Goal: Task Accomplishment & Management: Manage account settings

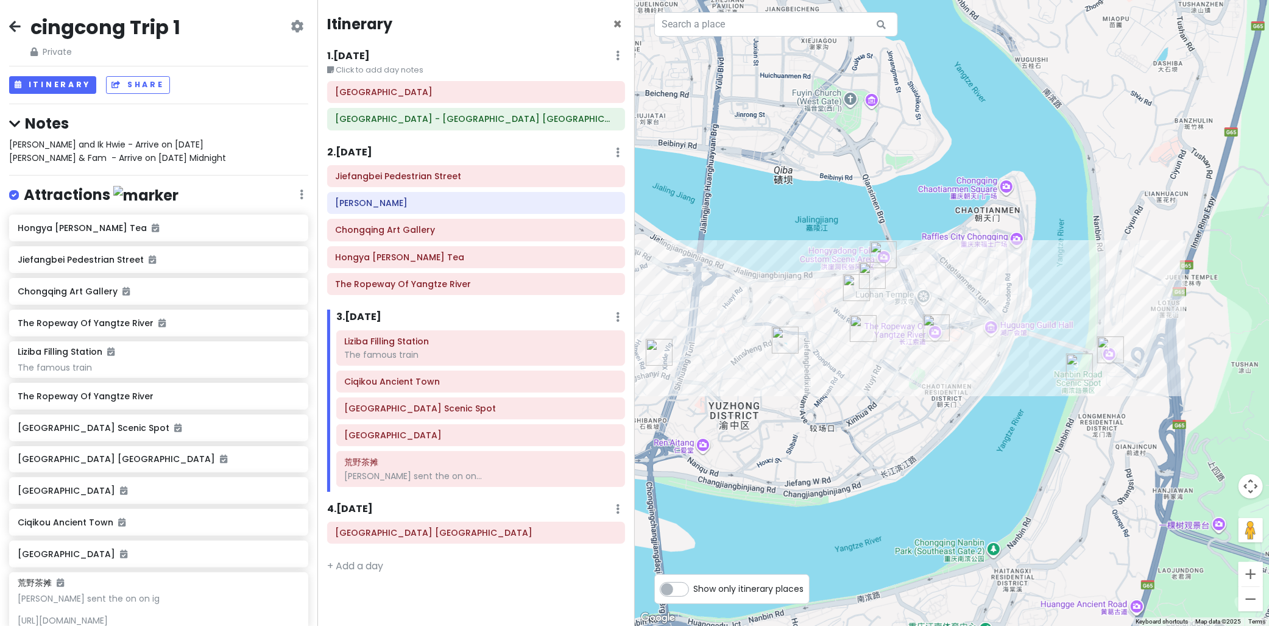
drag, startPoint x: 954, startPoint y: 382, endPoint x: 951, endPoint y: 392, distance: 10.2
click at [945, 393] on div at bounding box center [952, 313] width 635 height 626
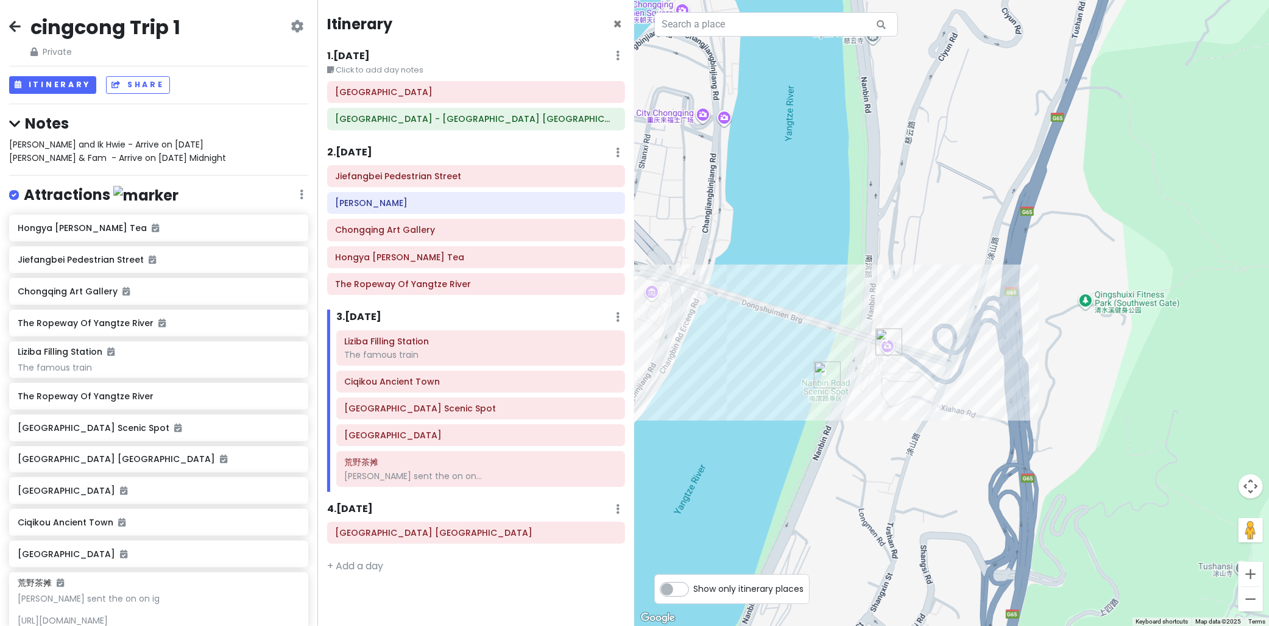
drag, startPoint x: 1007, startPoint y: 336, endPoint x: 883, endPoint y: 271, distance: 140.0
click at [883, 271] on div at bounding box center [952, 313] width 635 height 626
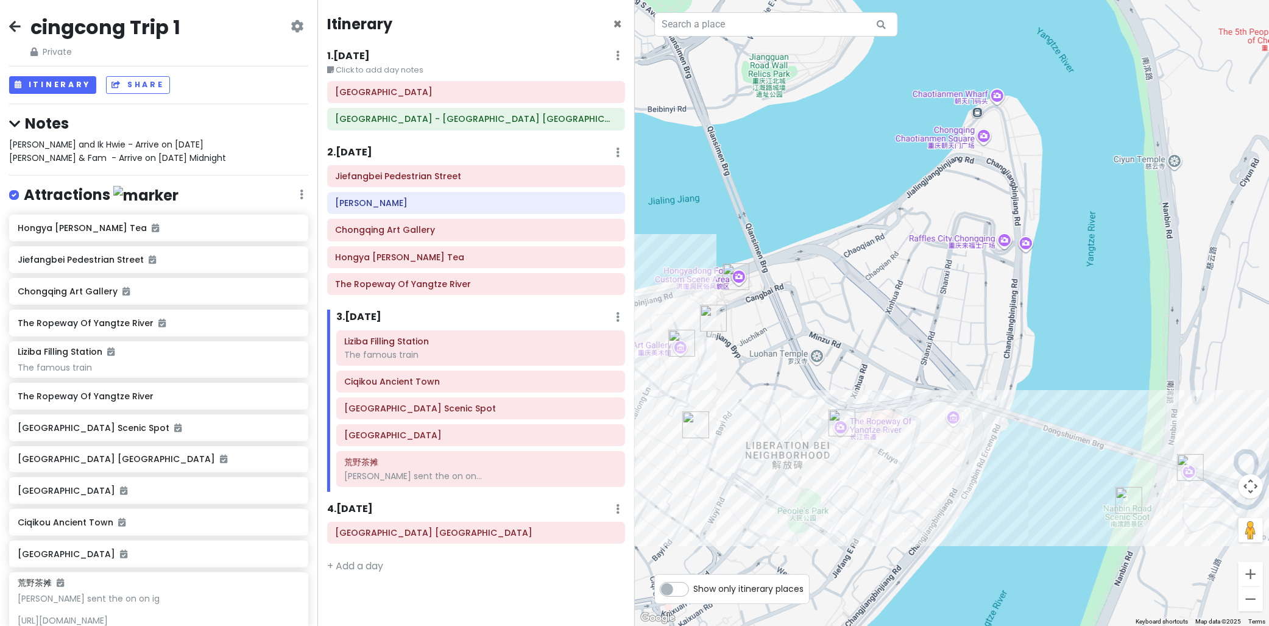
drag, startPoint x: 818, startPoint y: 177, endPoint x: 1037, endPoint y: 276, distance: 240.7
click at [1124, 295] on div at bounding box center [952, 313] width 635 height 626
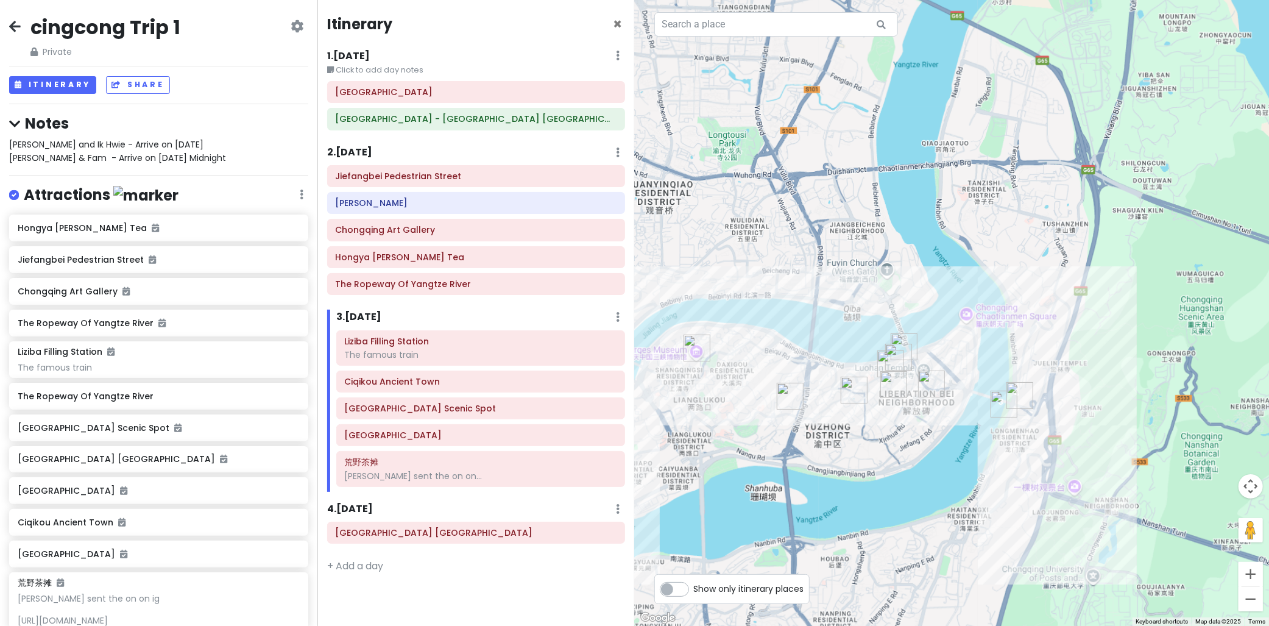
drag, startPoint x: 966, startPoint y: 236, endPoint x: 609, endPoint y: 262, distance: 357.9
click at [850, 298] on div at bounding box center [952, 313] width 635 height 626
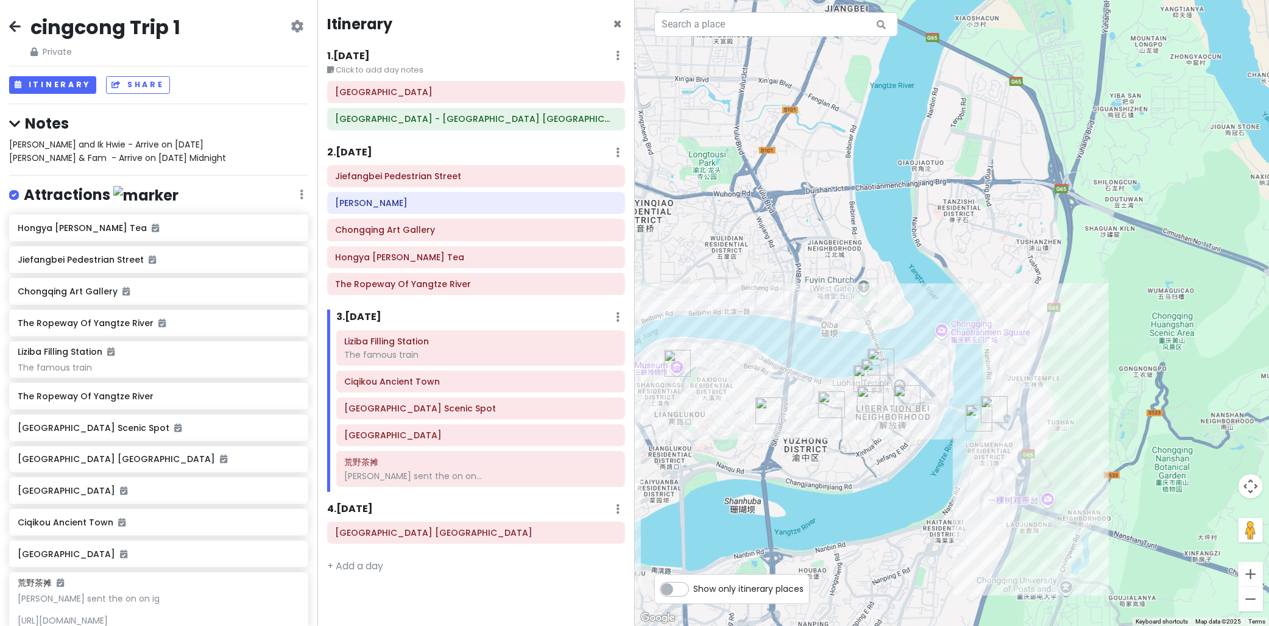
drag, startPoint x: 760, startPoint y: 246, endPoint x: 804, endPoint y: 233, distance: 46.4
click at [827, 227] on div at bounding box center [952, 313] width 635 height 626
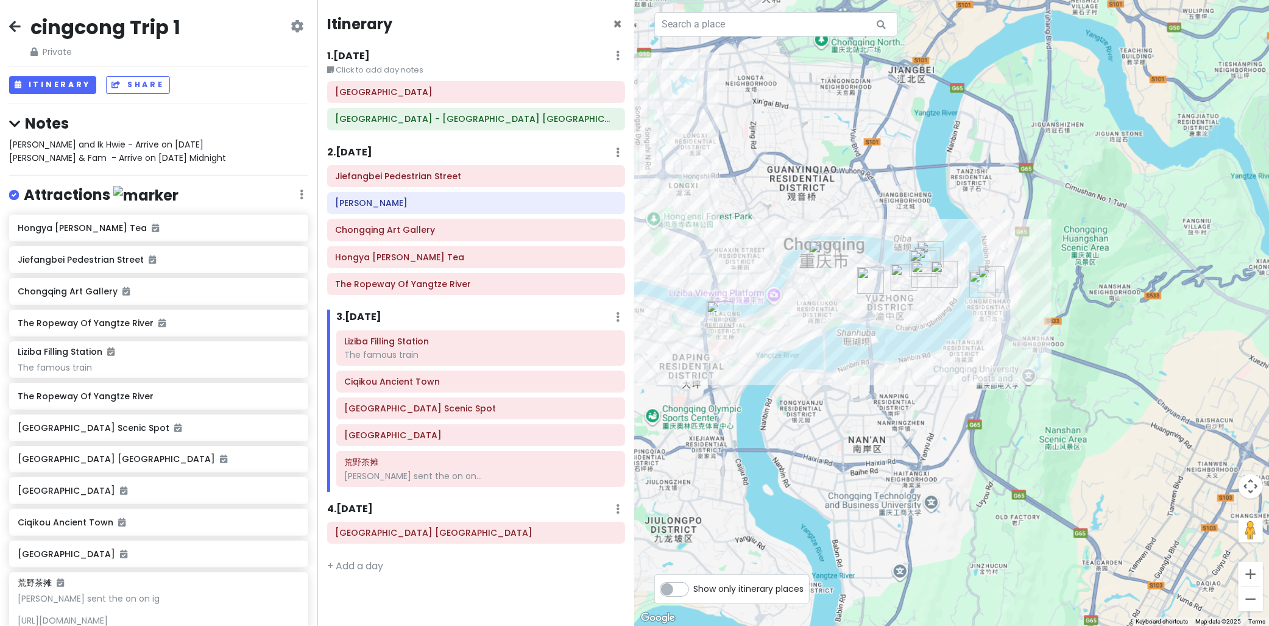
drag, startPoint x: 862, startPoint y: 244, endPoint x: 845, endPoint y: 258, distance: 22.1
click at [867, 249] on div at bounding box center [952, 313] width 635 height 626
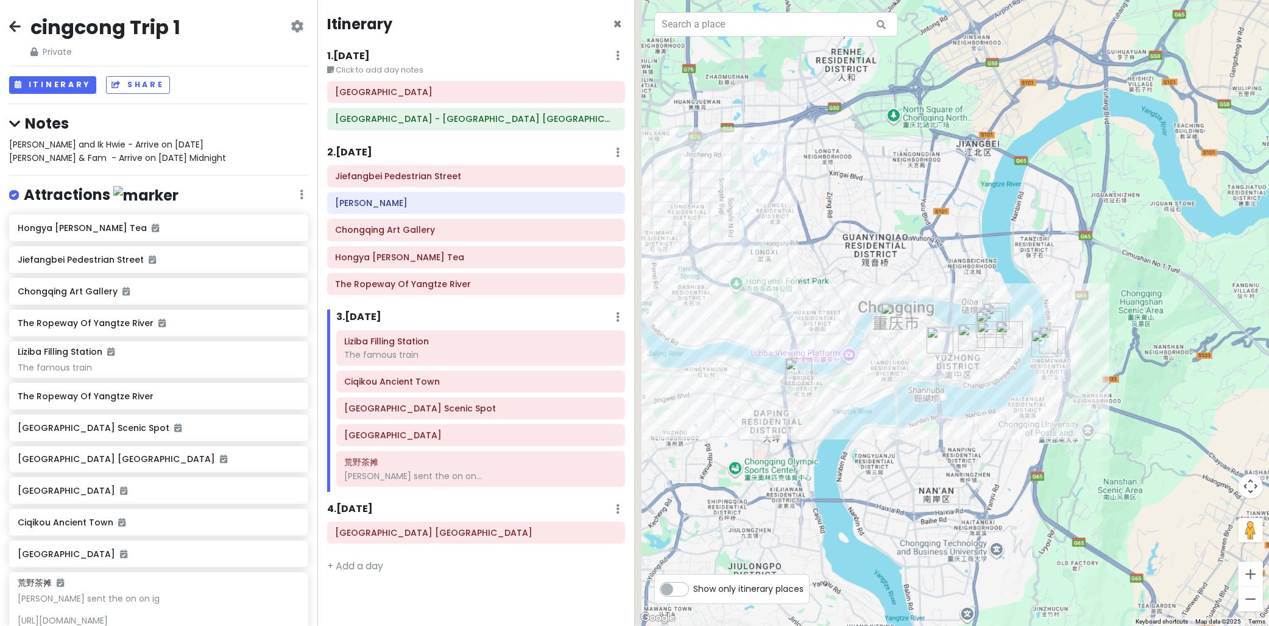
drag, startPoint x: 729, startPoint y: 196, endPoint x: 777, endPoint y: 229, distance: 58.8
click at [756, 216] on div at bounding box center [952, 313] width 635 height 626
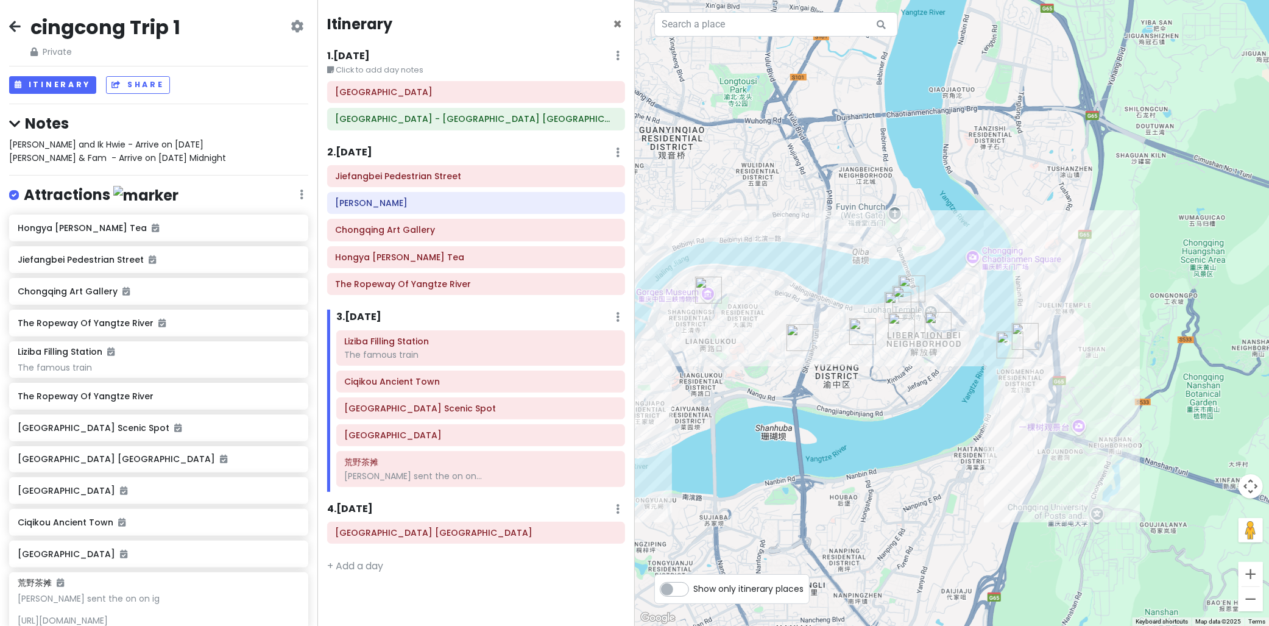
drag, startPoint x: 902, startPoint y: 259, endPoint x: 859, endPoint y: 244, distance: 44.7
click at [860, 244] on div at bounding box center [952, 313] width 635 height 626
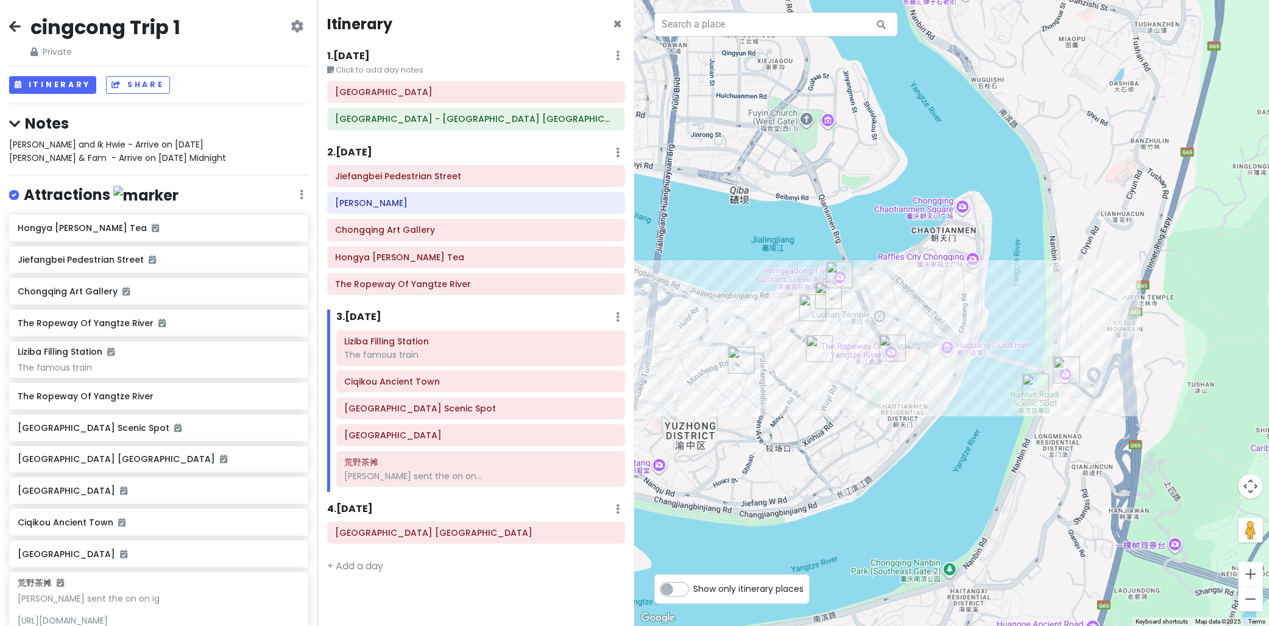
drag, startPoint x: 880, startPoint y: 245, endPoint x: 914, endPoint y: 244, distance: 34.2
click at [914, 244] on div at bounding box center [952, 313] width 635 height 626
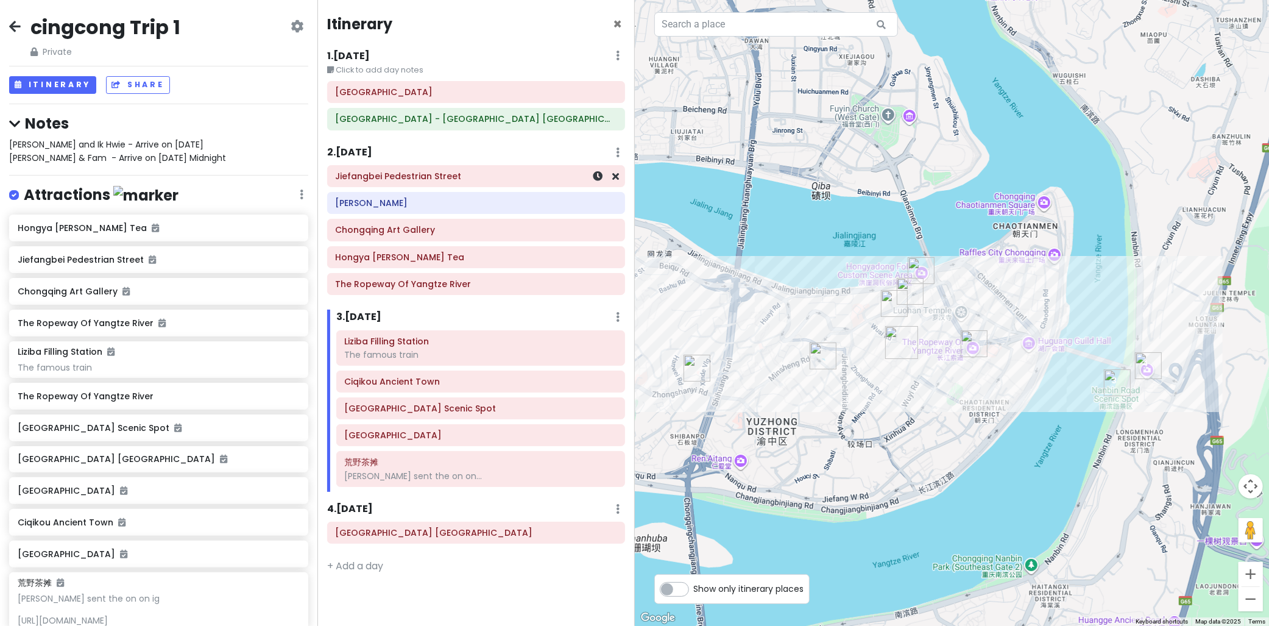
click at [471, 165] on div "Jiefangbei Pedestrian Street" at bounding box center [476, 176] width 298 height 22
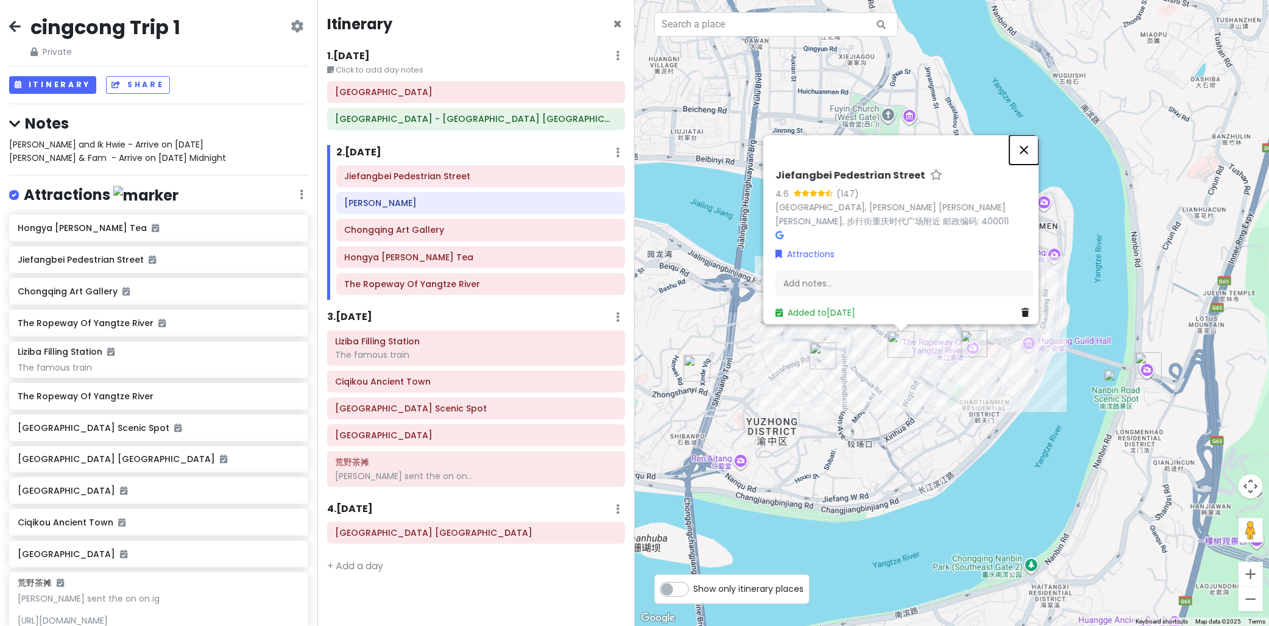
click at [1039, 149] on button "Close" at bounding box center [1023, 149] width 29 height 29
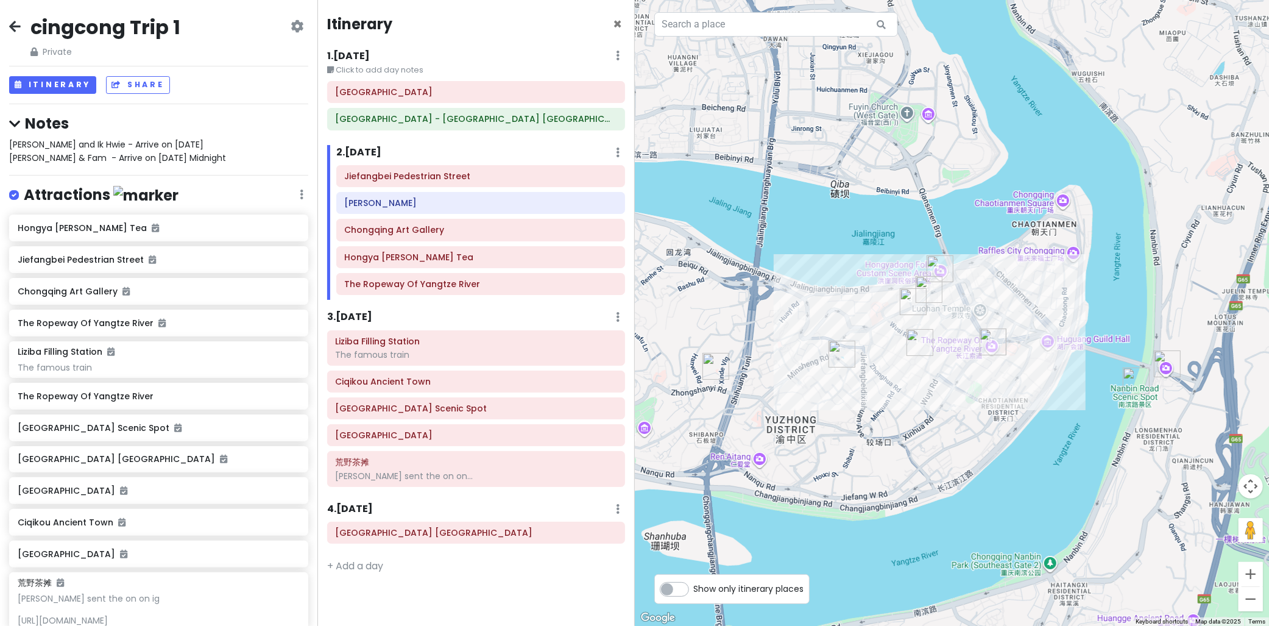
drag, startPoint x: 938, startPoint y: 143, endPoint x: 967, endPoint y: 211, distance: 73.4
click at [992, 149] on div at bounding box center [952, 313] width 635 height 626
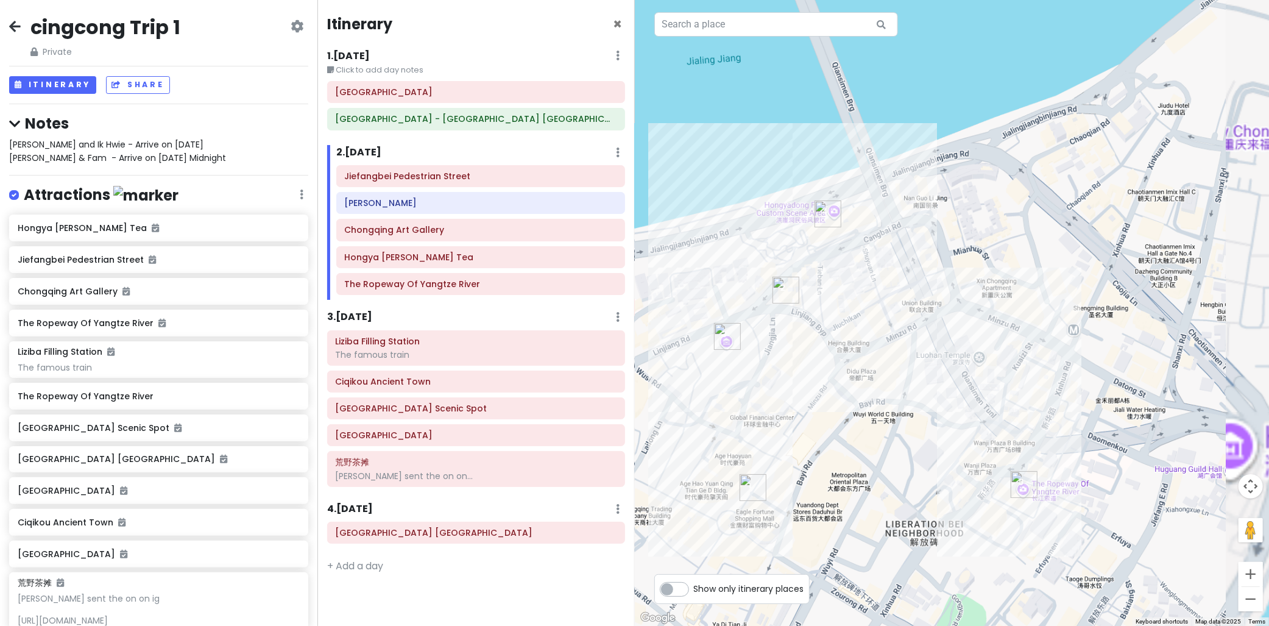
drag, startPoint x: 1056, startPoint y: 244, endPoint x: 888, endPoint y: 253, distance: 167.7
click at [888, 253] on div at bounding box center [952, 313] width 635 height 626
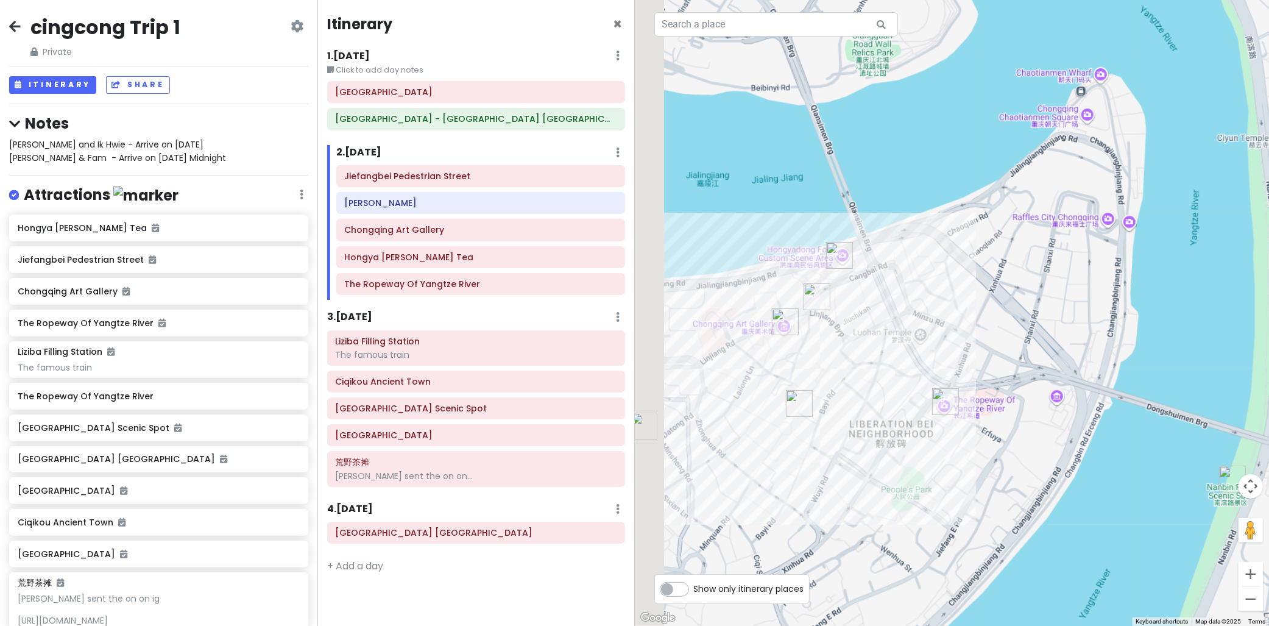
drag, startPoint x: 865, startPoint y: 258, endPoint x: 952, endPoint y: 277, distance: 89.1
click at [952, 277] on div at bounding box center [952, 313] width 635 height 626
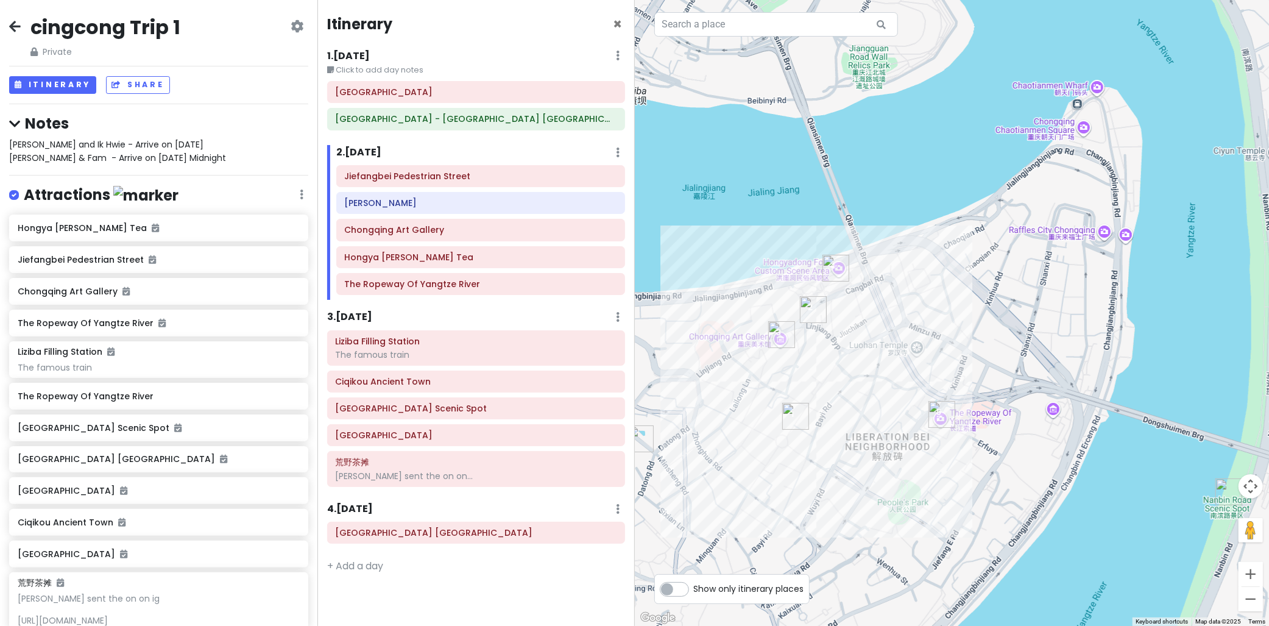
drag, startPoint x: 959, startPoint y: 180, endPoint x: 867, endPoint y: 186, distance: 92.8
click at [877, 193] on div at bounding box center [952, 313] width 635 height 626
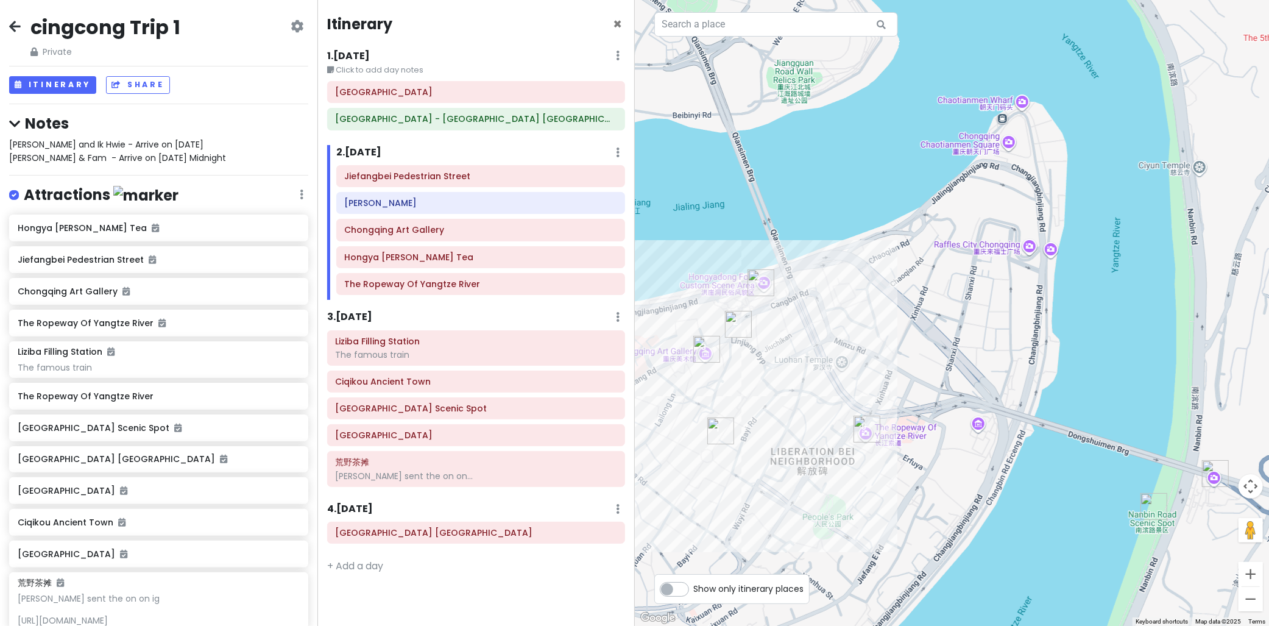
drag, startPoint x: 830, startPoint y: 167, endPoint x: 920, endPoint y: 153, distance: 91.2
click at [920, 153] on div at bounding box center [952, 313] width 635 height 626
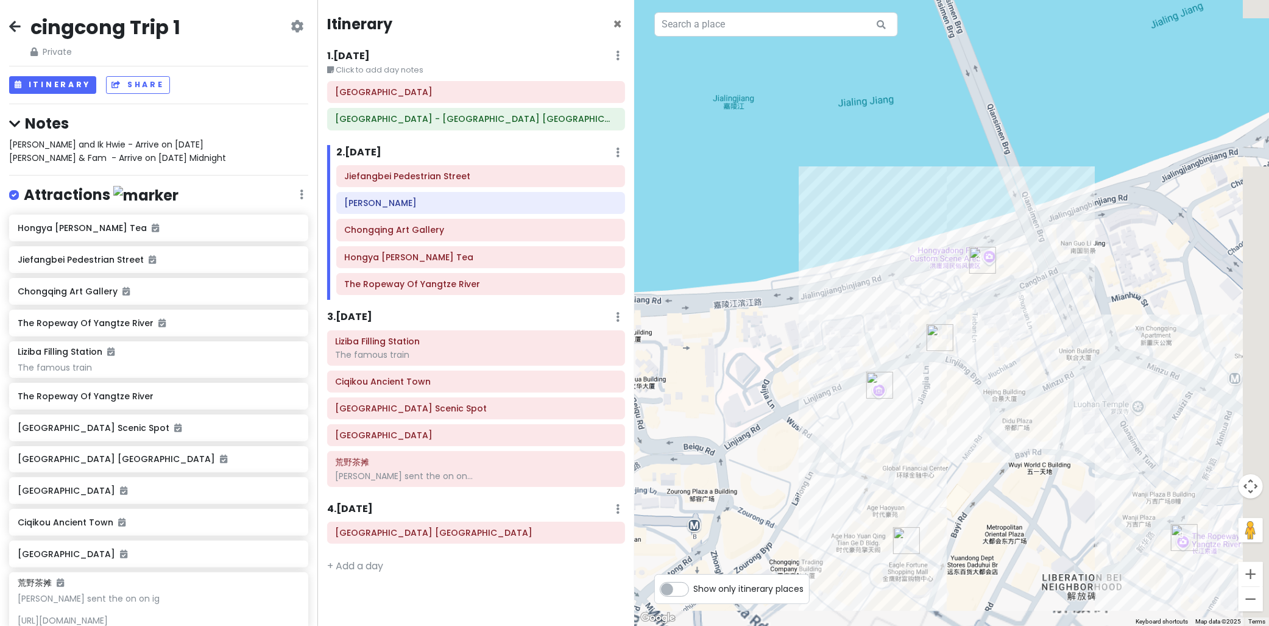
drag, startPoint x: 924, startPoint y: 233, endPoint x: 859, endPoint y: 118, distance: 132.0
click at [859, 118] on div at bounding box center [952, 313] width 635 height 626
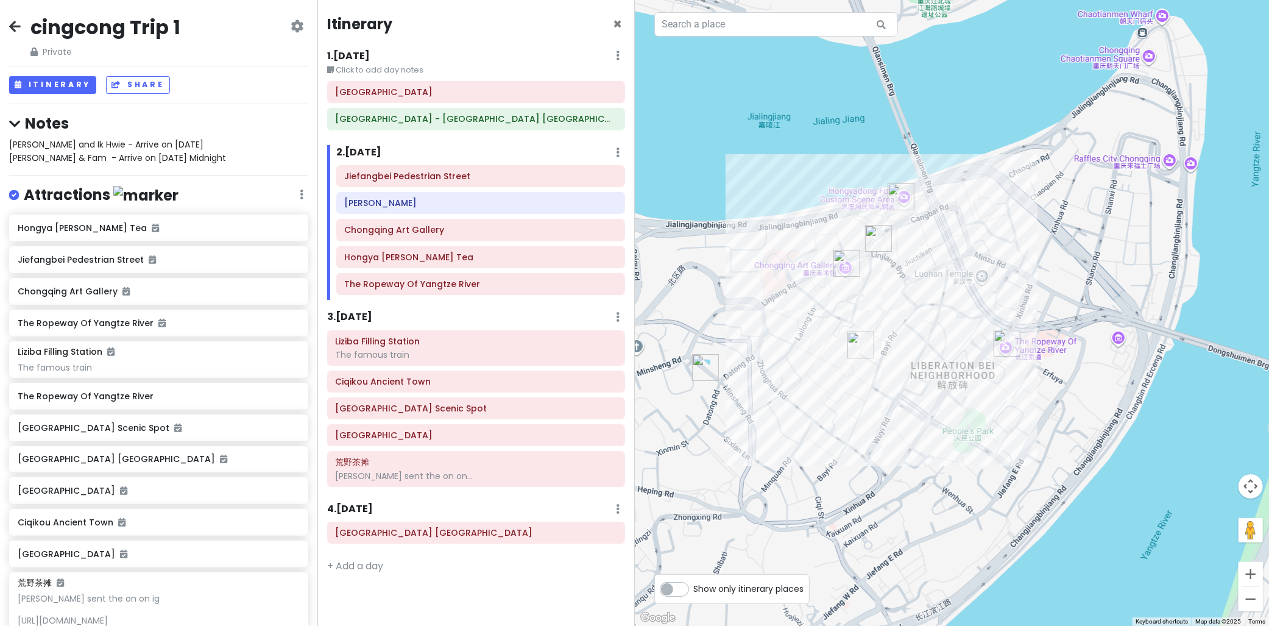
drag, startPoint x: 744, startPoint y: 182, endPoint x: 730, endPoint y: 283, distance: 102.1
click at [731, 283] on div at bounding box center [952, 313] width 635 height 626
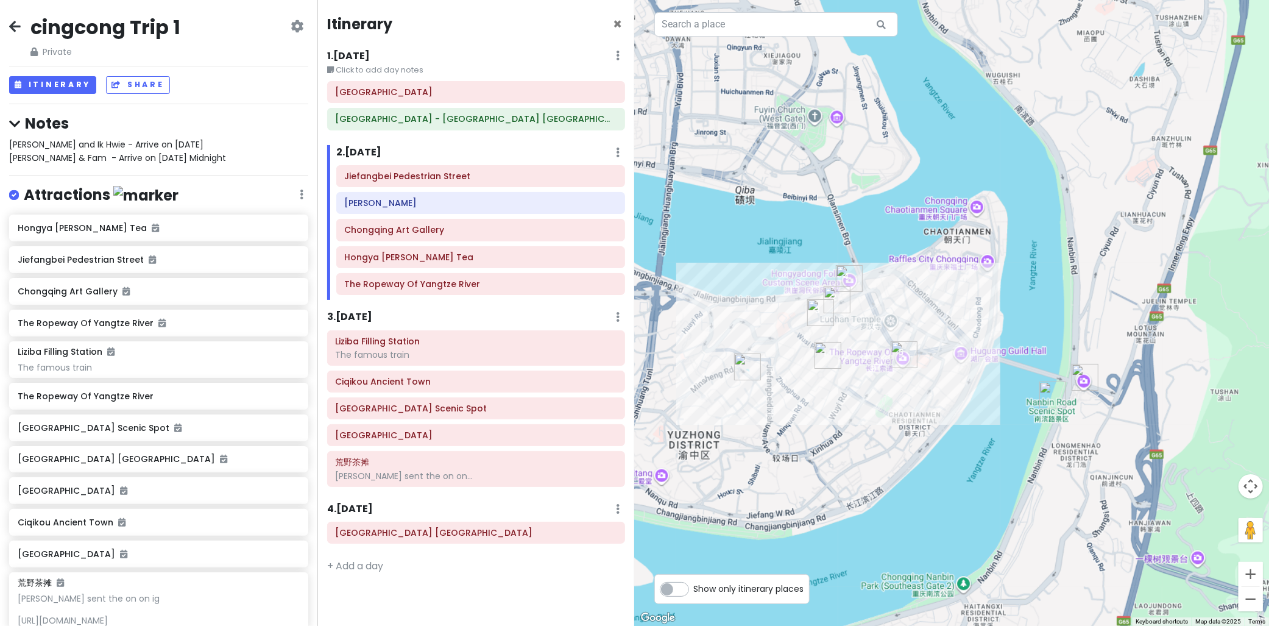
drag, startPoint x: 928, startPoint y: 205, endPoint x: 922, endPoint y: 239, distance: 34.7
click at [922, 239] on div at bounding box center [952, 313] width 635 height 626
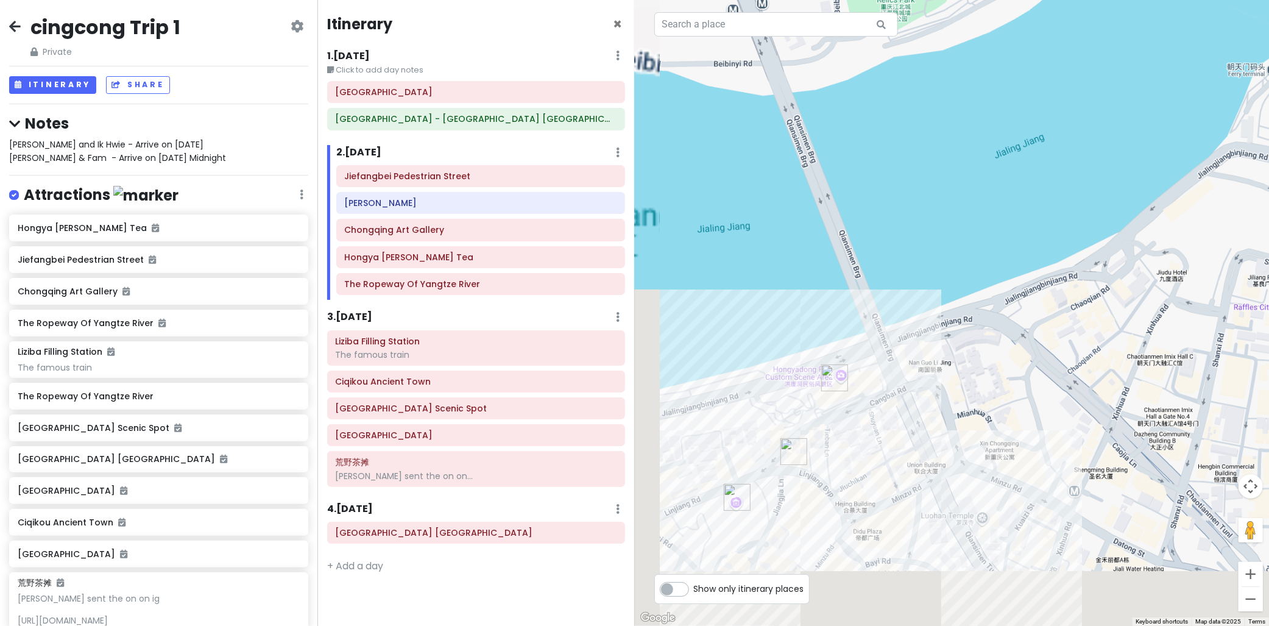
drag, startPoint x: 909, startPoint y: 342, endPoint x: 959, endPoint y: 172, distance: 176.6
click at [979, 150] on div at bounding box center [952, 313] width 635 height 626
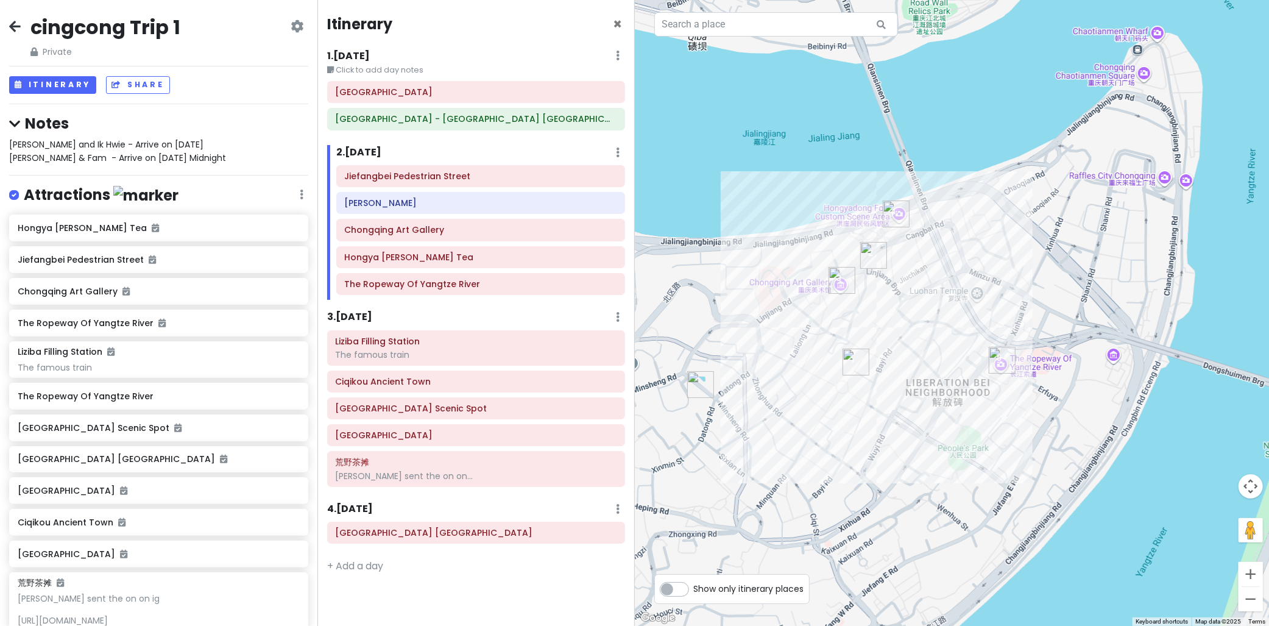
drag, startPoint x: 979, startPoint y: 166, endPoint x: 855, endPoint y: 264, distance: 158.3
click at [855, 264] on div at bounding box center [952, 313] width 635 height 626
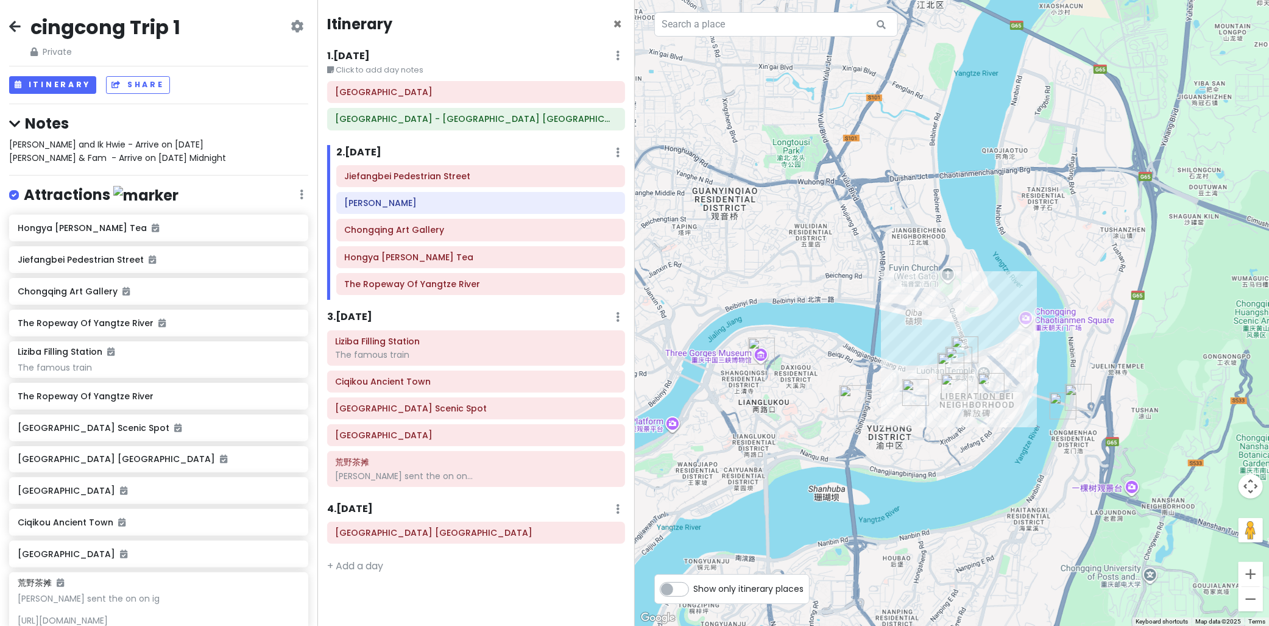
drag, startPoint x: 844, startPoint y: 227, endPoint x: 935, endPoint y: 203, distance: 94.4
click at [950, 189] on div at bounding box center [952, 313] width 635 height 626
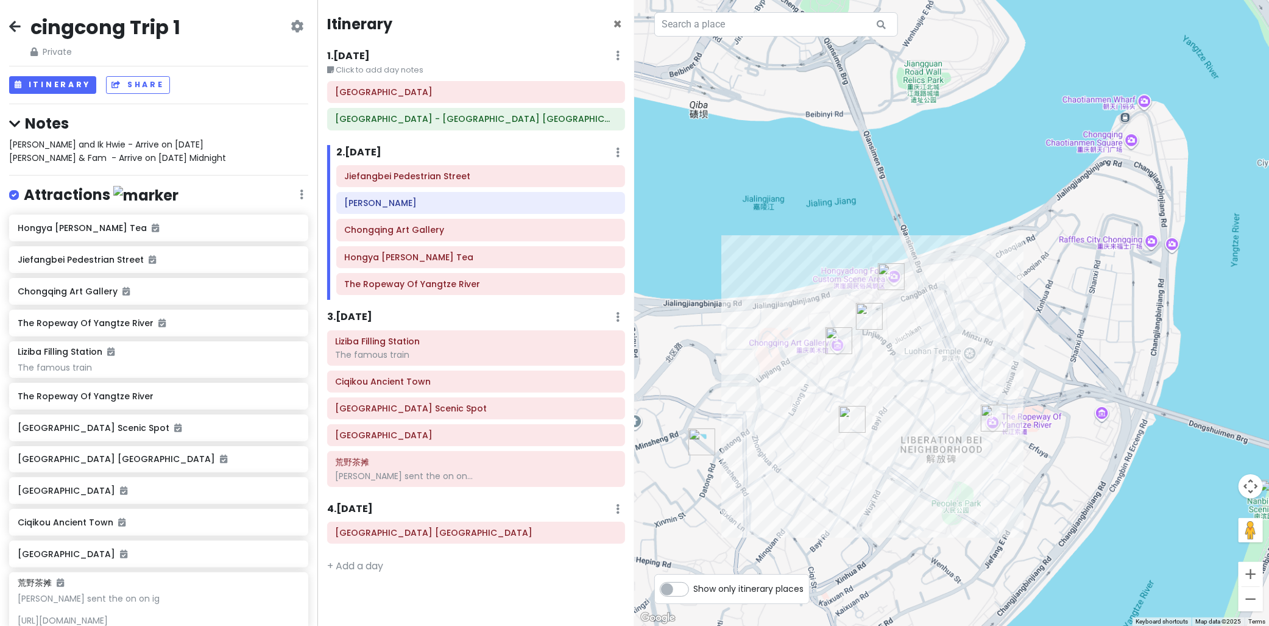
drag, startPoint x: 1024, startPoint y: 171, endPoint x: 535, endPoint y: 187, distance: 489.4
click at [947, 185] on div at bounding box center [952, 313] width 635 height 626
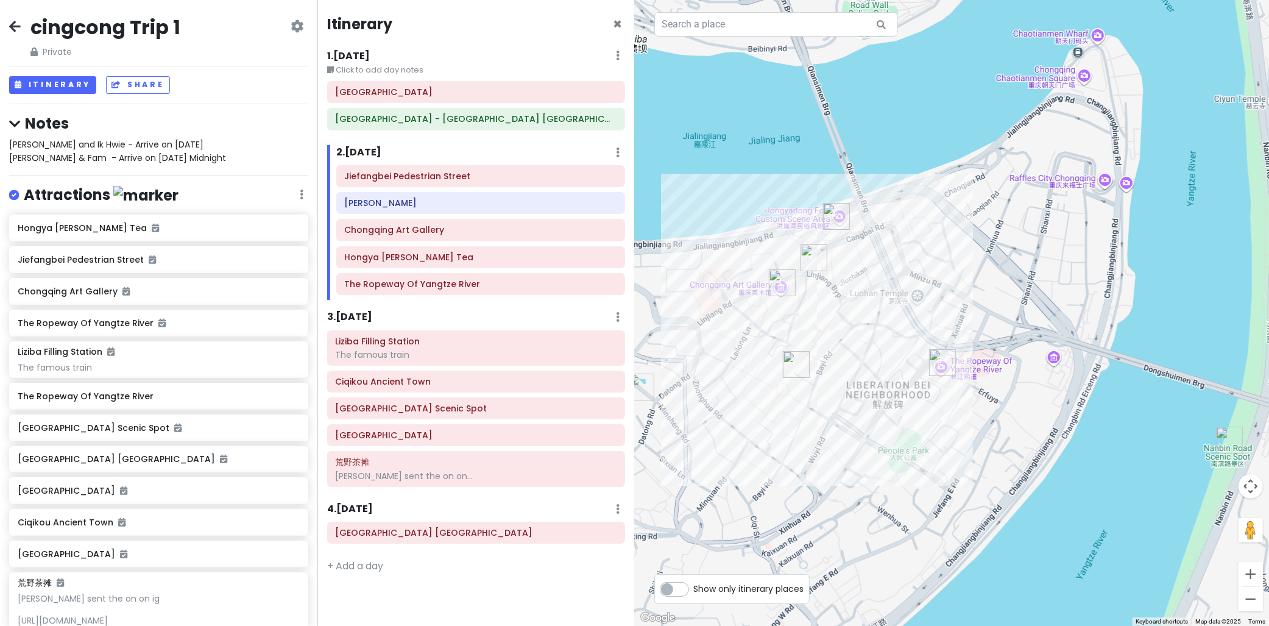
drag, startPoint x: 915, startPoint y: 197, endPoint x: 673, endPoint y: 245, distance: 246.6
click at [933, 195] on div at bounding box center [952, 313] width 635 height 626
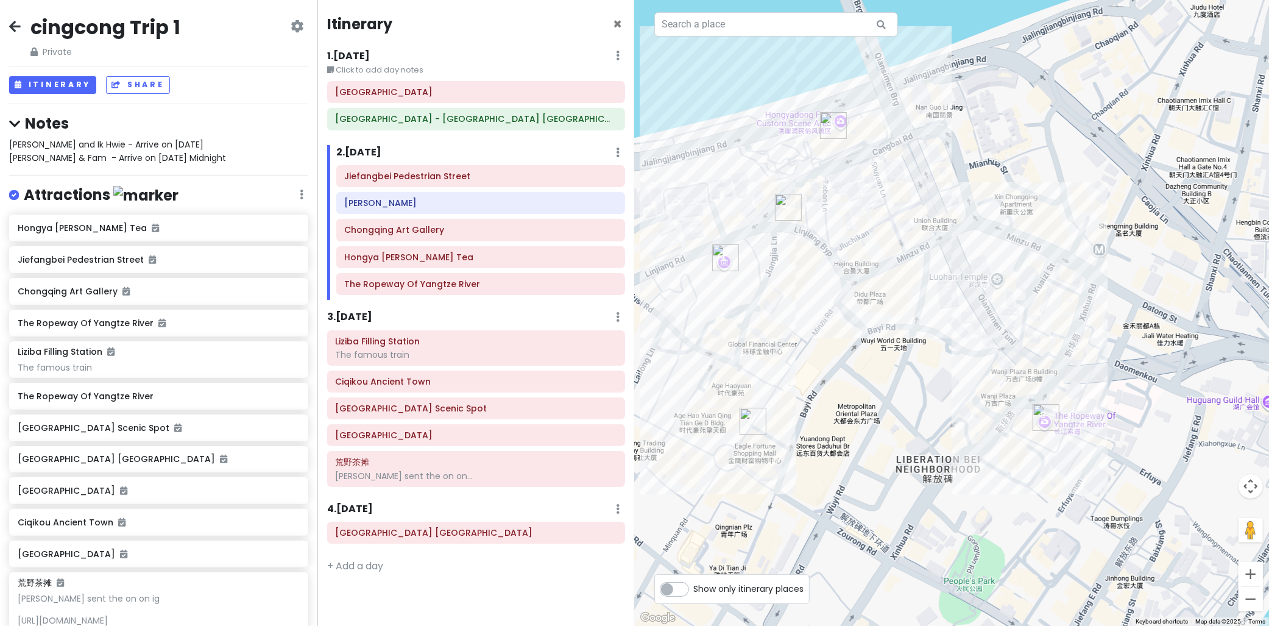
drag, startPoint x: 856, startPoint y: 361, endPoint x: 867, endPoint y: 353, distance: 13.5
click at [865, 362] on div at bounding box center [952, 313] width 635 height 626
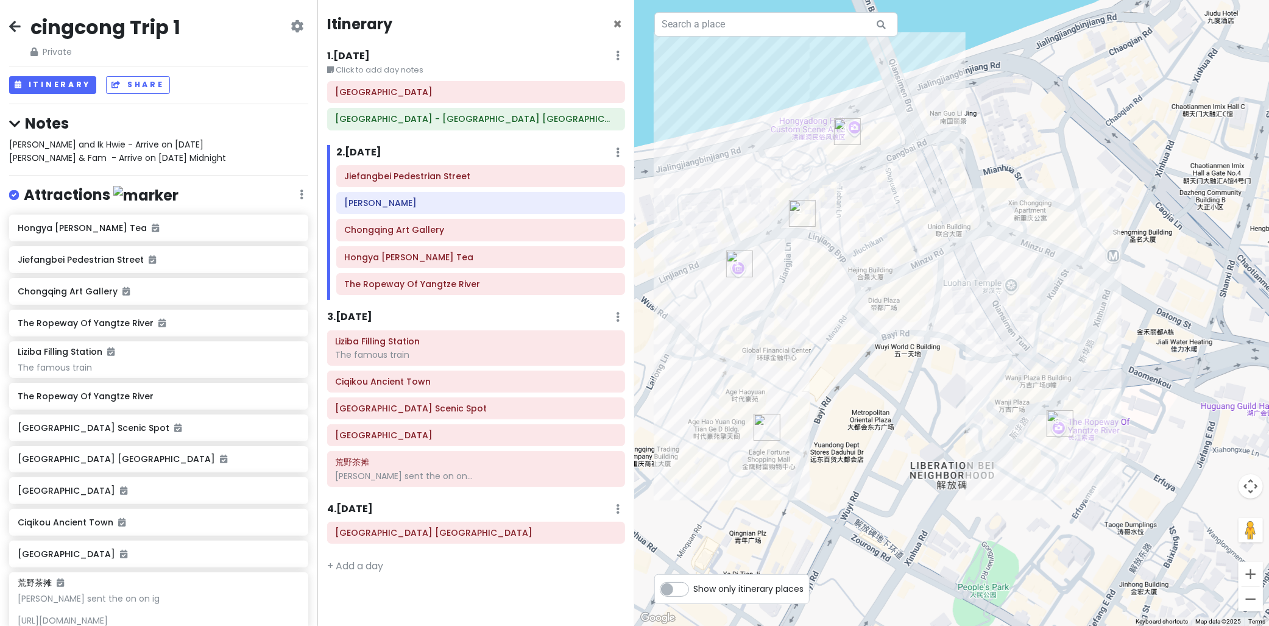
drag, startPoint x: 923, startPoint y: 387, endPoint x: 912, endPoint y: 415, distance: 29.5
click at [926, 393] on div at bounding box center [952, 313] width 635 height 626
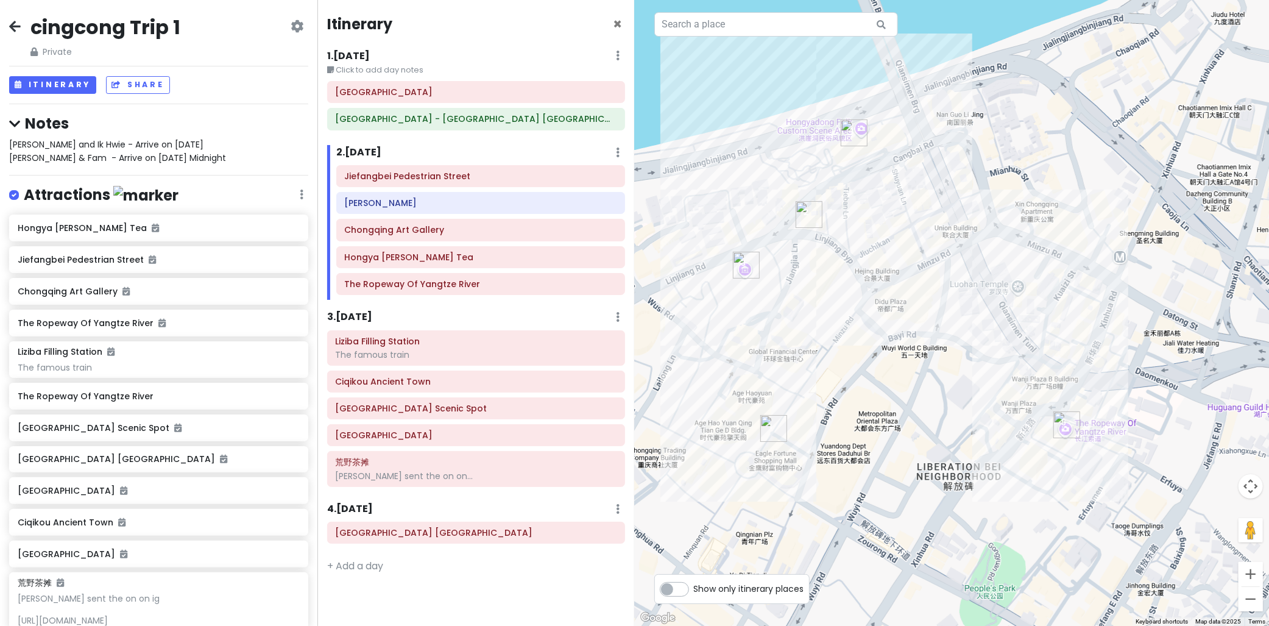
drag, startPoint x: 905, startPoint y: 282, endPoint x: 700, endPoint y: 312, distance: 206.3
click at [914, 308] on div at bounding box center [952, 313] width 635 height 626
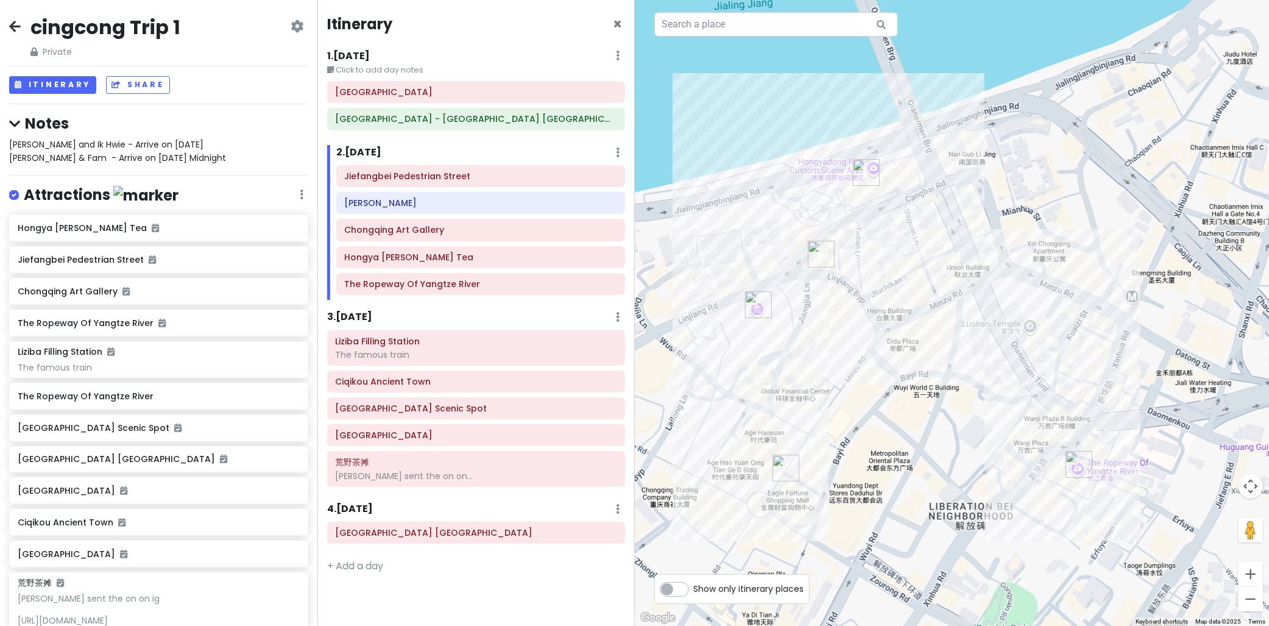
drag, startPoint x: 1028, startPoint y: 227, endPoint x: 1031, endPoint y: 273, distance: 46.4
click at [1031, 273] on div at bounding box center [952, 313] width 635 height 626
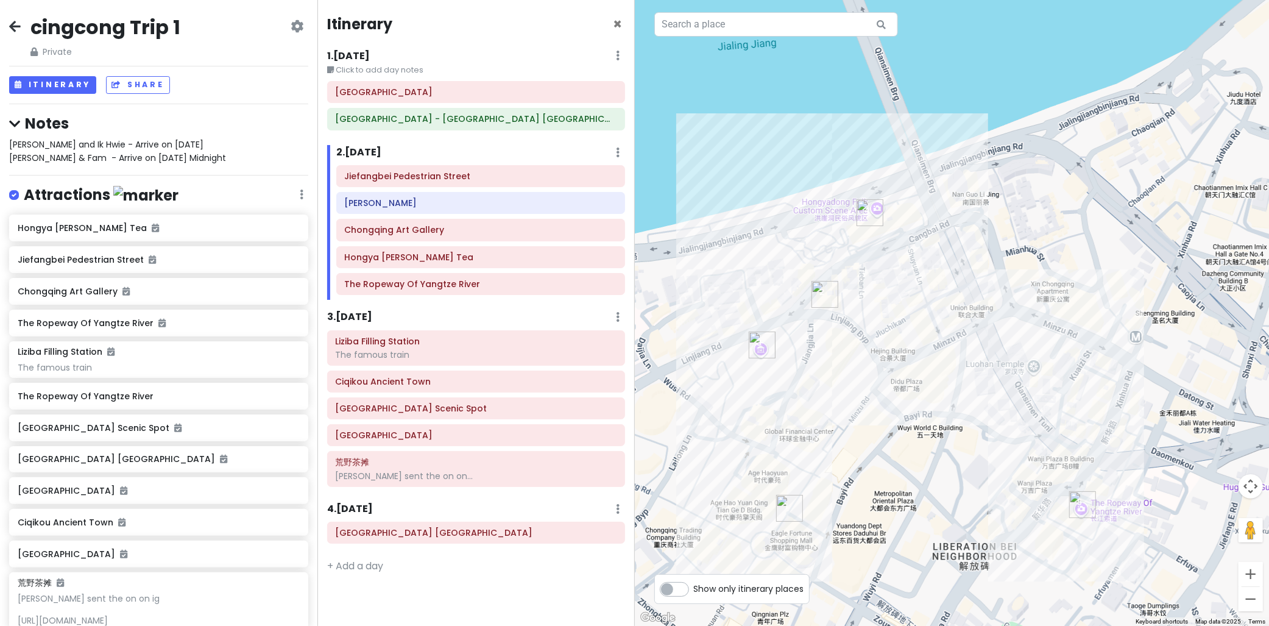
click at [489, 281] on h6 "The Ropeway Of Yangtze River" at bounding box center [481, 283] width 272 height 11
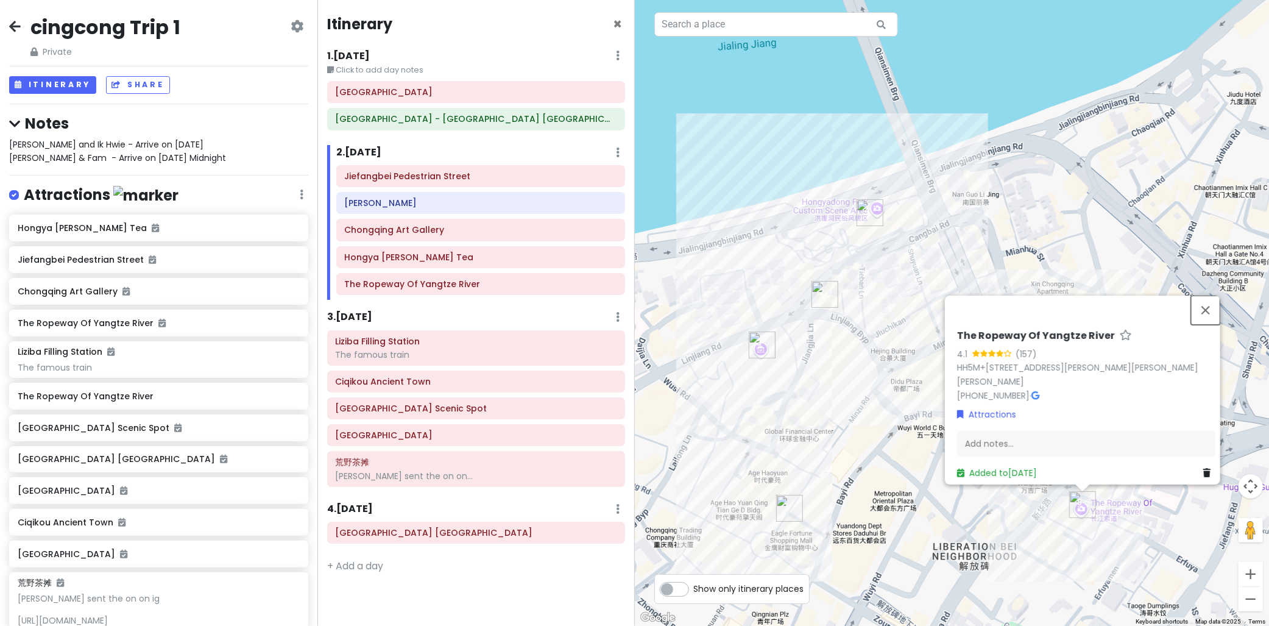
drag, startPoint x: 1205, startPoint y: 306, endPoint x: 1173, endPoint y: 319, distance: 34.2
click at [1209, 305] on button "Close" at bounding box center [1205, 309] width 29 height 29
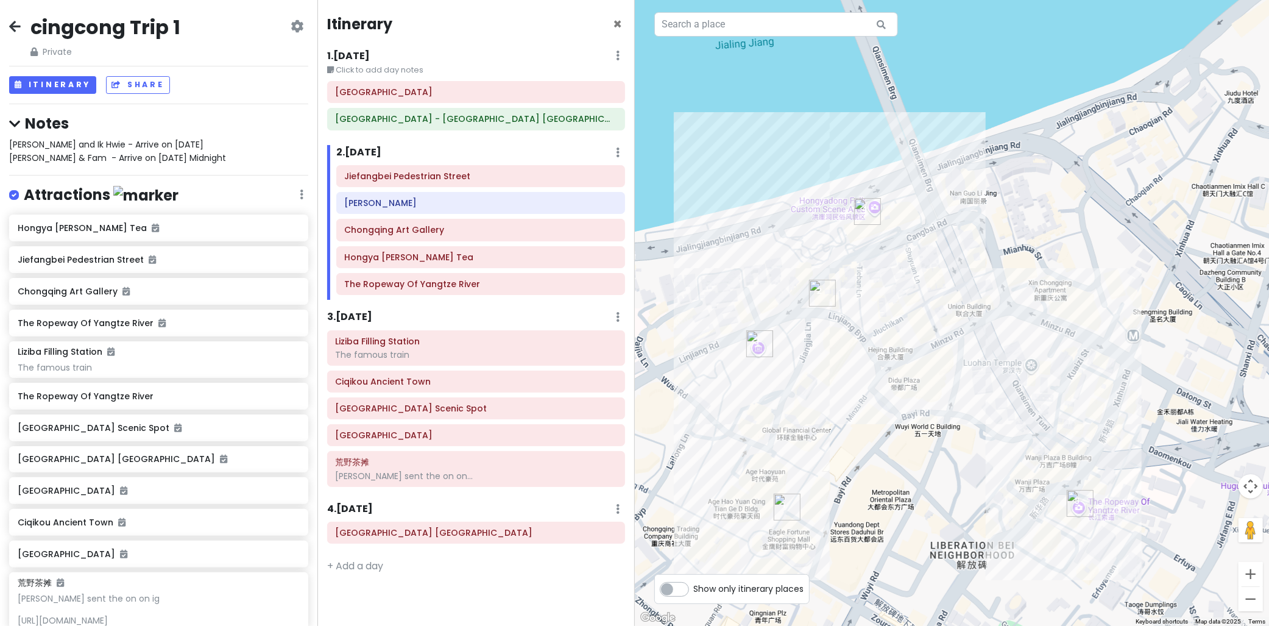
drag, startPoint x: 892, startPoint y: 296, endPoint x: 870, endPoint y: 242, distance: 58.1
click at [867, 246] on div at bounding box center [952, 313] width 635 height 626
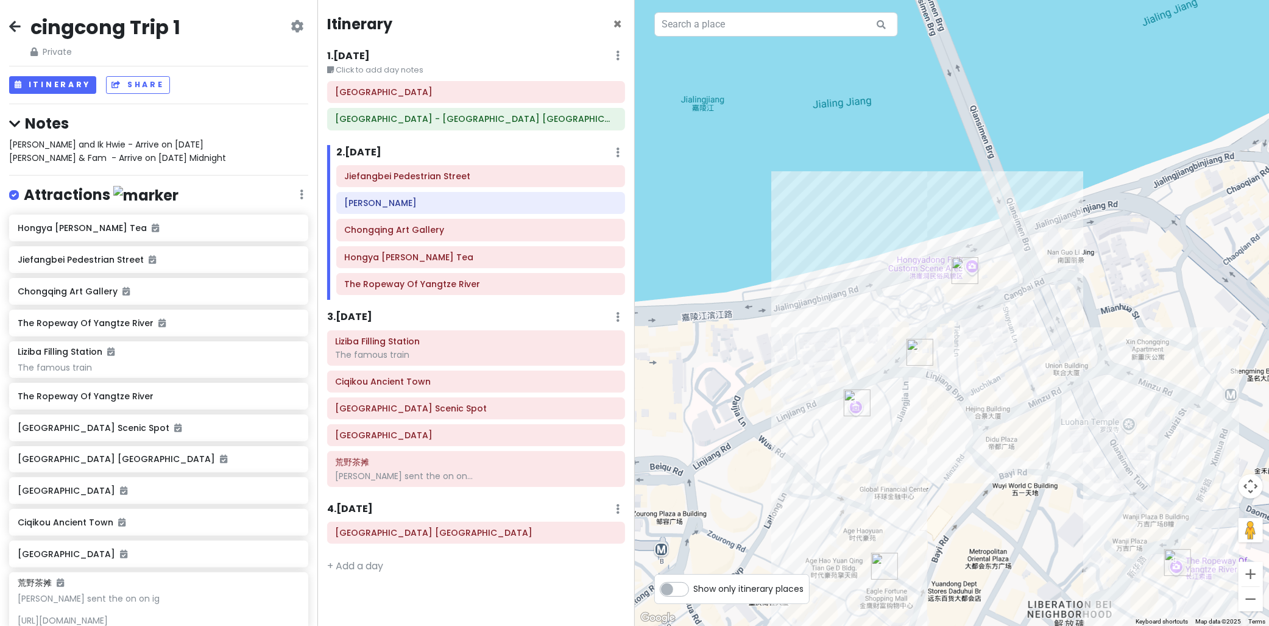
drag, startPoint x: 1007, startPoint y: 453, endPoint x: 917, endPoint y: 370, distance: 122.9
click at [1007, 451] on div at bounding box center [952, 313] width 635 height 626
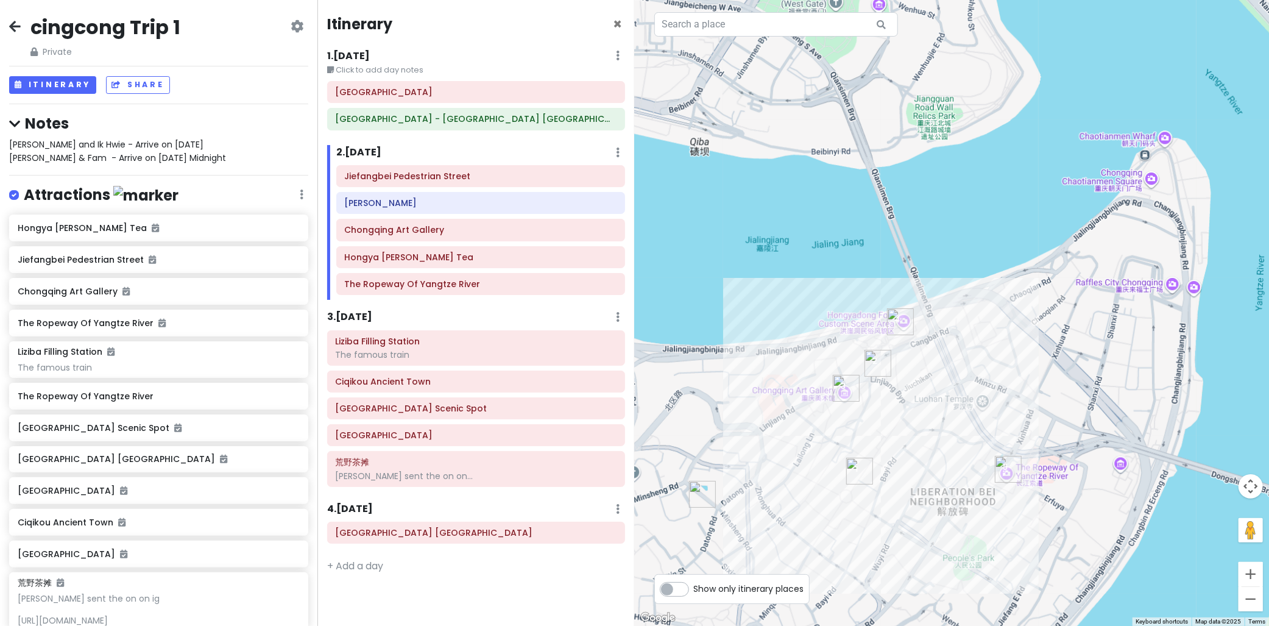
drag, startPoint x: 982, startPoint y: 322, endPoint x: 896, endPoint y: 291, distance: 91.1
click at [896, 291] on div at bounding box center [952, 313] width 635 height 626
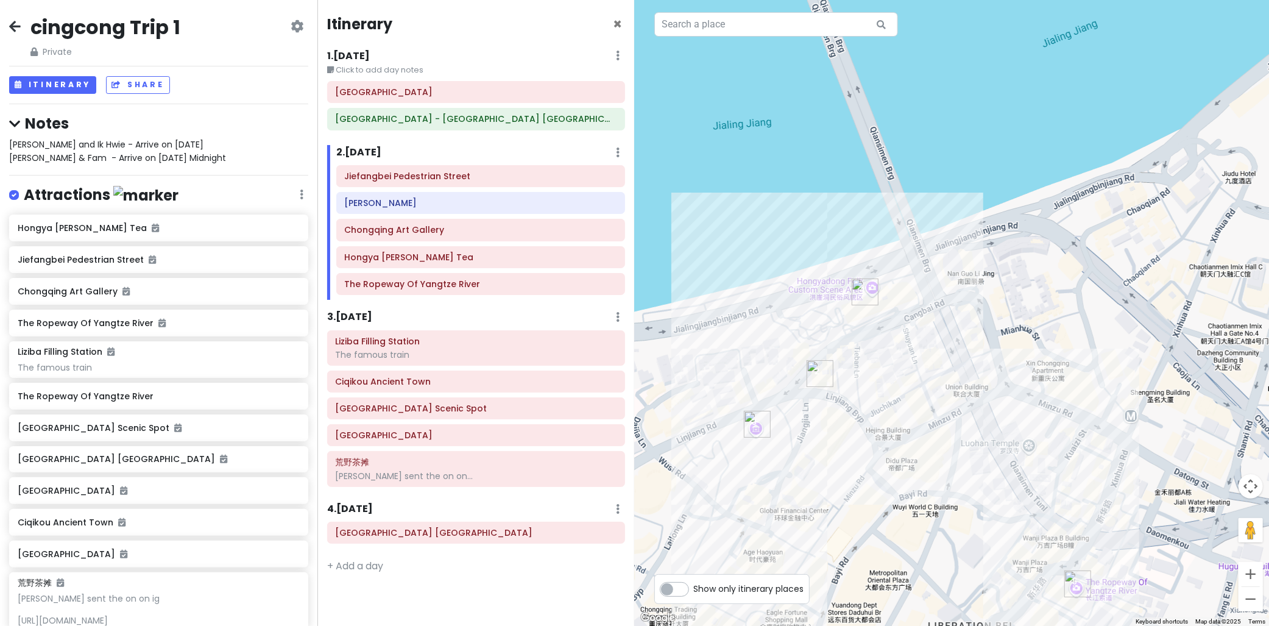
drag, startPoint x: 985, startPoint y: 338, endPoint x: 948, endPoint y: 250, distance: 95.3
click at [948, 252] on div at bounding box center [952, 313] width 635 height 626
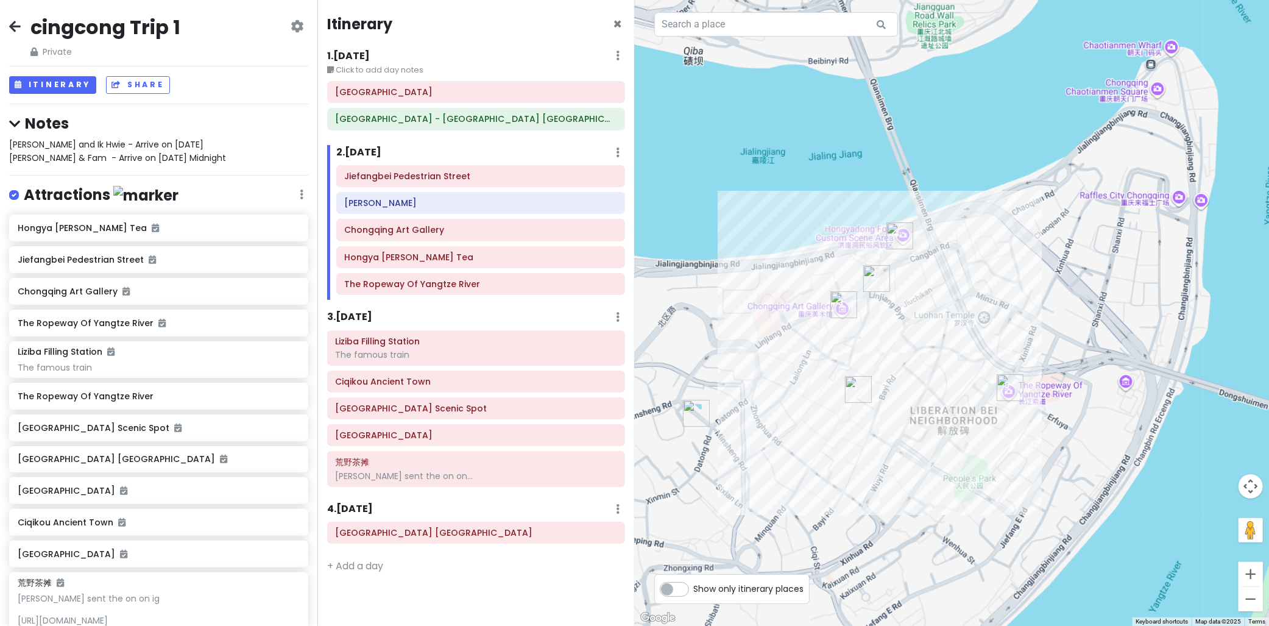
drag, startPoint x: 1020, startPoint y: 355, endPoint x: 995, endPoint y: 294, distance: 66.1
click at [995, 294] on div at bounding box center [952, 313] width 635 height 626
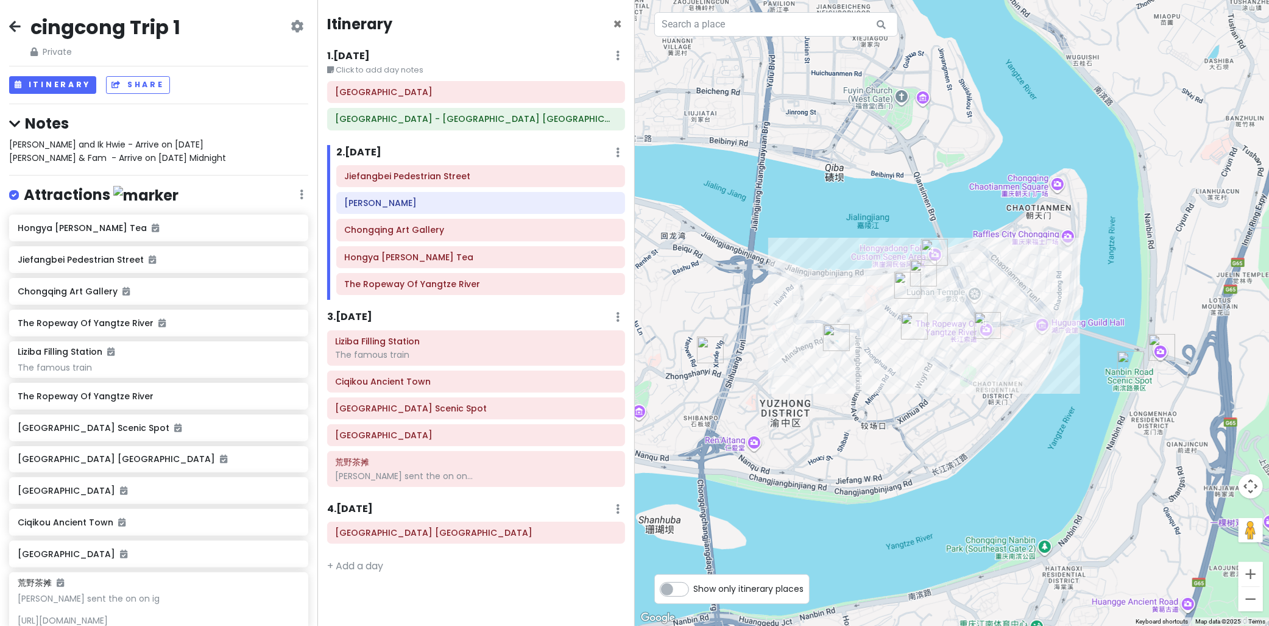
drag, startPoint x: 996, startPoint y: 257, endPoint x: 989, endPoint y: 301, distance: 44.4
click at [993, 299] on div at bounding box center [952, 313] width 635 height 626
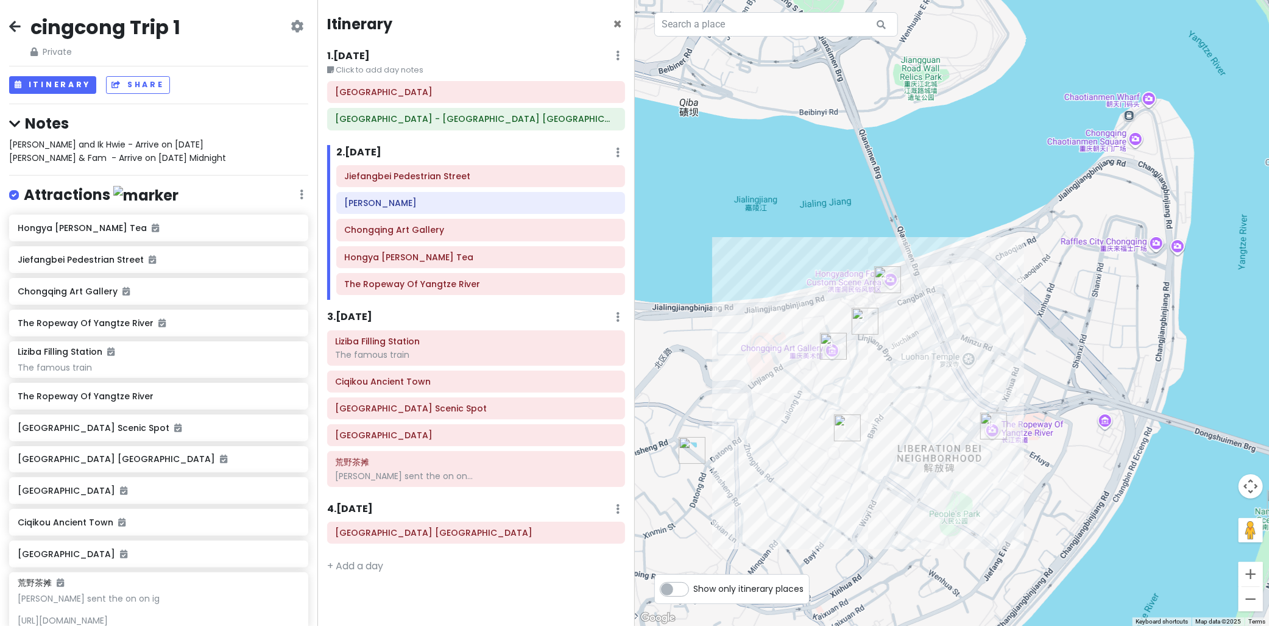
drag, startPoint x: 983, startPoint y: 297, endPoint x: 954, endPoint y: 307, distance: 30.4
click at [963, 311] on div at bounding box center [952, 313] width 635 height 626
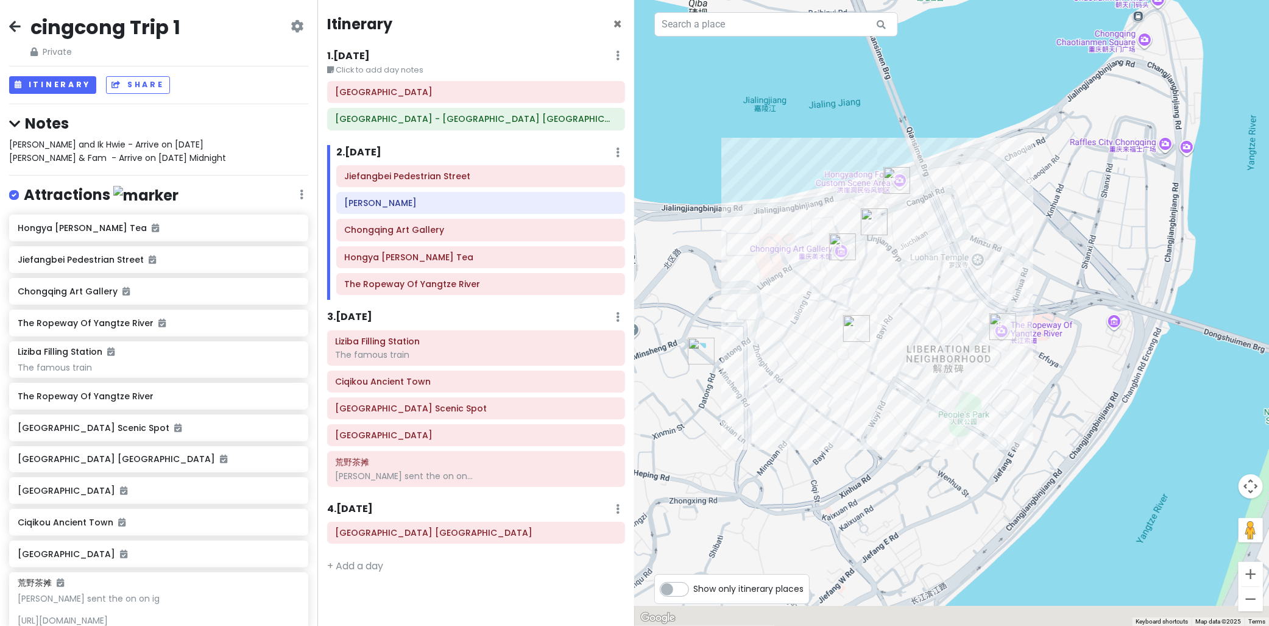
drag, startPoint x: 918, startPoint y: 248, endPoint x: 838, endPoint y: 182, distance: 103.8
click at [839, 180] on div at bounding box center [952, 313] width 635 height 626
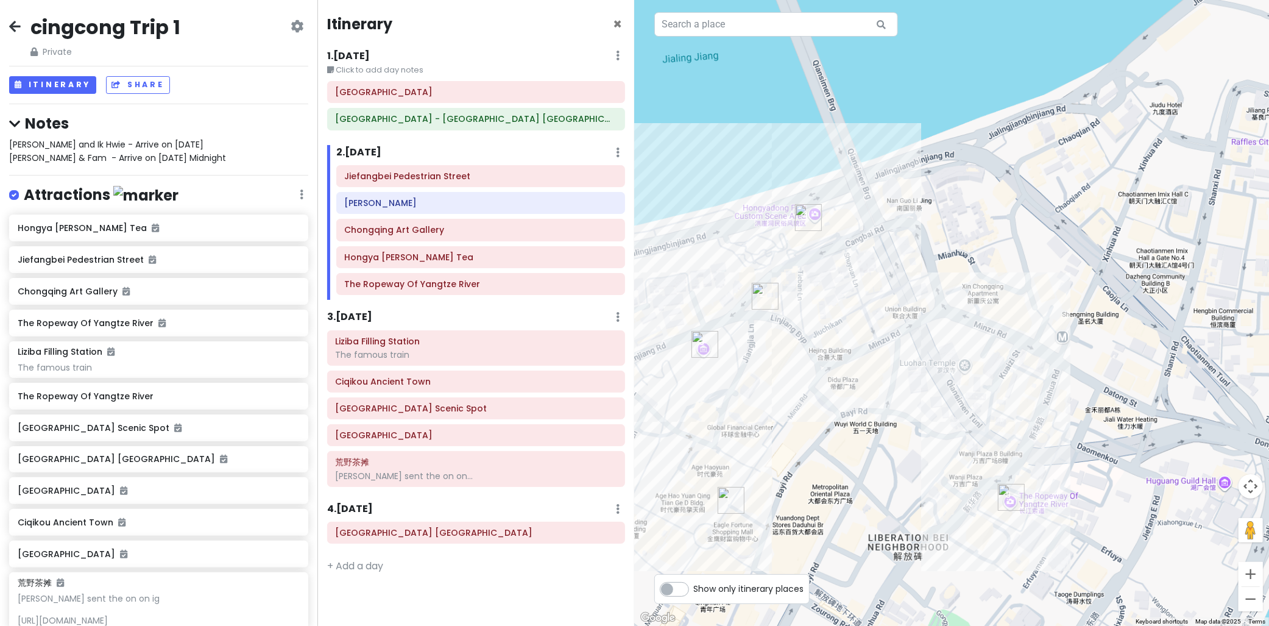
drag, startPoint x: 770, startPoint y: 164, endPoint x: 937, endPoint y: 323, distance: 230.1
click at [937, 308] on div at bounding box center [952, 313] width 635 height 626
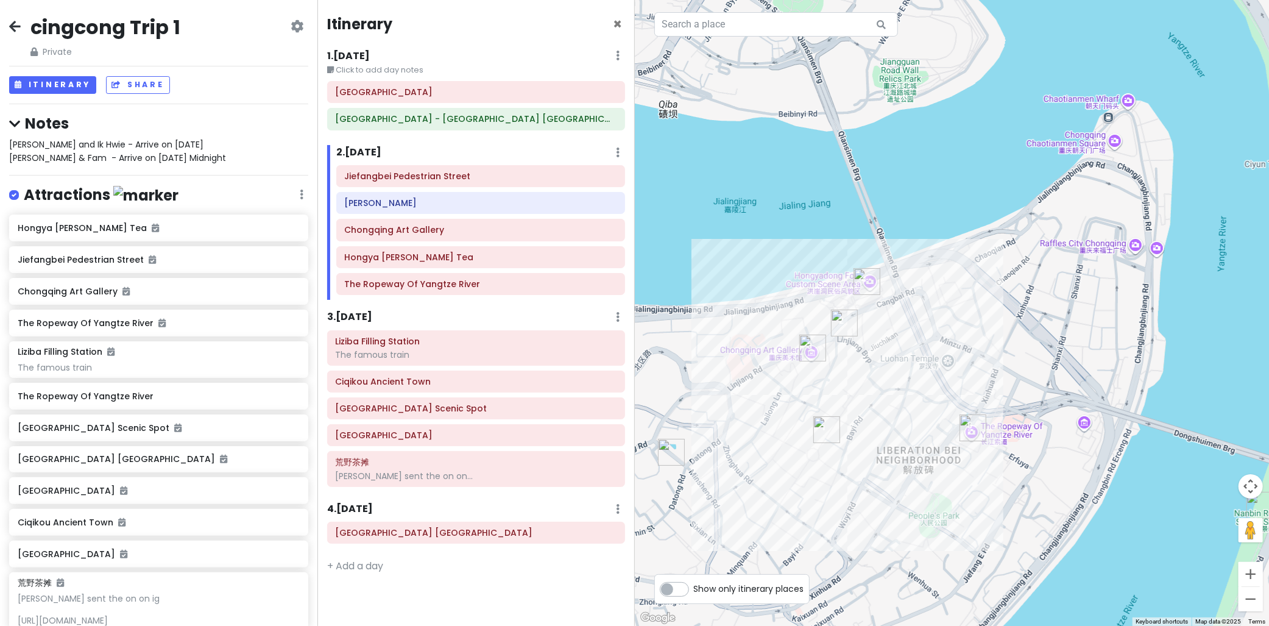
drag, startPoint x: 917, startPoint y: 227, endPoint x: 866, endPoint y: 263, distance: 62.2
click at [866, 263] on div at bounding box center [952, 313] width 635 height 626
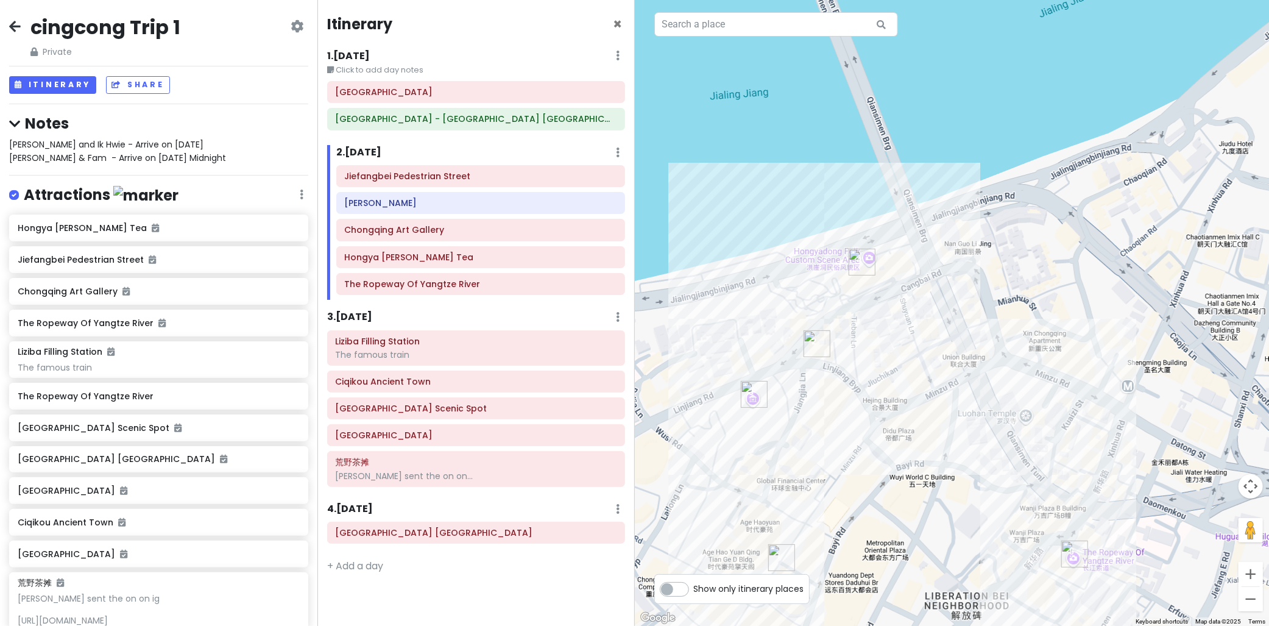
drag, startPoint x: 771, startPoint y: 250, endPoint x: 830, endPoint y: 119, distance: 143.9
click at [830, 119] on div at bounding box center [952, 313] width 635 height 626
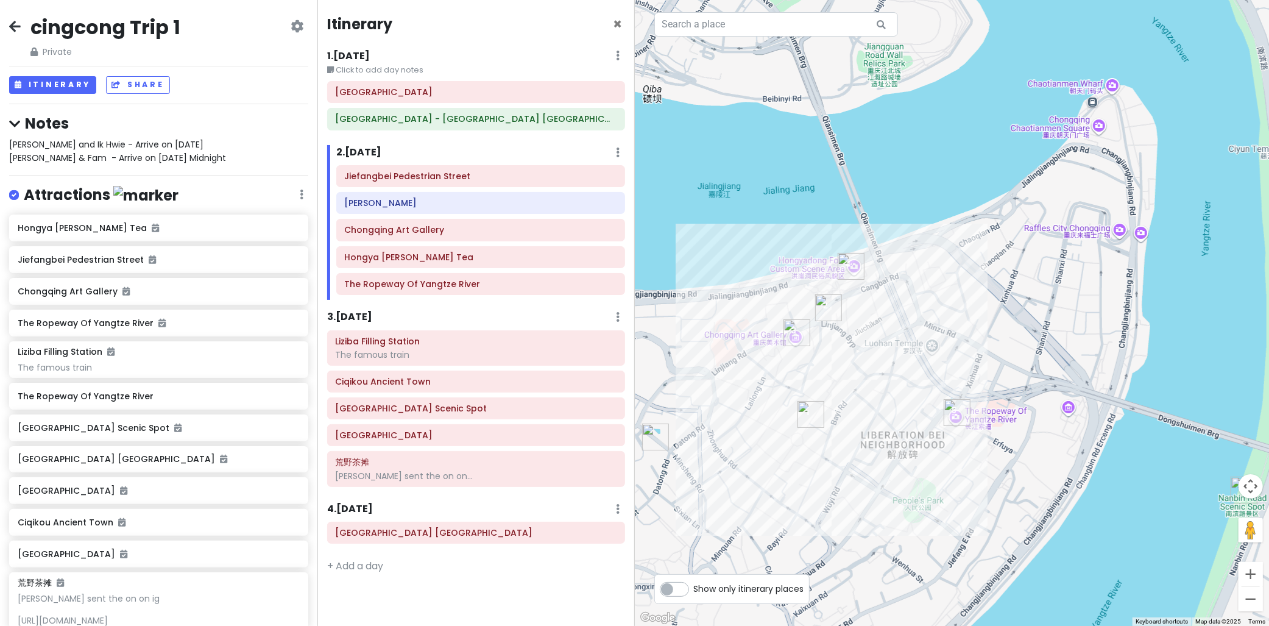
drag, startPoint x: 963, startPoint y: 426, endPoint x: 964, endPoint y: 443, distance: 16.5
click at [964, 443] on div at bounding box center [952, 313] width 635 height 626
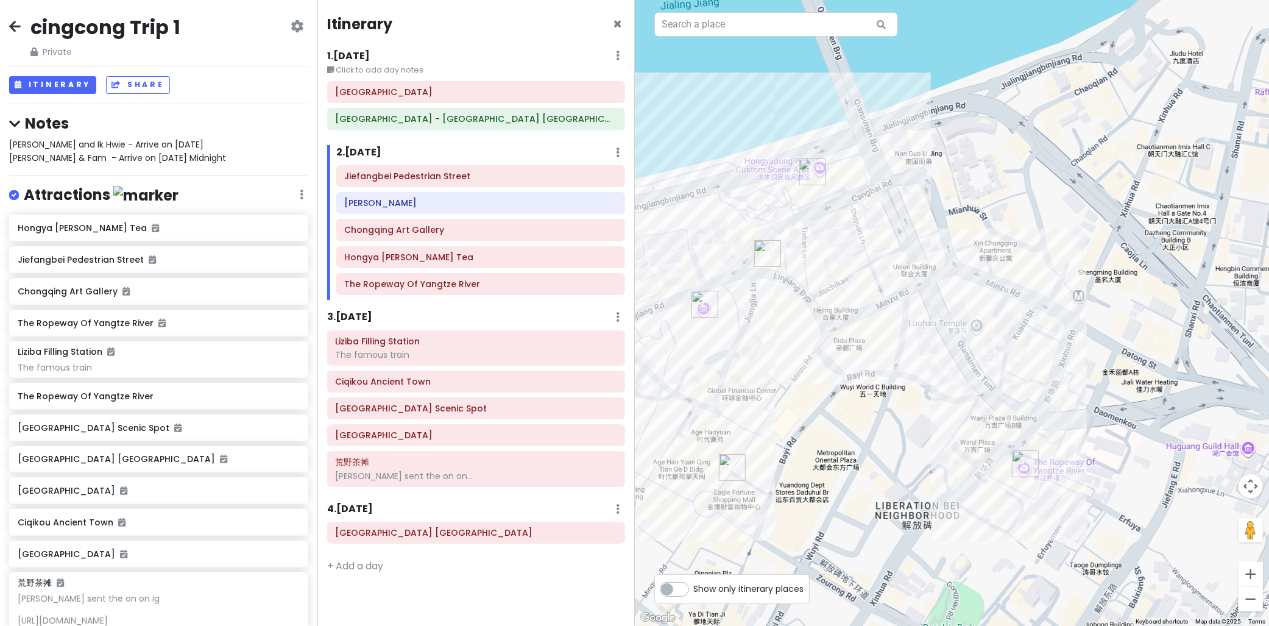
drag, startPoint x: 880, startPoint y: 303, endPoint x: 958, endPoint y: 355, distance: 93.6
click at [958, 355] on div at bounding box center [952, 313] width 635 height 626
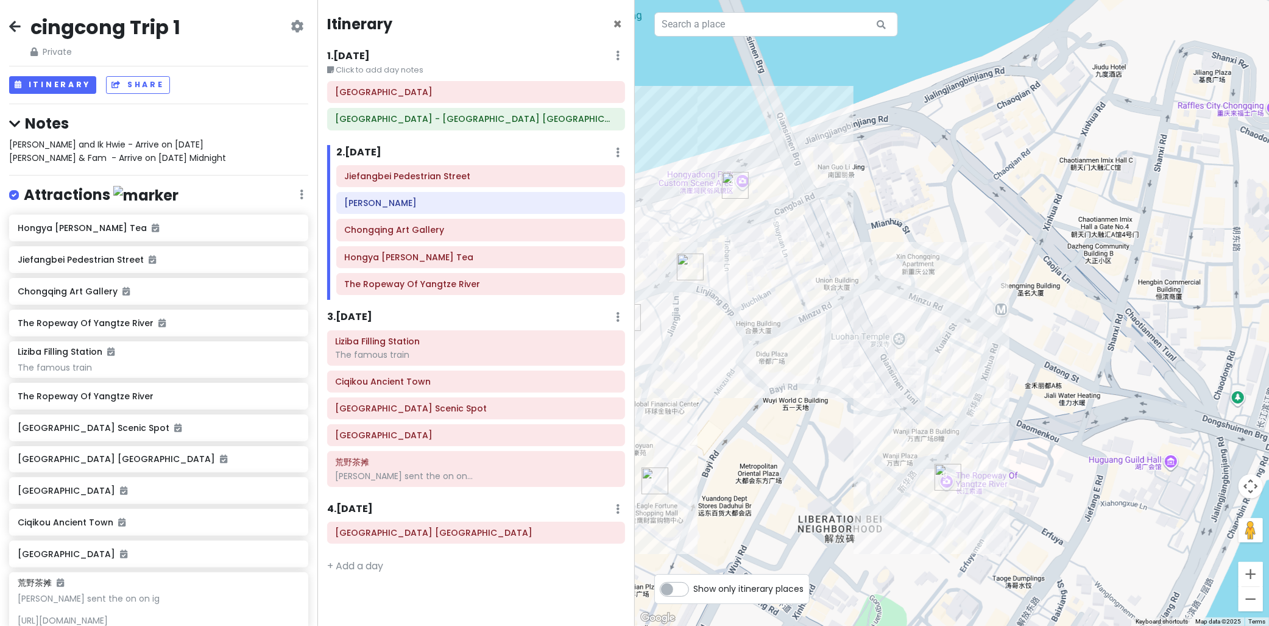
click at [906, 223] on div at bounding box center [952, 313] width 635 height 626
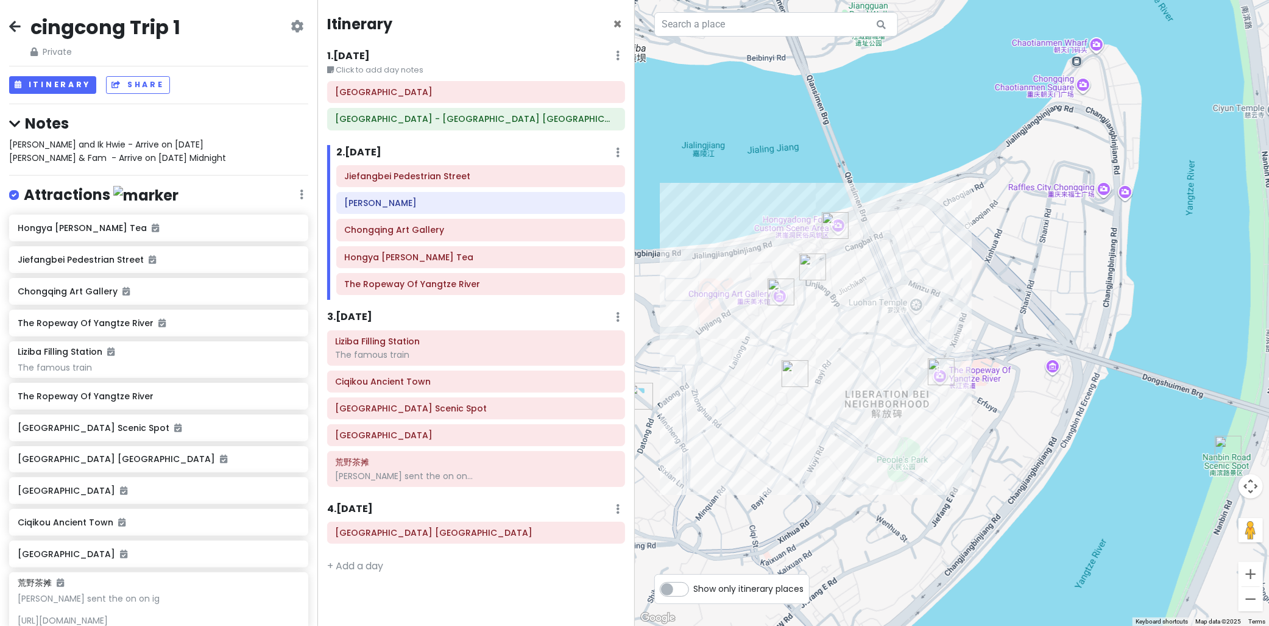
drag, startPoint x: 1087, startPoint y: 160, endPoint x: 838, endPoint y: 234, distance: 259.8
click at [1099, 192] on div at bounding box center [952, 313] width 635 height 626
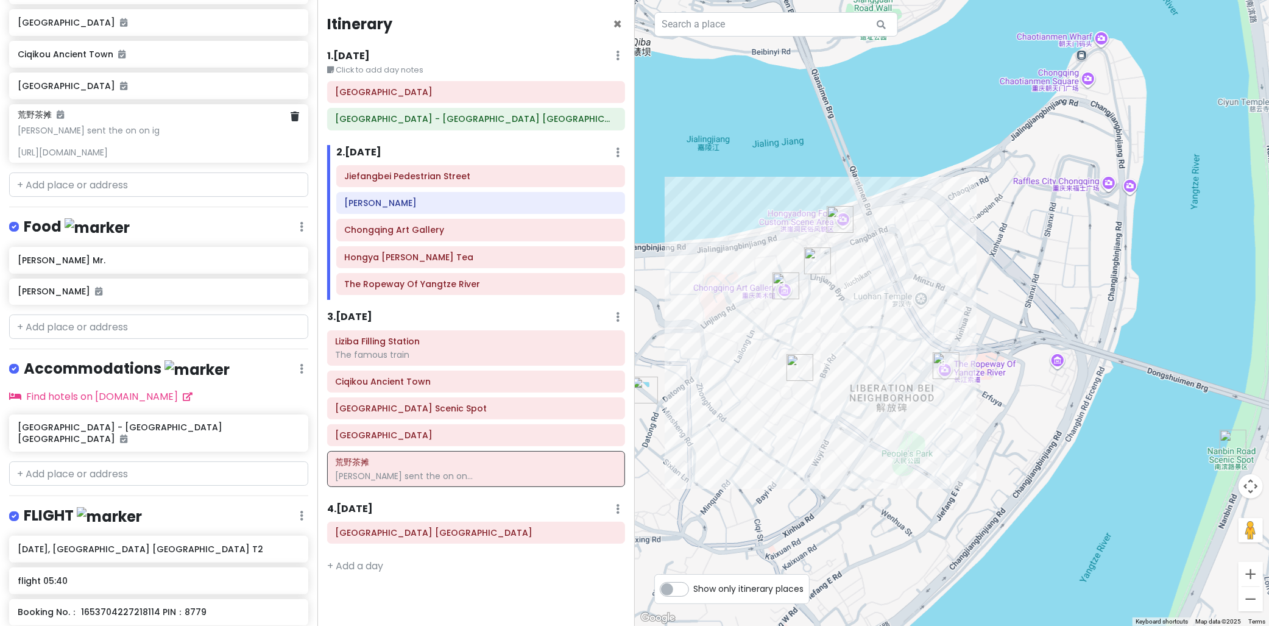
scroll to position [473, 0]
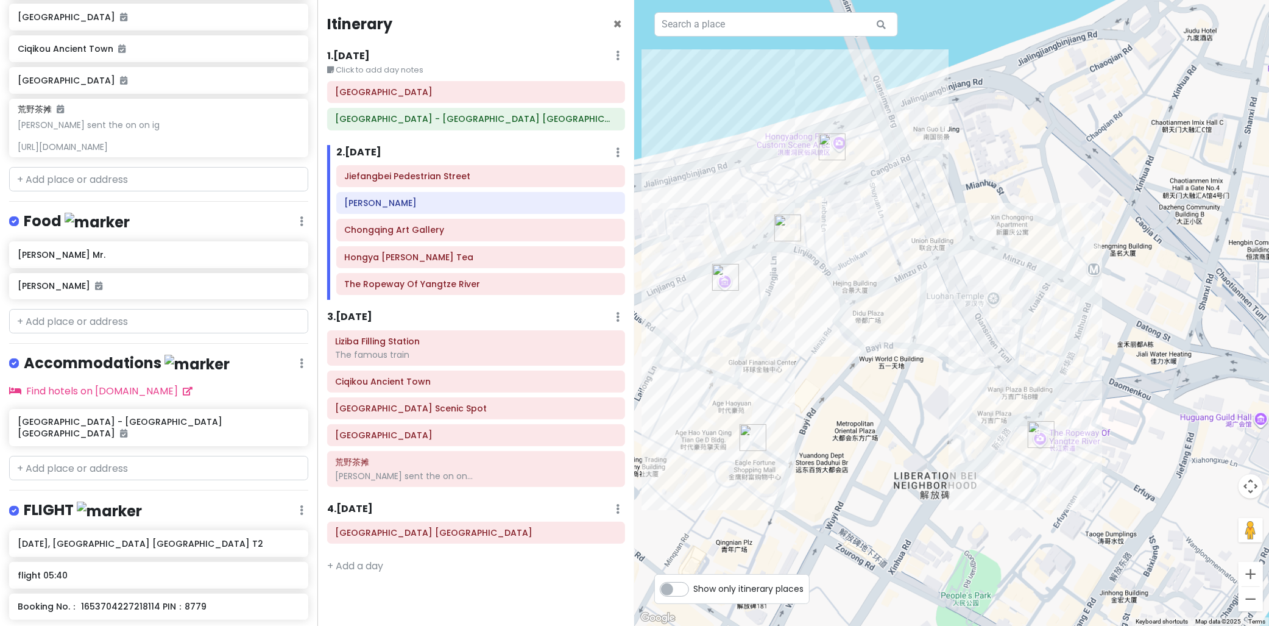
drag, startPoint x: 1008, startPoint y: 196, endPoint x: 1080, endPoint y: 284, distance: 114.3
click at [1089, 268] on div at bounding box center [952, 313] width 635 height 626
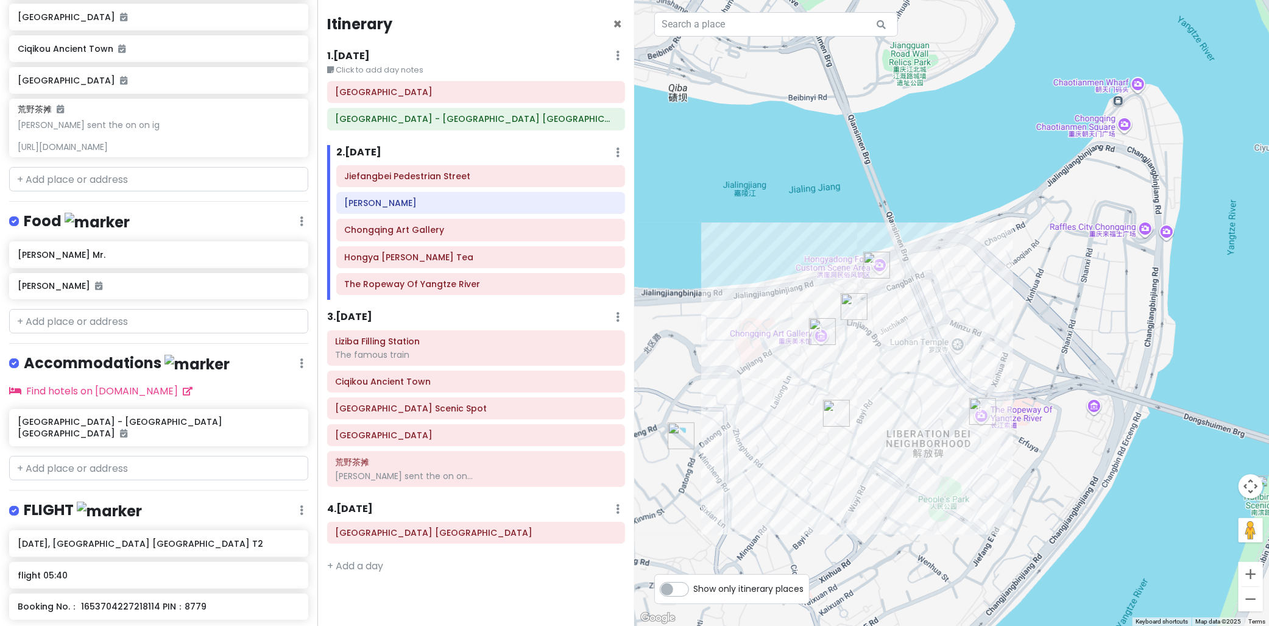
drag, startPoint x: 1109, startPoint y: 231, endPoint x: 1028, endPoint y: 290, distance: 99.4
click at [1028, 290] on div at bounding box center [952, 313] width 635 height 626
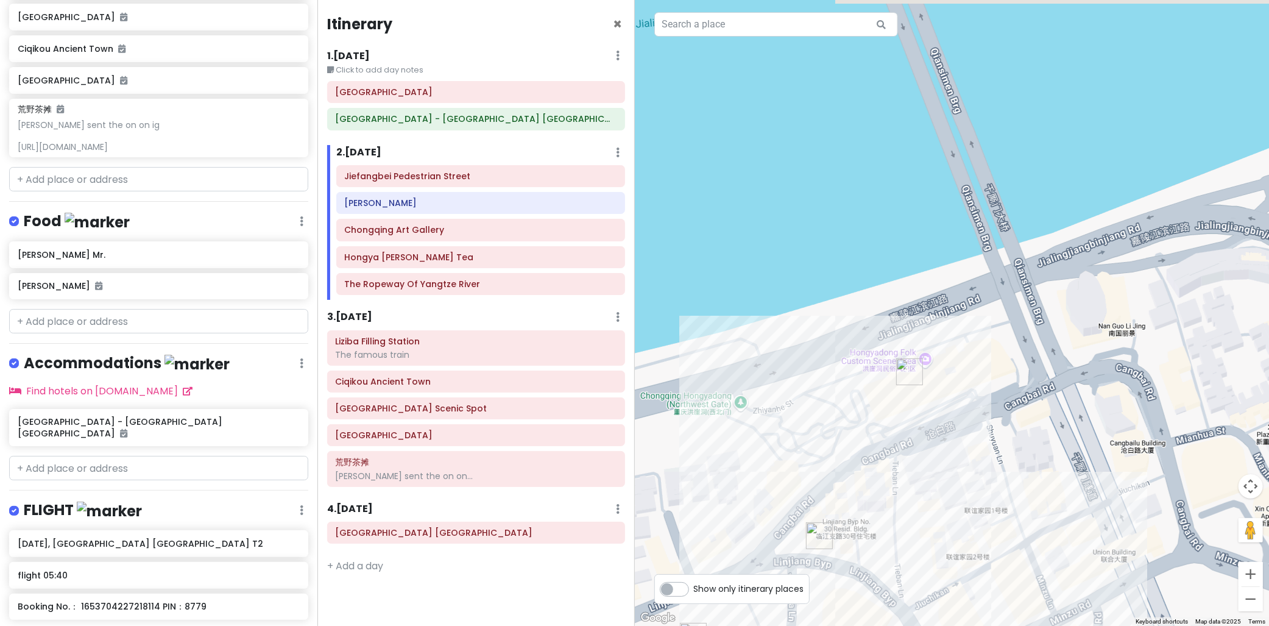
drag, startPoint x: 989, startPoint y: 364, endPoint x: 920, endPoint y: 398, distance: 76.8
click at [949, 388] on div at bounding box center [952, 313] width 635 height 626
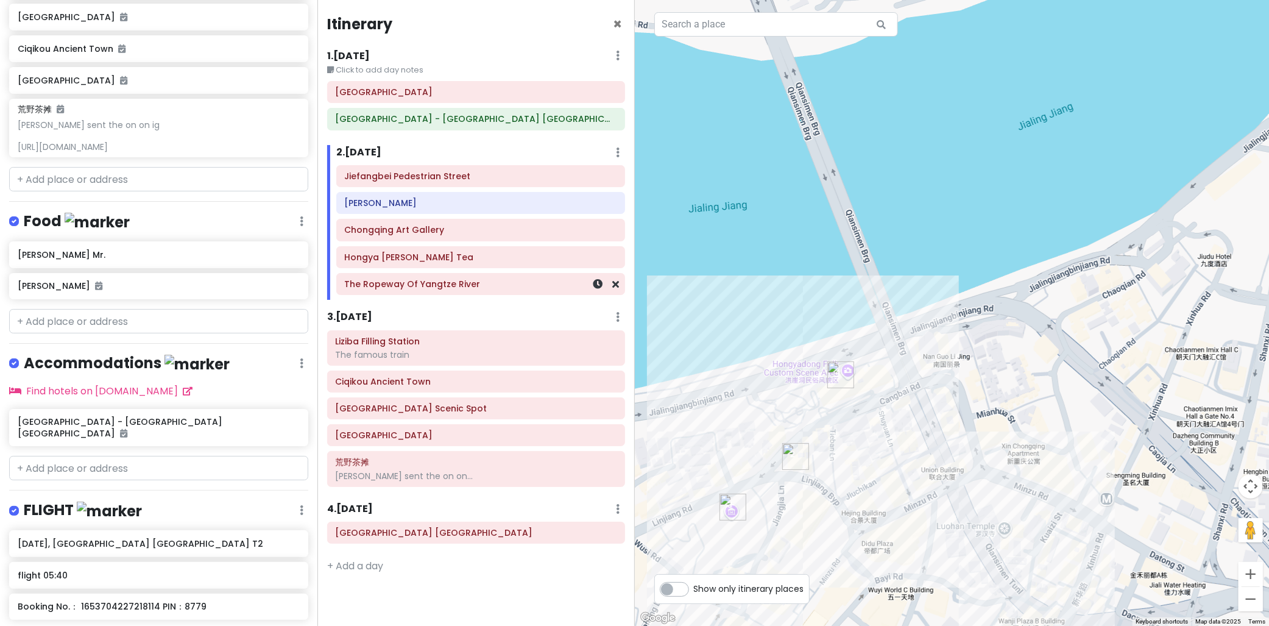
click at [478, 291] on div "The Ropeway Of Yangtze River" at bounding box center [481, 283] width 272 height 17
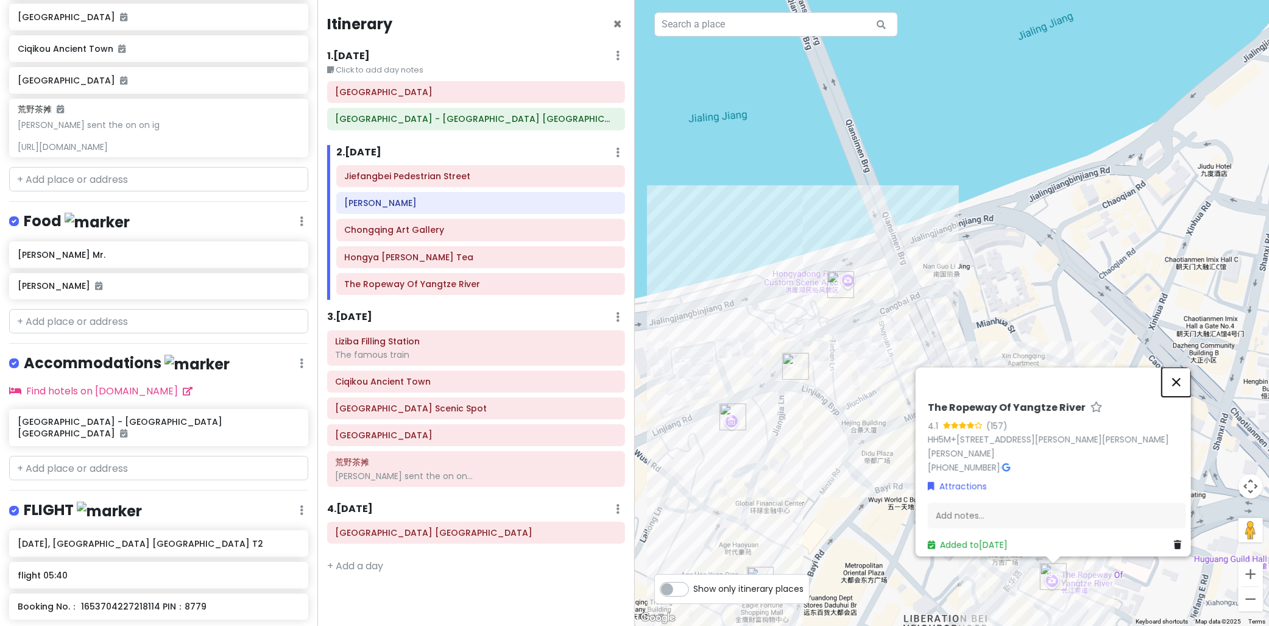
click at [1179, 372] on button "Close" at bounding box center [1176, 381] width 29 height 29
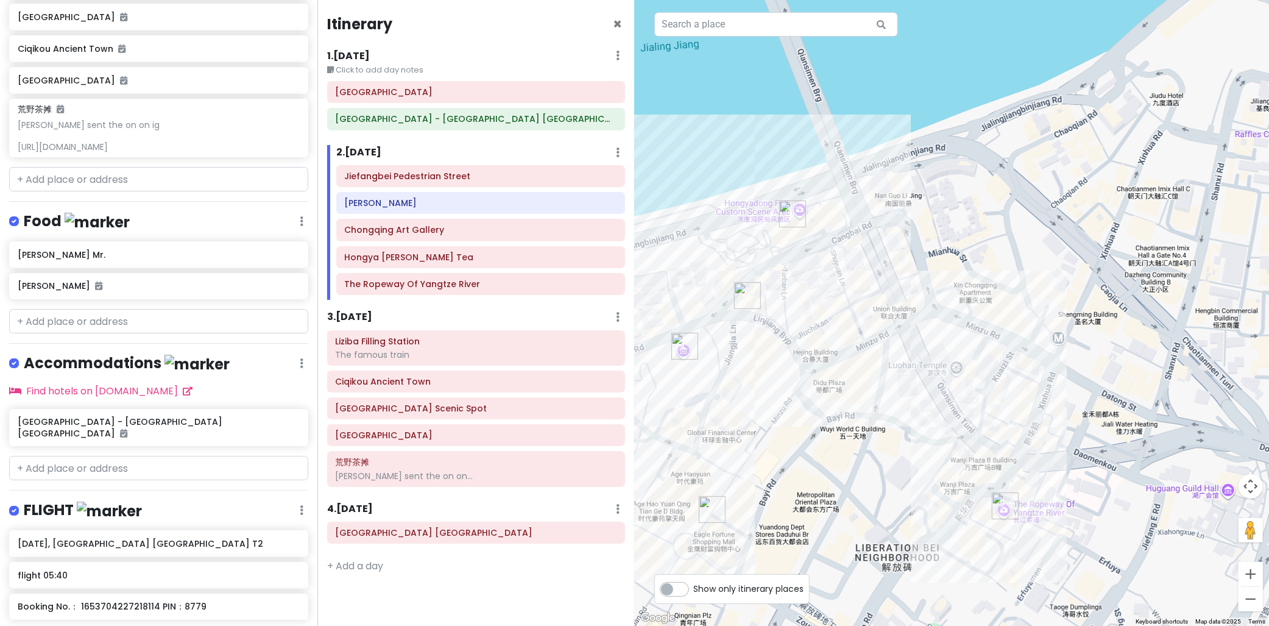
drag, startPoint x: 1064, startPoint y: 379, endPoint x: 1017, endPoint y: 349, distance: 55.4
click at [1014, 291] on div at bounding box center [952, 313] width 635 height 626
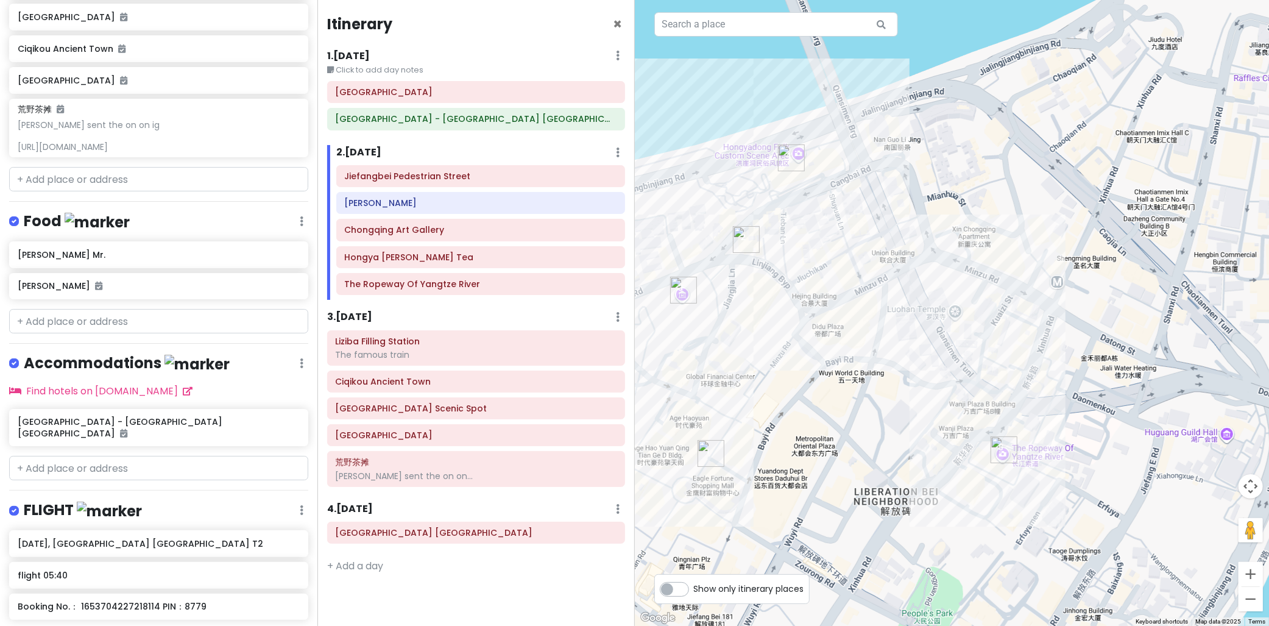
drag, startPoint x: 809, startPoint y: 265, endPoint x: 897, endPoint y: 318, distance: 103.0
click at [872, 272] on div at bounding box center [952, 313] width 635 height 626
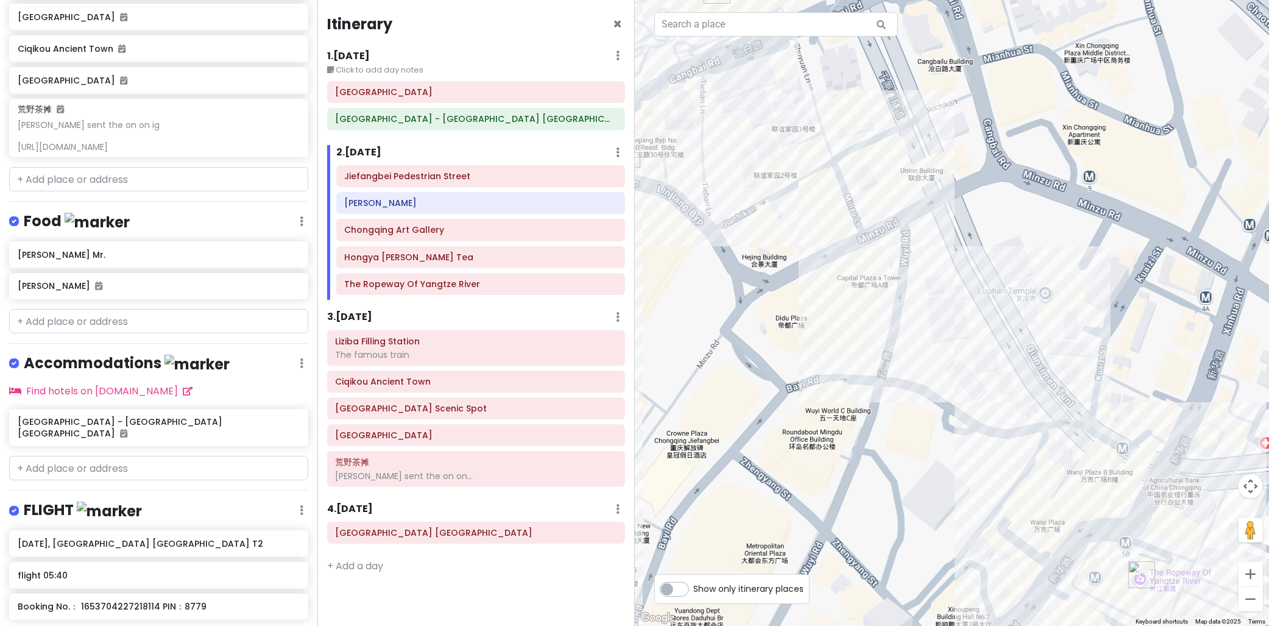
drag, startPoint x: 1039, startPoint y: 383, endPoint x: 961, endPoint y: 350, distance: 84.6
click at [961, 350] on div at bounding box center [952, 313] width 635 height 626
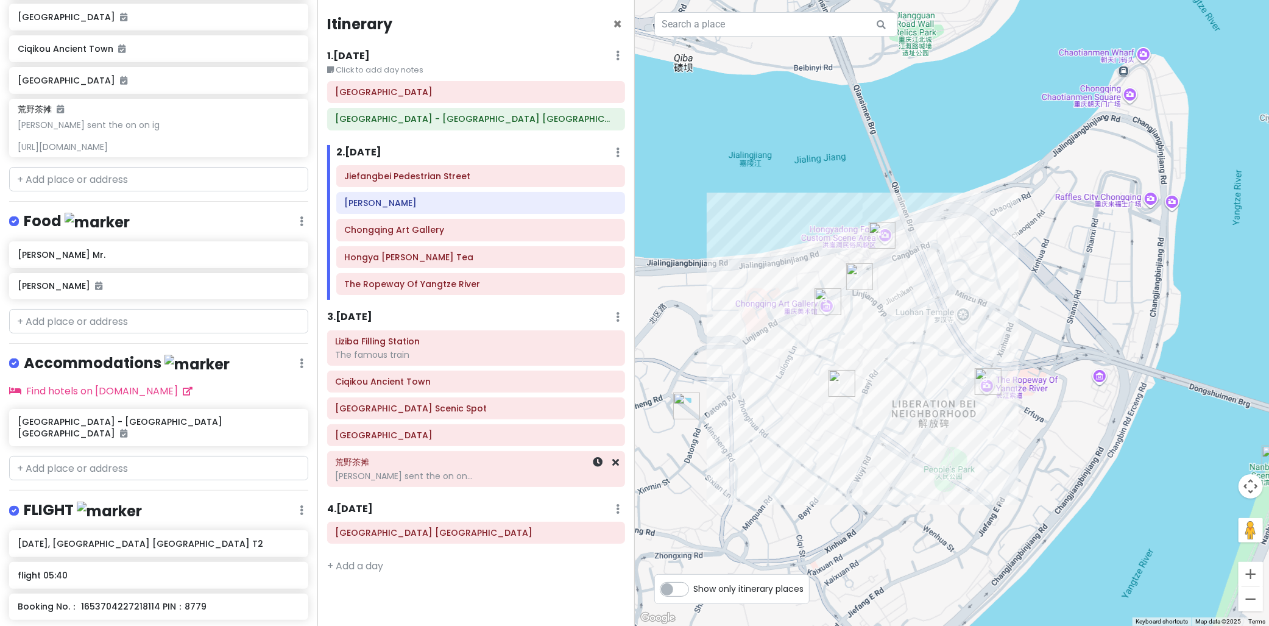
drag, startPoint x: 409, startPoint y: 474, endPoint x: 448, endPoint y: 483, distance: 40.6
click at [409, 473] on div "Ko felix sent the on on..." at bounding box center [476, 475] width 281 height 11
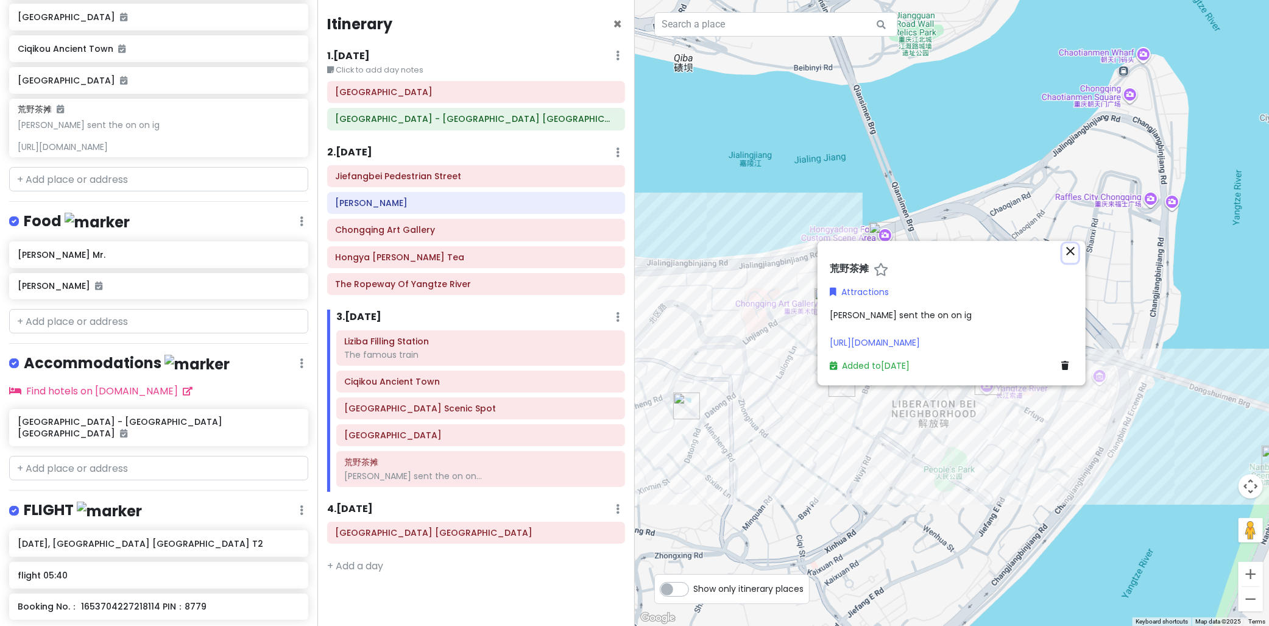
click at [1070, 255] on icon "close" at bounding box center [1070, 251] width 15 height 15
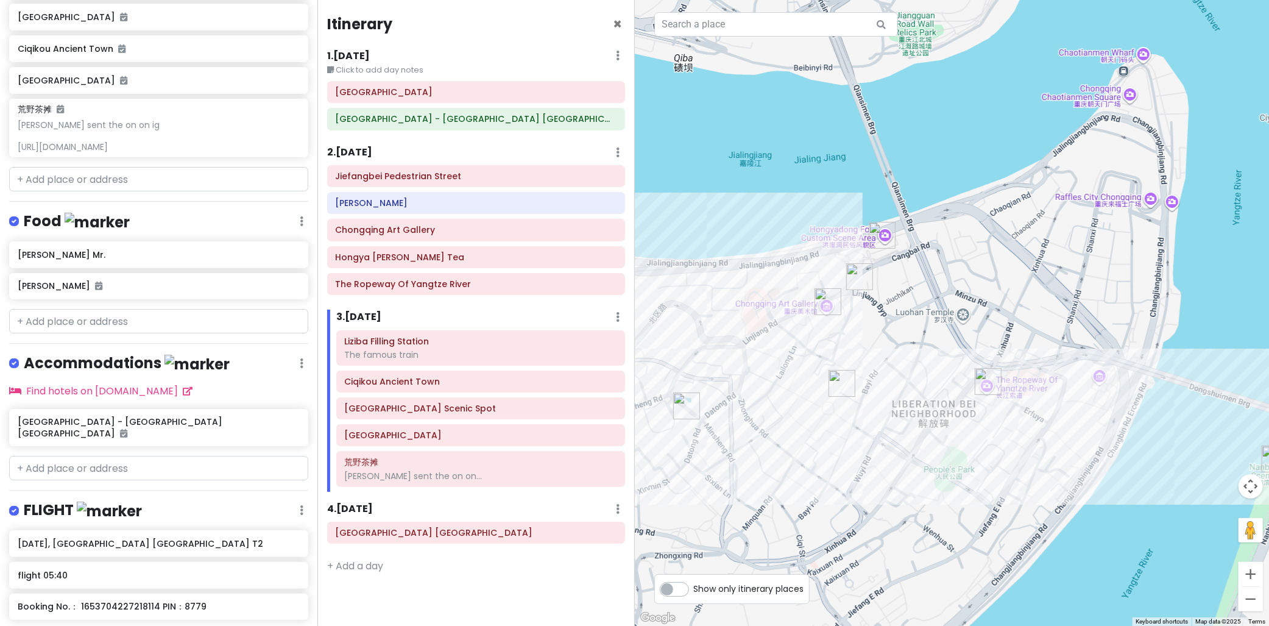
drag, startPoint x: 1127, startPoint y: 277, endPoint x: 890, endPoint y: 208, distance: 246.9
click at [890, 208] on div at bounding box center [952, 313] width 635 height 626
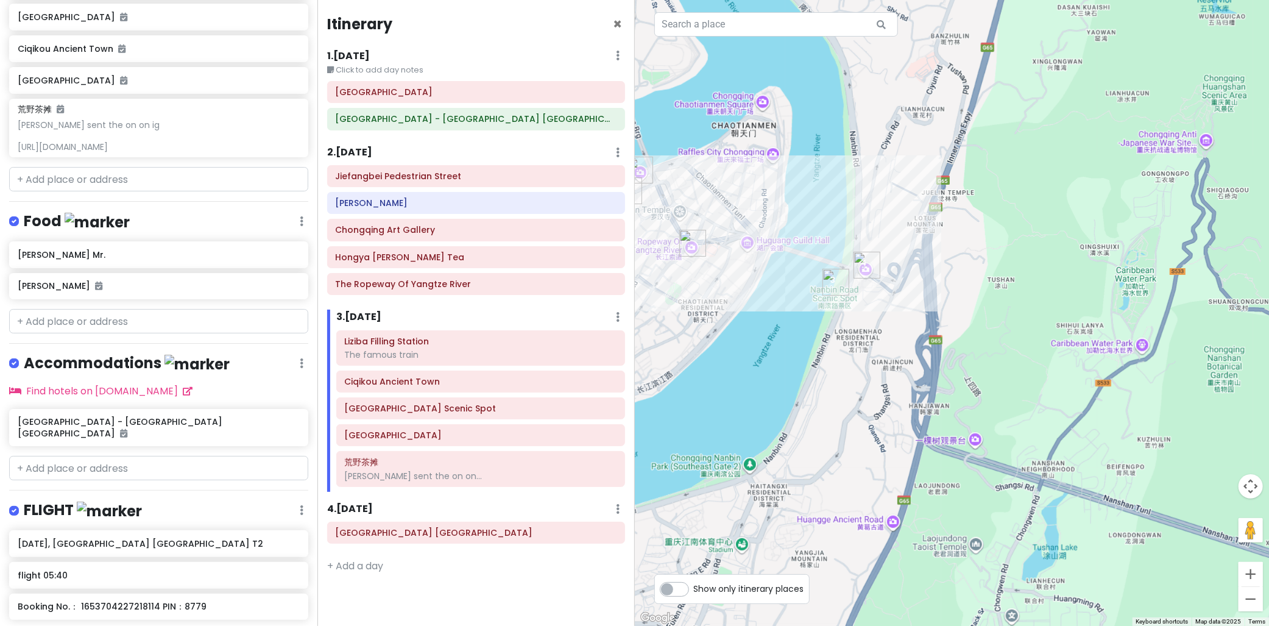
drag, startPoint x: 890, startPoint y: 276, endPoint x: 1063, endPoint y: 323, distance: 179.2
click at [1062, 323] on div at bounding box center [952, 313] width 635 height 626
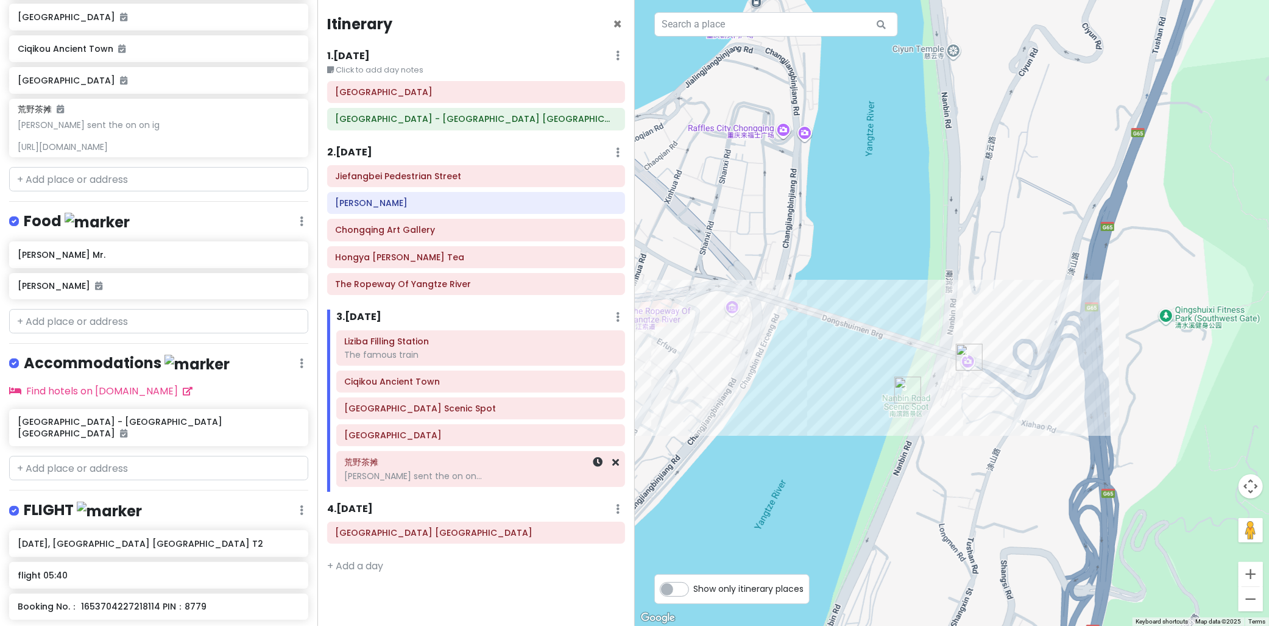
click at [422, 467] on h6 "荒野茶摊" at bounding box center [481, 461] width 272 height 11
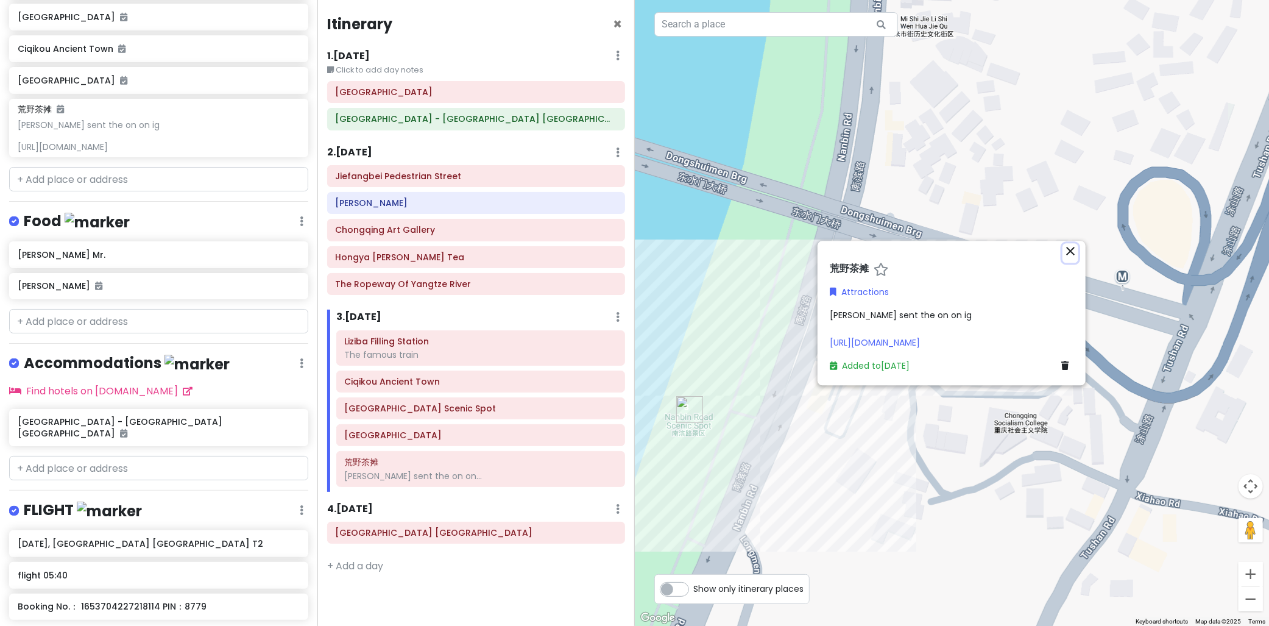
click at [1064, 253] on icon "close" at bounding box center [1070, 251] width 15 height 15
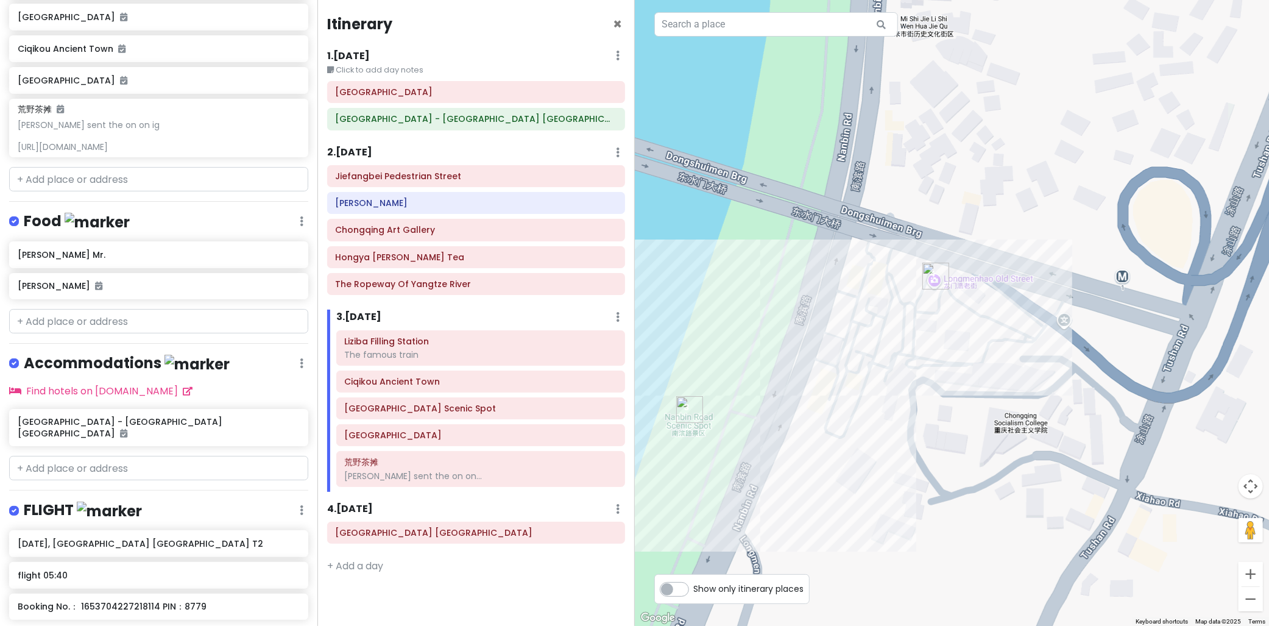
drag, startPoint x: 793, startPoint y: 373, endPoint x: 944, endPoint y: 274, distance: 180.4
click at [944, 274] on div at bounding box center [952, 313] width 635 height 626
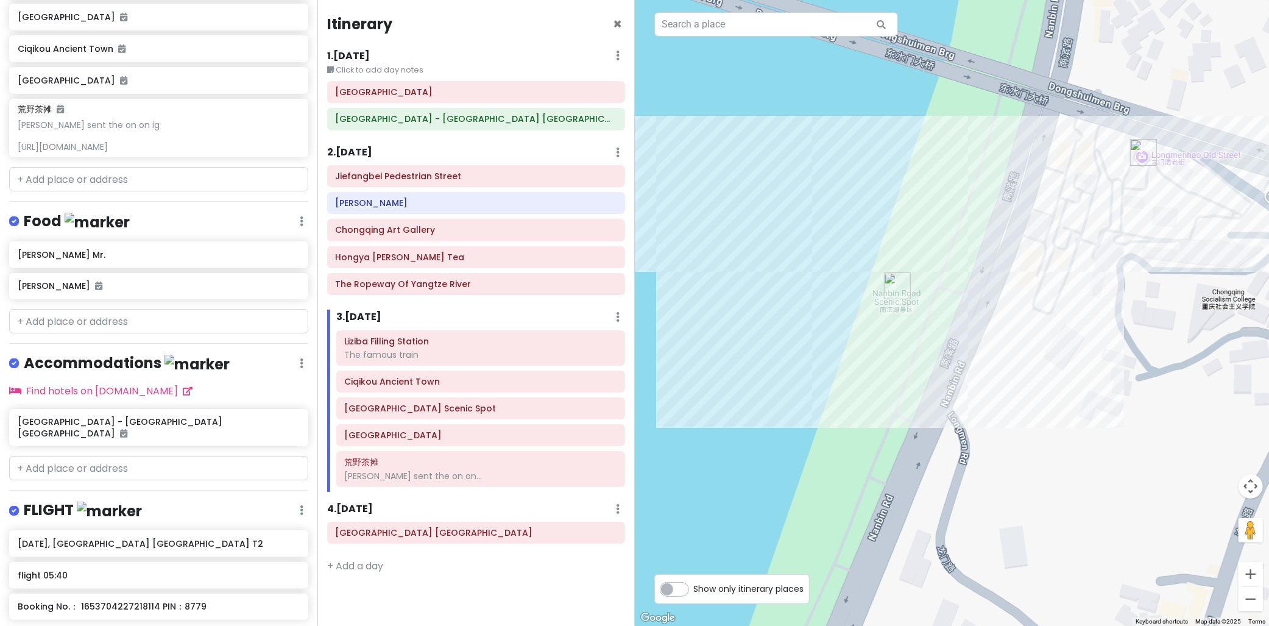
drag, startPoint x: 876, startPoint y: 301, endPoint x: 787, endPoint y: 386, distance: 123.2
click at [781, 389] on div at bounding box center [952, 313] width 635 height 626
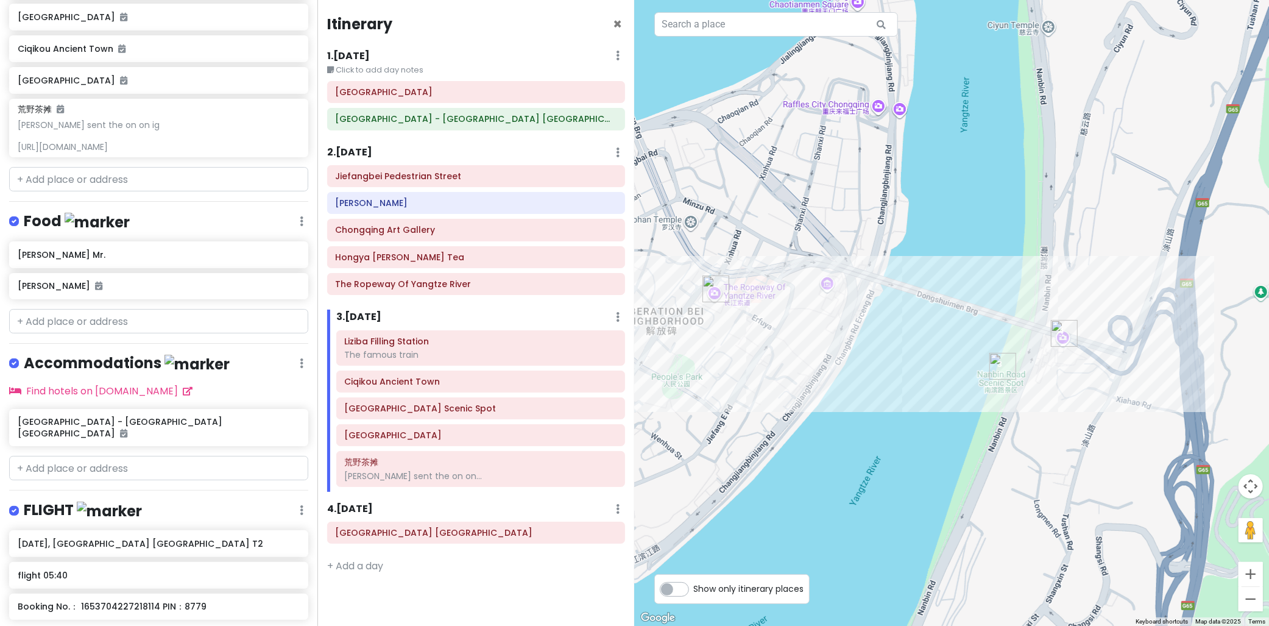
drag, startPoint x: 899, startPoint y: 306, endPoint x: 1022, endPoint y: 367, distance: 137.0
click at [1016, 368] on img "Nanbin Road Scenic Spot" at bounding box center [1002, 366] width 27 height 27
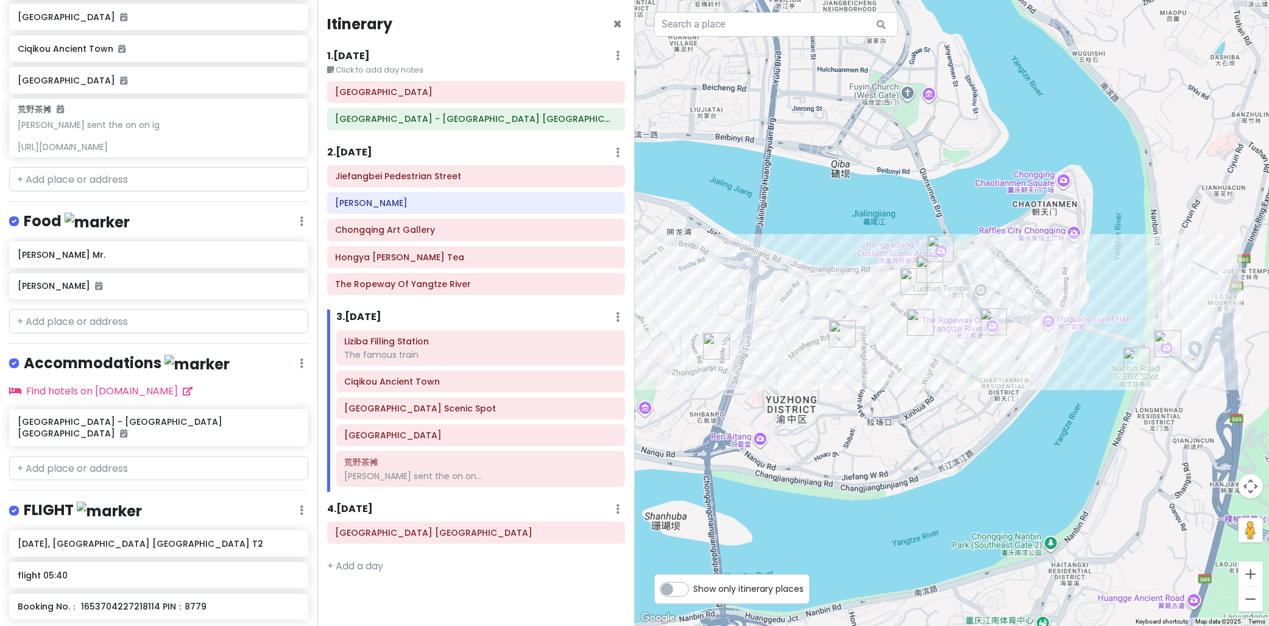
drag, startPoint x: 854, startPoint y: 450, endPoint x: 948, endPoint y: 453, distance: 94.5
click at [1015, 495] on div "To navigate, press the arrow keys." at bounding box center [952, 313] width 635 height 626
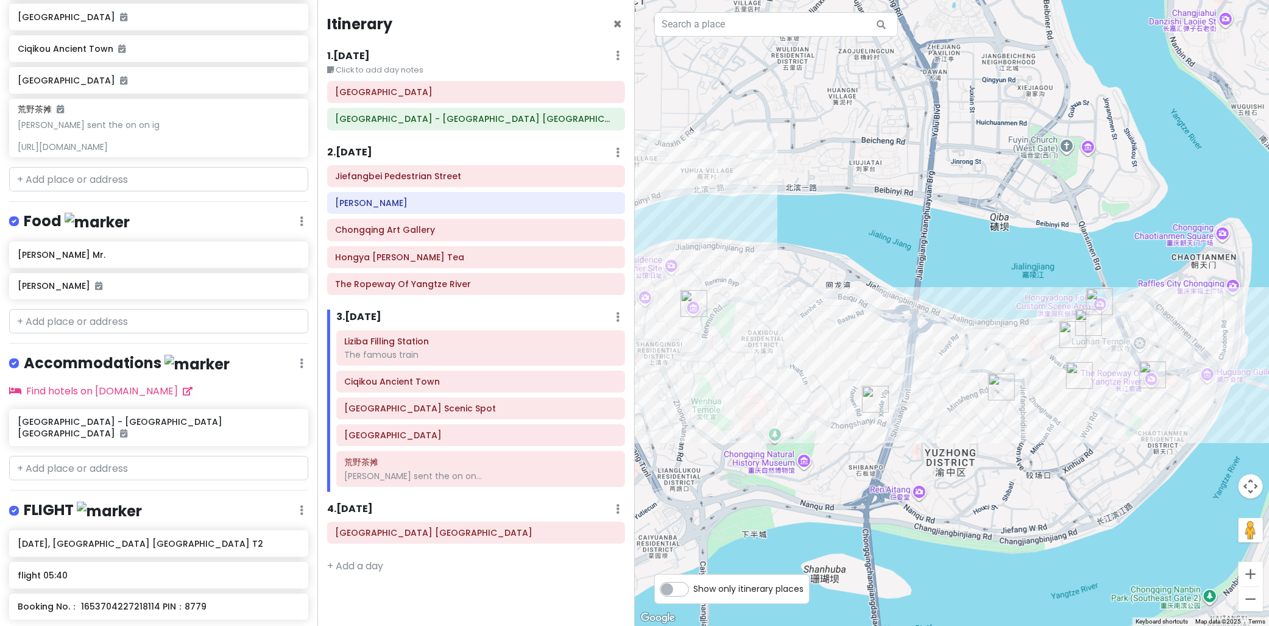
drag, startPoint x: 909, startPoint y: 397, endPoint x: 978, endPoint y: 412, distance: 70.5
click at [978, 412] on div at bounding box center [952, 313] width 635 height 626
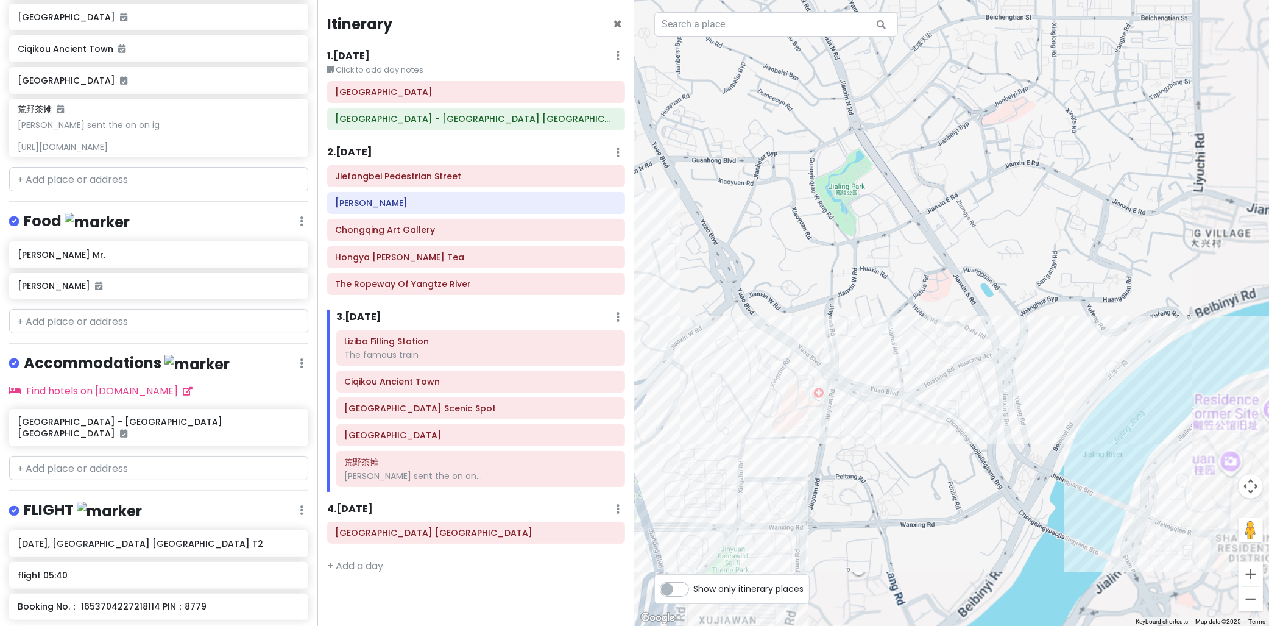
drag, startPoint x: 747, startPoint y: 266, endPoint x: 959, endPoint y: 283, distance: 212.6
click at [1040, 280] on div at bounding box center [952, 313] width 635 height 626
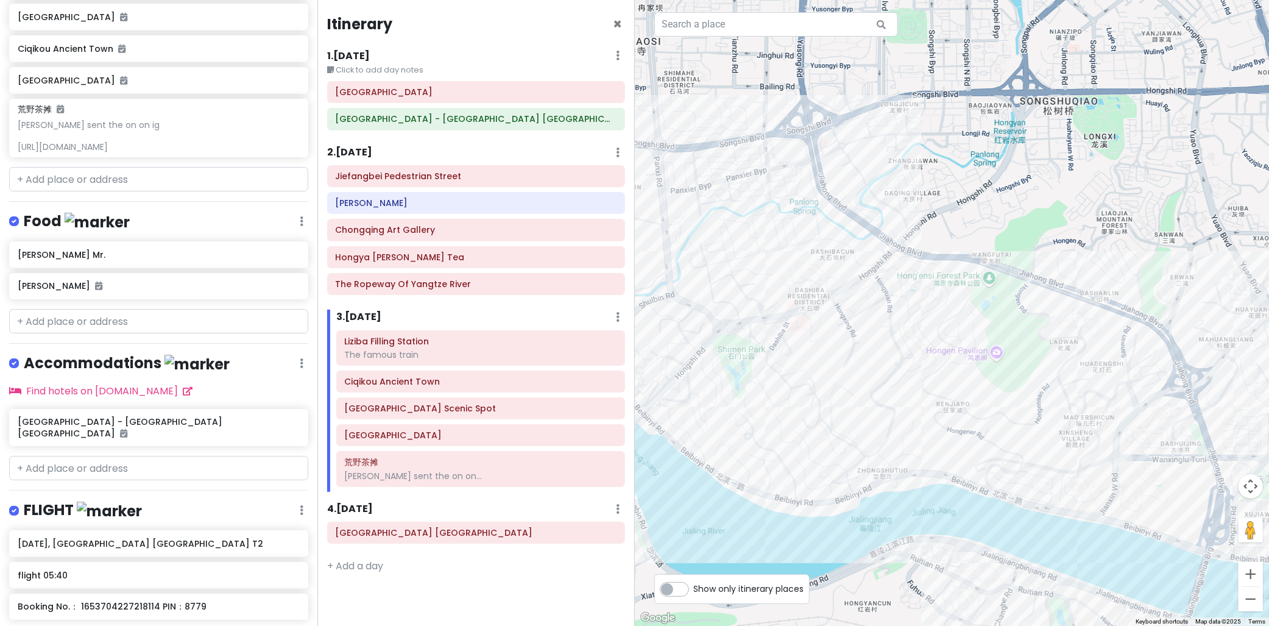
drag, startPoint x: 969, startPoint y: 300, endPoint x: 1188, endPoint y: 339, distance: 222.7
click at [1185, 339] on div at bounding box center [952, 313] width 635 height 626
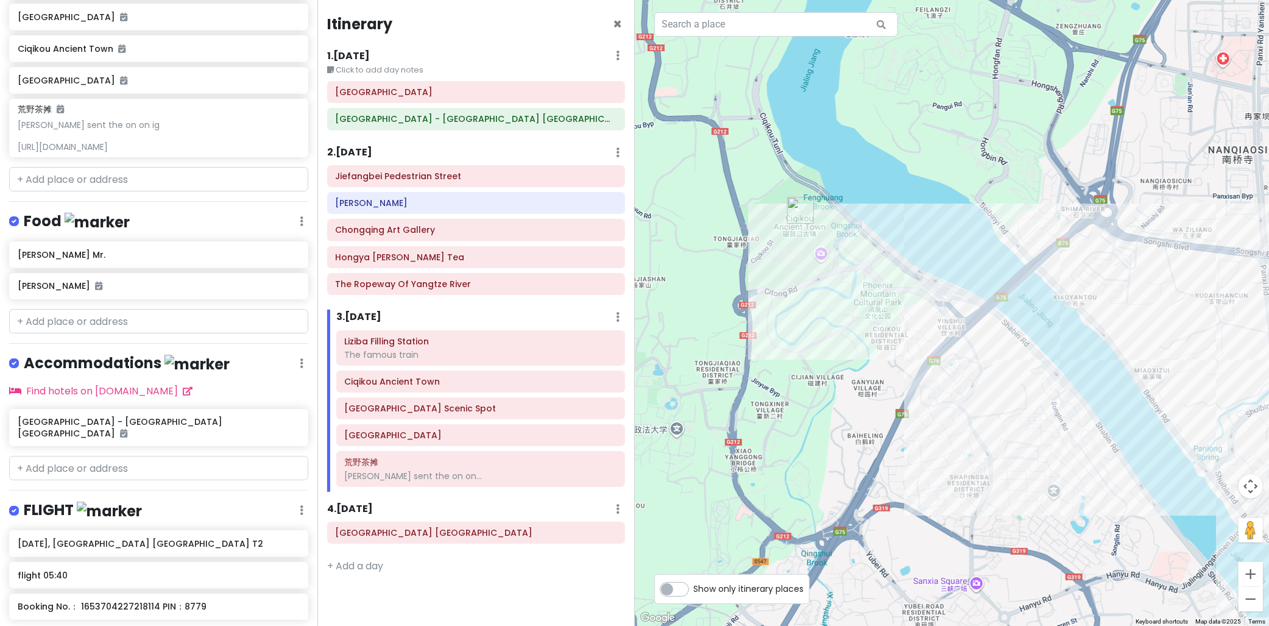
drag, startPoint x: 891, startPoint y: 282, endPoint x: 931, endPoint y: 307, distance: 47.3
click at [931, 307] on div at bounding box center [952, 313] width 635 height 626
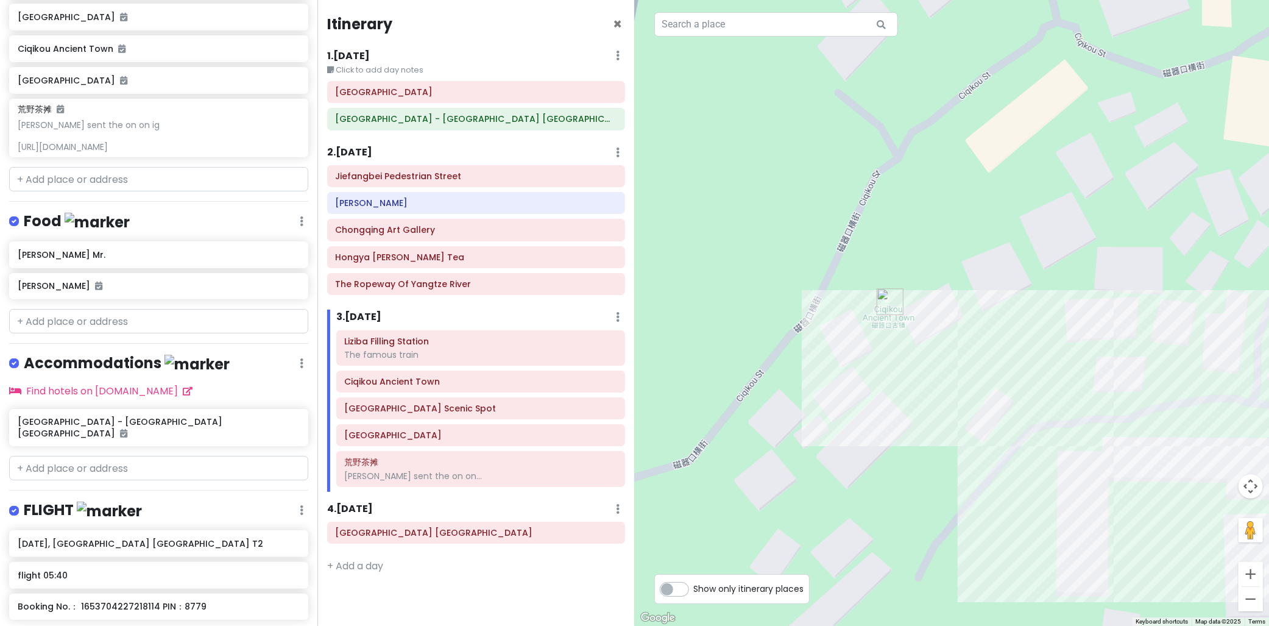
drag, startPoint x: 970, startPoint y: 269, endPoint x: 928, endPoint y: 312, distance: 59.4
click at [928, 312] on div at bounding box center [952, 313] width 635 height 626
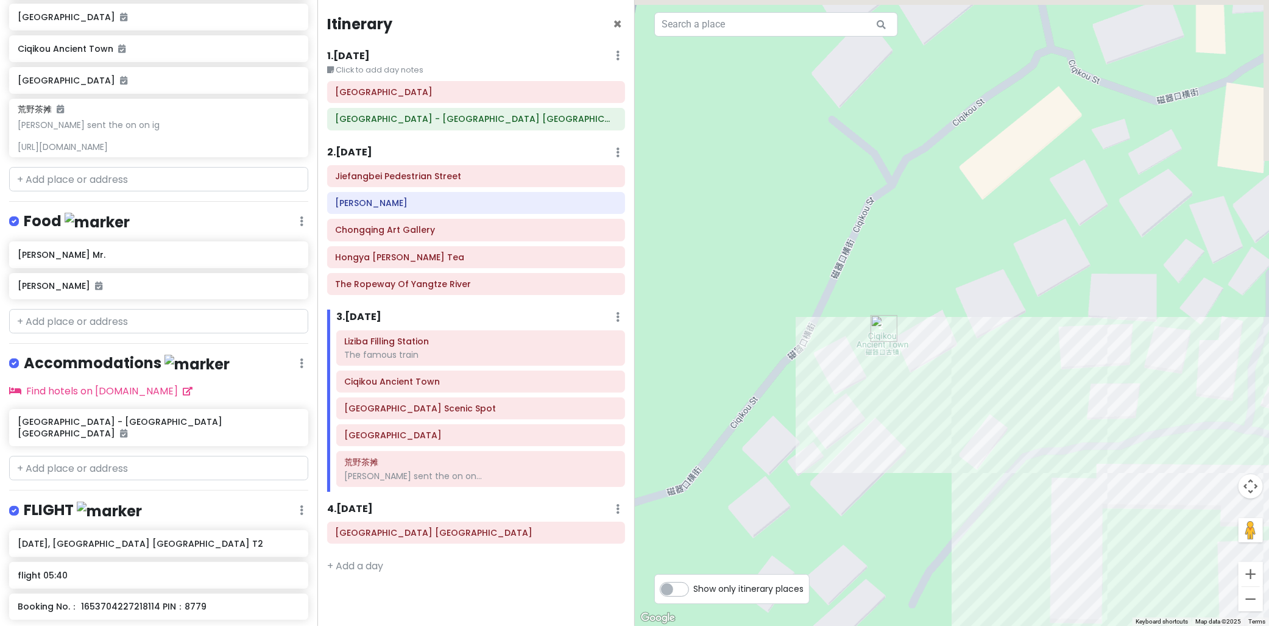
drag, startPoint x: 903, startPoint y: 314, endPoint x: 891, endPoint y: 346, distance: 33.7
click at [892, 344] on div at bounding box center [952, 313] width 635 height 626
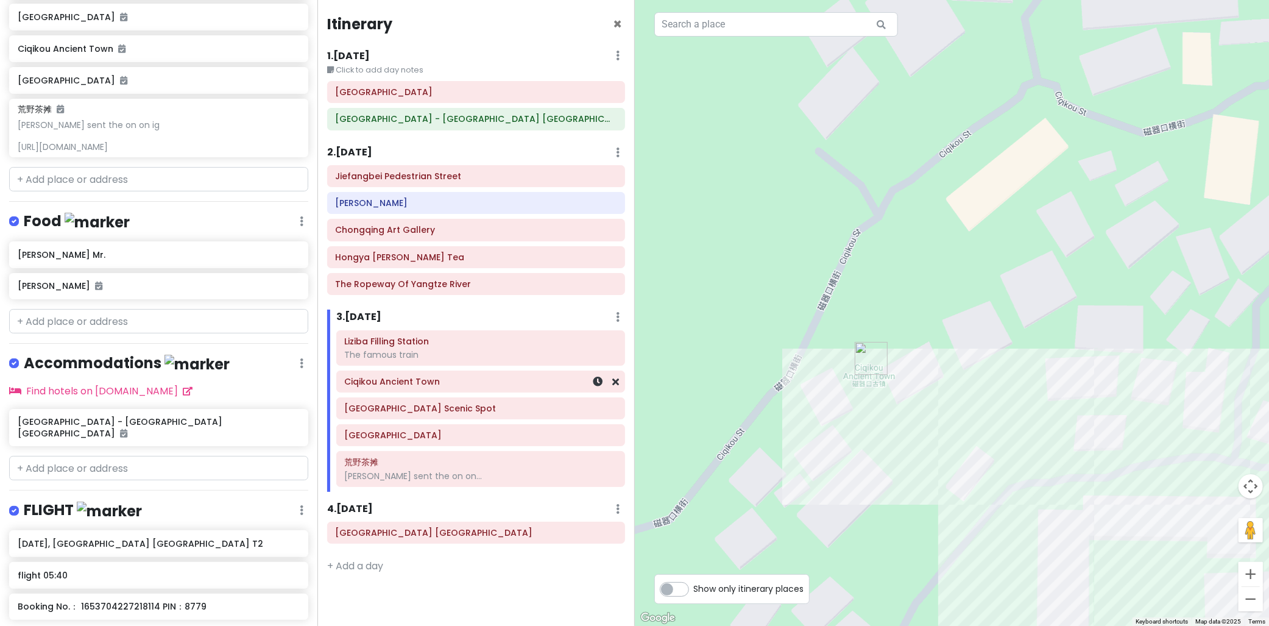
click at [417, 387] on h6 "Ciqikou Ancient Town" at bounding box center [481, 381] width 272 height 11
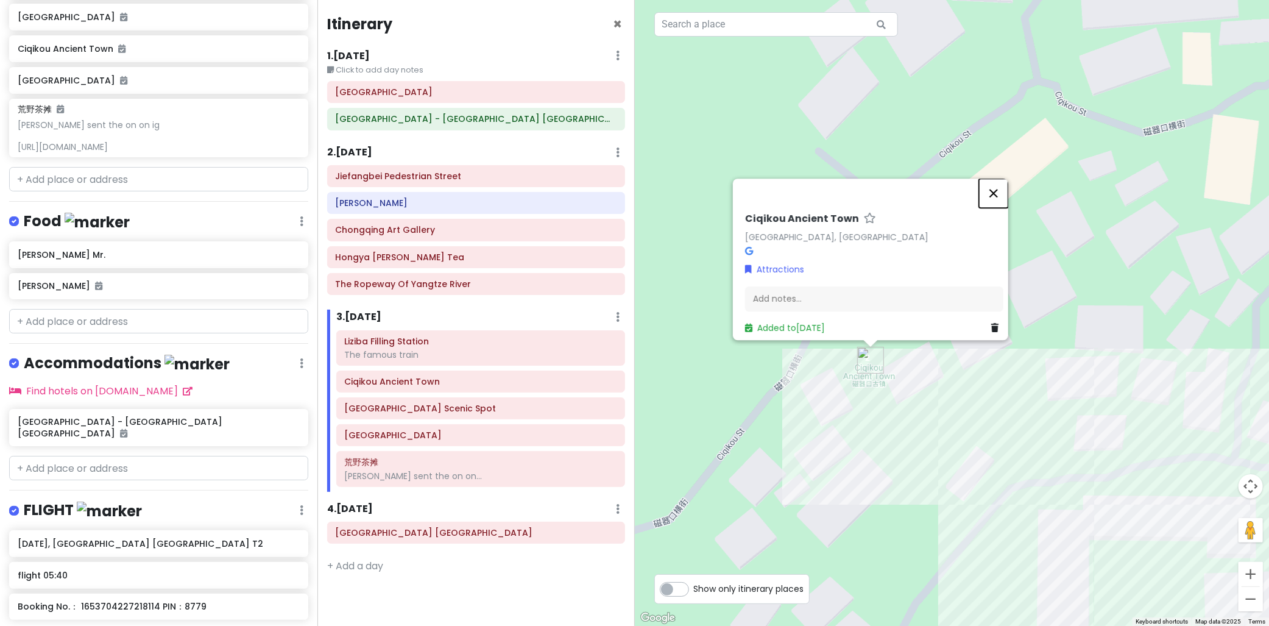
click at [1001, 183] on button "Close" at bounding box center [993, 192] width 29 height 29
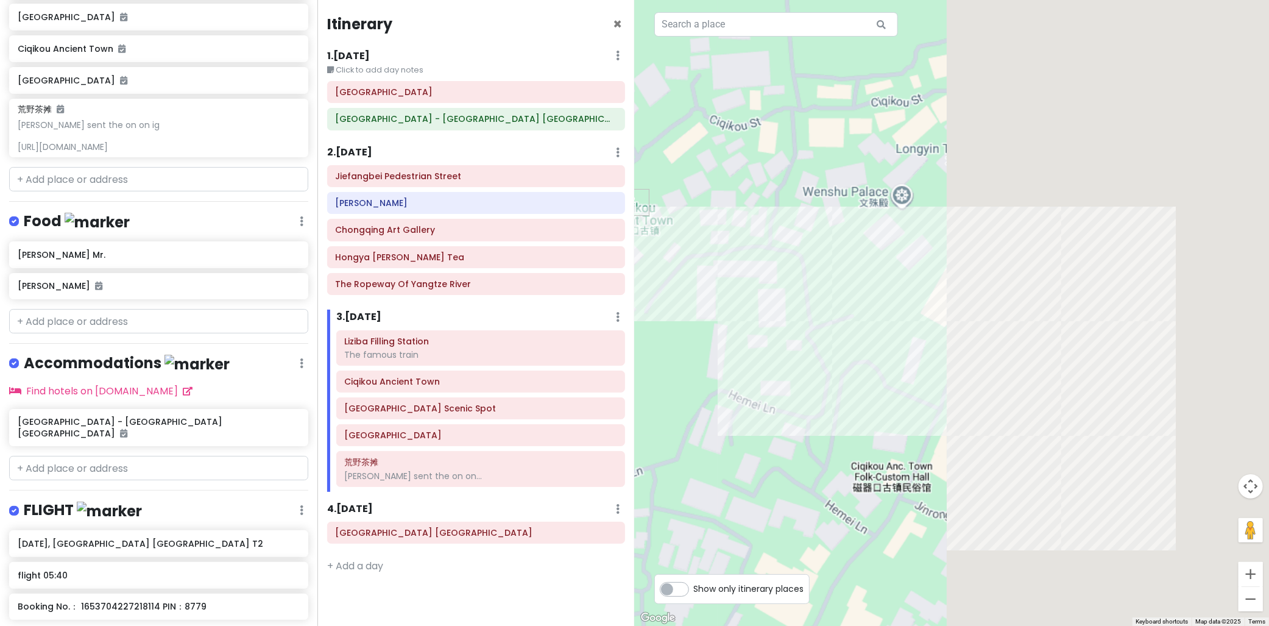
drag, startPoint x: 1067, startPoint y: 338, endPoint x: 854, endPoint y: 323, distance: 213.1
click at [749, 224] on div at bounding box center [952, 313] width 635 height 626
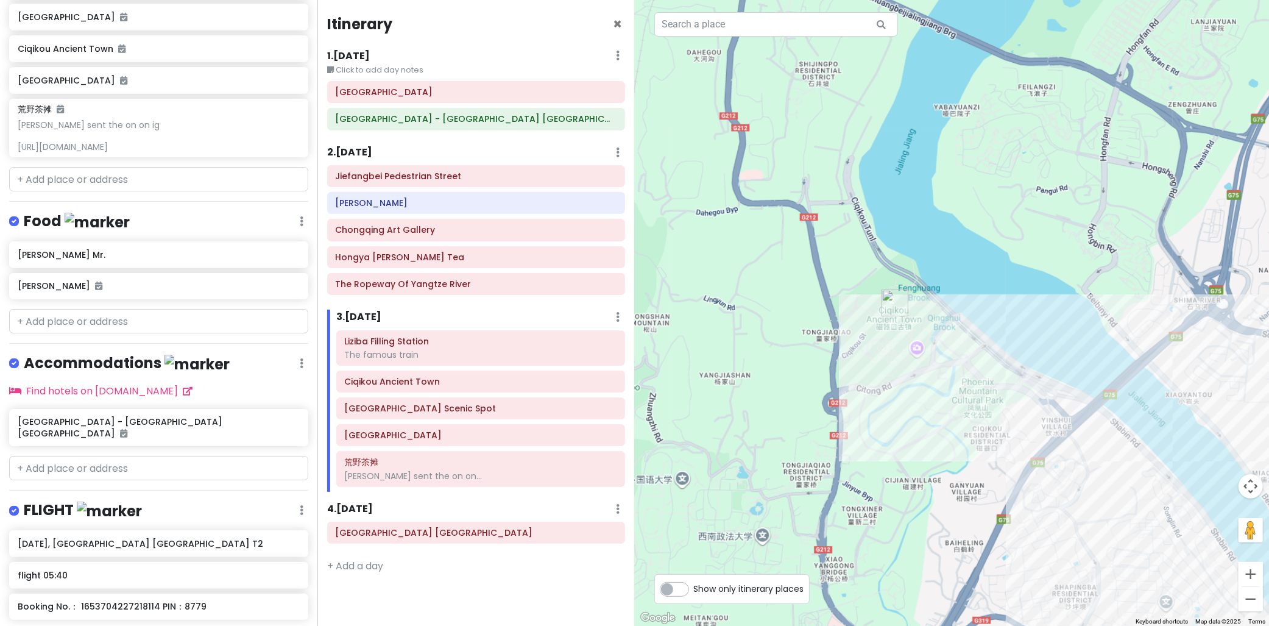
drag, startPoint x: 1082, startPoint y: 354, endPoint x: 776, endPoint y: 287, distance: 313.0
click at [766, 273] on div at bounding box center [952, 313] width 635 height 626
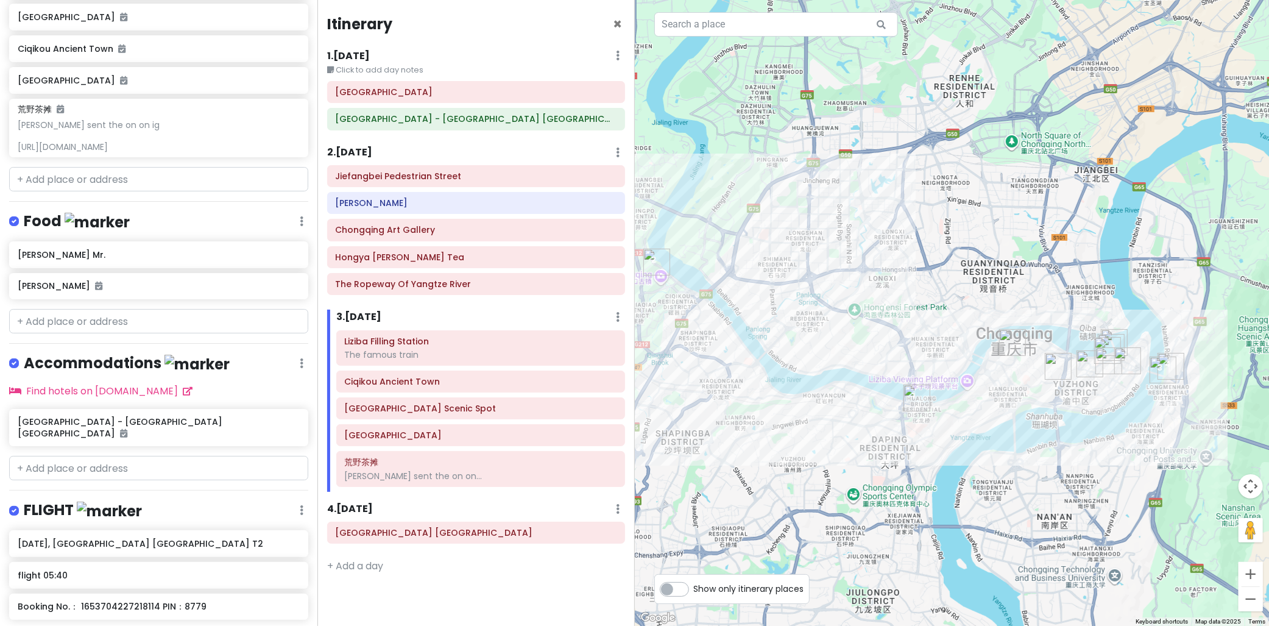
drag, startPoint x: 902, startPoint y: 345, endPoint x: 933, endPoint y: 332, distance: 33.6
click at [868, 336] on div at bounding box center [952, 313] width 635 height 626
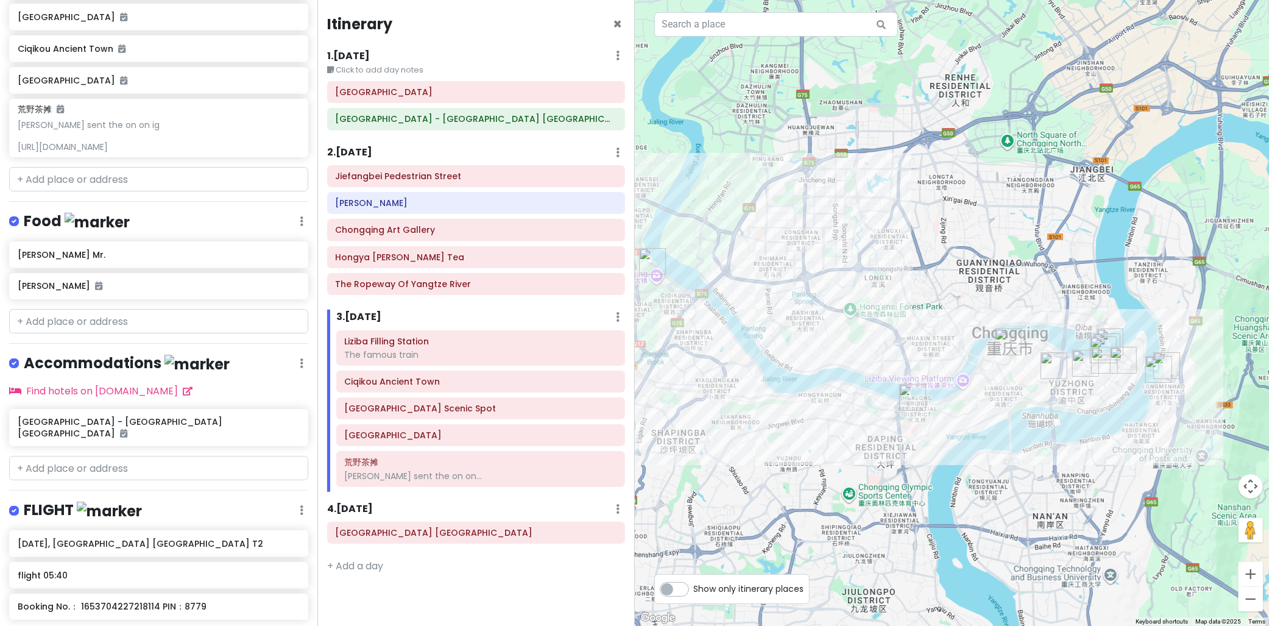
drag, startPoint x: 933, startPoint y: 332, endPoint x: 918, endPoint y: 351, distance: 24.3
click at [879, 336] on div at bounding box center [952, 313] width 635 height 626
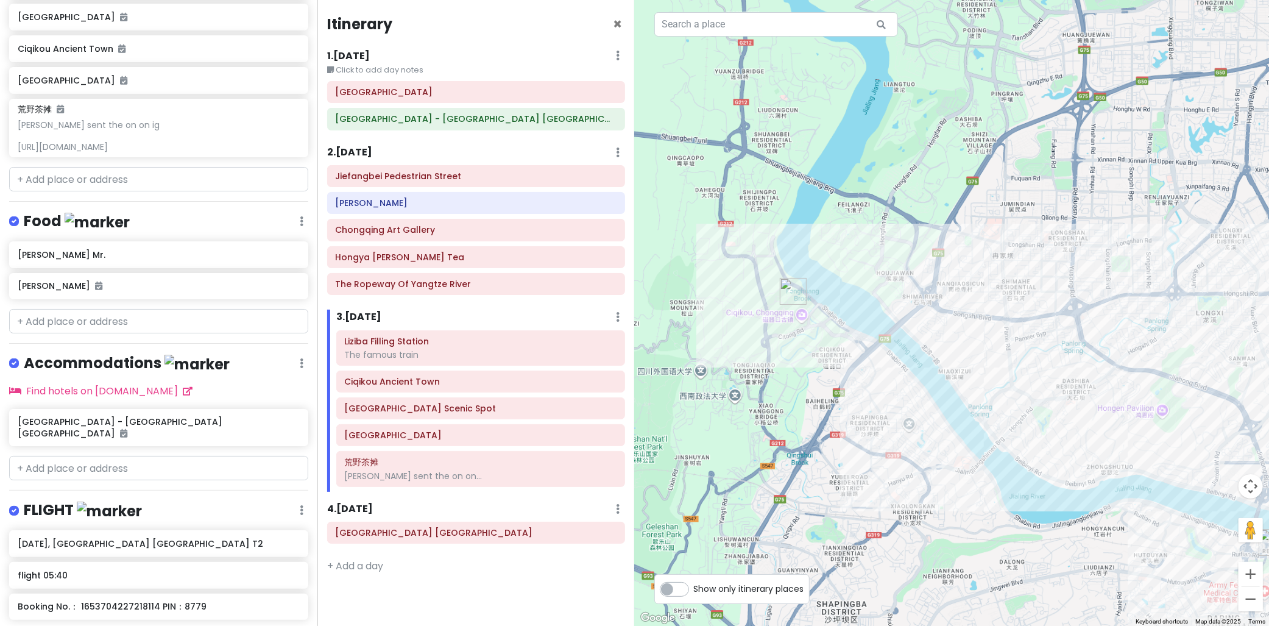
drag, startPoint x: 739, startPoint y: 291, endPoint x: 830, endPoint y: 317, distance: 94.6
click at [799, 306] on div at bounding box center [952, 313] width 635 height 626
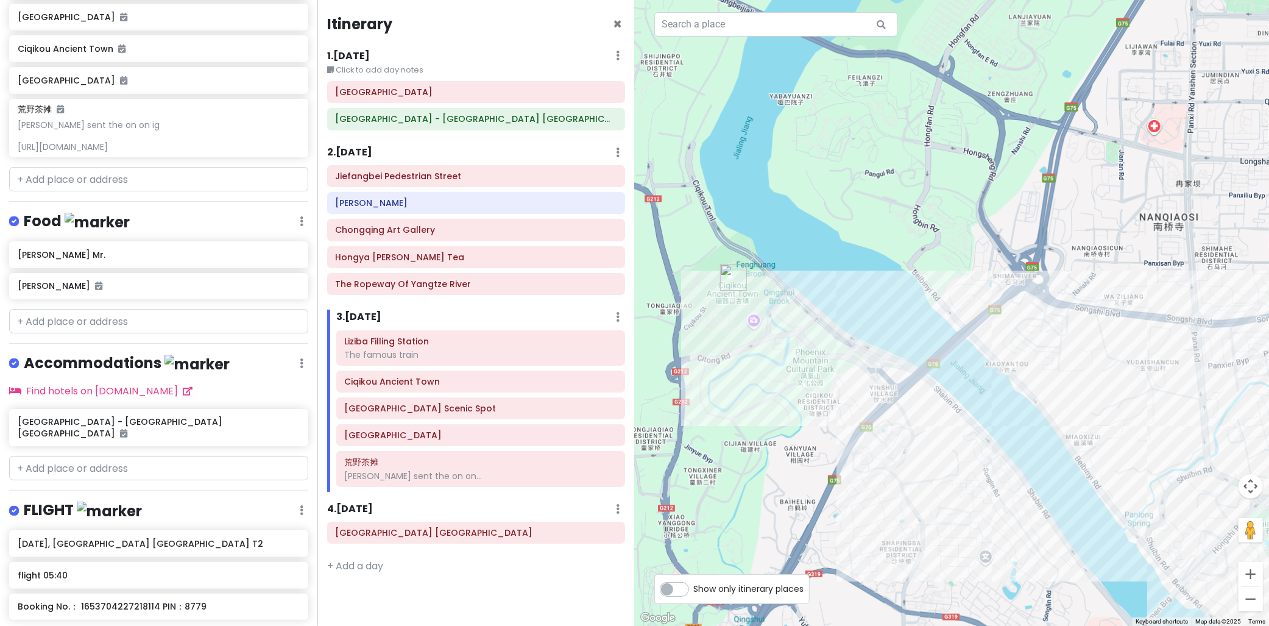
drag, startPoint x: 788, startPoint y: 313, endPoint x: 860, endPoint y: 352, distance: 81.8
click at [708, 283] on div at bounding box center [952, 313] width 635 height 626
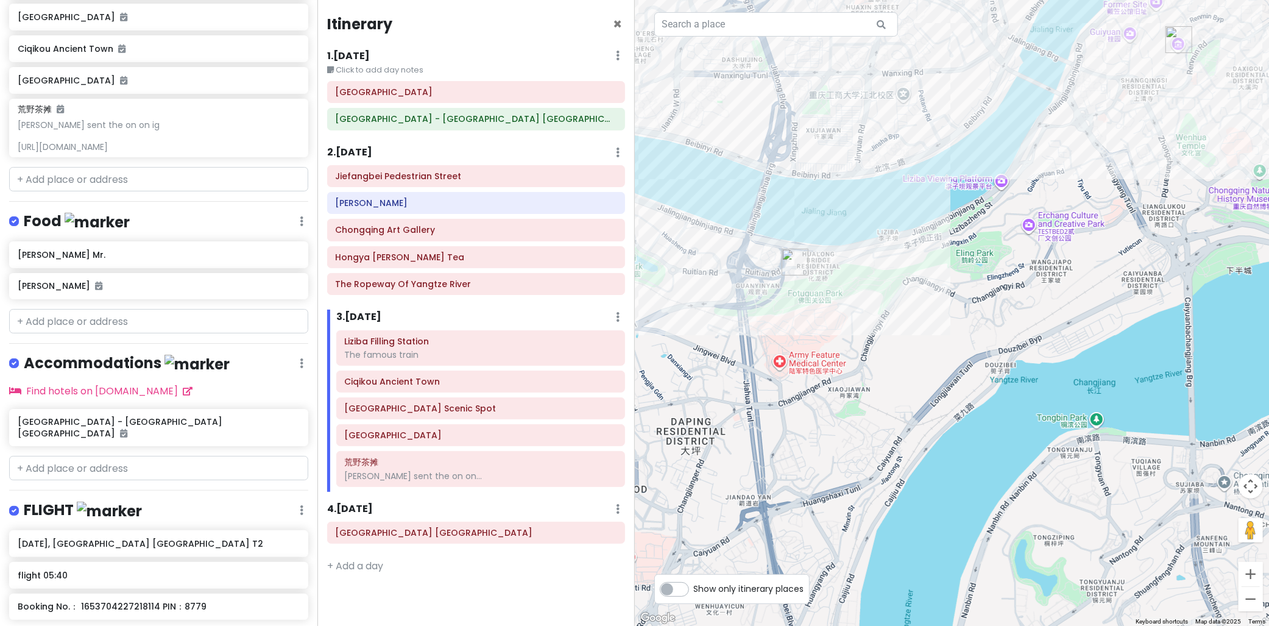
drag, startPoint x: 824, startPoint y: 279, endPoint x: 967, endPoint y: 352, distance: 160.2
click at [1000, 354] on div at bounding box center [952, 313] width 635 height 626
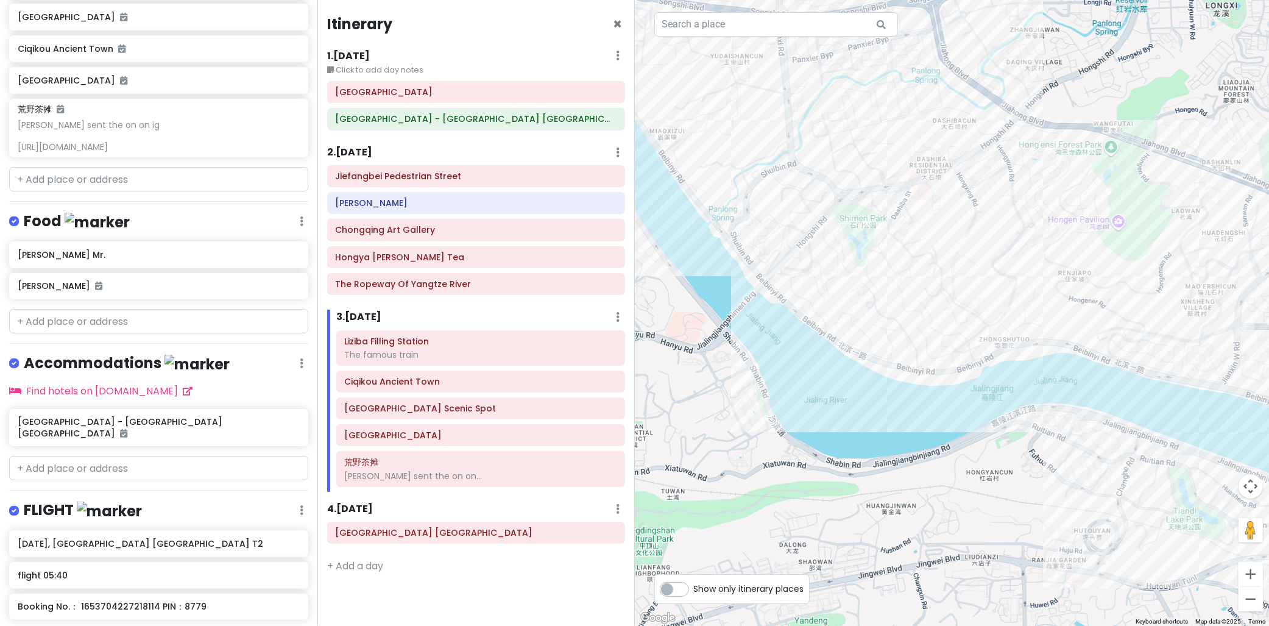
drag, startPoint x: 795, startPoint y: 286, endPoint x: 573, endPoint y: 186, distance: 243.7
click at [573, 186] on div "cingcong Trip 1 Private Change Dates Make a Copy Delete Trip Go Pro ⚡️ Give Fee…" at bounding box center [634, 313] width 1269 height 626
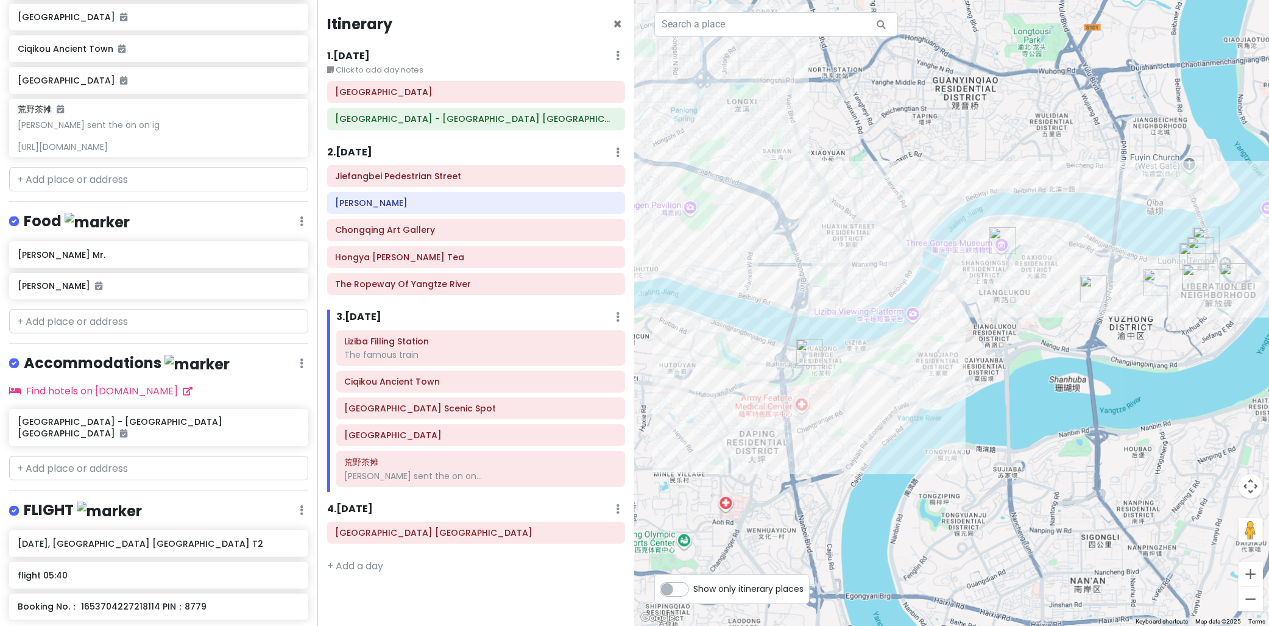
drag, startPoint x: 878, startPoint y: 272, endPoint x: 833, endPoint y: 336, distance: 78.7
click at [813, 336] on div at bounding box center [952, 313] width 635 height 626
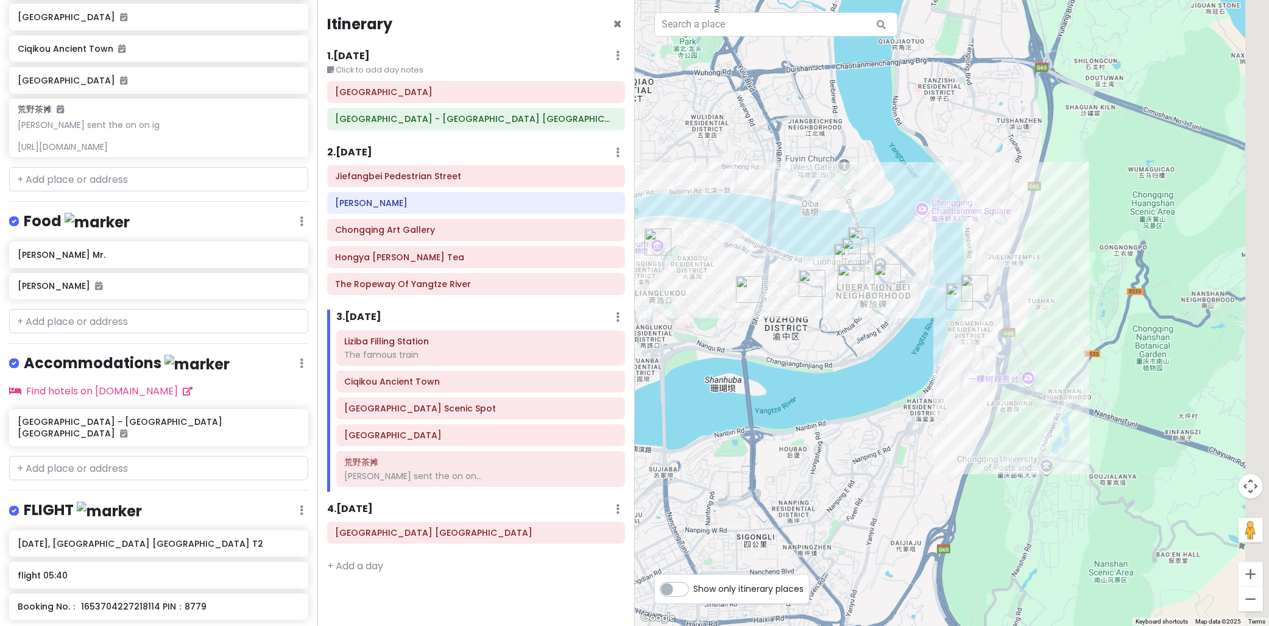
drag, startPoint x: 986, startPoint y: 308, endPoint x: 822, endPoint y: 302, distance: 163.4
click at [774, 309] on div at bounding box center [952, 313] width 635 height 626
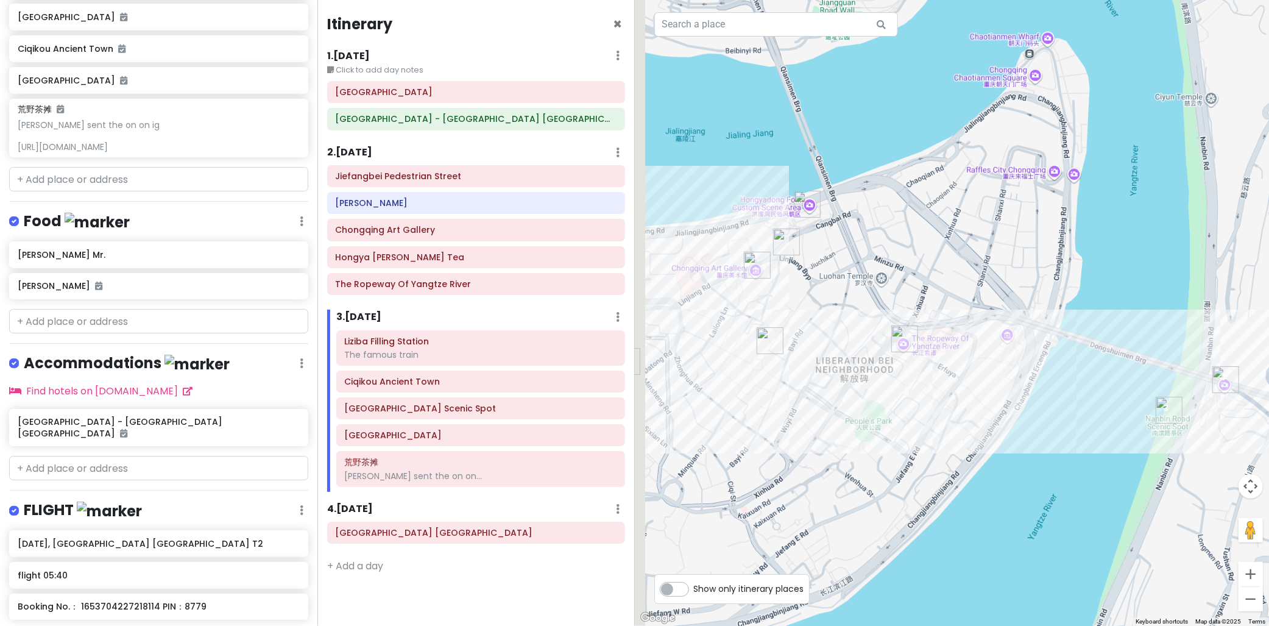
drag, startPoint x: 799, startPoint y: 282, endPoint x: 961, endPoint y: 326, distance: 167.4
click at [953, 324] on div at bounding box center [952, 313] width 635 height 626
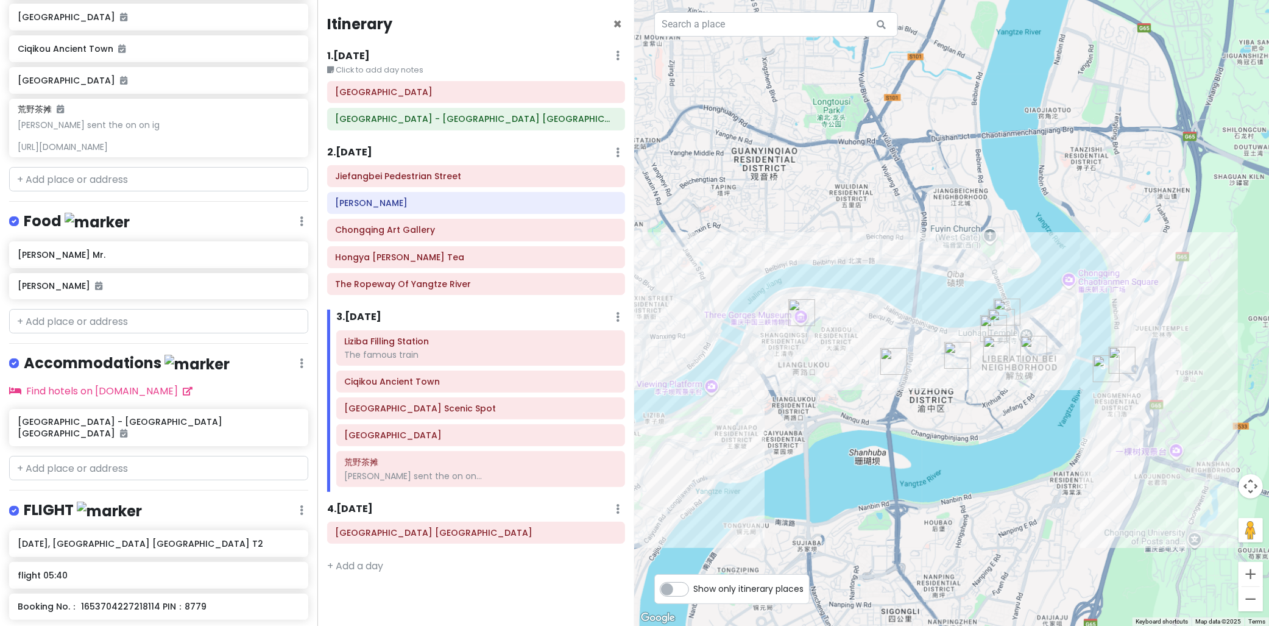
drag, startPoint x: 835, startPoint y: 318, endPoint x: 844, endPoint y: 318, distance: 8.5
click at [844, 318] on div at bounding box center [952, 313] width 635 height 626
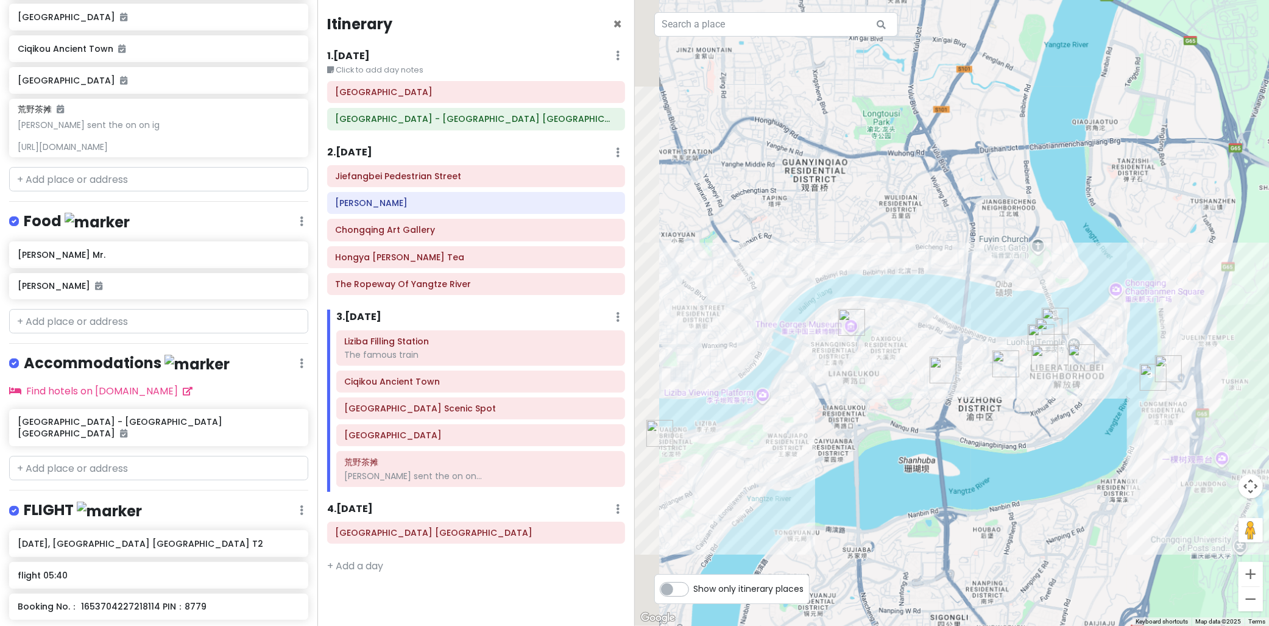
drag, startPoint x: 761, startPoint y: 291, endPoint x: 948, endPoint y: 333, distance: 191.2
click at [976, 329] on div at bounding box center [952, 313] width 635 height 626
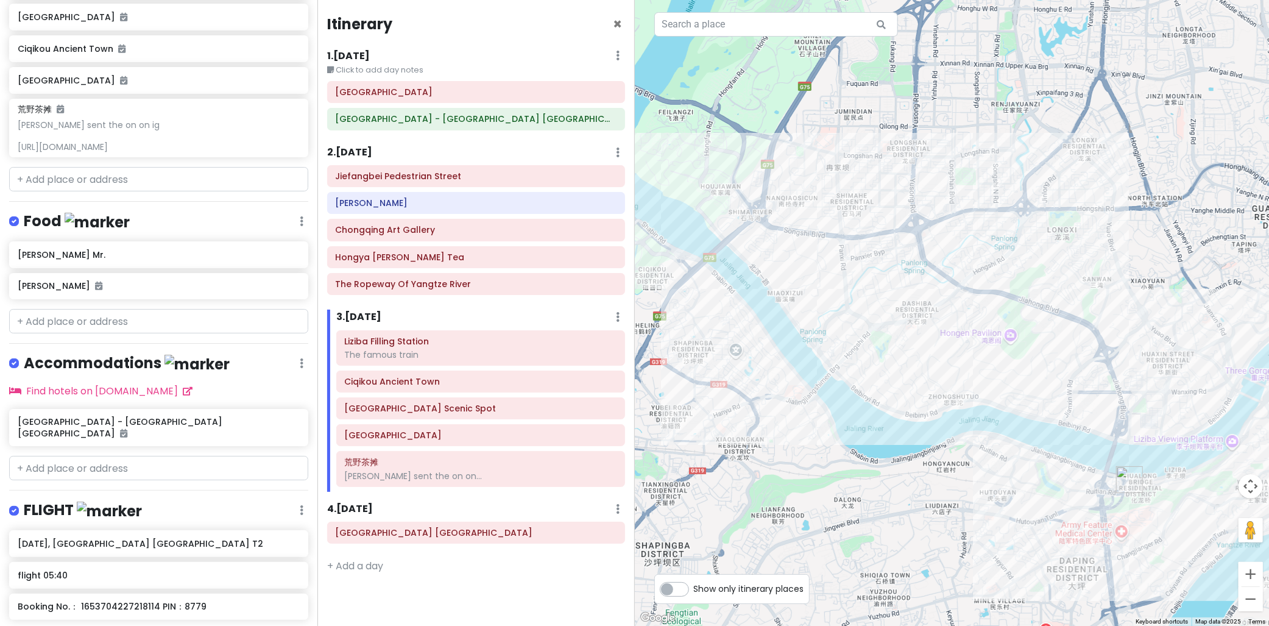
drag, startPoint x: 1026, startPoint y: 319, endPoint x: 922, endPoint y: 282, distance: 110.4
click at [1067, 319] on div at bounding box center [952, 313] width 635 height 626
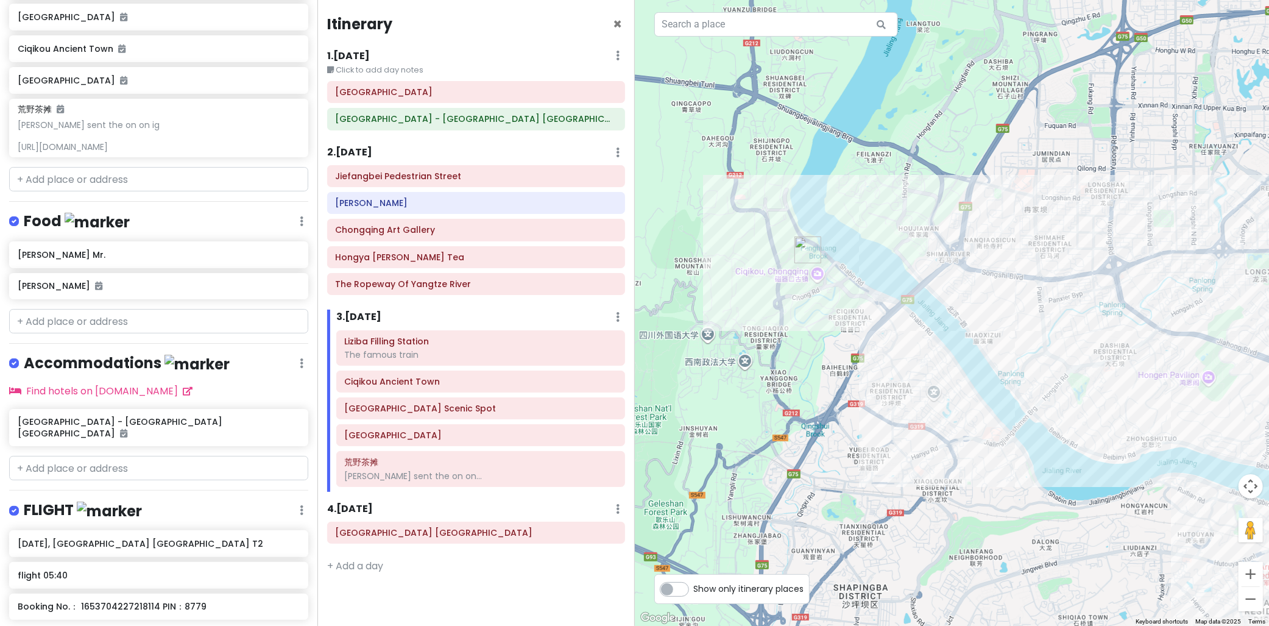
drag, startPoint x: 983, startPoint y: 300, endPoint x: 1022, endPoint y: 312, distance: 41.0
click at [1022, 312] on div at bounding box center [952, 313] width 635 height 626
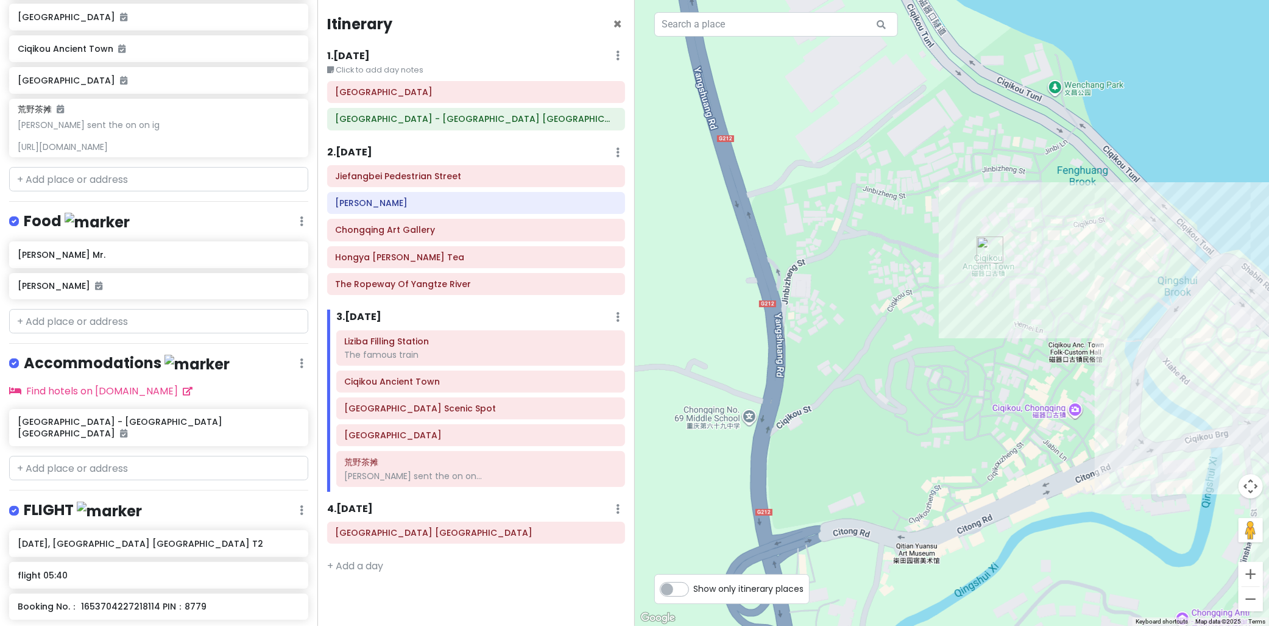
drag, startPoint x: 1056, startPoint y: 290, endPoint x: 810, endPoint y: 283, distance: 246.2
click at [813, 280] on div at bounding box center [952, 313] width 635 height 626
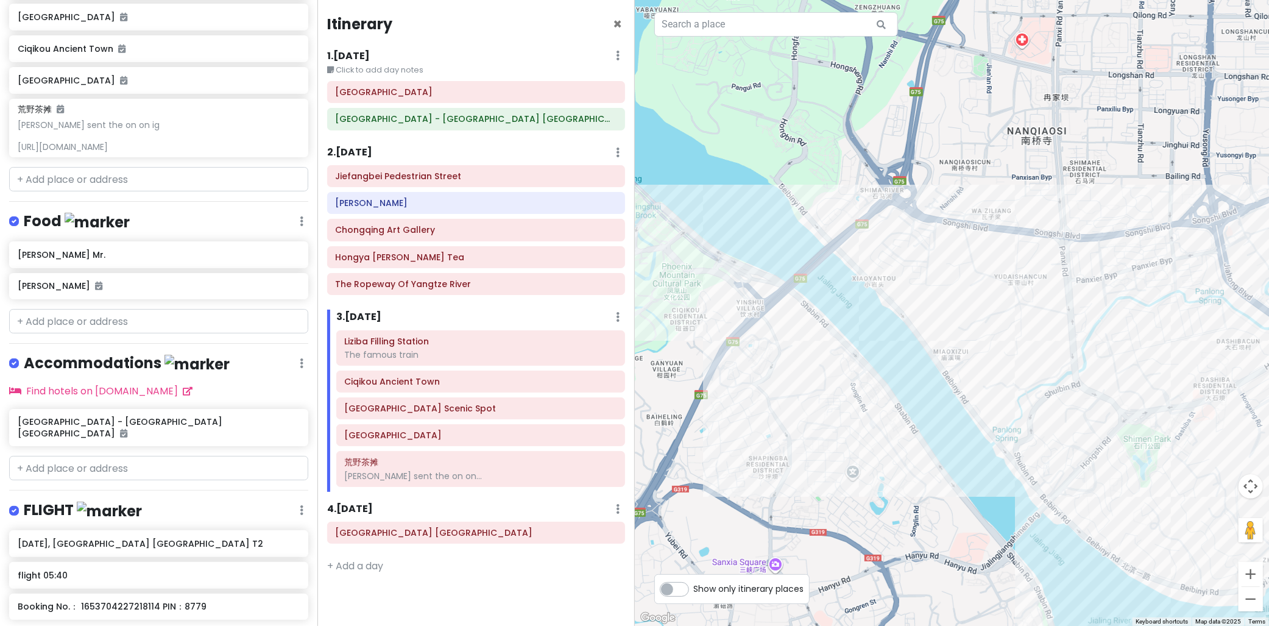
drag, startPoint x: 916, startPoint y: 291, endPoint x: 867, endPoint y: 289, distance: 48.2
click at [865, 278] on div at bounding box center [952, 313] width 635 height 626
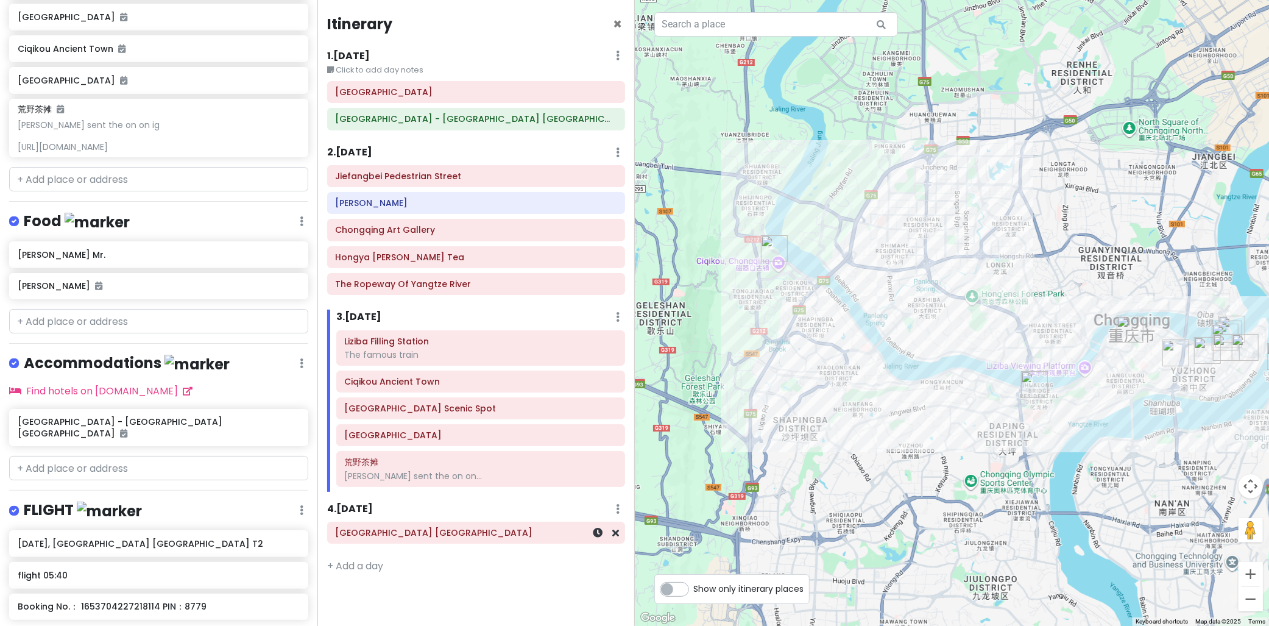
click at [476, 540] on div "Chongqing Jiangbei International Airport" at bounding box center [476, 532] width 281 height 17
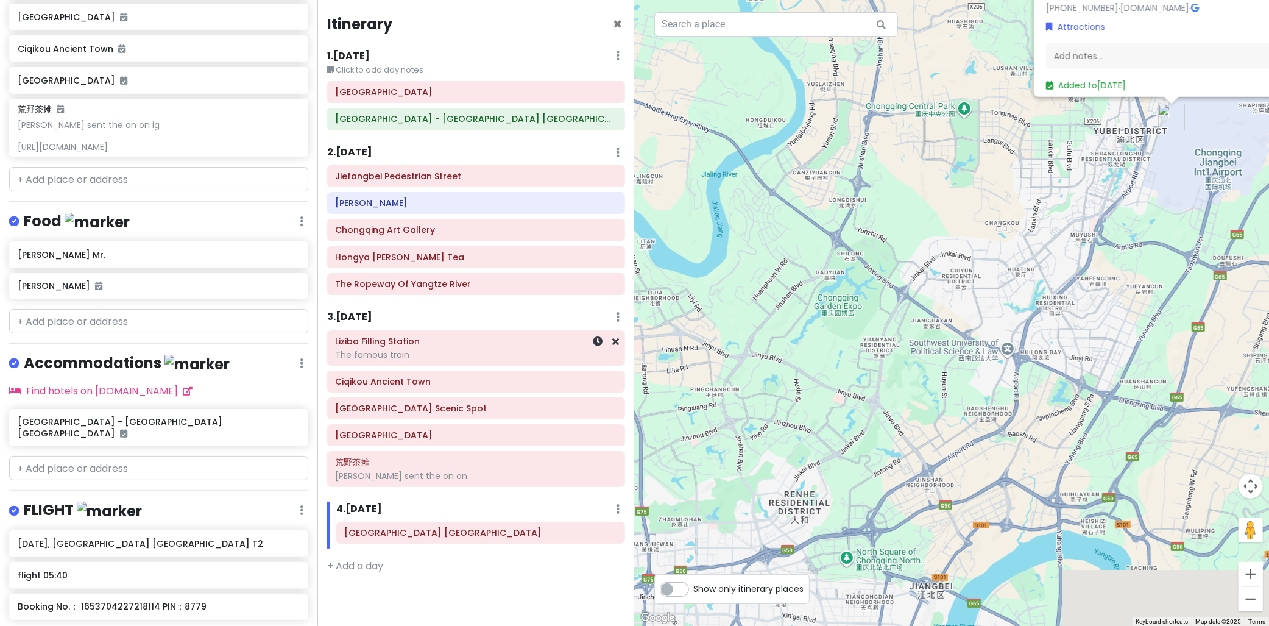
click at [411, 350] on div "The famous train" at bounding box center [476, 354] width 281 height 11
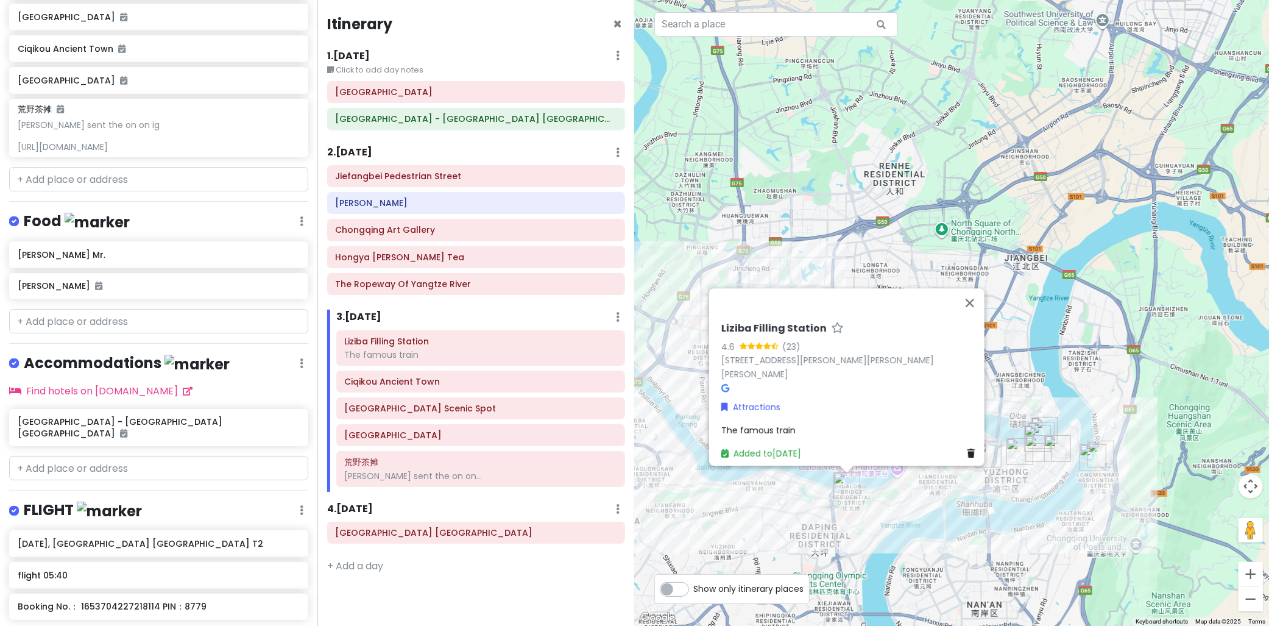
drag, startPoint x: 869, startPoint y: 269, endPoint x: 888, endPoint y: 202, distance: 69.8
click at [888, 203] on div "Liziba Filling Station 4.6 (23) 159 Li Zi Ba Zheng Jie, Yu Zhong Qu, Chong Qing…" at bounding box center [952, 313] width 635 height 626
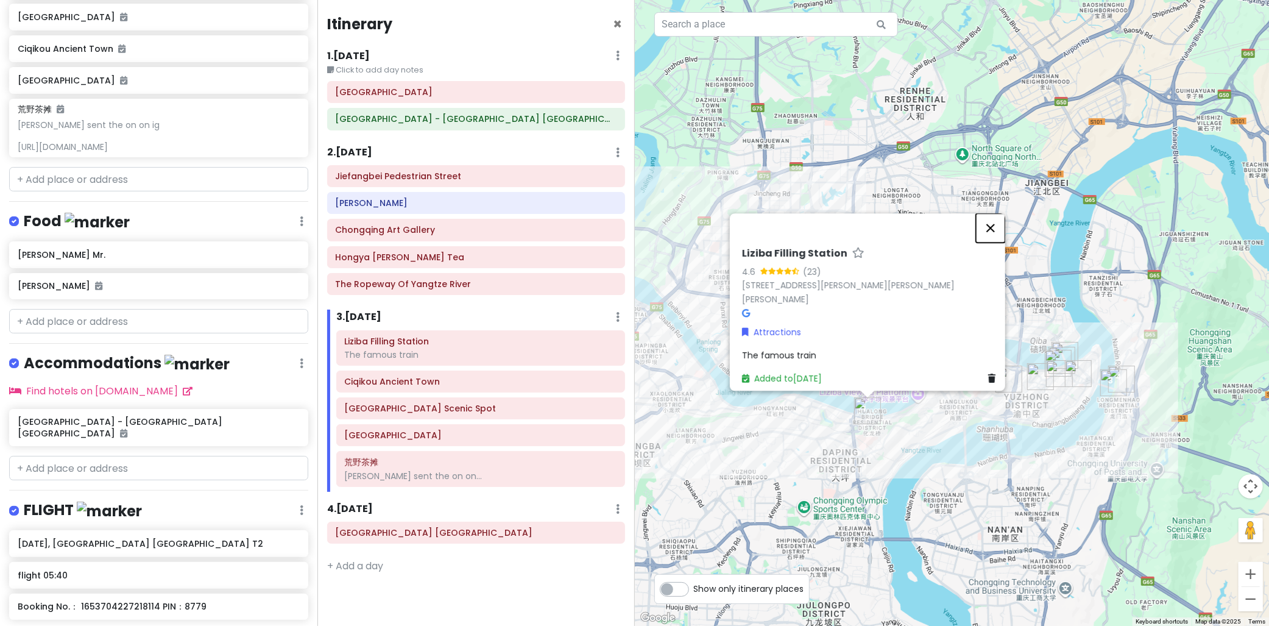
click at [1000, 220] on button "Close" at bounding box center [990, 227] width 29 height 29
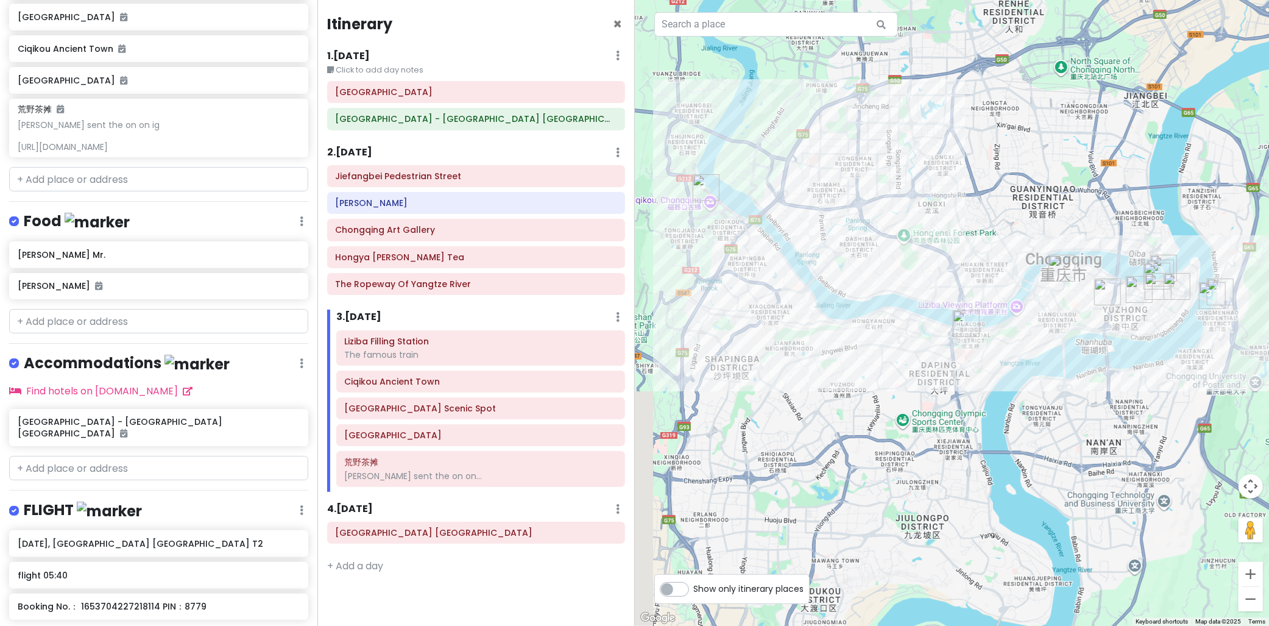
drag, startPoint x: 1025, startPoint y: 187, endPoint x: 1099, endPoint y: 184, distance: 75.0
click at [1099, 183] on div at bounding box center [952, 313] width 635 height 626
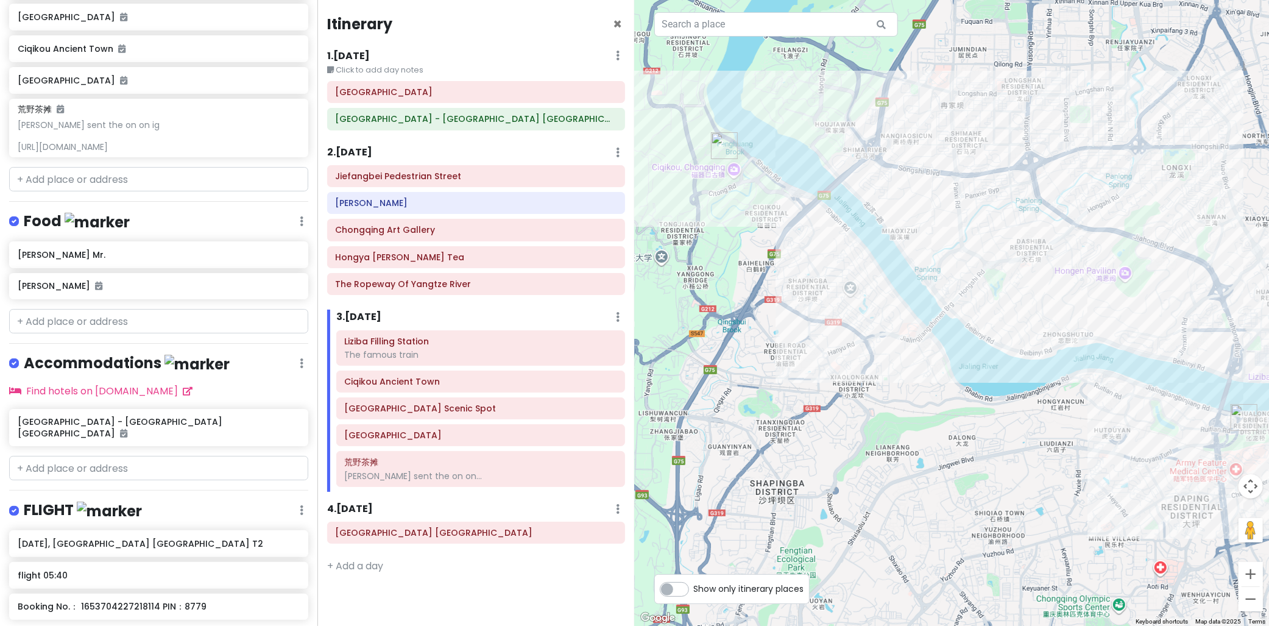
drag, startPoint x: 891, startPoint y: 216, endPoint x: 845, endPoint y: 136, distance: 92.8
click at [853, 139] on div at bounding box center [952, 313] width 635 height 626
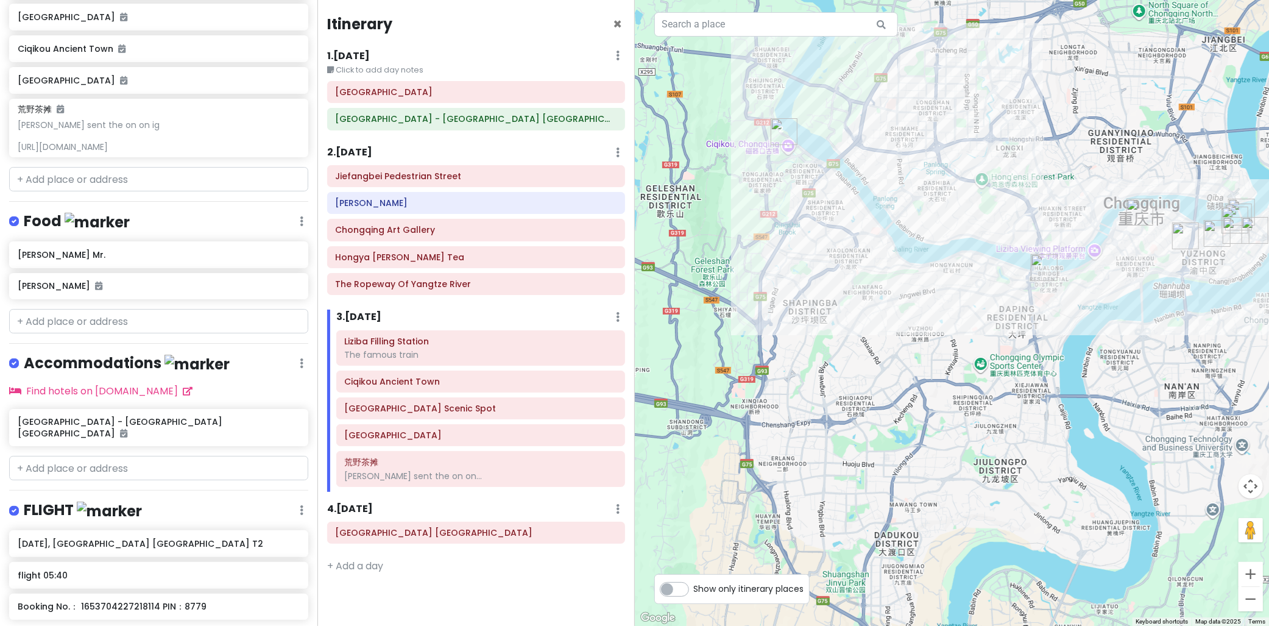
click at [1165, 91] on div at bounding box center [952, 313] width 635 height 626
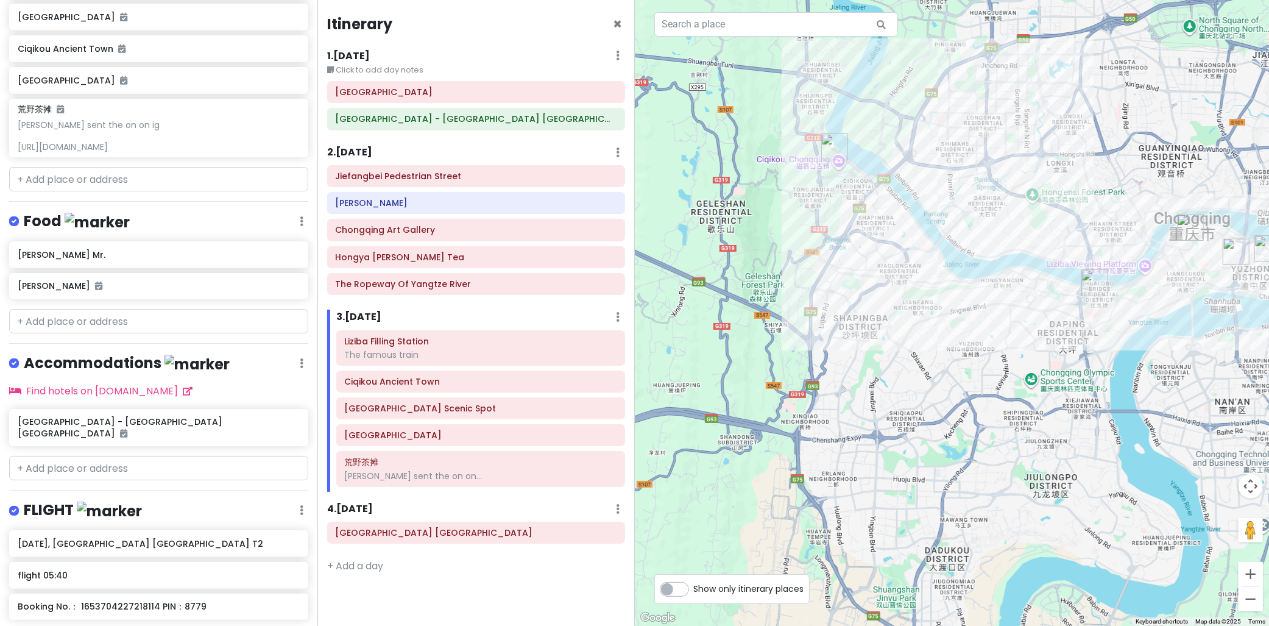
drag, startPoint x: 896, startPoint y: 311, endPoint x: 922, endPoint y: 363, distance: 58.3
click at [917, 366] on div at bounding box center [952, 313] width 635 height 626
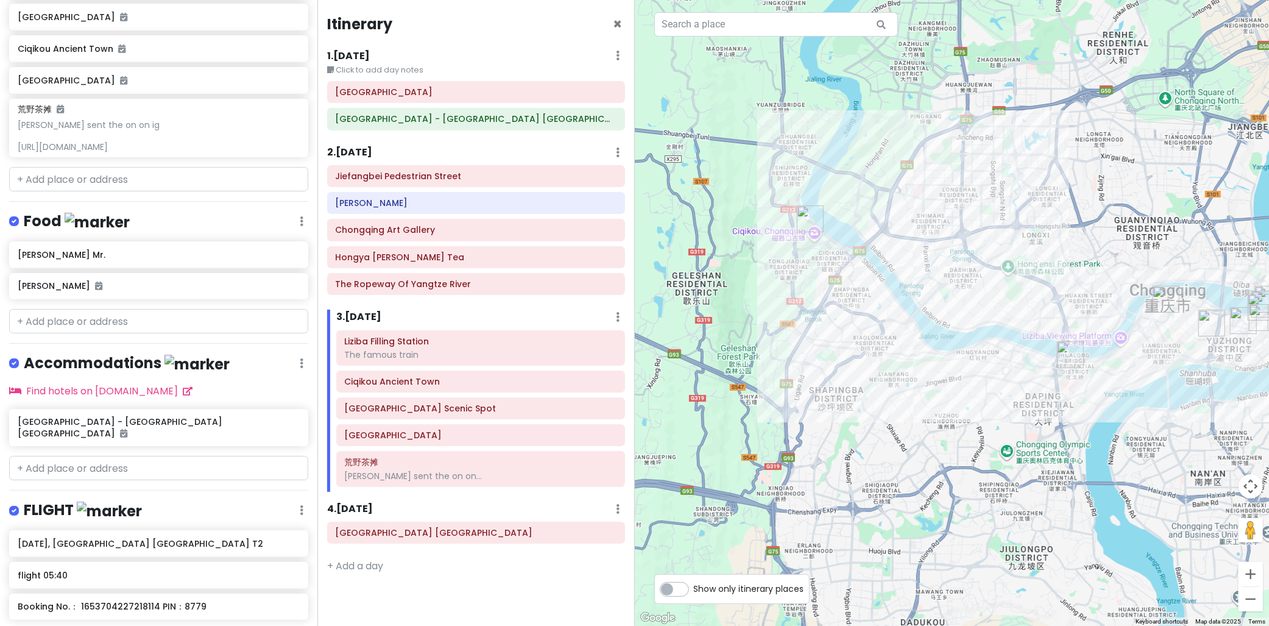
drag, startPoint x: 947, startPoint y: 373, endPoint x: 936, endPoint y: 411, distance: 39.9
click at [944, 431] on div at bounding box center [952, 313] width 635 height 626
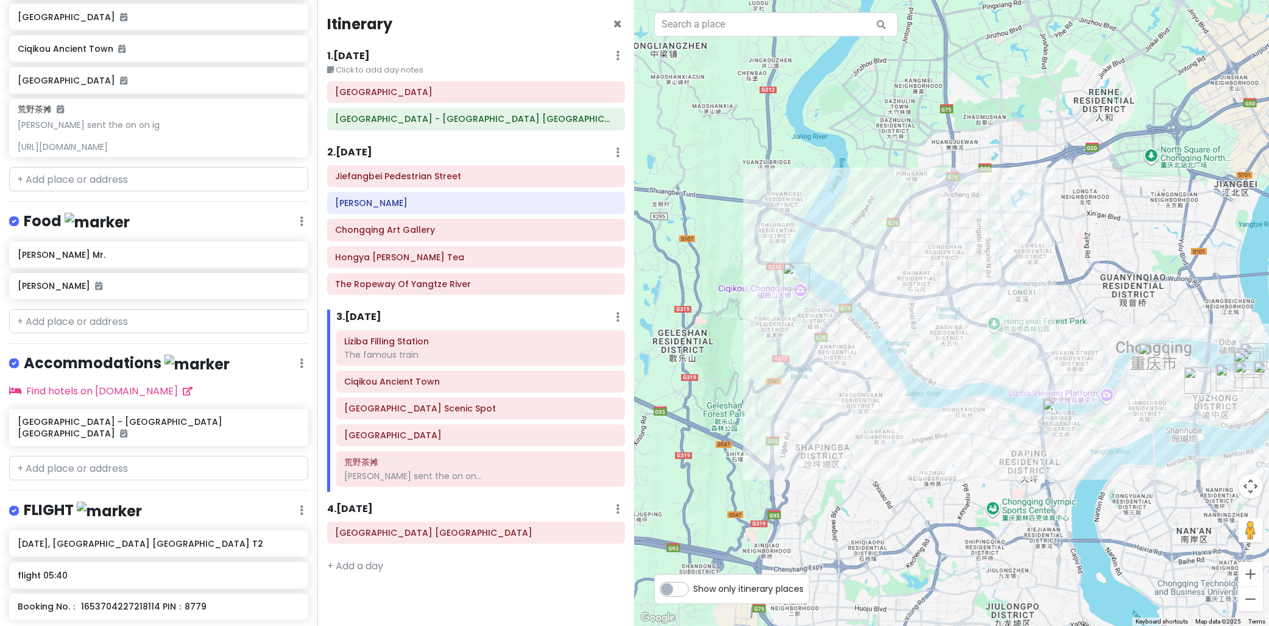
drag, startPoint x: 947, startPoint y: 373, endPoint x: 919, endPoint y: 397, distance: 36.8
click at [922, 398] on div at bounding box center [952, 313] width 635 height 626
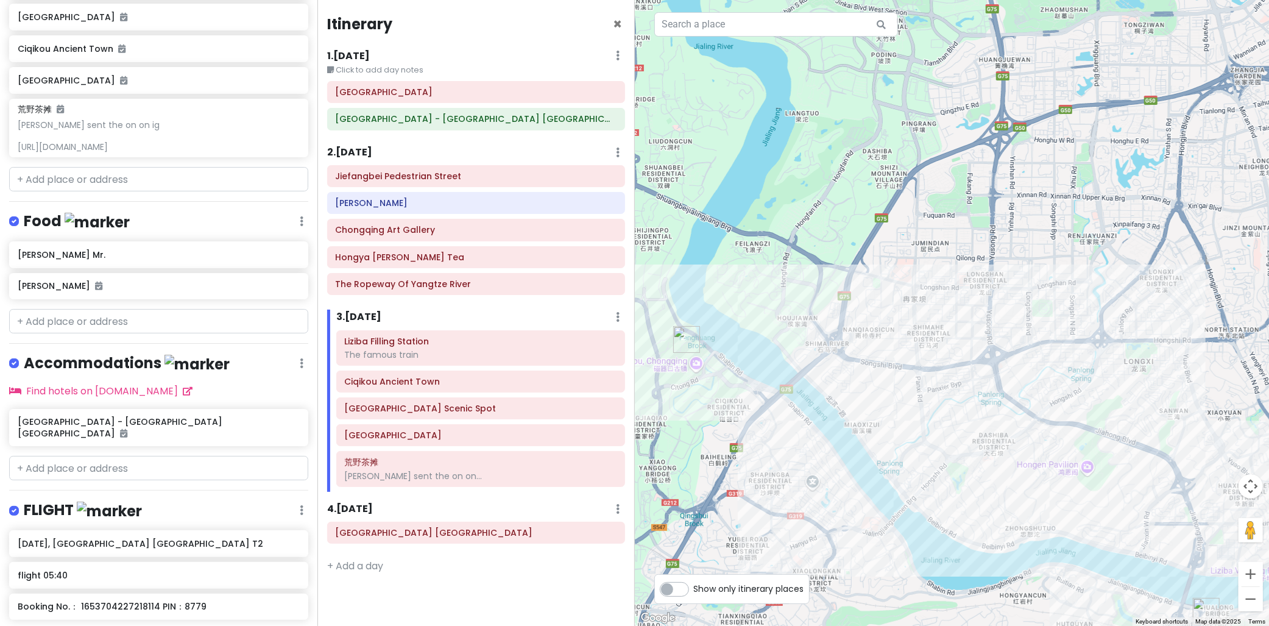
drag, startPoint x: 835, startPoint y: 275, endPoint x: 861, endPoint y: 218, distance: 62.7
click at [860, 219] on div at bounding box center [952, 313] width 635 height 626
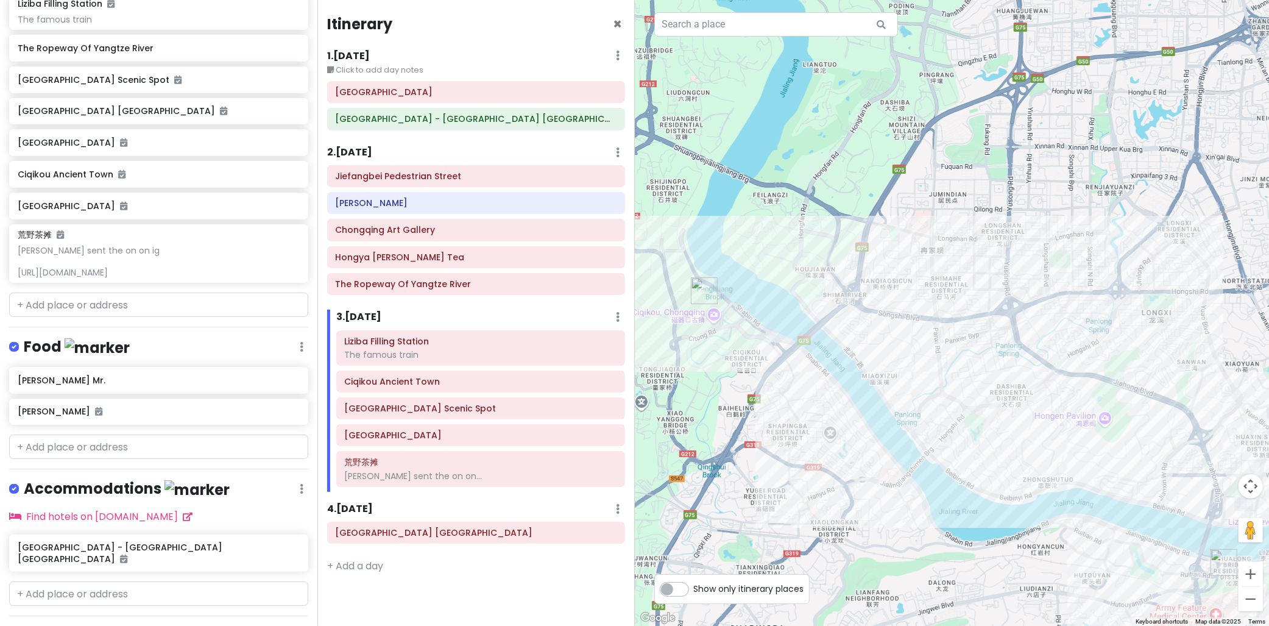
scroll to position [530, 0]
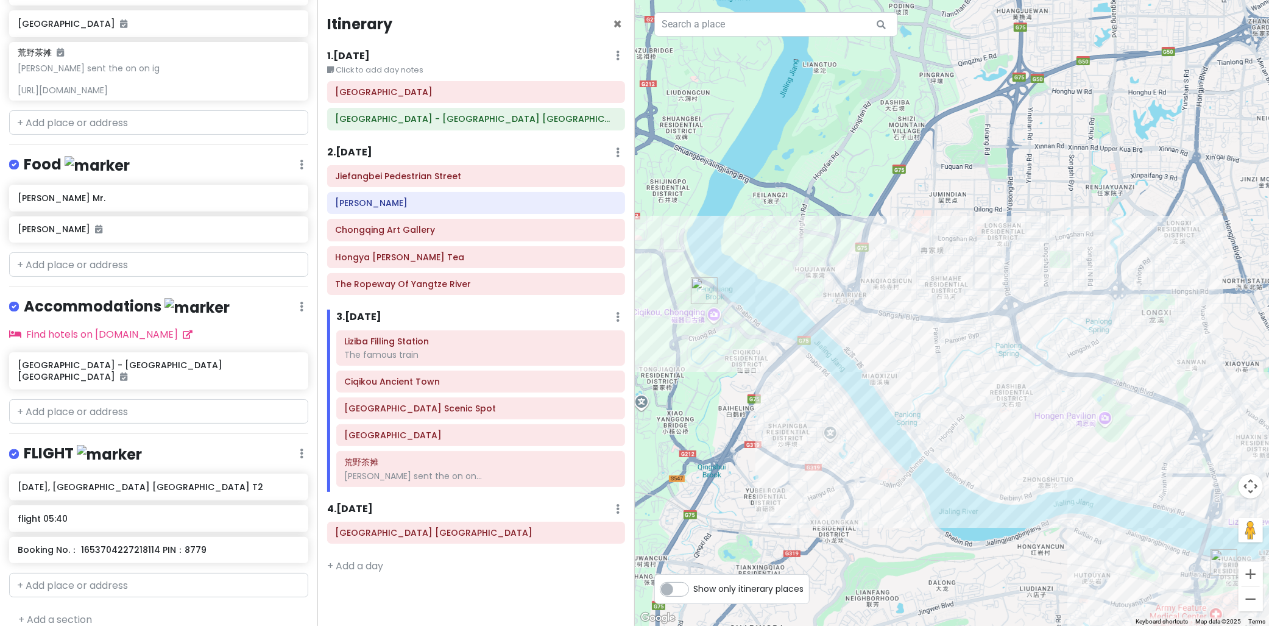
click at [157, 275] on div "cingcong Trip 1 Private Change Dates Make a Copy Delete Trip Go Pro ⚡️ Give Fee…" at bounding box center [158, 313] width 317 height 626
click at [163, 263] on input "text" at bounding box center [158, 264] width 299 height 24
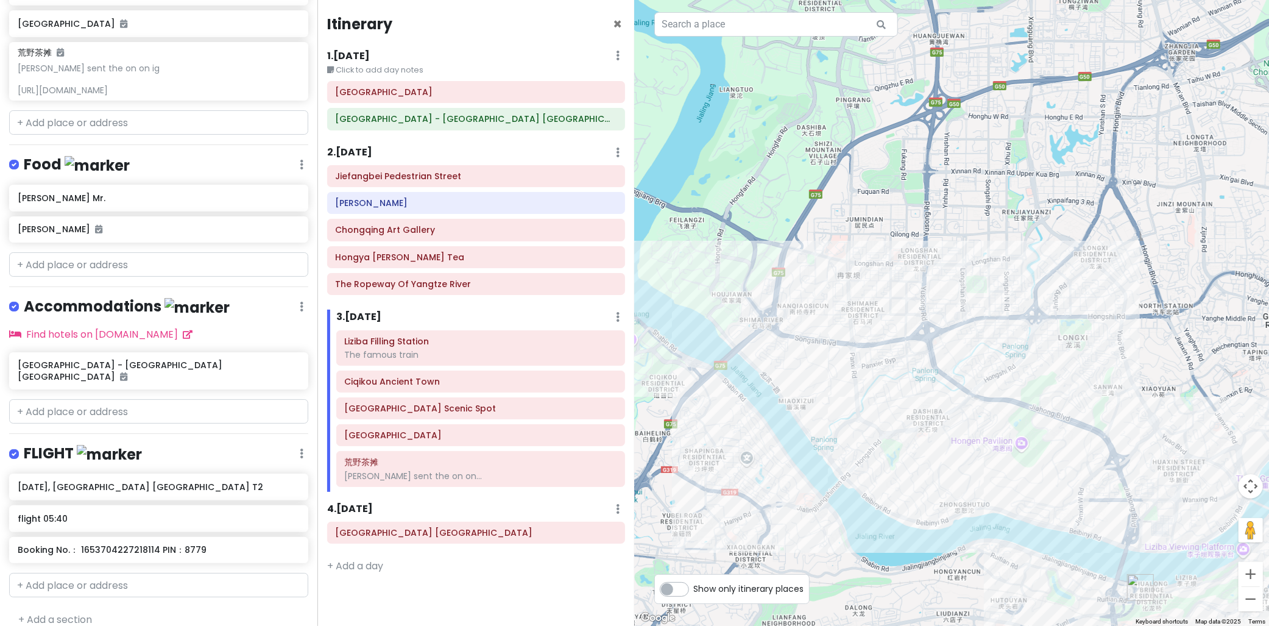
drag, startPoint x: 921, startPoint y: 292, endPoint x: 856, endPoint y: 339, distance: 79.8
click at [837, 320] on div at bounding box center [952, 313] width 635 height 626
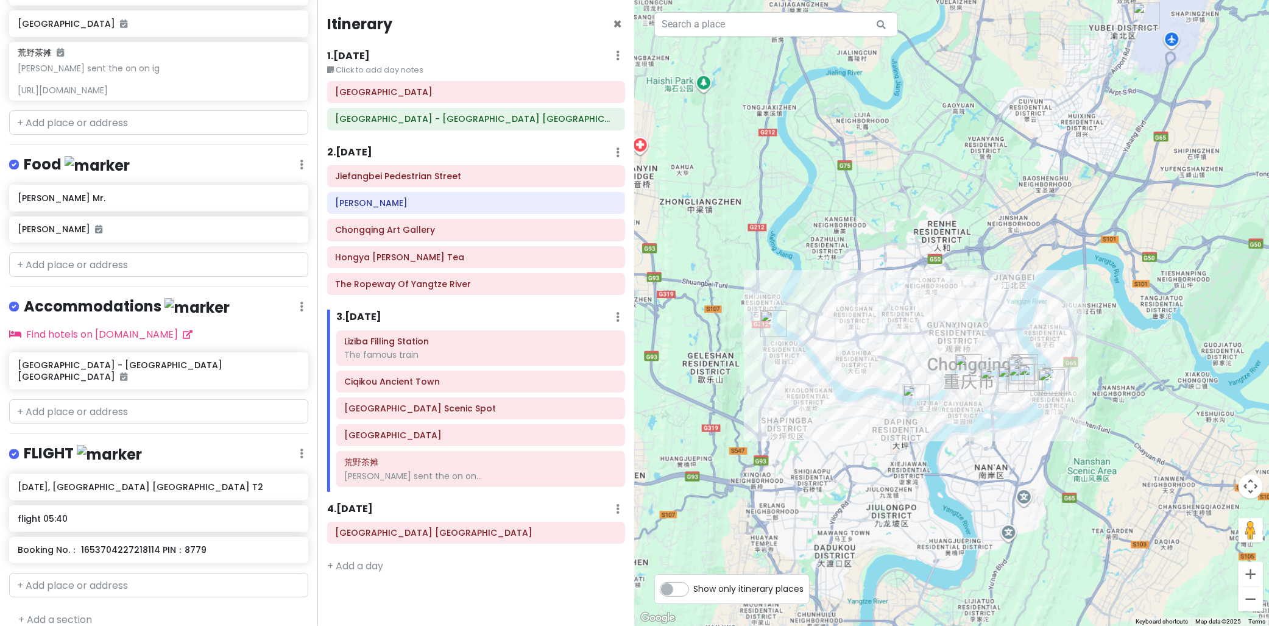
drag, startPoint x: 958, startPoint y: 336, endPoint x: 873, endPoint y: 301, distance: 90.9
click at [873, 301] on div at bounding box center [952, 313] width 635 height 626
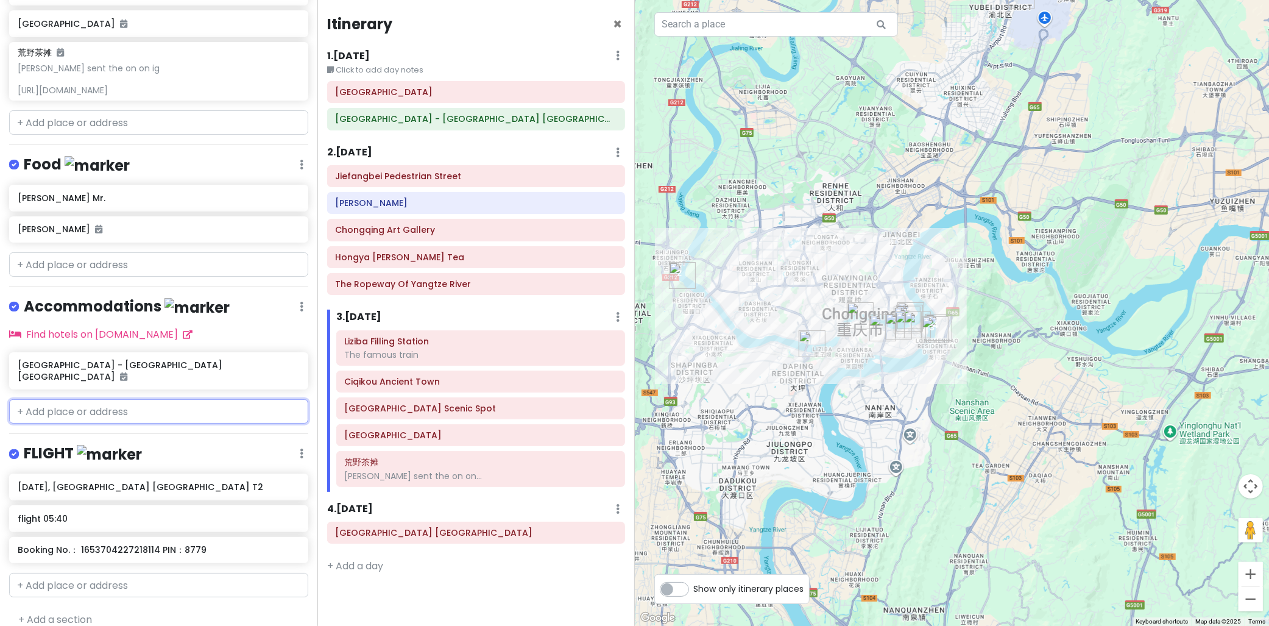
click at [102, 399] on input "text" at bounding box center [158, 411] width 299 height 24
click at [104, 268] on input "text" at bounding box center [158, 264] width 299 height 24
paste input "Pipa Yuan (or Pipayuan) Shiweixian Hot Pot Restaurant"
type input "Pipa Yuan (or Pipayuan) Shiweixian Hot Pot Restaurant"
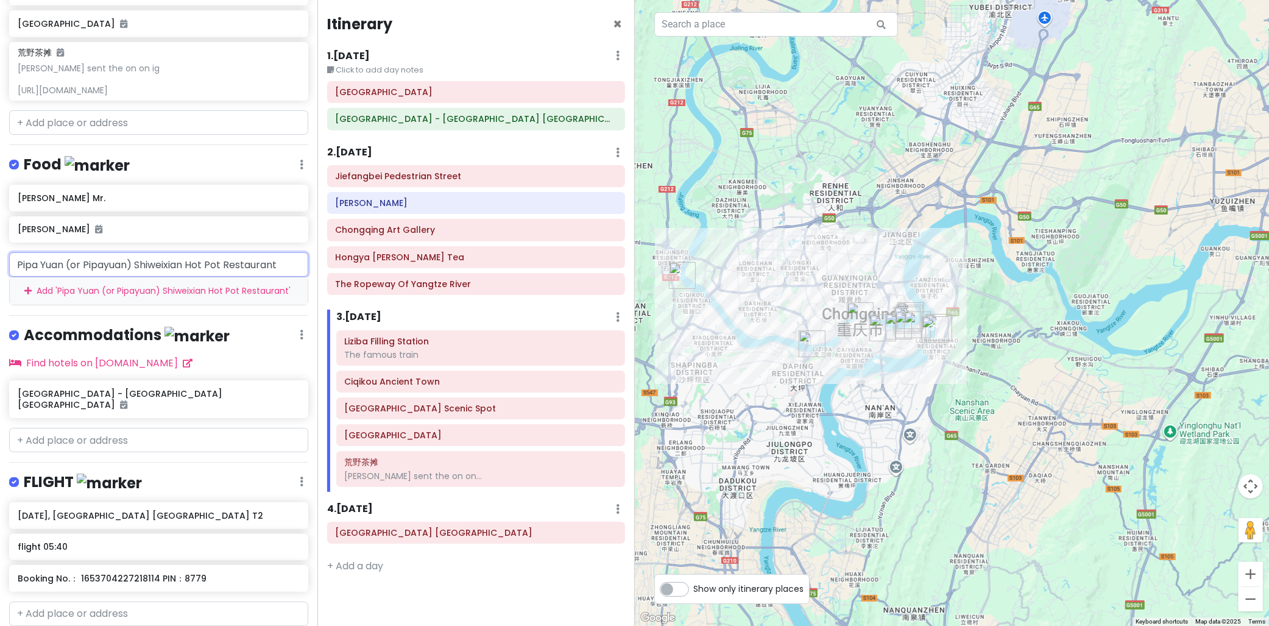
click at [164, 299] on div "Add ' Pipa Yuan (or Pipayuan) Shiweixian Hot Pot Restaurant '" at bounding box center [159, 290] width 298 height 27
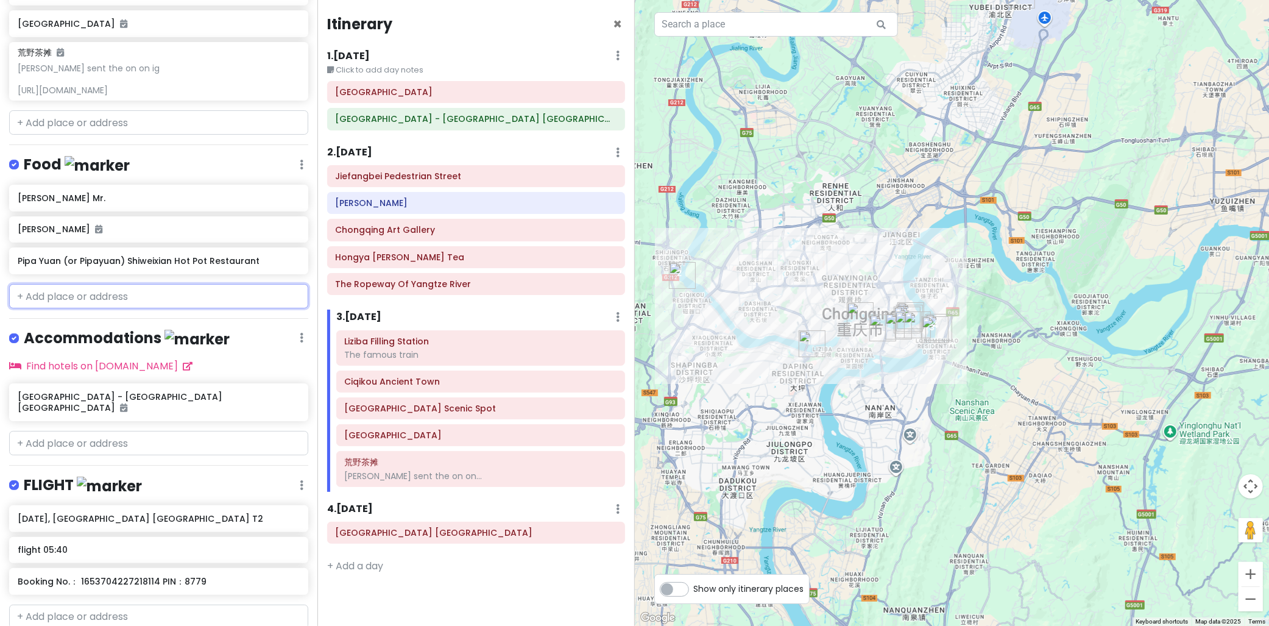
click at [195, 268] on div "Pipa Yuan (or Pipayuan) Shiweixian Hot Pot Restaurant" at bounding box center [158, 260] width 299 height 27
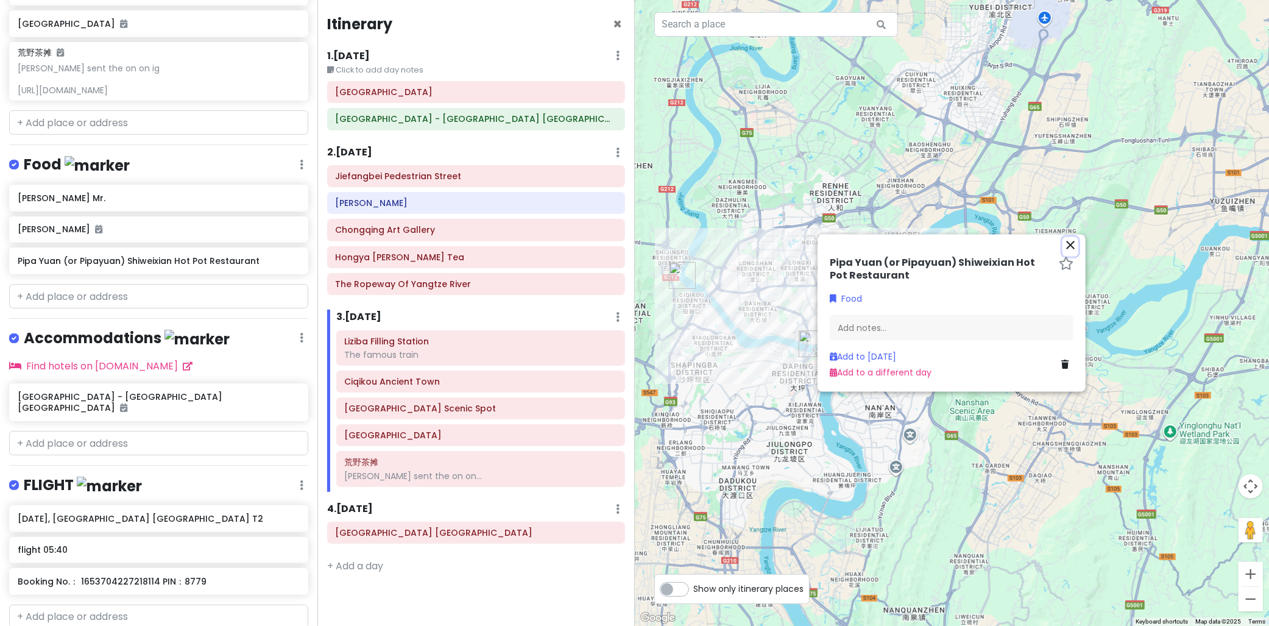
click at [1073, 244] on icon "close" at bounding box center [1070, 244] width 15 height 15
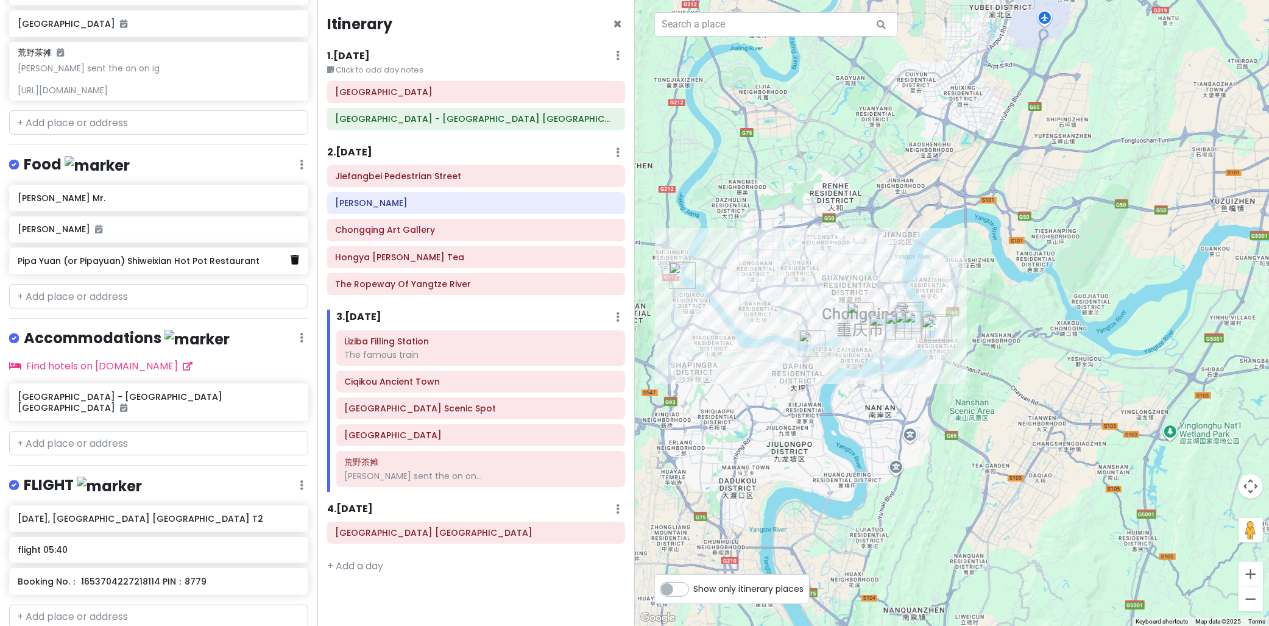
click at [291, 264] on link at bounding box center [295, 260] width 9 height 16
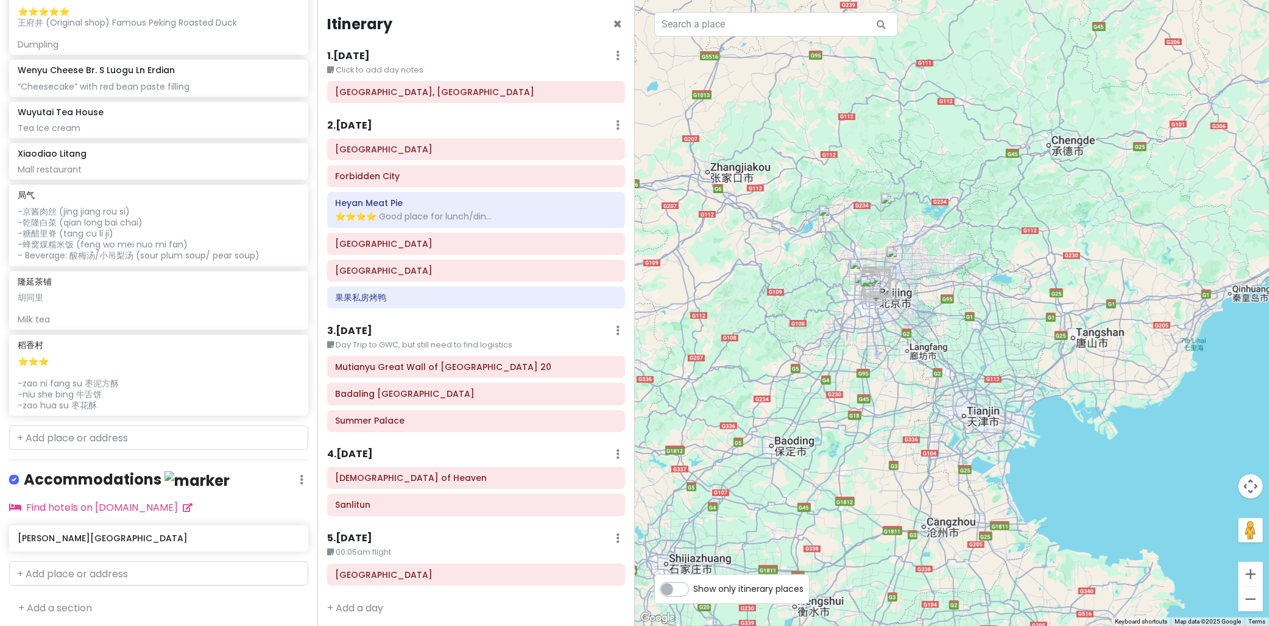
click at [365, 55] on h6 "1 . Thu 10/16" at bounding box center [348, 56] width 43 height 13
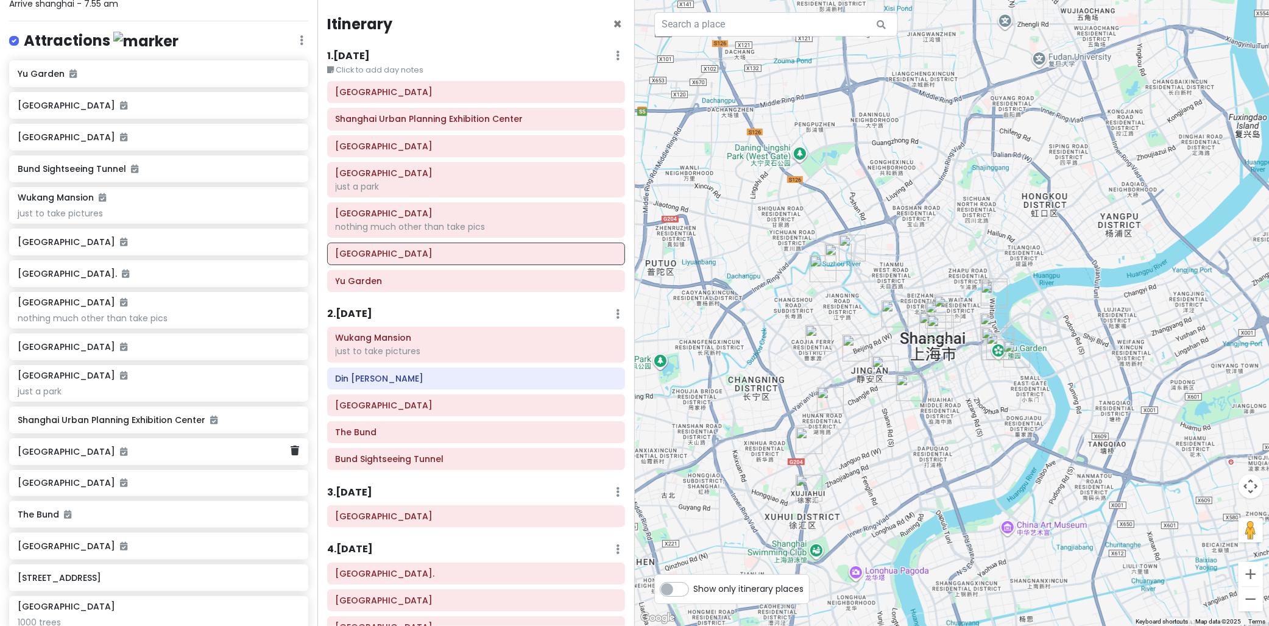
scroll to position [135, 0]
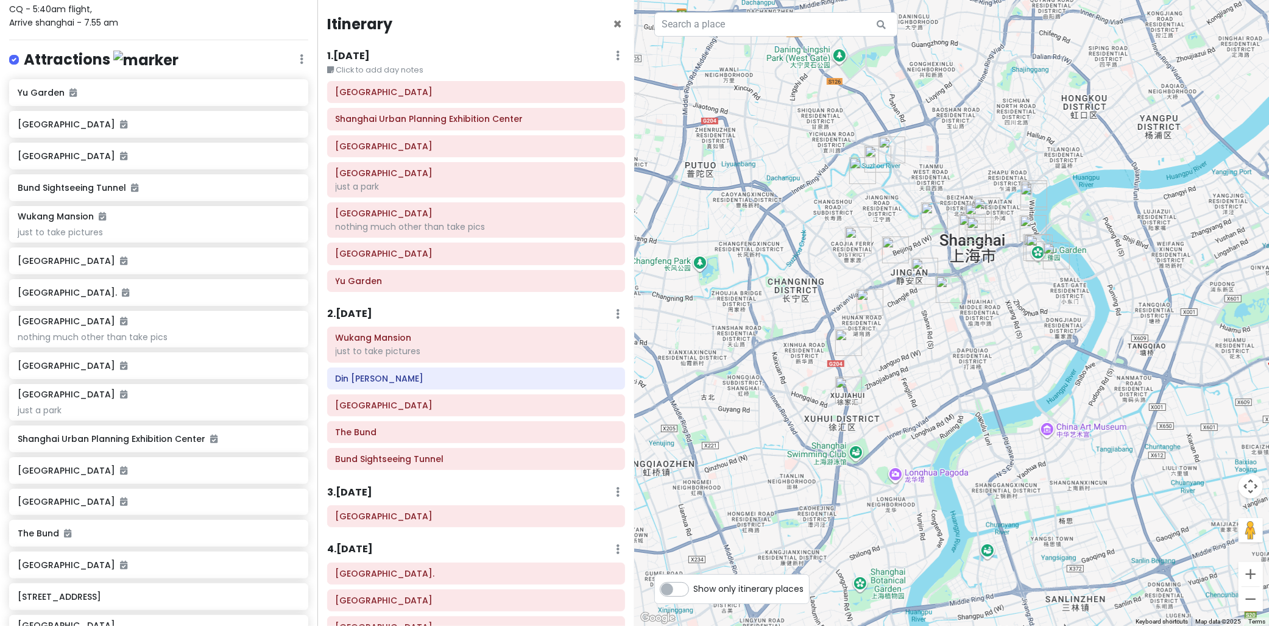
drag, startPoint x: 987, startPoint y: 454, endPoint x: 1018, endPoint y: 362, distance: 97.3
click at [1018, 362] on div at bounding box center [952, 313] width 635 height 626
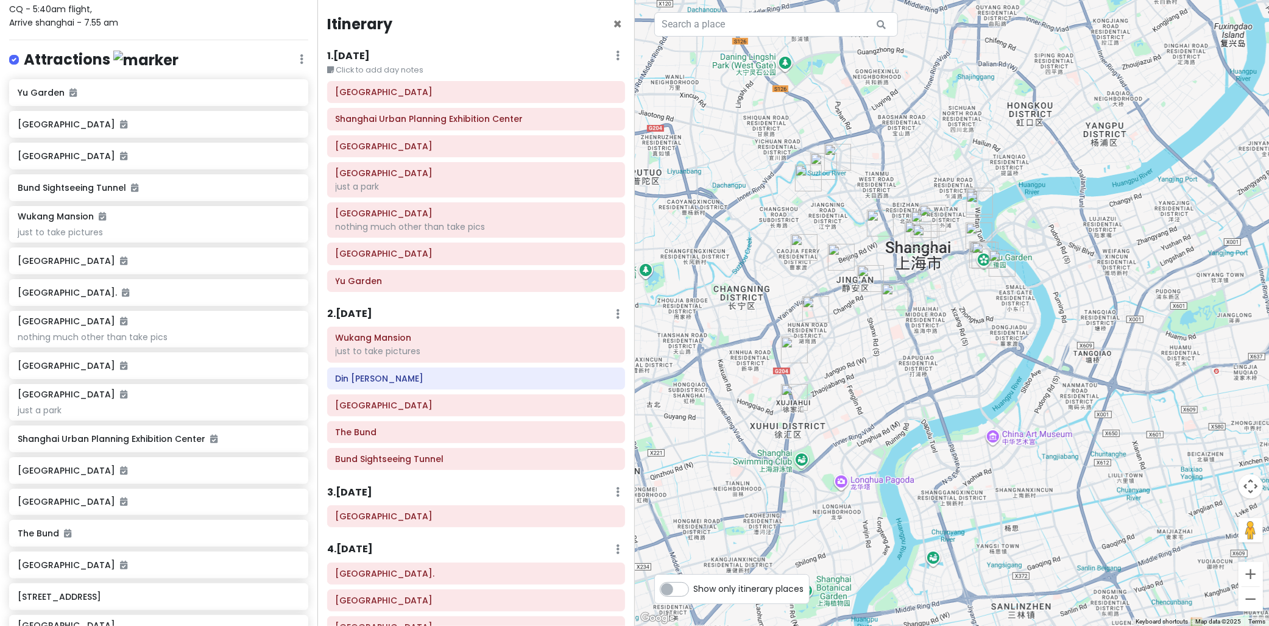
drag, startPoint x: 994, startPoint y: 361, endPoint x: 527, endPoint y: 446, distance: 474.9
click at [965, 378] on div at bounding box center [952, 313] width 635 height 626
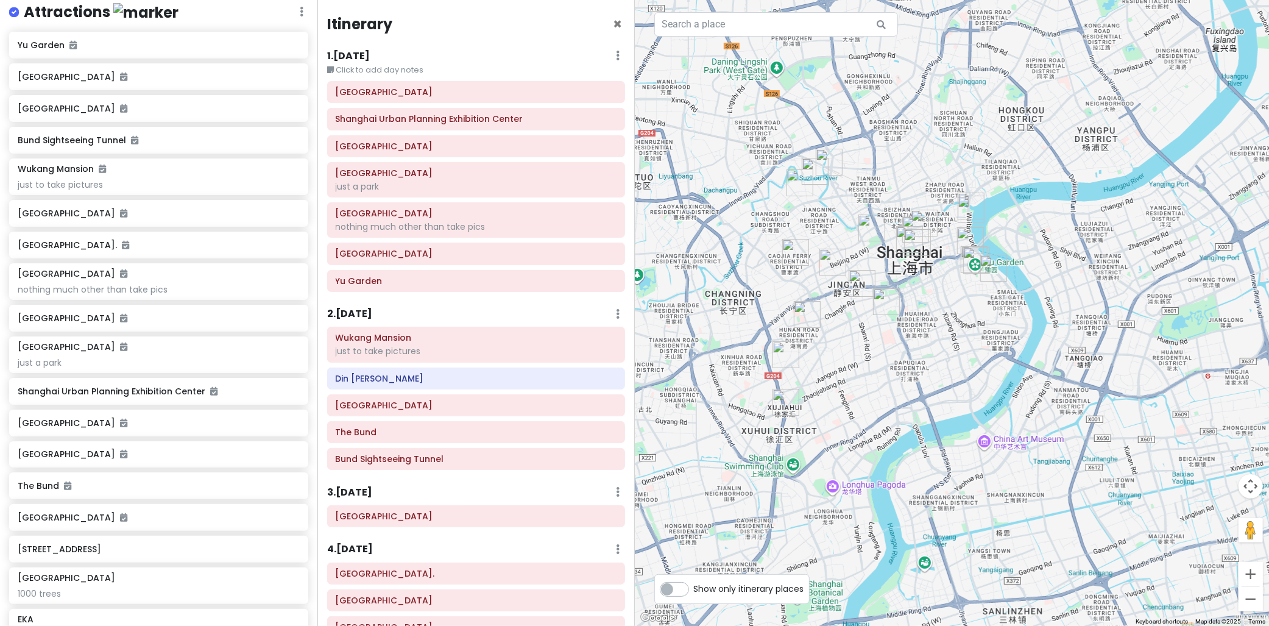
scroll to position [406, 0]
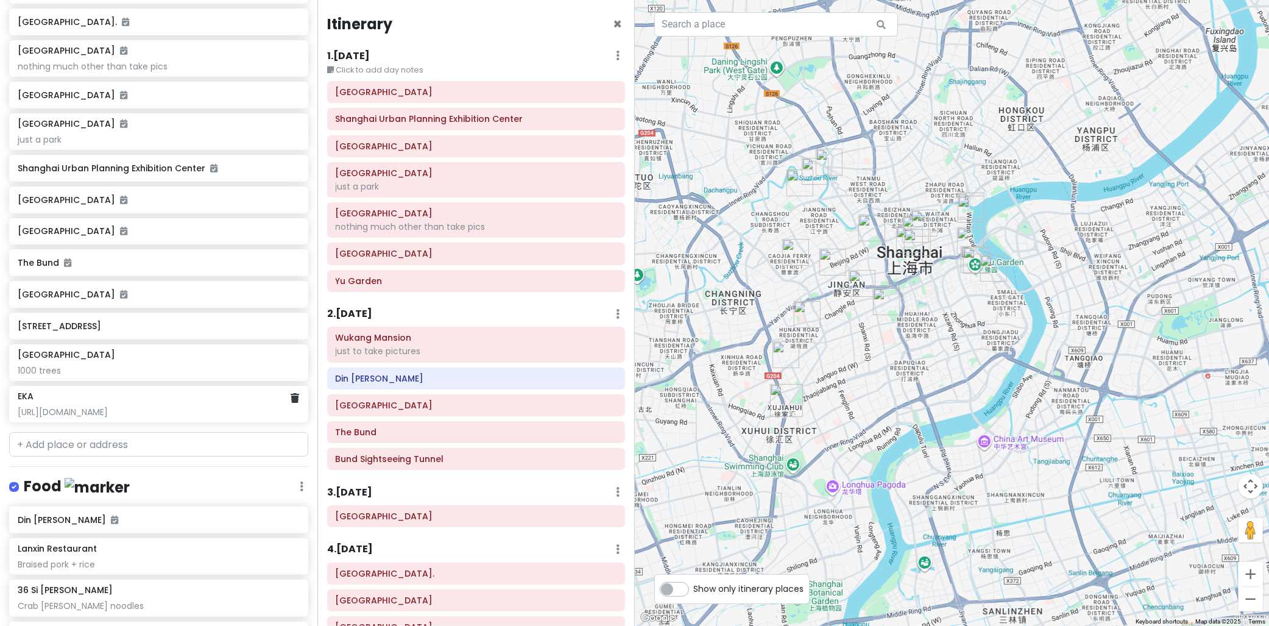
click at [76, 400] on div "EKA https://www.instagram.com/p/DEKOmLyvGns" at bounding box center [158, 403] width 281 height 27
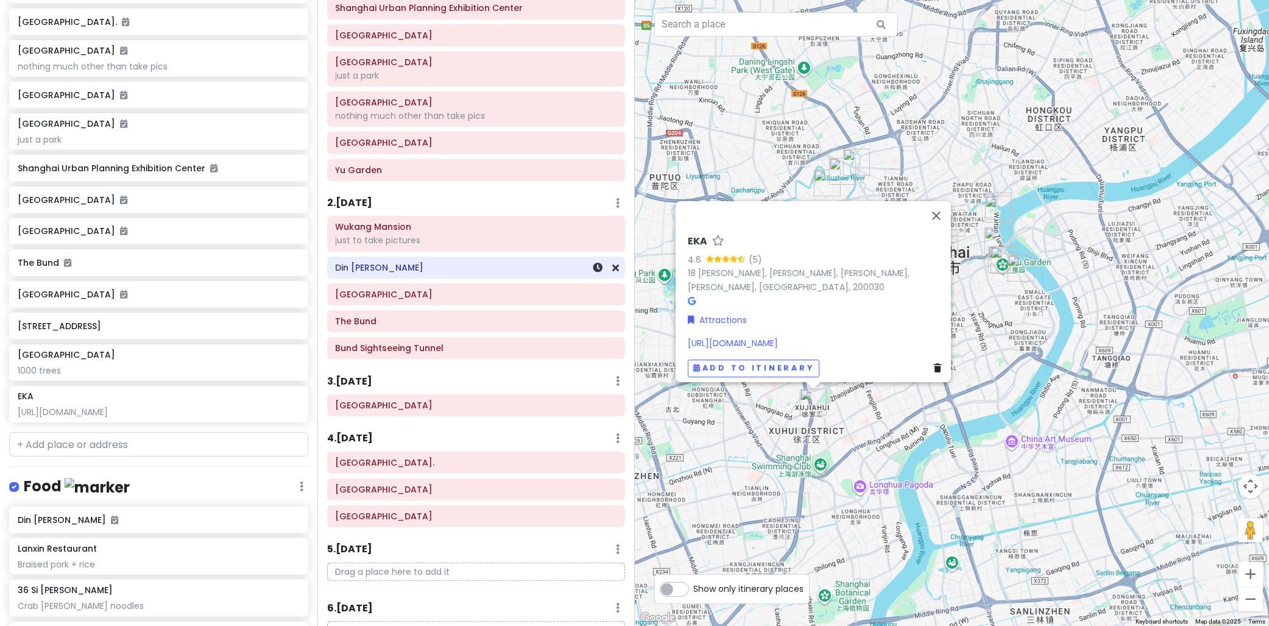
scroll to position [175, 0]
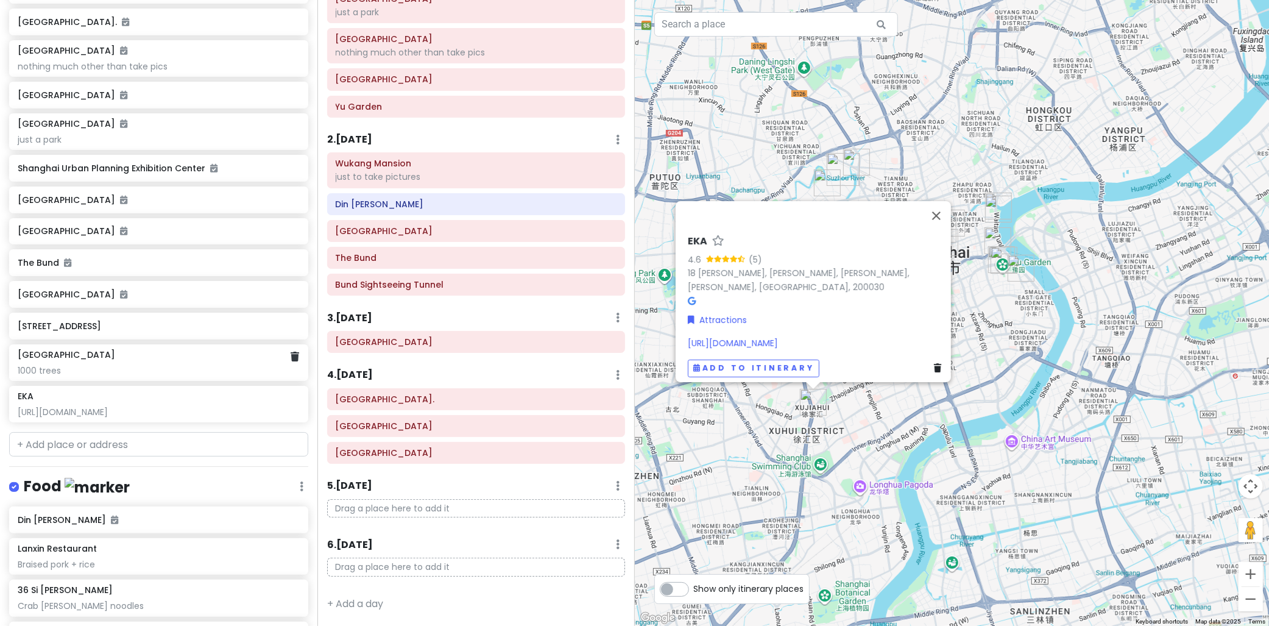
click at [98, 368] on div "1000 trees" at bounding box center [158, 370] width 281 height 11
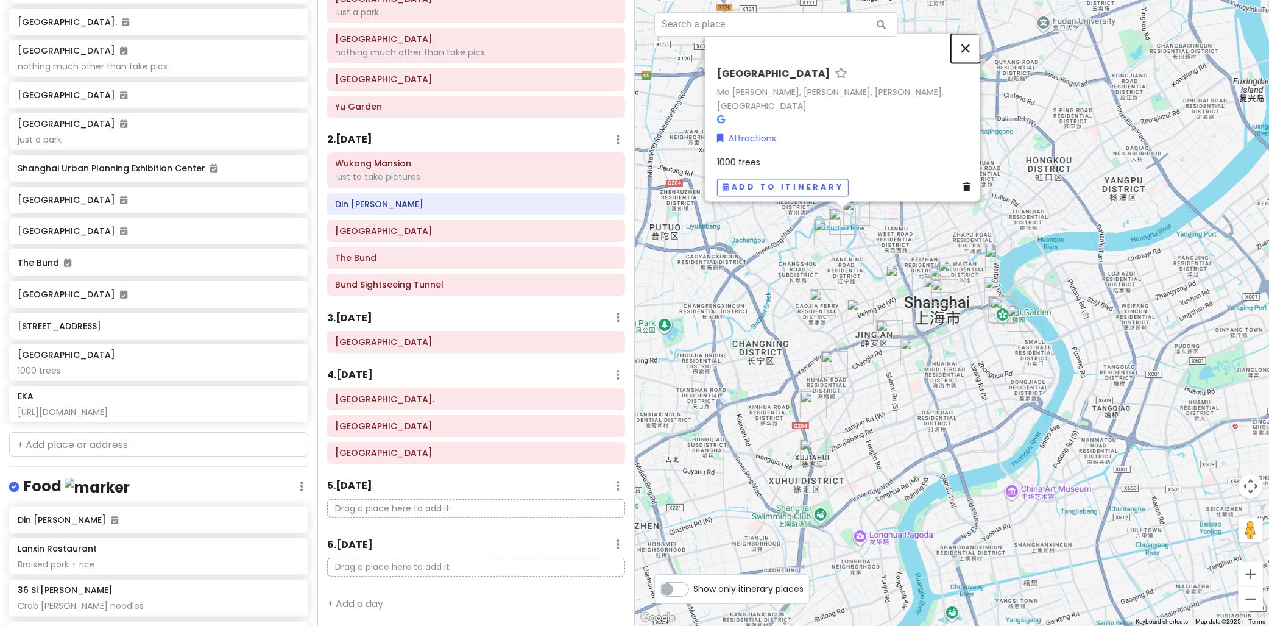
click at [972, 54] on button "Close" at bounding box center [965, 48] width 29 height 29
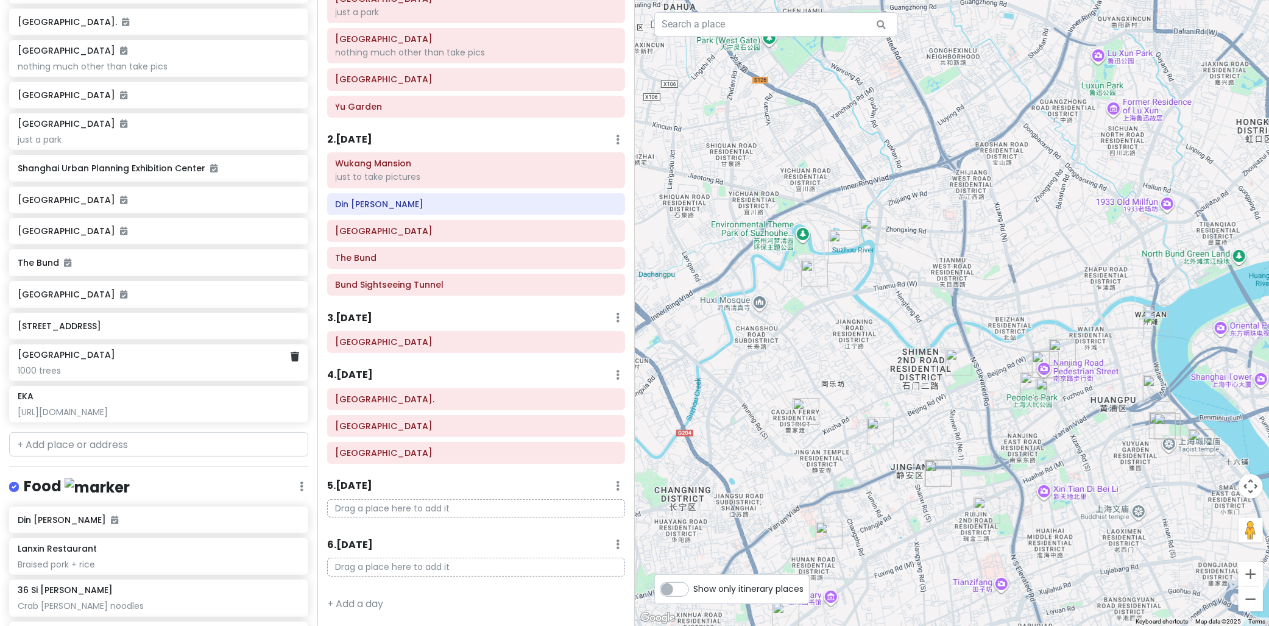
click at [122, 365] on div "1000 trees" at bounding box center [158, 370] width 281 height 11
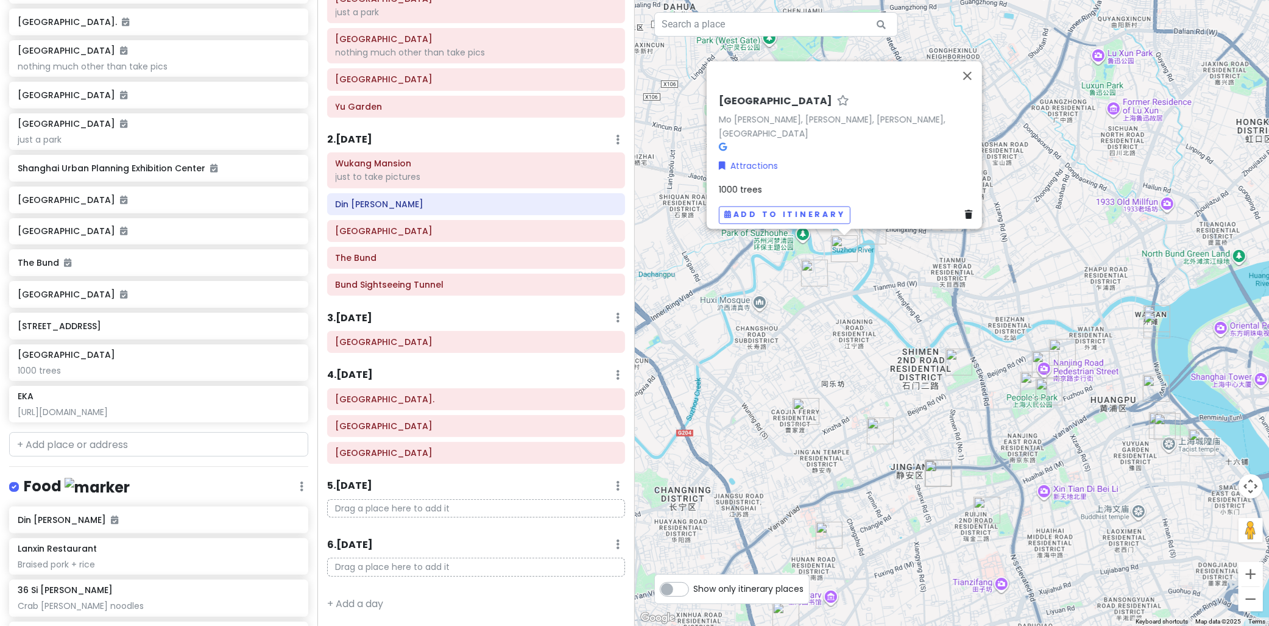
click at [815, 280] on img "Ji Hotel (Shanghai Jiangning Rd Subway Station Store)" at bounding box center [814, 272] width 27 height 27
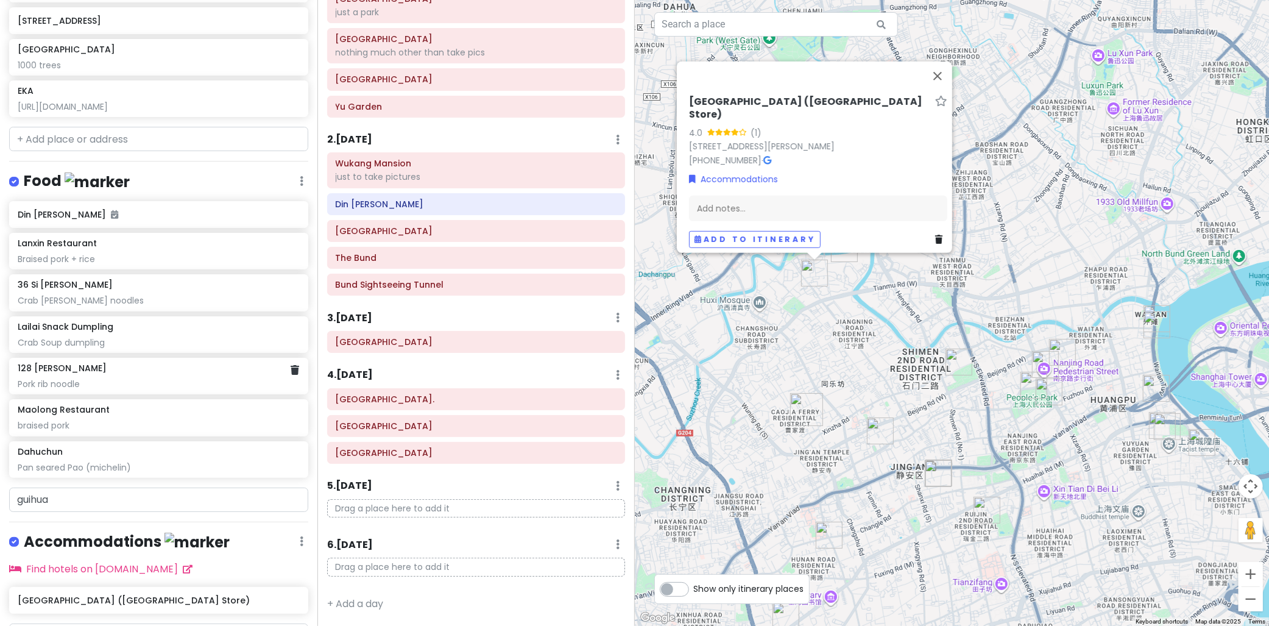
scroll to position [772, 0]
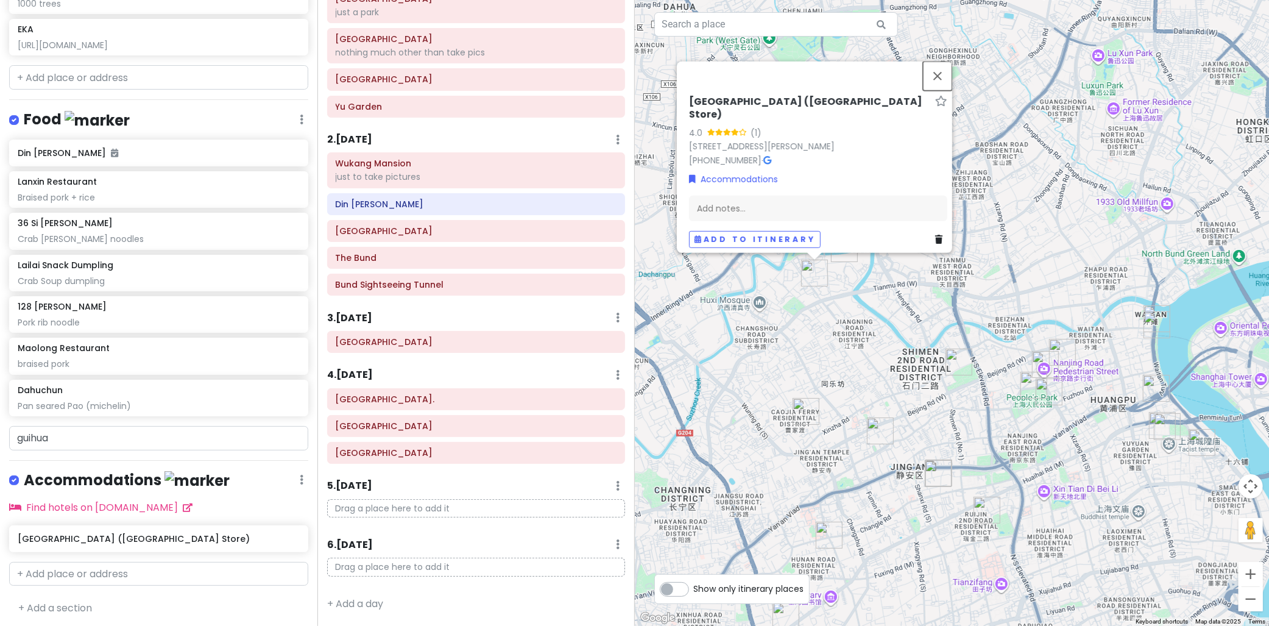
click at [938, 63] on button "Close" at bounding box center [937, 75] width 29 height 29
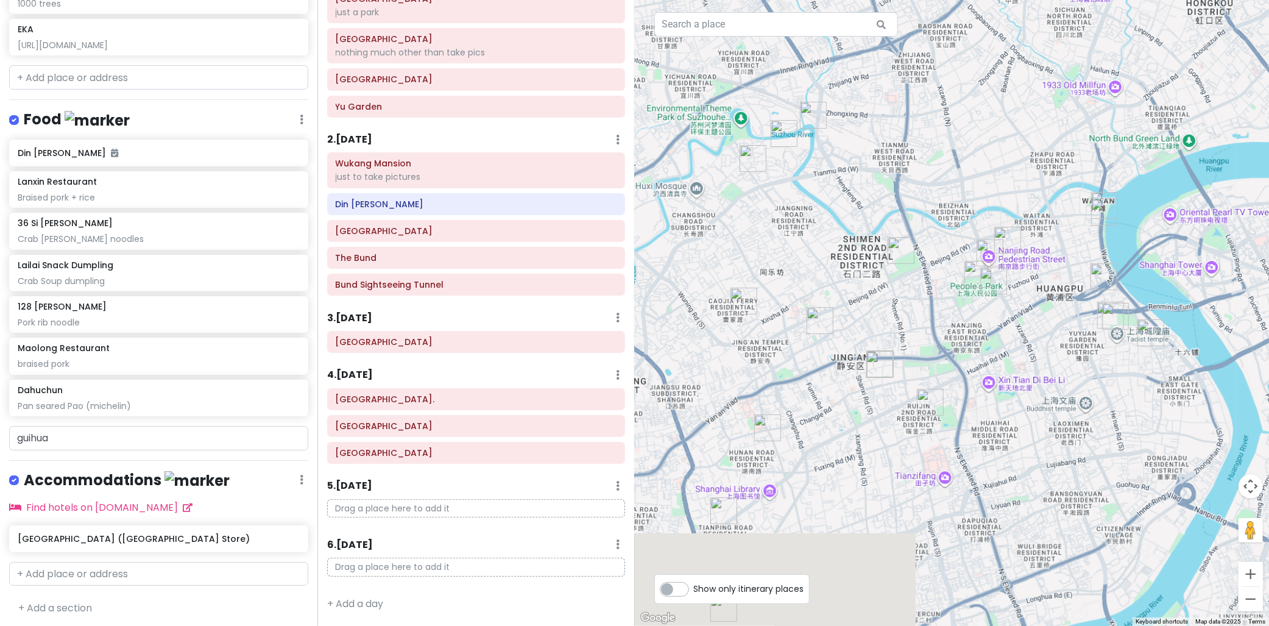
drag, startPoint x: 934, startPoint y: 482, endPoint x: 886, endPoint y: 300, distance: 189.0
click at [889, 284] on div at bounding box center [952, 313] width 635 height 626
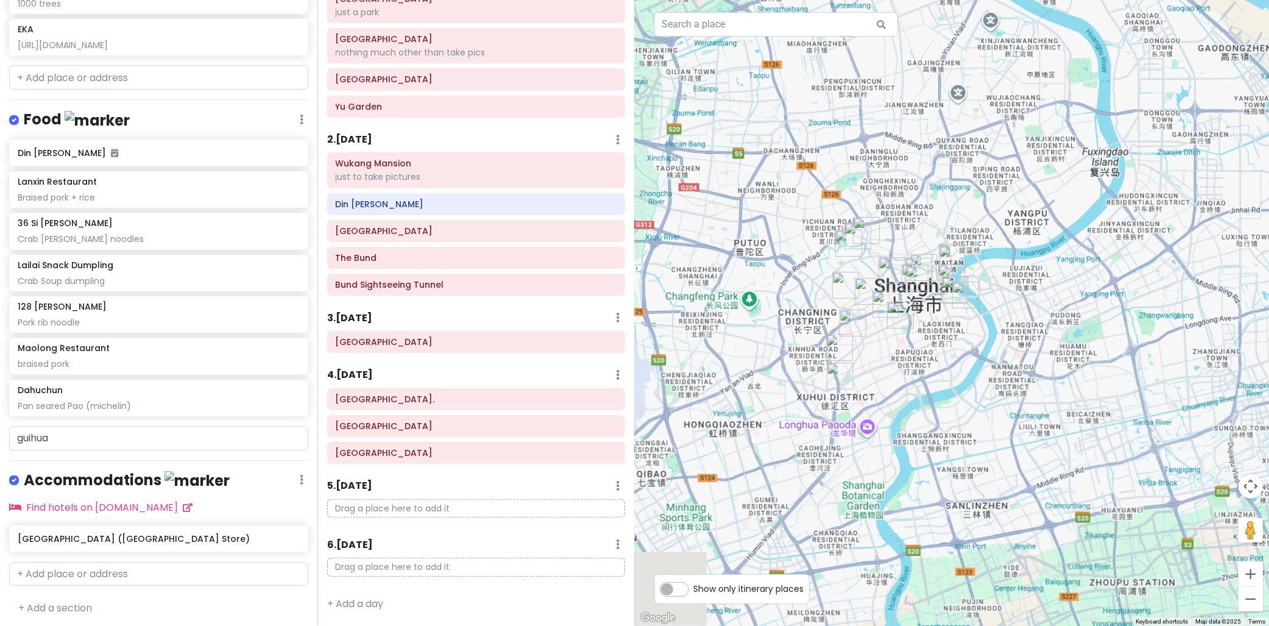
drag, startPoint x: 923, startPoint y: 342, endPoint x: 936, endPoint y: 365, distance: 26.4
click at [936, 365] on div at bounding box center [952, 313] width 635 height 626
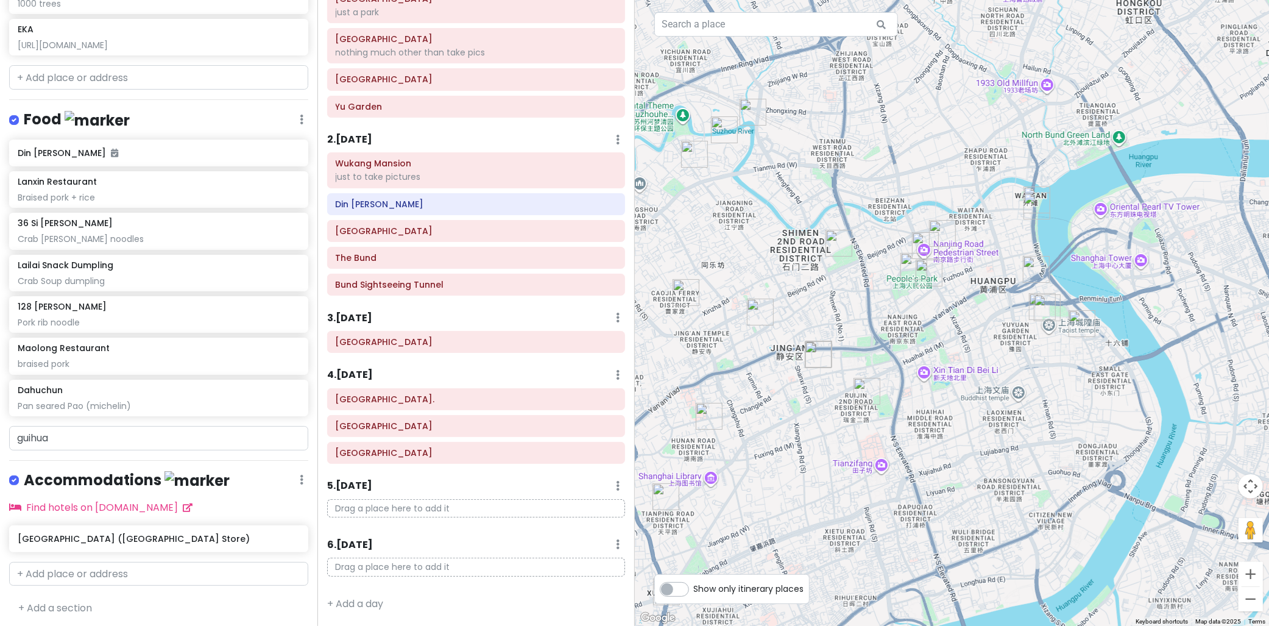
drag, startPoint x: 850, startPoint y: 195, endPoint x: 866, endPoint y: 185, distance: 18.9
click at [863, 186] on div at bounding box center [952, 313] width 635 height 626
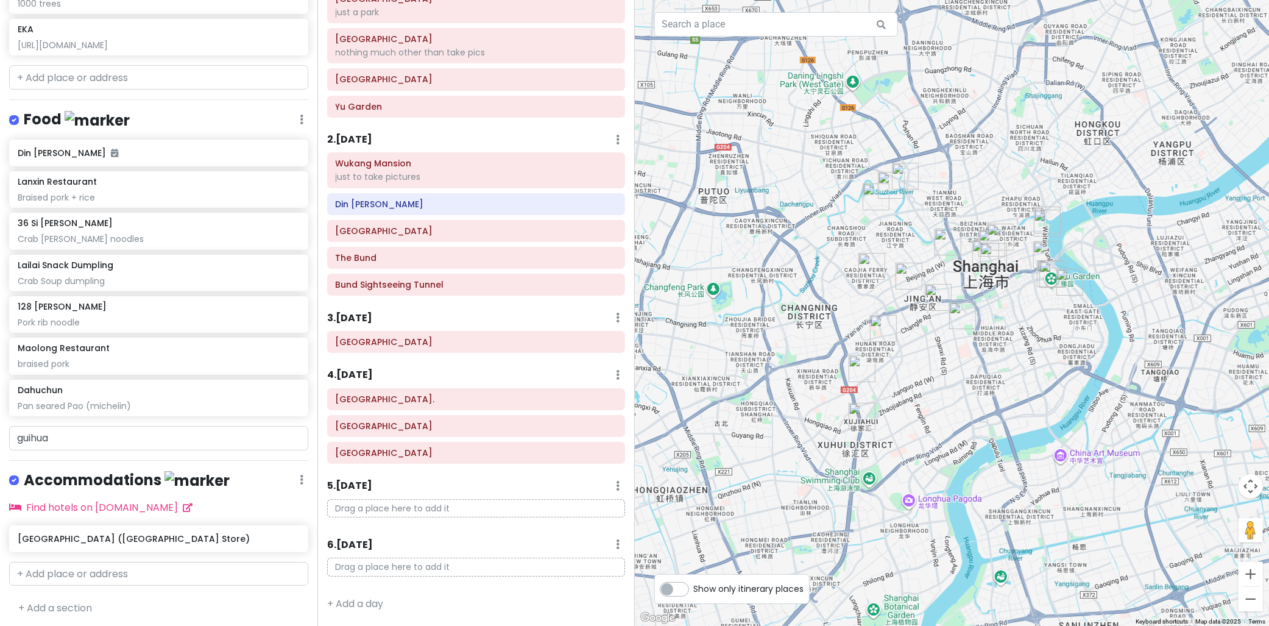
drag, startPoint x: 1053, startPoint y: 379, endPoint x: 1024, endPoint y: 372, distance: 29.5
click at [1053, 367] on div at bounding box center [952, 313] width 635 height 626
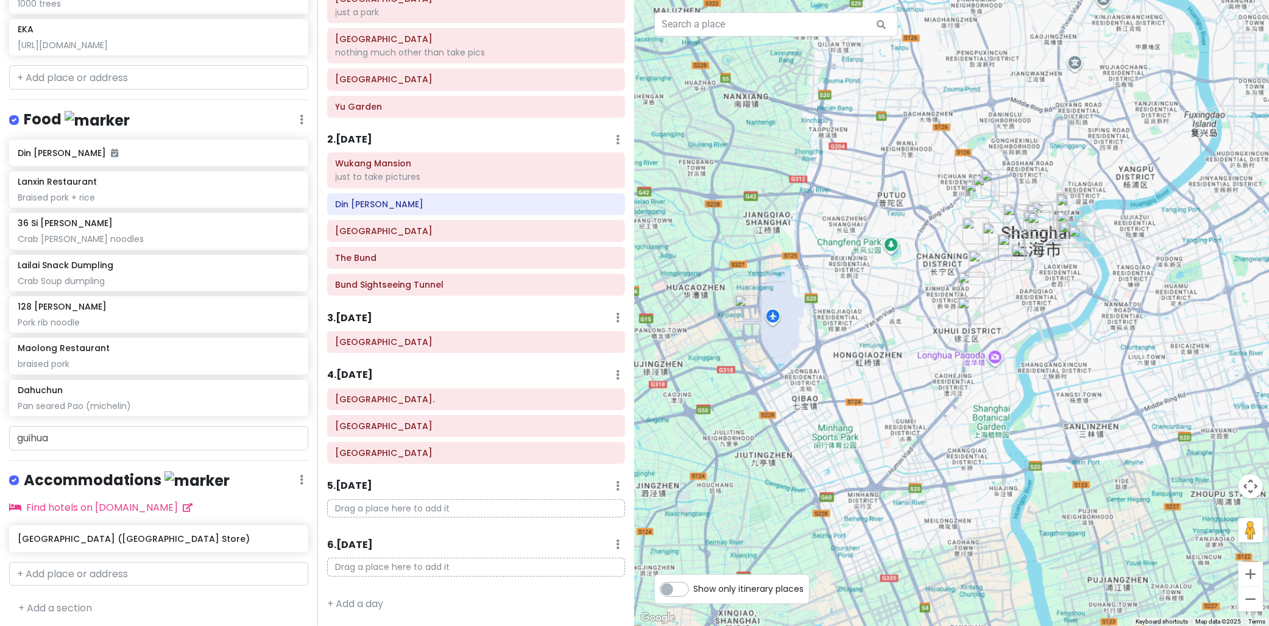
drag, startPoint x: 1000, startPoint y: 412, endPoint x: 1031, endPoint y: 351, distance: 67.8
click at [1037, 350] on div at bounding box center [952, 313] width 635 height 626
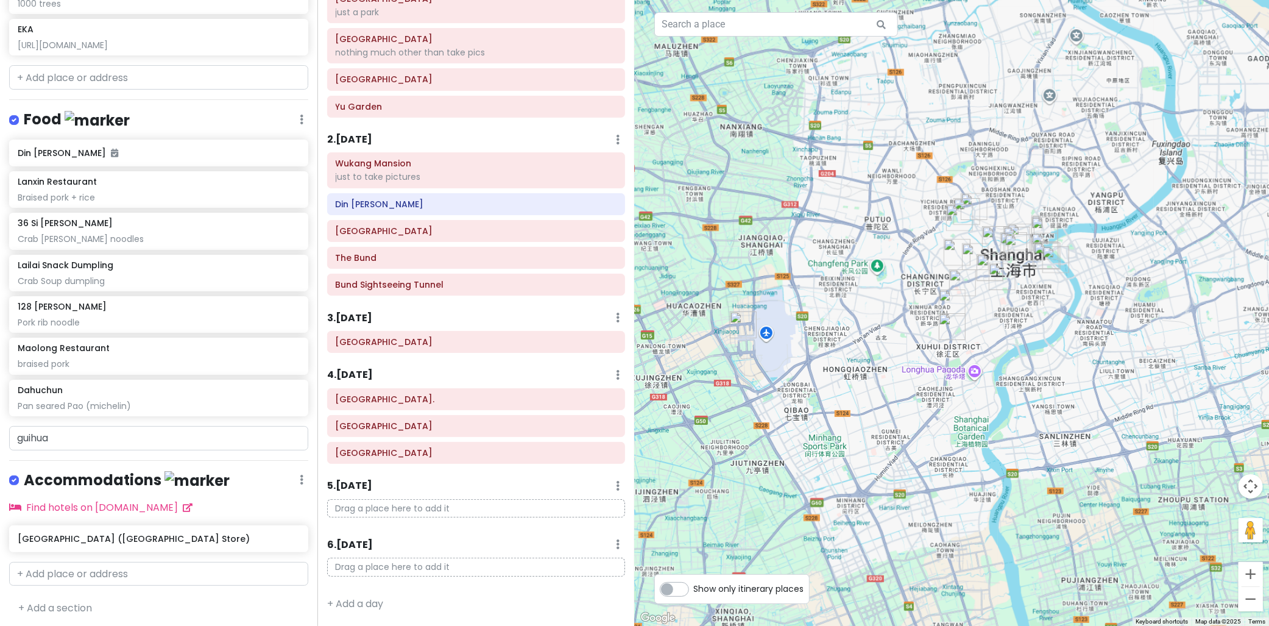
drag, startPoint x: 955, startPoint y: 325, endPoint x: 933, endPoint y: 350, distance: 33.2
click at [933, 350] on div at bounding box center [952, 313] width 635 height 626
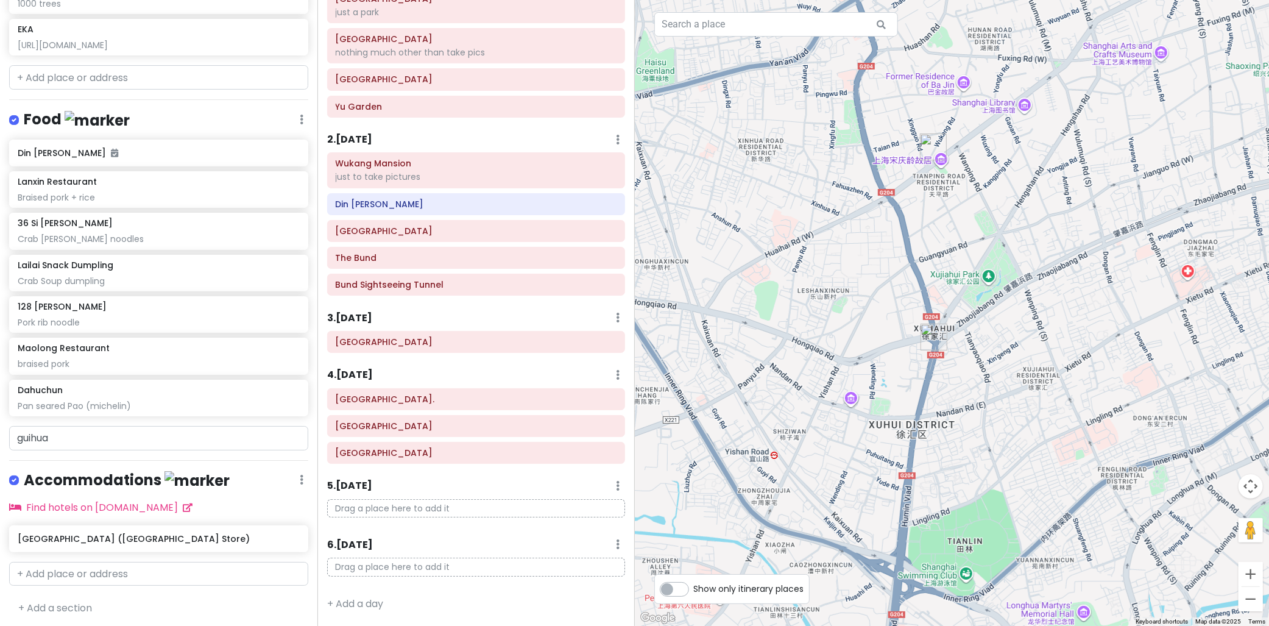
click at [936, 320] on div at bounding box center [952, 313] width 635 height 626
click at [936, 339] on img "EKA" at bounding box center [933, 336] width 27 height 27
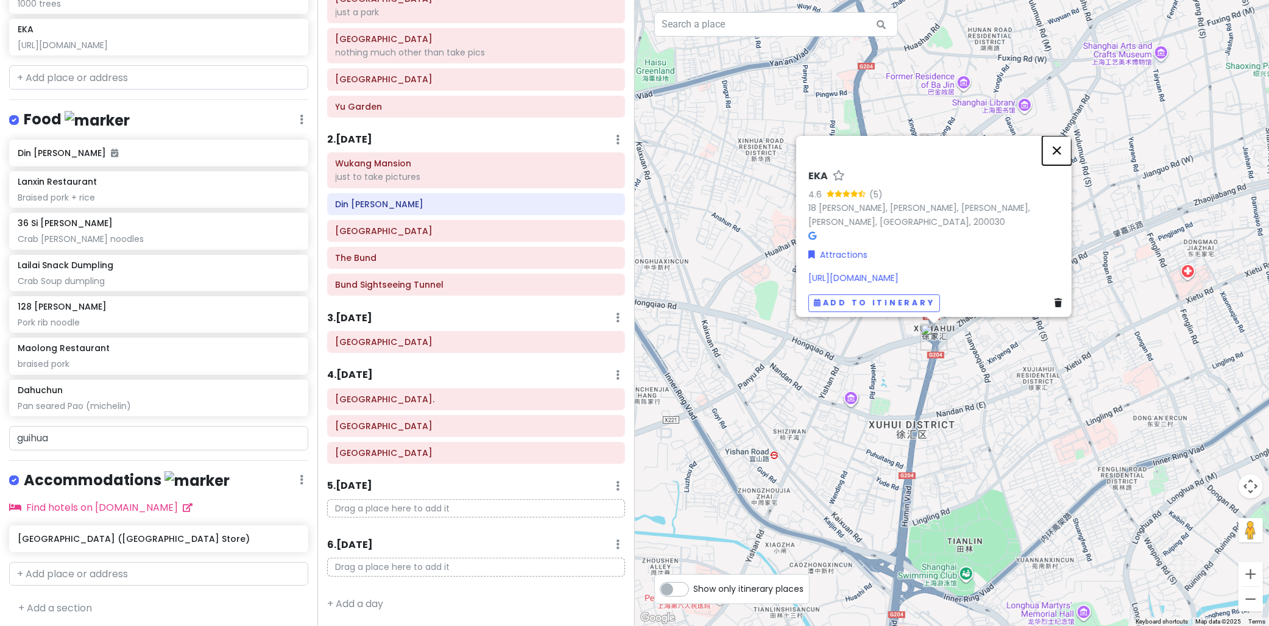
click at [1067, 146] on button "Close" at bounding box center [1056, 150] width 29 height 29
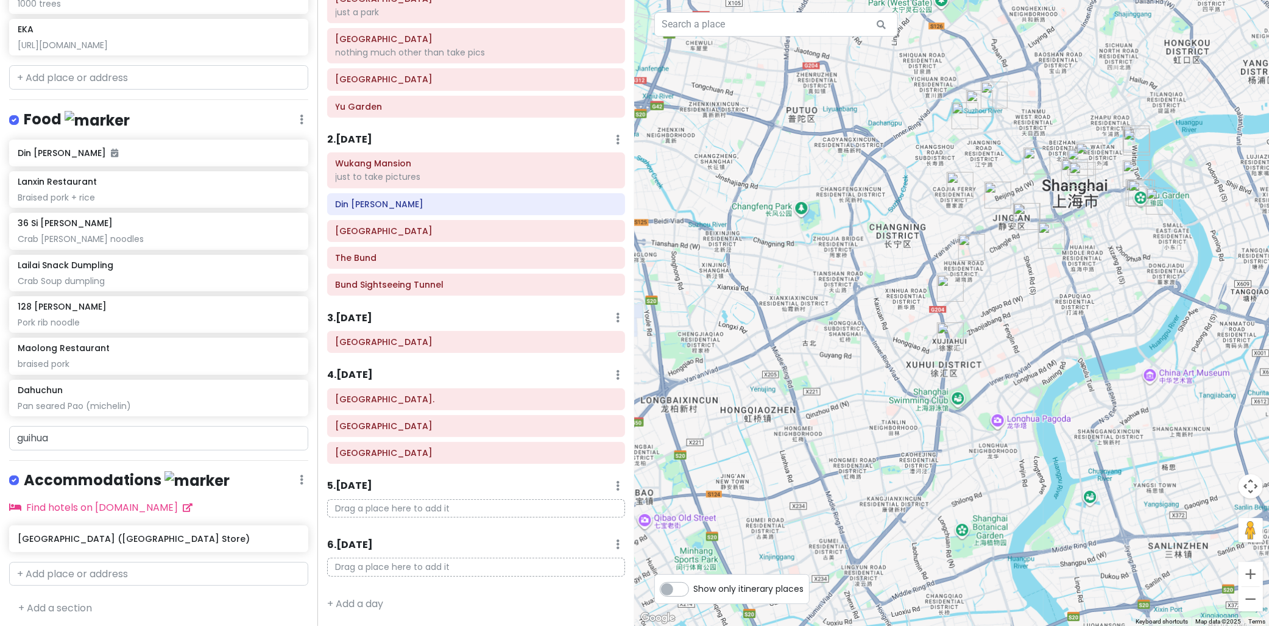
drag, startPoint x: 1124, startPoint y: 360, endPoint x: 958, endPoint y: 358, distance: 166.3
click at [994, 376] on div "To navigate, press the arrow keys." at bounding box center [952, 313] width 635 height 626
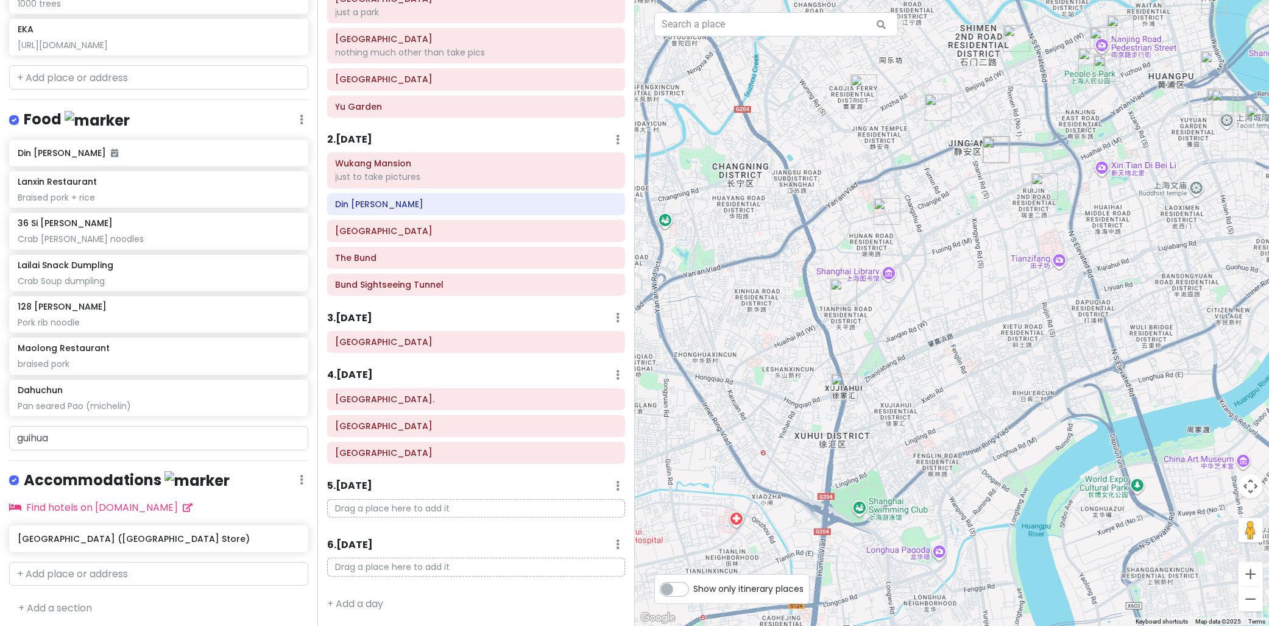
click at [833, 291] on img "Wukang Mansion" at bounding box center [843, 291] width 27 height 27
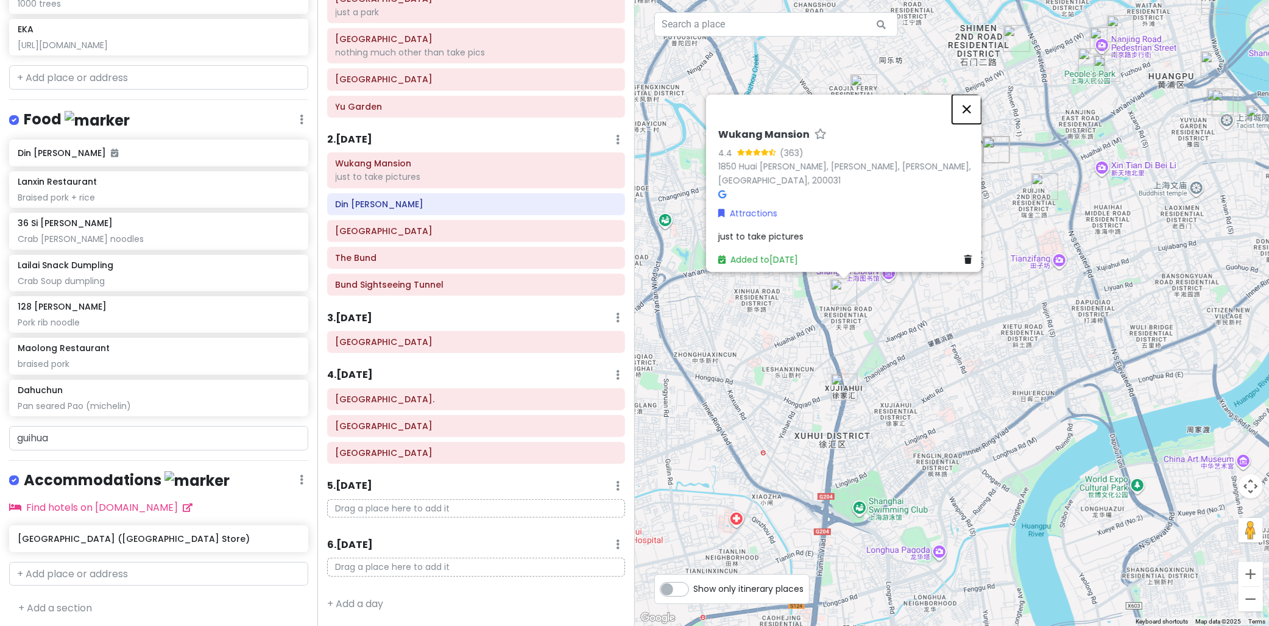
click at [978, 96] on button "Close" at bounding box center [966, 108] width 29 height 29
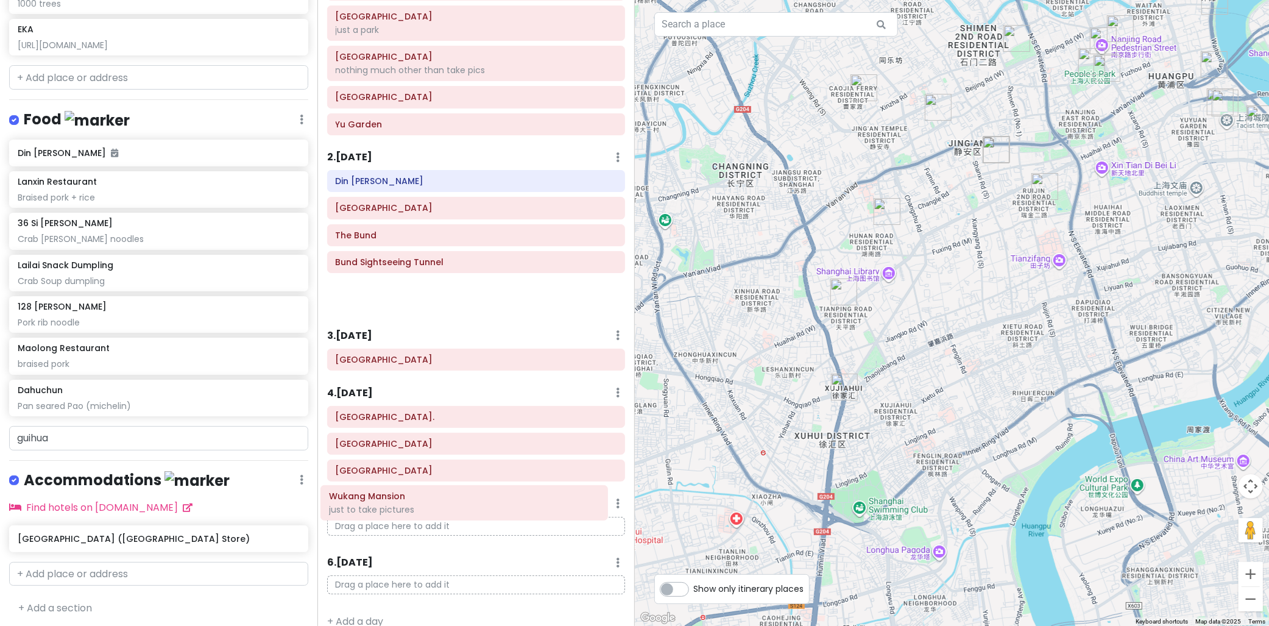
scroll to position [175, 0]
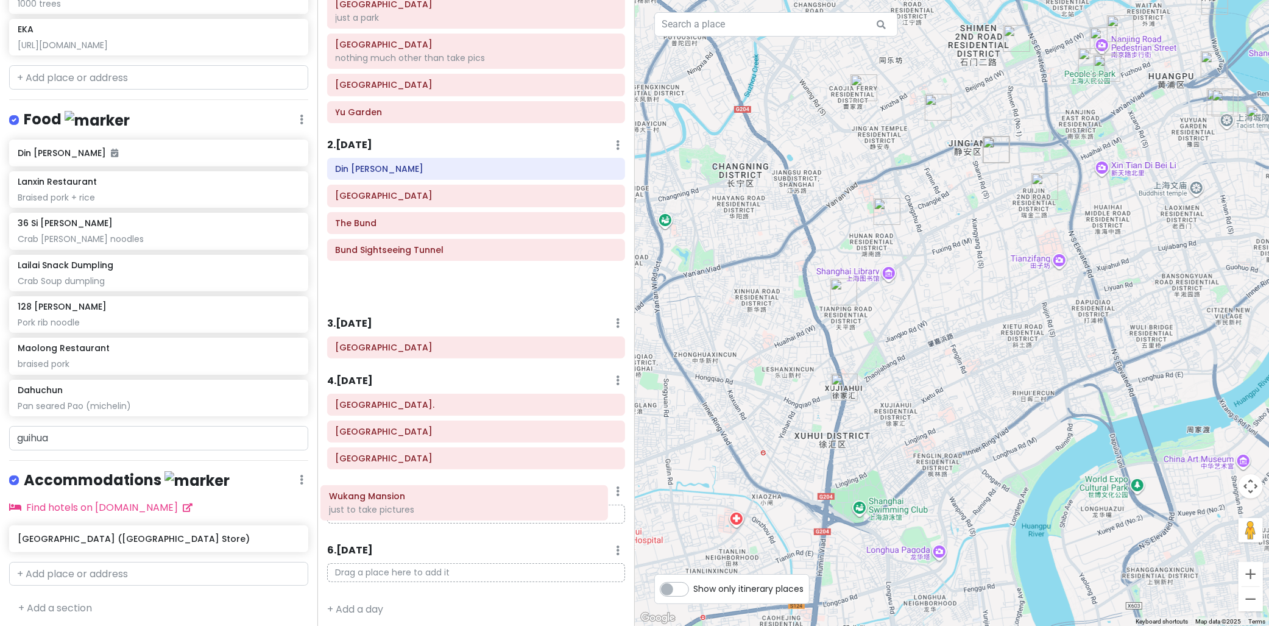
click at [473, 507] on div "Itinerary × 1 . Mon 10/13 Edit Day Notes Delete Day Click to add day notes Shan…" at bounding box center [475, 313] width 317 height 626
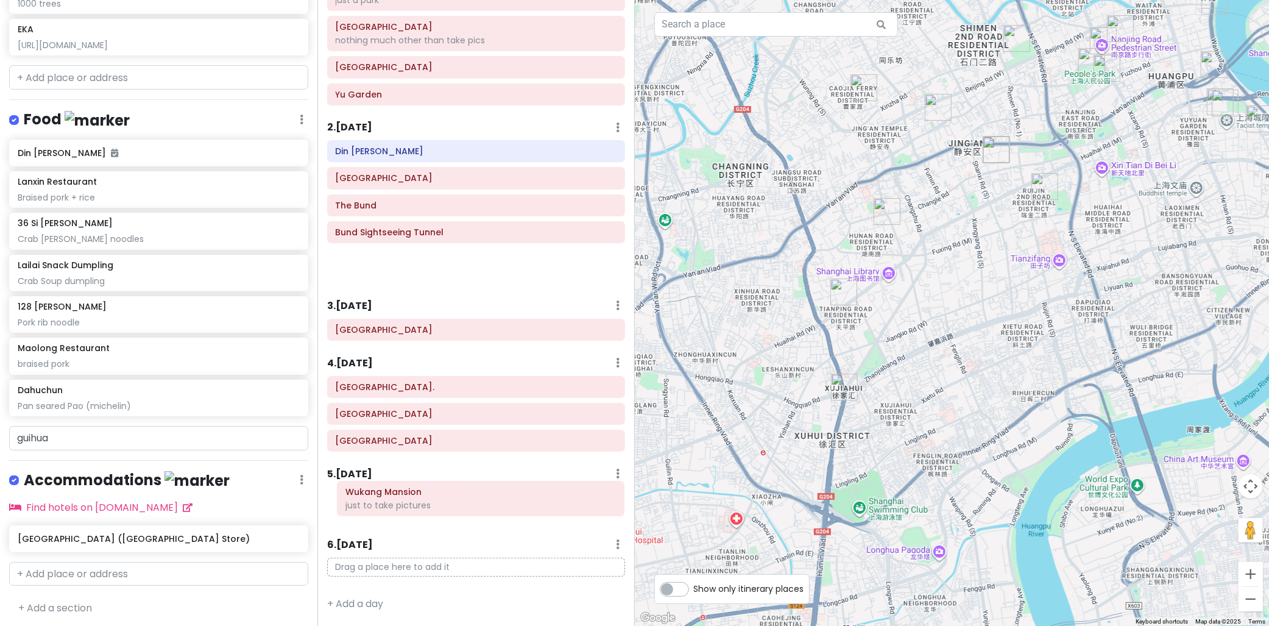
drag, startPoint x: 434, startPoint y: 173, endPoint x: 443, endPoint y: 502, distance: 329.1
click at [443, 502] on div "Itinerary × 1 . Mon 10/13 Edit Day Notes Delete Day Click to add day notes Shan…" at bounding box center [475, 313] width 317 height 626
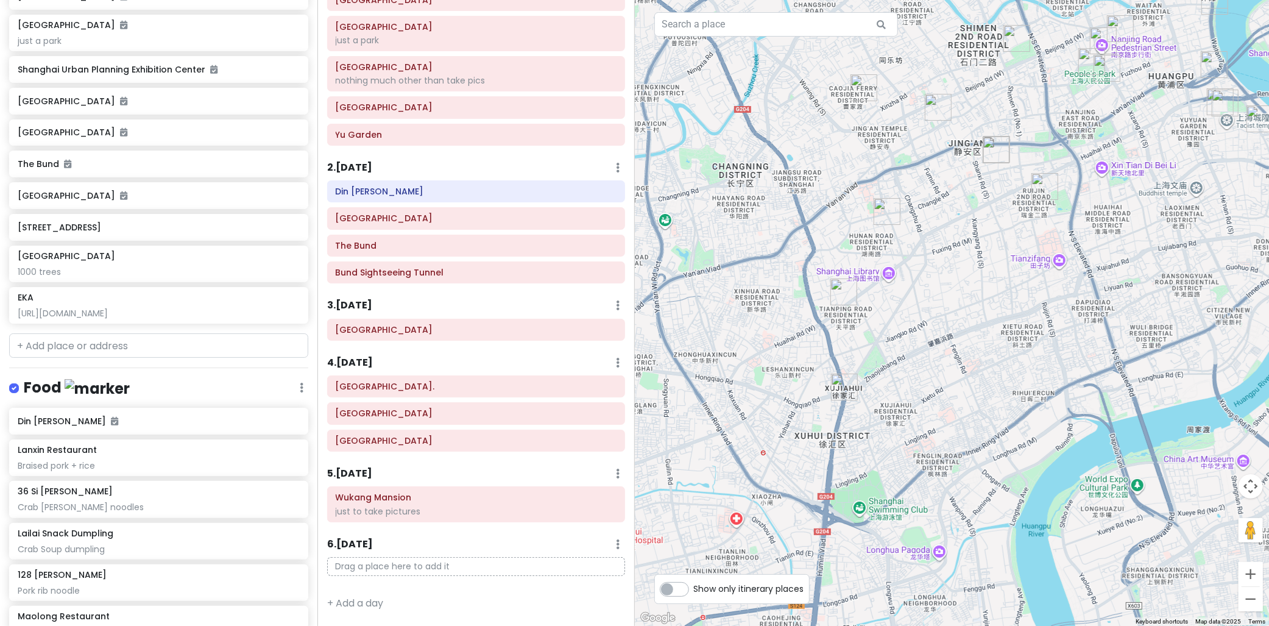
scroll to position [502, 0]
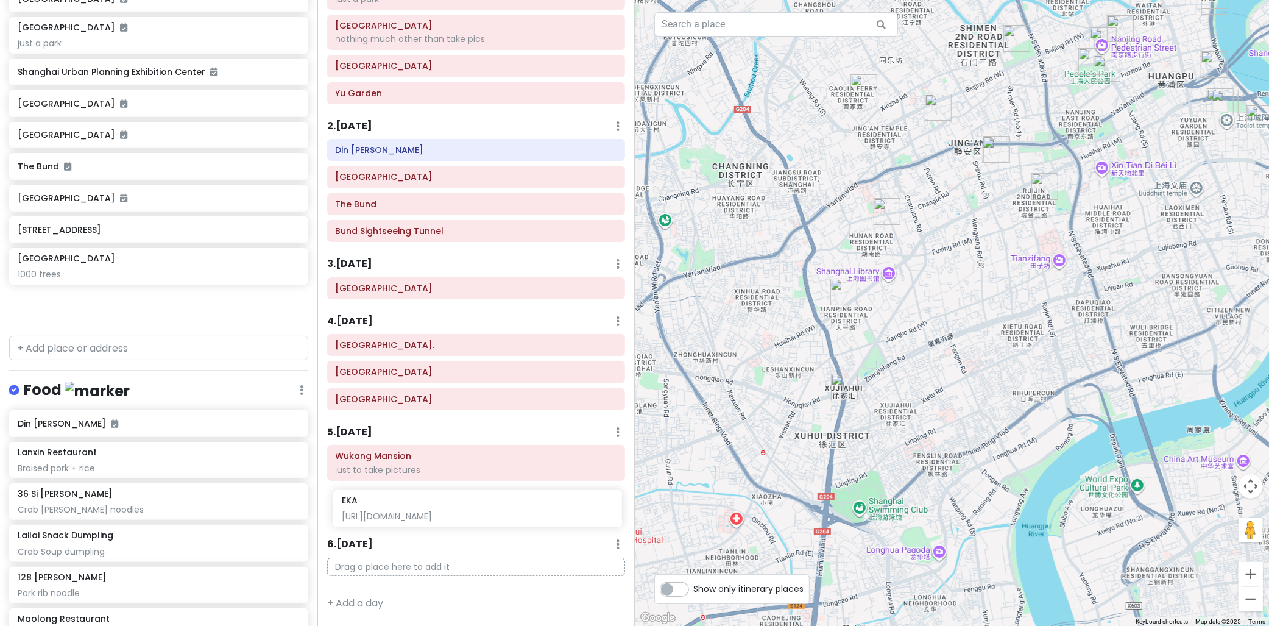
drag, startPoint x: 64, startPoint y: 311, endPoint x: 381, endPoint y: 509, distance: 373.7
click at [382, 509] on div "cingcong trip 2 - SH Private Change Dates Make a Copy Delete Trip Go Pro ⚡️ Giv…" at bounding box center [634, 313] width 1269 height 626
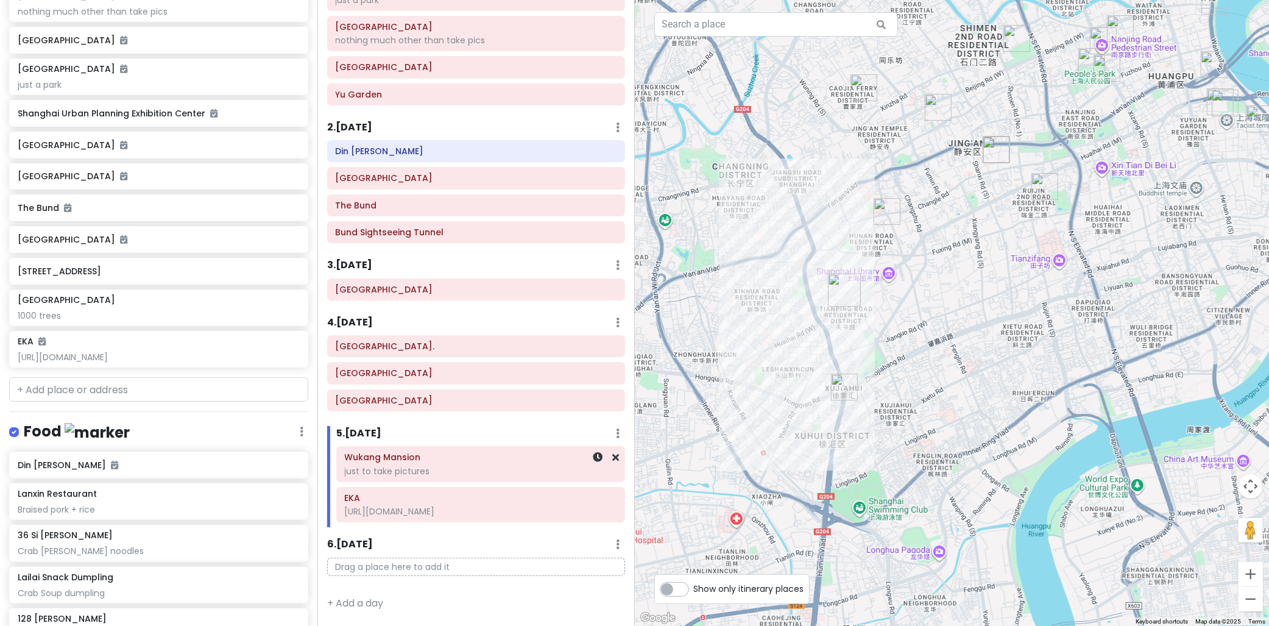
scroll to position [188, 0]
click at [613, 461] on icon at bounding box center [616, 457] width 7 height 10
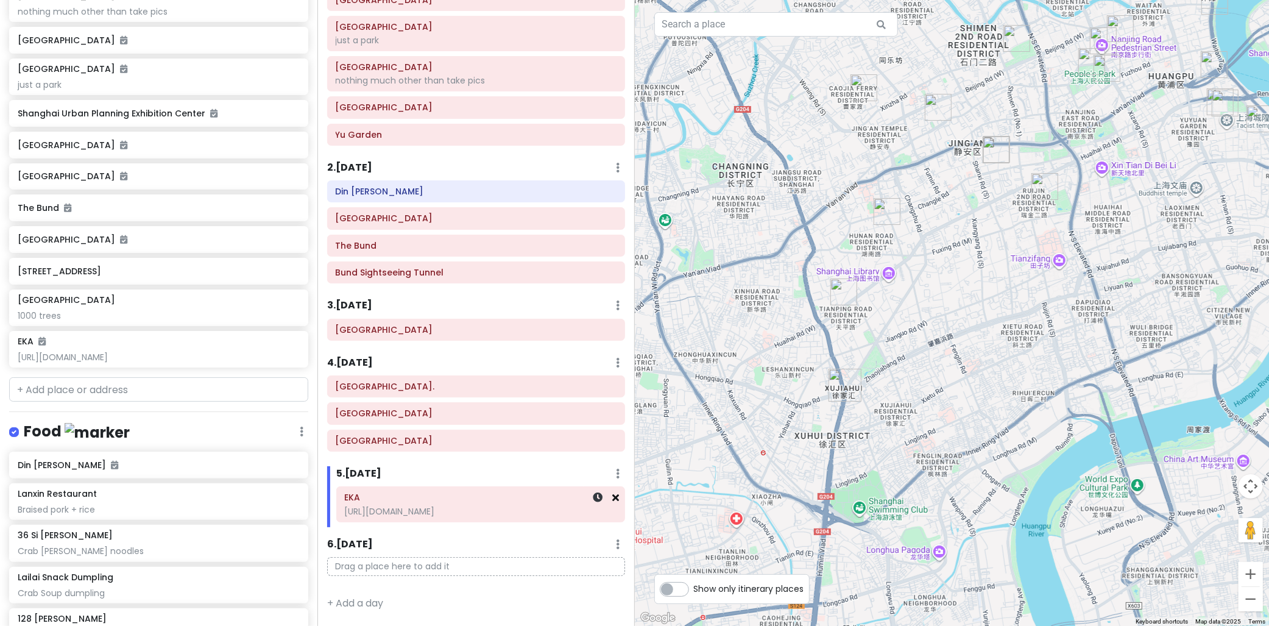
click at [613, 499] on icon at bounding box center [616, 497] width 7 height 10
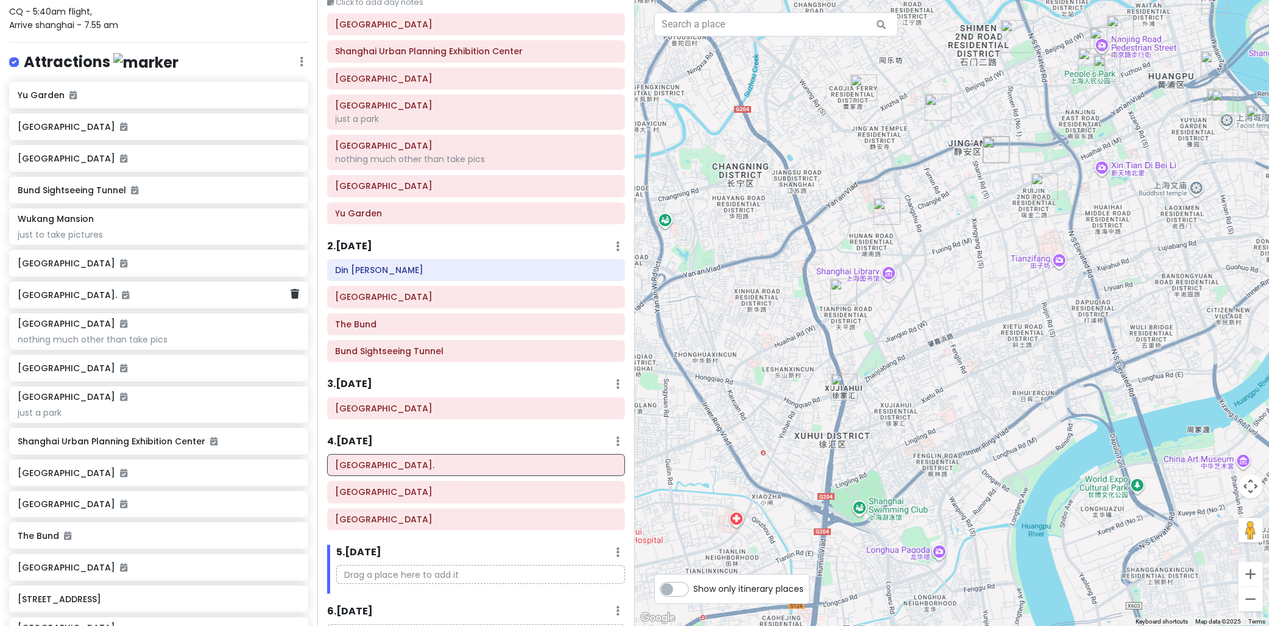
scroll to position [190, 0]
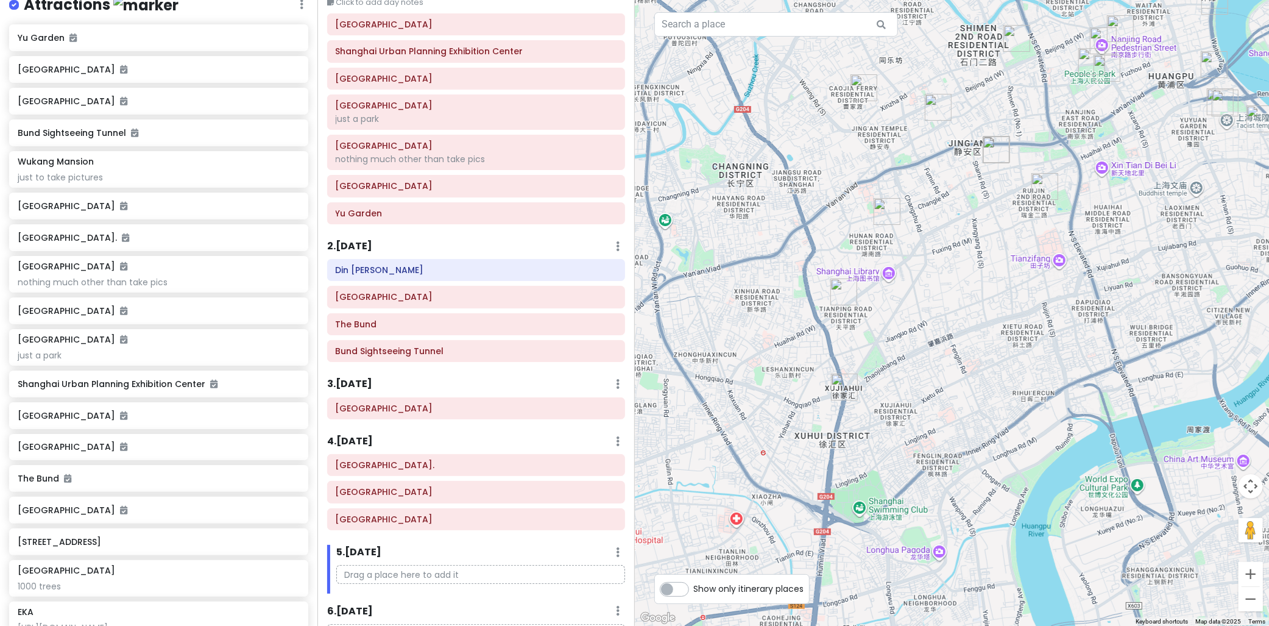
drag, startPoint x: 330, startPoint y: 384, endPoint x: 417, endPoint y: 380, distance: 87.8
click at [391, 378] on div "3 . [DATE] Add Day Notes Delete Day" at bounding box center [476, 386] width 298 height 21
click at [423, 378] on div "3 . [DATE] Add Day Notes Delete Day" at bounding box center [476, 386] width 298 height 21
drag, startPoint x: 417, startPoint y: 381, endPoint x: 316, endPoint y: 383, distance: 101.7
click at [316, 383] on div "cingcong trip 2 - SH Private Change Dates Make a Copy Delete Trip Go Pro ⚡️ Giv…" at bounding box center [634, 313] width 1269 height 626
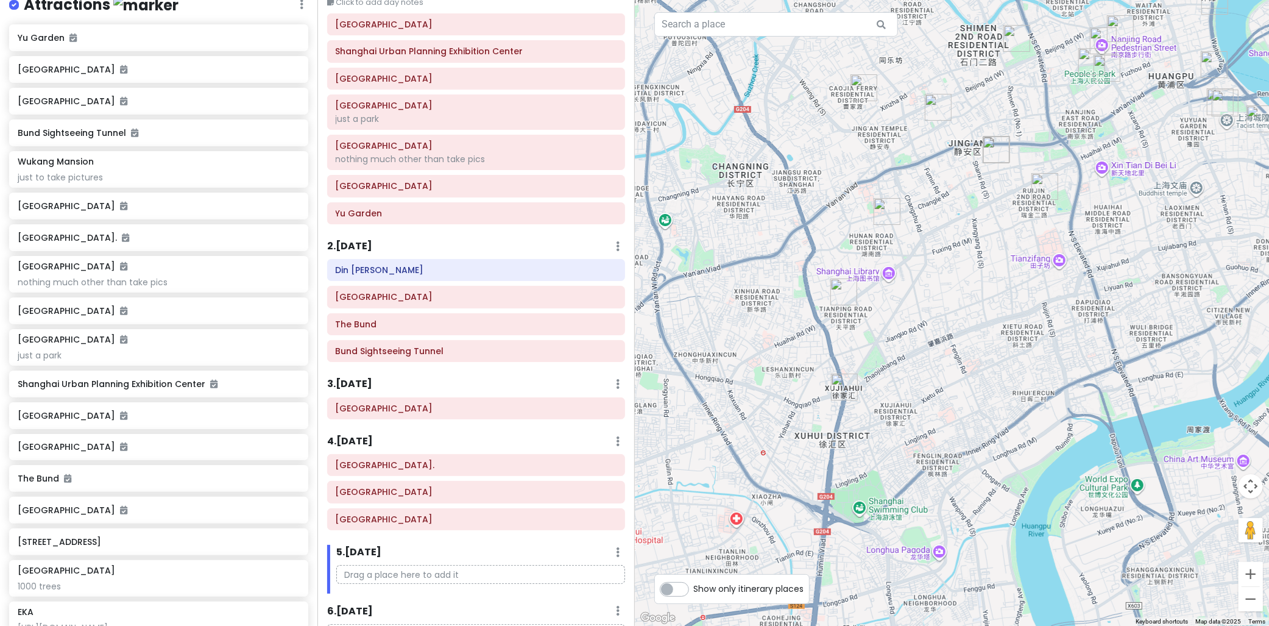
click at [412, 386] on div "3 . [DATE] Add Day Notes Delete Day" at bounding box center [476, 386] width 298 height 21
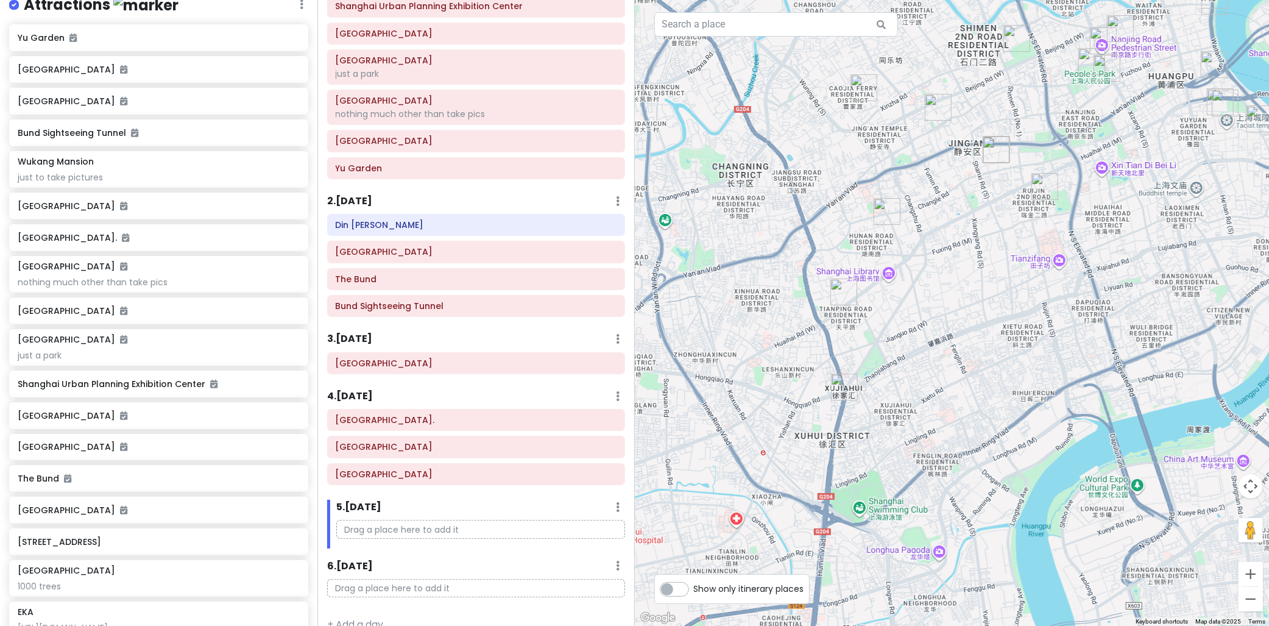
scroll to position [135, 0]
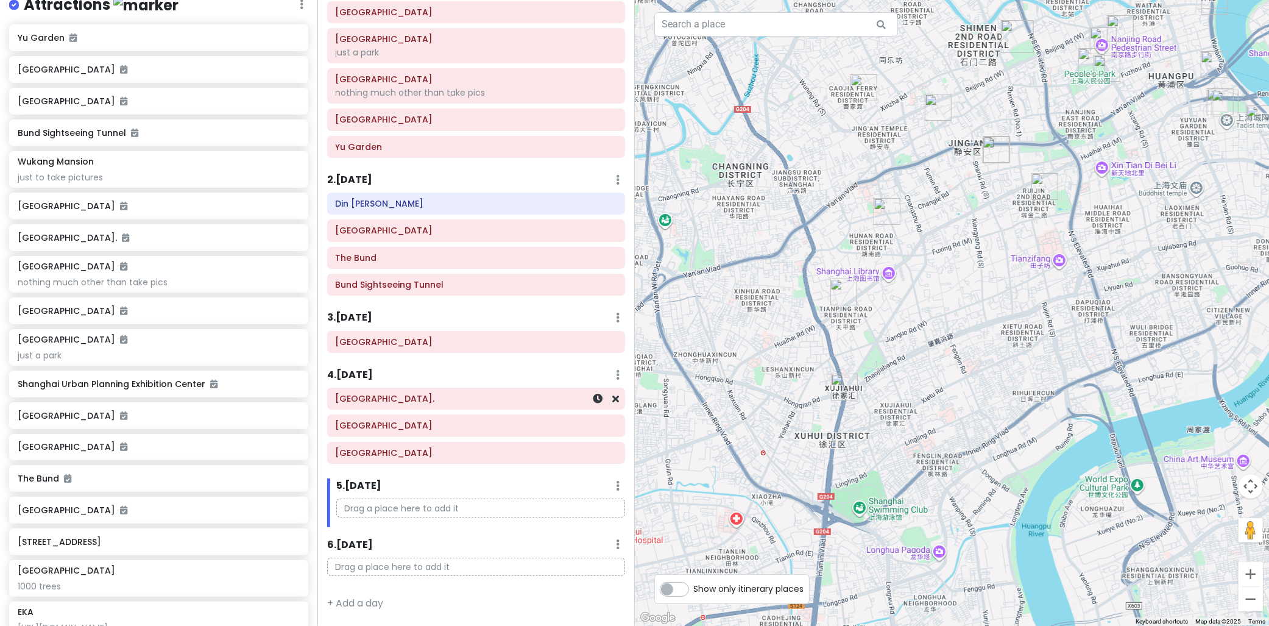
click at [426, 400] on h6 "[GEOGRAPHIC_DATA]." at bounding box center [476, 398] width 281 height 11
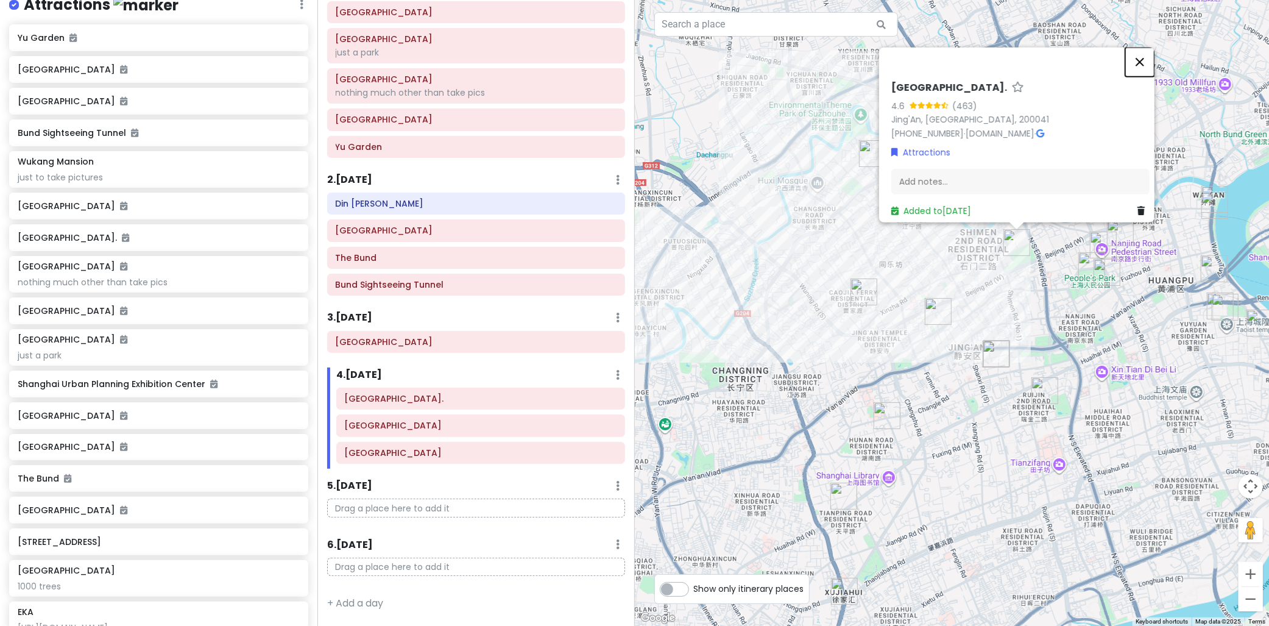
click at [1154, 47] on button "Close" at bounding box center [1139, 61] width 29 height 29
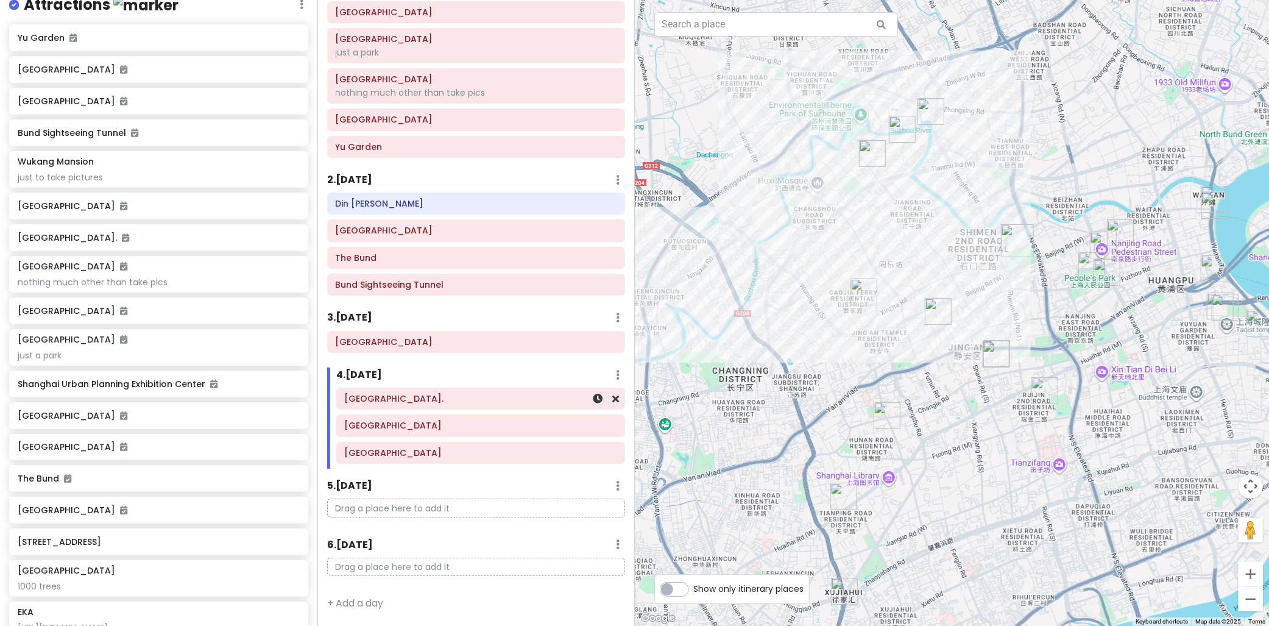
click at [427, 393] on h6 "[GEOGRAPHIC_DATA]." at bounding box center [481, 398] width 272 height 11
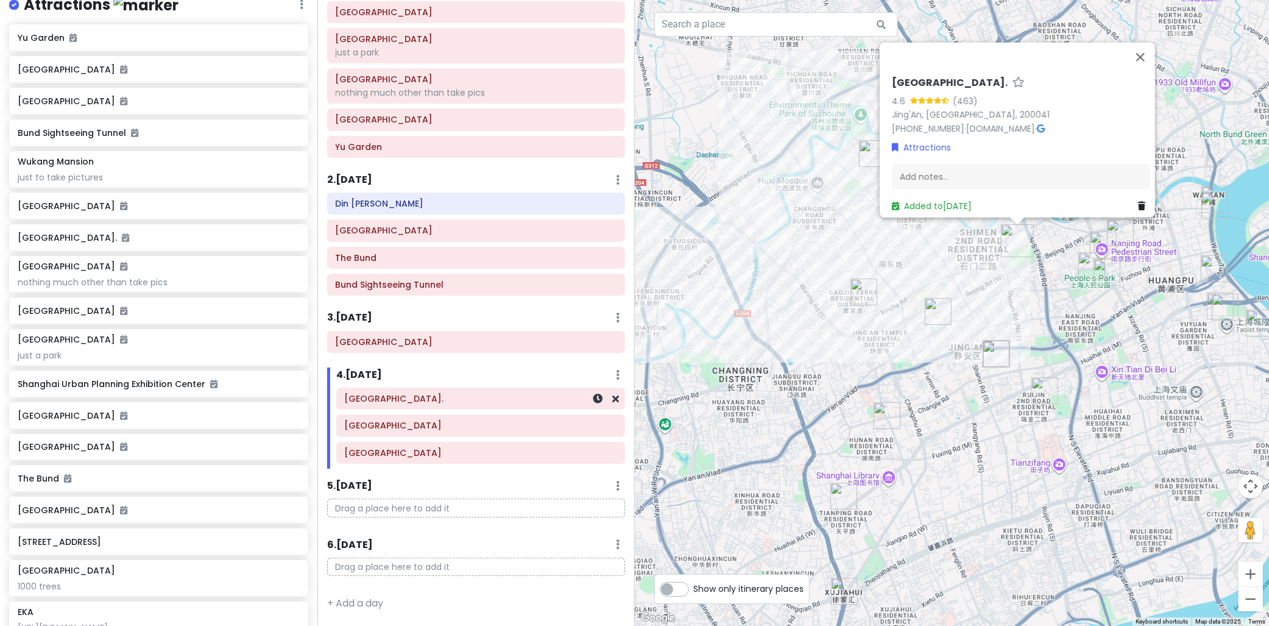
click at [430, 399] on h6 "[GEOGRAPHIC_DATA]." at bounding box center [481, 398] width 272 height 11
click at [1154, 51] on button "Close" at bounding box center [1139, 61] width 29 height 29
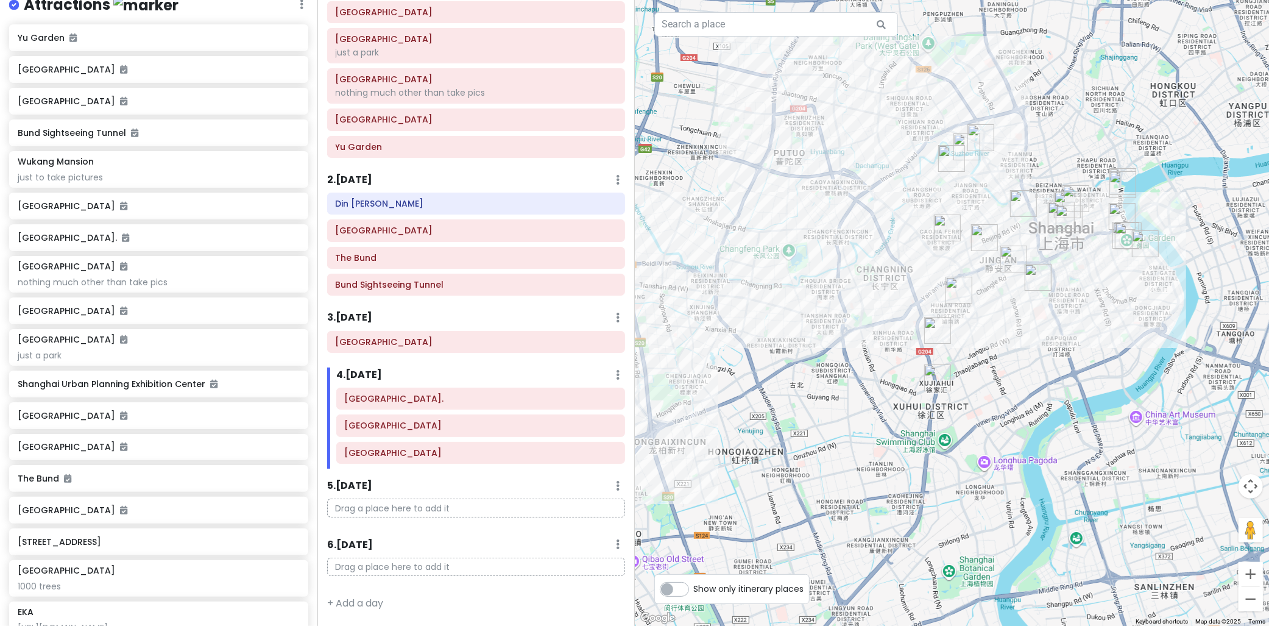
drag, startPoint x: 997, startPoint y: 233, endPoint x: 1006, endPoint y: 227, distance: 10.7
click at [1006, 227] on div at bounding box center [952, 313] width 635 height 626
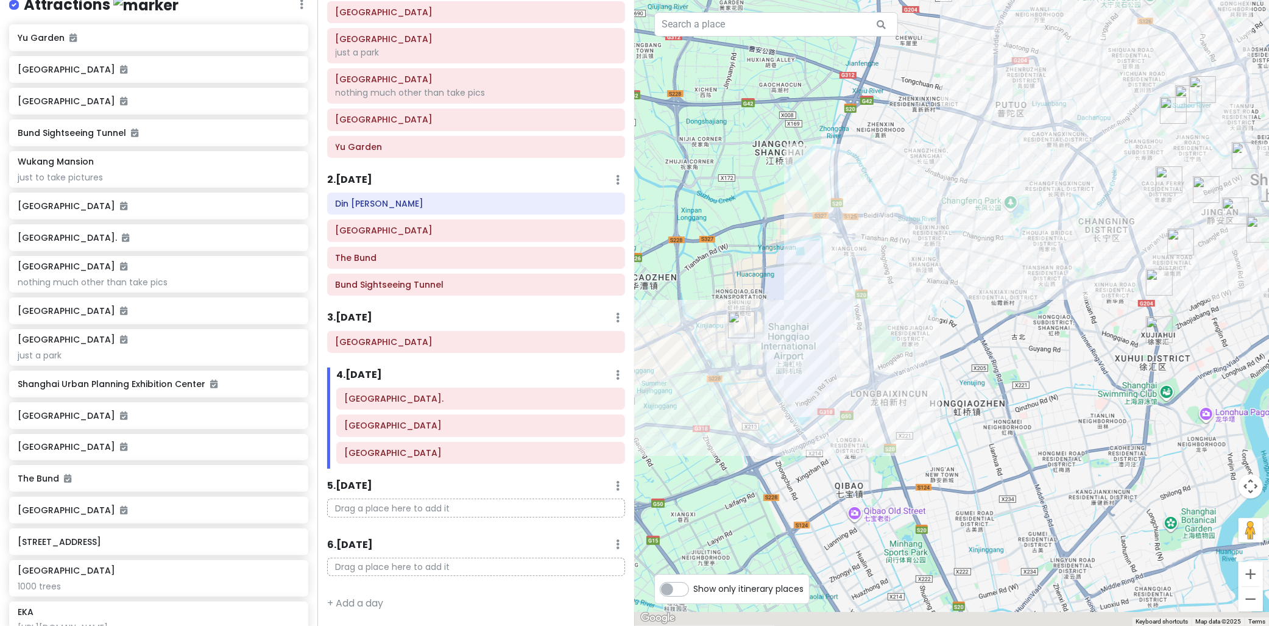
drag, startPoint x: 1013, startPoint y: 375, endPoint x: 1155, endPoint y: 334, distance: 147.7
click at [1153, 338] on div at bounding box center [952, 313] width 635 height 626
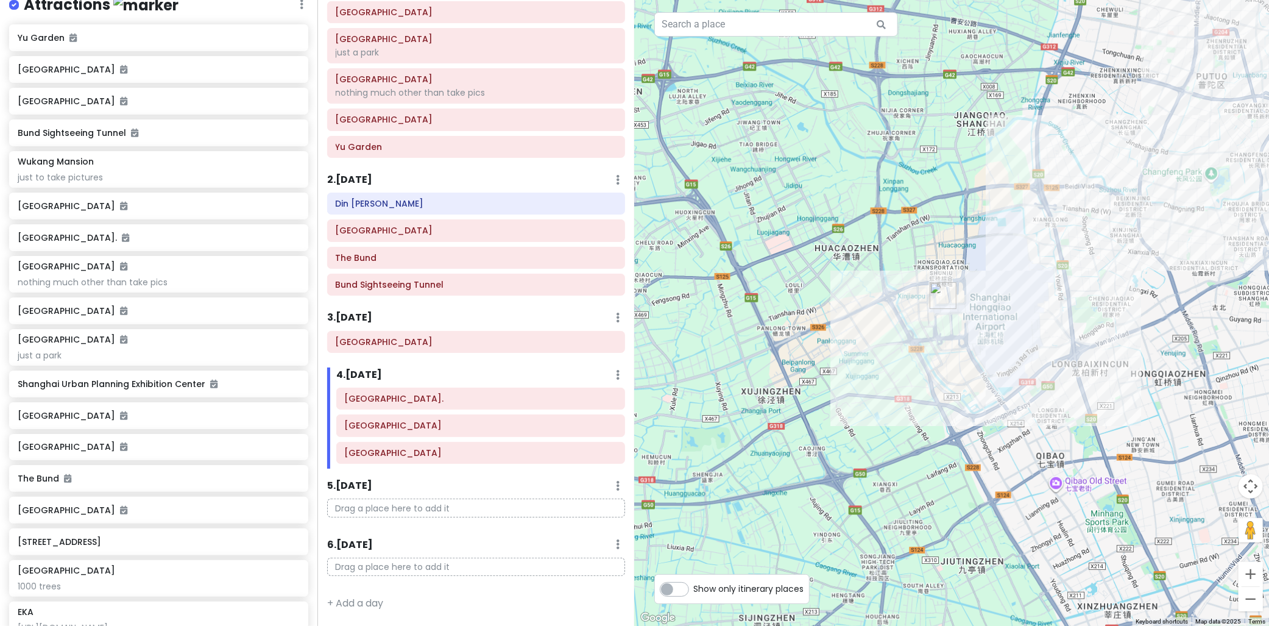
drag, startPoint x: 1154, startPoint y: 259, endPoint x: 909, endPoint y: 314, distance: 250.2
click at [909, 314] on div at bounding box center [952, 313] width 635 height 626
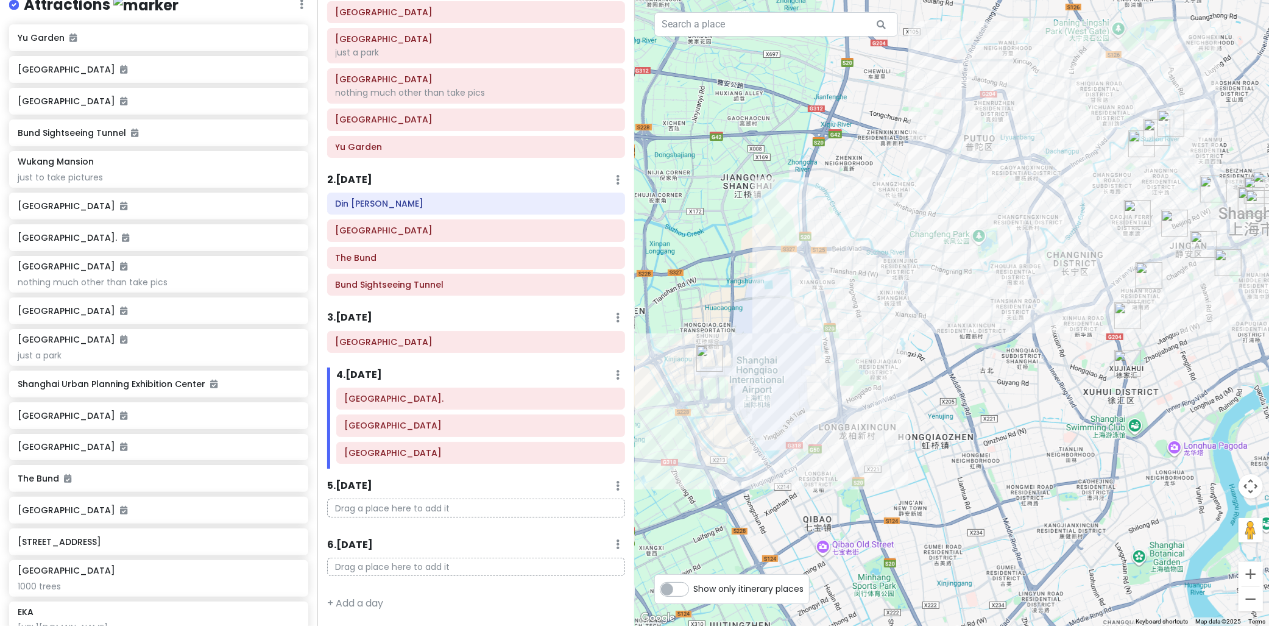
drag, startPoint x: 975, startPoint y: 283, endPoint x: 959, endPoint y: 302, distance: 24.3
click at [959, 302] on div at bounding box center [952, 313] width 635 height 626
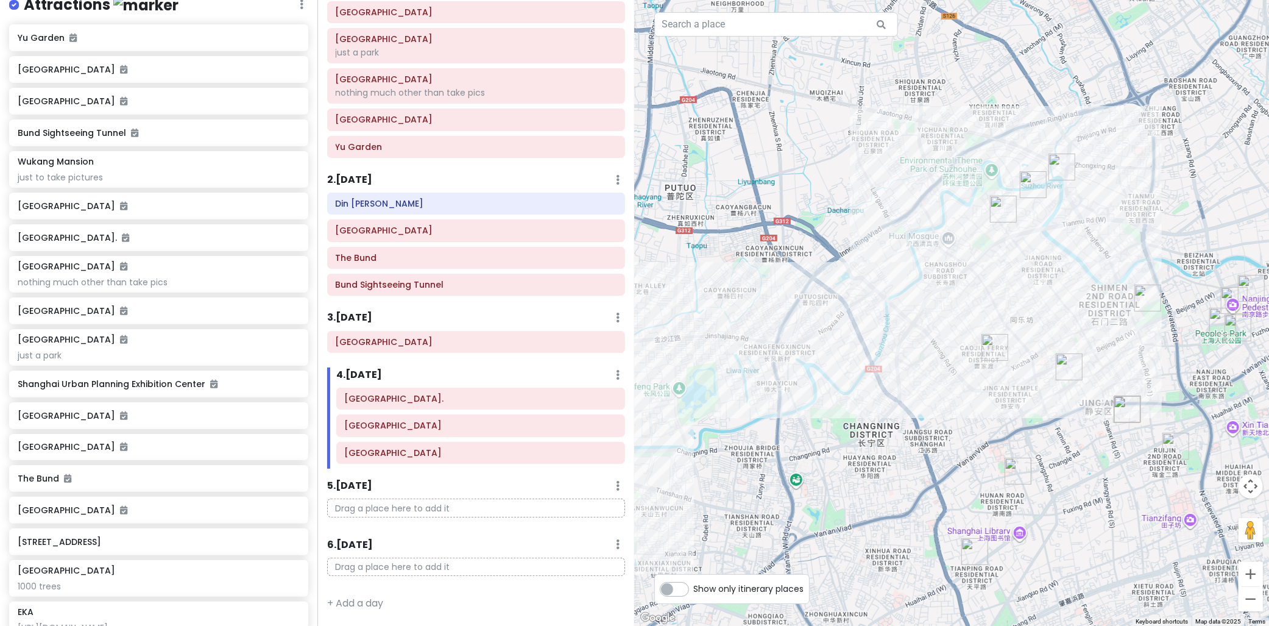
drag, startPoint x: 1115, startPoint y: 192, endPoint x: 1016, endPoint y: 189, distance: 99.3
click at [1018, 188] on div at bounding box center [952, 313] width 635 height 626
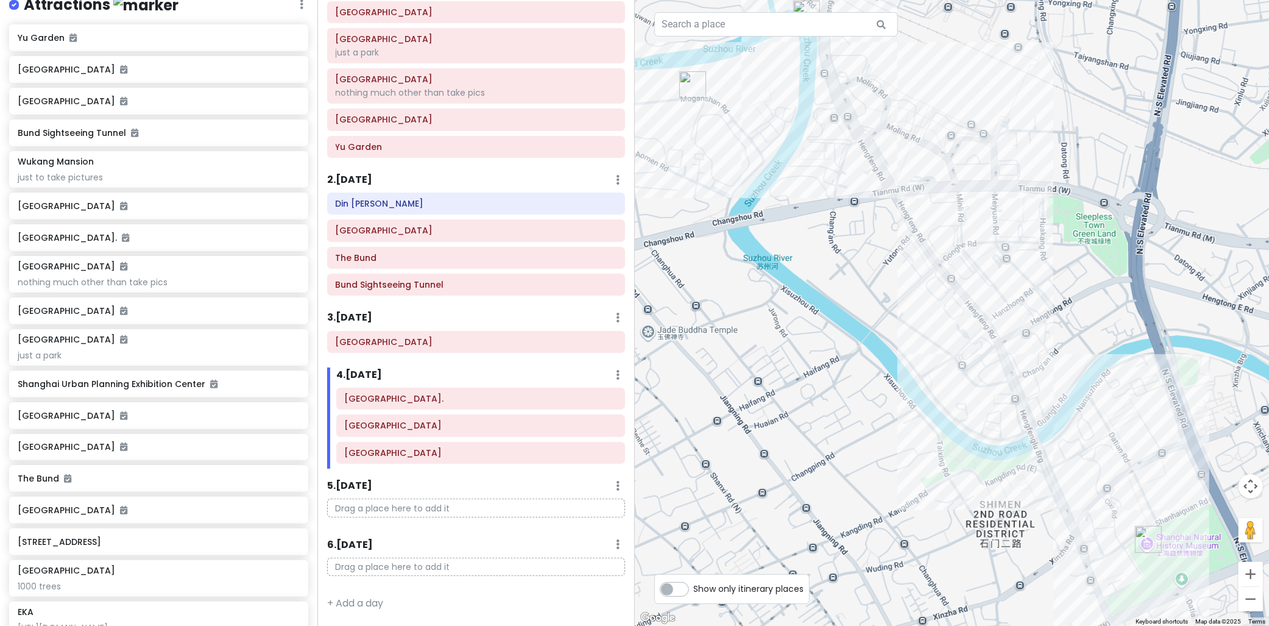
drag, startPoint x: 1050, startPoint y: 235, endPoint x: 1081, endPoint y: 248, distance: 33.8
click at [1081, 248] on div at bounding box center [952, 313] width 635 height 626
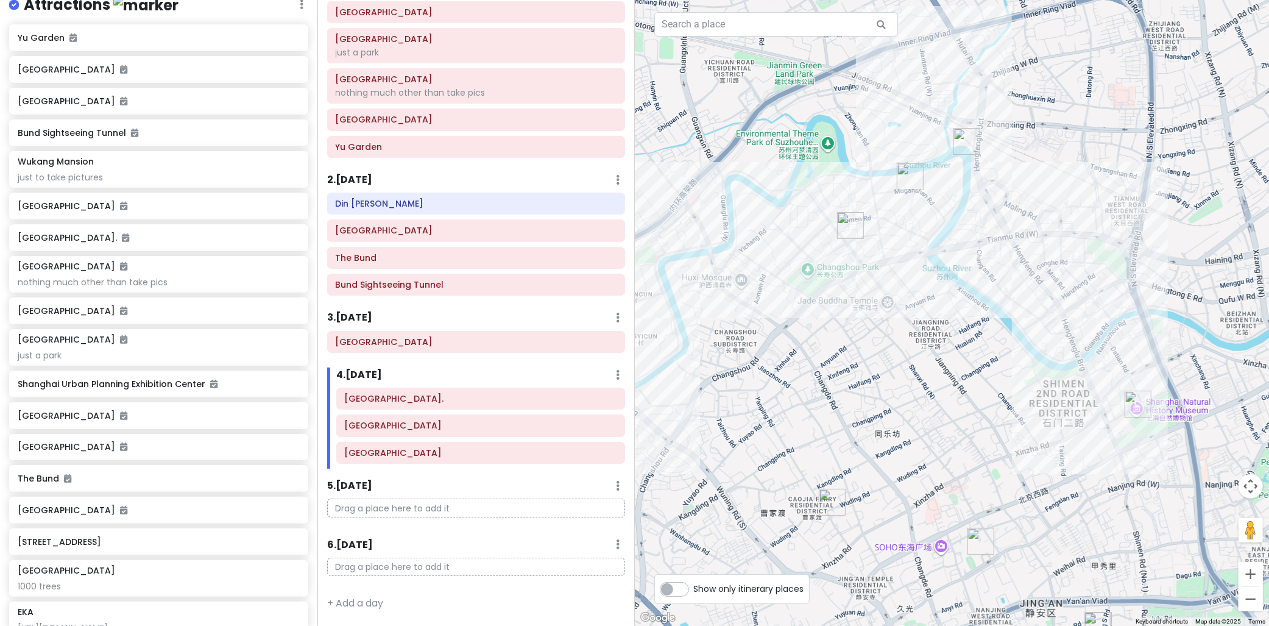
click at [847, 226] on img "Ji Hotel (Shanghai Jiangning Rd Subway Station Store)" at bounding box center [850, 225] width 27 height 27
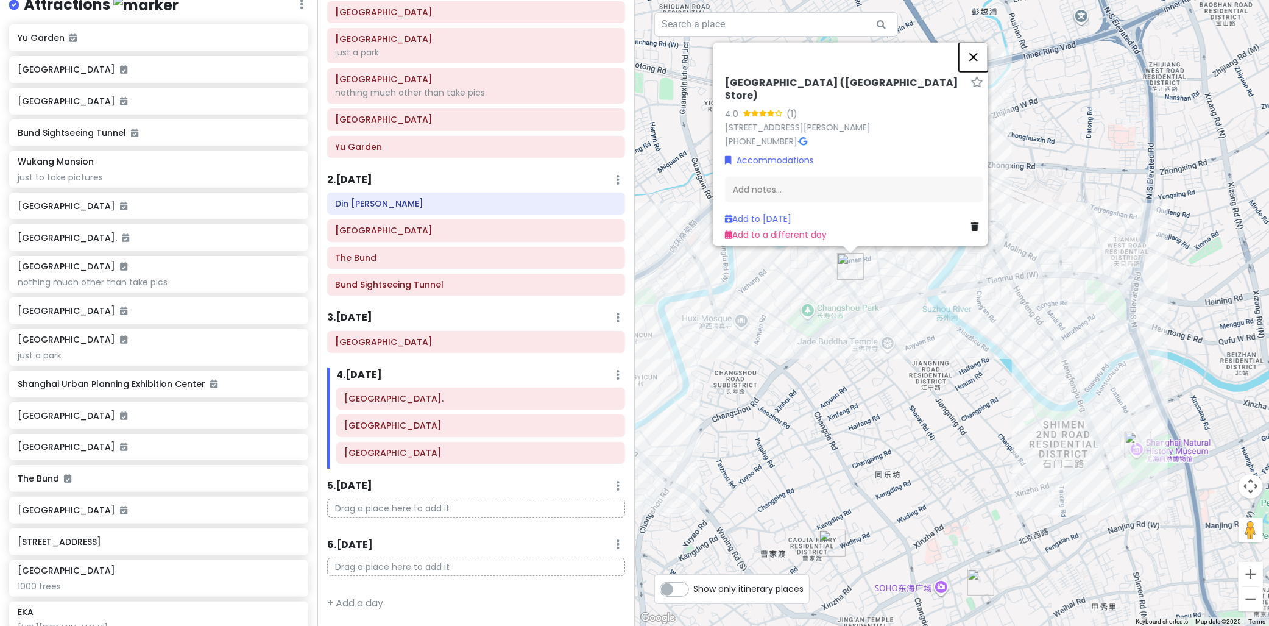
click at [981, 51] on button "Close" at bounding box center [973, 56] width 29 height 29
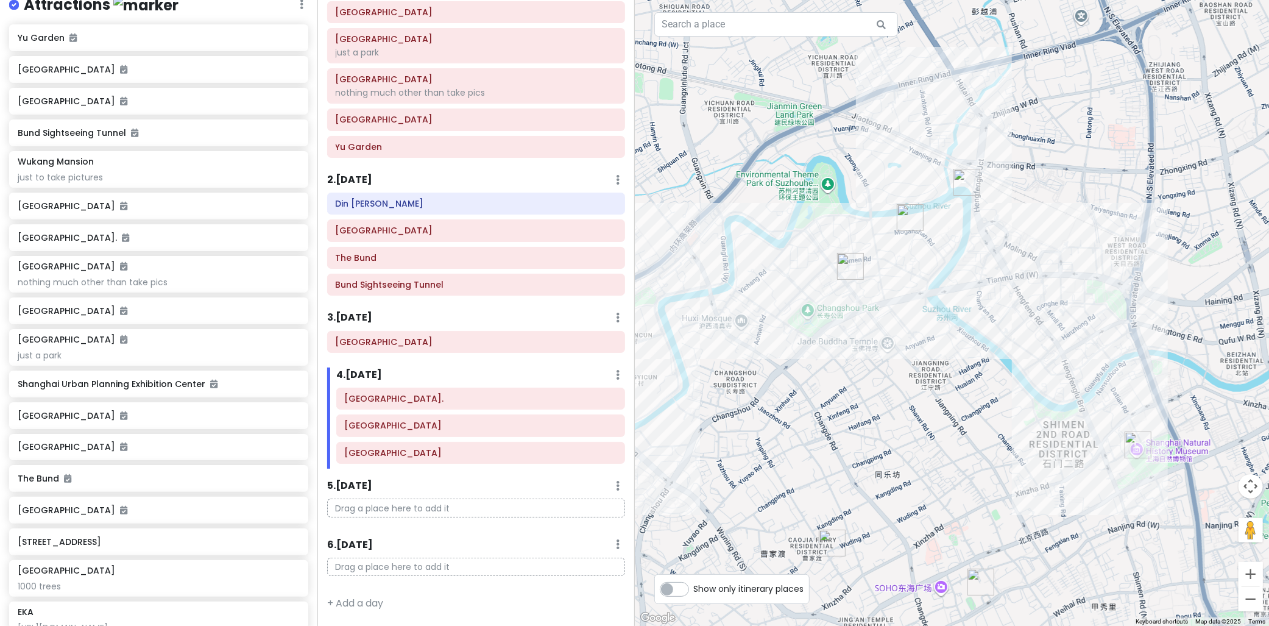
click at [1134, 446] on img "Shanghai Natural History Museum." at bounding box center [1137, 444] width 27 height 27
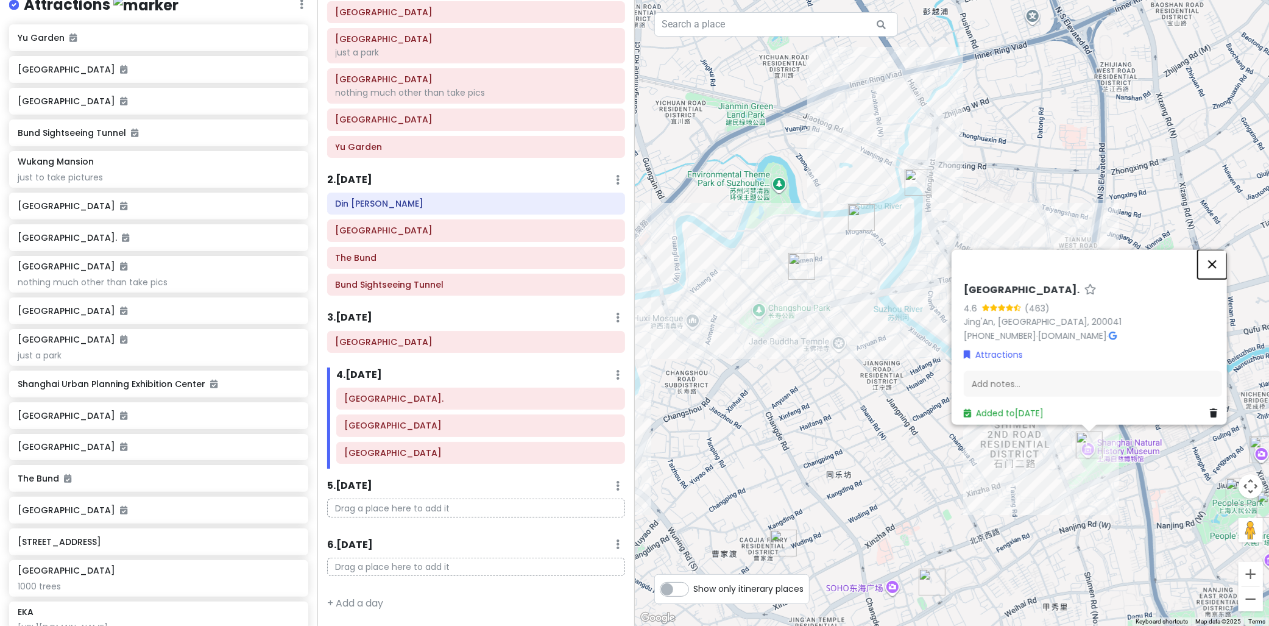
click at [1220, 250] on button "Close" at bounding box center [1212, 263] width 29 height 29
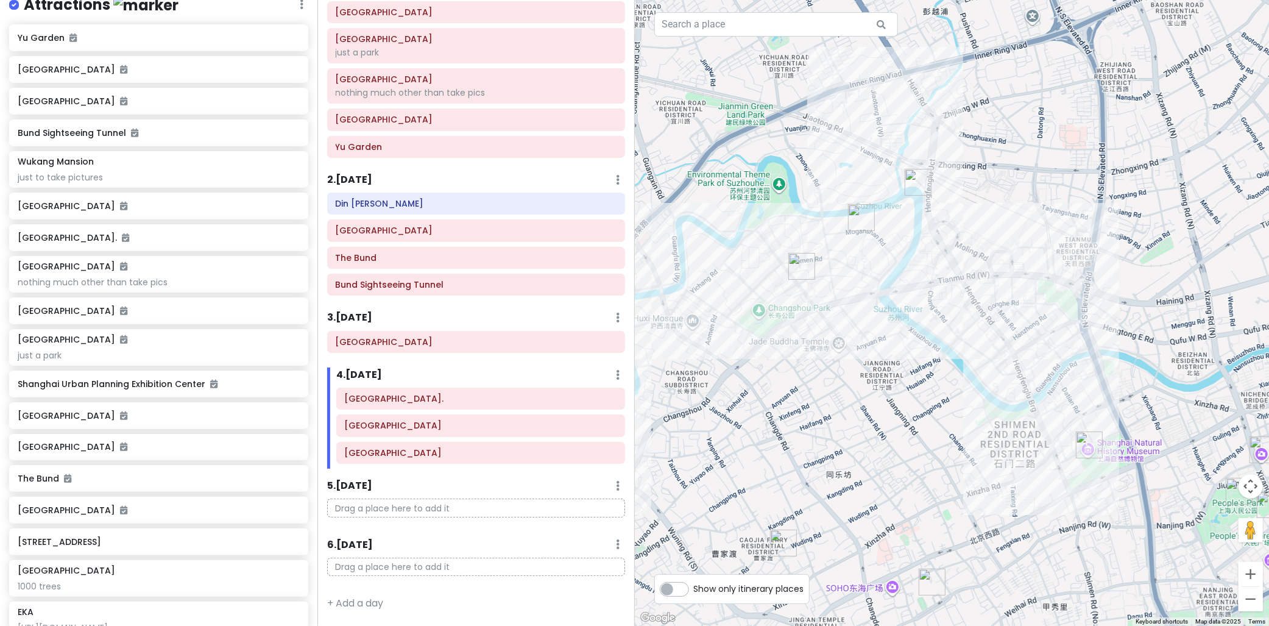
click at [922, 185] on img "Shanghai Railway Station" at bounding box center [918, 182] width 27 height 27
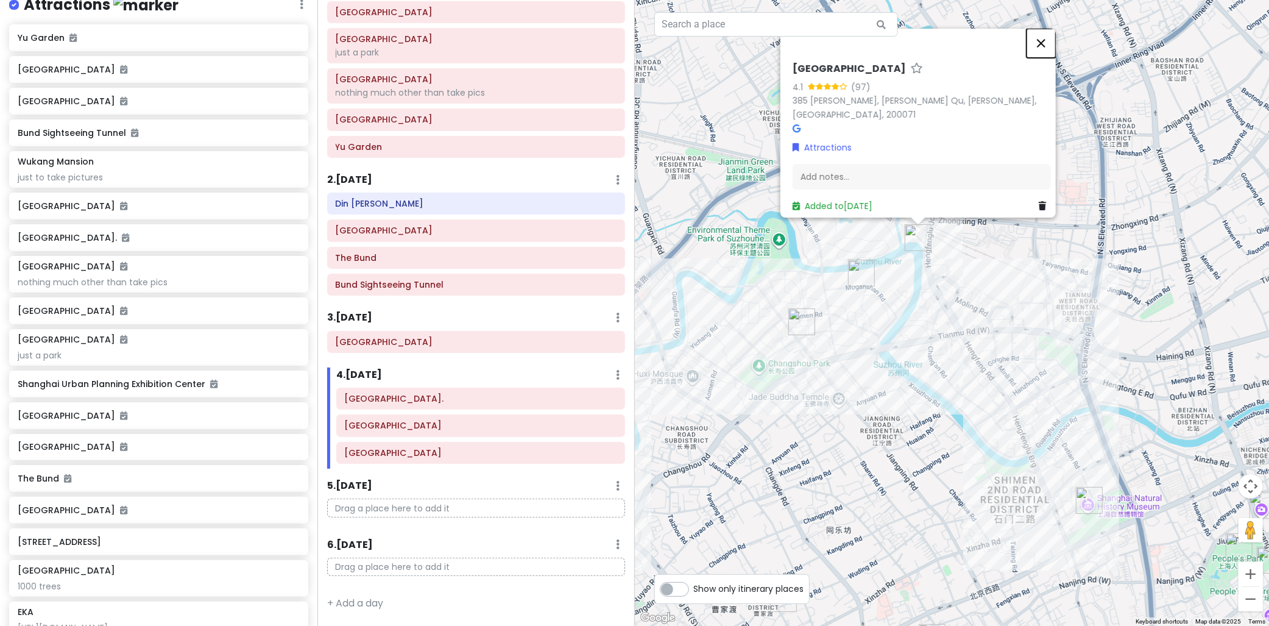
click at [1048, 51] on button "Close" at bounding box center [1040, 43] width 29 height 29
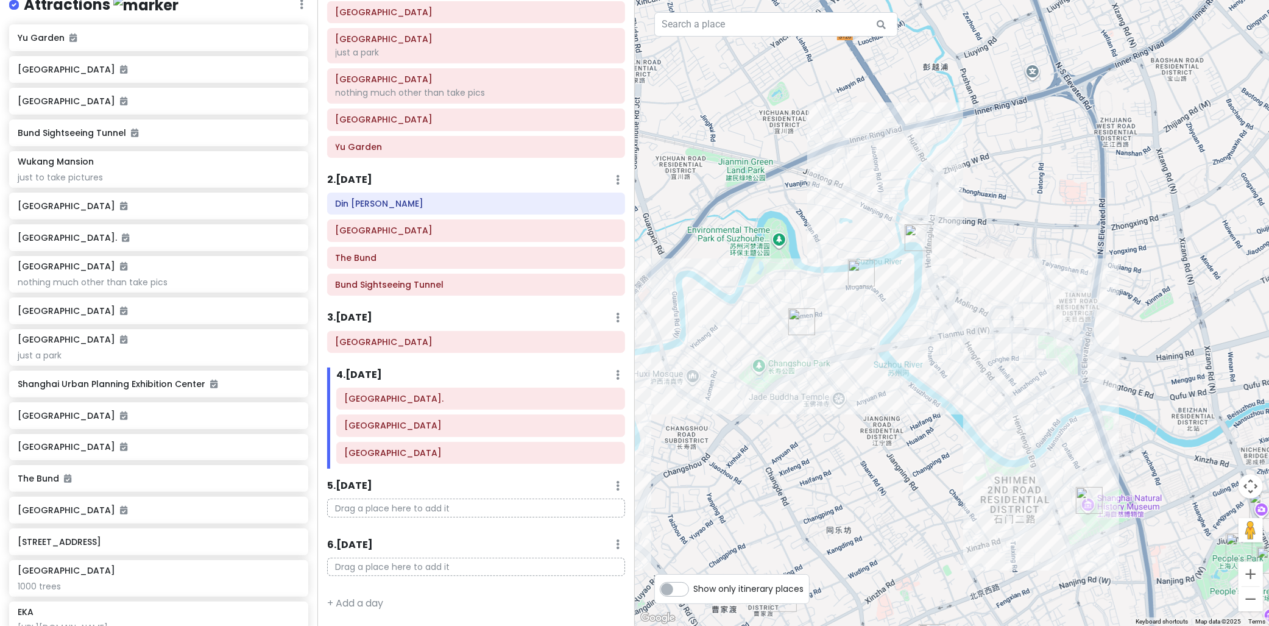
drag, startPoint x: 1016, startPoint y: 351, endPoint x: 1053, endPoint y: 323, distance: 46.4
click at [1053, 323] on div "To navigate, press the arrow keys." at bounding box center [952, 313] width 635 height 626
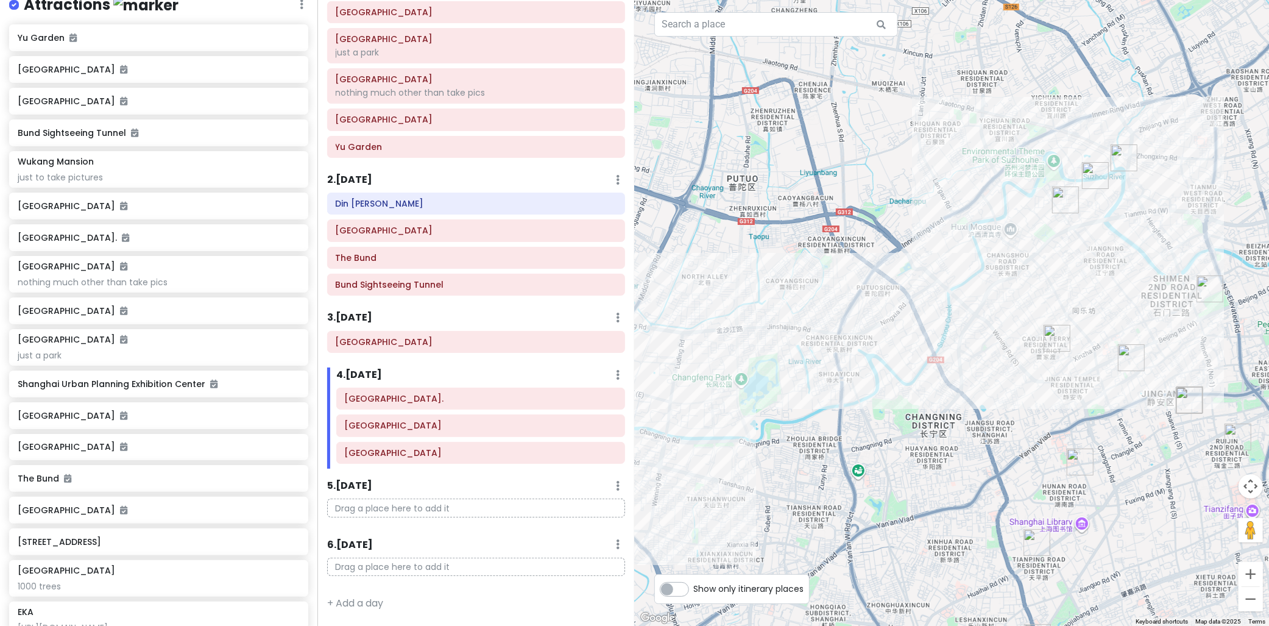
drag, startPoint x: 1014, startPoint y: 344, endPoint x: 1039, endPoint y: 316, distance: 37.5
click at [1037, 319] on div at bounding box center [952, 313] width 635 height 626
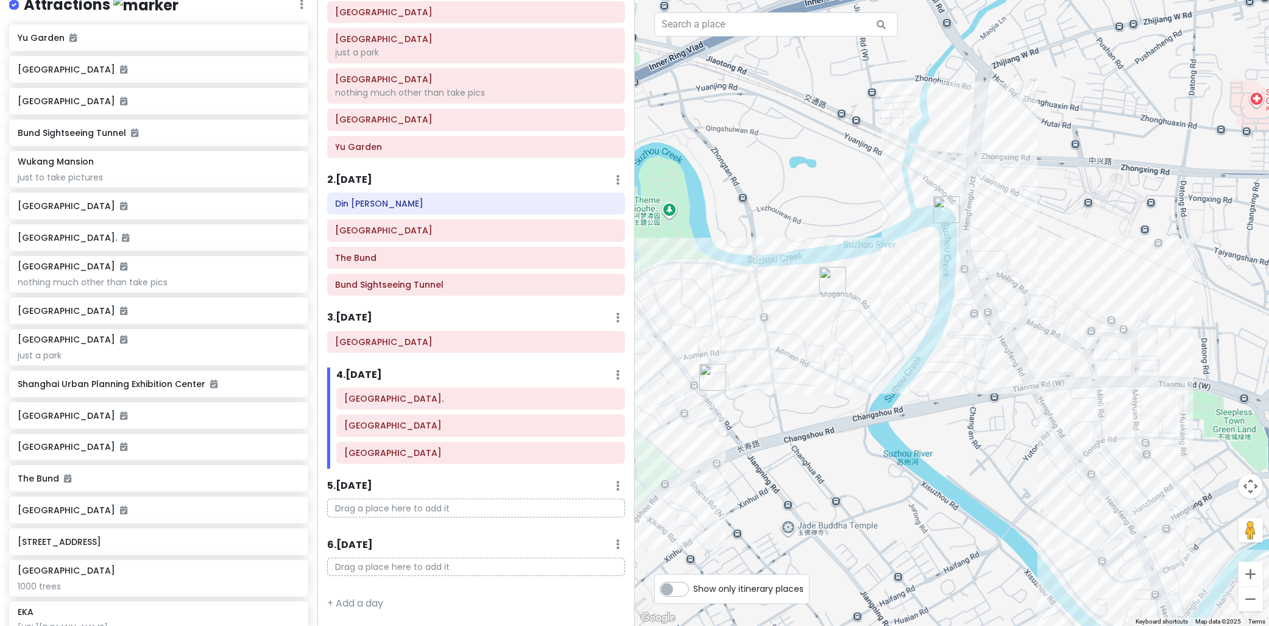
click at [948, 216] on img "Shanghai Railway Station" at bounding box center [946, 209] width 27 height 27
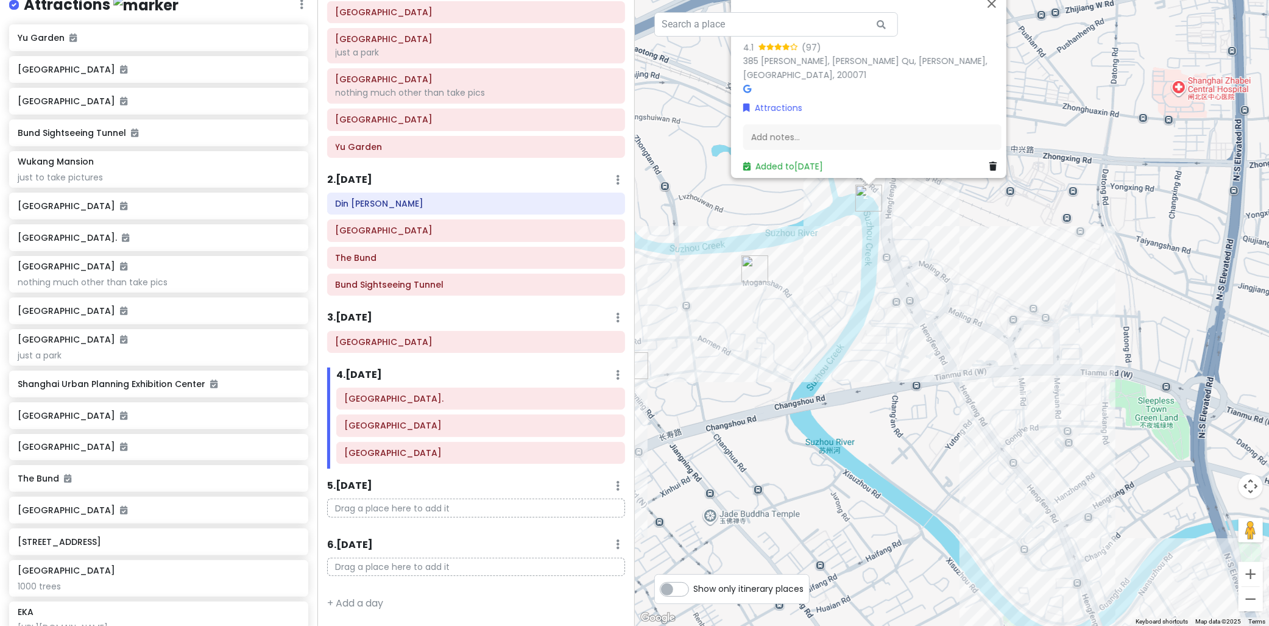
drag, startPoint x: 1179, startPoint y: 295, endPoint x: 1128, endPoint y: 226, distance: 85.4
click at [1126, 228] on div "Shanghai Railway Station 4.1 (97) 385 Mei Yuan Lu, Zha Bei Qu, Shang Hai Shi, C…" at bounding box center [952, 313] width 635 height 626
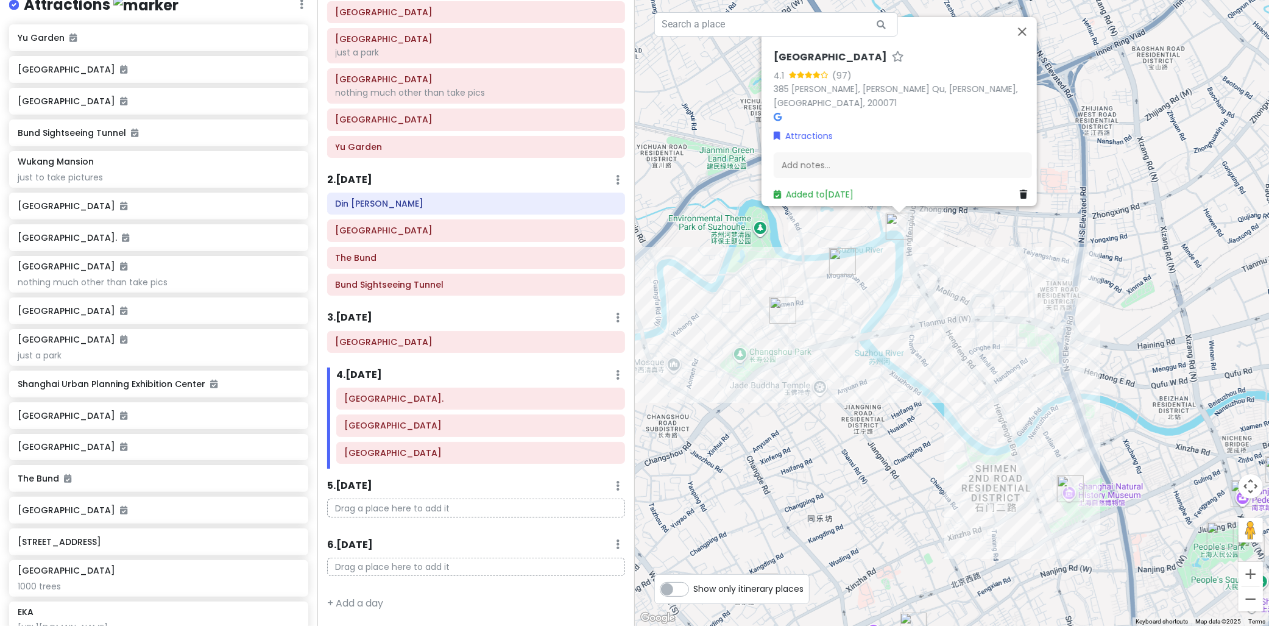
drag, startPoint x: 1158, startPoint y: 307, endPoint x: 1078, endPoint y: 326, distance: 82.0
click at [1073, 351] on div "Shanghai Railway Station 4.1 (97) 385 Mei Yuan Lu, Zha Bei Qu, Shang Hai Shi, C…" at bounding box center [952, 313] width 635 height 626
click at [1020, 41] on button "Close" at bounding box center [1020, 32] width 29 height 29
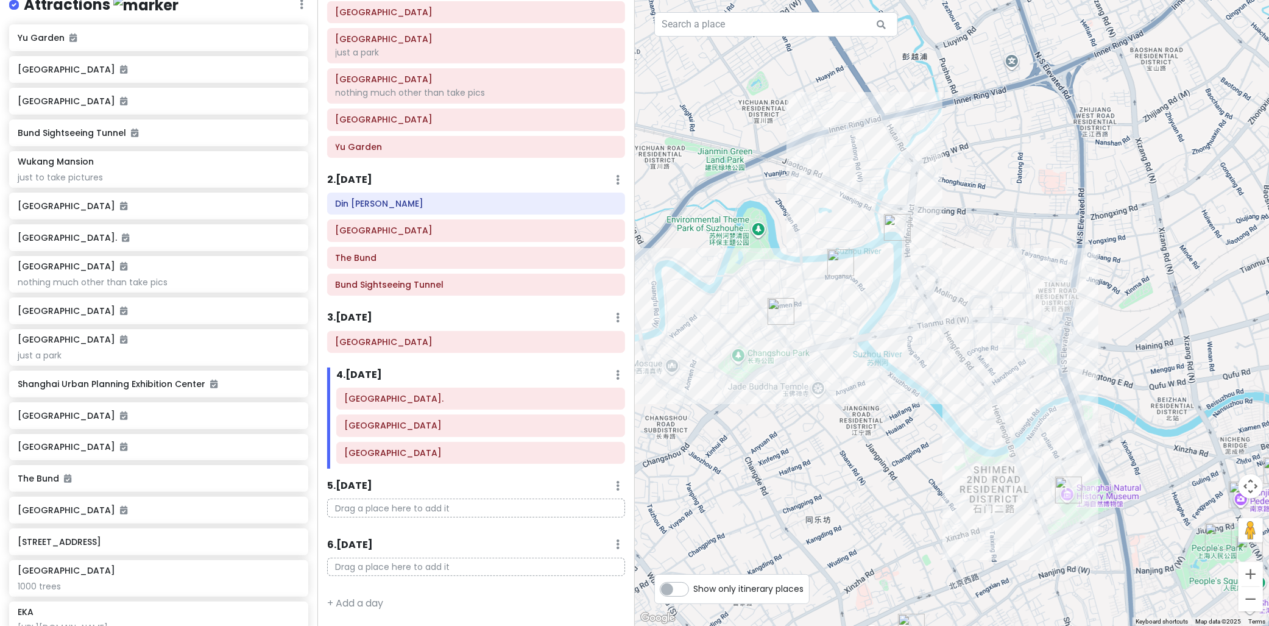
click at [775, 317] on img "Ji Hotel (Shanghai Jiangning Rd Subway Station Store)" at bounding box center [781, 311] width 27 height 27
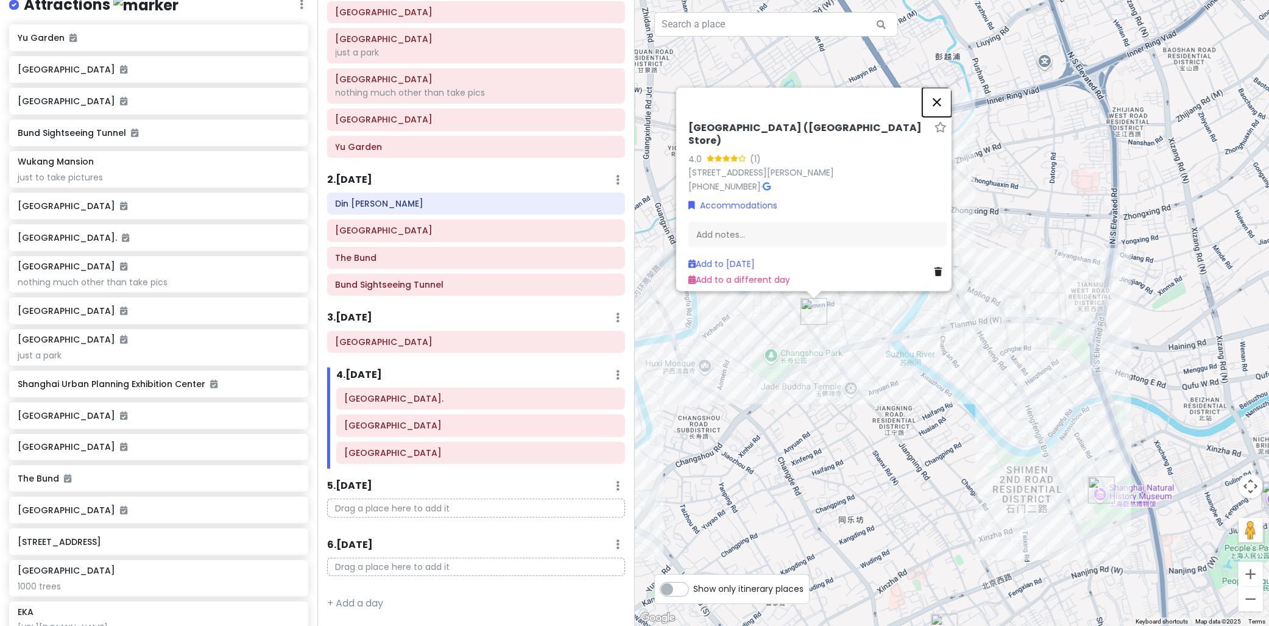
click at [939, 96] on button "Close" at bounding box center [936, 101] width 29 height 29
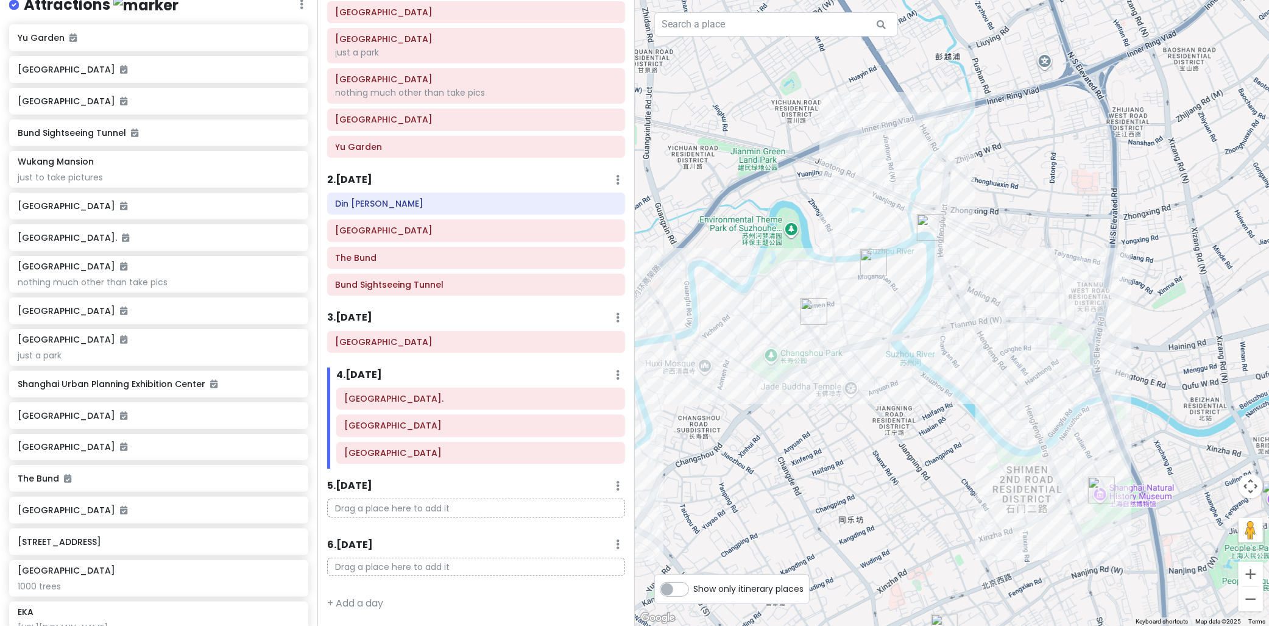
click at [1093, 499] on img "Shanghai Natural History Museum." at bounding box center [1101, 489] width 27 height 27
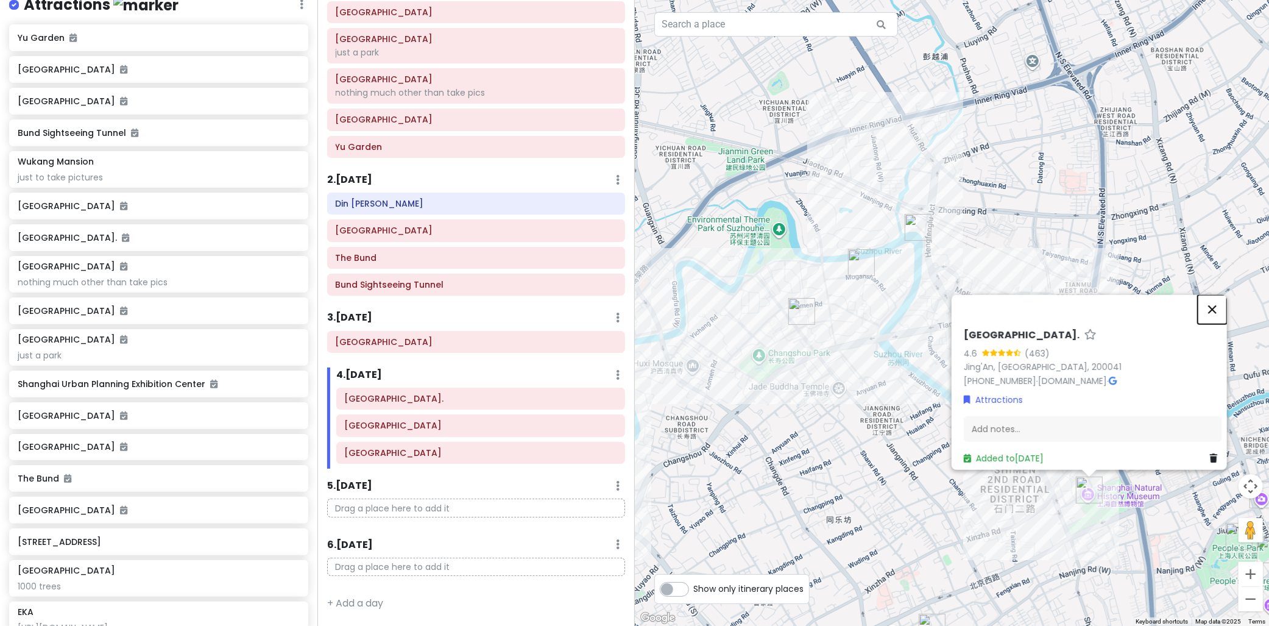
click at [1220, 297] on button "Close" at bounding box center [1212, 308] width 29 height 29
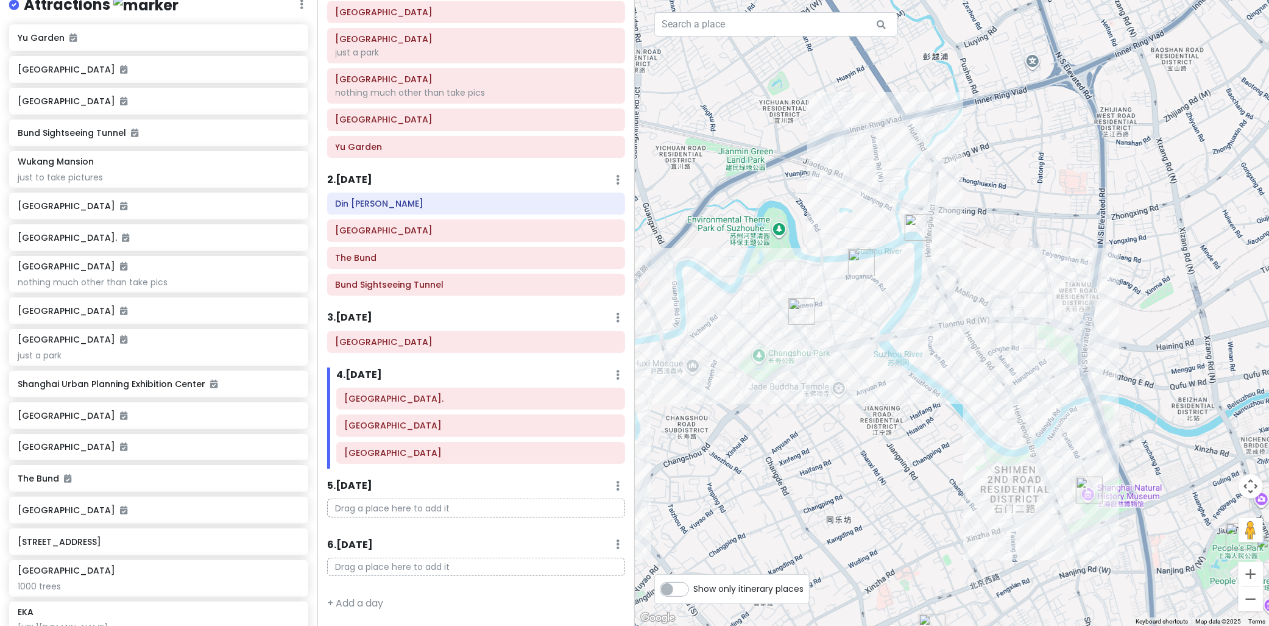
click at [859, 269] on img "Moganshan Road" at bounding box center [861, 262] width 27 height 27
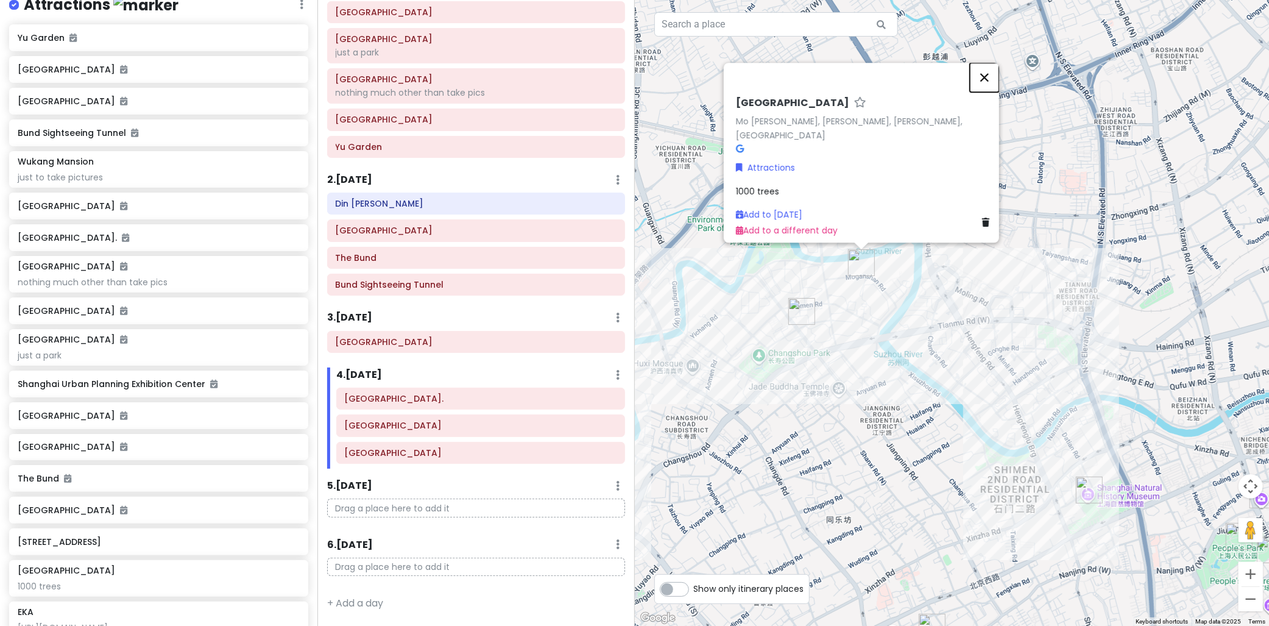
click at [997, 82] on button "Close" at bounding box center [984, 77] width 29 height 29
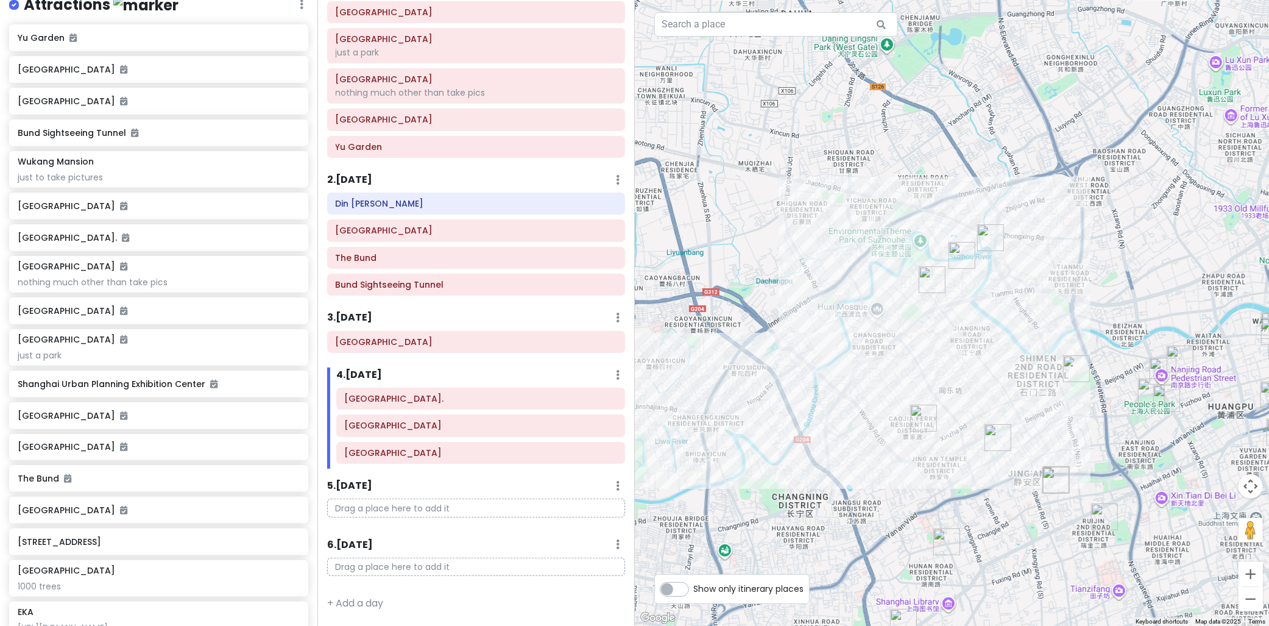
drag, startPoint x: 1072, startPoint y: 306, endPoint x: 1028, endPoint y: 335, distance: 52.4
click at [1028, 335] on div "To navigate, press the arrow keys." at bounding box center [952, 313] width 635 height 626
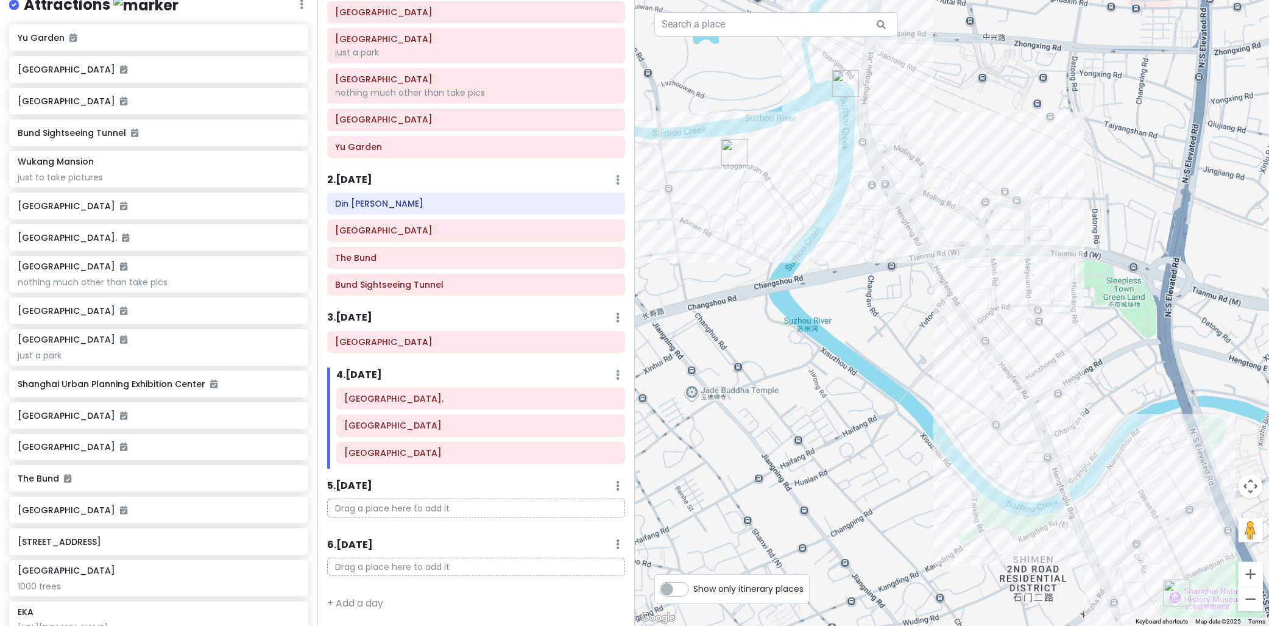
drag, startPoint x: 945, startPoint y: 369, endPoint x: 1048, endPoint y: 177, distance: 217.5
click at [1046, 177] on div at bounding box center [952, 313] width 635 height 626
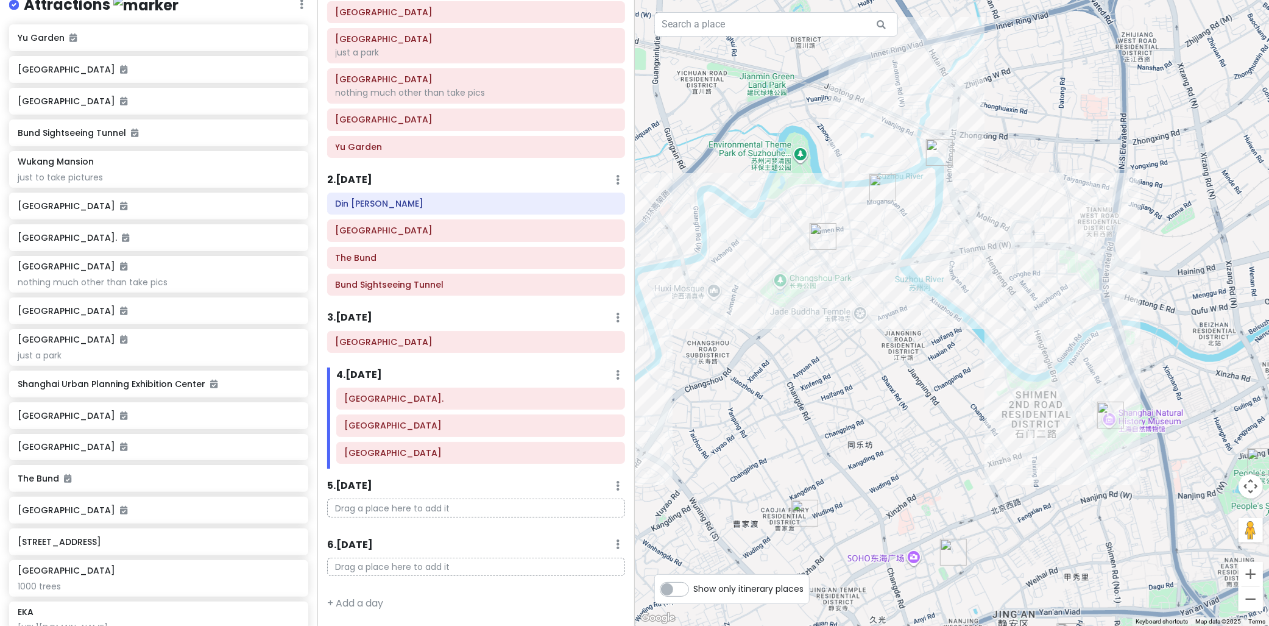
drag, startPoint x: 1098, startPoint y: 166, endPoint x: 1087, endPoint y: 203, distance: 39.5
click at [1087, 203] on div at bounding box center [952, 313] width 635 height 626
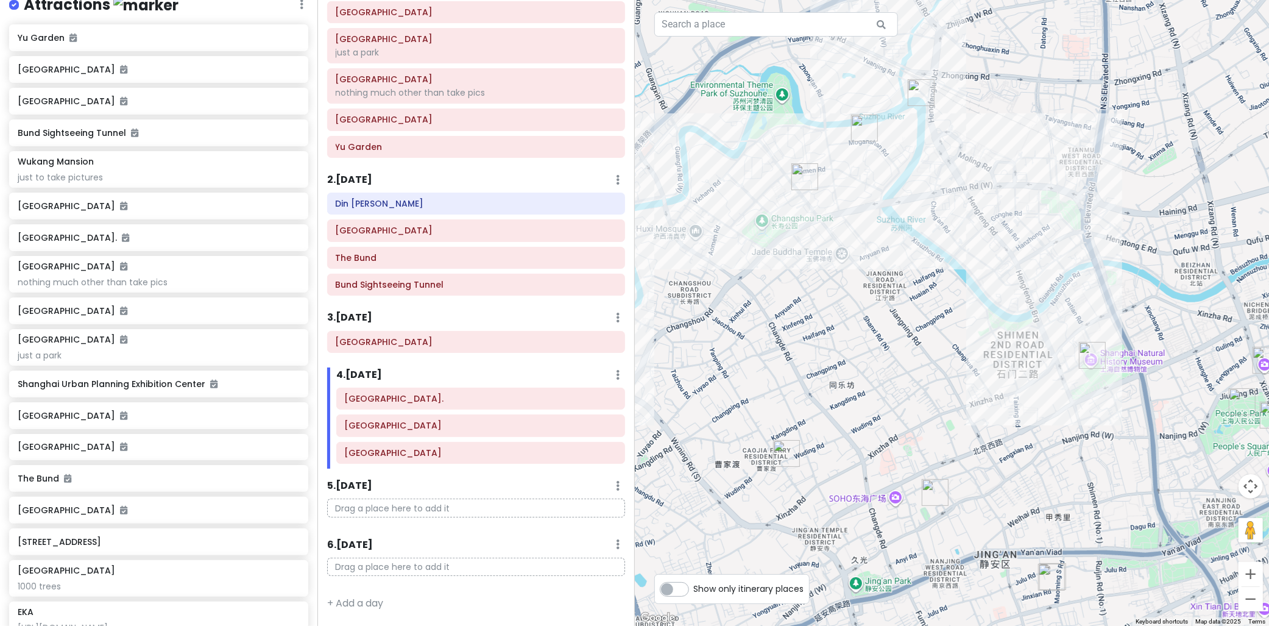
drag, startPoint x: 1100, startPoint y: 269, endPoint x: 1083, endPoint y: 235, distance: 38.1
click at [1083, 235] on div at bounding box center [952, 313] width 635 height 626
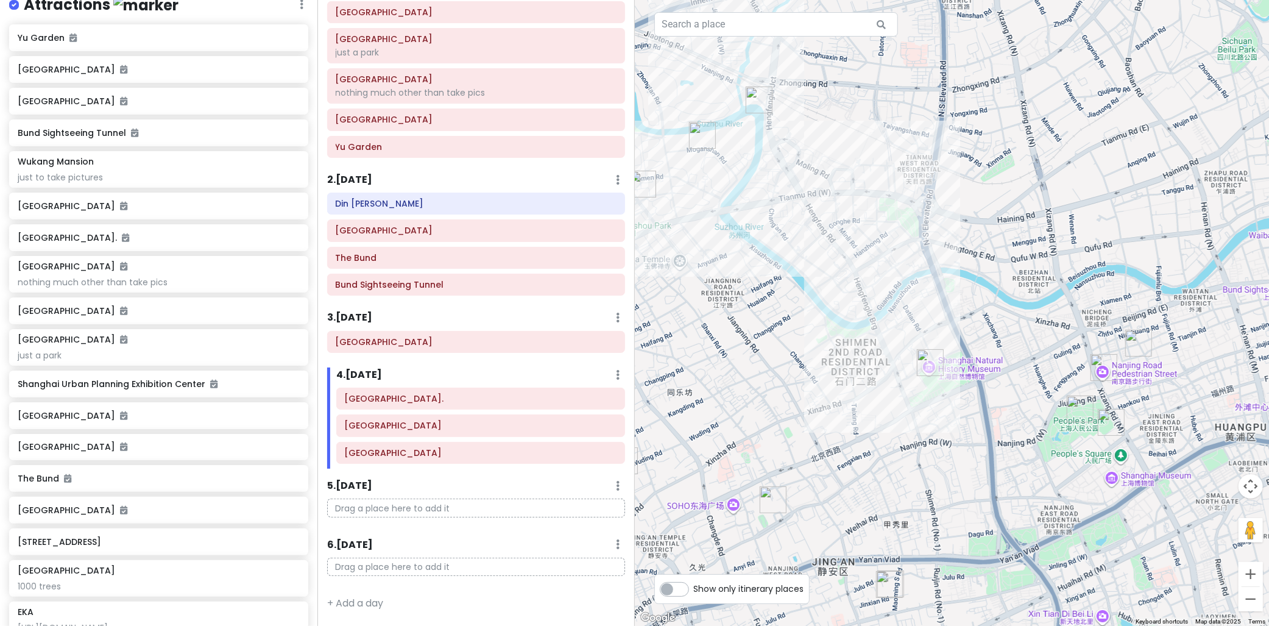
drag, startPoint x: 1083, startPoint y: 235, endPoint x: 892, endPoint y: 227, distance: 191.4
click at [892, 227] on div at bounding box center [952, 313] width 635 height 626
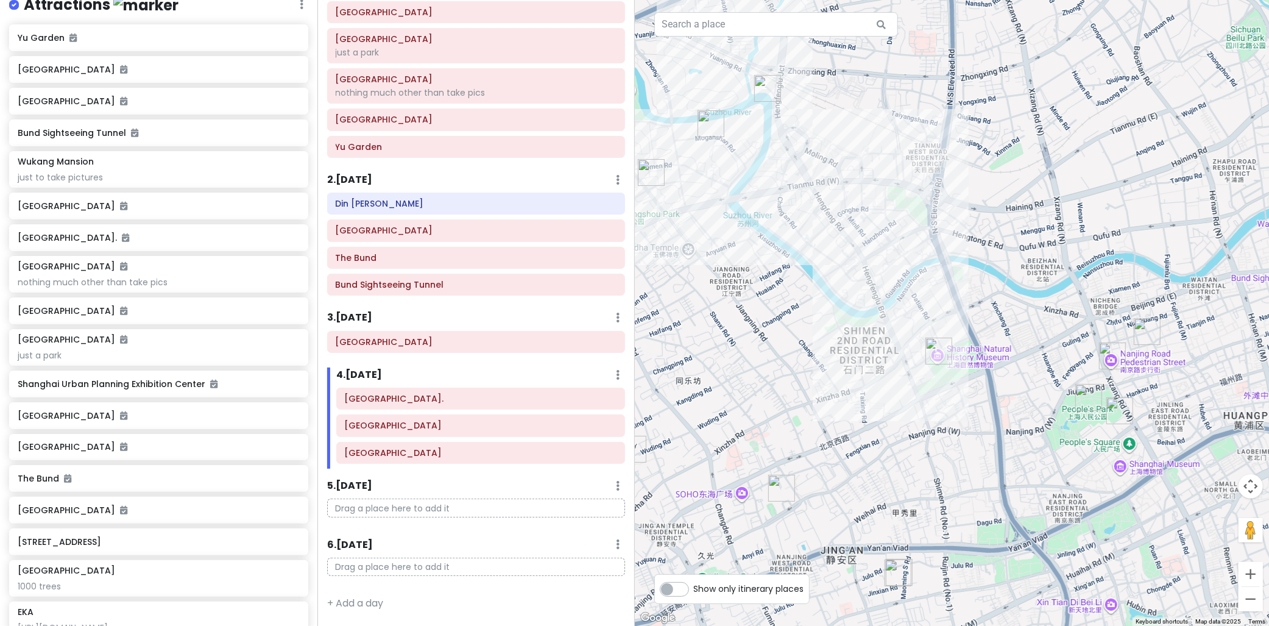
drag, startPoint x: 960, startPoint y: 211, endPoint x: 1137, endPoint y: 274, distance: 187.7
click at [1135, 274] on div at bounding box center [952, 313] width 635 height 626
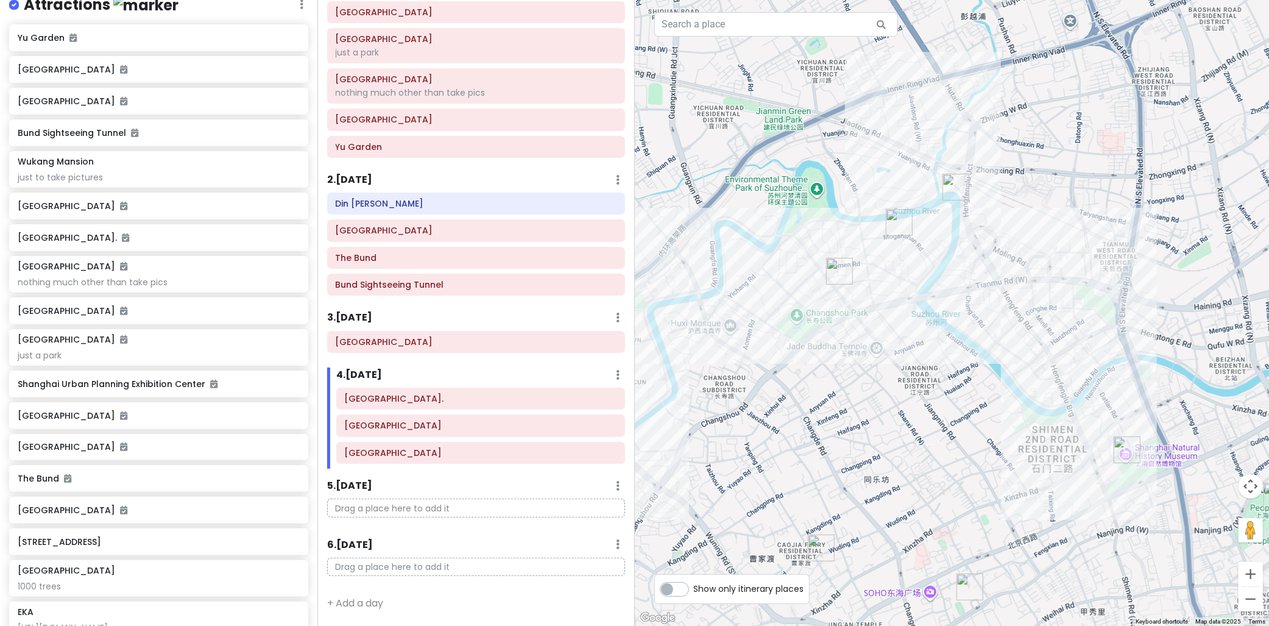
drag, startPoint x: 1036, startPoint y: 217, endPoint x: 997, endPoint y: 235, distance: 43.1
click at [1015, 231] on div at bounding box center [952, 313] width 635 height 626
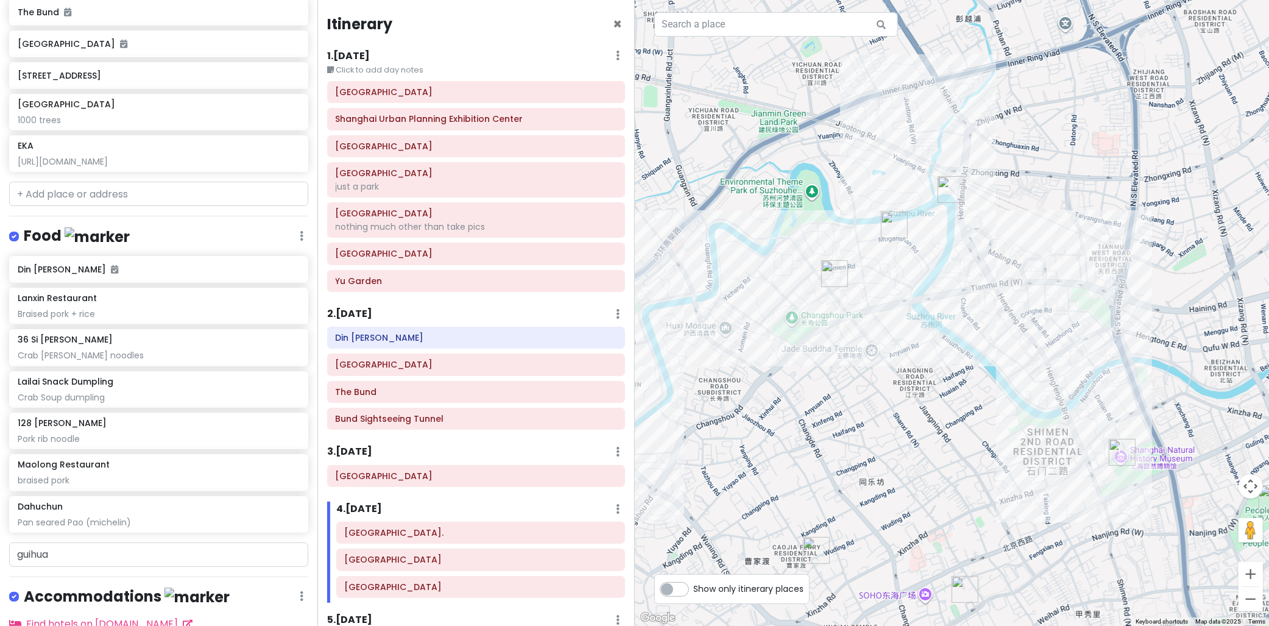
scroll to position [664, 0]
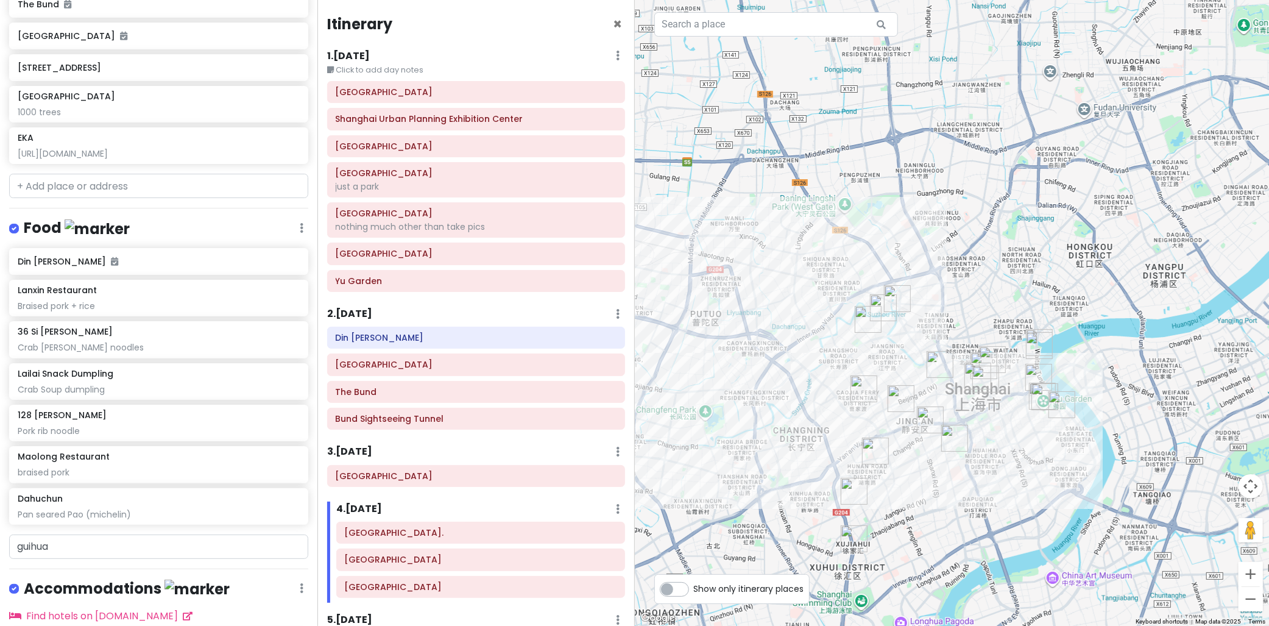
drag, startPoint x: 987, startPoint y: 470, endPoint x: 1007, endPoint y: 439, distance: 37.3
click at [1007, 439] on div at bounding box center [952, 313] width 635 height 626
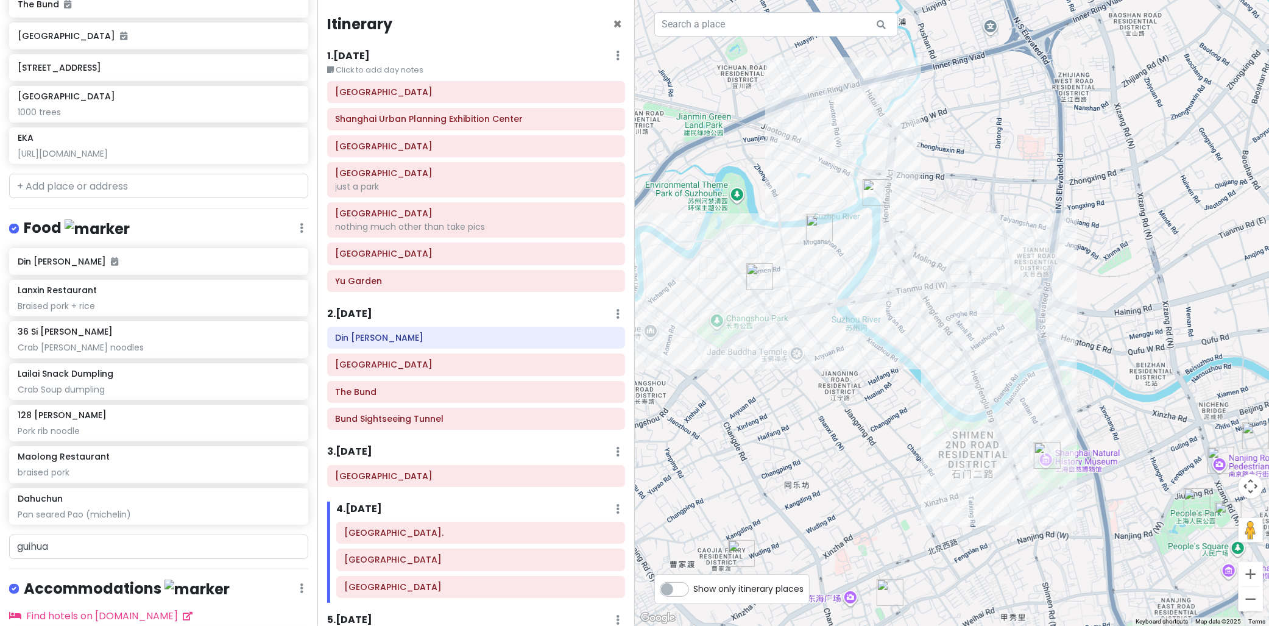
drag, startPoint x: 830, startPoint y: 235, endPoint x: 906, endPoint y: 238, distance: 76.2
click at [906, 238] on div at bounding box center [952, 313] width 635 height 626
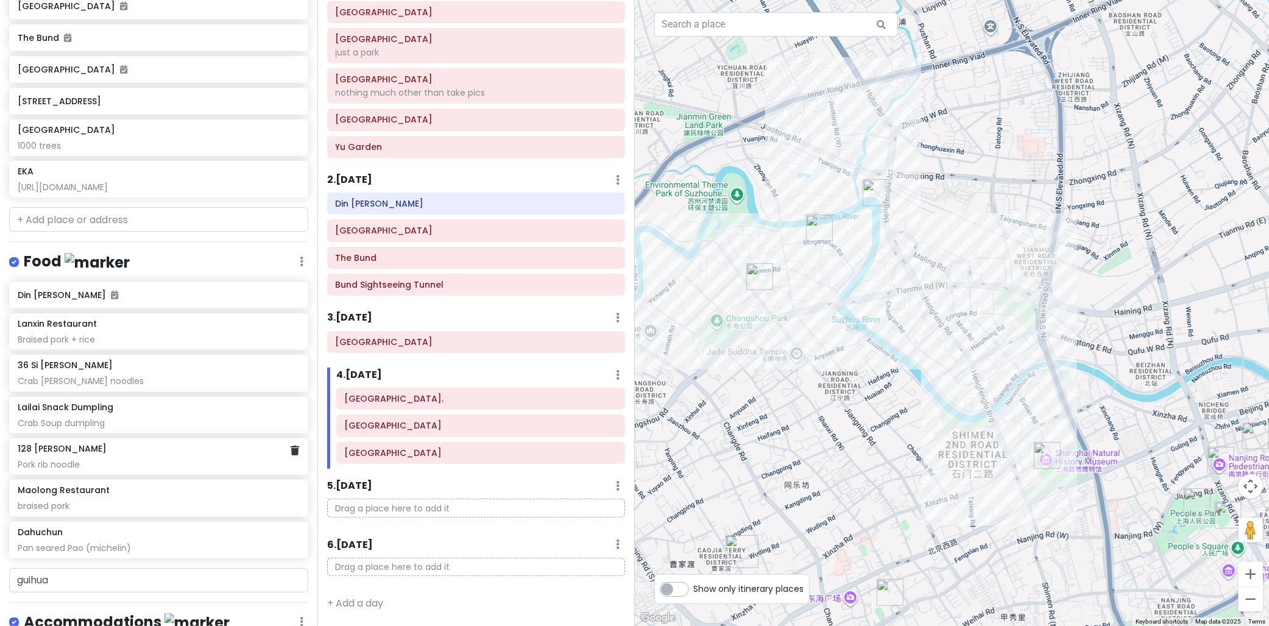
scroll to position [596, 0]
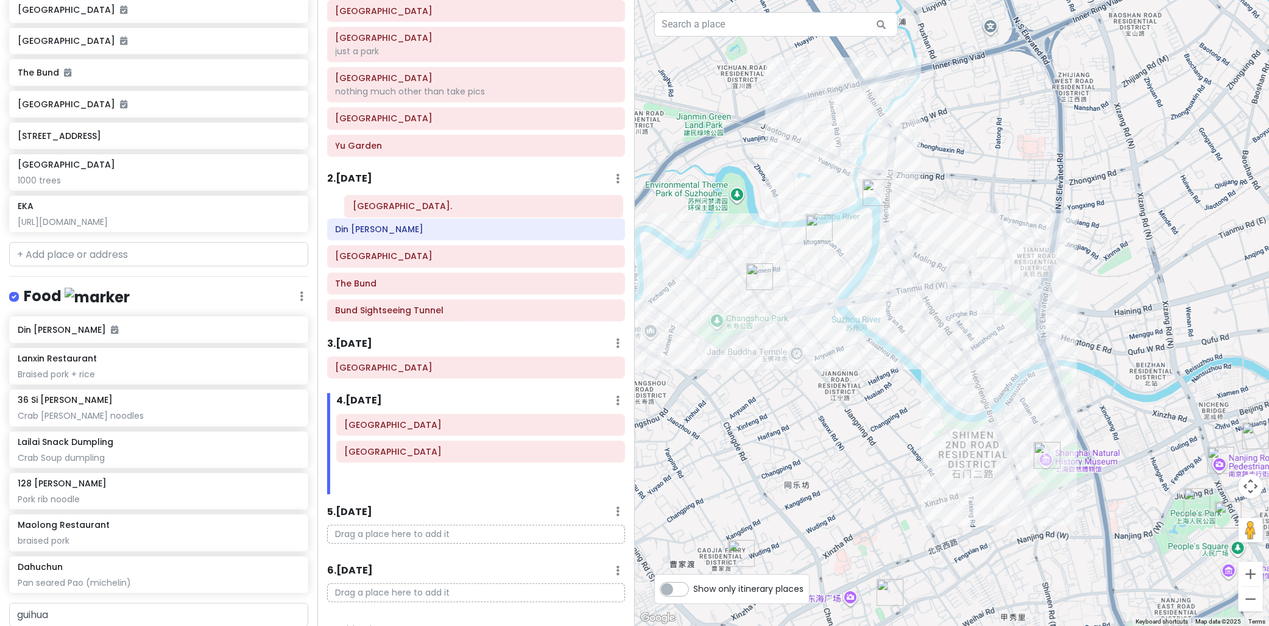
drag, startPoint x: 422, startPoint y: 398, endPoint x: 428, endPoint y: 208, distance: 190.1
click at [430, 206] on div "Itinerary × 1 . Mon 10/13 Edit Day Notes Delete Day Click to add day notes Shan…" at bounding box center [475, 313] width 317 height 626
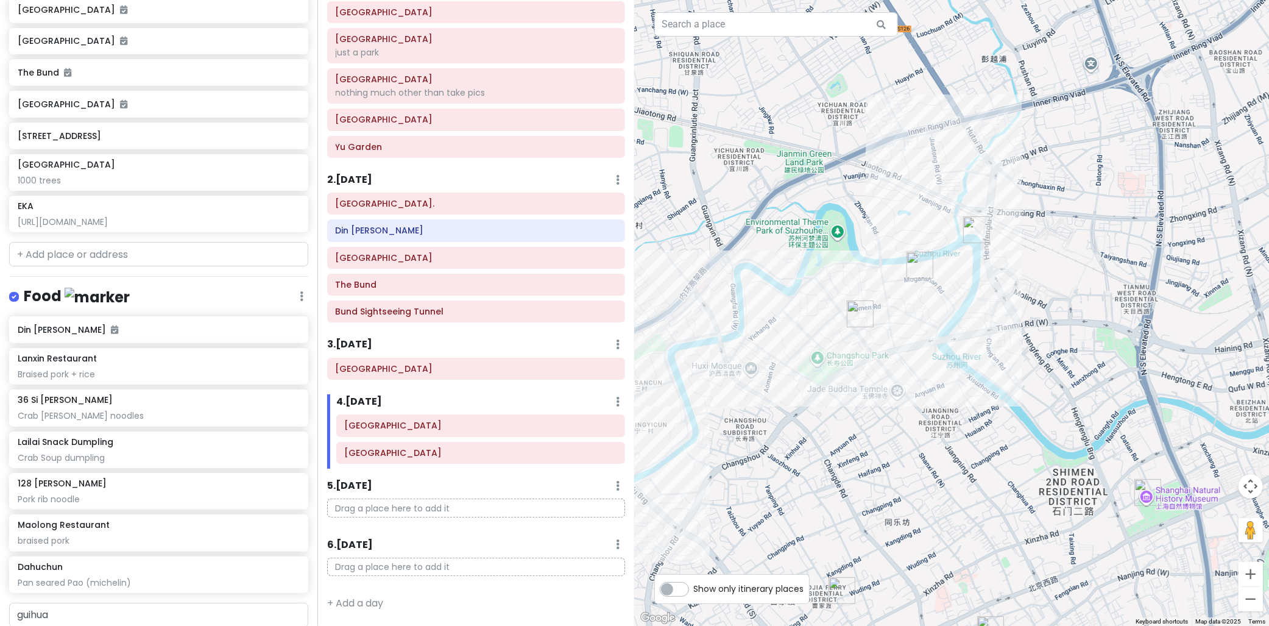
drag, startPoint x: 878, startPoint y: 333, endPoint x: 889, endPoint y: 328, distance: 12.8
click at [955, 348] on div at bounding box center [952, 313] width 635 height 626
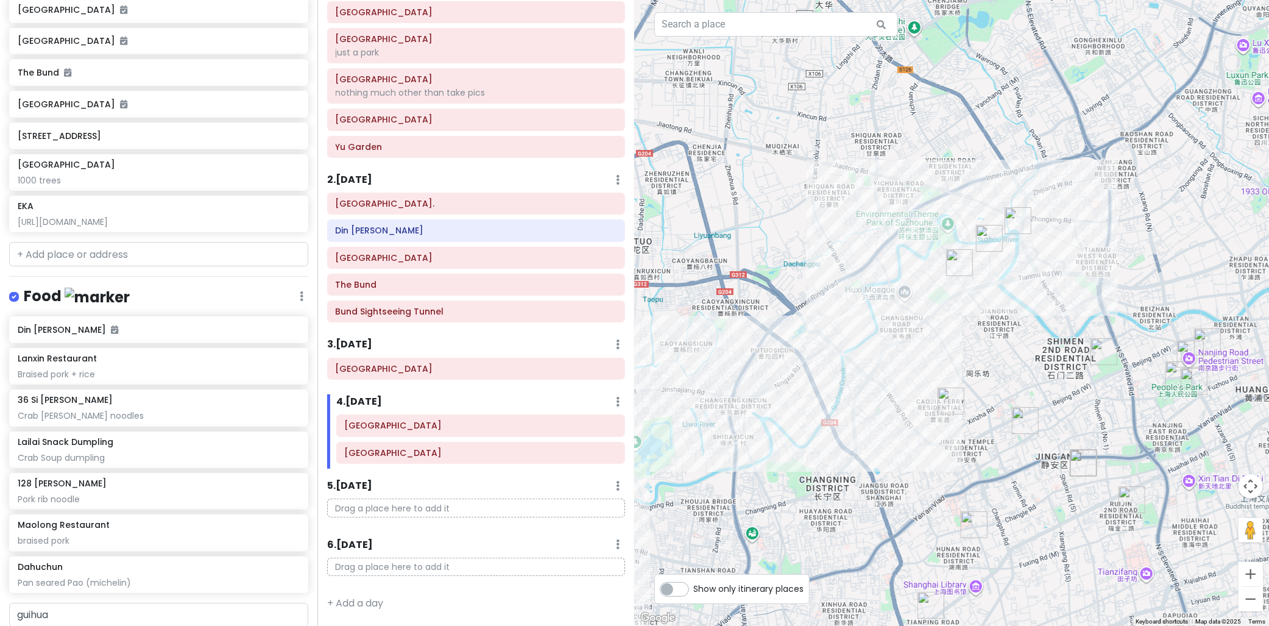
drag, startPoint x: 975, startPoint y: 395, endPoint x: 1033, endPoint y: 356, distance: 69.9
click at [1063, 353] on div at bounding box center [952, 313] width 635 height 626
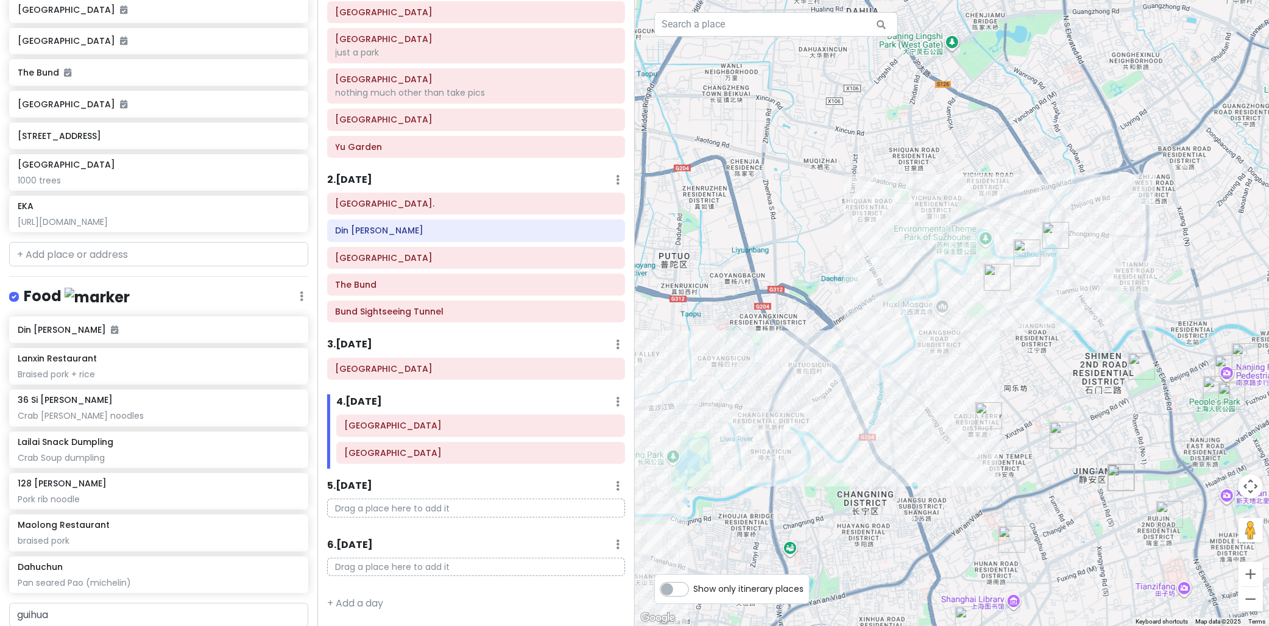
click at [417, 180] on div "2 . Tue 10/14 Add Day Notes Delete Day" at bounding box center [476, 182] width 298 height 21
click at [356, 174] on h6 "2 . Tue 10/14" at bounding box center [349, 180] width 45 height 13
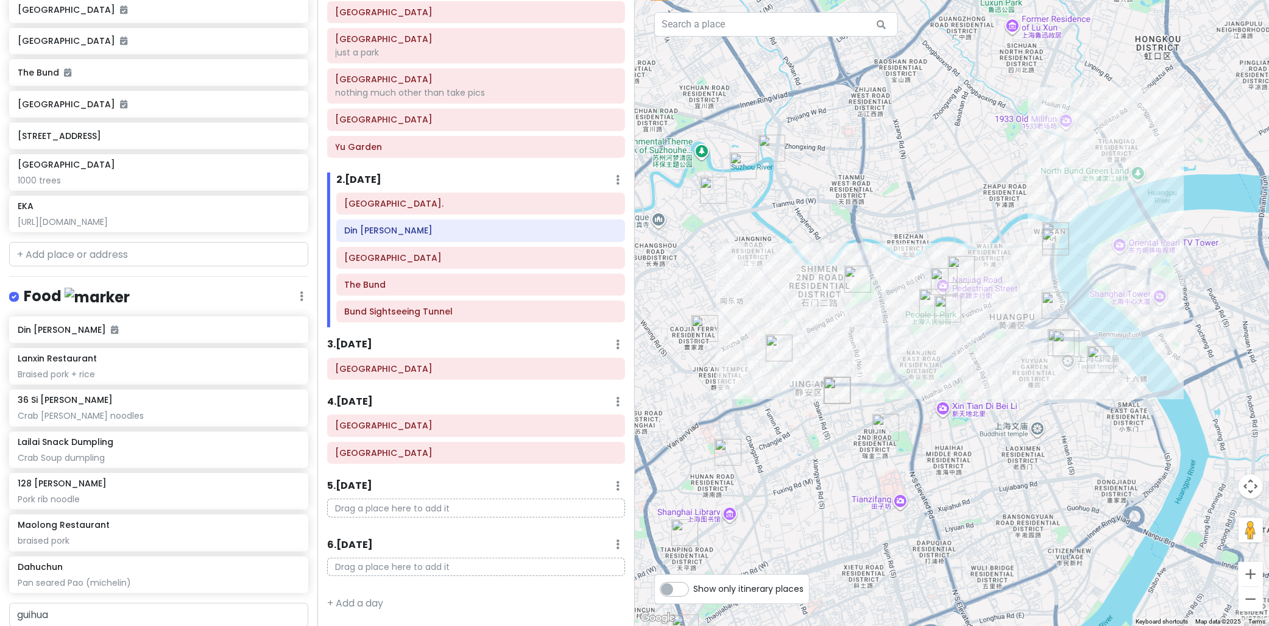
drag, startPoint x: 1087, startPoint y: 367, endPoint x: 759, endPoint y: 275, distance: 341.0
click at [759, 275] on div at bounding box center [952, 313] width 635 height 626
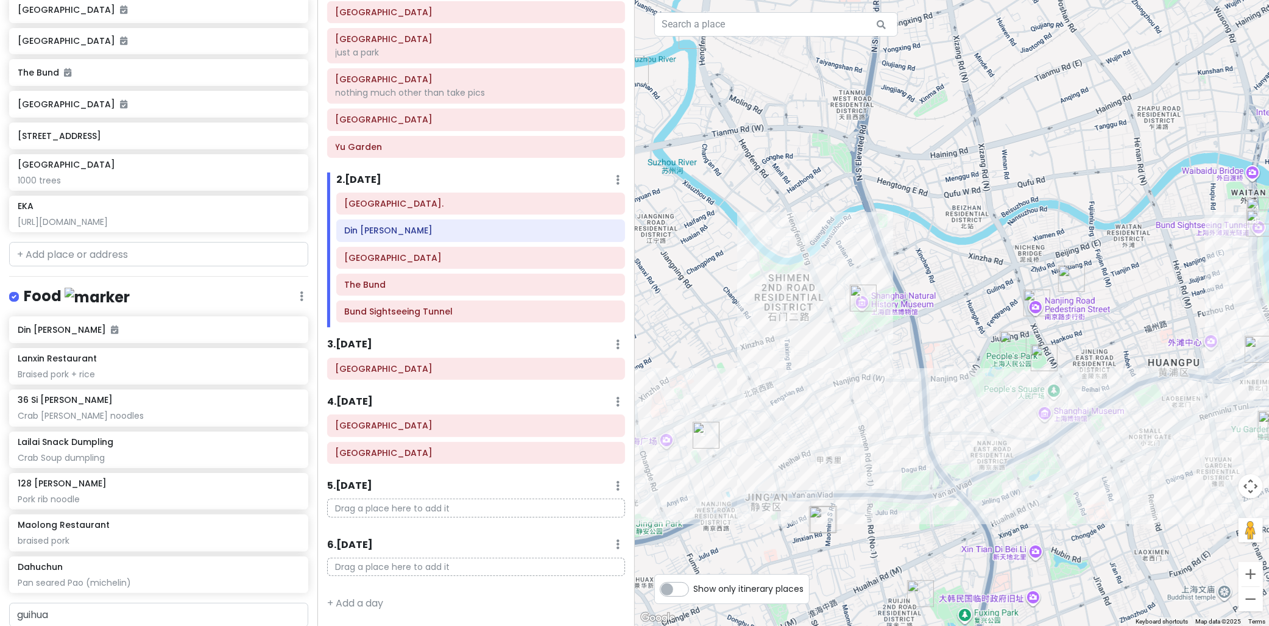
drag, startPoint x: 906, startPoint y: 341, endPoint x: 1068, endPoint y: 402, distance: 173.1
click at [1068, 403] on div at bounding box center [952, 313] width 635 height 626
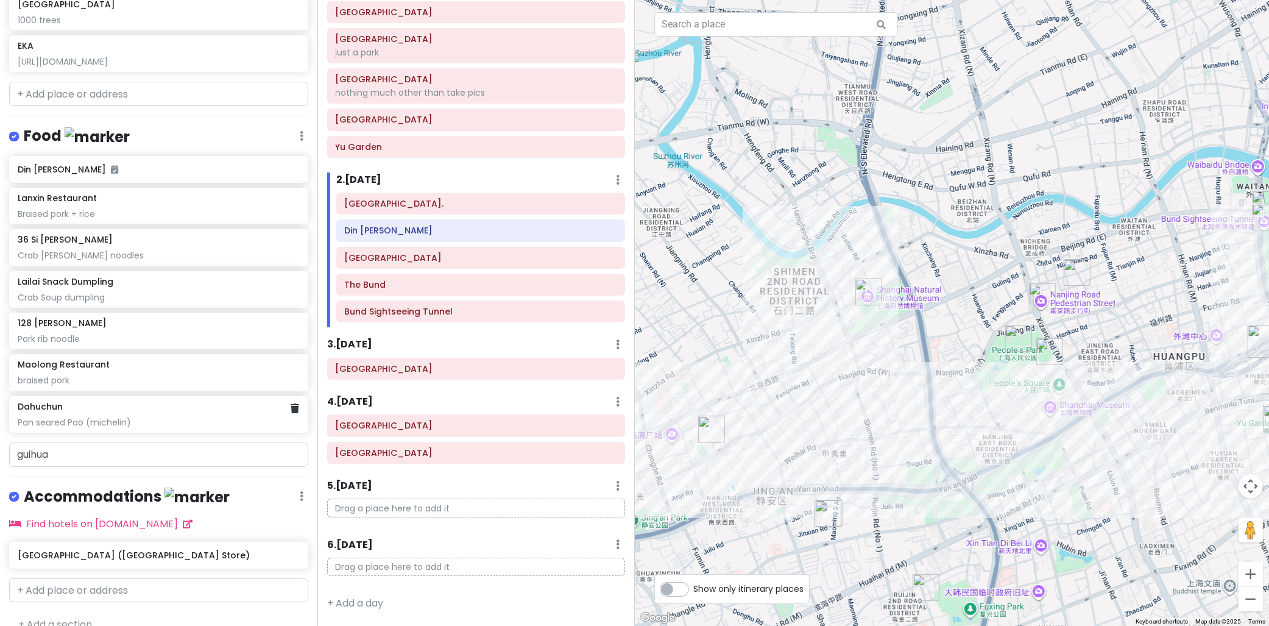
scroll to position [772, 0]
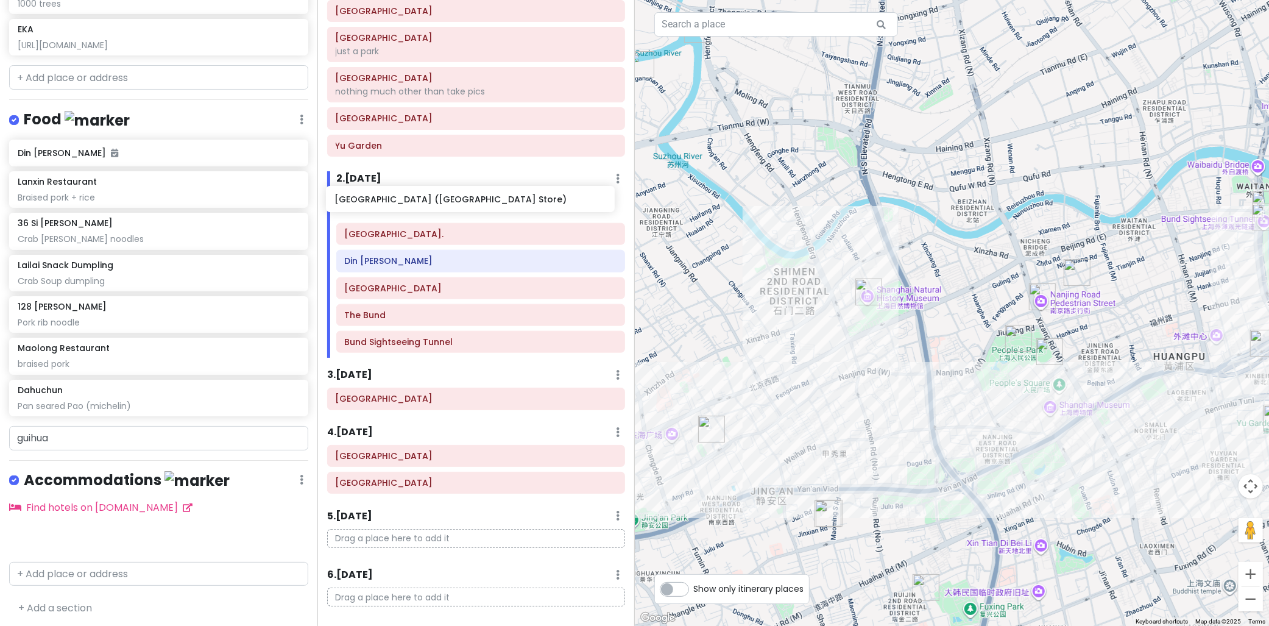
drag, startPoint x: 155, startPoint y: 537, endPoint x: 466, endPoint y: 205, distance: 455.1
click at [465, 204] on div "cingcong trip 2 - SH Private Change Dates Make a Copy Delete Trip Go Pro ⚡️ Giv…" at bounding box center [634, 313] width 1269 height 626
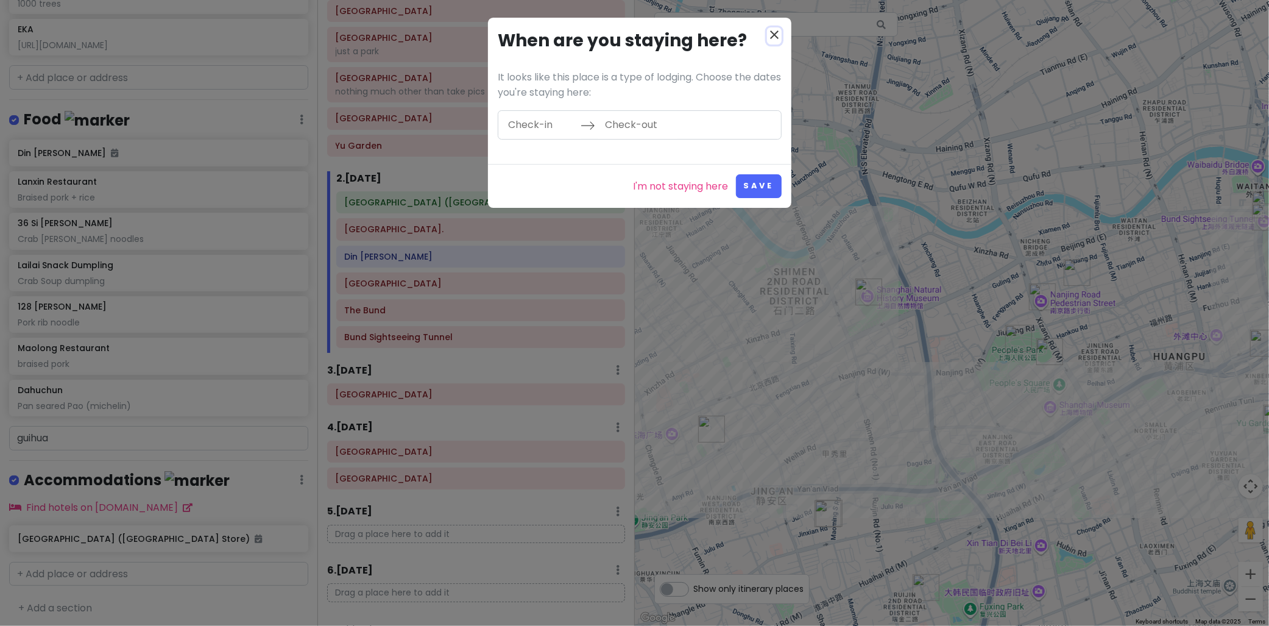
click at [778, 29] on icon "close" at bounding box center [774, 34] width 15 height 15
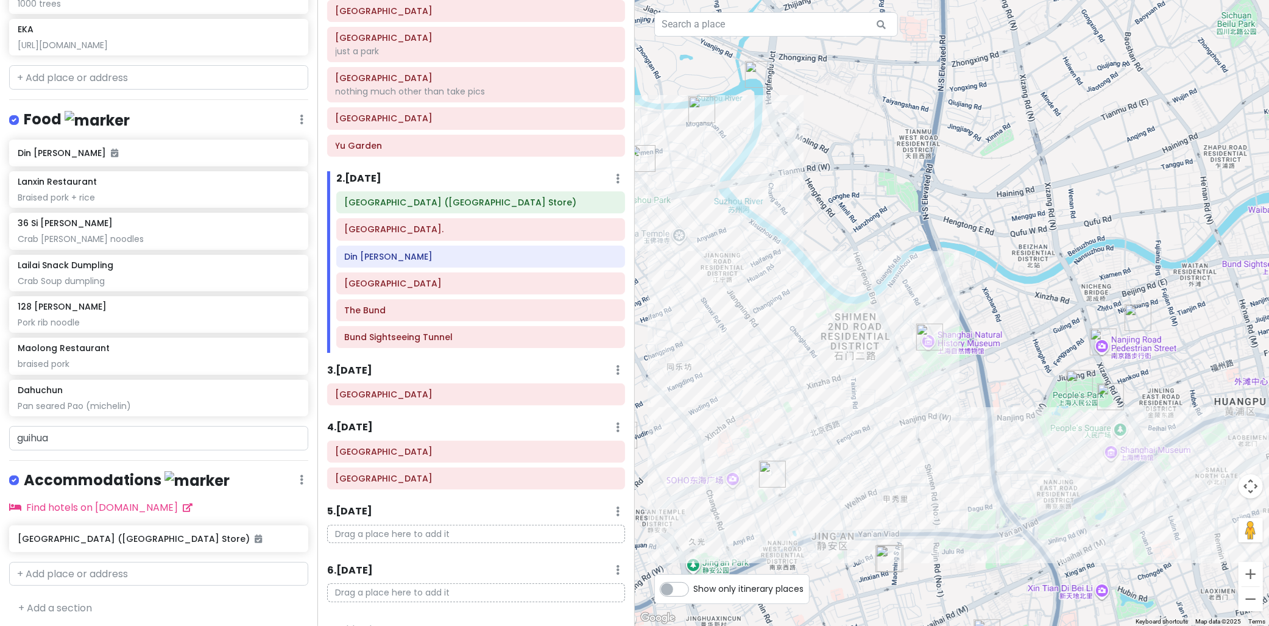
drag, startPoint x: 989, startPoint y: 337, endPoint x: 1116, endPoint y: 381, distance: 134.3
click at [1115, 381] on div at bounding box center [952, 313] width 635 height 626
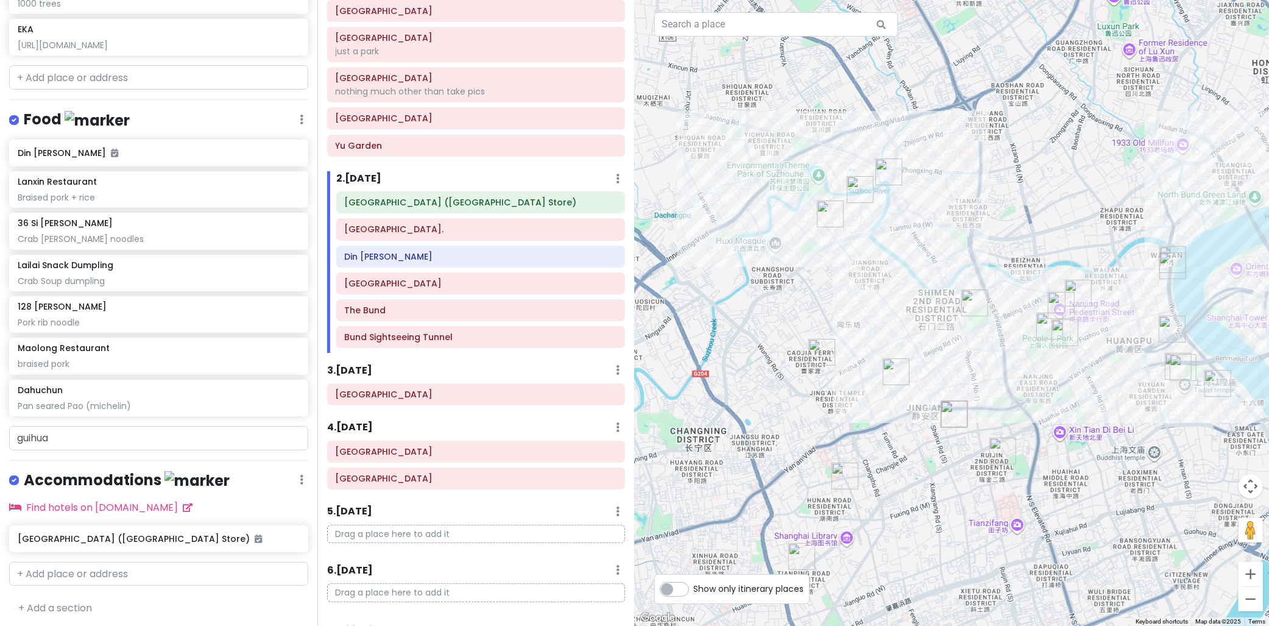
drag, startPoint x: 1054, startPoint y: 362, endPoint x: 1005, endPoint y: 319, distance: 65.2
click at [1003, 322] on div at bounding box center [952, 313] width 635 height 626
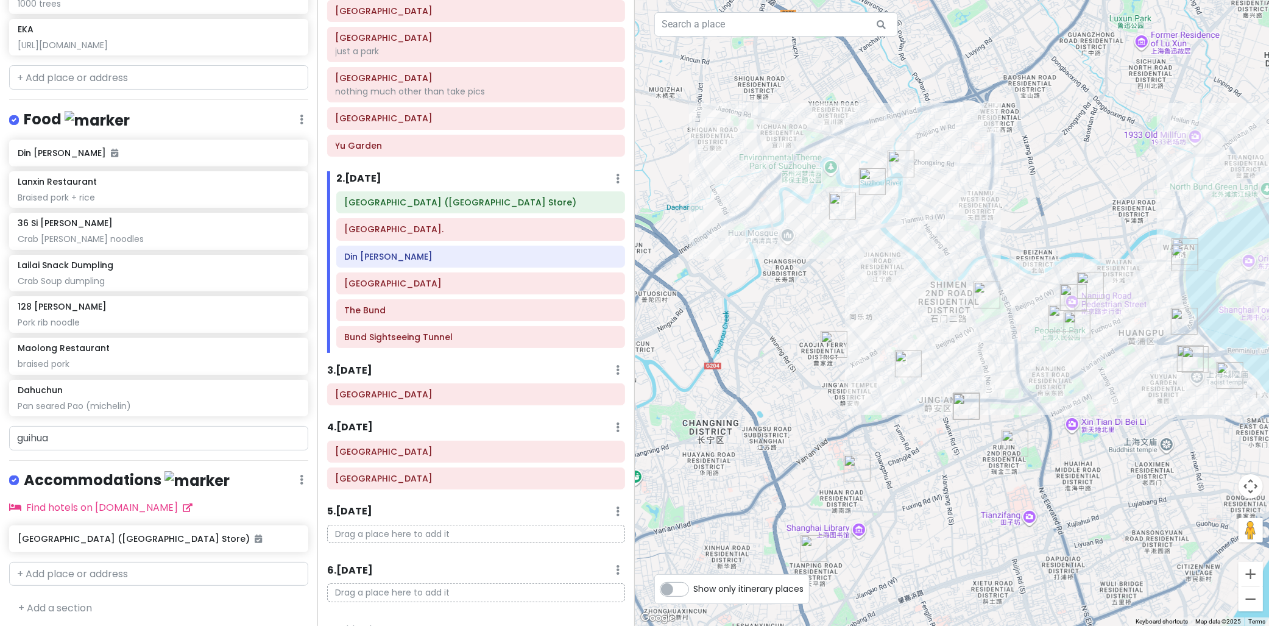
drag, startPoint x: 1054, startPoint y: 356, endPoint x: 1018, endPoint y: 322, distance: 49.1
click at [1021, 322] on div at bounding box center [952, 313] width 635 height 626
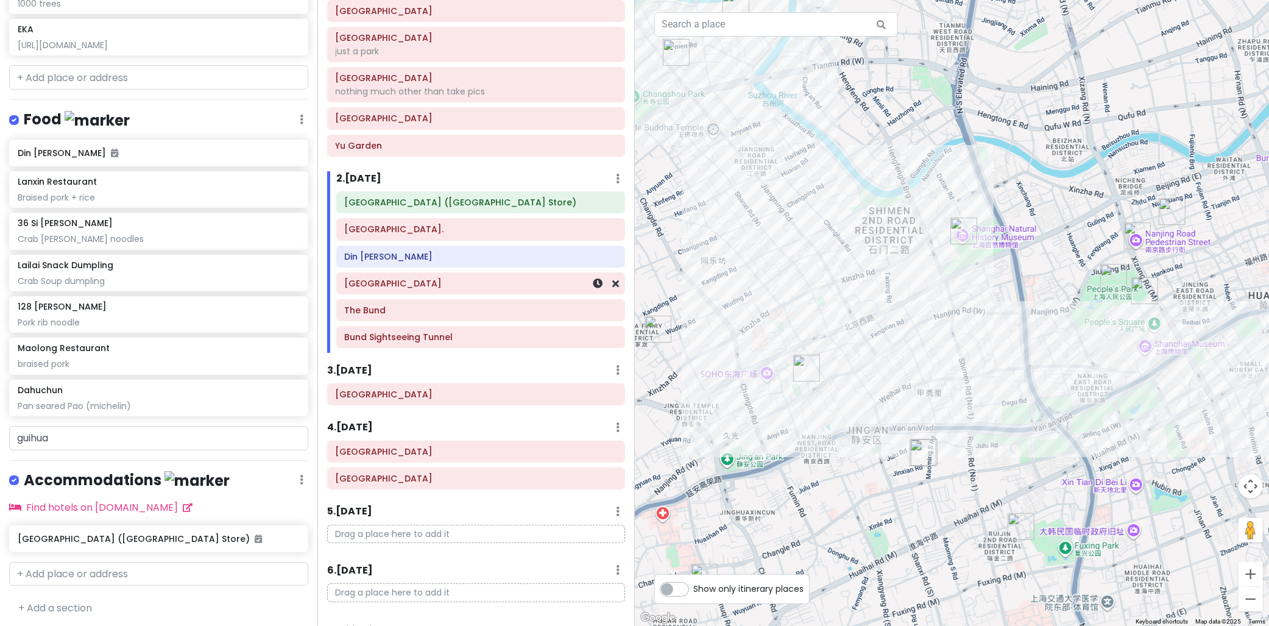
click at [418, 290] on div "Shanghai Old Street" at bounding box center [481, 283] width 272 height 17
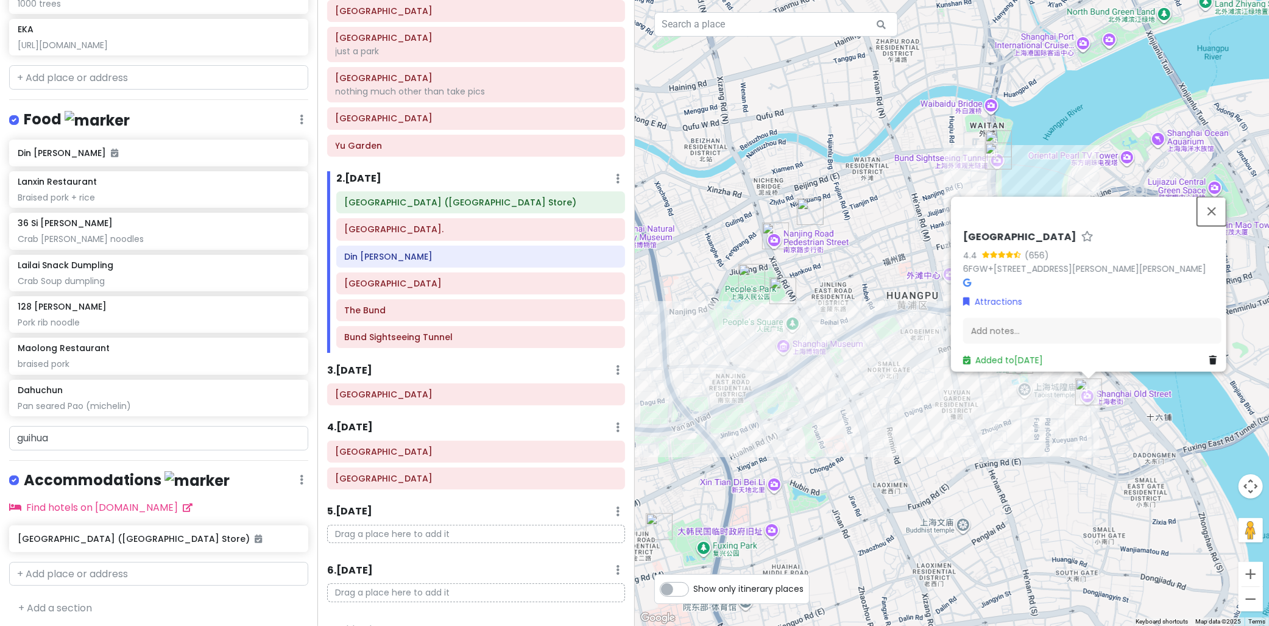
drag, startPoint x: 1219, startPoint y: 188, endPoint x: 1201, endPoint y: 191, distance: 18.5
click at [1219, 196] on button "Close" at bounding box center [1211, 210] width 29 height 29
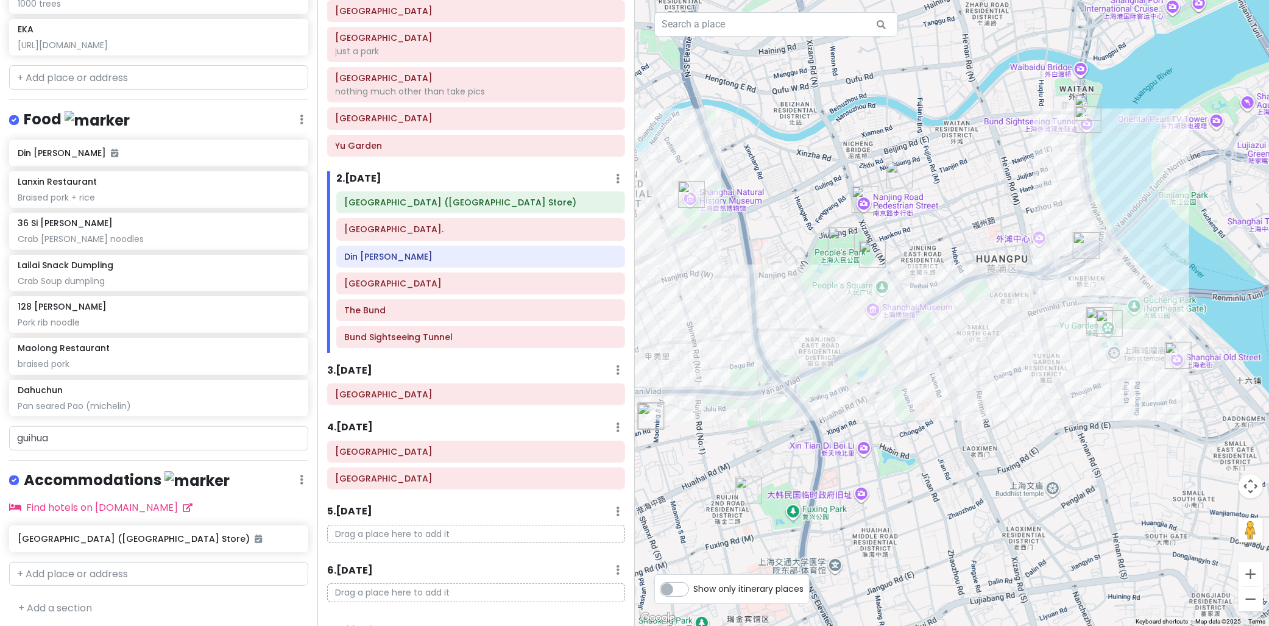
drag, startPoint x: 870, startPoint y: 291, endPoint x: 926, endPoint y: 284, distance: 57.0
click at [926, 284] on div at bounding box center [952, 313] width 635 height 626
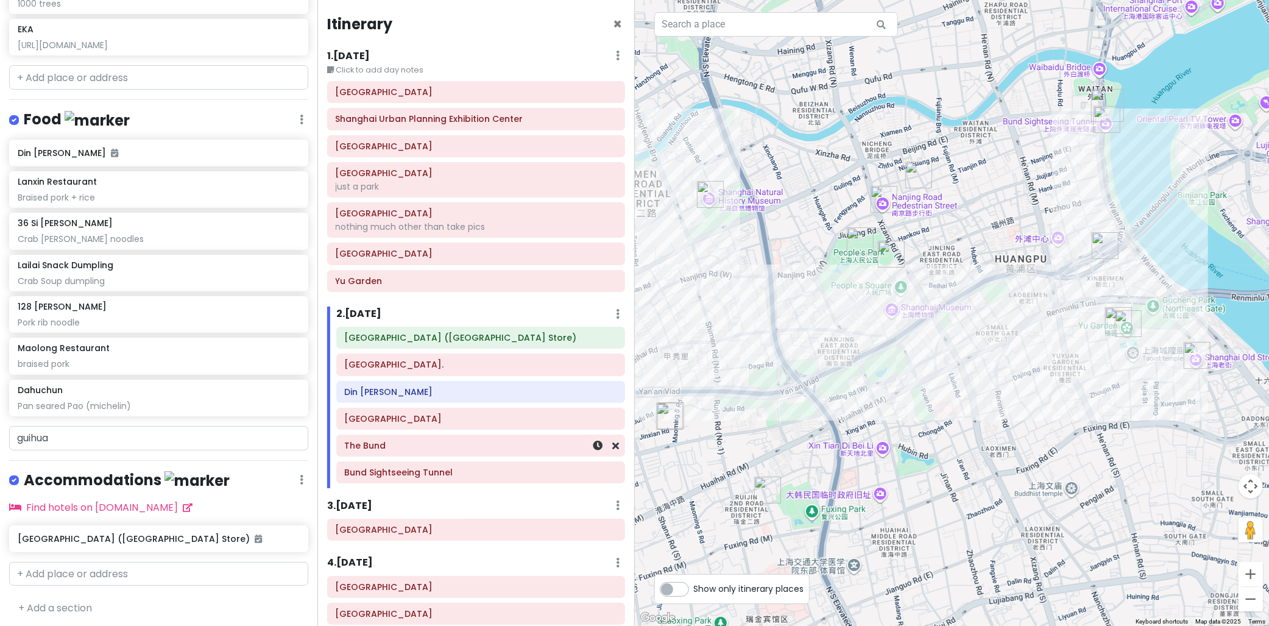
scroll to position [68, 0]
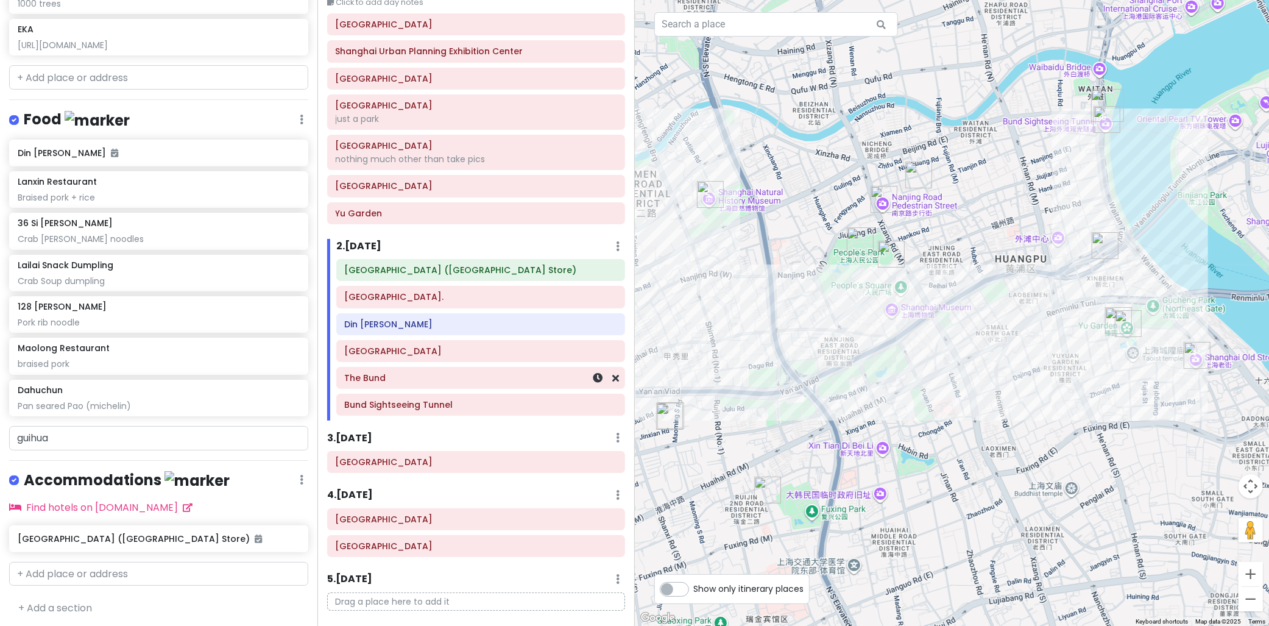
click at [402, 381] on h6 "The Bund" at bounding box center [481, 377] width 272 height 11
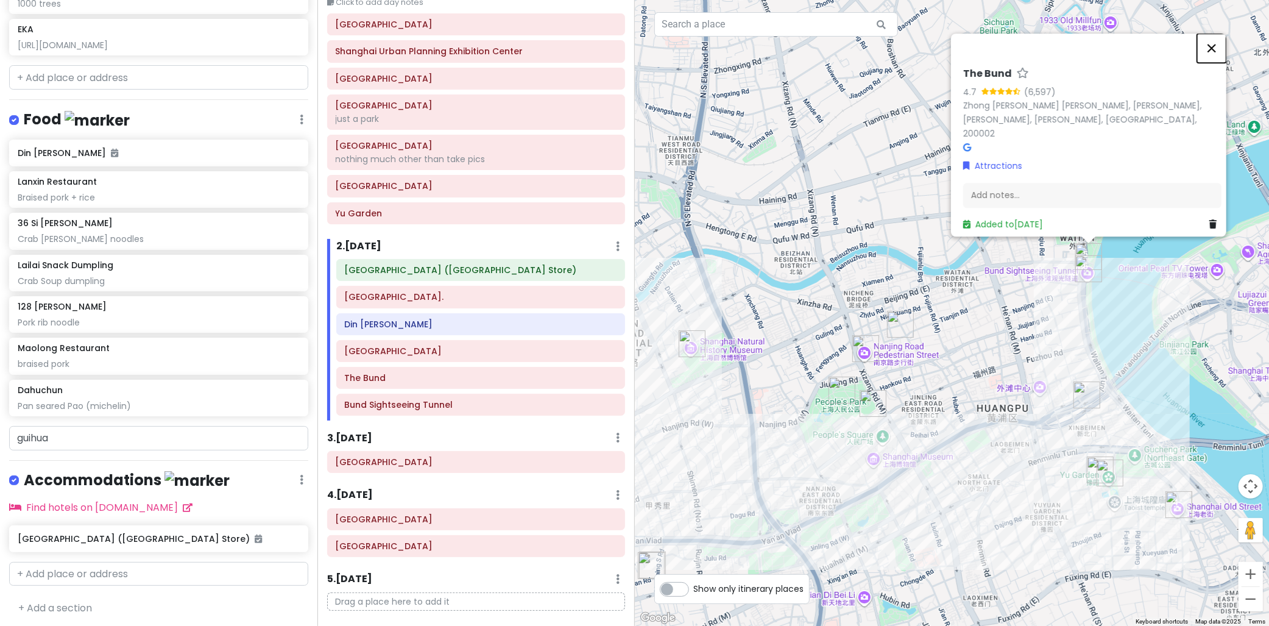
click at [1222, 55] on button "Close" at bounding box center [1211, 48] width 29 height 29
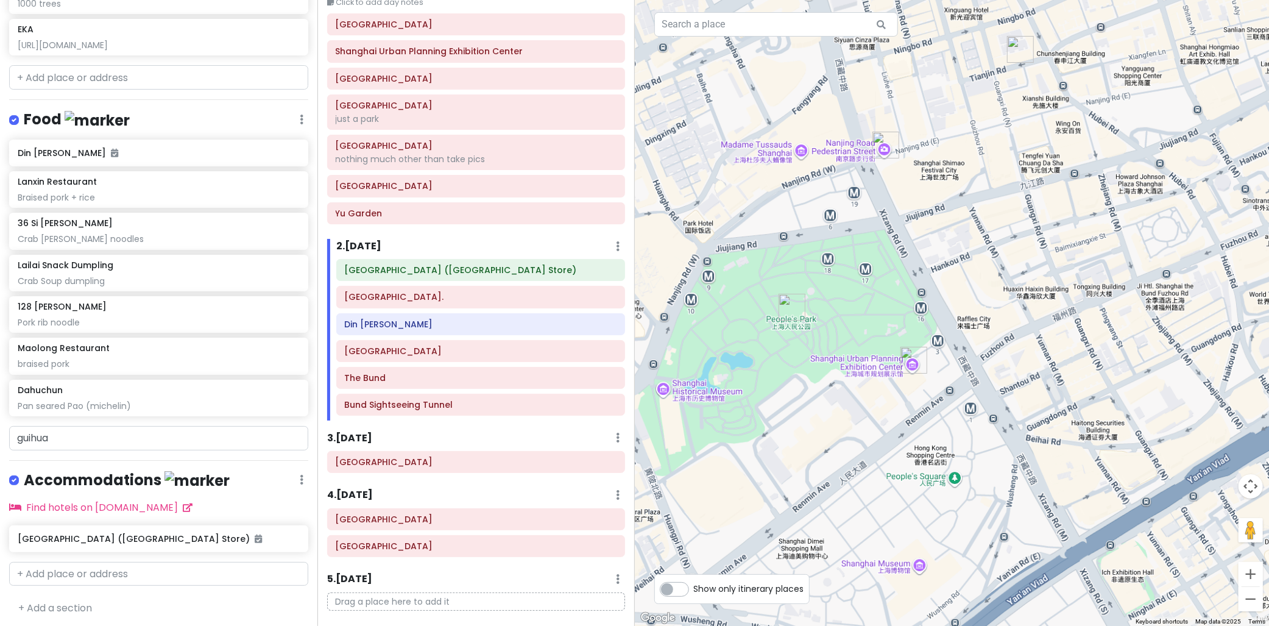
drag, startPoint x: 885, startPoint y: 430, endPoint x: 989, endPoint y: 336, distance: 140.6
click at [1019, 323] on div at bounding box center [952, 313] width 635 height 626
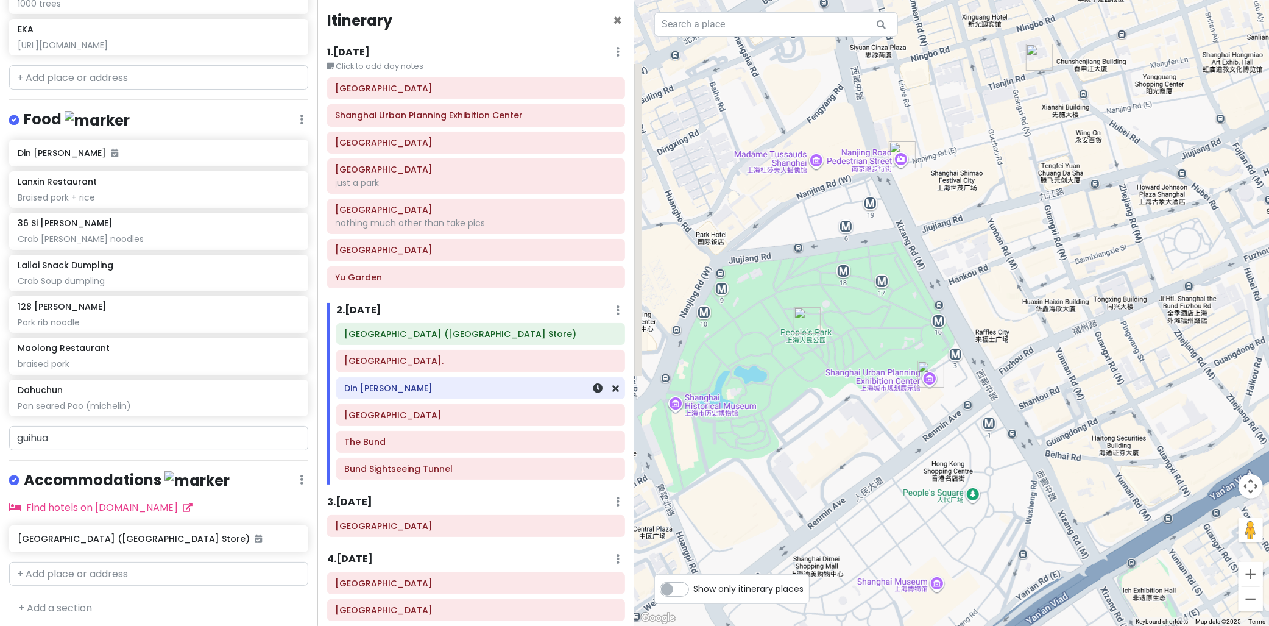
scroll to position [0, 0]
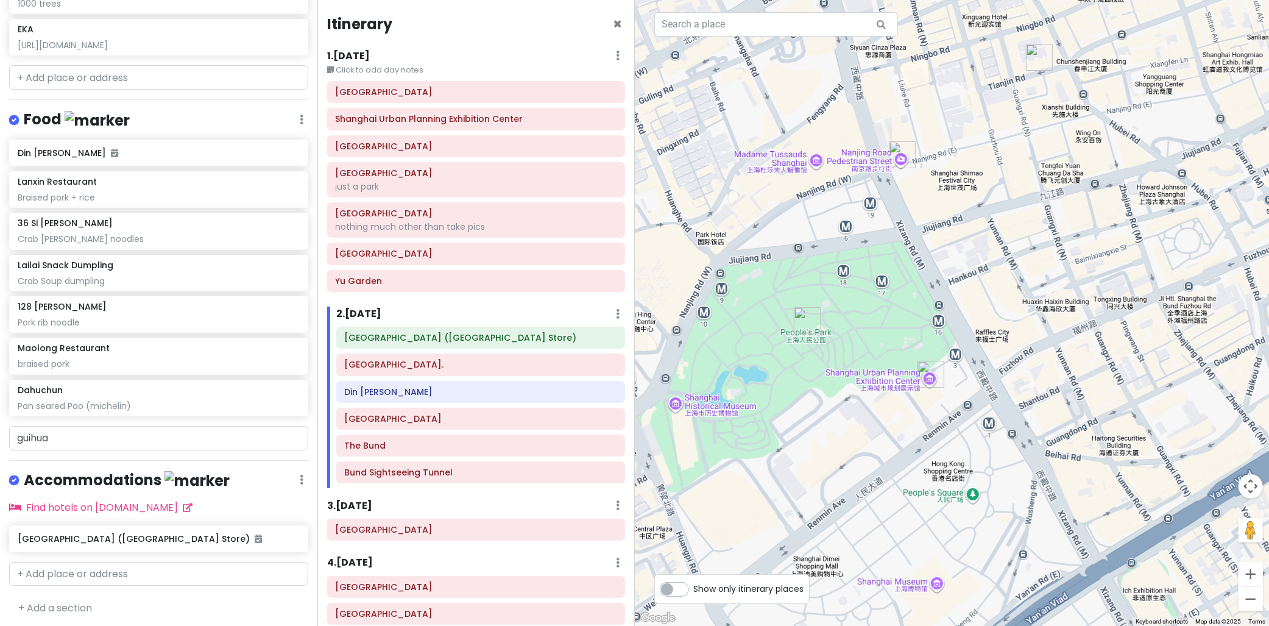
click at [401, 68] on small "Click to add day notes" at bounding box center [476, 70] width 298 height 12
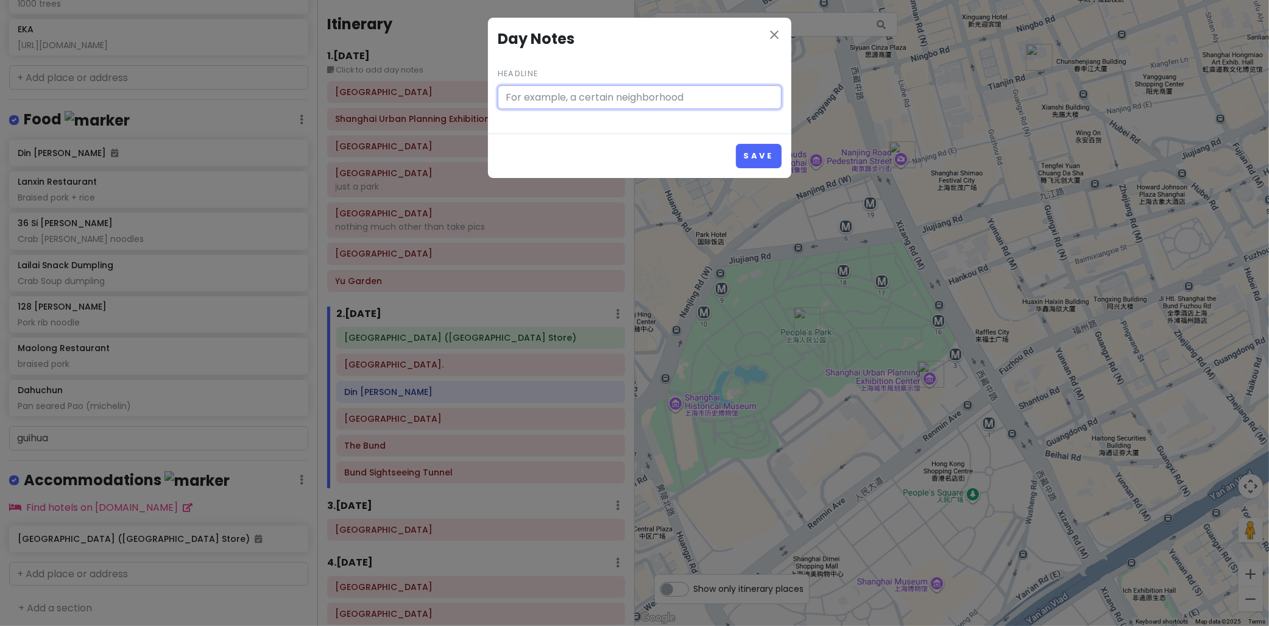
type input "Click to add day notes"
click at [772, 29] on icon "close" at bounding box center [774, 34] width 15 height 15
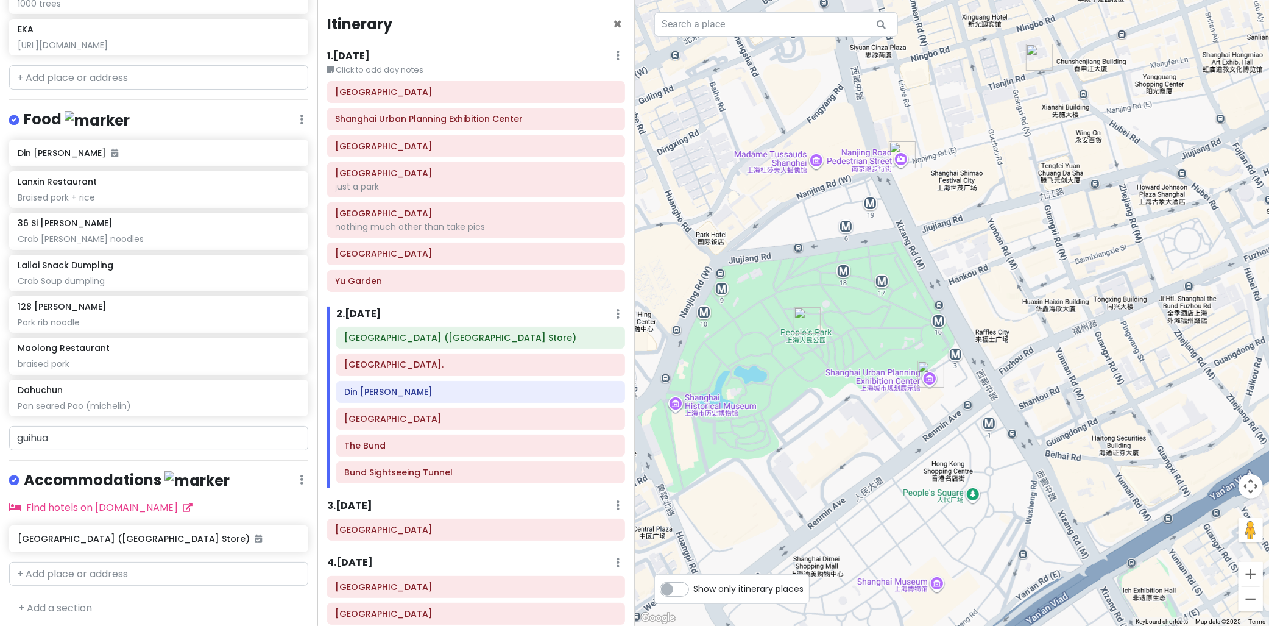
drag, startPoint x: 424, startPoint y: 47, endPoint x: 375, endPoint y: 49, distance: 48.8
click at [423, 47] on div "Itinerary × 1 . Mon 10/13 Edit Day Notes Delete Day Click to add day notes Shan…" at bounding box center [475, 313] width 317 height 626
click at [369, 52] on h6 "1 . Mon 10/13" at bounding box center [348, 56] width 43 height 13
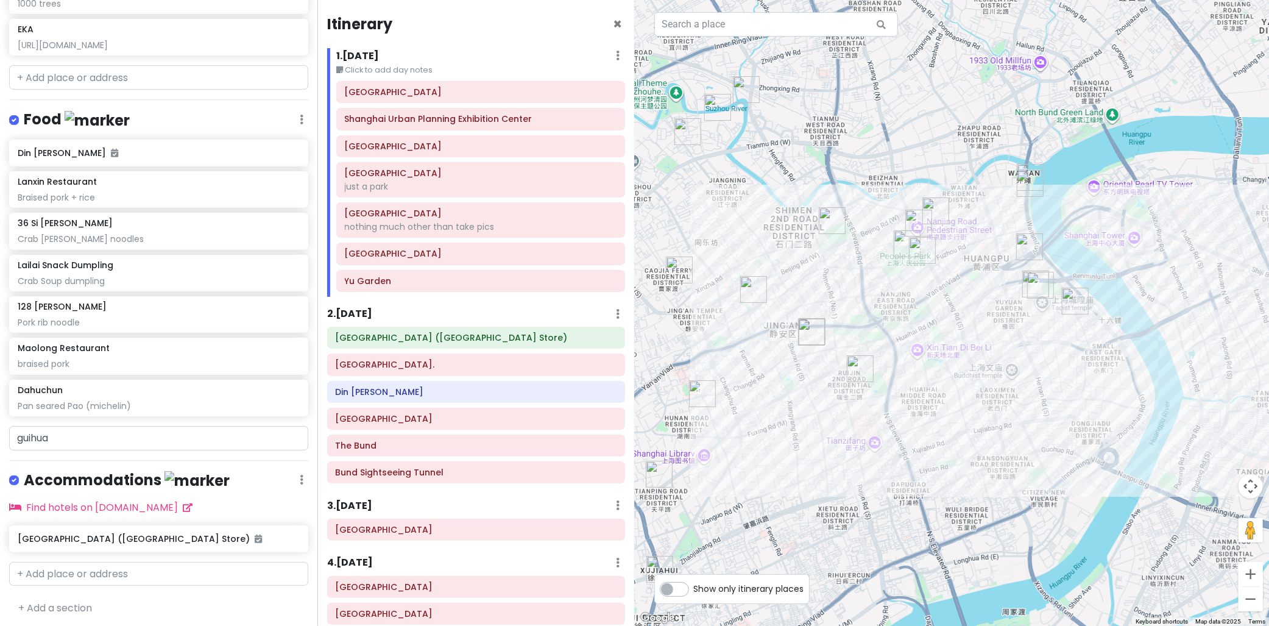
drag, startPoint x: 964, startPoint y: 326, endPoint x: 965, endPoint y: 276, distance: 50.0
click at [965, 276] on div at bounding box center [952, 313] width 635 height 626
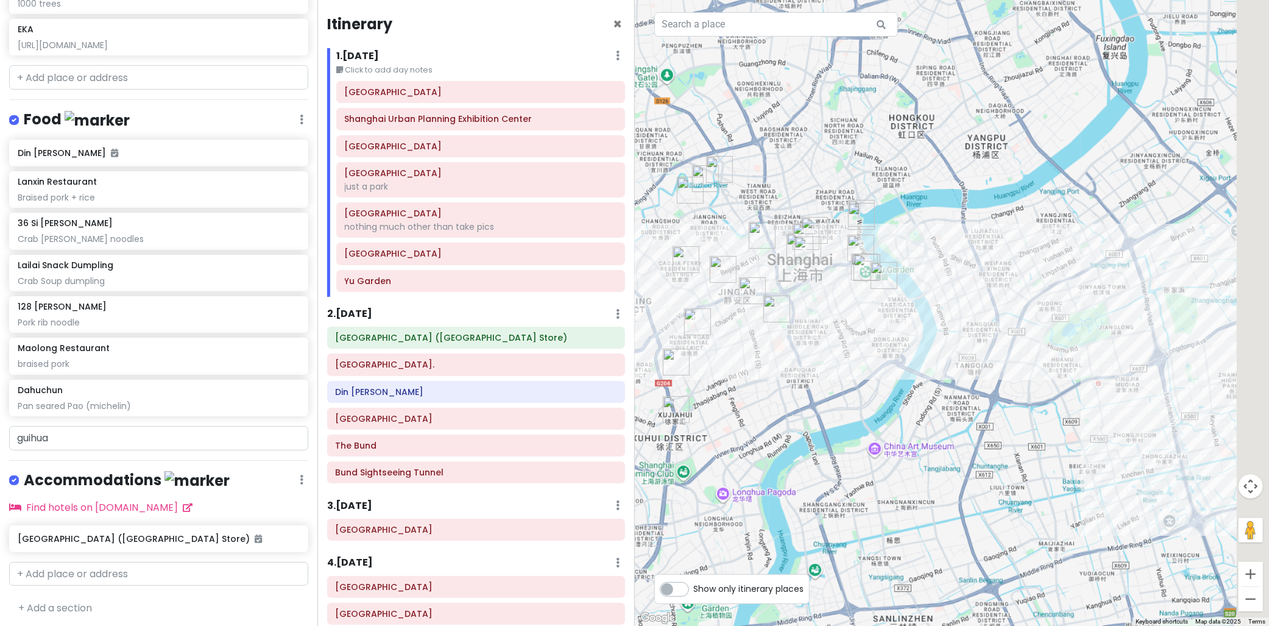
drag, startPoint x: 1079, startPoint y: 308, endPoint x: 863, endPoint y: 283, distance: 217.7
click at [857, 283] on div at bounding box center [952, 313] width 635 height 626
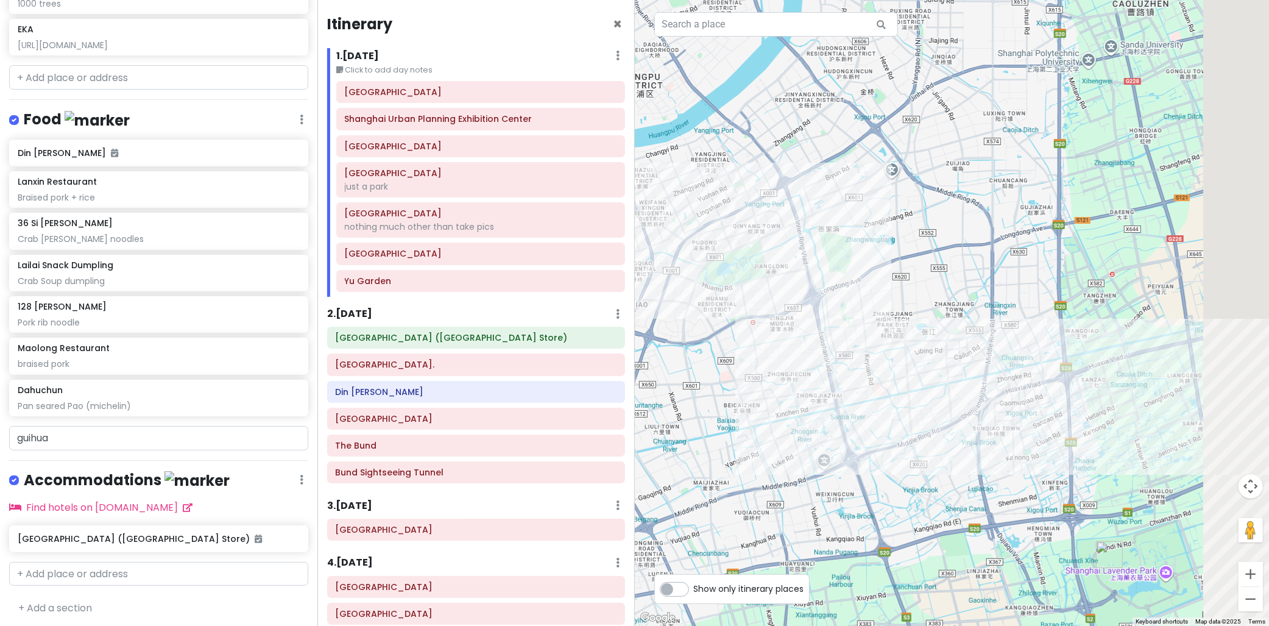
drag, startPoint x: 896, startPoint y: 291, endPoint x: 853, endPoint y: 289, distance: 42.7
click at [849, 283] on div at bounding box center [952, 313] width 635 height 626
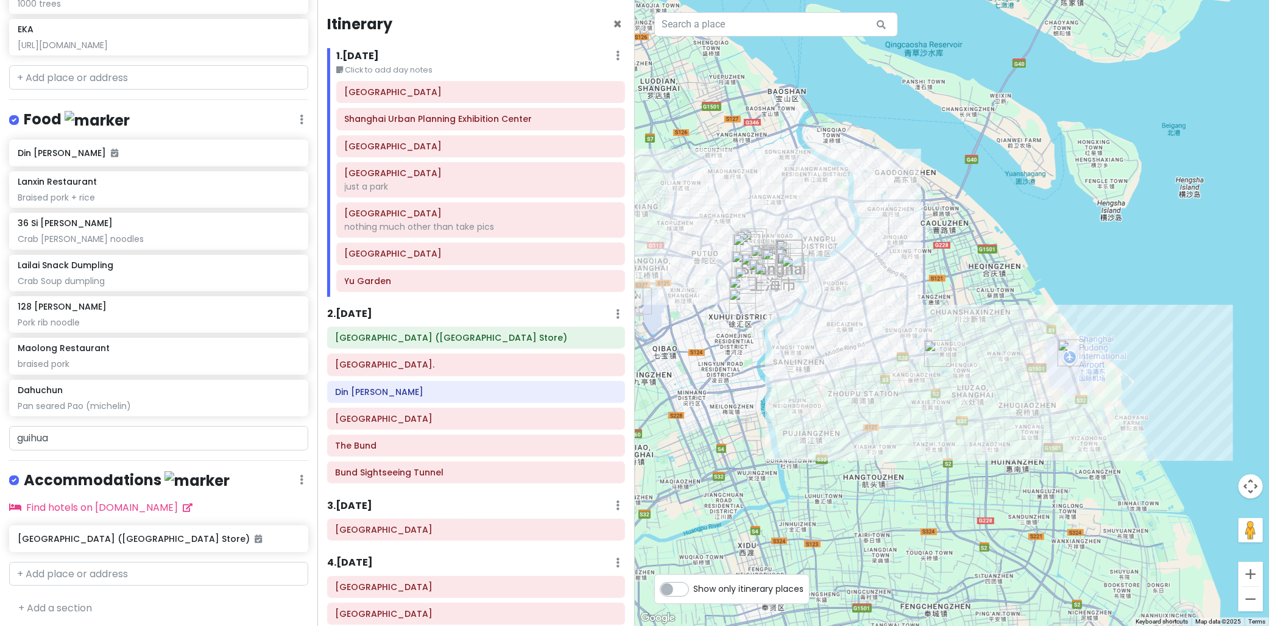
drag, startPoint x: 1122, startPoint y: 369, endPoint x: 1081, endPoint y: 370, distance: 41.4
click at [1082, 369] on div at bounding box center [952, 313] width 635 height 626
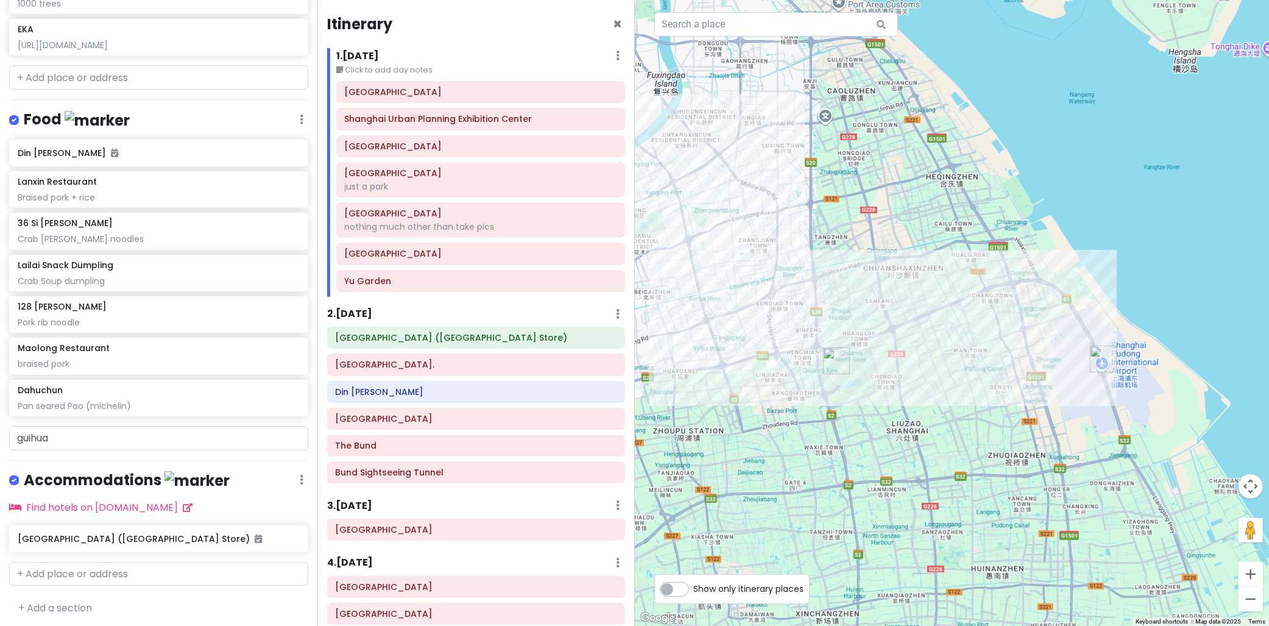
drag, startPoint x: 838, startPoint y: 285, endPoint x: 862, endPoint y: 327, distance: 48.3
click at [890, 292] on div at bounding box center [952, 313] width 635 height 626
click at [837, 364] on img "Shanghai Disneyland Park" at bounding box center [838, 360] width 27 height 27
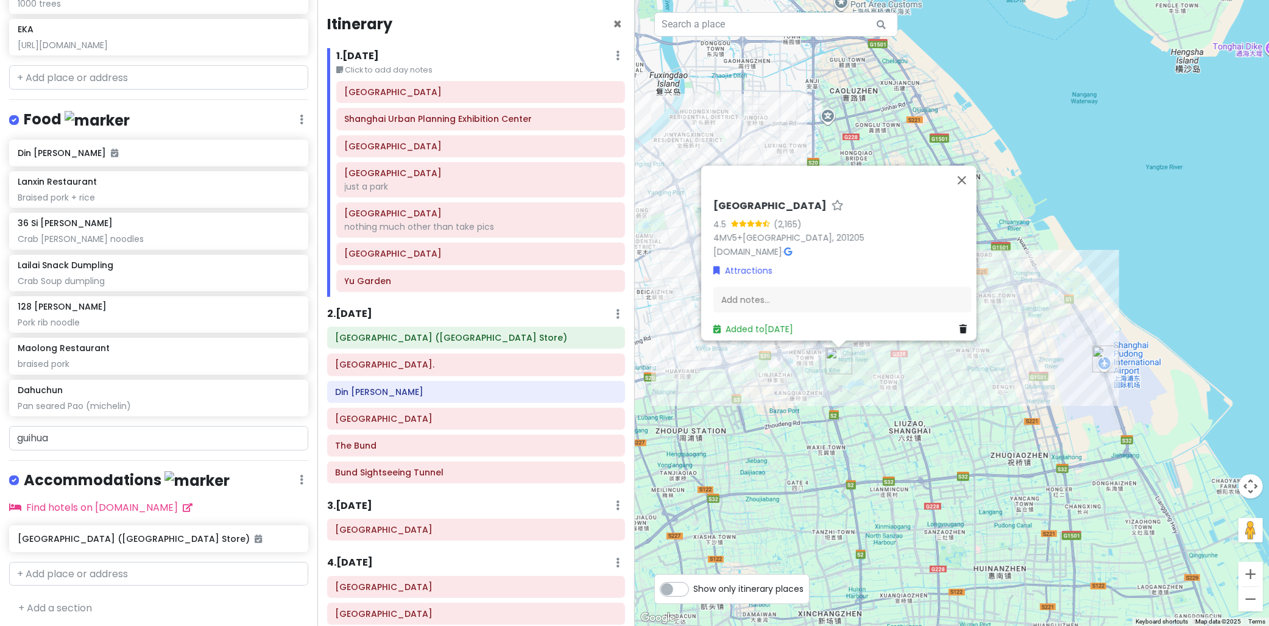
click at [924, 431] on div "Shanghai Disneyland Park 4.5 (2,165) 4MV5+945, Pudong, Shanghai, China, 201205 …" at bounding box center [952, 313] width 635 height 626
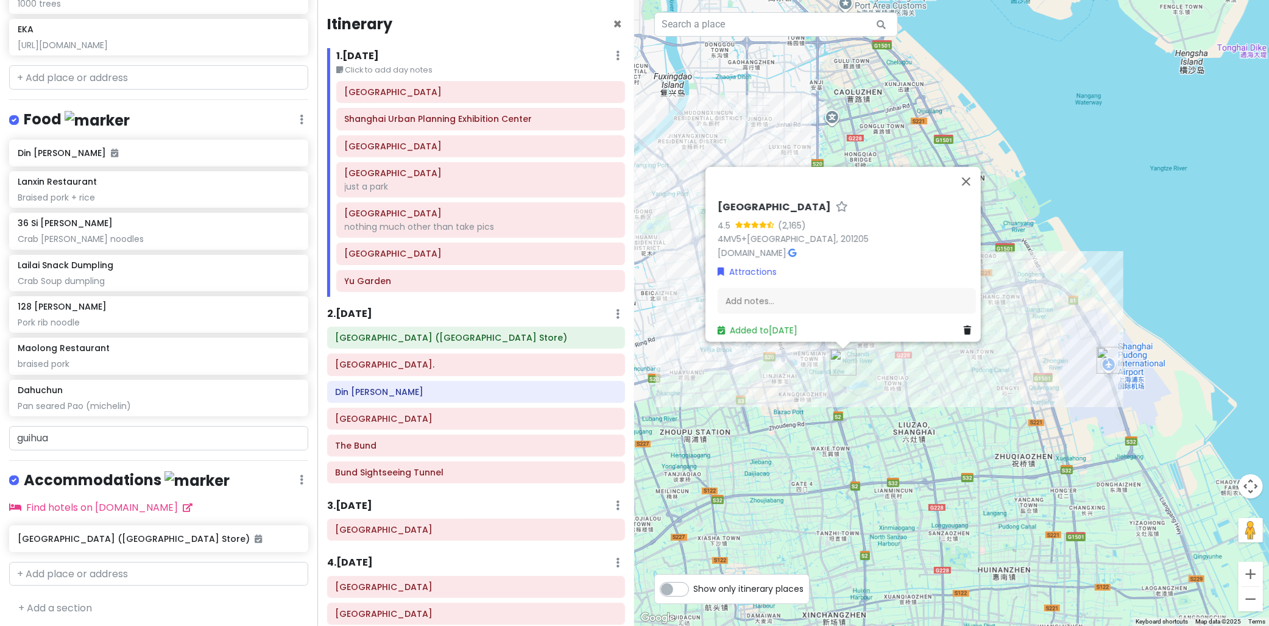
drag, startPoint x: 881, startPoint y: 440, endPoint x: 970, endPoint y: 428, distance: 90.4
click at [951, 507] on div "Shanghai Disneyland Park 4.5 (2,165) 4MV5+945, Pudong, Shanghai, China, 201205 …" at bounding box center [952, 313] width 635 height 626
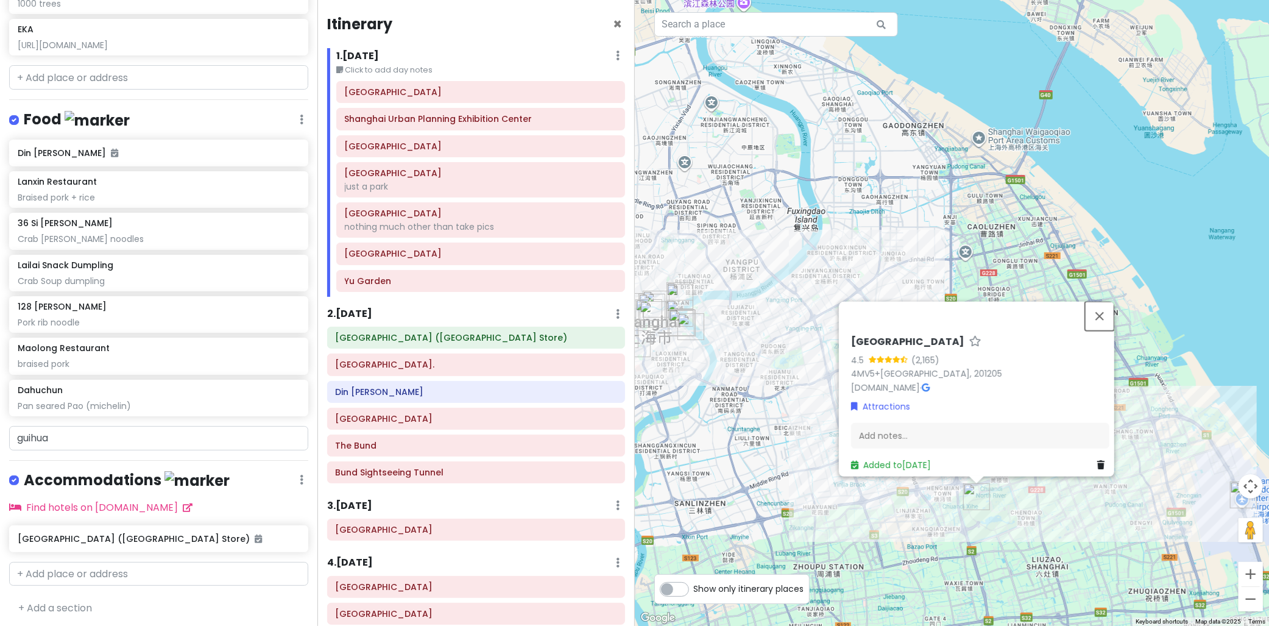
click at [1111, 303] on button "Close" at bounding box center [1099, 315] width 29 height 29
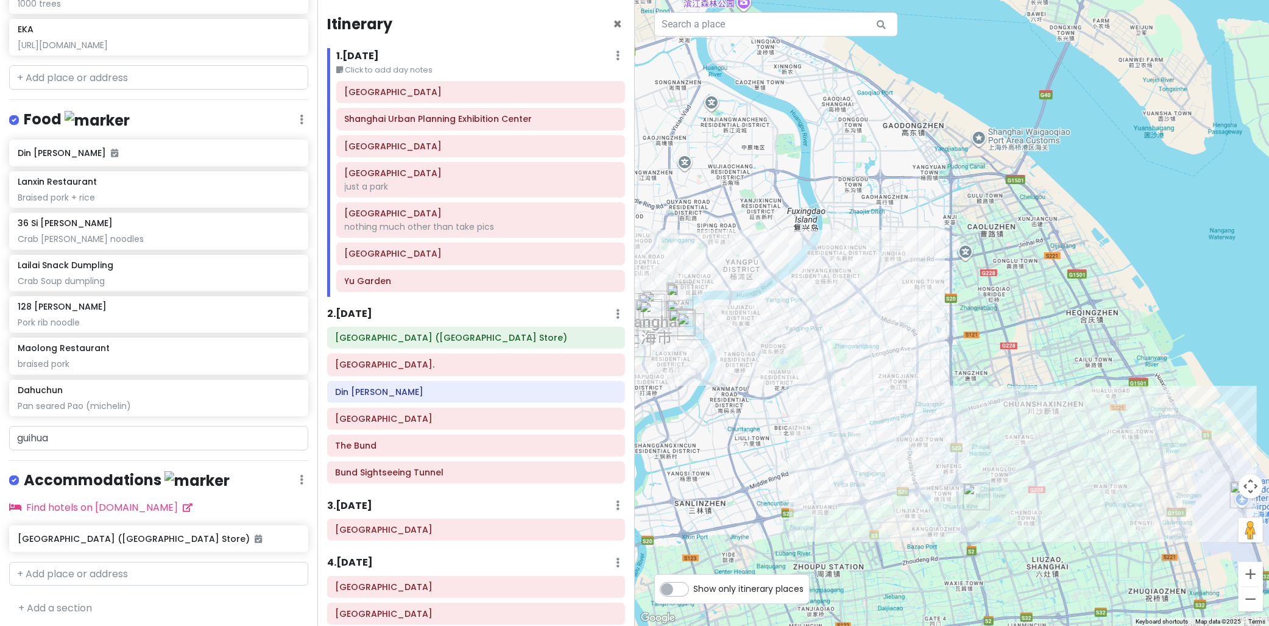
click at [1004, 317] on div at bounding box center [952, 313] width 635 height 626
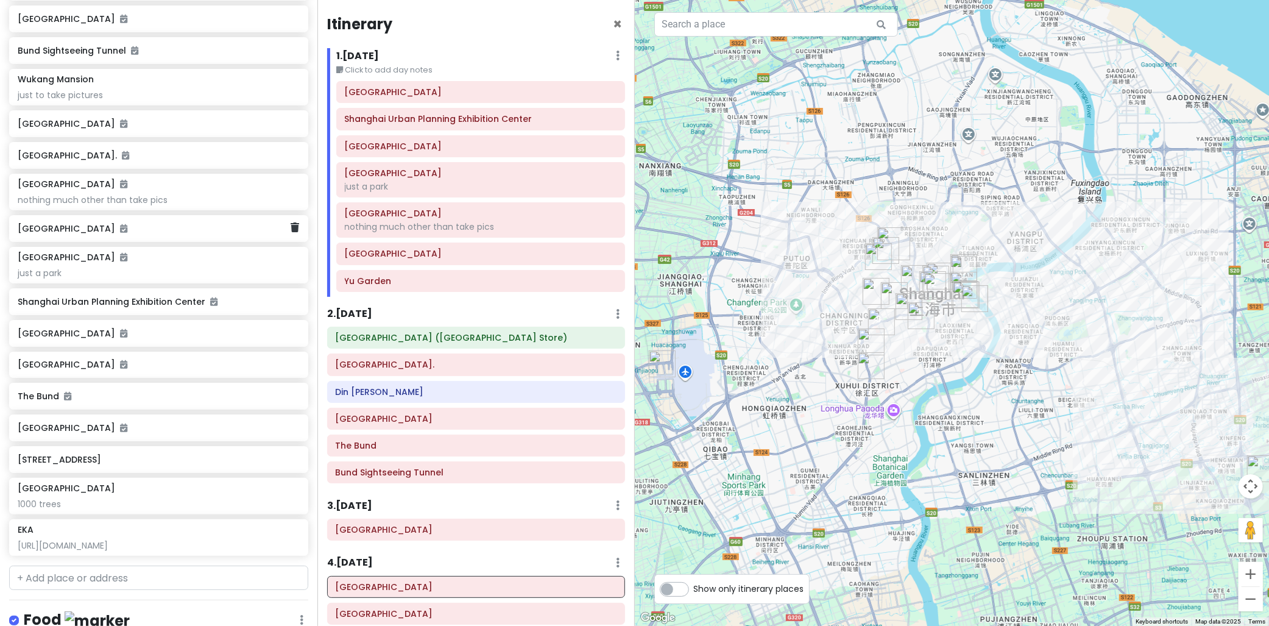
scroll to position [231, 0]
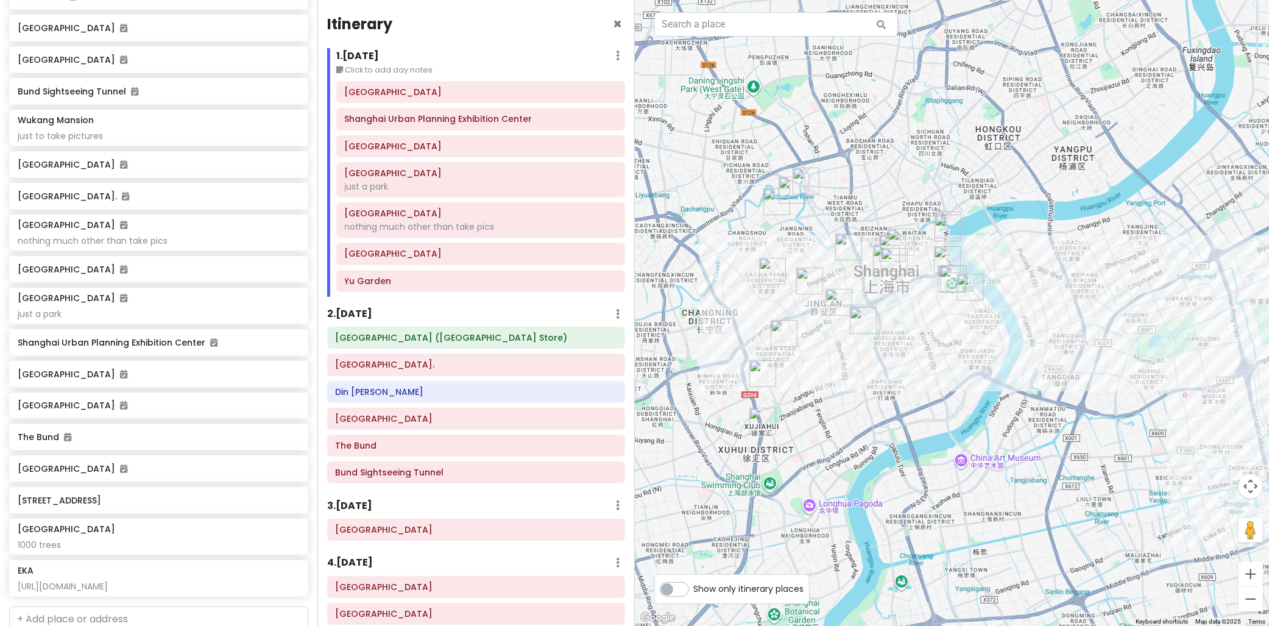
drag, startPoint x: 916, startPoint y: 121, endPoint x: 930, endPoint y: 118, distance: 14.9
click at [930, 118] on div at bounding box center [952, 313] width 635 height 626
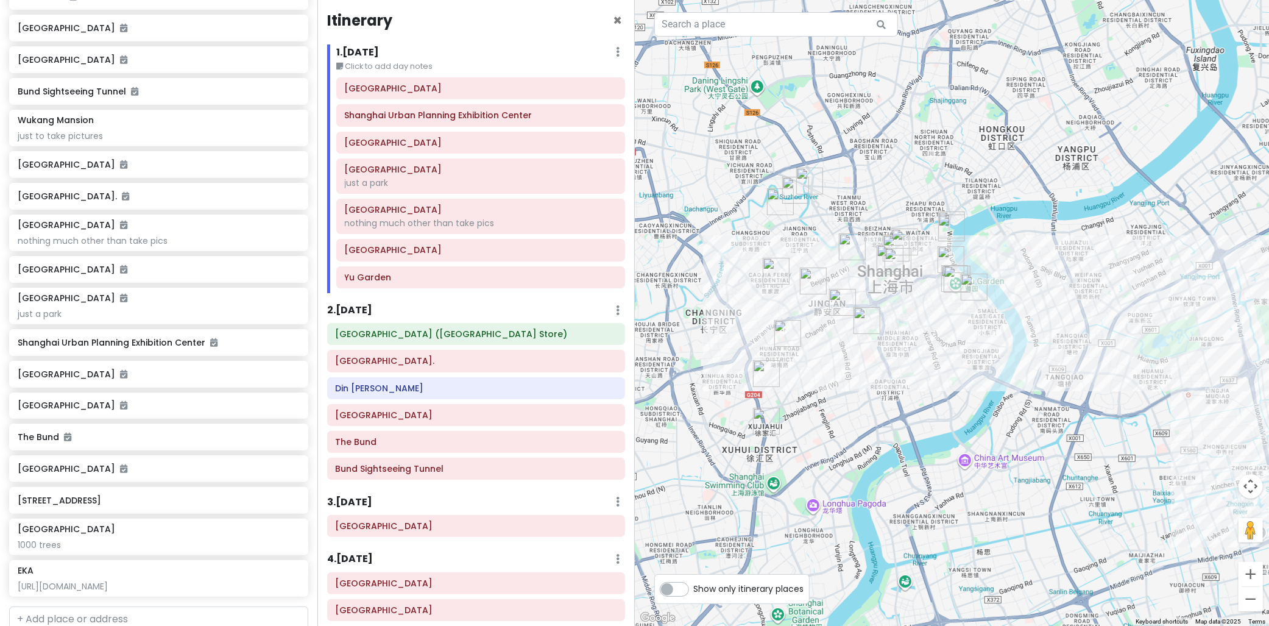
scroll to position [0, 0]
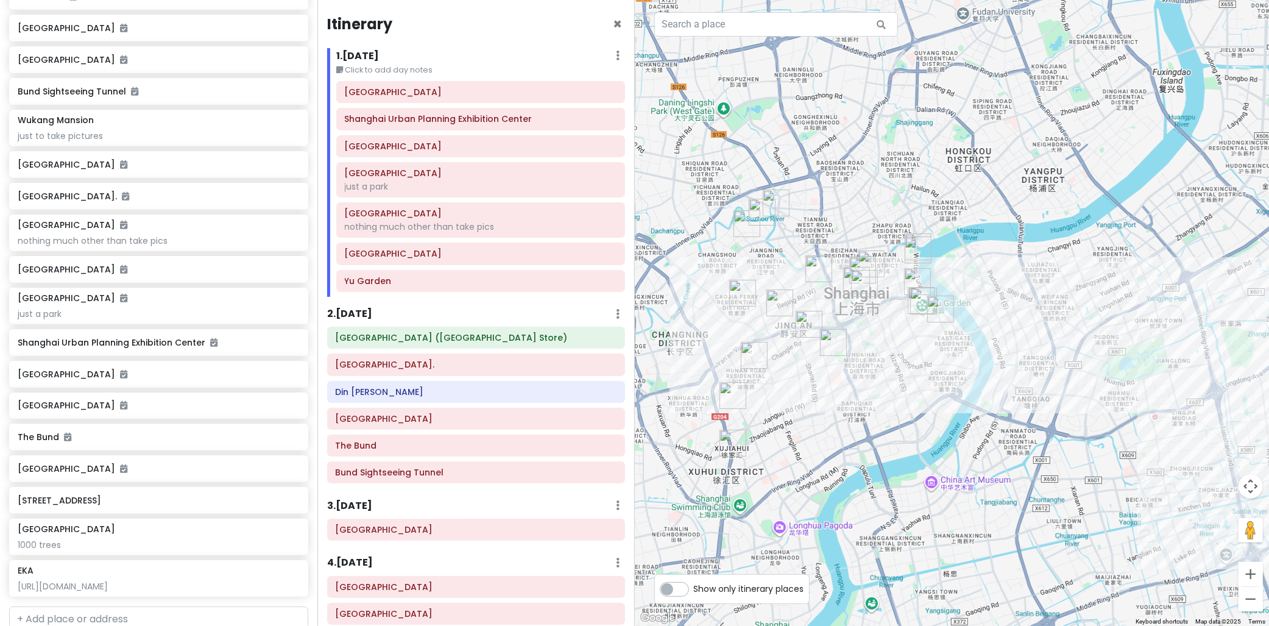
drag, startPoint x: 908, startPoint y: 199, endPoint x: 908, endPoint y: 221, distance: 21.3
click at [908, 221] on div at bounding box center [952, 313] width 635 height 626
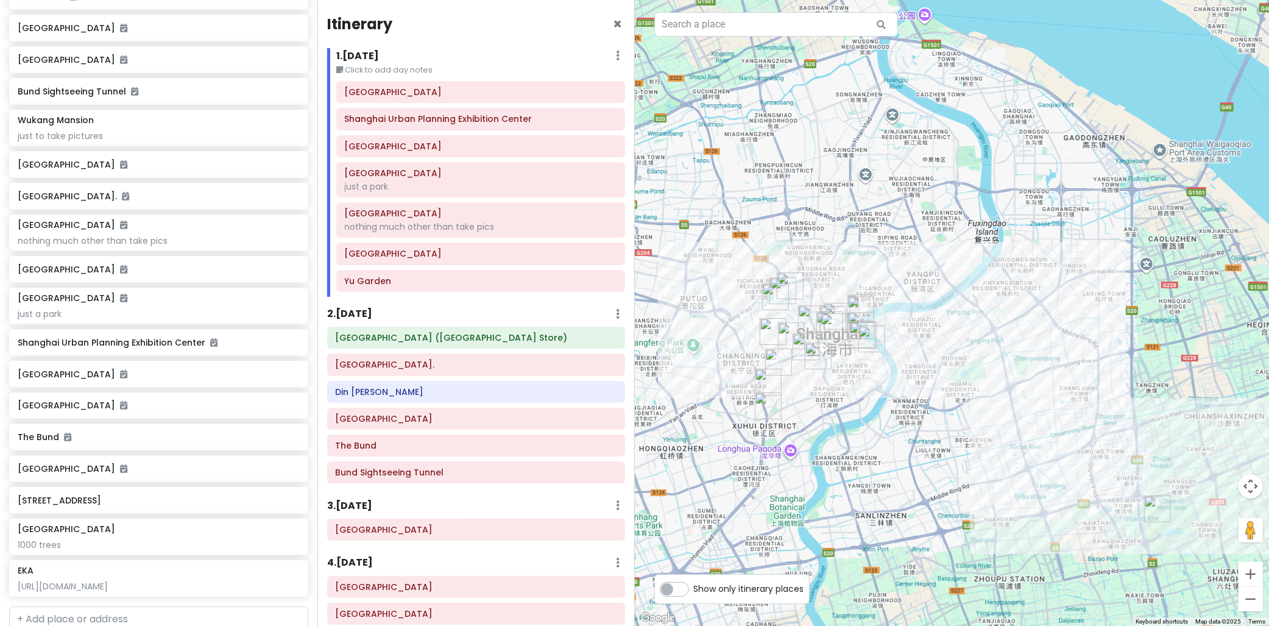
drag, startPoint x: 1040, startPoint y: 180, endPoint x: 981, endPoint y: 255, distance: 95.4
click at [981, 255] on div at bounding box center [952, 313] width 635 height 626
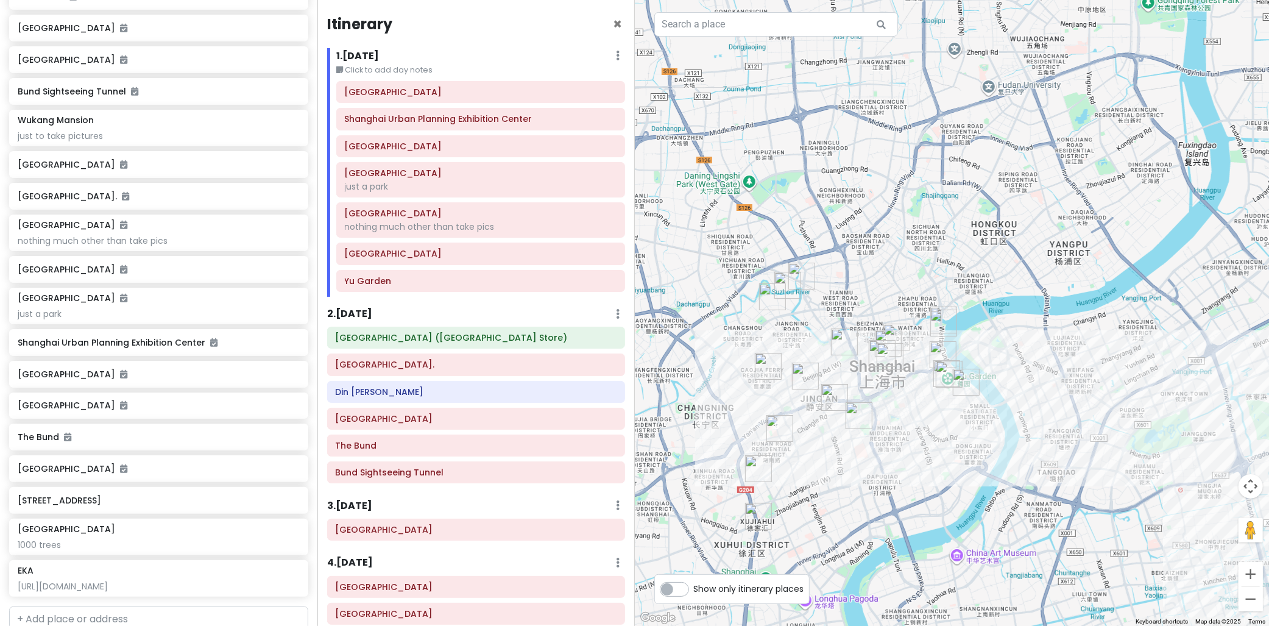
drag, startPoint x: 988, startPoint y: 253, endPoint x: 1082, endPoint y: 217, distance: 100.7
click at [1082, 217] on div at bounding box center [952, 313] width 635 height 626
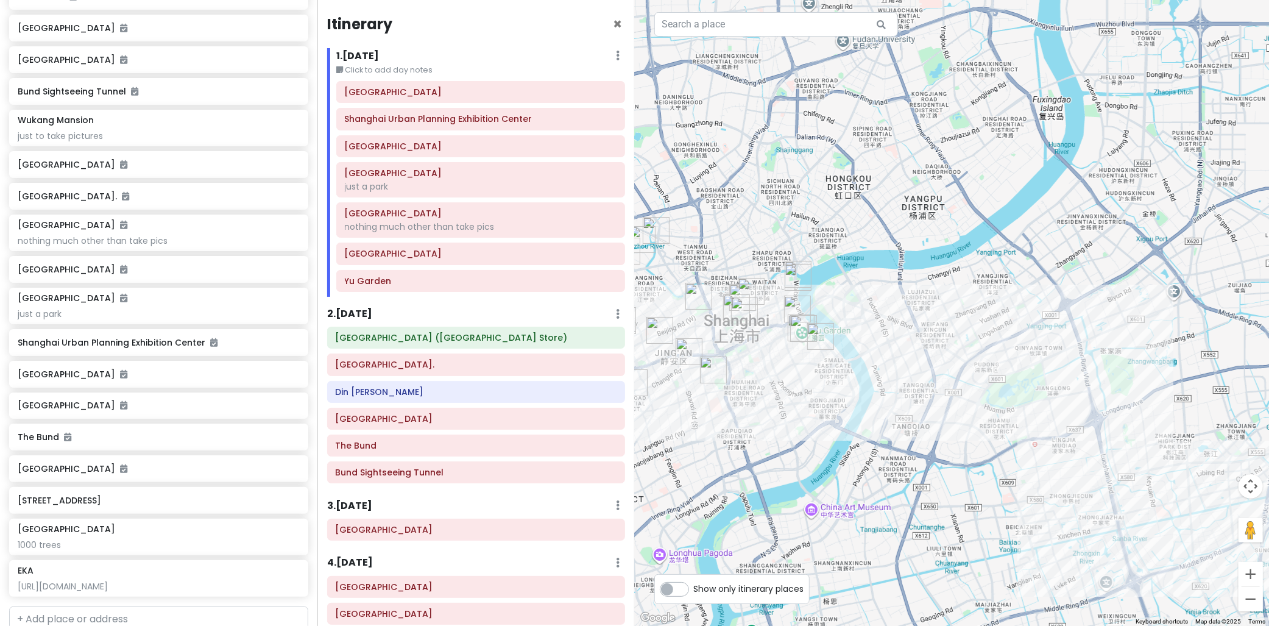
drag, startPoint x: 816, startPoint y: 275, endPoint x: 644, endPoint y: 226, distance: 179.1
click at [644, 226] on div at bounding box center [952, 313] width 635 height 626
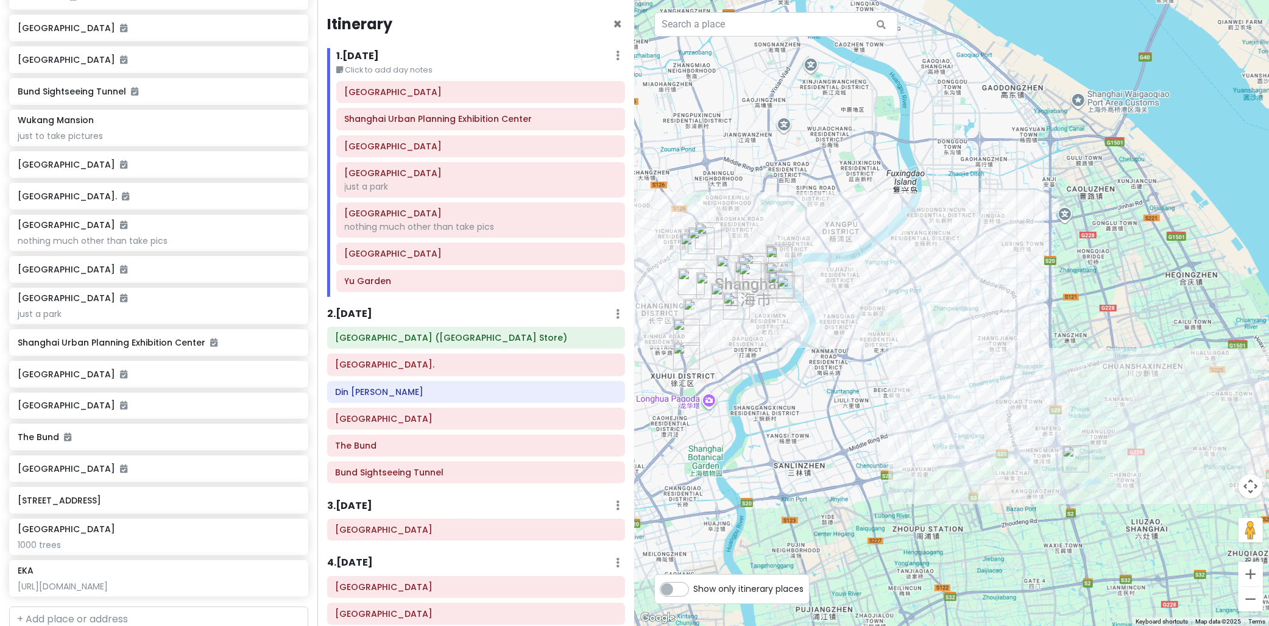
drag, startPoint x: 850, startPoint y: 272, endPoint x: 934, endPoint y: 286, distance: 84.7
click at [934, 286] on div at bounding box center [952, 313] width 635 height 626
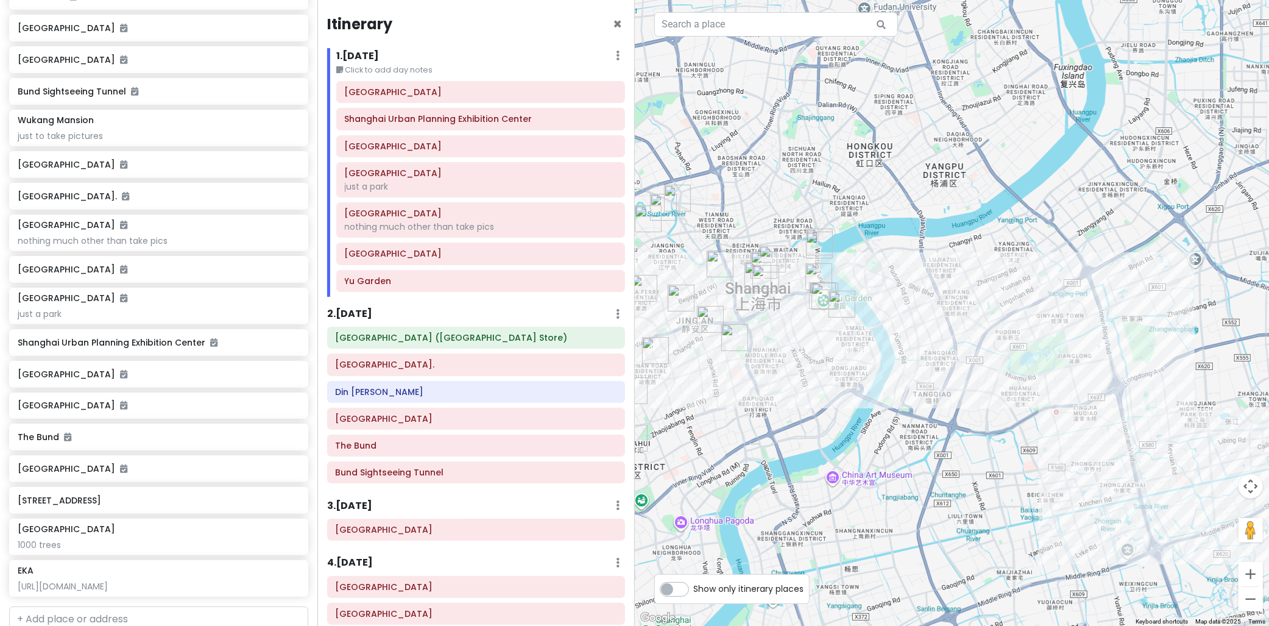
drag, startPoint x: 928, startPoint y: 234, endPoint x: 922, endPoint y: 214, distance: 20.6
click at [923, 219] on div at bounding box center [952, 313] width 635 height 626
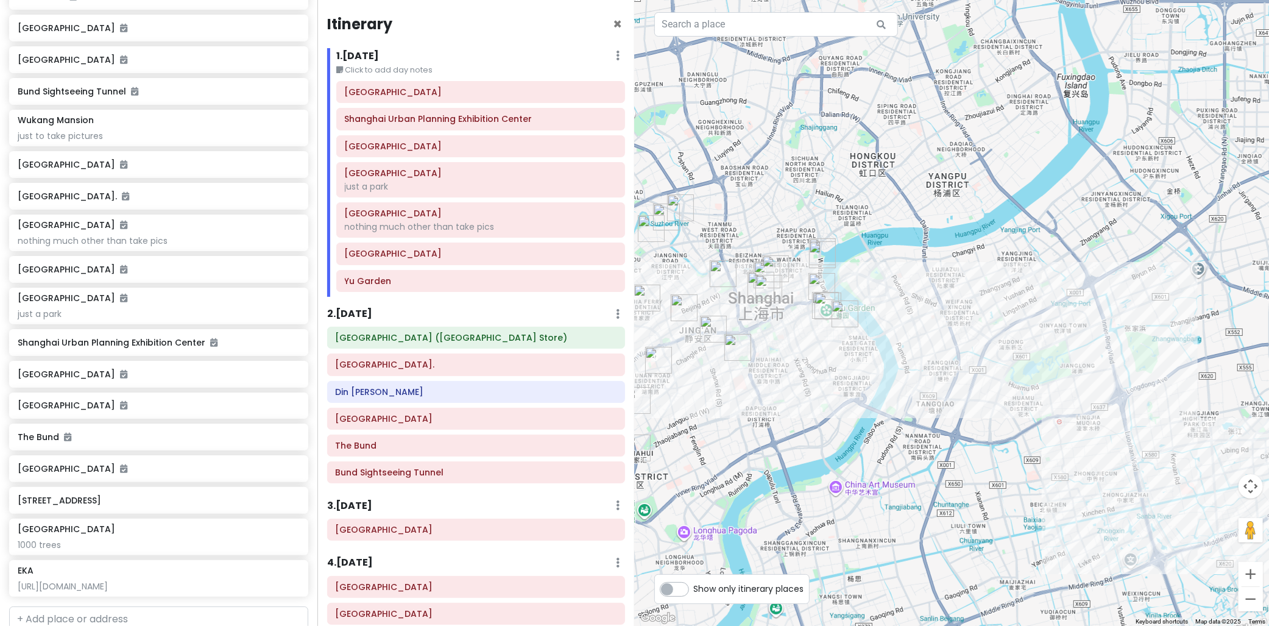
drag, startPoint x: 922, startPoint y: 214, endPoint x: 931, endPoint y: 234, distance: 21.5
click at [931, 234] on div at bounding box center [952, 313] width 635 height 626
drag, startPoint x: 931, startPoint y: 234, endPoint x: 973, endPoint y: 233, distance: 42.0
click at [973, 233] on div at bounding box center [952, 313] width 635 height 626
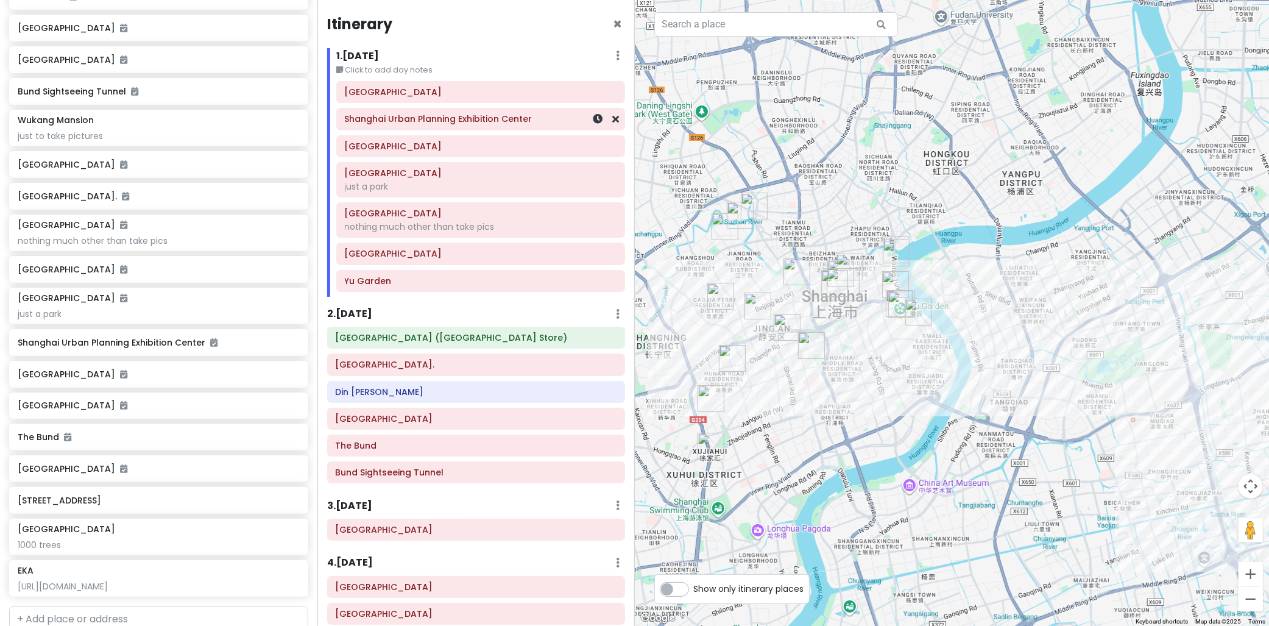
click at [518, 120] on h6 "Shanghai Urban Planning Exhibition Center" at bounding box center [481, 118] width 272 height 11
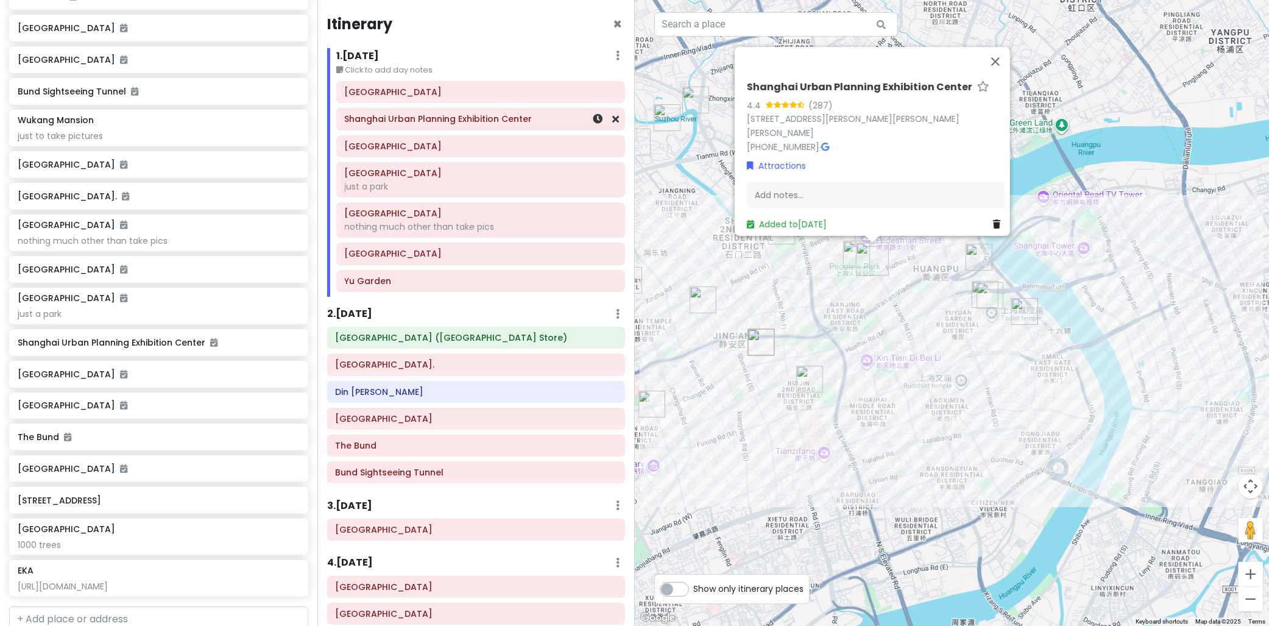
click at [443, 125] on div "Shanghai Urban Planning Exhibition Center" at bounding box center [481, 119] width 272 height 17
drag, startPoint x: 473, startPoint y: 122, endPoint x: 480, endPoint y: 125, distance: 7.7
click at [473, 122] on h6 "Shanghai Urban Planning Exhibition Center" at bounding box center [481, 118] width 272 height 11
click at [404, 149] on h6 "Nanjing Road Pedestrian Street" at bounding box center [481, 146] width 272 height 11
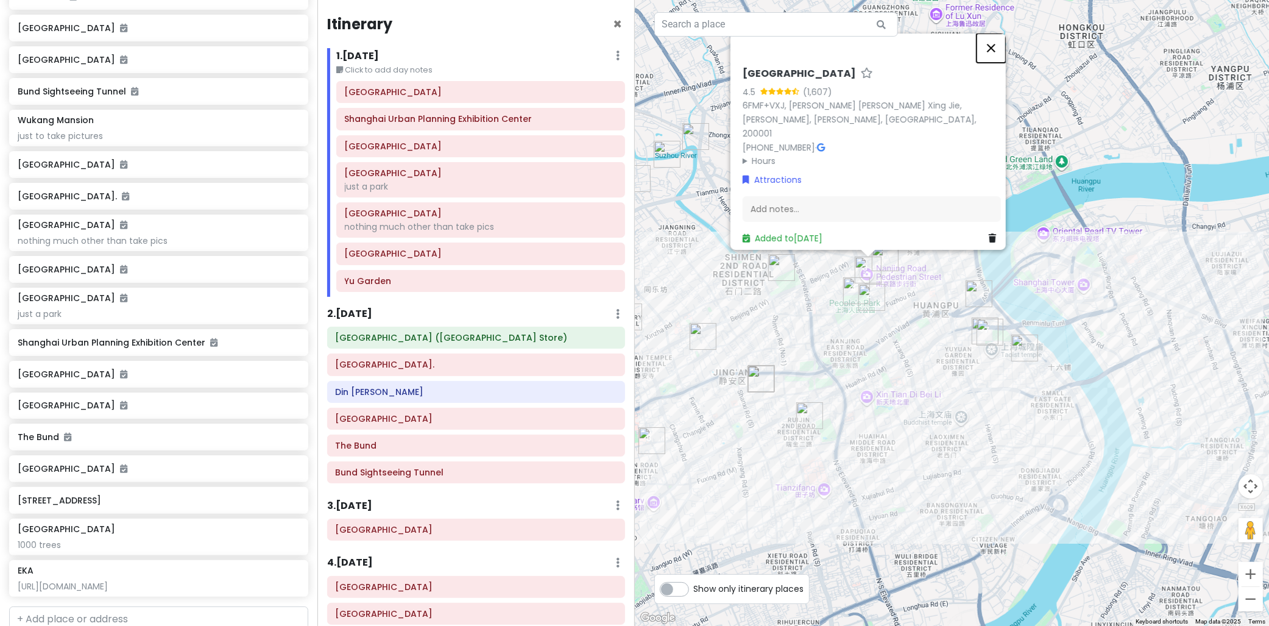
click at [1000, 58] on button "Close" at bounding box center [990, 47] width 29 height 29
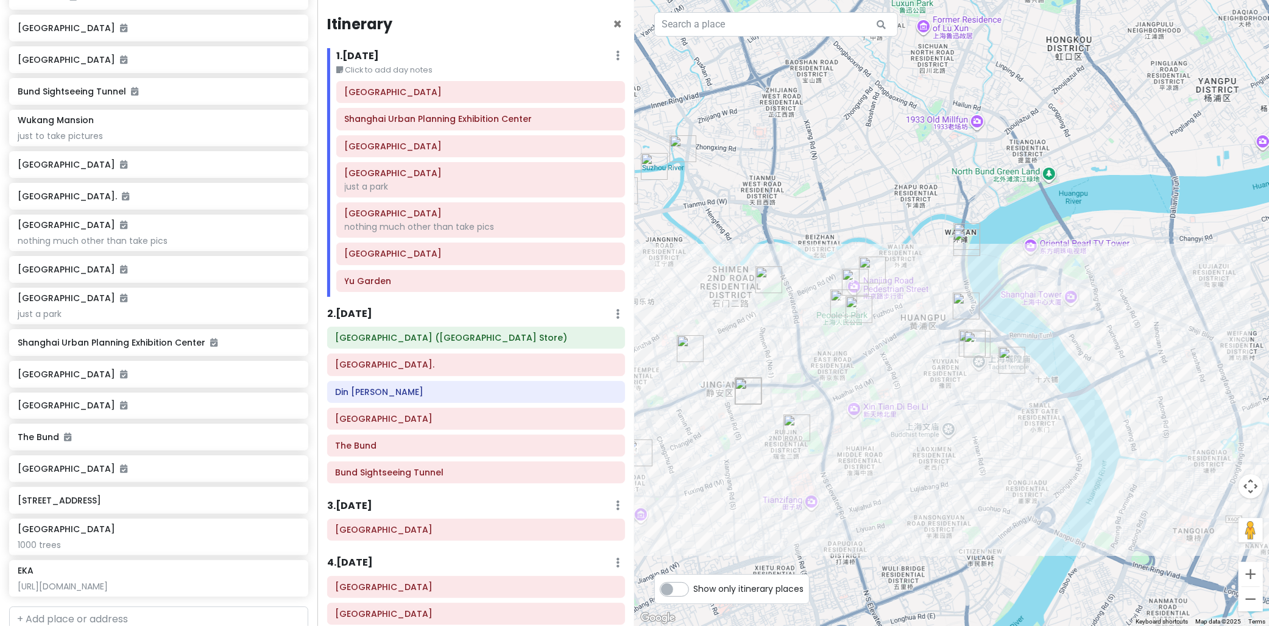
drag, startPoint x: 1048, startPoint y: 269, endPoint x: 1046, endPoint y: 285, distance: 15.9
click at [1082, 289] on div at bounding box center [952, 313] width 635 height 626
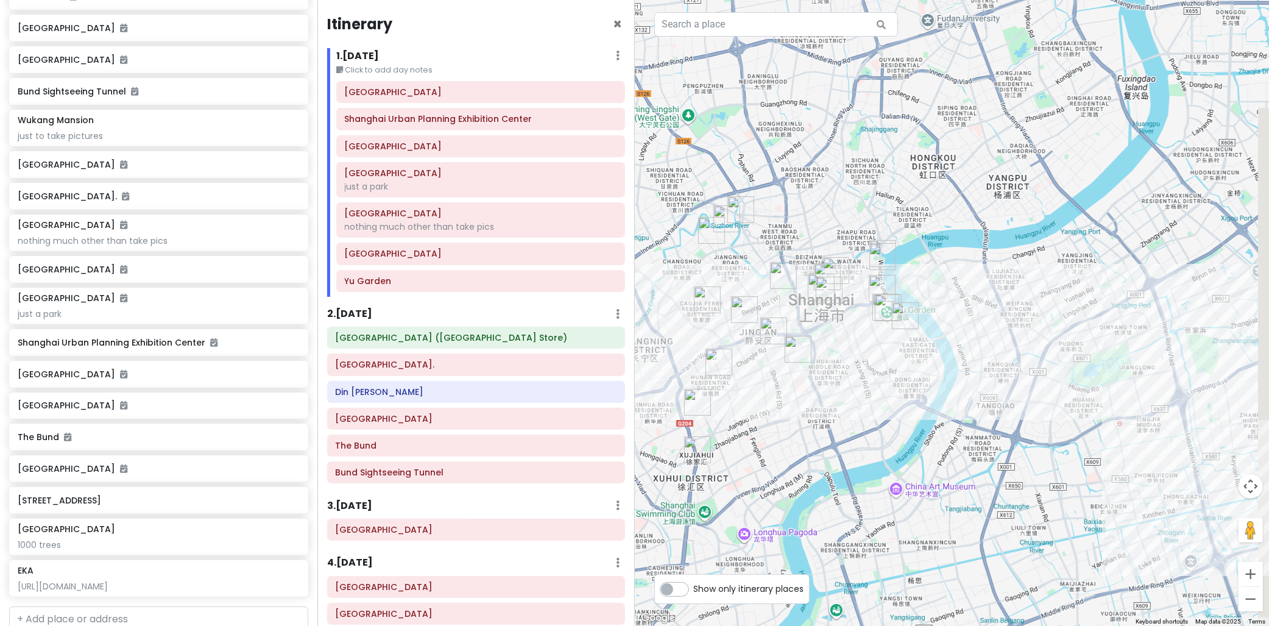
drag, startPoint x: 1020, startPoint y: 264, endPoint x: 993, endPoint y: 272, distance: 27.8
click at [993, 272] on div at bounding box center [952, 313] width 635 height 626
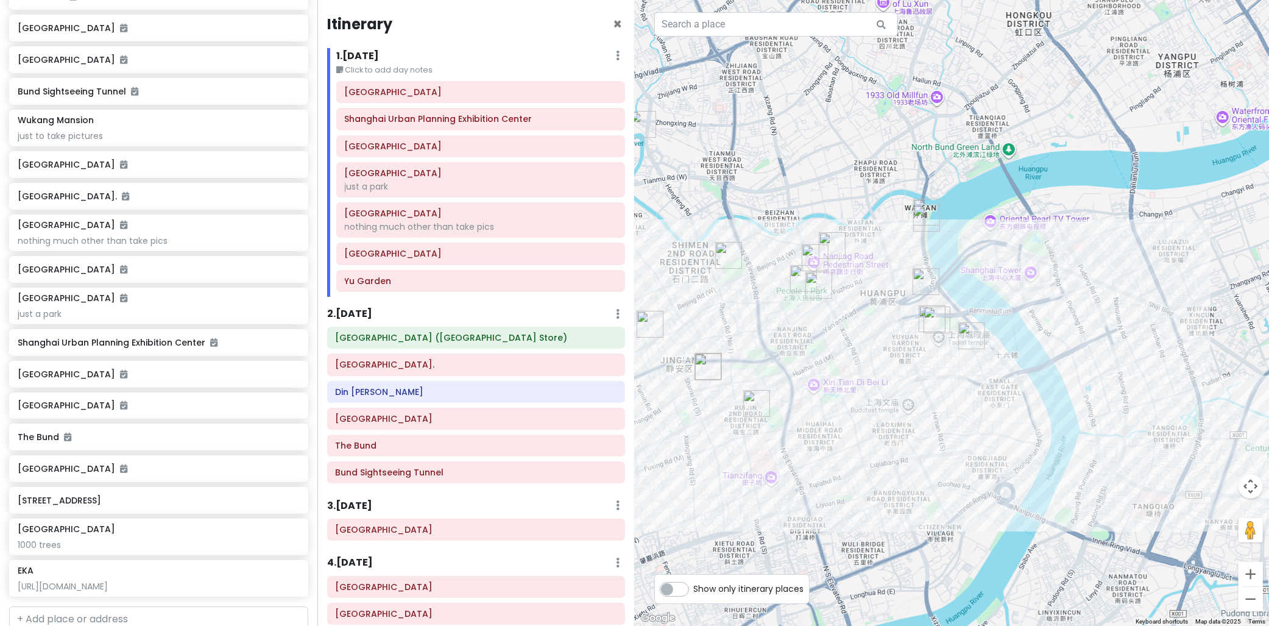
drag, startPoint x: 955, startPoint y: 261, endPoint x: 990, endPoint y: 252, distance: 37.1
click at [1010, 254] on div at bounding box center [952, 313] width 635 height 626
click at [453, 192] on div "just a park" at bounding box center [481, 186] width 272 height 11
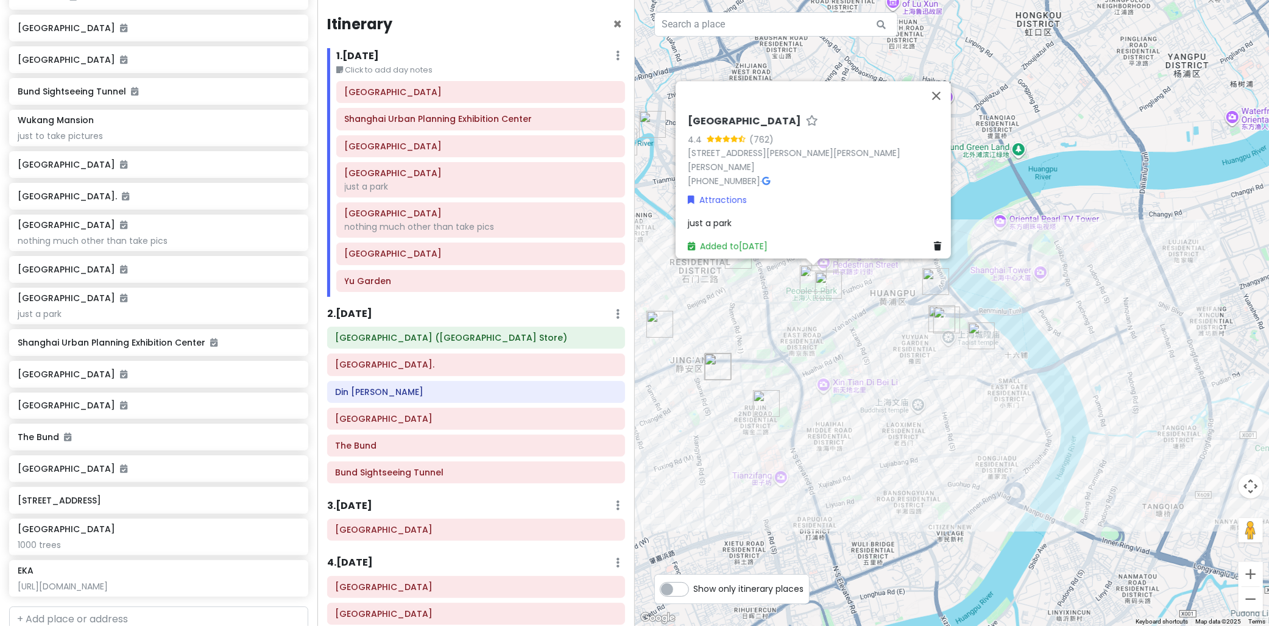
click at [958, 86] on div "People's Park 4.4 (762) 231 Nan Jing Xi Lu, People's Square, Huang Pu Qu, Shang…" at bounding box center [952, 313] width 635 height 626
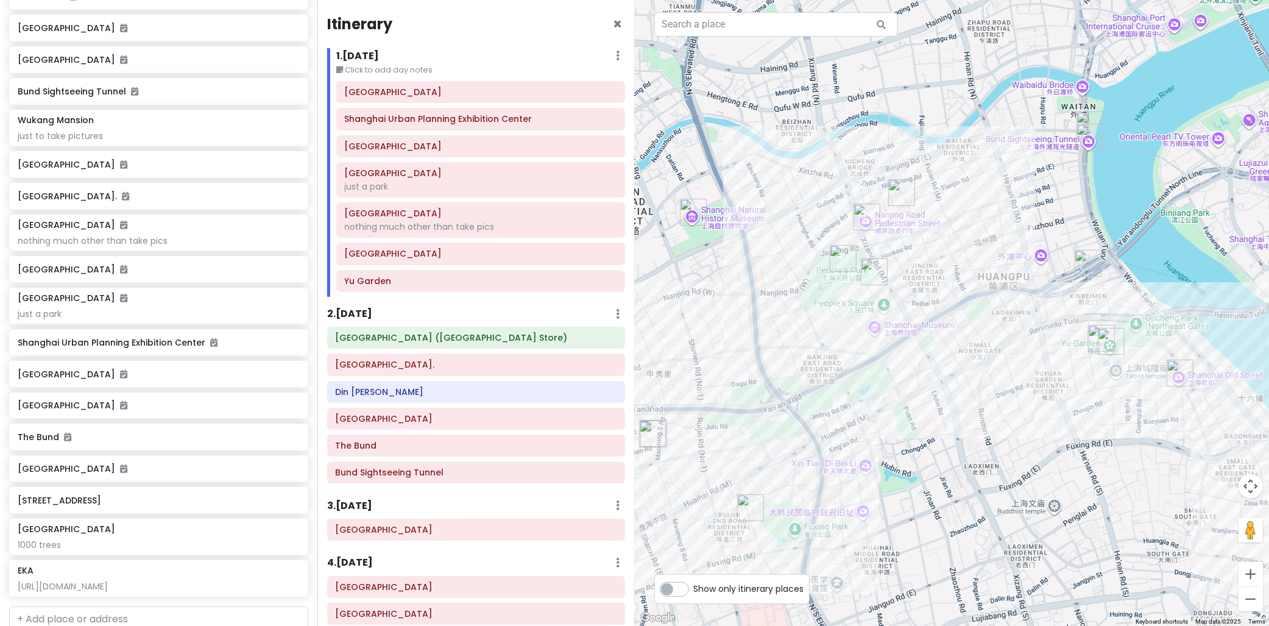
drag, startPoint x: 892, startPoint y: 323, endPoint x: 939, endPoint y: 275, distance: 67.6
click at [939, 275] on div at bounding box center [952, 313] width 635 height 626
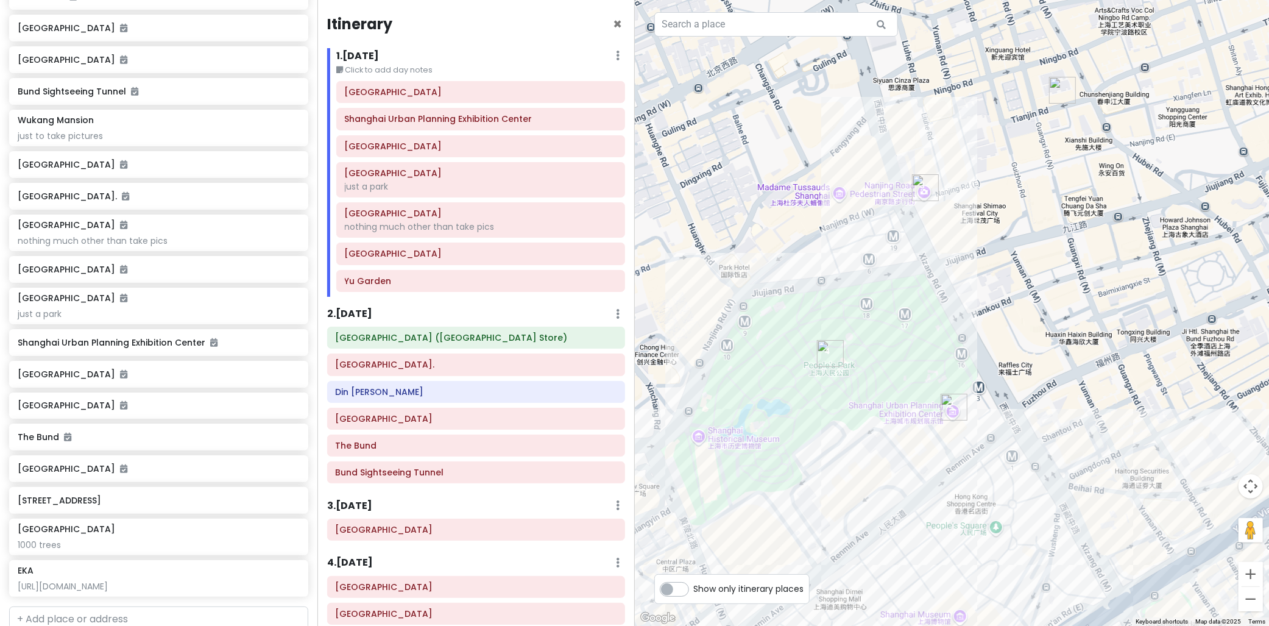
drag, startPoint x: 971, startPoint y: 298, endPoint x: 1014, endPoint y: 314, distance: 45.5
click at [1014, 314] on div at bounding box center [952, 313] width 635 height 626
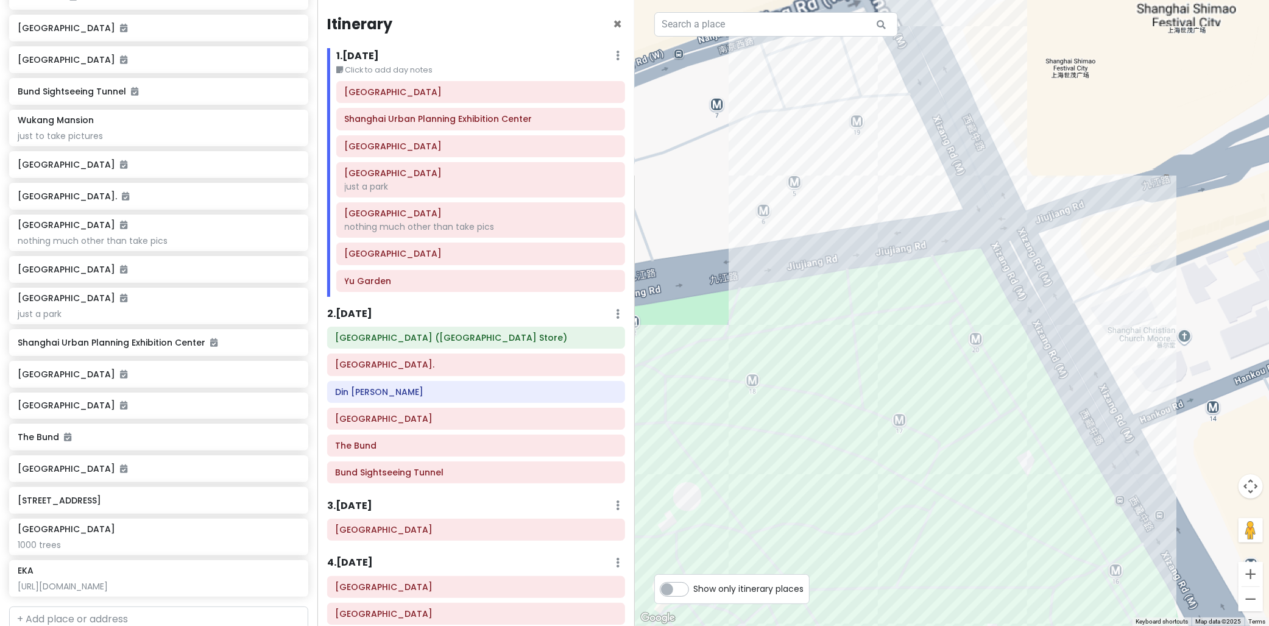
drag, startPoint x: 940, startPoint y: 229, endPoint x: 920, endPoint y: 404, distance: 176.0
click at [921, 406] on div at bounding box center [952, 313] width 635 height 626
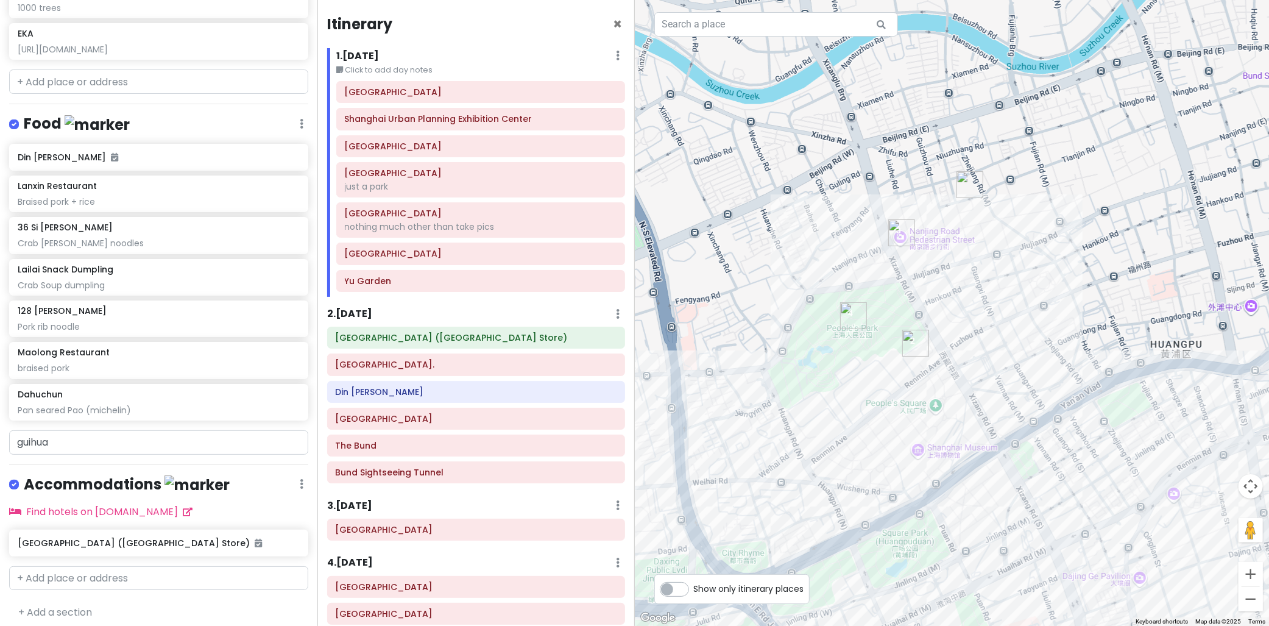
scroll to position [772, 0]
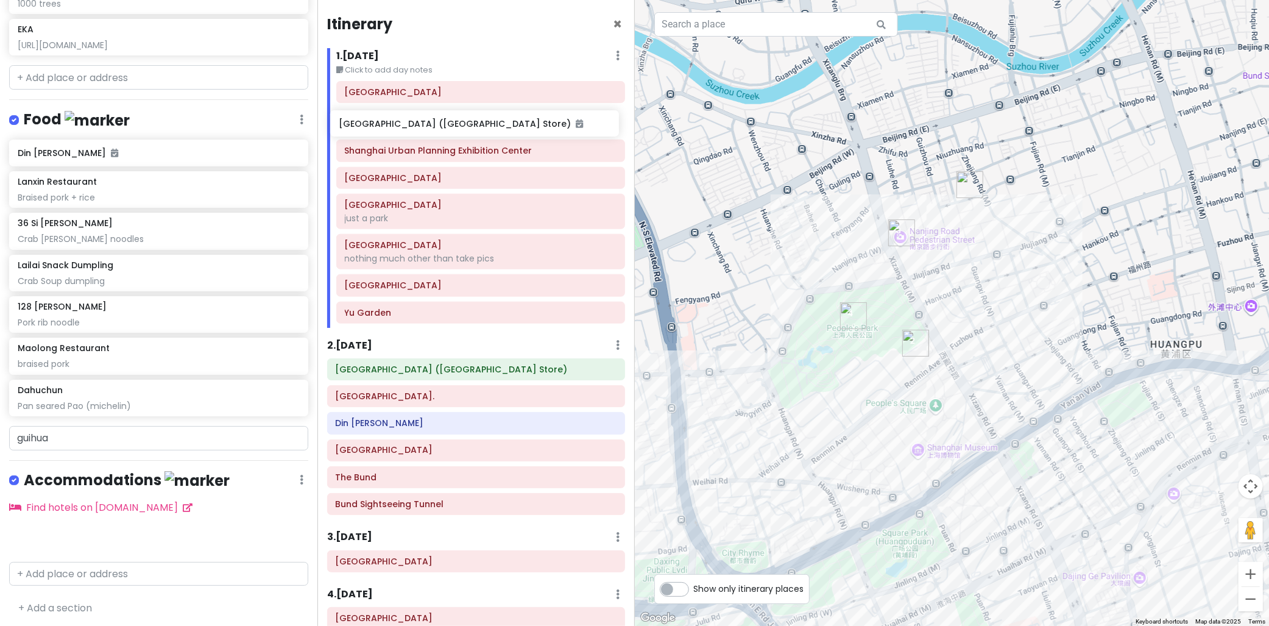
drag, startPoint x: 104, startPoint y: 534, endPoint x: 425, endPoint y: 124, distance: 521.2
click at [425, 124] on div "cingcong trip 2 - SH Private Change Dates Make a Copy Delete Trip Go Pro ⚡️ Giv…" at bounding box center [634, 313] width 1269 height 626
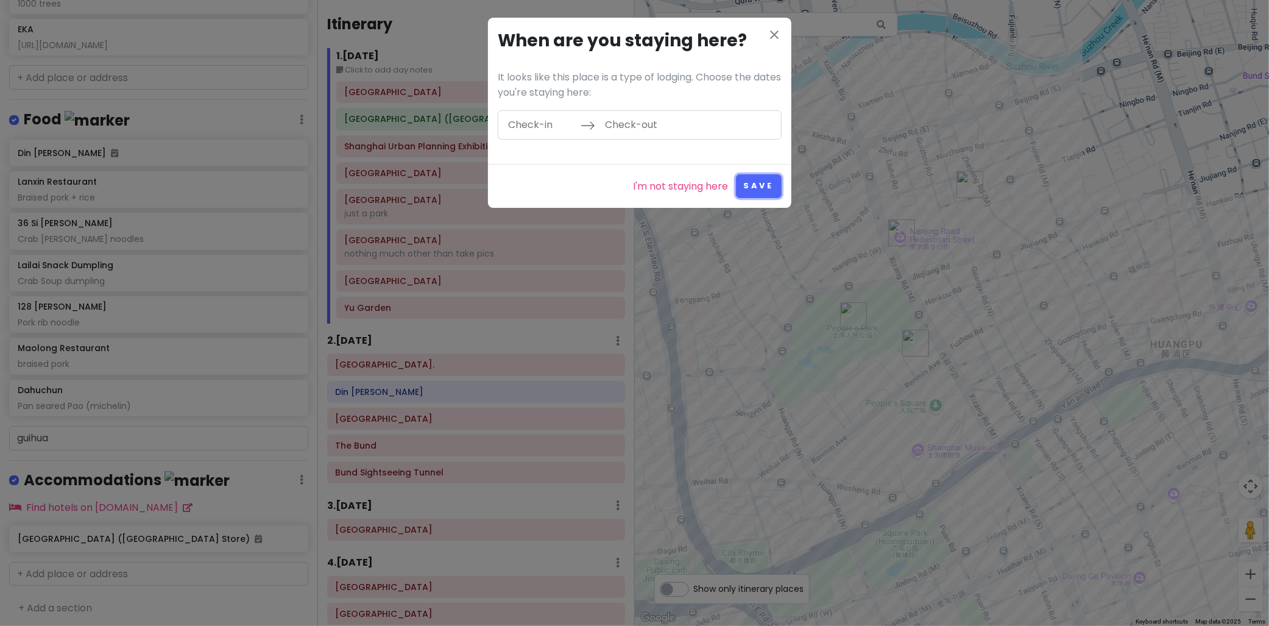
drag, startPoint x: 762, startPoint y: 177, endPoint x: 758, endPoint y: 35, distance: 141.4
click at [841, 16] on div "close When are you staying here? It looks like this place is a type of lodging.…" at bounding box center [634, 313] width 1269 height 626
drag, startPoint x: 760, startPoint y: 35, endPoint x: 769, endPoint y: 34, distance: 9.2
click at [760, 35] on h3 "When are you staying here?" at bounding box center [640, 40] width 284 height 27
click at [769, 34] on icon "close" at bounding box center [774, 34] width 15 height 15
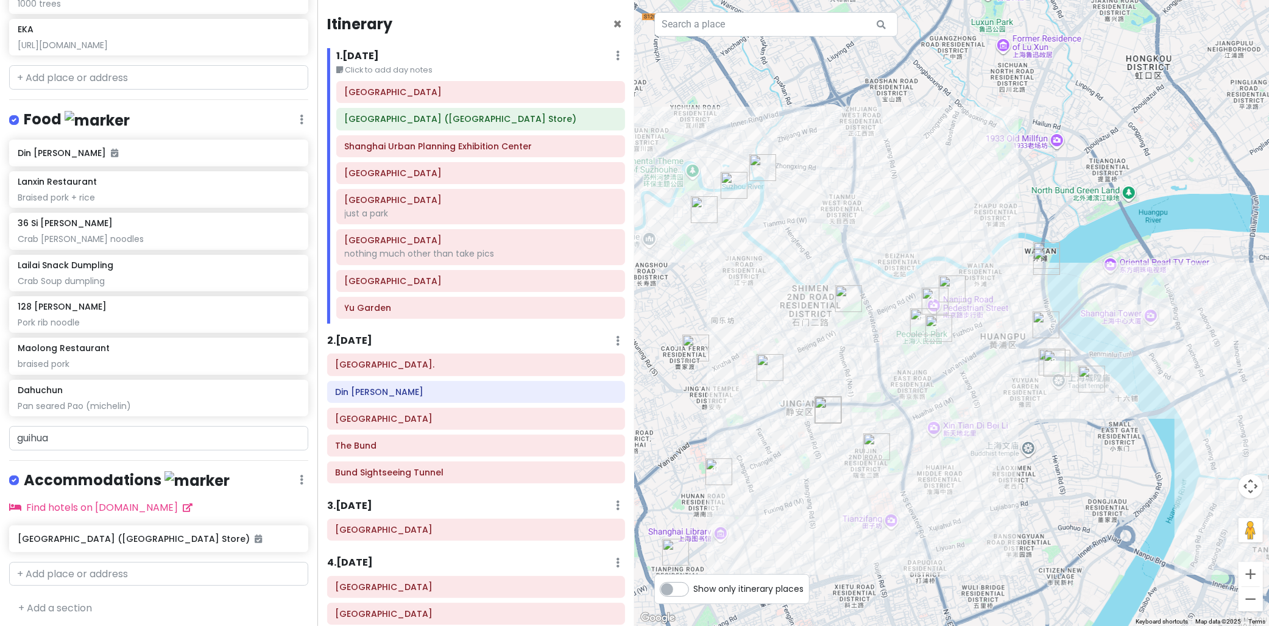
drag, startPoint x: 976, startPoint y: 325, endPoint x: 949, endPoint y: 342, distance: 31.4
click at [949, 342] on div at bounding box center [952, 313] width 635 height 626
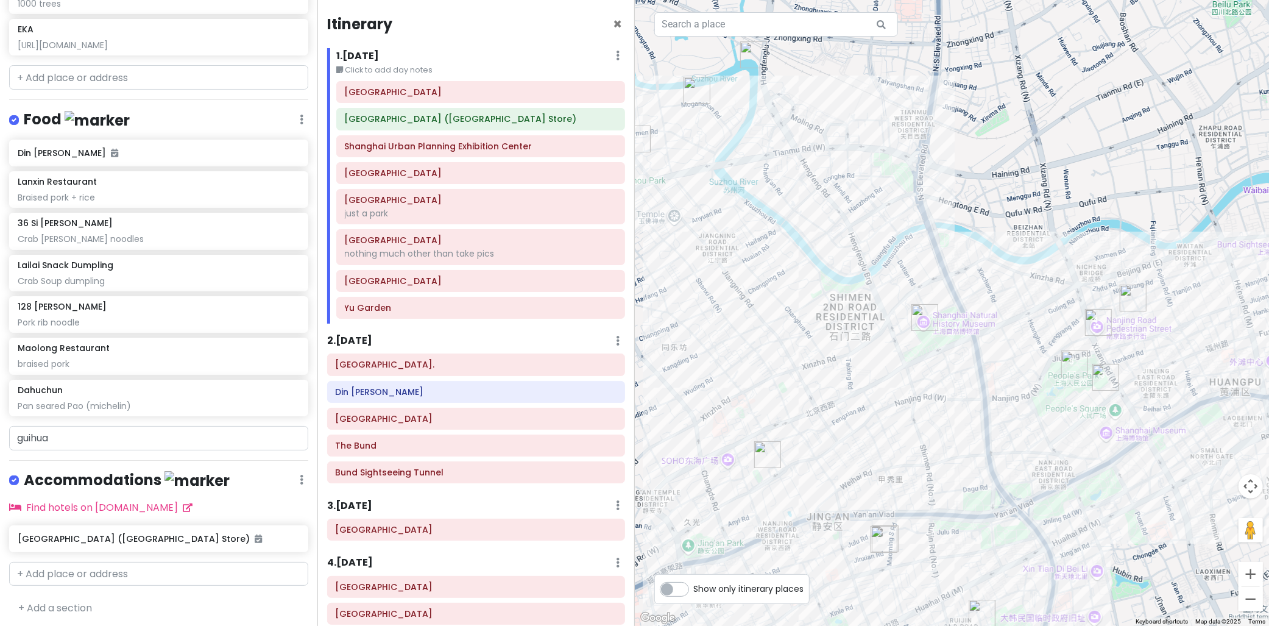
drag, startPoint x: 863, startPoint y: 208, endPoint x: 1057, endPoint y: 236, distance: 196.9
click at [1057, 236] on div at bounding box center [952, 313] width 635 height 626
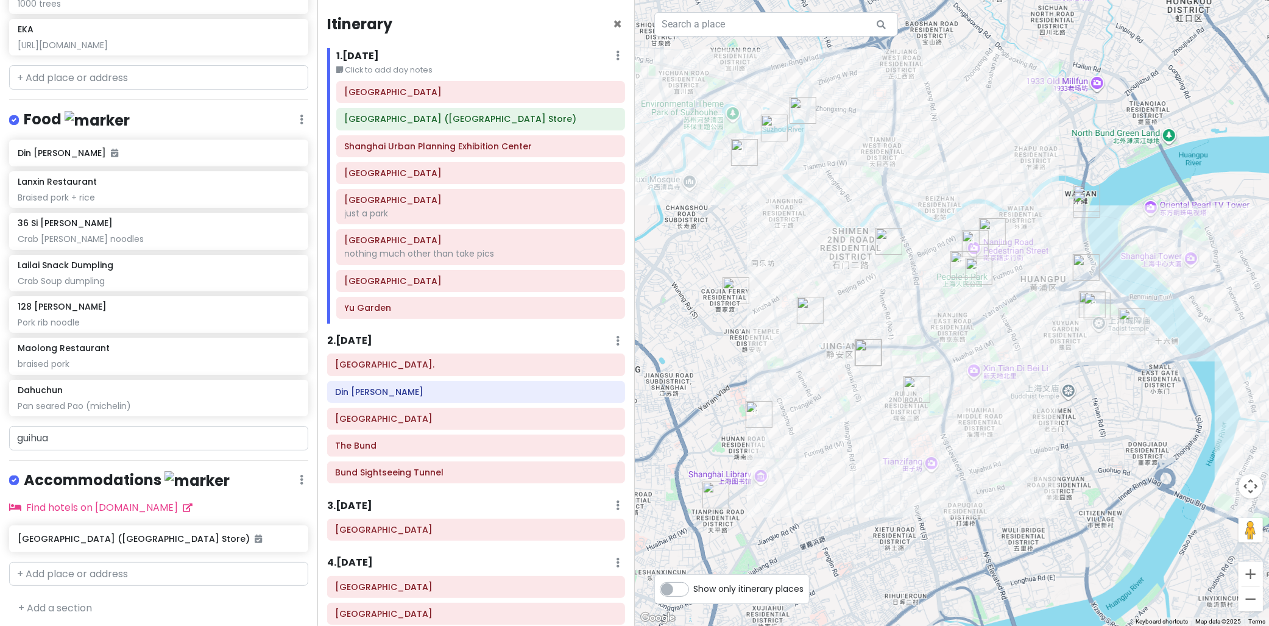
drag, startPoint x: 1086, startPoint y: 236, endPoint x: 1001, endPoint y: 210, distance: 89.0
click at [1001, 210] on div at bounding box center [952, 313] width 635 height 626
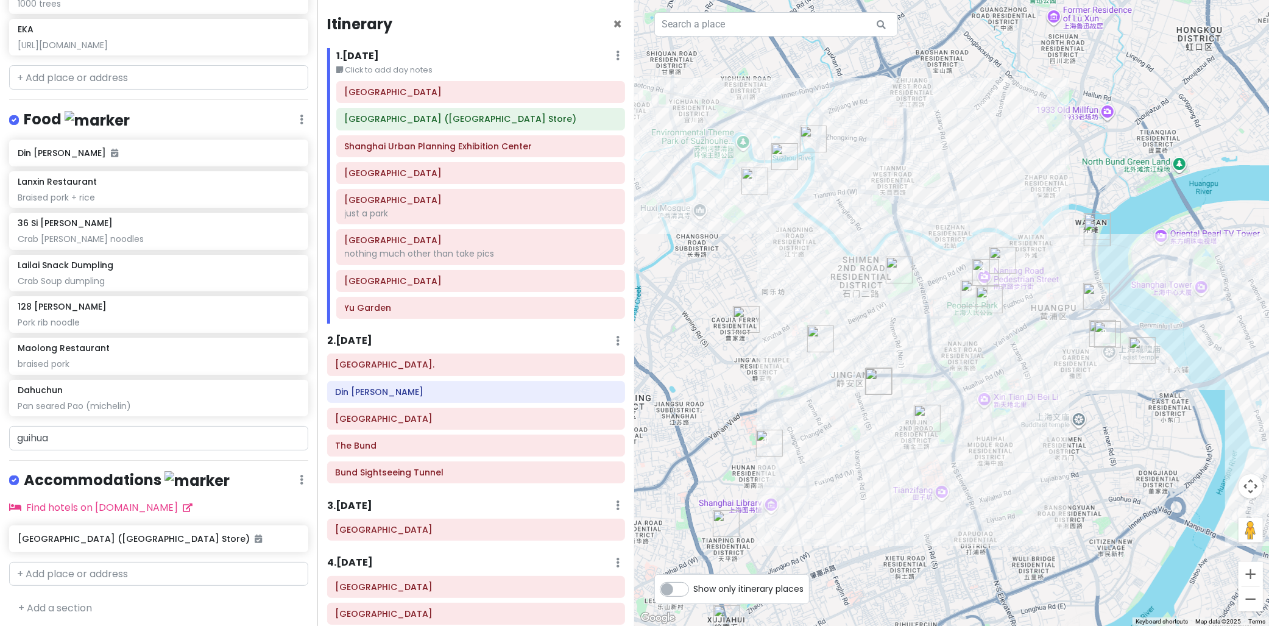
drag, startPoint x: 807, startPoint y: 224, endPoint x: 910, endPoint y: 250, distance: 106.2
click at [807, 223] on div at bounding box center [952, 313] width 635 height 626
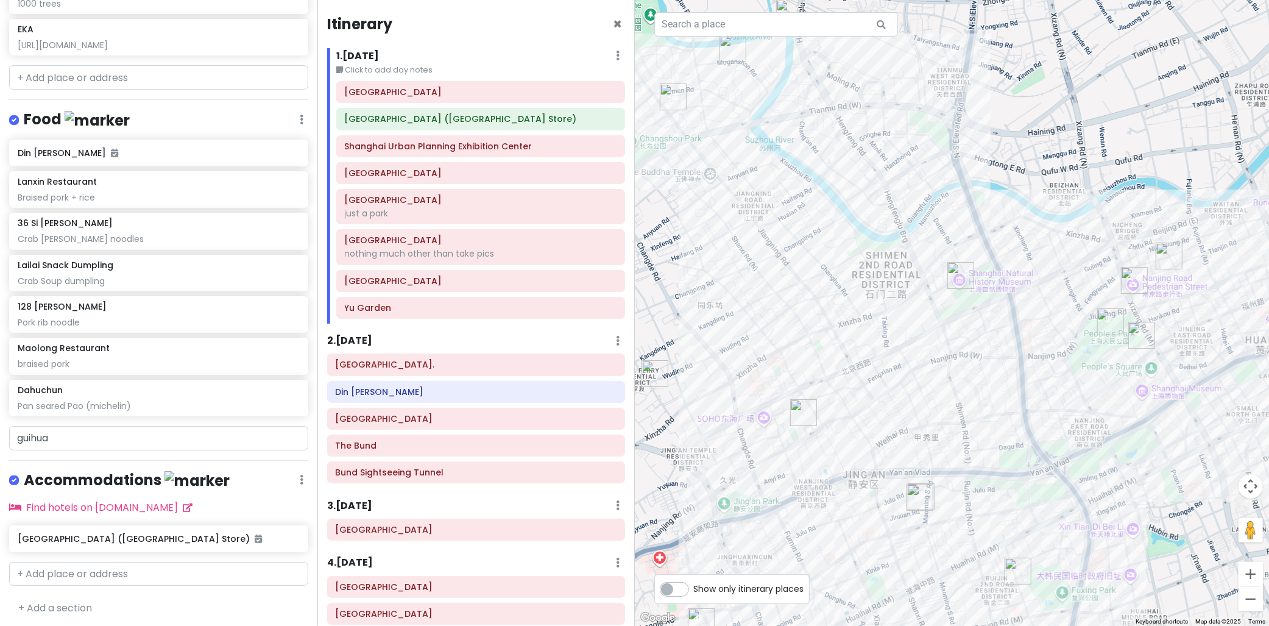
drag, startPoint x: 920, startPoint y: 277, endPoint x: 880, endPoint y: 238, distance: 55.1
click at [912, 239] on div at bounding box center [952, 313] width 635 height 626
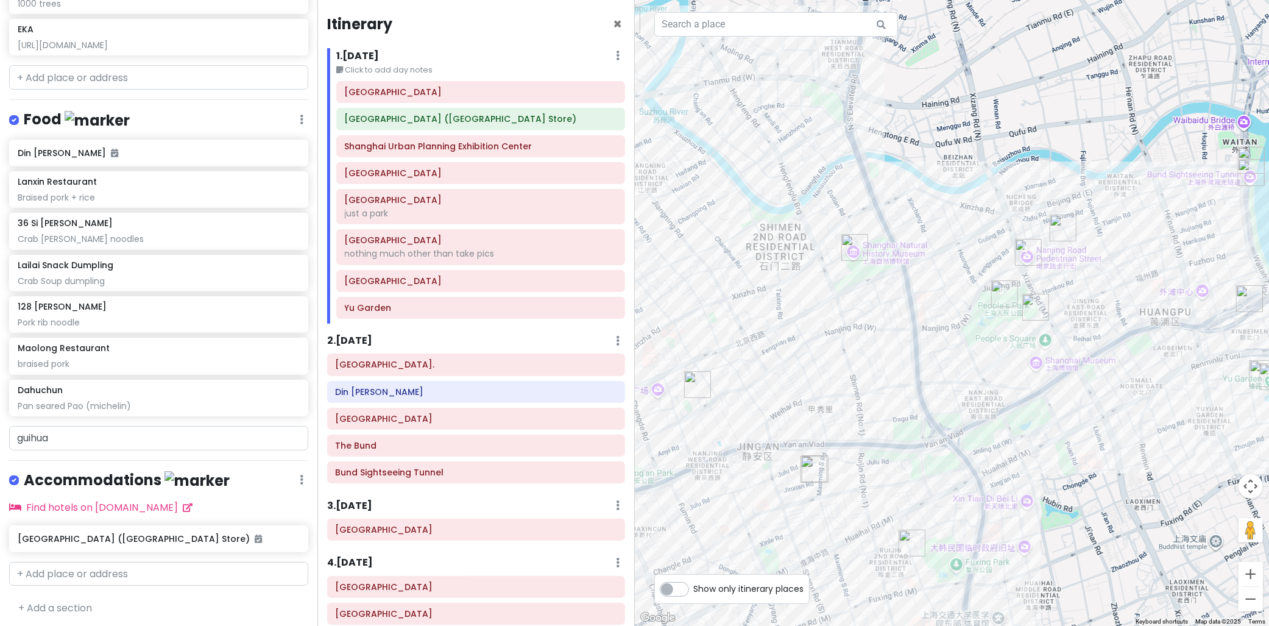
drag, startPoint x: 887, startPoint y: 309, endPoint x: 786, endPoint y: 289, distance: 103.1
click at [791, 291] on div at bounding box center [952, 313] width 635 height 626
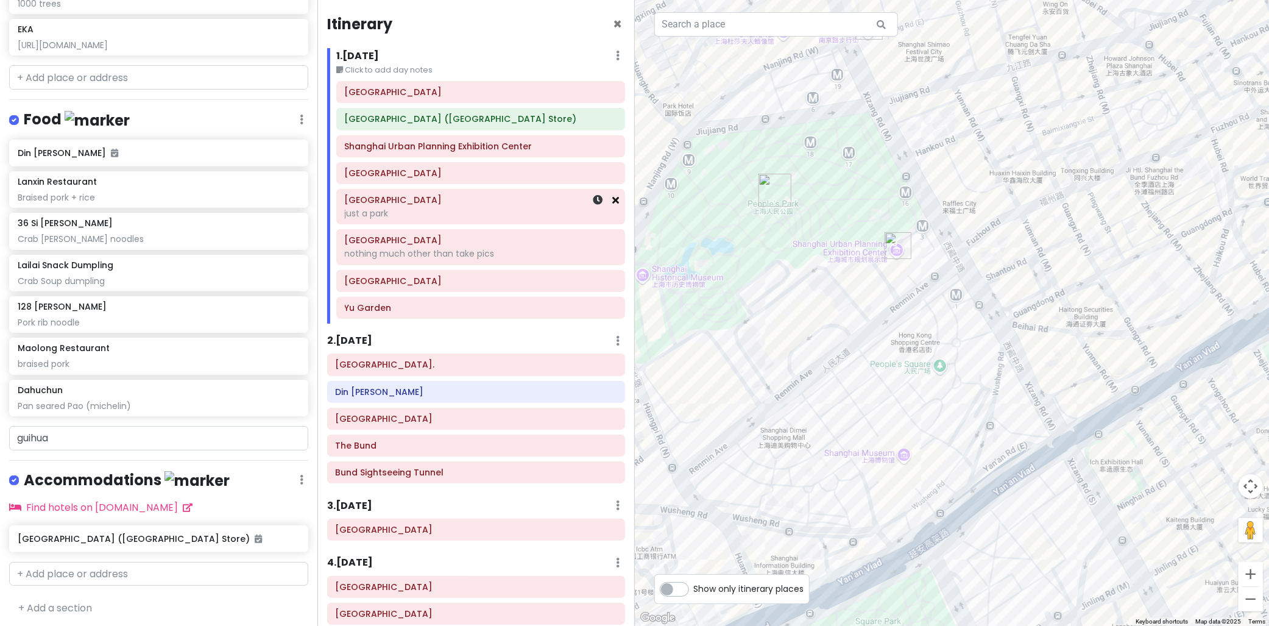
click at [613, 202] on icon at bounding box center [616, 200] width 7 height 10
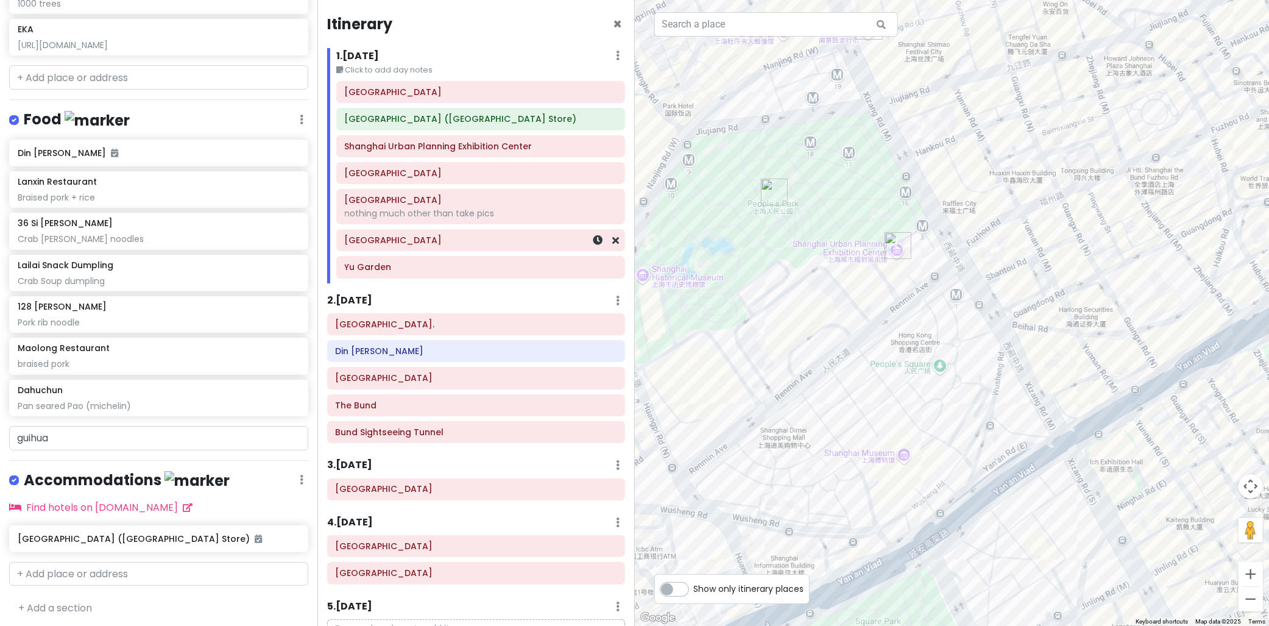
click at [413, 242] on h6 "Yuyuan Old Street" at bounding box center [481, 240] width 272 height 11
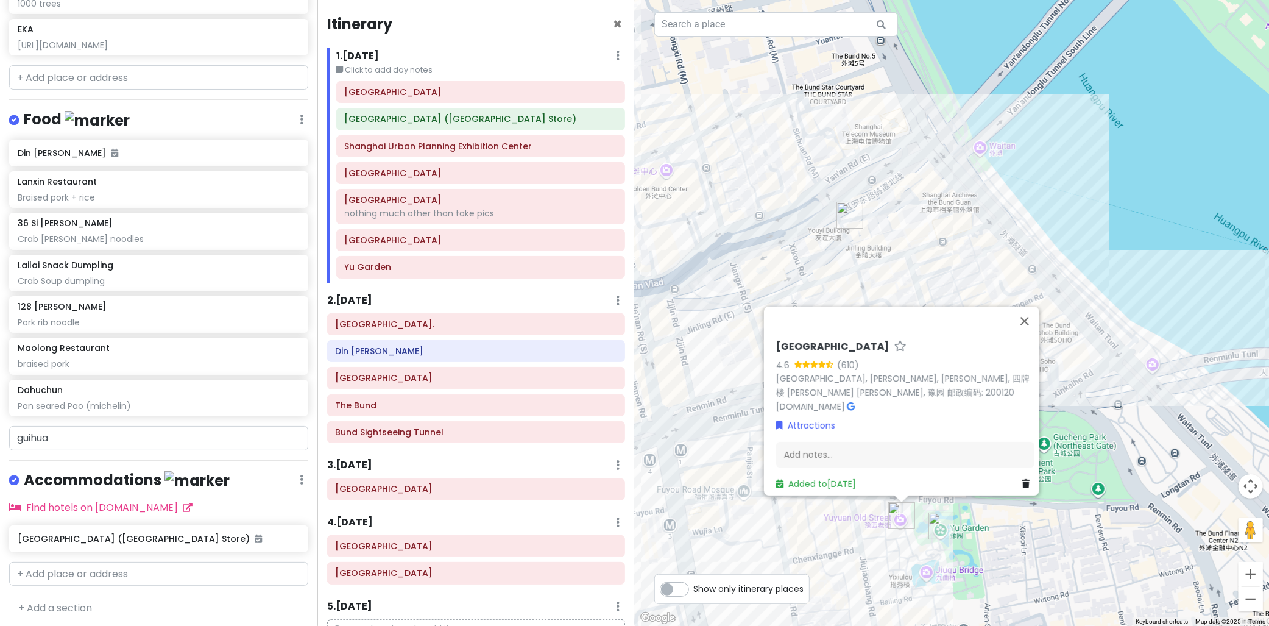
drag, startPoint x: 1003, startPoint y: 207, endPoint x: 813, endPoint y: 216, distance: 190.2
click at [813, 215] on div "Yuyuan Old Street 4.6 (610) China, Shang Hai Shi, Huang Pu Qu, 四牌楼 Yu Yuan Xin …" at bounding box center [952, 313] width 635 height 626
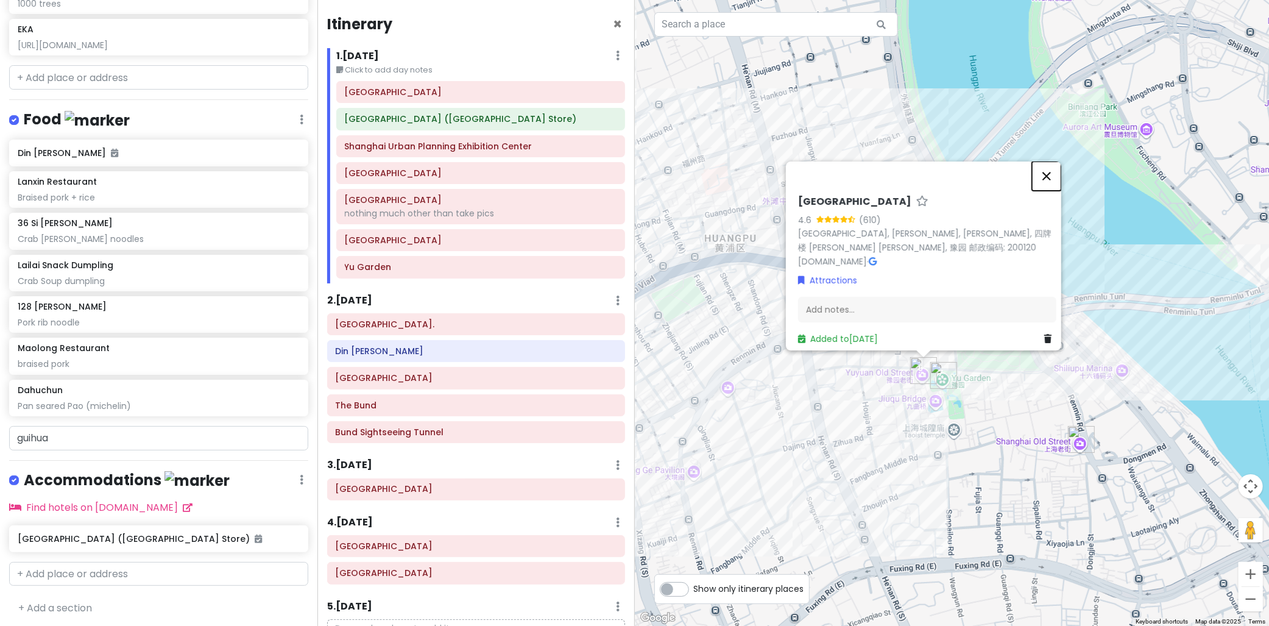
click at [1055, 174] on button "Close" at bounding box center [1046, 175] width 29 height 29
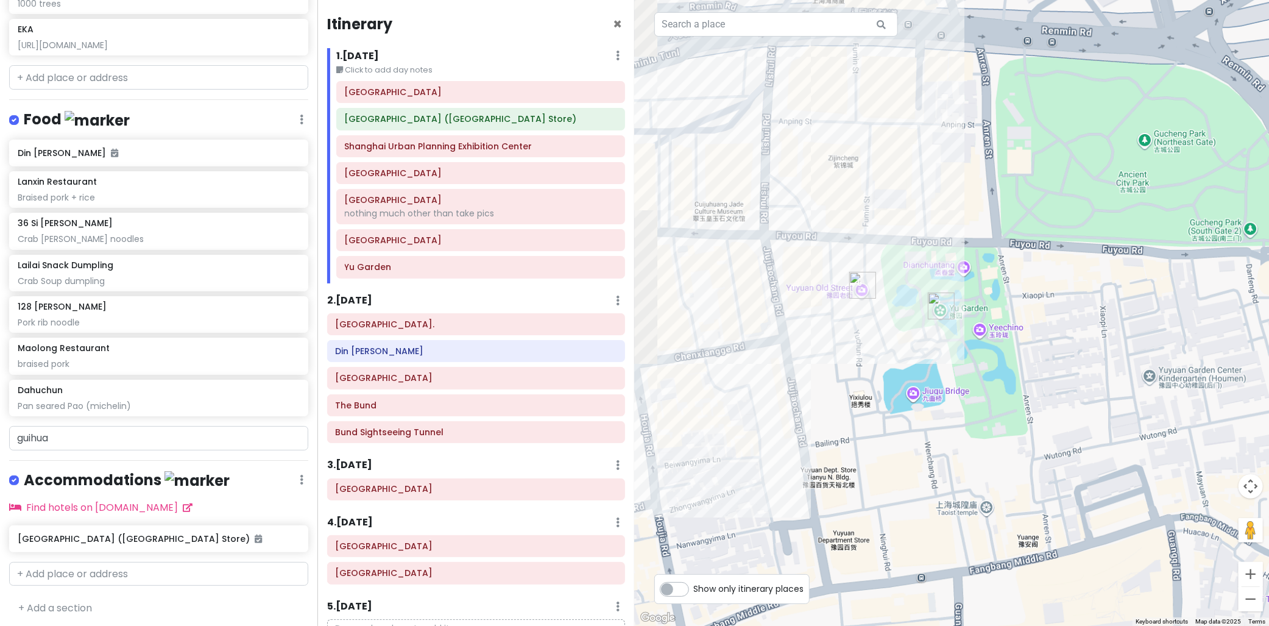
drag, startPoint x: 965, startPoint y: 361, endPoint x: 983, endPoint y: 348, distance: 21.8
click at [983, 349] on div at bounding box center [952, 313] width 635 height 626
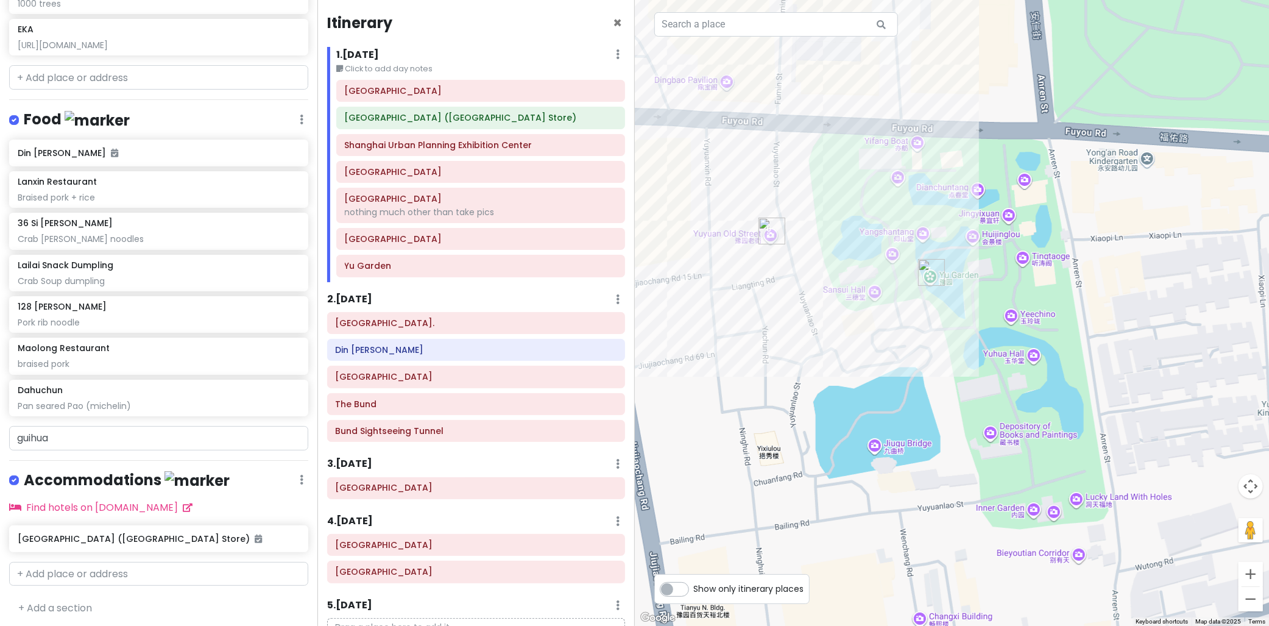
scroll to position [0, 0]
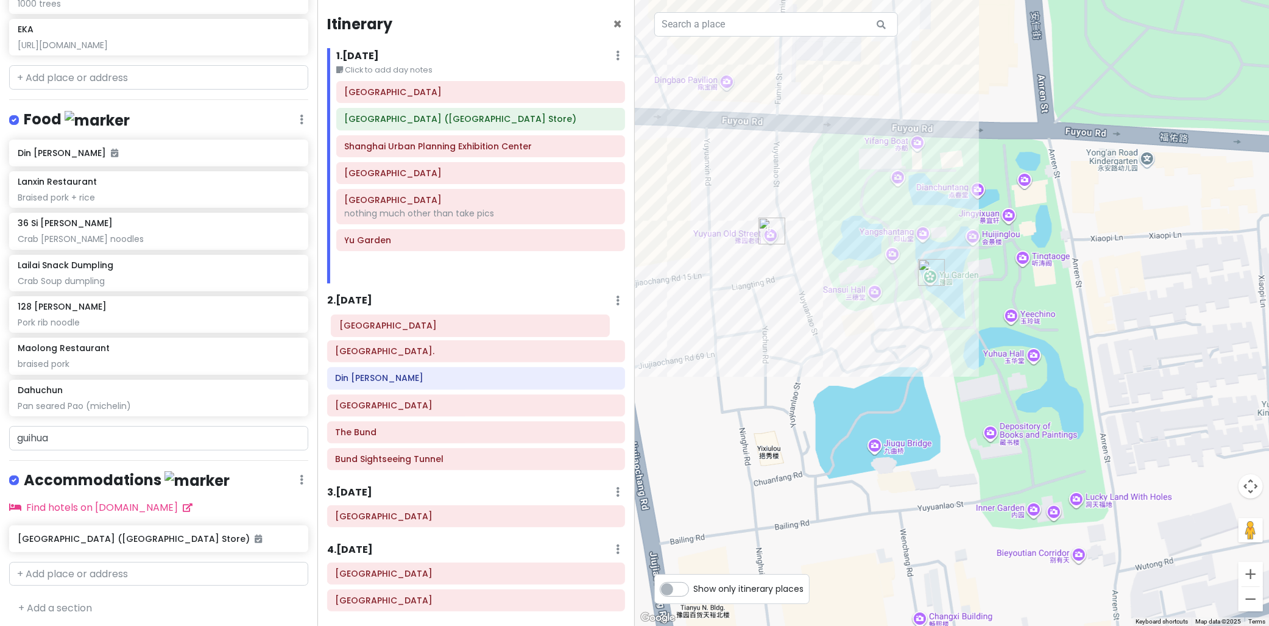
drag, startPoint x: 375, startPoint y: 252, endPoint x: 370, endPoint y: 336, distance: 84.8
click at [370, 336] on div "Itinerary × 1 . Mon 10/13 Edit Day Notes Delete Day Click to add day notes Shan…" at bounding box center [475, 313] width 317 height 626
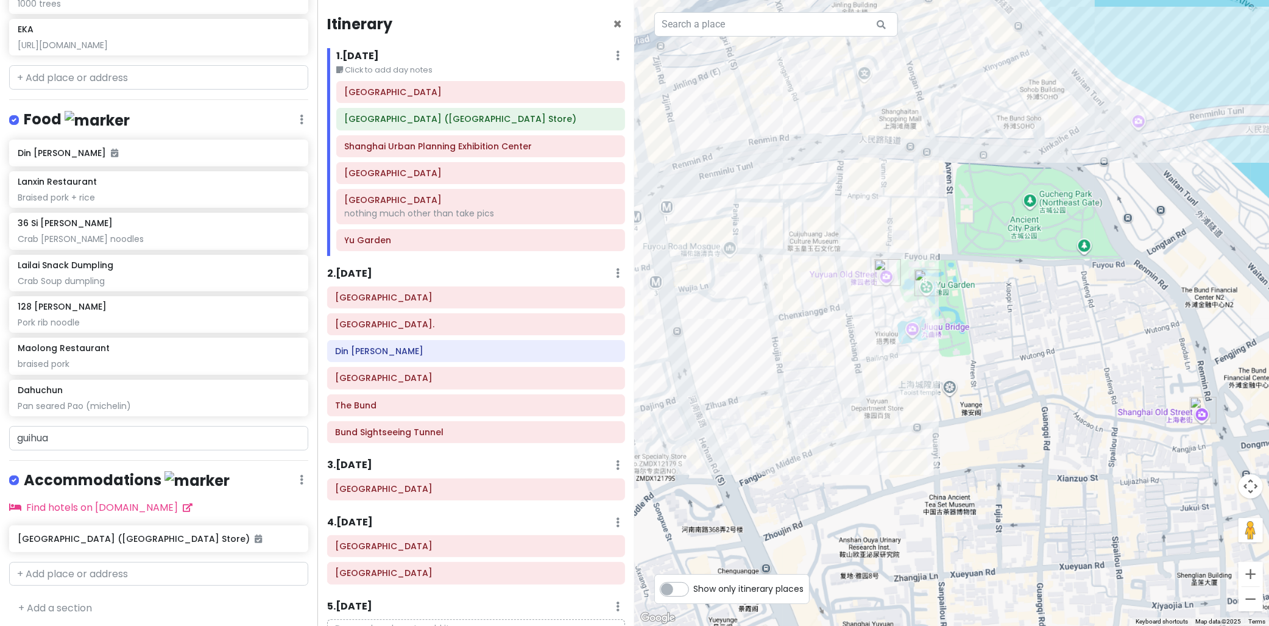
drag, startPoint x: 919, startPoint y: 392, endPoint x: 1003, endPoint y: 344, distance: 97.7
click at [1003, 344] on div at bounding box center [952, 313] width 635 height 626
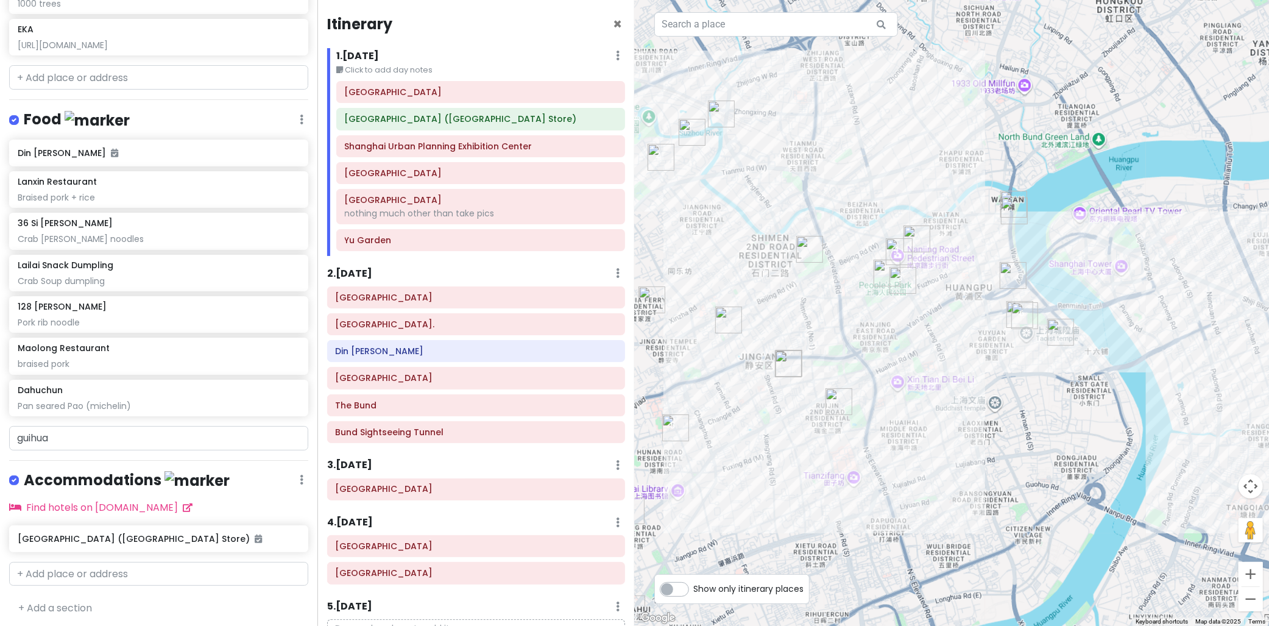
drag, startPoint x: 1026, startPoint y: 341, endPoint x: 1025, endPoint y: 347, distance: 6.2
click at [1025, 347] on div at bounding box center [952, 313] width 635 height 626
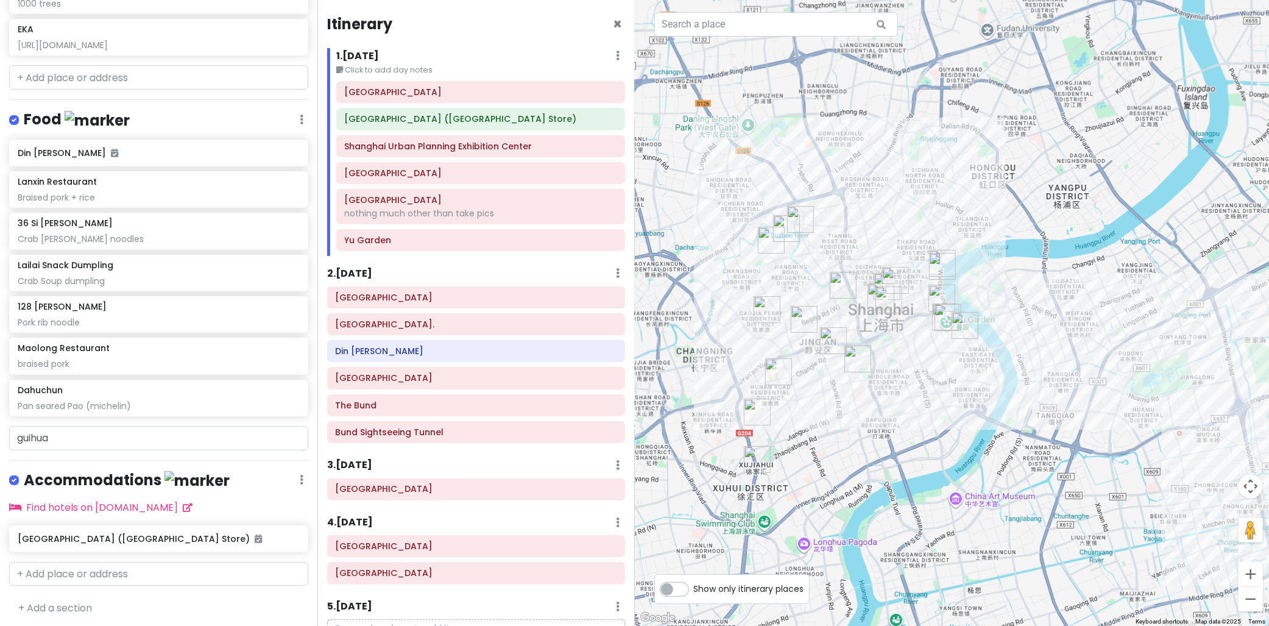
drag, startPoint x: 1031, startPoint y: 342, endPoint x: 965, endPoint y: 339, distance: 65.2
click at [970, 337] on div at bounding box center [952, 313] width 635 height 626
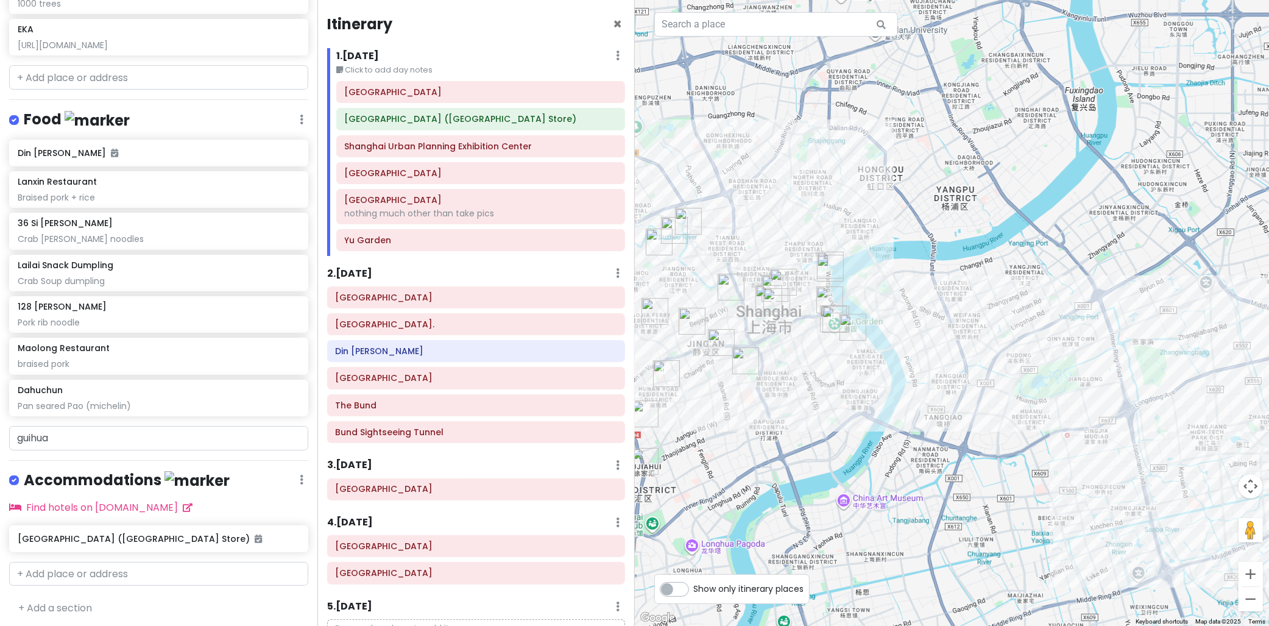
drag, startPoint x: 898, startPoint y: 353, endPoint x: 852, endPoint y: 351, distance: 46.3
click at [877, 355] on div at bounding box center [952, 313] width 635 height 626
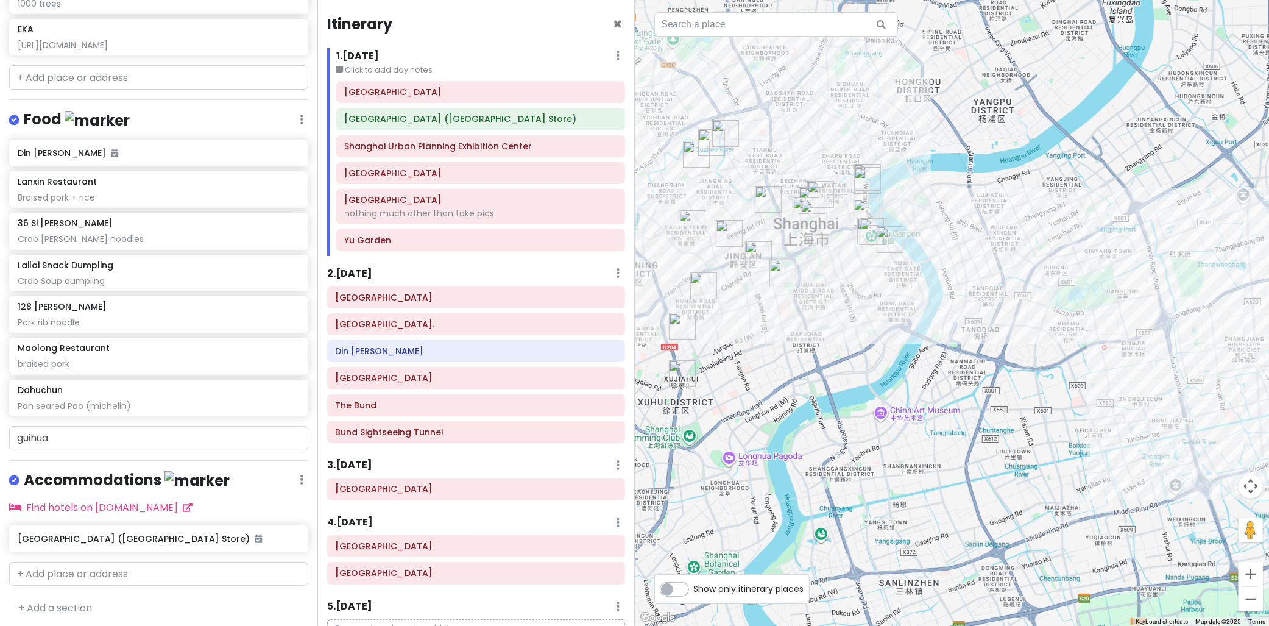
drag, startPoint x: 848, startPoint y: 330, endPoint x: 866, endPoint y: 259, distance: 73.0
click at [897, 271] on div at bounding box center [952, 313] width 635 height 626
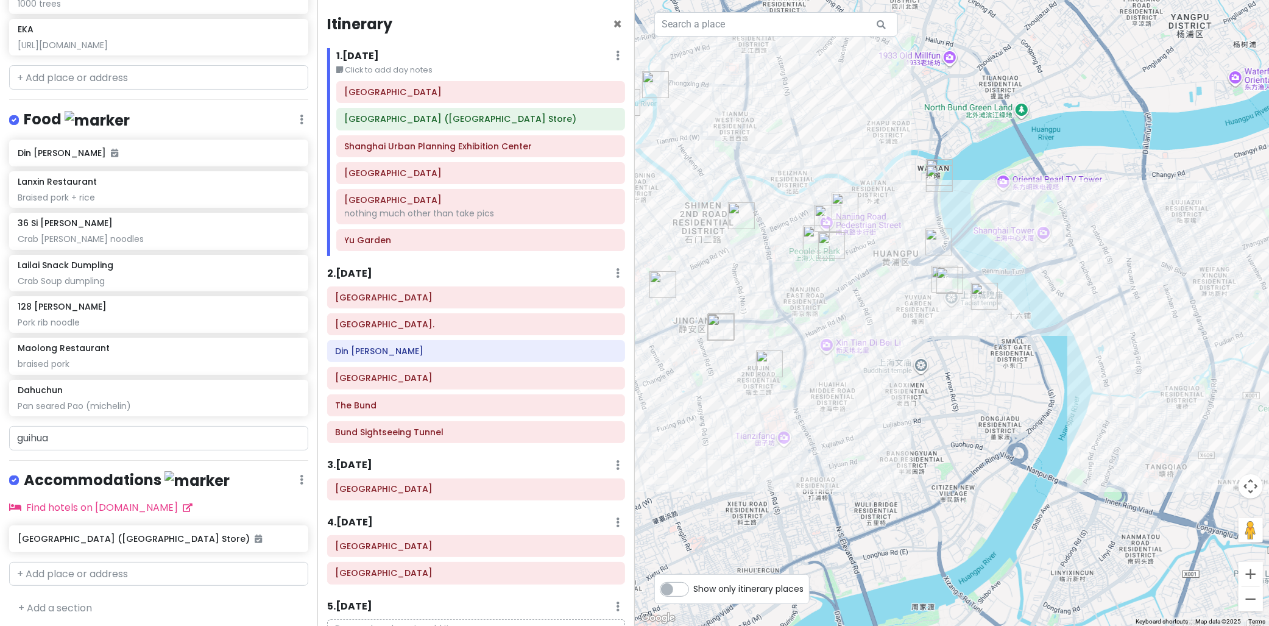
click at [372, 278] on h6 "2 . Tue 10/14" at bounding box center [349, 273] width 45 height 13
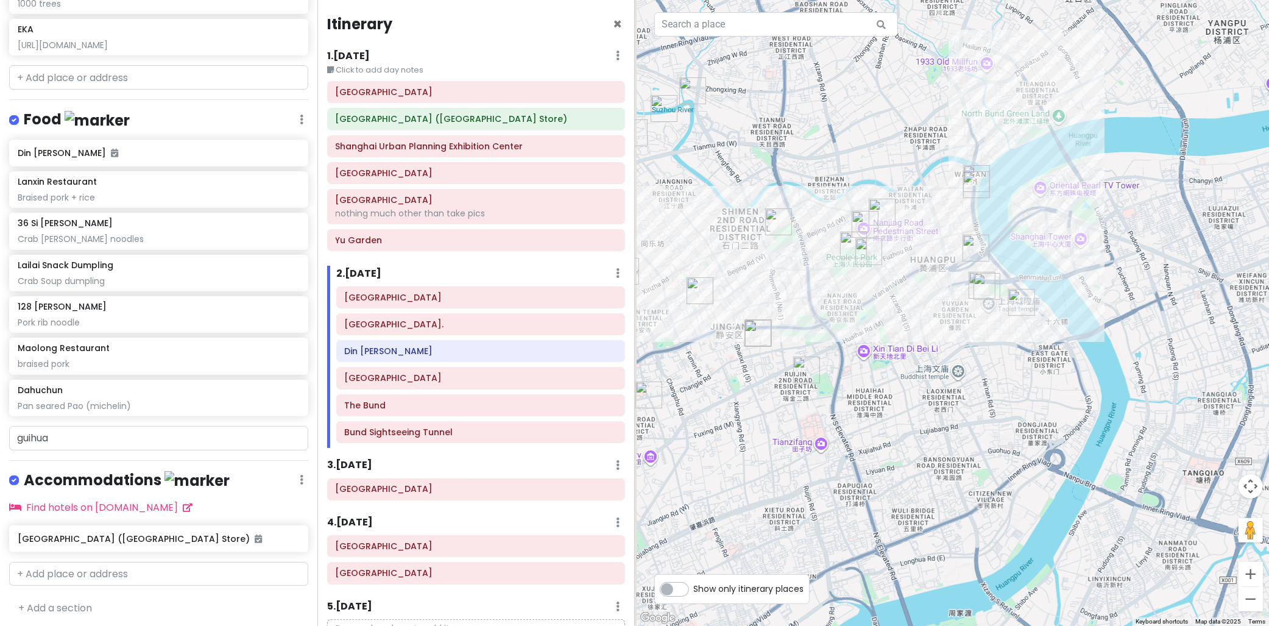
drag, startPoint x: 902, startPoint y: 311, endPoint x: 928, endPoint y: 324, distance: 29.1
click at [923, 317] on div at bounding box center [952, 313] width 635 height 626
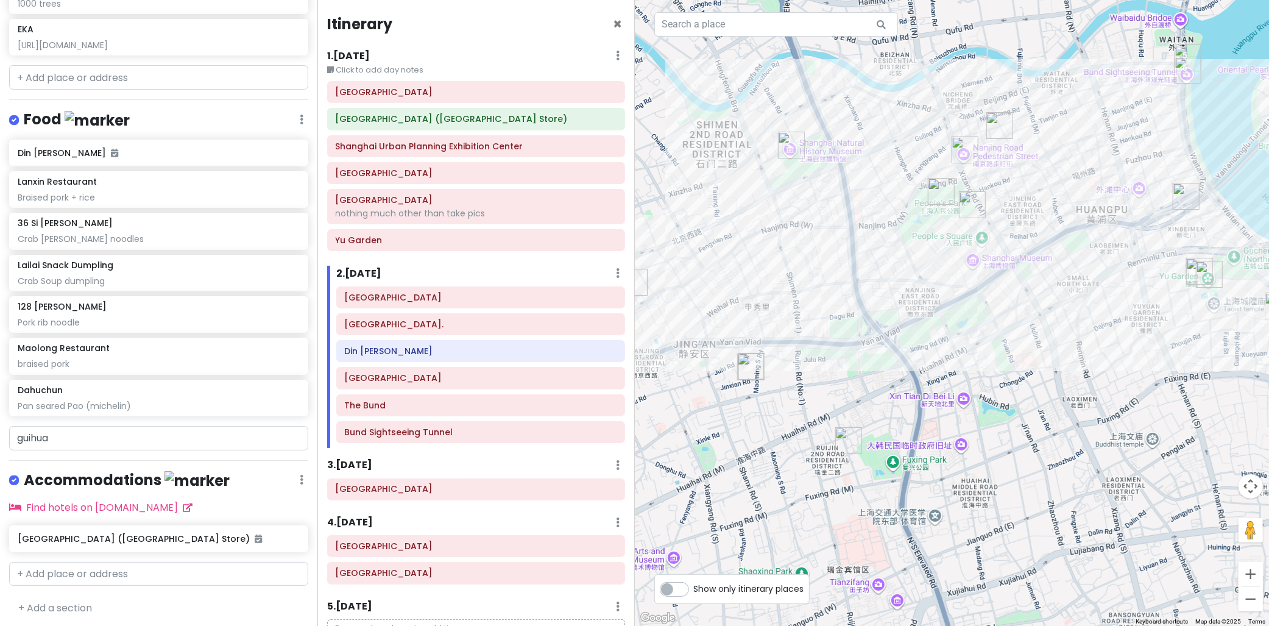
drag, startPoint x: 987, startPoint y: 201, endPoint x: 1117, endPoint y: 205, distance: 130.4
click at [1124, 204] on div at bounding box center [952, 313] width 635 height 626
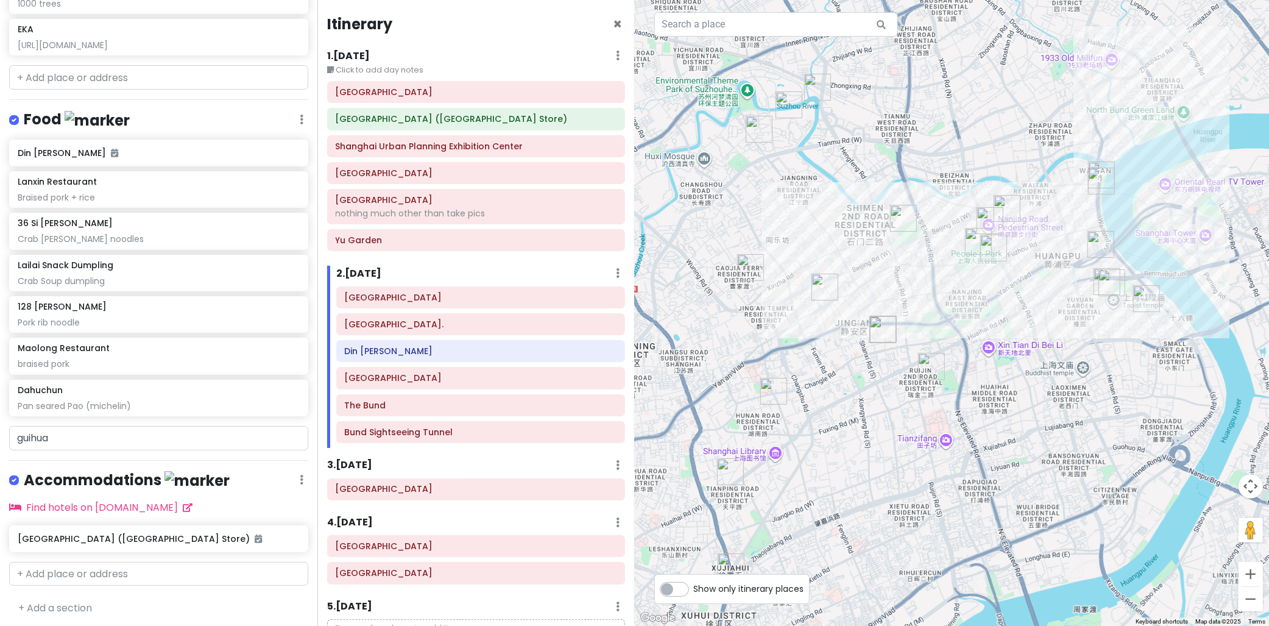
drag, startPoint x: 1104, startPoint y: 192, endPoint x: 1077, endPoint y: 253, distance: 66.5
click at [1077, 253] on div at bounding box center [952, 313] width 635 height 626
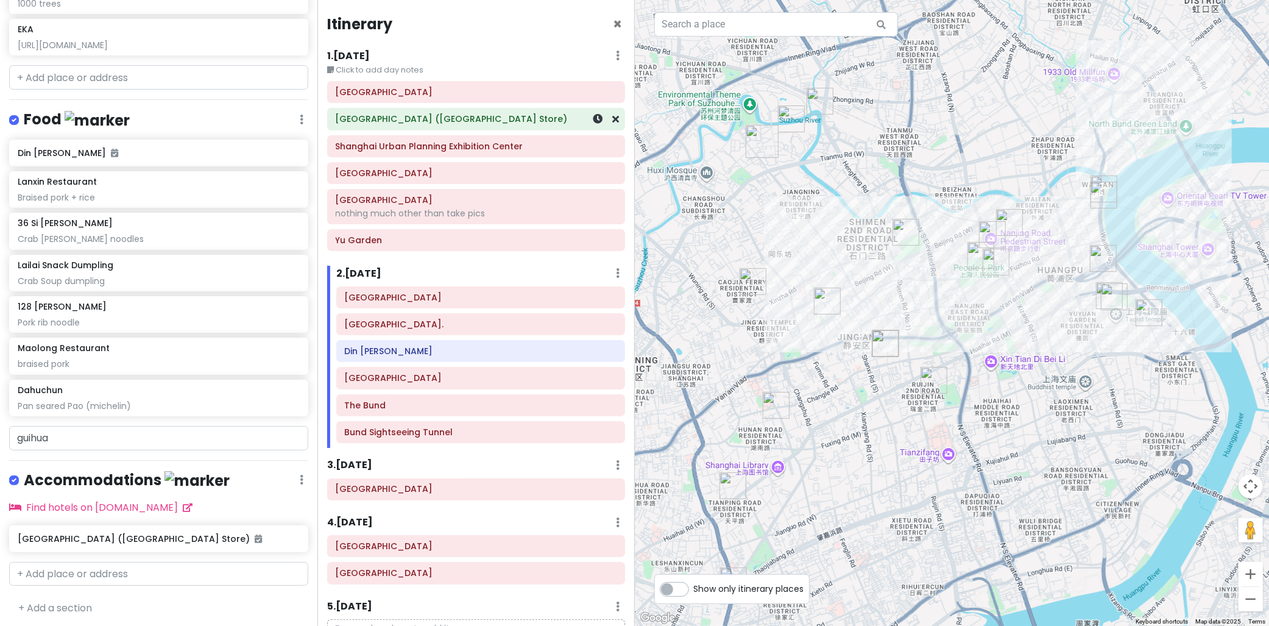
drag, startPoint x: 398, startPoint y: 121, endPoint x: 374, endPoint y: 123, distance: 23.9
click at [374, 123] on h6 "Ji Hotel (Shanghai Jiangning Rd Subway Station Store)" at bounding box center [476, 118] width 281 height 11
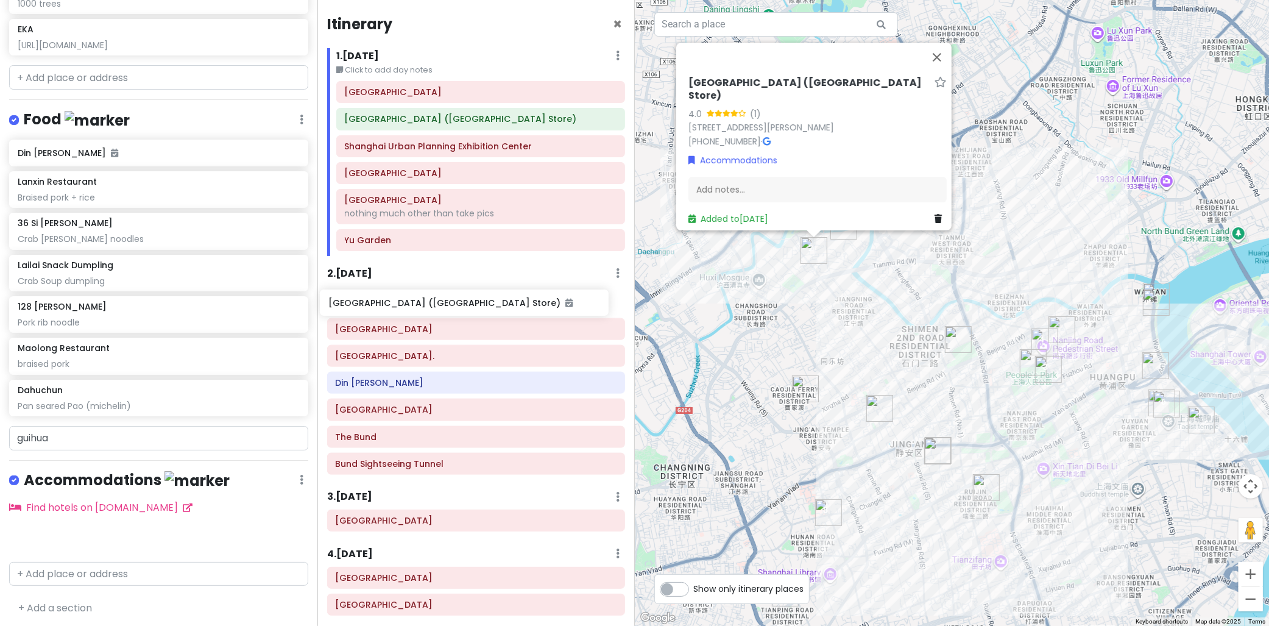
drag, startPoint x: 134, startPoint y: 531, endPoint x: 458, endPoint y: 308, distance: 393.3
click at [453, 300] on div "cingcong trip 2 - SH Private Change Dates Make a Copy Delete Trip Go Pro ⚡️ Giv…" at bounding box center [634, 313] width 1269 height 626
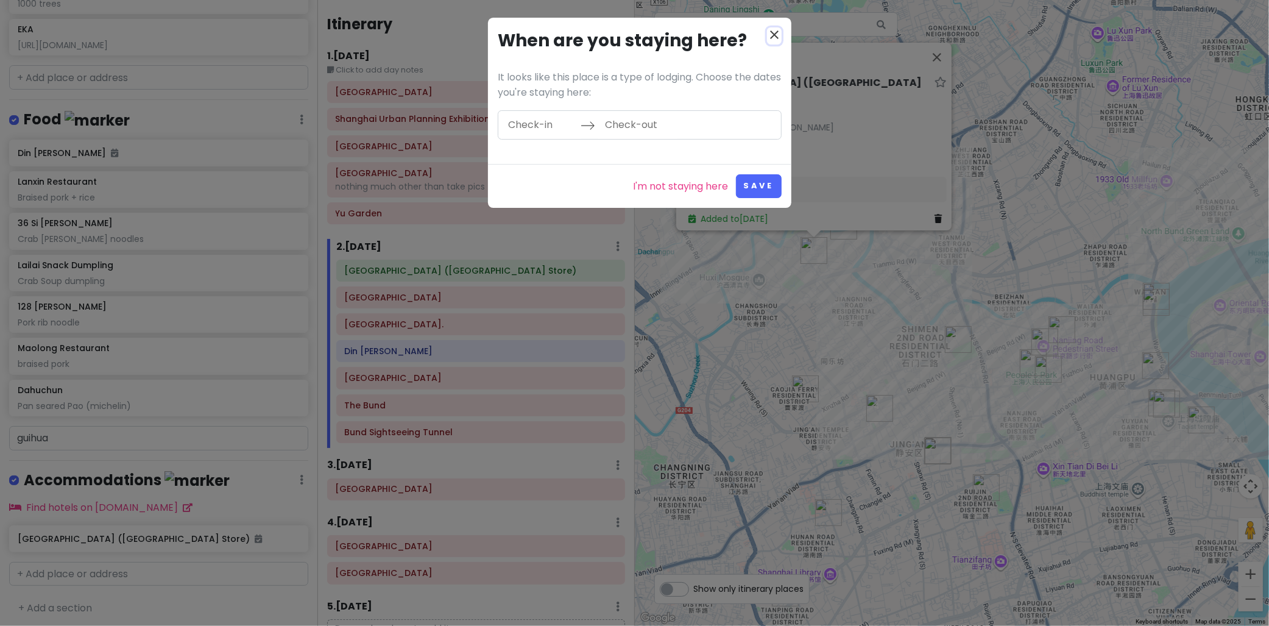
click at [777, 38] on icon "close" at bounding box center [774, 34] width 15 height 15
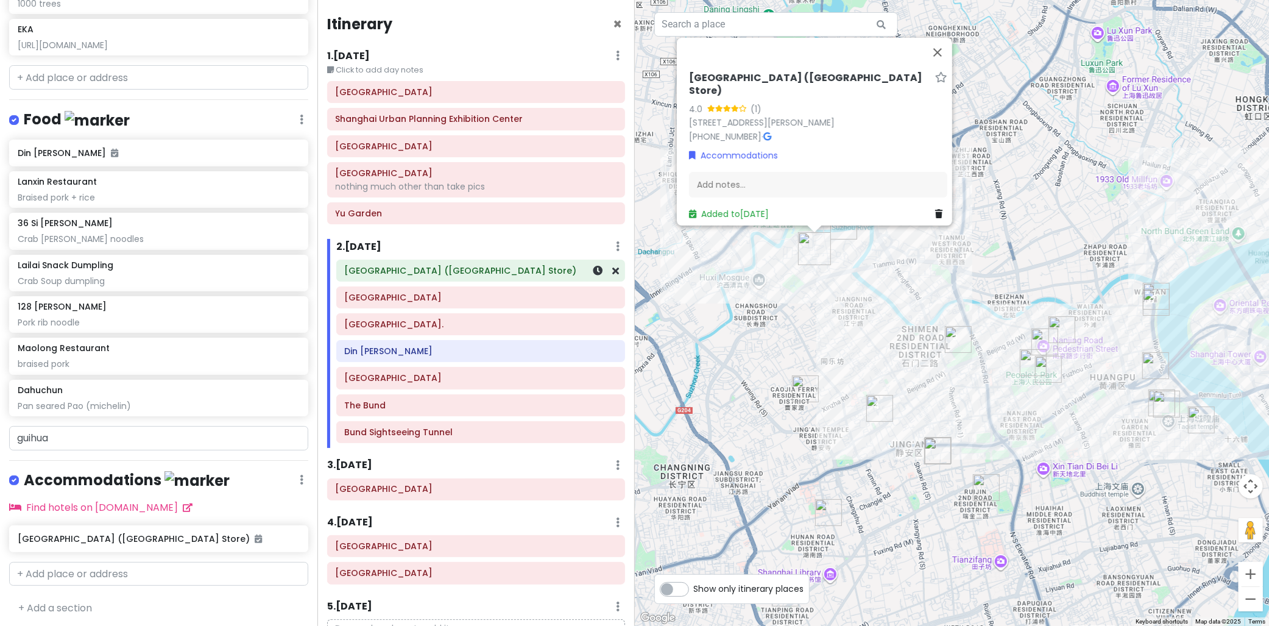
click at [428, 259] on div "Ji Hotel (Shanghai Jiangning Rd Subway Station Store)" at bounding box center [480, 270] width 289 height 22
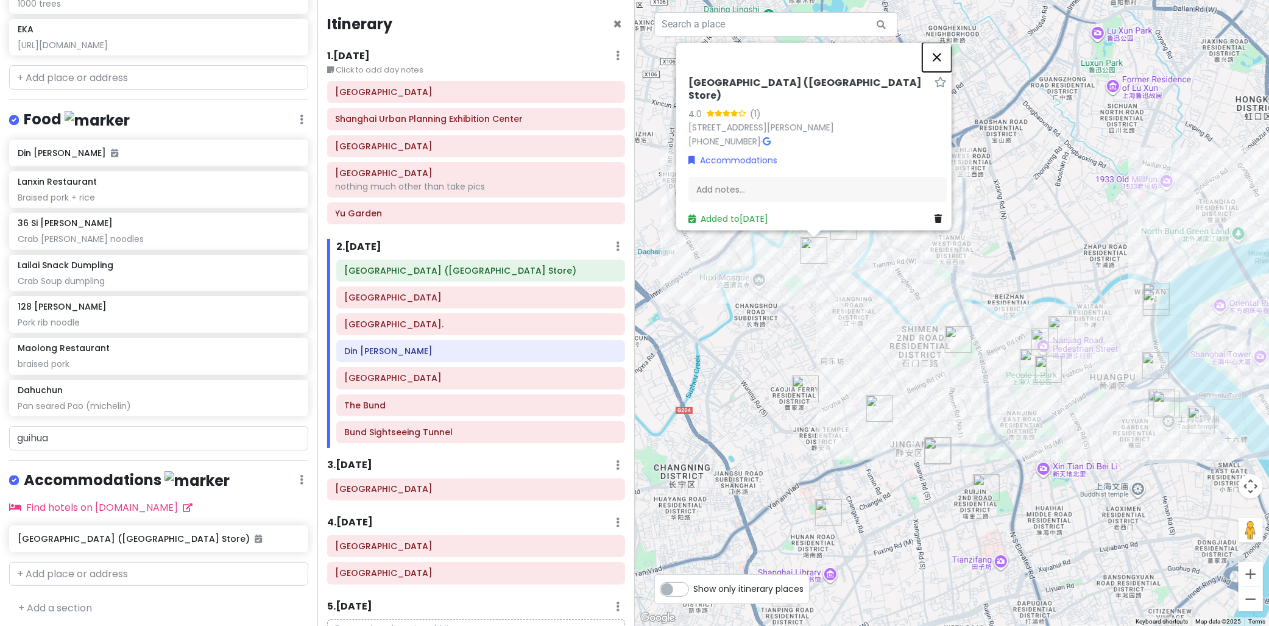
click at [946, 54] on button "Close" at bounding box center [936, 57] width 29 height 29
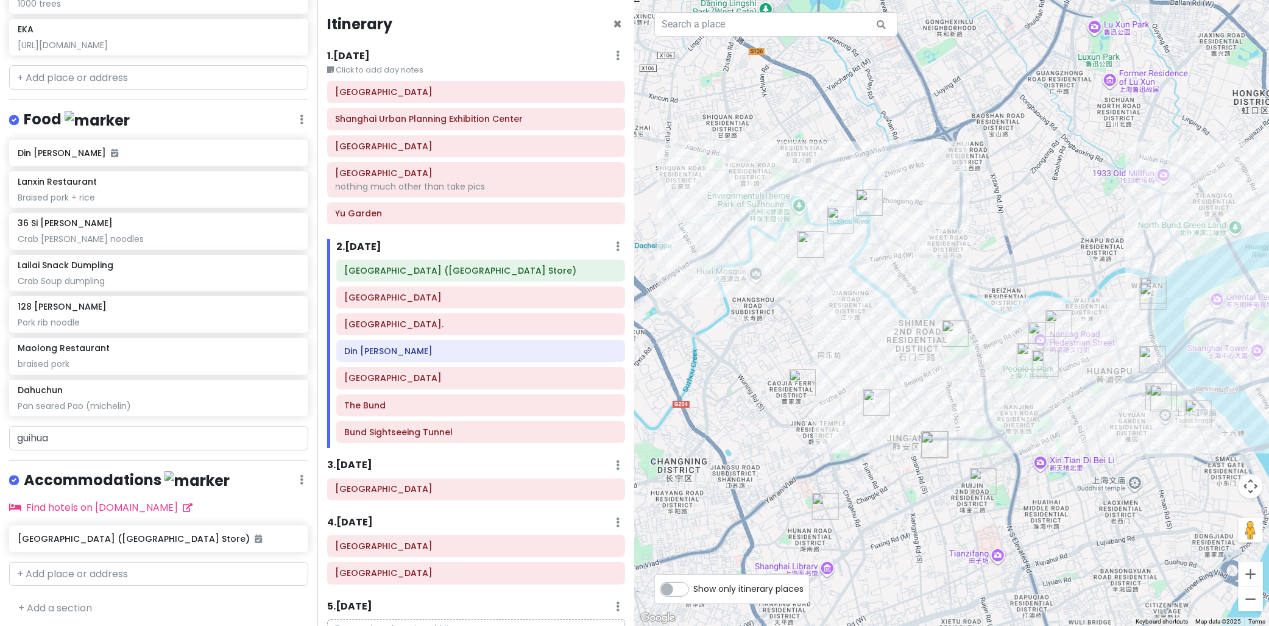
drag, startPoint x: 1023, startPoint y: 190, endPoint x: 979, endPoint y: 102, distance: 98.3
click at [979, 102] on div at bounding box center [952, 313] width 635 height 626
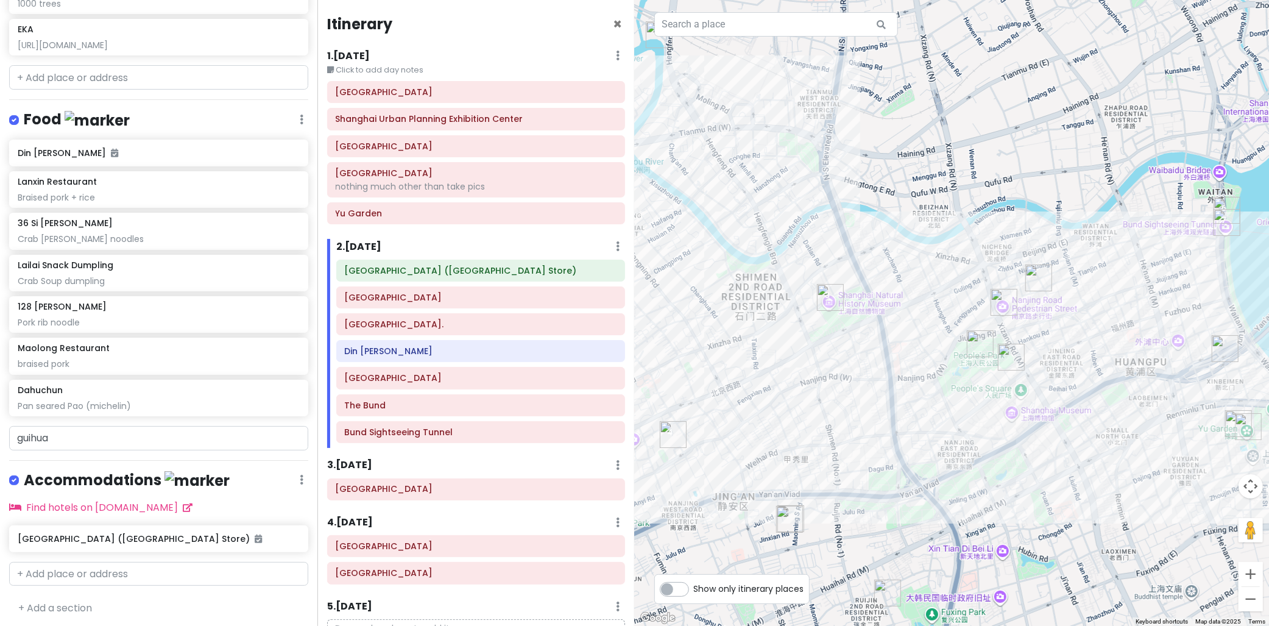
drag, startPoint x: 900, startPoint y: 155, endPoint x: 940, endPoint y: 134, distance: 45.8
click at [940, 134] on div at bounding box center [952, 313] width 635 height 626
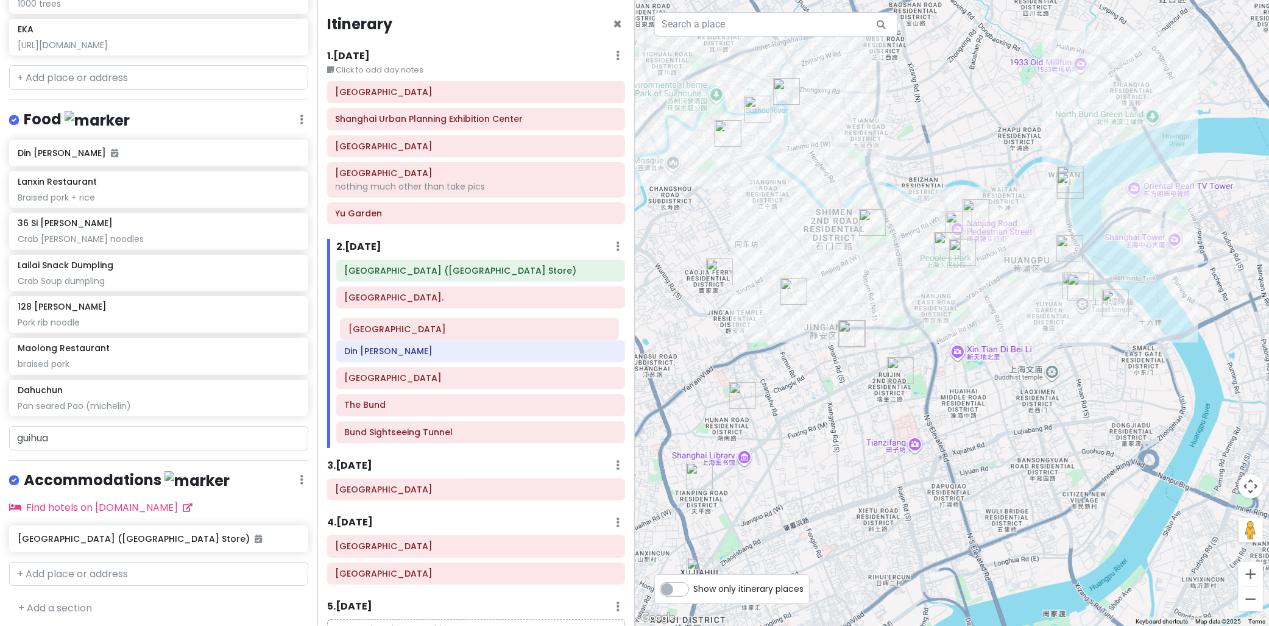
drag, startPoint x: 404, startPoint y: 302, endPoint x: 408, endPoint y: 333, distance: 31.4
click at [408, 333] on div "Ji Hotel (Shanghai Jiangning Rd Subway Station Store) Yuyuan Old Street Shangha…" at bounding box center [480, 353] width 307 height 188
click at [437, 349] on div "Ji Hotel (Shanghai Jiangning Rd Subway Station Store) Shanghai Natural History …" at bounding box center [480, 353] width 307 height 188
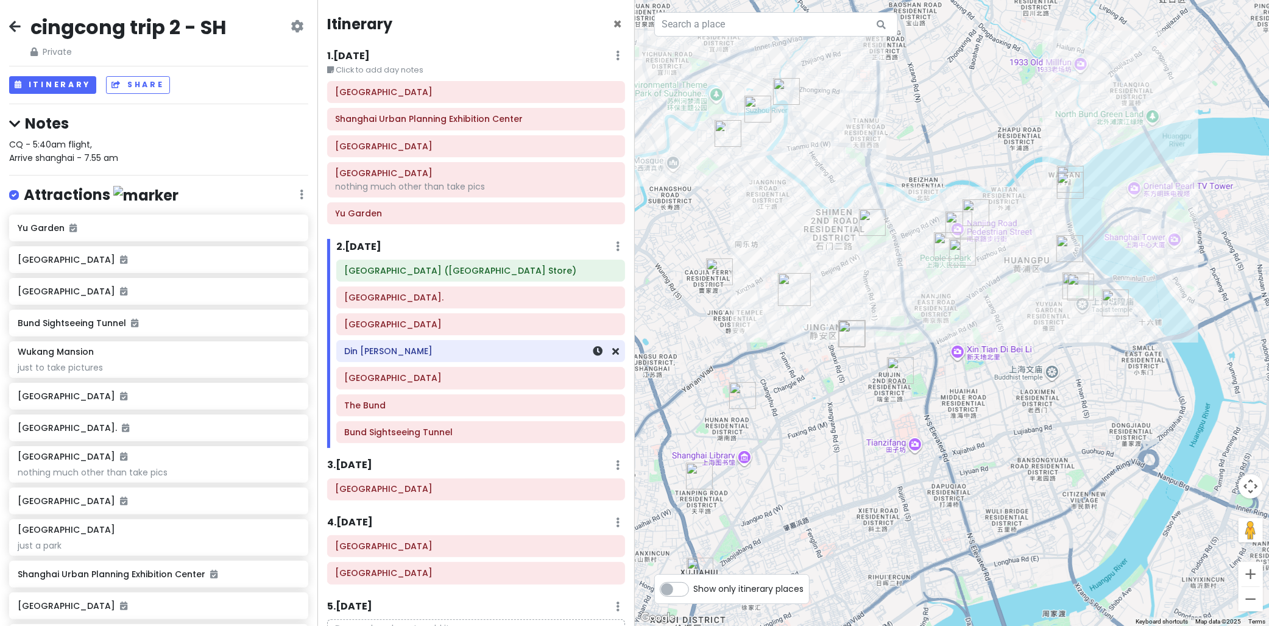
drag, startPoint x: 430, startPoint y: 330, endPoint x: 429, endPoint y: 349, distance: 19.5
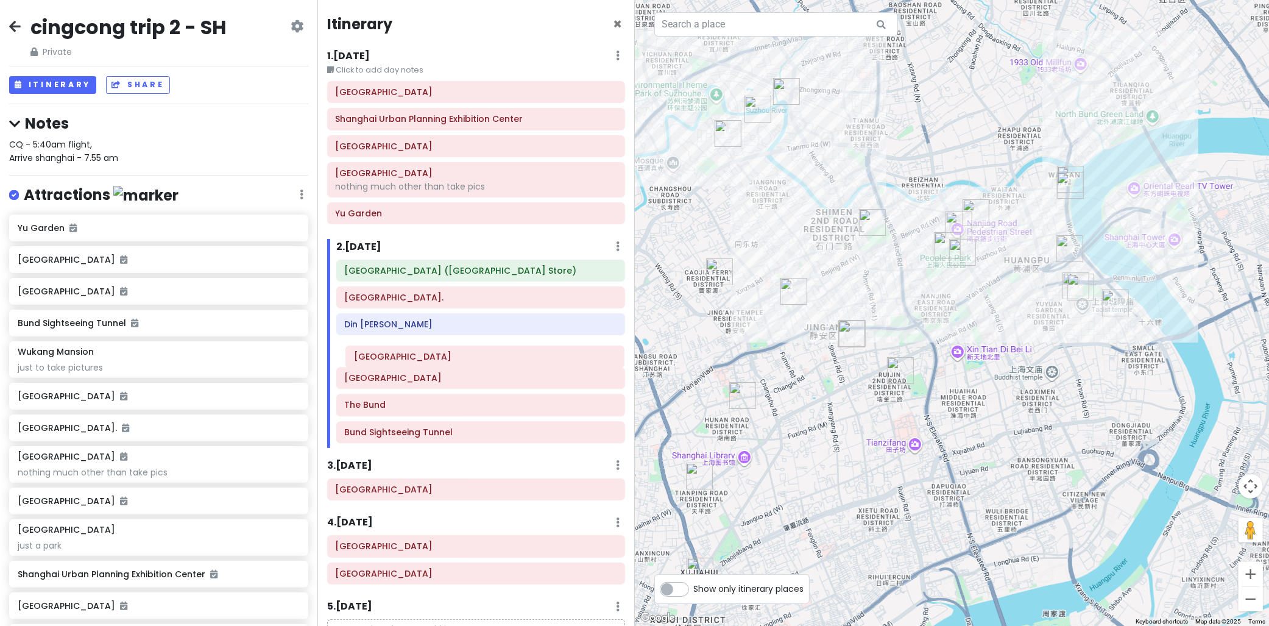
drag, startPoint x: 420, startPoint y: 330, endPoint x: 427, endPoint y: 353, distance: 24.7
click at [428, 354] on div "Ji Hotel (Shanghai Jiangning Rd Subway Station Store) Shanghai Natural History …" at bounding box center [480, 353] width 307 height 188
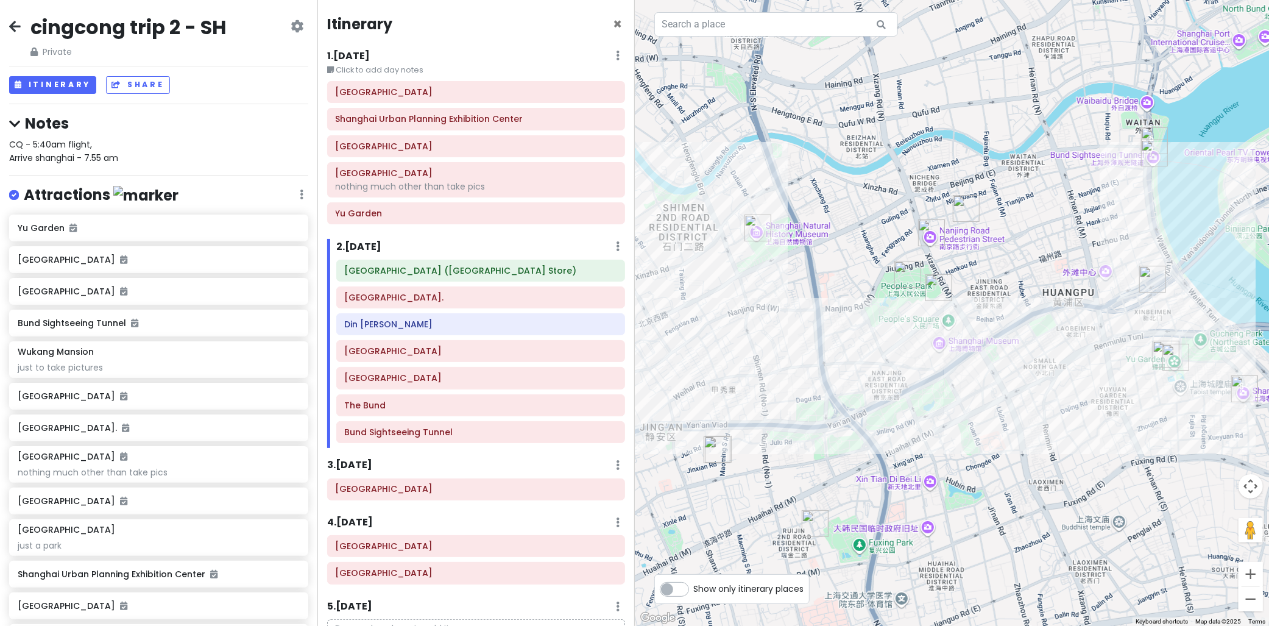
drag, startPoint x: 1099, startPoint y: 242, endPoint x: 1235, endPoint y: 275, distance: 139.6
click at [1240, 281] on div at bounding box center [952, 313] width 635 height 626
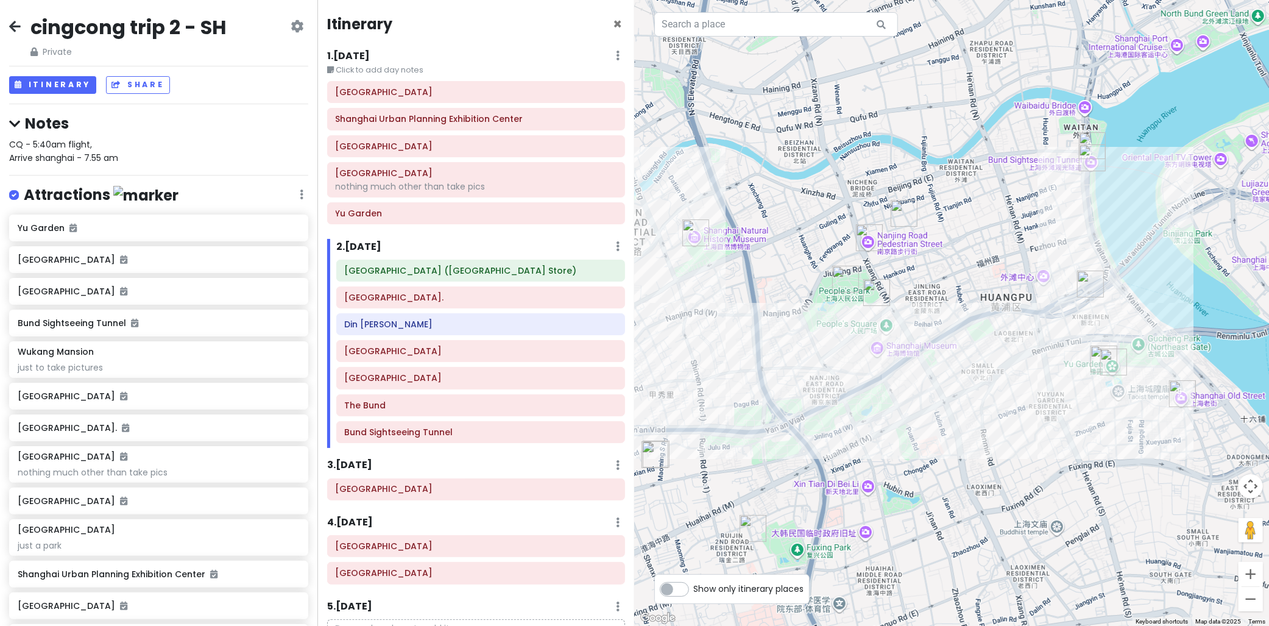
drag, startPoint x: 798, startPoint y: 317, endPoint x: 657, endPoint y: 330, distance: 141.9
click at [657, 330] on div at bounding box center [952, 313] width 635 height 626
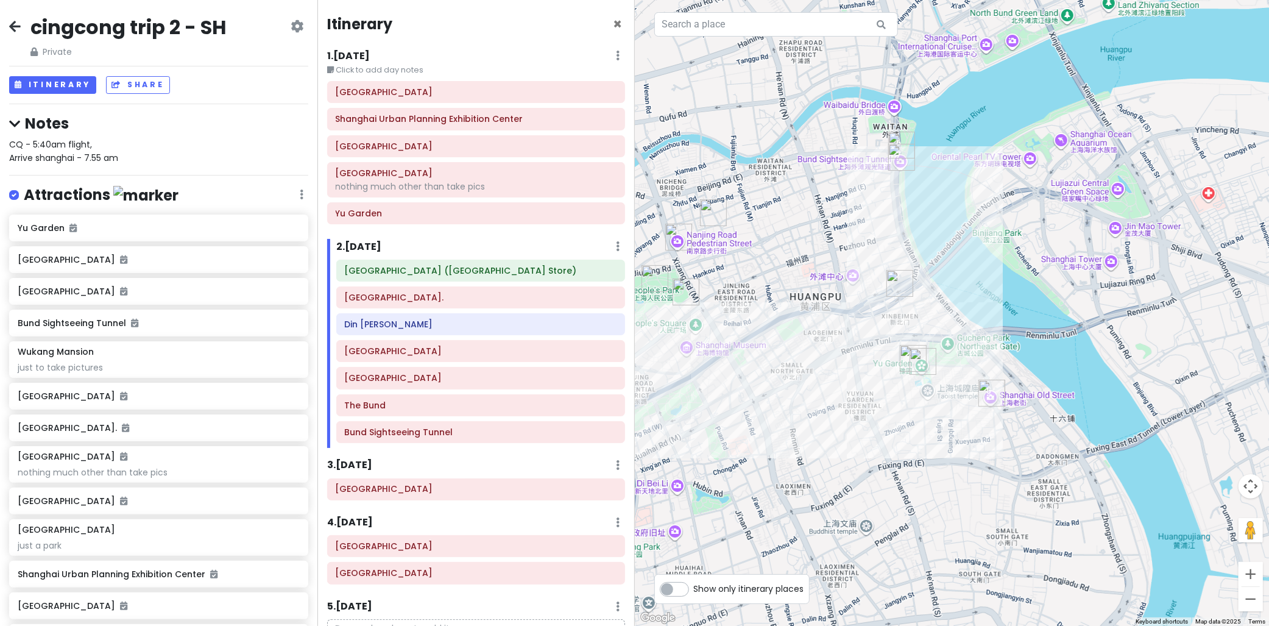
drag, startPoint x: 879, startPoint y: 306, endPoint x: 858, endPoint y: 295, distance: 24.0
click at [858, 296] on div at bounding box center [952, 313] width 635 height 626
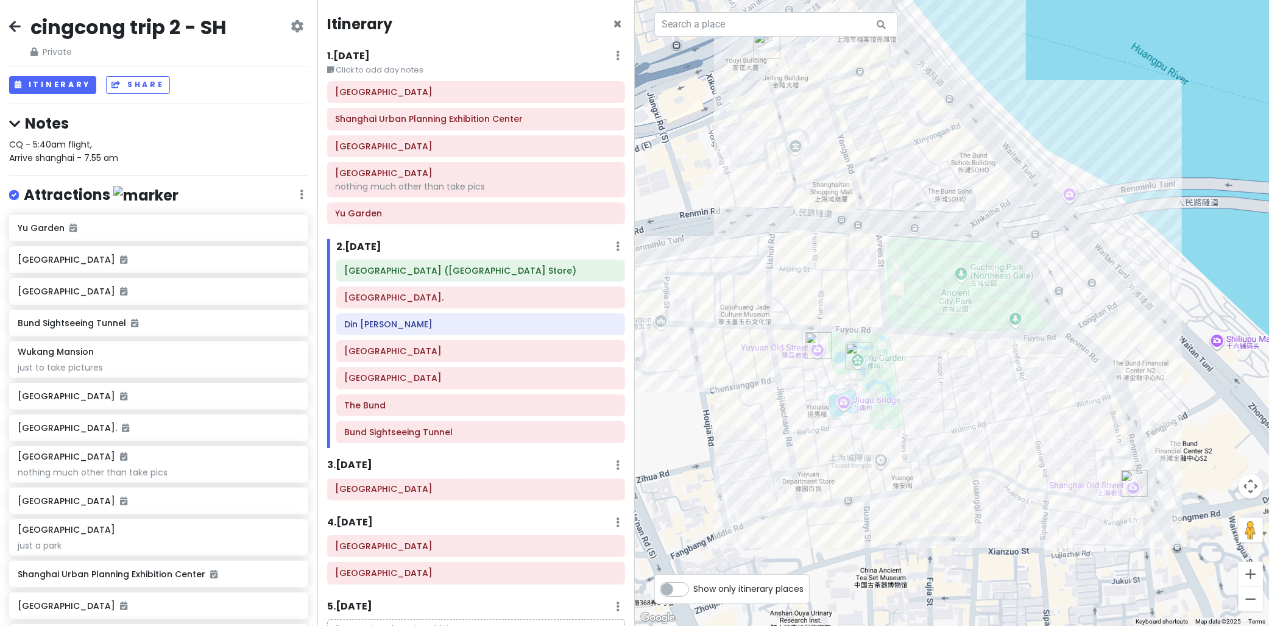
drag, startPoint x: 891, startPoint y: 347, endPoint x: 1007, endPoint y: 350, distance: 116.4
click at [1003, 350] on div at bounding box center [952, 313] width 635 height 626
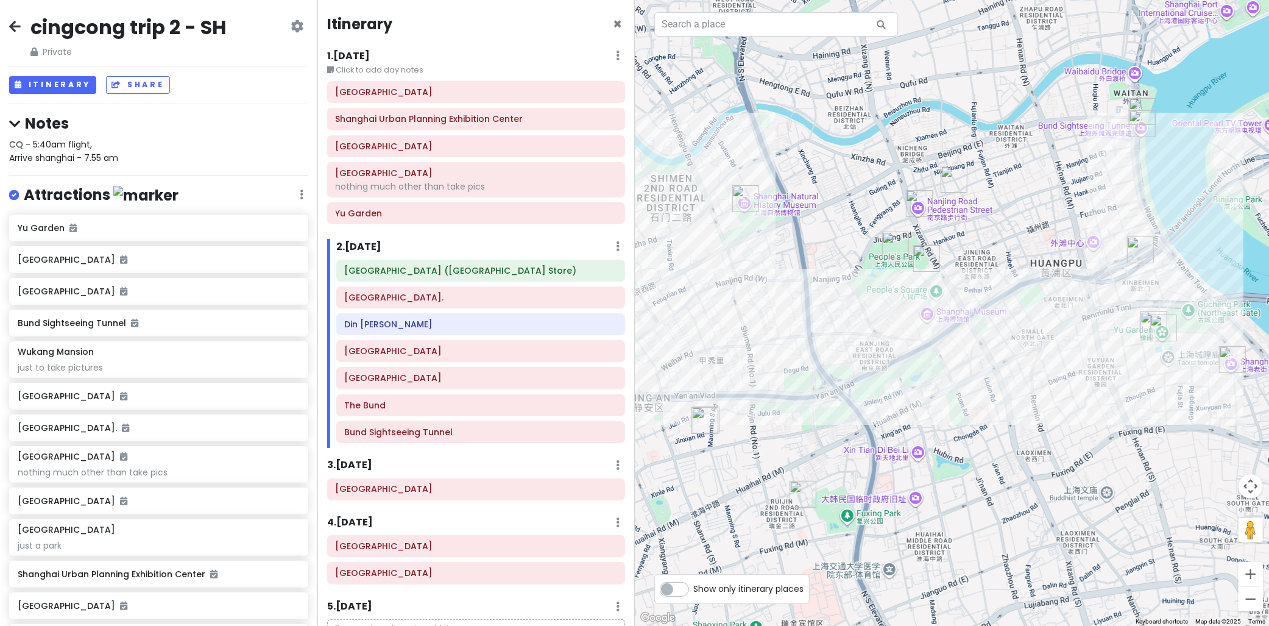
drag, startPoint x: 867, startPoint y: 282, endPoint x: 1062, endPoint y: 267, distance: 195.5
click at [1062, 267] on div at bounding box center [952, 313] width 635 height 626
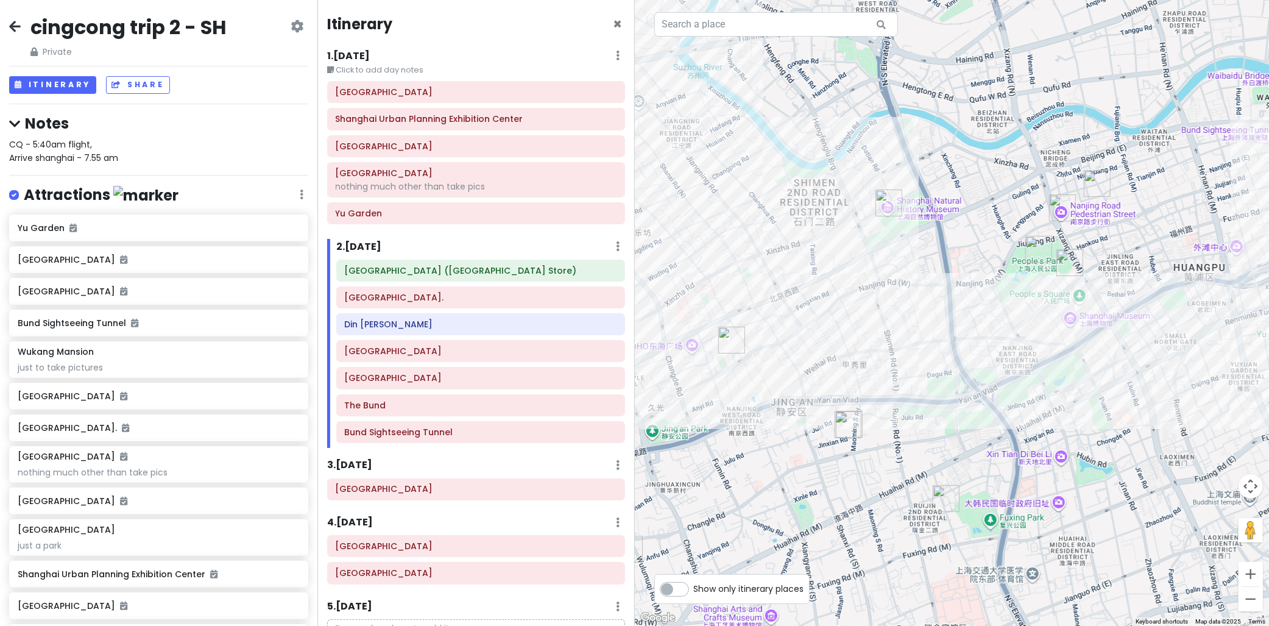
drag, startPoint x: 916, startPoint y: 276, endPoint x: 1007, endPoint y: 280, distance: 91.5
click at [1007, 280] on div at bounding box center [952, 313] width 635 height 626
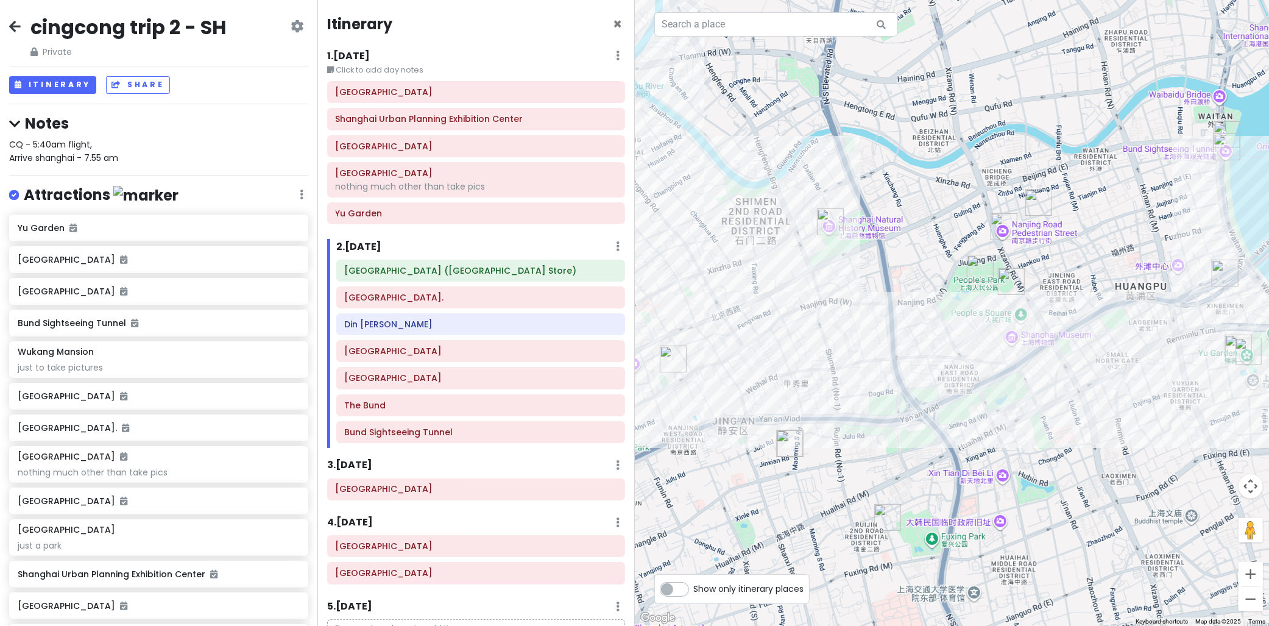
drag, startPoint x: 922, startPoint y: 287, endPoint x: 727, endPoint y: 311, distance: 196.4
click at [814, 311] on div at bounding box center [952, 313] width 635 height 626
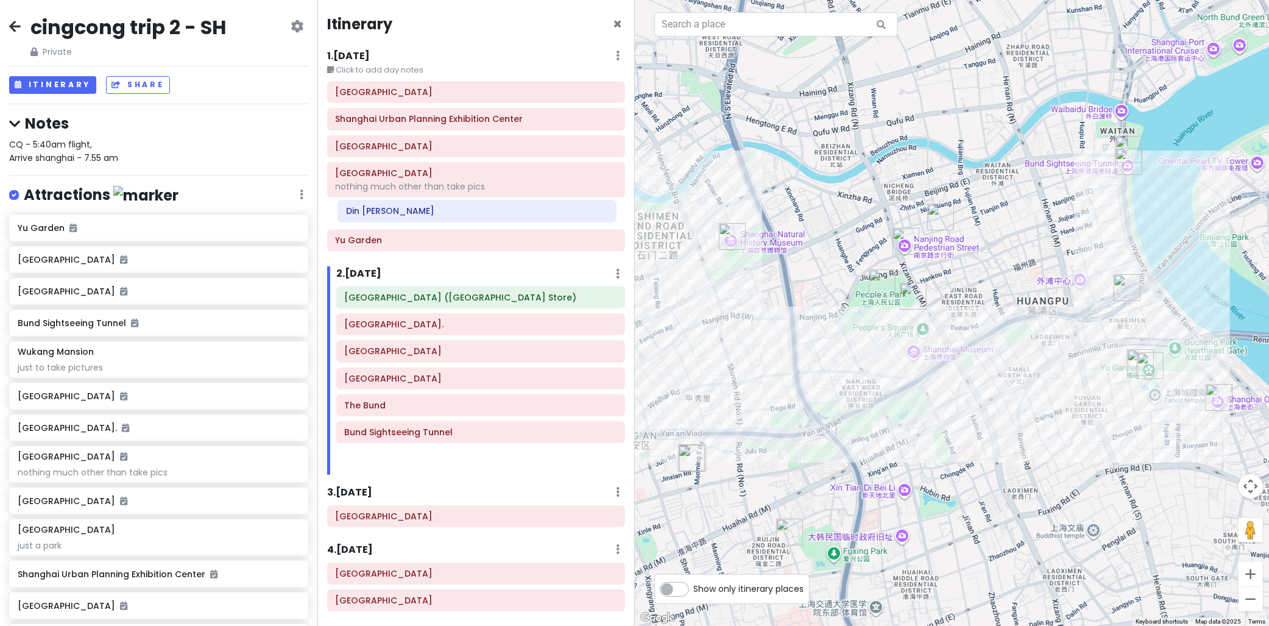
drag, startPoint x: 384, startPoint y: 327, endPoint x: 375, endPoint y: 209, distance: 118.5
click at [376, 209] on div "Itinerary × 1 . Mon 10/13 Edit Day Notes Delete Day Click to add day notes Shan…" at bounding box center [475, 313] width 317 height 626
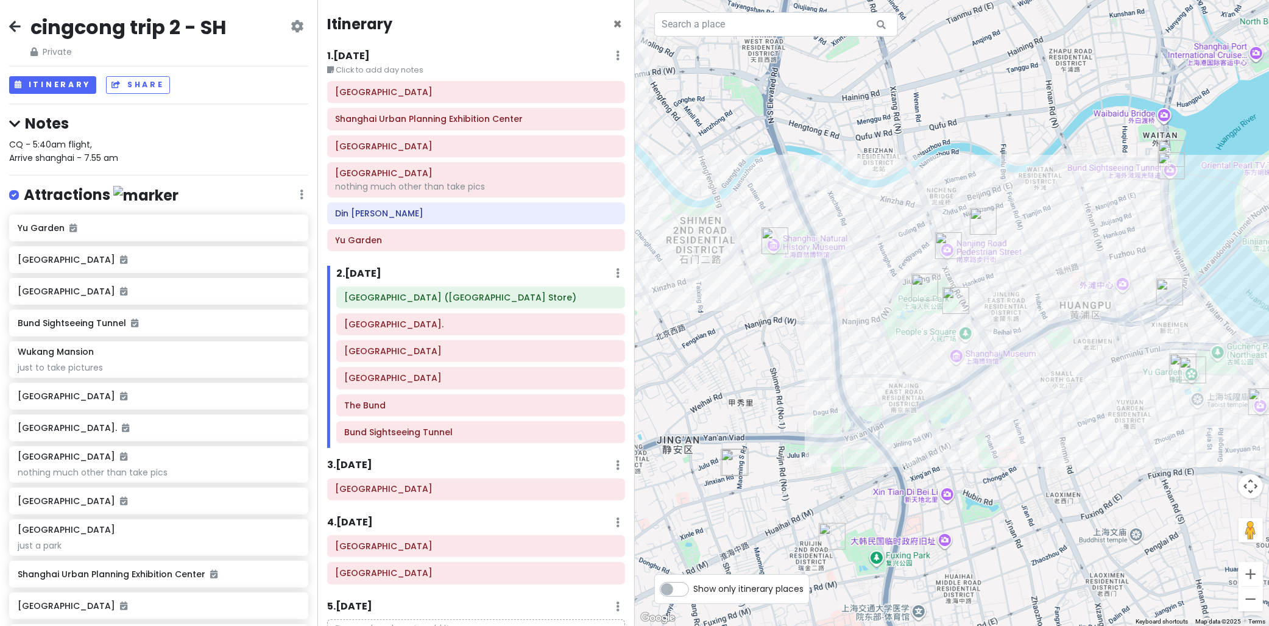
drag, startPoint x: 936, startPoint y: 205, endPoint x: 1039, endPoint y: 272, distance: 122.0
click at [1039, 271] on div at bounding box center [952, 313] width 635 height 626
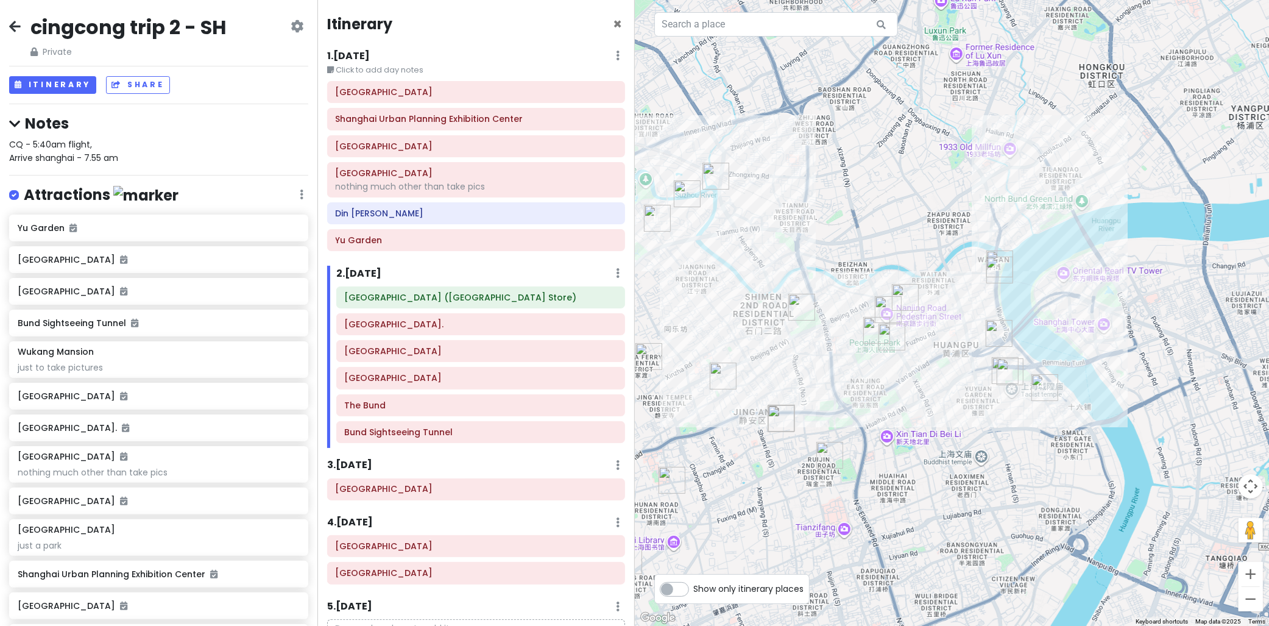
drag, startPoint x: 1060, startPoint y: 236, endPoint x: 877, endPoint y: 235, distance: 183.4
click at [877, 235] on div at bounding box center [952, 313] width 635 height 626
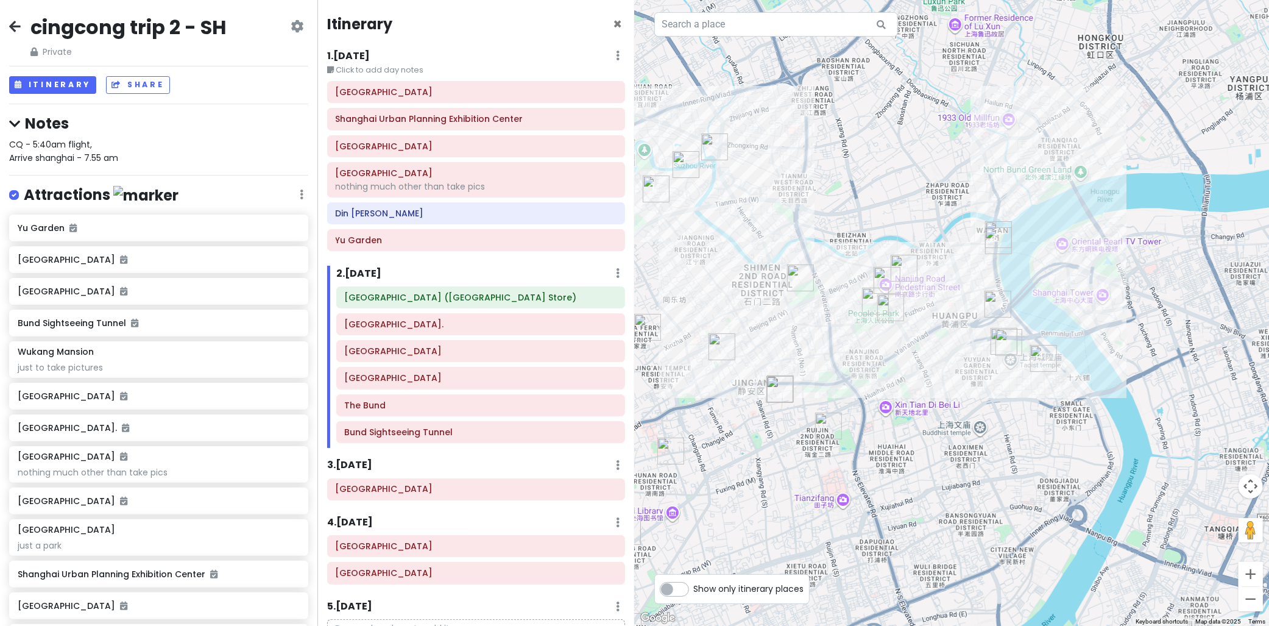
drag, startPoint x: 800, startPoint y: 228, endPoint x: 906, endPoint y: 217, distance: 106.5
click at [906, 217] on div at bounding box center [952, 313] width 635 height 626
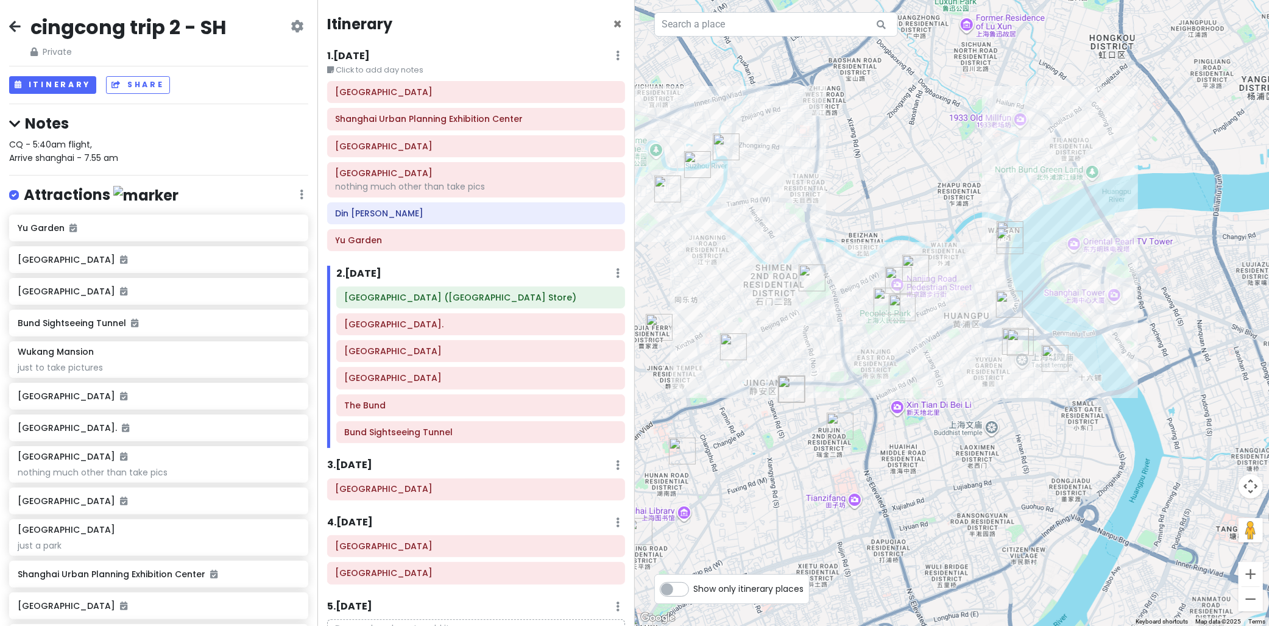
click at [415, 63] on div "1 . Mon 10/13 Edit Day Notes Delete Day" at bounding box center [476, 58] width 298 height 21
click at [364, 53] on h6 "1 . Mon 10/13" at bounding box center [348, 56] width 43 height 13
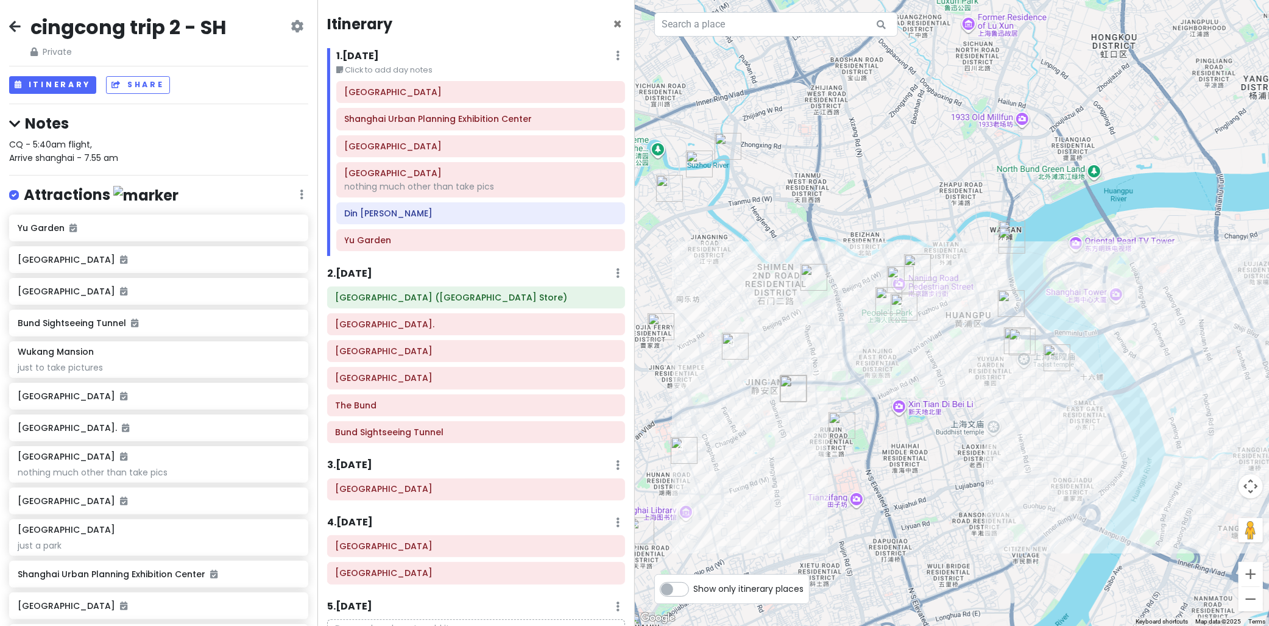
drag, startPoint x: 867, startPoint y: 272, endPoint x: 886, endPoint y: 202, distance: 72.4
click at [887, 203] on div at bounding box center [952, 313] width 635 height 626
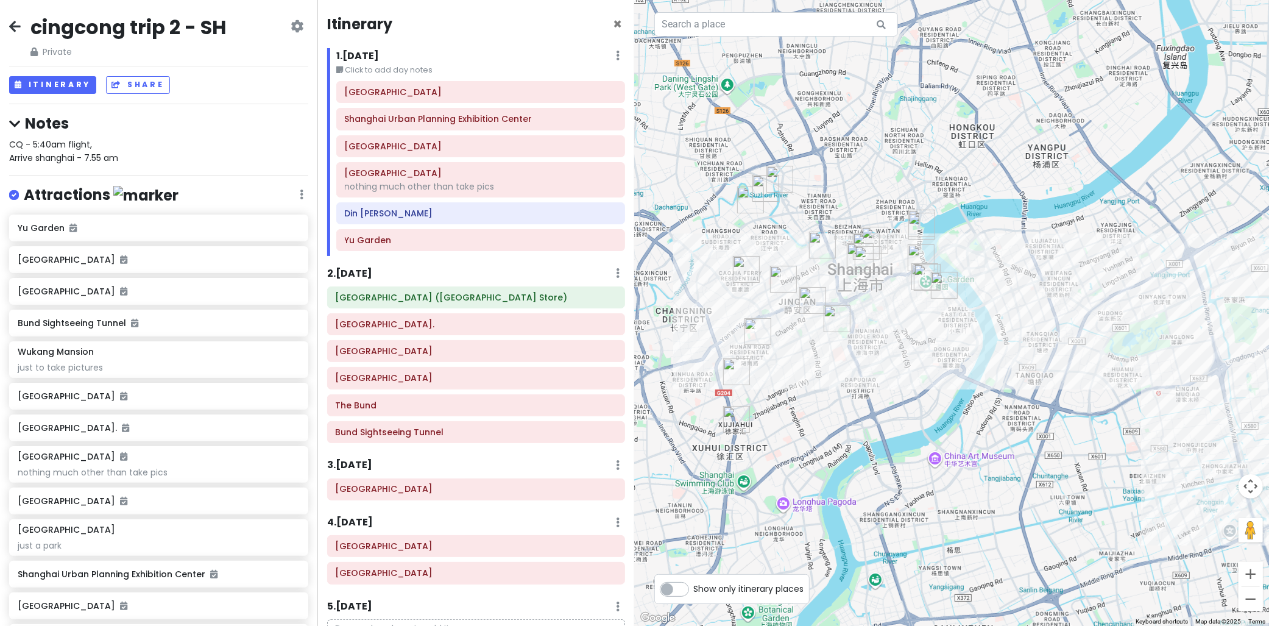
drag, startPoint x: 889, startPoint y: 336, endPoint x: 984, endPoint y: 355, distance: 96.9
click at [984, 355] on div at bounding box center [952, 313] width 635 height 626
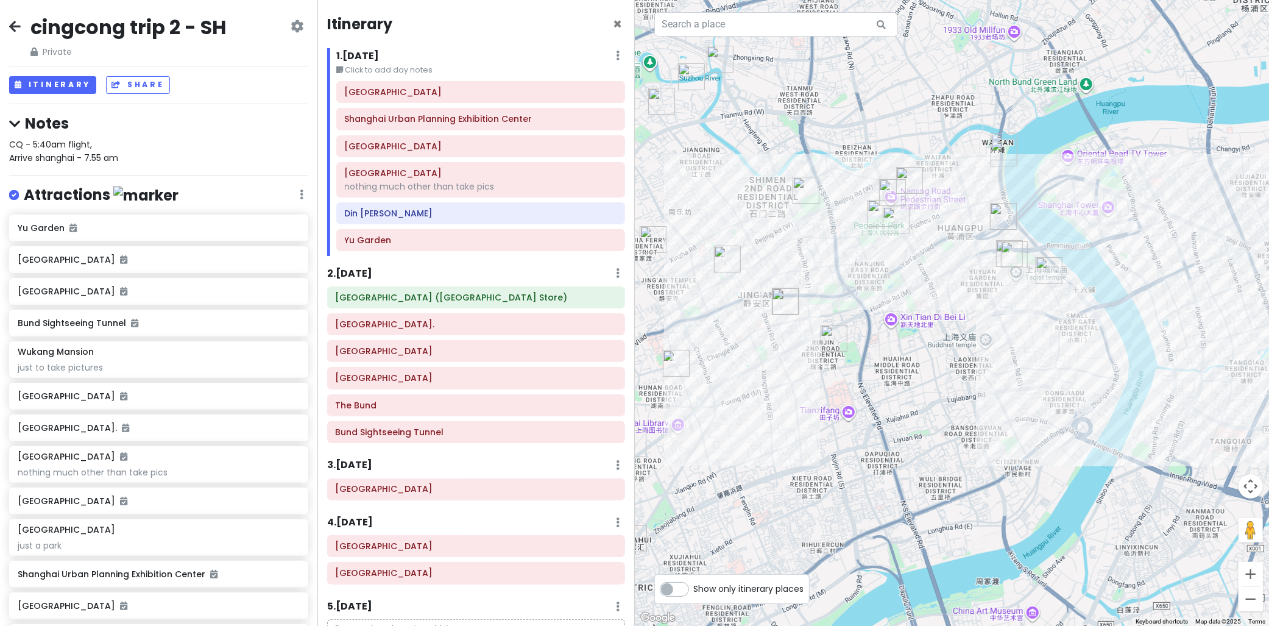
drag, startPoint x: 947, startPoint y: 335, endPoint x: 887, endPoint y: 354, distance: 62.6
click at [912, 358] on div at bounding box center [952, 313] width 635 height 626
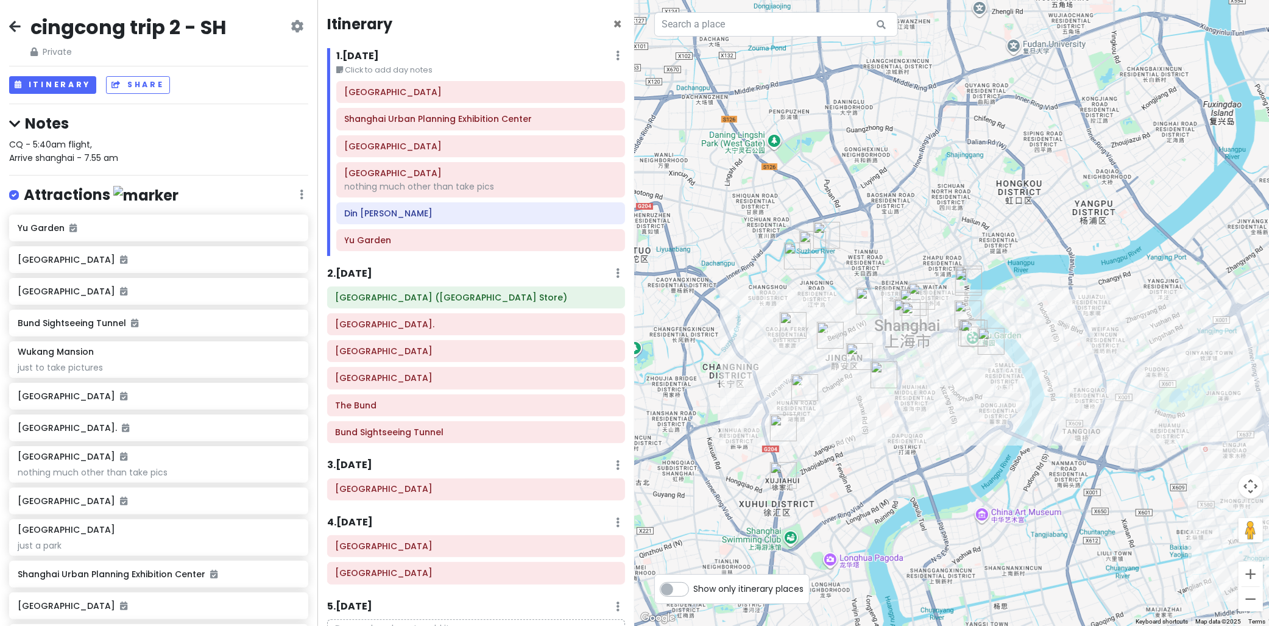
drag
click at [942, 421] on div at bounding box center [952, 313] width 635 height 626
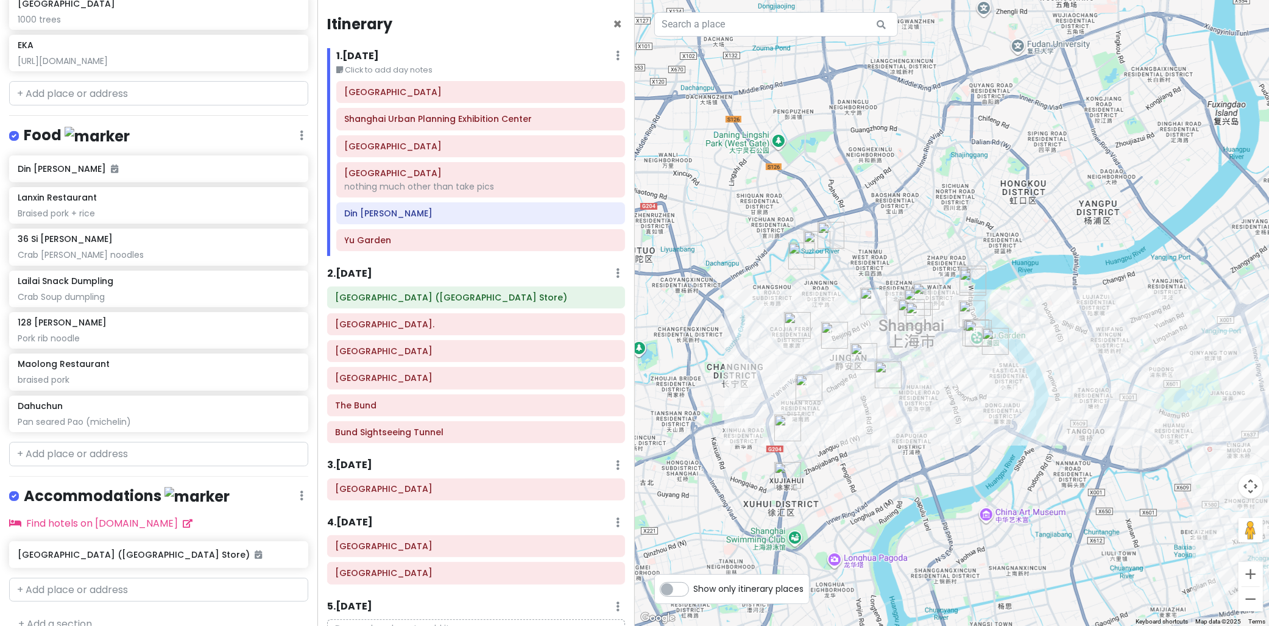
scroll to position [772, 0]
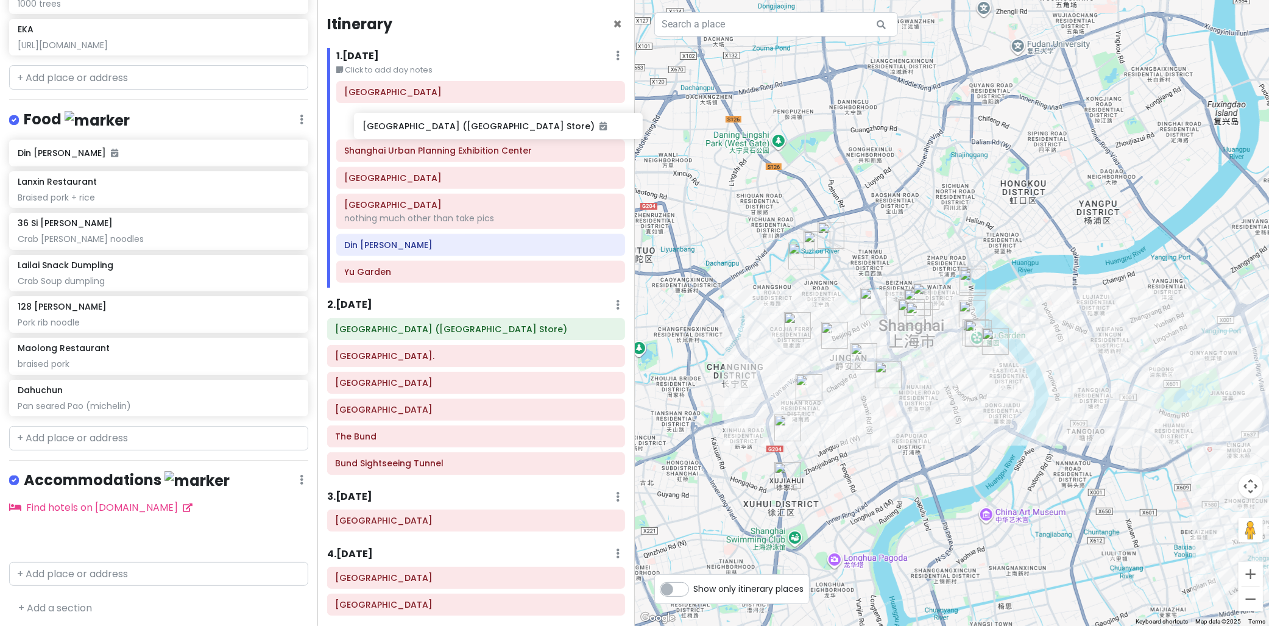
drag, startPoint x: 89, startPoint y: 538, endPoint x: 422, endPoint y: 128, distance: 528.4
click at [423, 129] on div "cingcong trip 2 - SH Private Change Dates Make a Copy Delete Trip Go Pro ⚡️ Giv…" at bounding box center [634, 313] width 1269 height 626
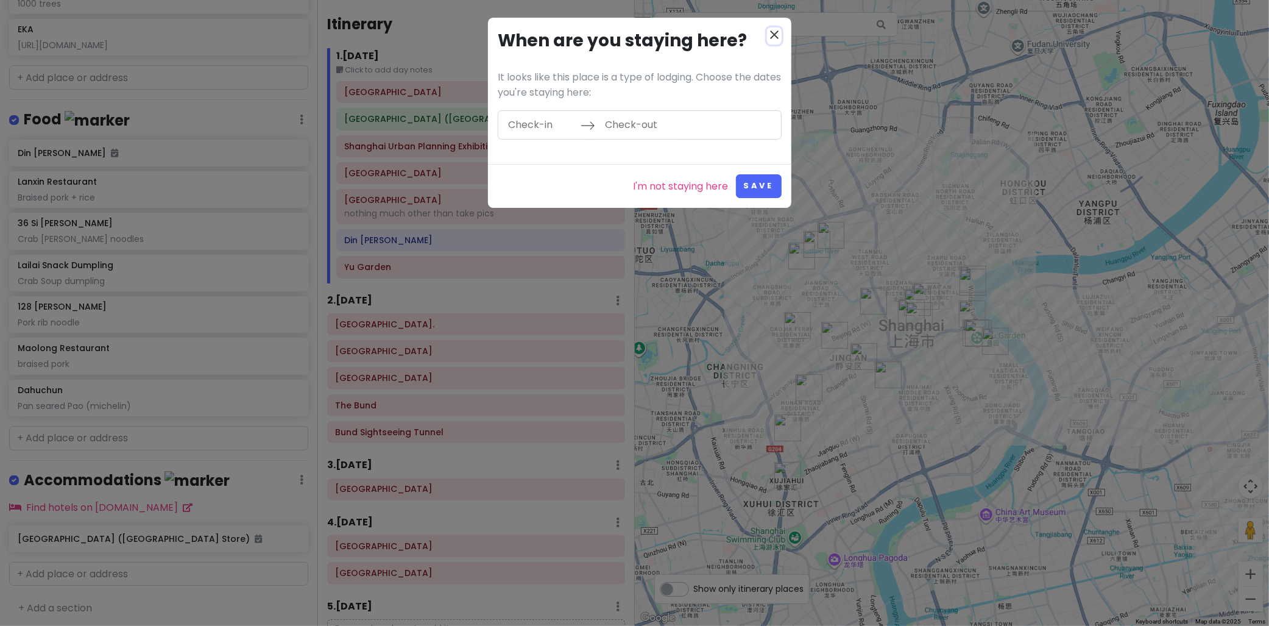
click at [772, 33] on icon "close" at bounding box center [774, 34] width 15 height 15
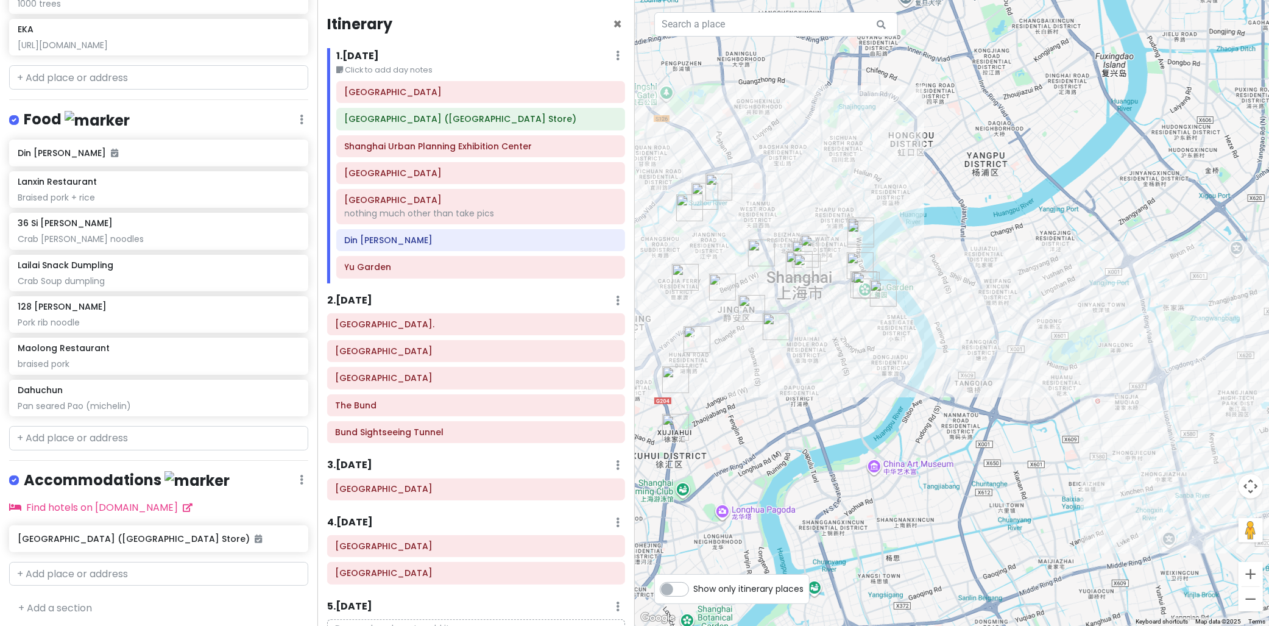
drag, startPoint x: 867, startPoint y: 123, endPoint x: 789, endPoint y: 102, distance: 80.8
click at [789, 102] on div at bounding box center [952, 313] width 635 height 626
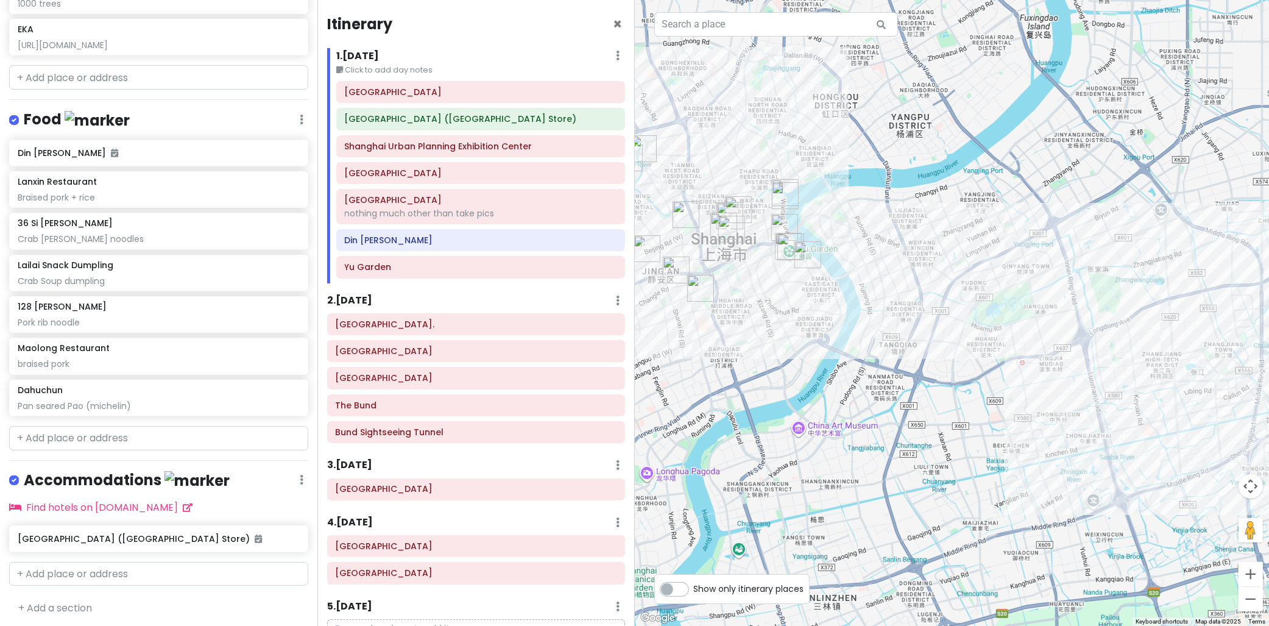
drag, startPoint x: 777, startPoint y: 198, endPoint x: 881, endPoint y: 202, distance: 103.6
click at [900, 203] on div at bounding box center [952, 313] width 635 height 626
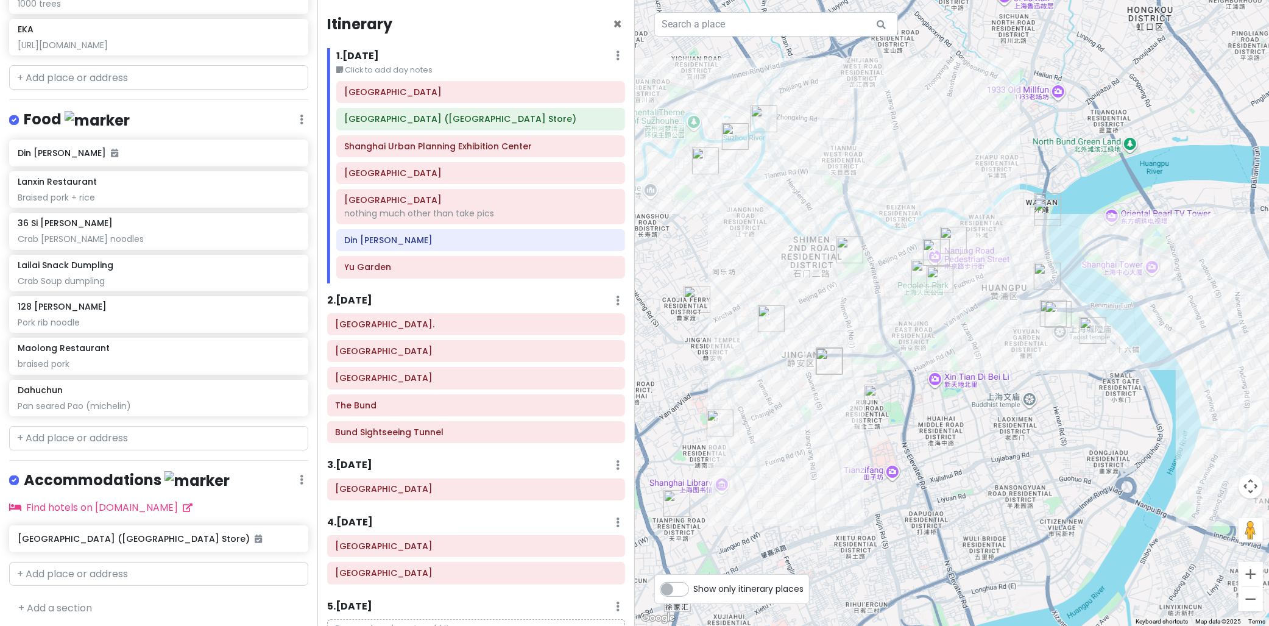
drag, startPoint x: 735, startPoint y: 180, endPoint x: 863, endPoint y: 188, distance: 128.2
click at [827, 168] on div at bounding box center [952, 313] width 635 height 626
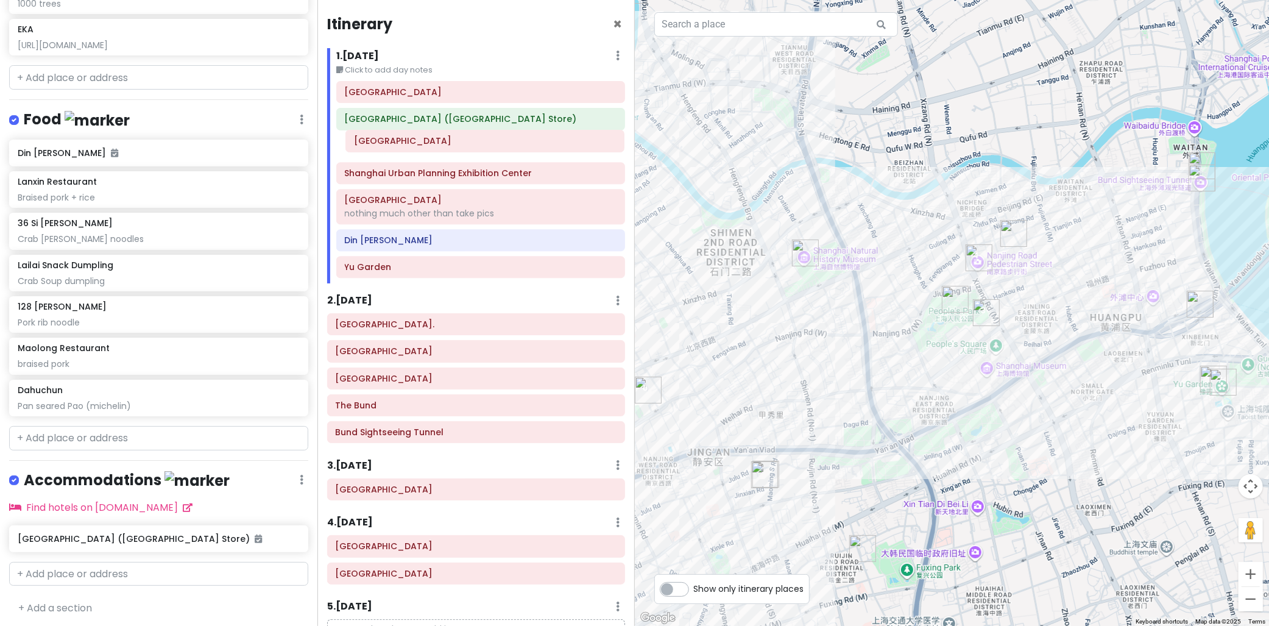
drag, startPoint x: 372, startPoint y: 175, endPoint x: 375, endPoint y: 143, distance: 31.9
click at [379, 143] on div "Shanghai Pudong International Airport Ji Hotel (Shanghai Jiangning Rd Subway St…" at bounding box center [480, 182] width 307 height 202
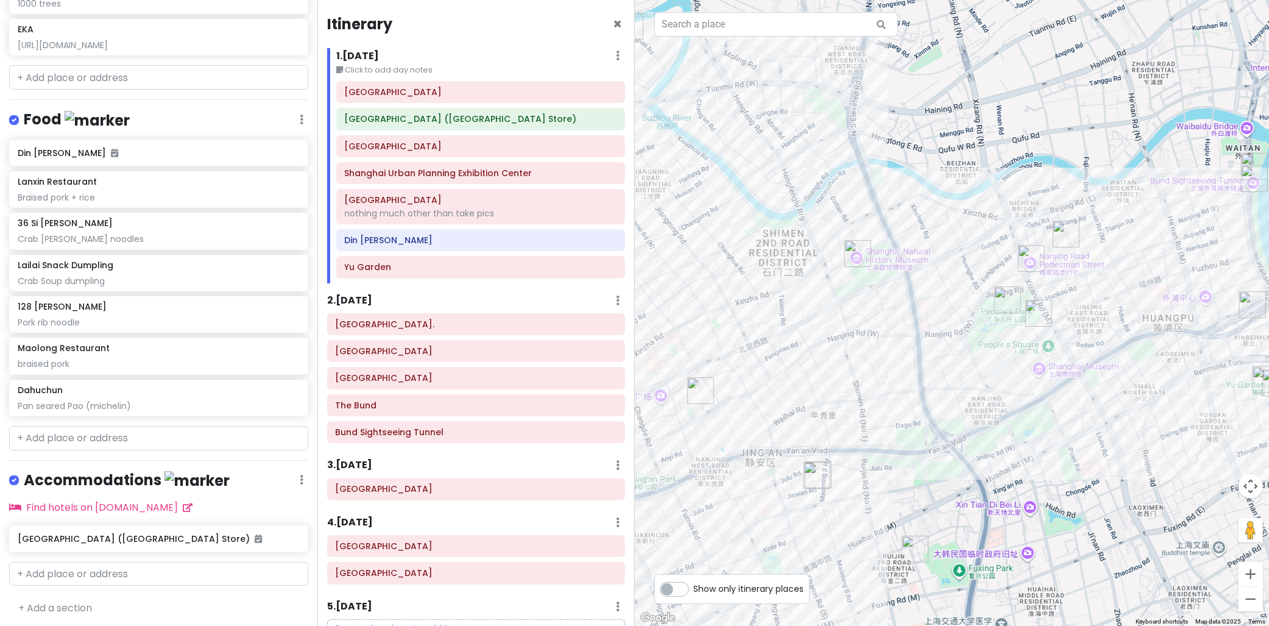
drag, startPoint x: 940, startPoint y: 169, endPoint x: 941, endPoint y: 186, distance: 17.1
click at [985, 175] on div at bounding box center [952, 313] width 635 height 626
click at [613, 174] on icon at bounding box center [616, 173] width 7 height 10
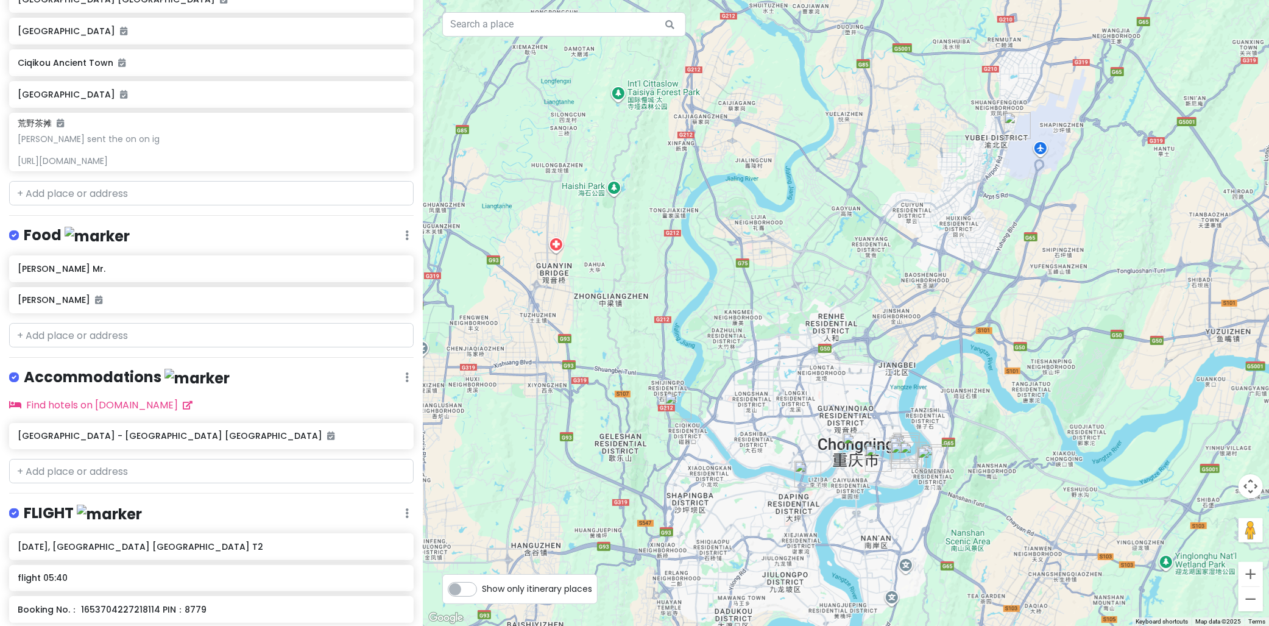
scroll to position [473, 0]
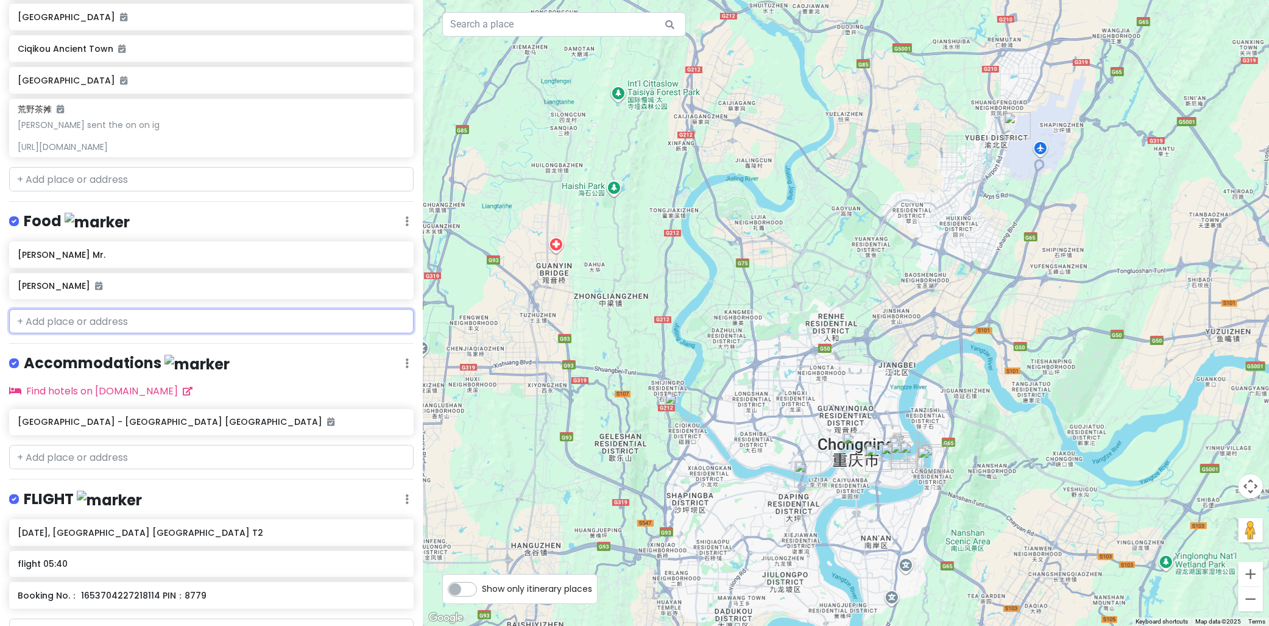
click at [99, 320] on input "text" at bounding box center [211, 321] width 404 height 24
paste input "Pipa Yuan (or Pipayuan) Shiweixian Hot Pot Restaurant"
type input "Pipa Yuan (or Pipayuan) Shiweixian Hot Pot Restaurant"
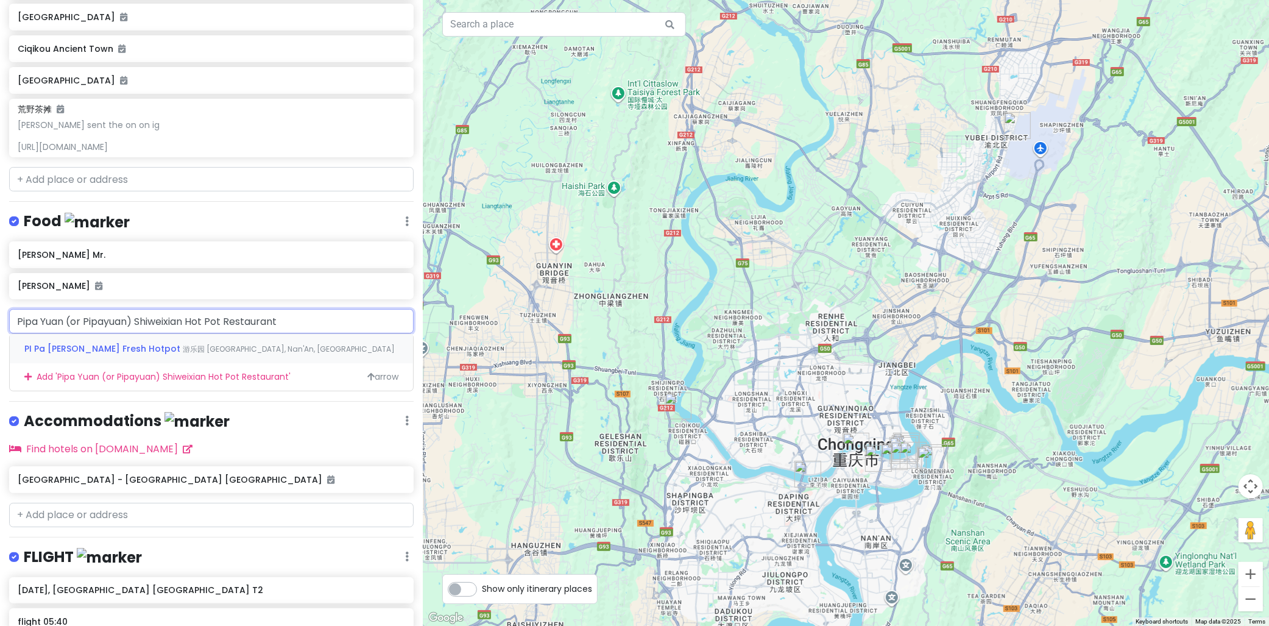
click at [183, 350] on span "游乐园 Sigongli, Nan'An, China" at bounding box center [289, 349] width 212 height 10
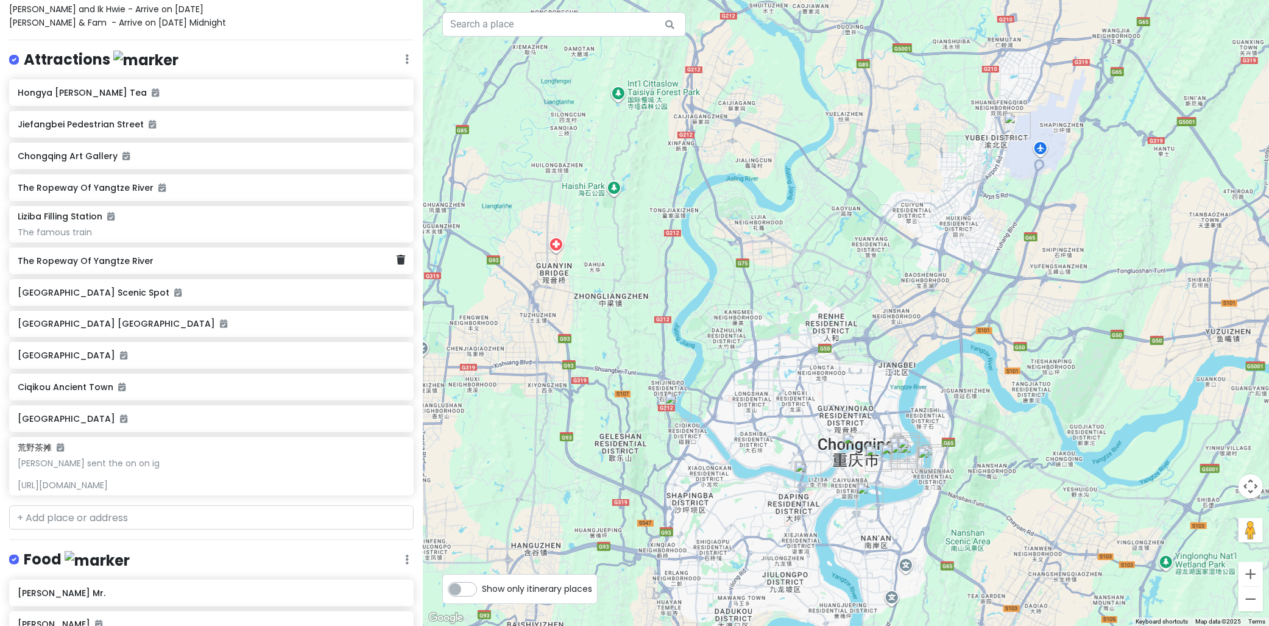
scroll to position [0, 0]
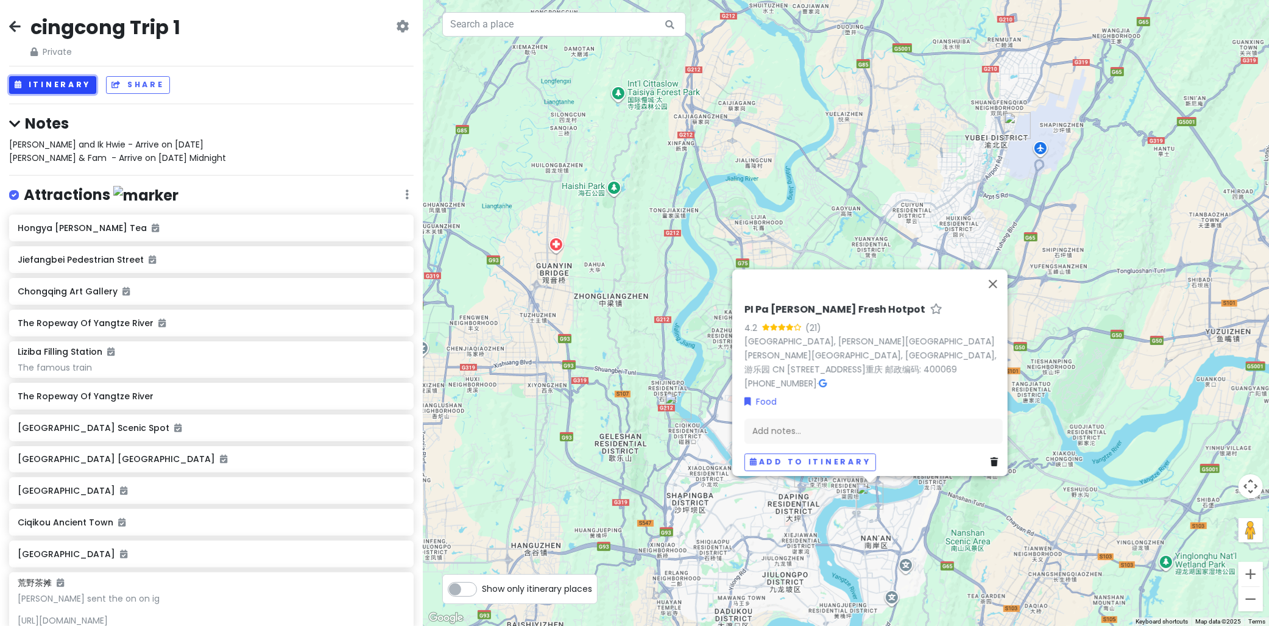
click at [70, 86] on button "Itinerary" at bounding box center [52, 85] width 87 height 18
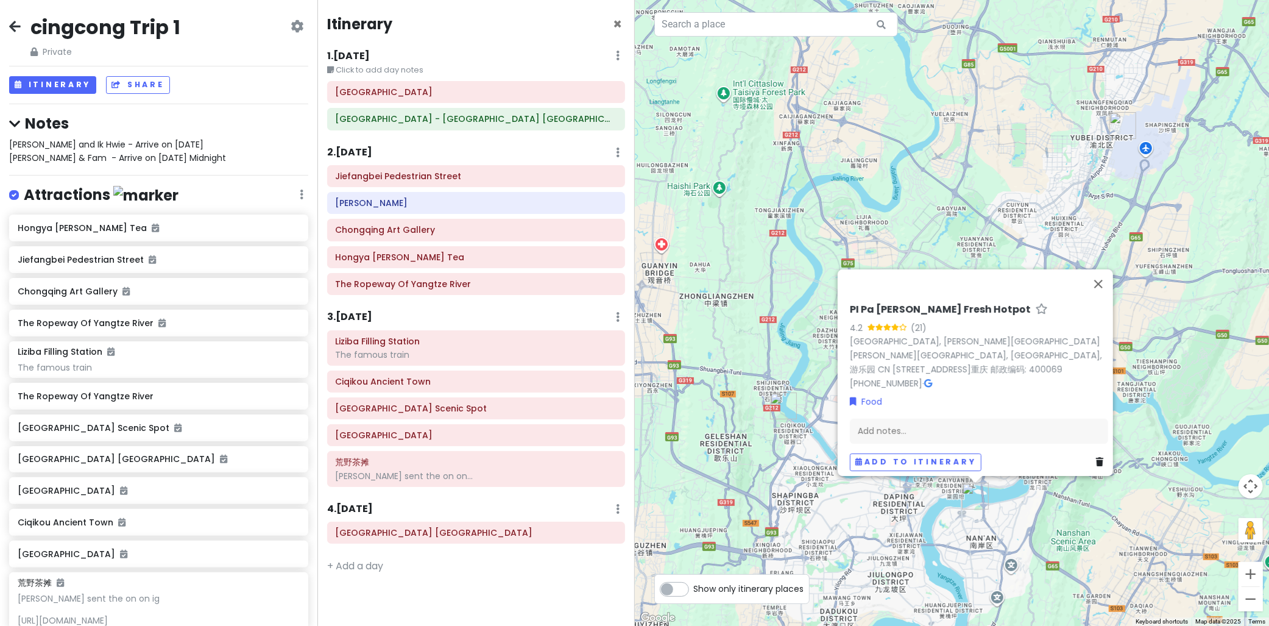
click at [480, 151] on div "2 . Sat 10/11 Add Day Notes Delete Day" at bounding box center [476, 155] width 298 height 21
click at [500, 163] on div "2 . Sat 10/11 Add Day Notes Delete Day" at bounding box center [476, 155] width 298 height 21
click at [351, 142] on div "Itinerary × 1 . Fri 10/10 Edit Day Notes Delete Day Click to add day notes Thre…" at bounding box center [475, 313] width 317 height 626
click at [352, 150] on h6 "2 . Sat 10/11" at bounding box center [349, 152] width 45 height 13
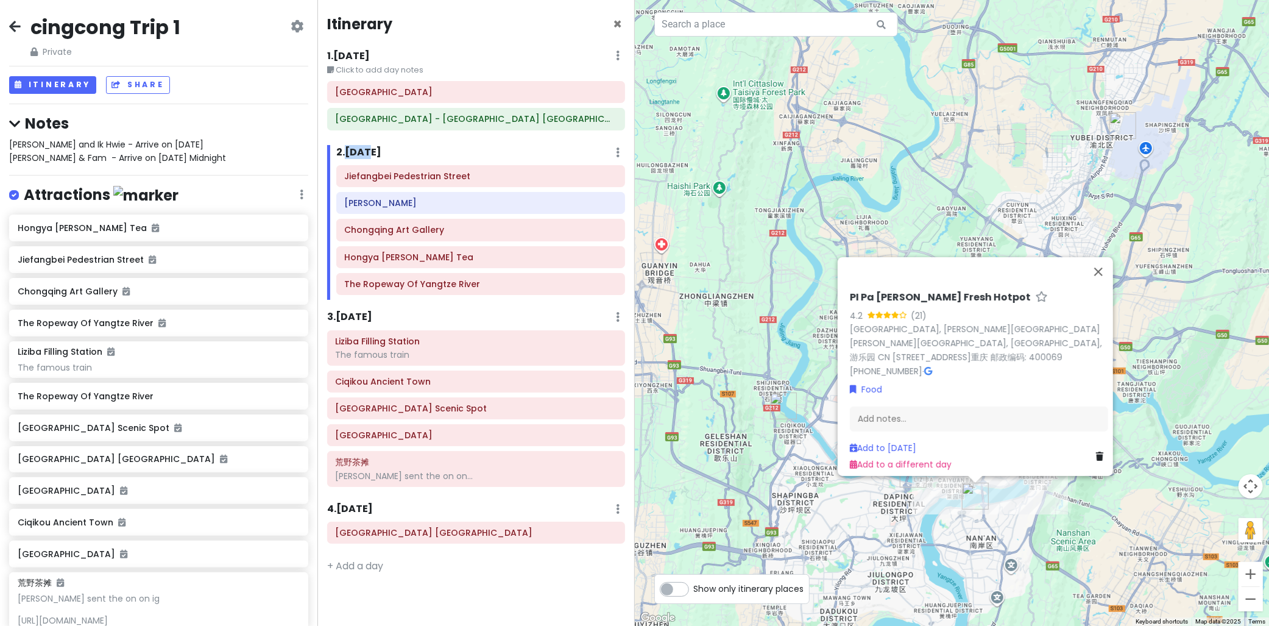
click at [352, 150] on h6 "2 . Sat 10/11" at bounding box center [358, 152] width 45 height 13
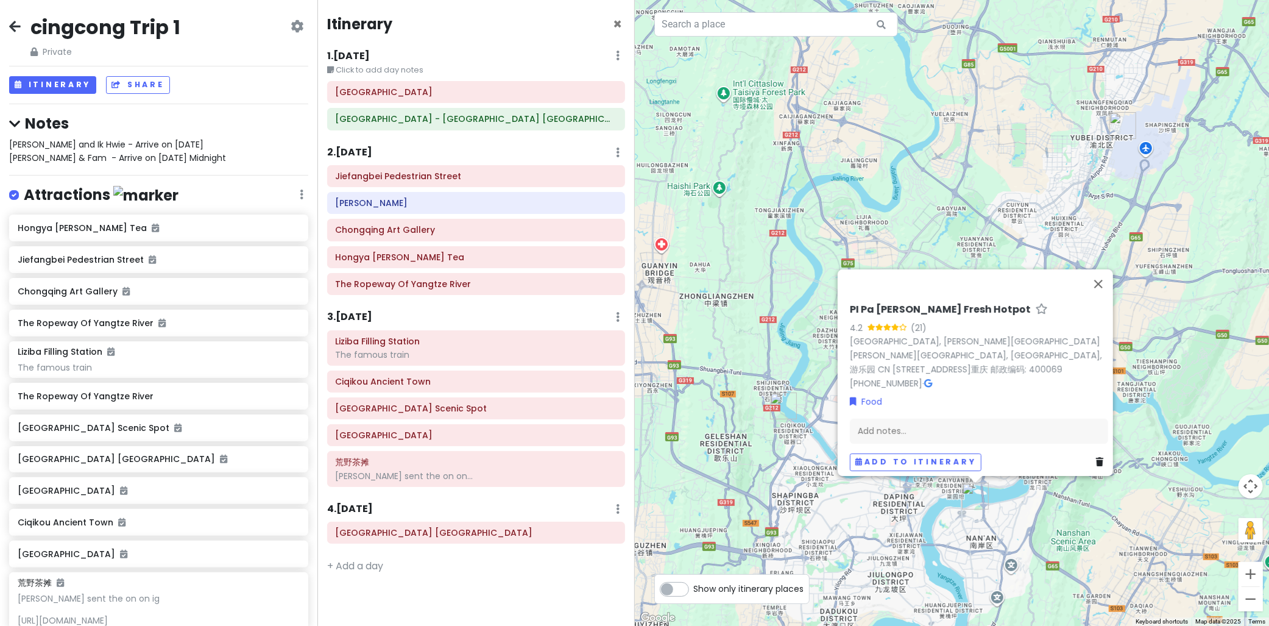
click at [396, 147] on div "2 . Sat 10/11 Add Day Notes Delete Day" at bounding box center [476, 155] width 298 height 21
click at [623, 151] on div "2 . Sat 10/11 Add Day Notes Delete Day" at bounding box center [476, 155] width 298 height 21
click at [618, 151] on icon at bounding box center [618, 152] width 4 height 10
click at [582, 180] on link "Add Day Notes" at bounding box center [581, 188] width 100 height 29
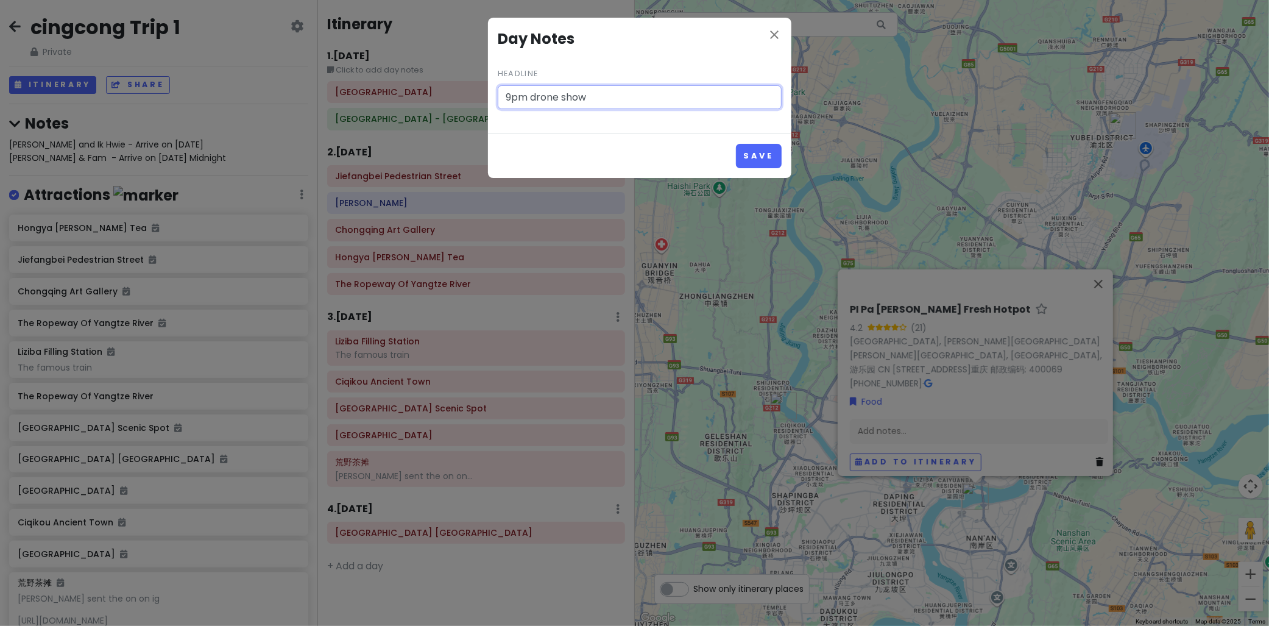
type input "9pm drone show"
click at [736, 144] on button "Save" at bounding box center [759, 156] width 46 height 24
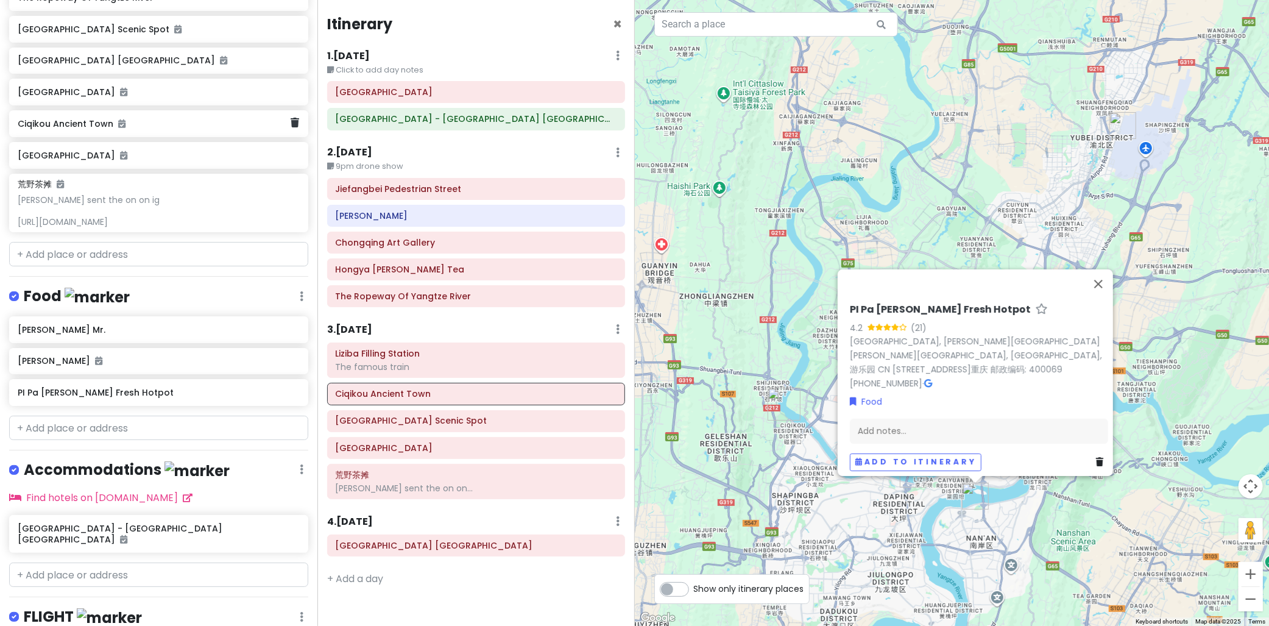
scroll to position [406, 0]
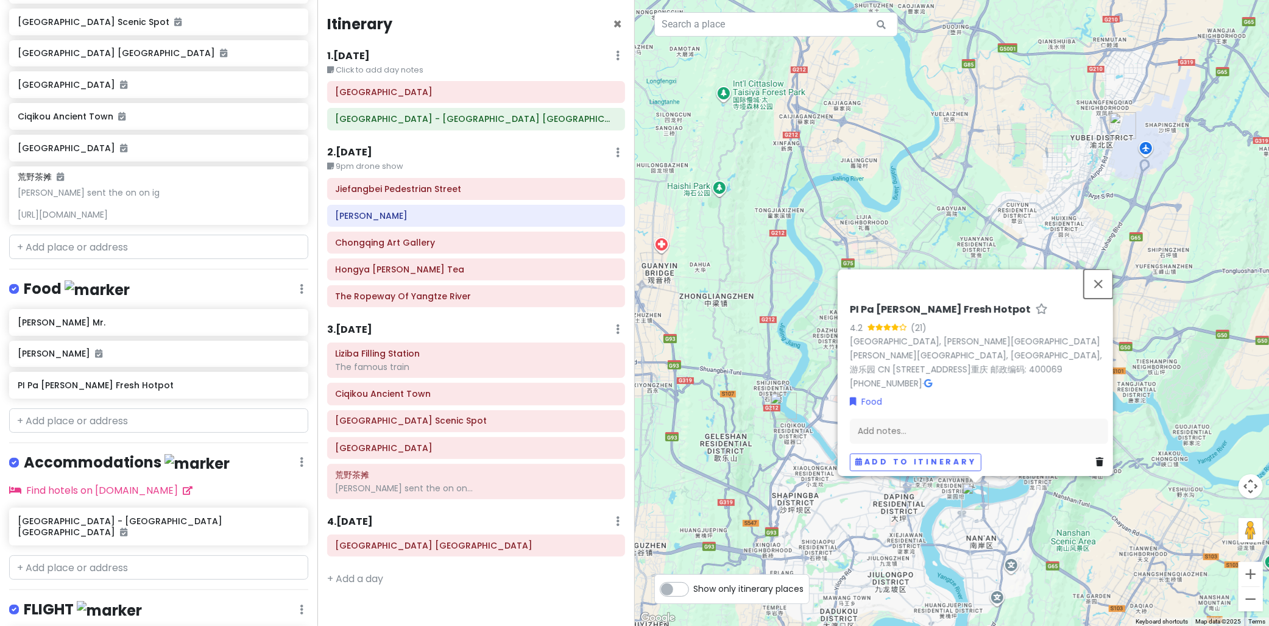
click at [1101, 290] on button "Close" at bounding box center [1098, 283] width 29 height 29
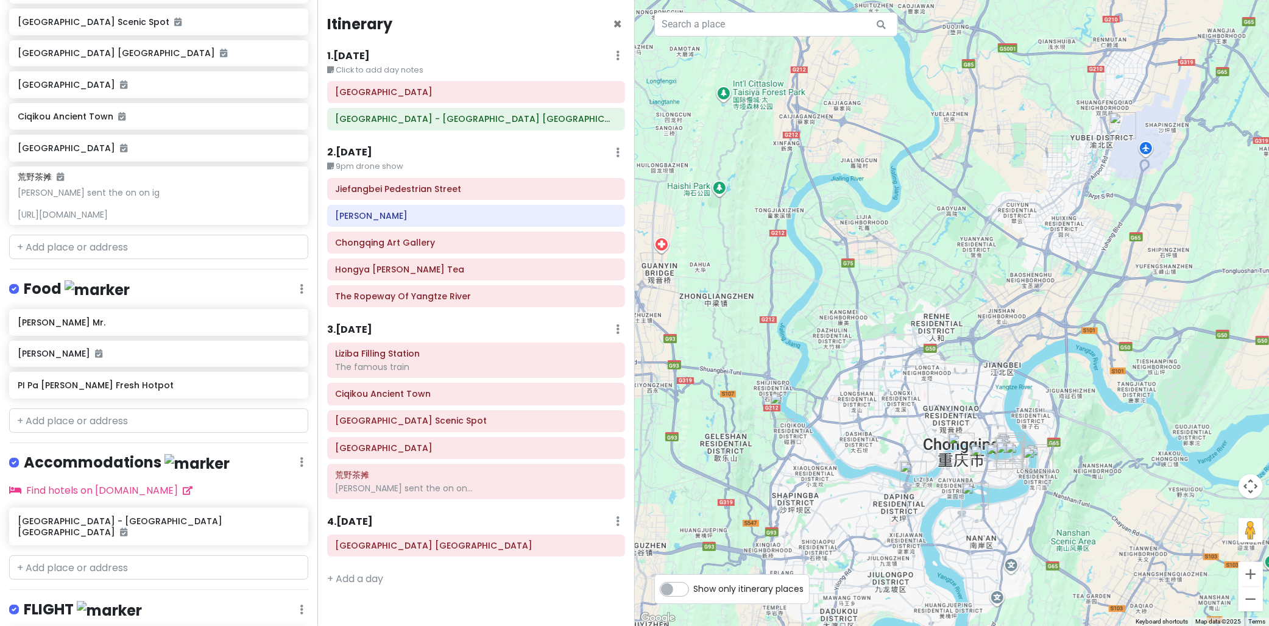
click at [873, 285] on div at bounding box center [952, 313] width 635 height 626
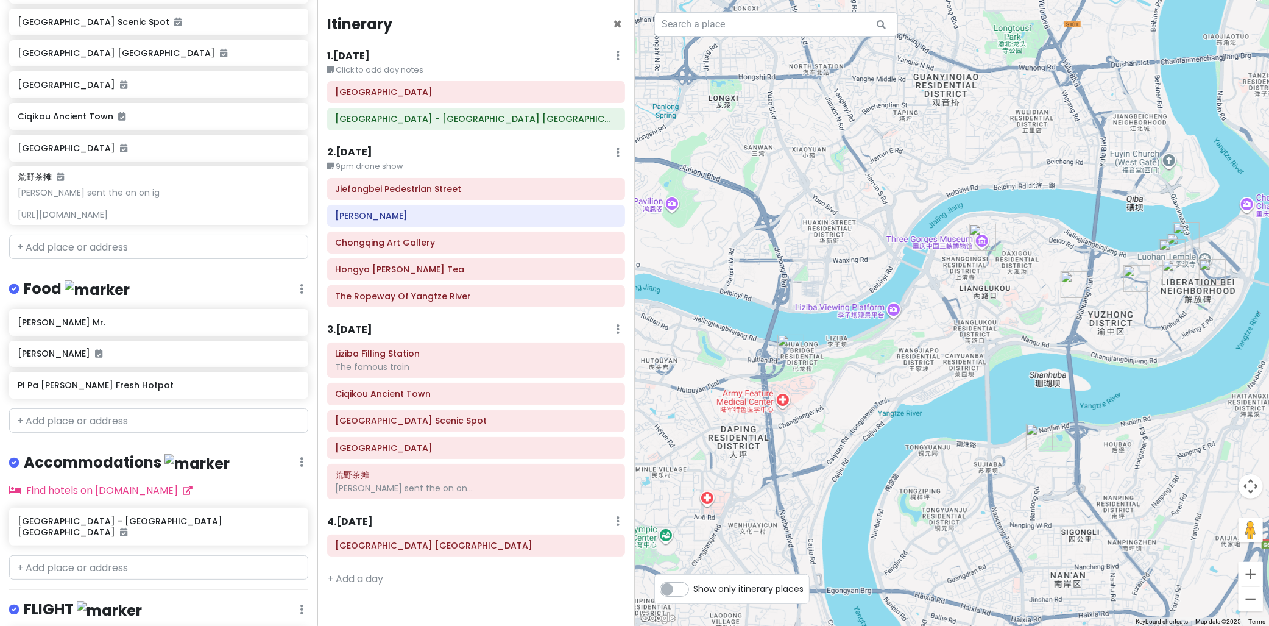
drag, startPoint x: 156, startPoint y: 279, endPoint x: 165, endPoint y: 276, distance: 9.6
click at [156, 279] on div "Food Edit Reorder Delete List" at bounding box center [158, 291] width 299 height 25
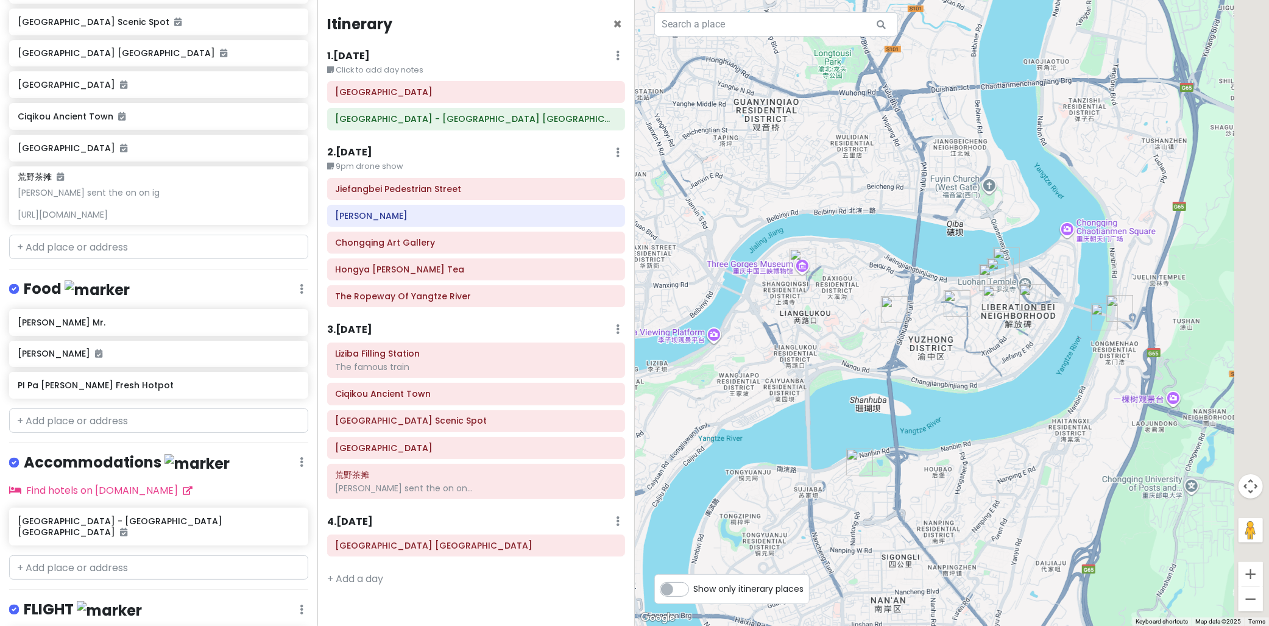
drag, startPoint x: 780, startPoint y: 236, endPoint x: 762, endPoint y: 247, distance: 20.8
click at [762, 247] on div at bounding box center [952, 313] width 635 height 626
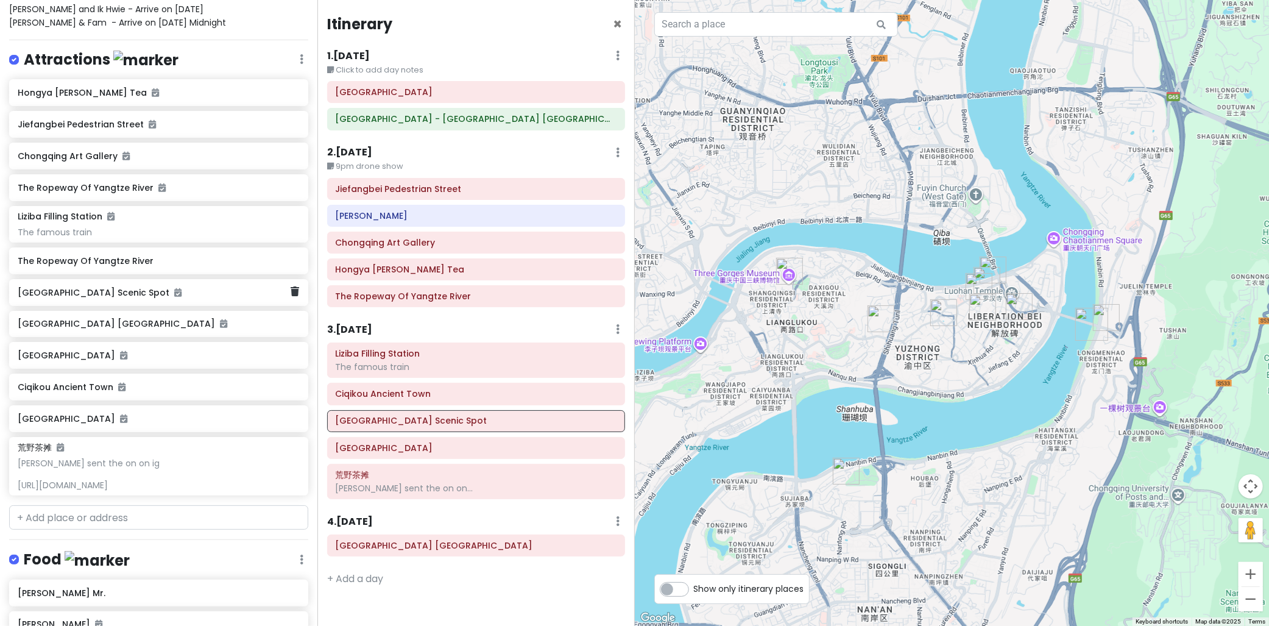
scroll to position [203, 0]
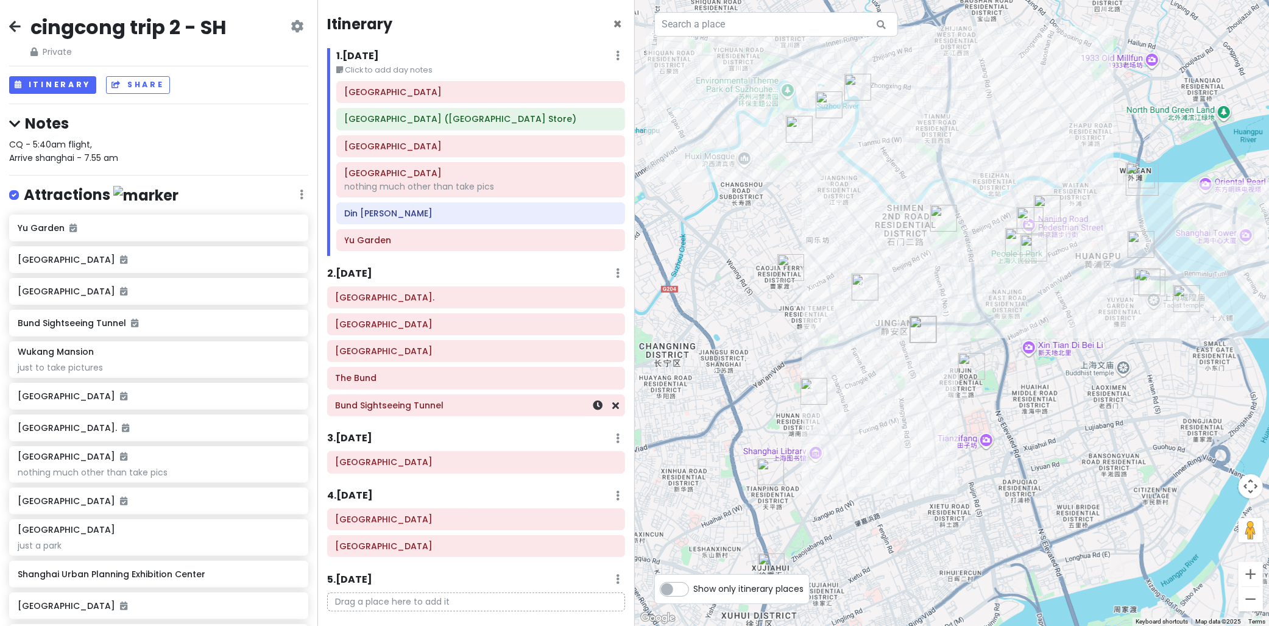
scroll to position [772, 0]
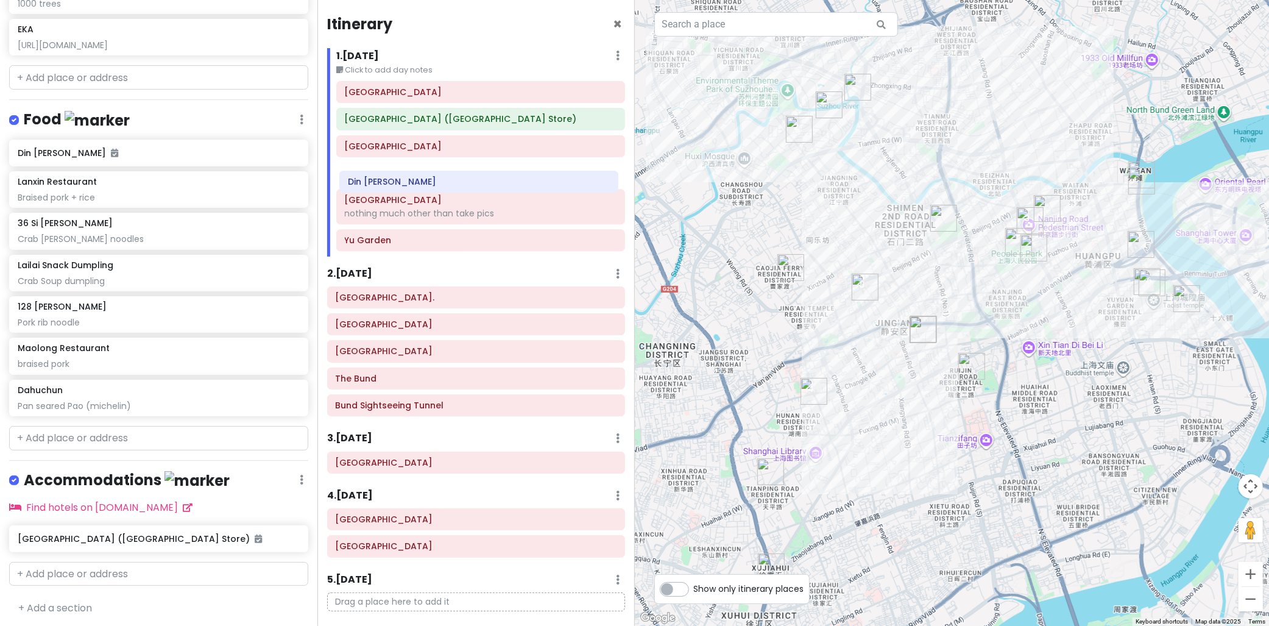
drag, startPoint x: 378, startPoint y: 210, endPoint x: 380, endPoint y: 175, distance: 34.8
click at [381, 175] on div "[GEOGRAPHIC_DATA] [GEOGRAPHIC_DATA] ([GEOGRAPHIC_DATA]) [GEOGRAPHIC_DATA] nothi…" at bounding box center [480, 168] width 307 height 175
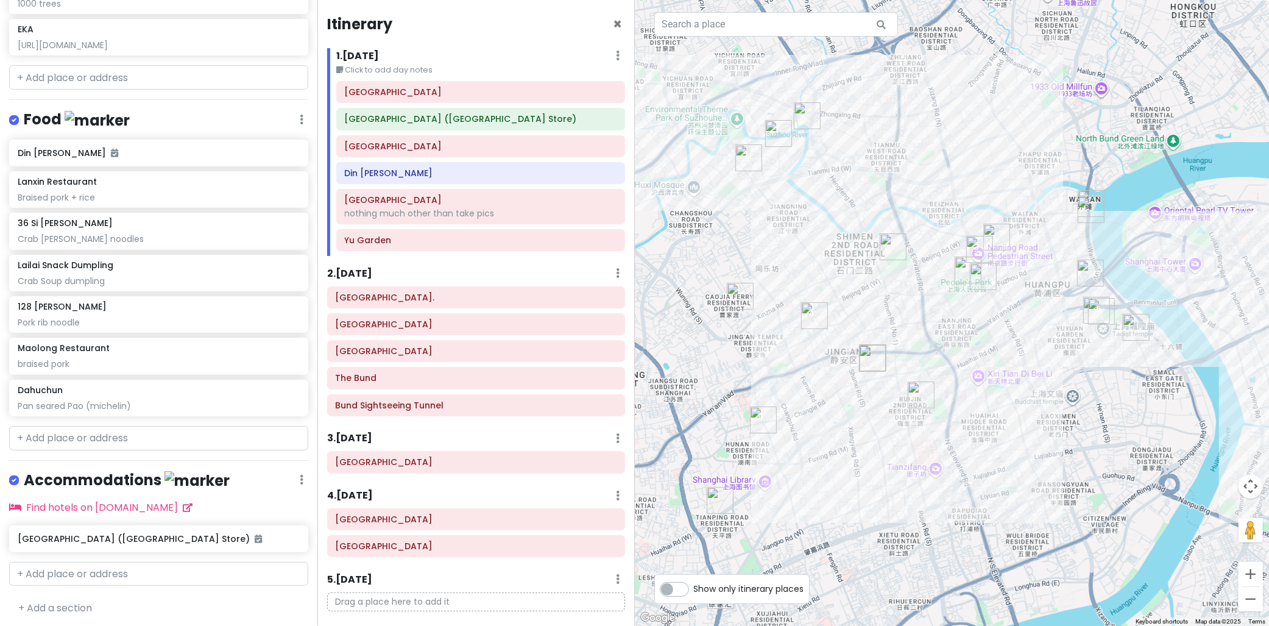
drag, startPoint x: 978, startPoint y: 353, endPoint x: 966, endPoint y: 391, distance: 39.5
click at [943, 381] on div at bounding box center [952, 313] width 635 height 626
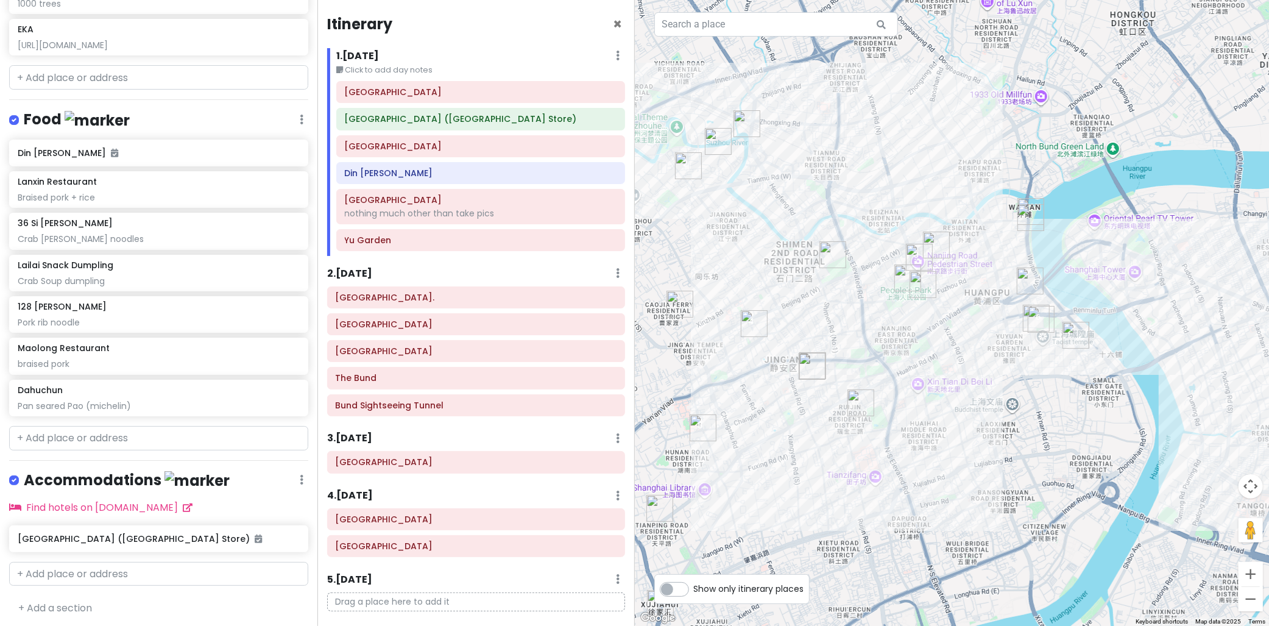
drag, startPoint x: 1040, startPoint y: 366, endPoint x: 1011, endPoint y: 365, distance: 28.6
click at [1009, 368] on div at bounding box center [952, 313] width 635 height 626
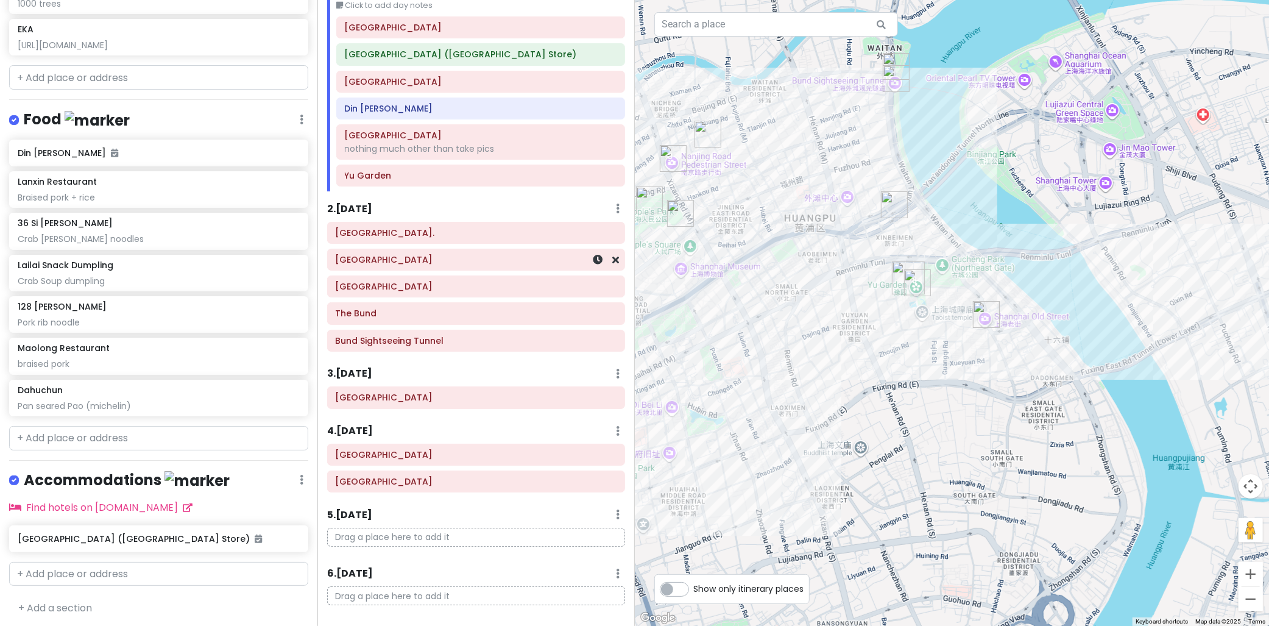
scroll to position [68, 0]
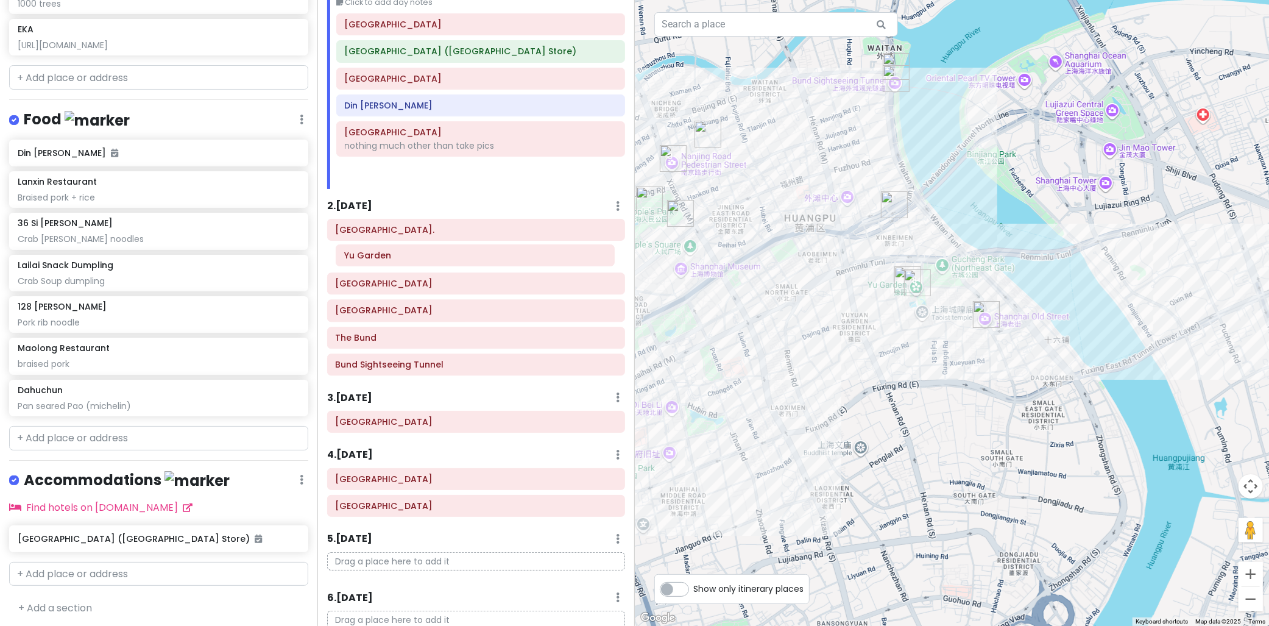
drag, startPoint x: 367, startPoint y: 169, endPoint x: 367, endPoint y: 250, distance: 81.0
click at [367, 250] on div "Itinerary × 1 . [DATE] Edit Day Notes Delete Day Click to add day notes [GEOGRA…" at bounding box center [475, 313] width 317 height 626
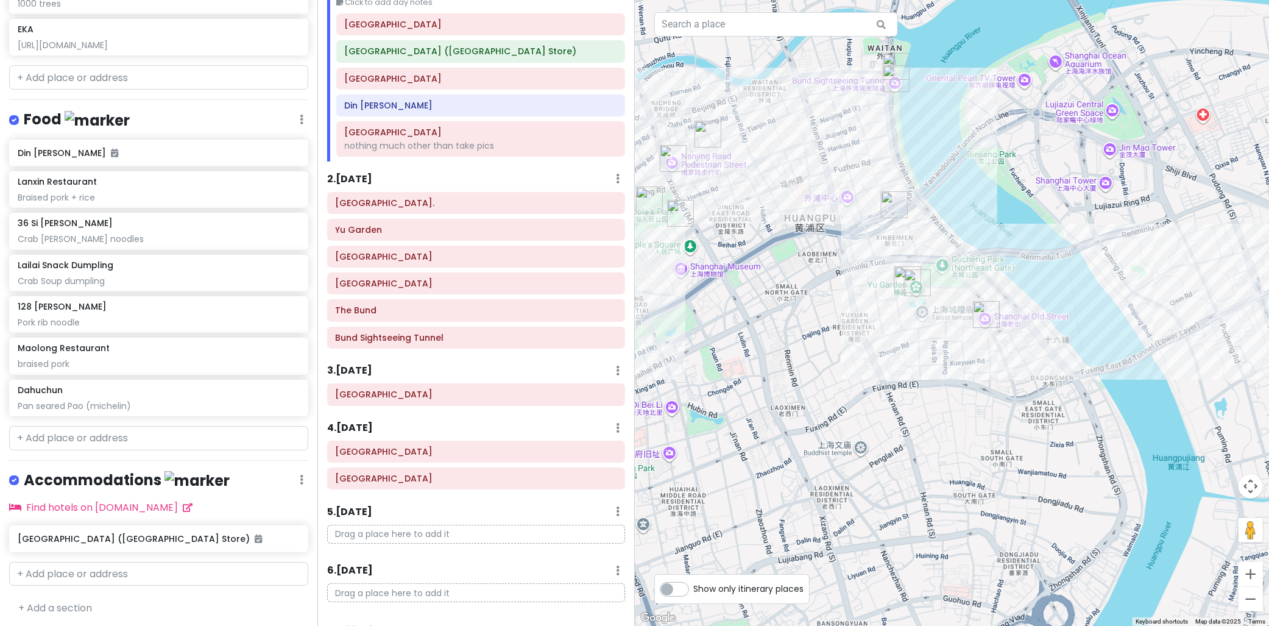
click at [397, 178] on div "2 . [DATE] Add Day Notes Delete Day" at bounding box center [476, 181] width 298 height 21
click at [354, 175] on h6 "2 . [DATE]" at bounding box center [349, 179] width 45 height 13
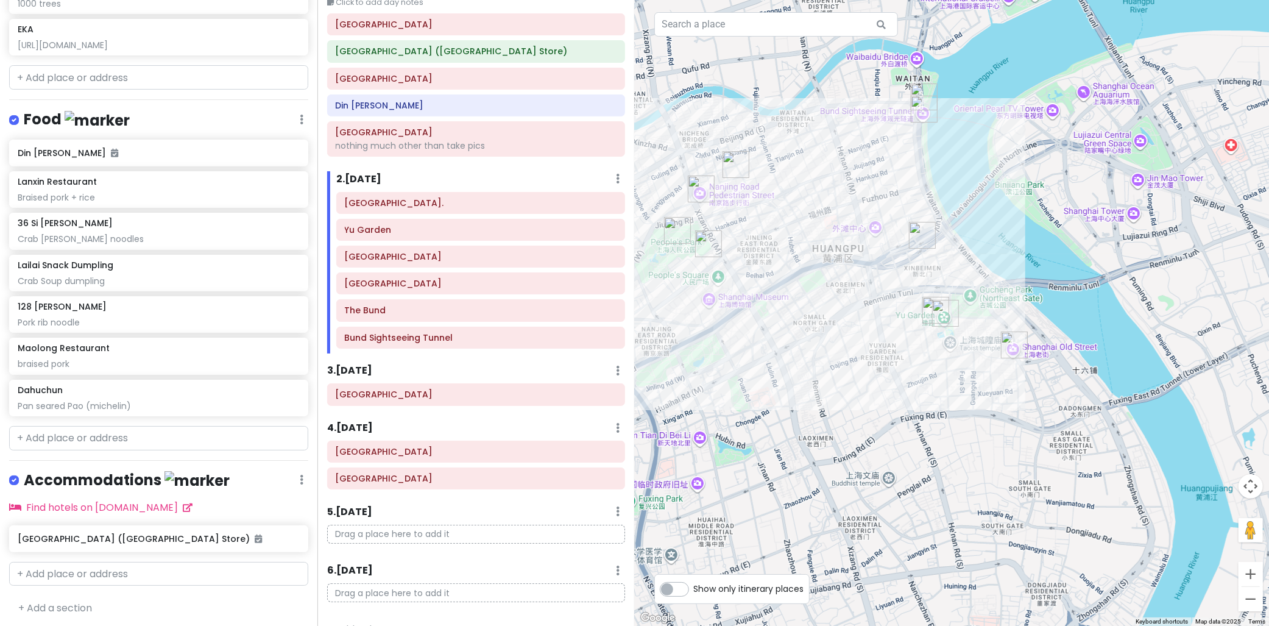
drag, startPoint x: 1019, startPoint y: 393, endPoint x: 1049, endPoint y: 418, distance: 39.3
click at [1049, 418] on div at bounding box center [952, 313] width 635 height 626
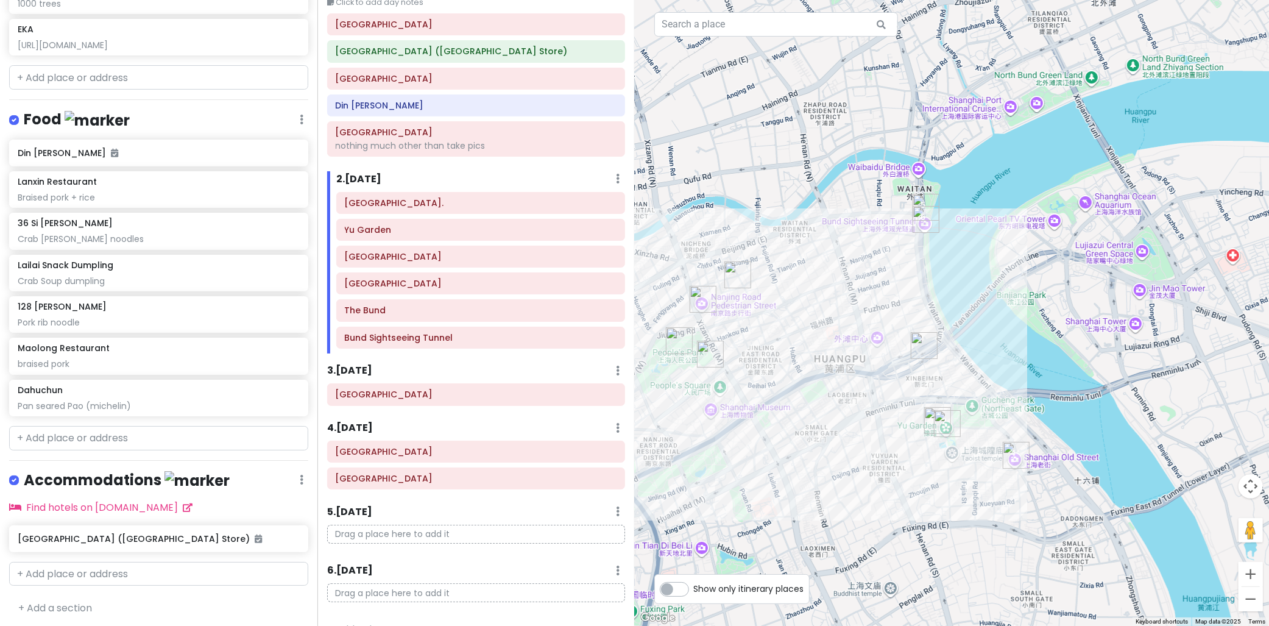
drag, startPoint x: 981, startPoint y: 272, endPoint x: 981, endPoint y: 370, distance: 98.7
click at [981, 370] on div at bounding box center [952, 313] width 635 height 626
drag, startPoint x: 811, startPoint y: 301, endPoint x: 874, endPoint y: 288, distance: 64.2
click at [874, 288] on div at bounding box center [952, 313] width 635 height 626
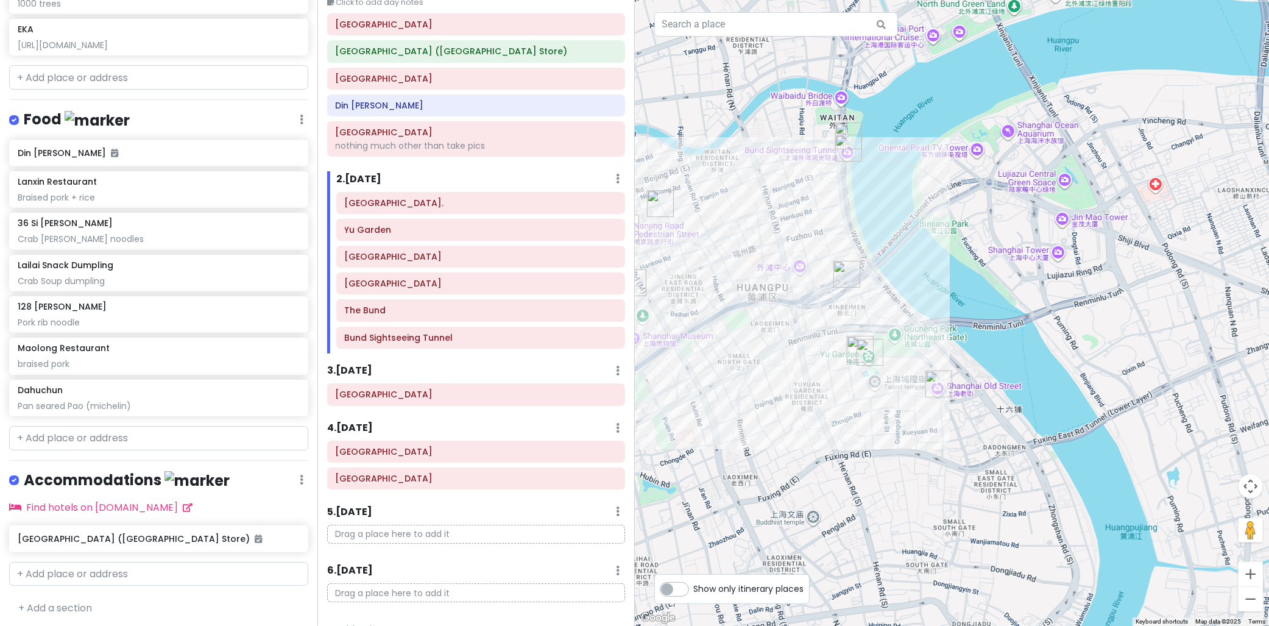
drag, startPoint x: 922, startPoint y: 283, endPoint x: 876, endPoint y: 240, distance: 62.9
click at [882, 239] on div at bounding box center [952, 313] width 635 height 626
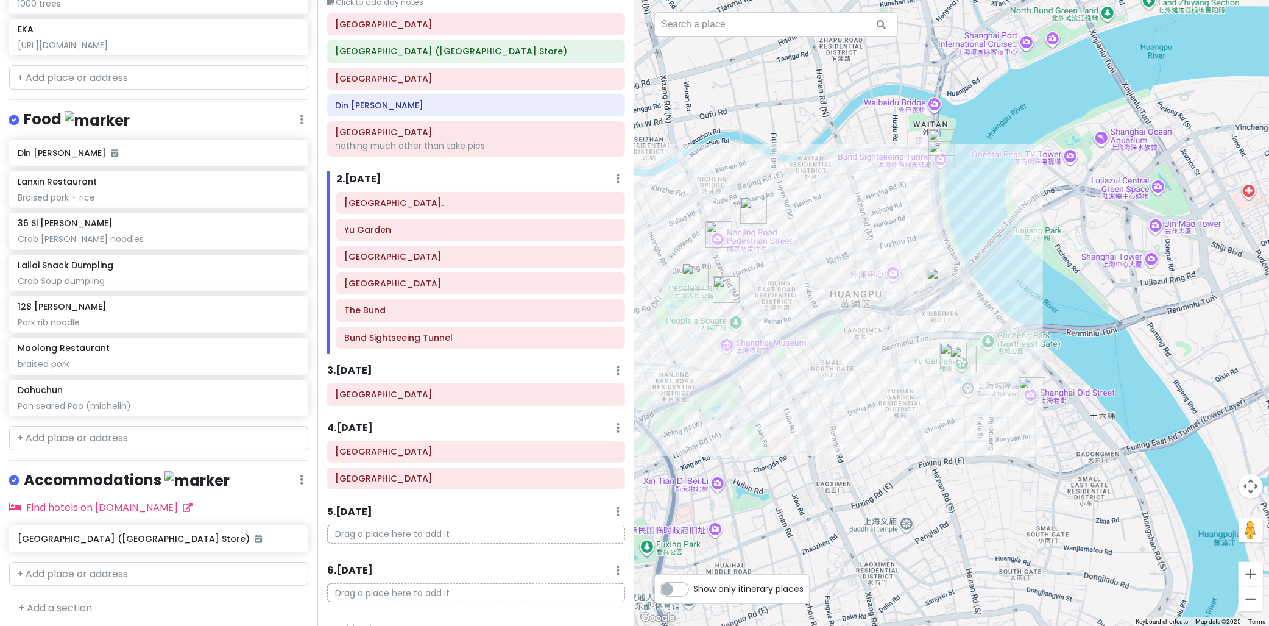
drag, startPoint x: 931, startPoint y: 428, endPoint x: 965, endPoint y: 434, distance: 34.5
click at [964, 434] on div at bounding box center [952, 313] width 635 height 626
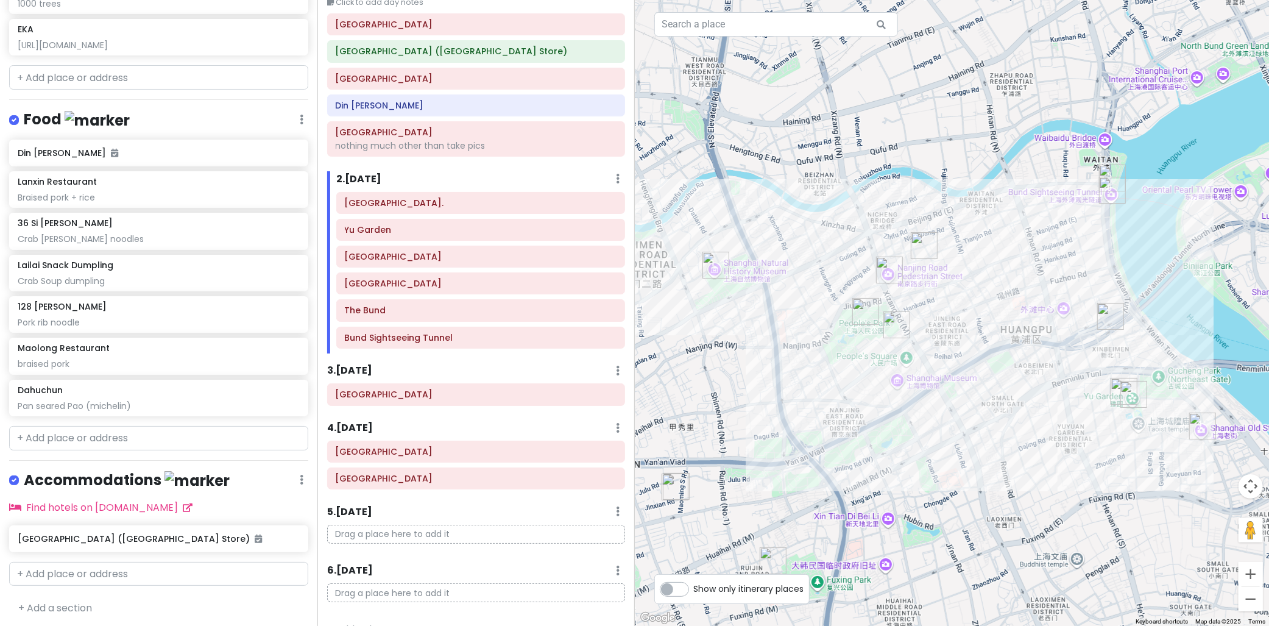
drag, startPoint x: 941, startPoint y: 163, endPoint x: 734, endPoint y: 282, distance: 238.7
click at [1072, 193] on div at bounding box center [952, 313] width 635 height 626
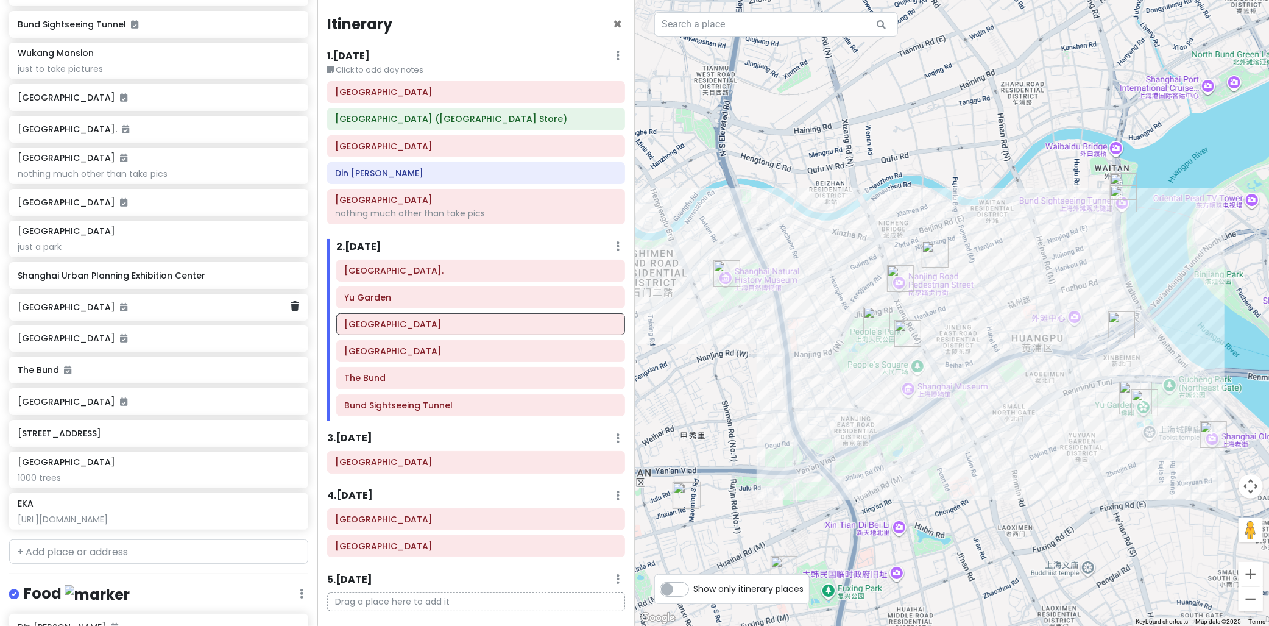
scroll to position [299, 0]
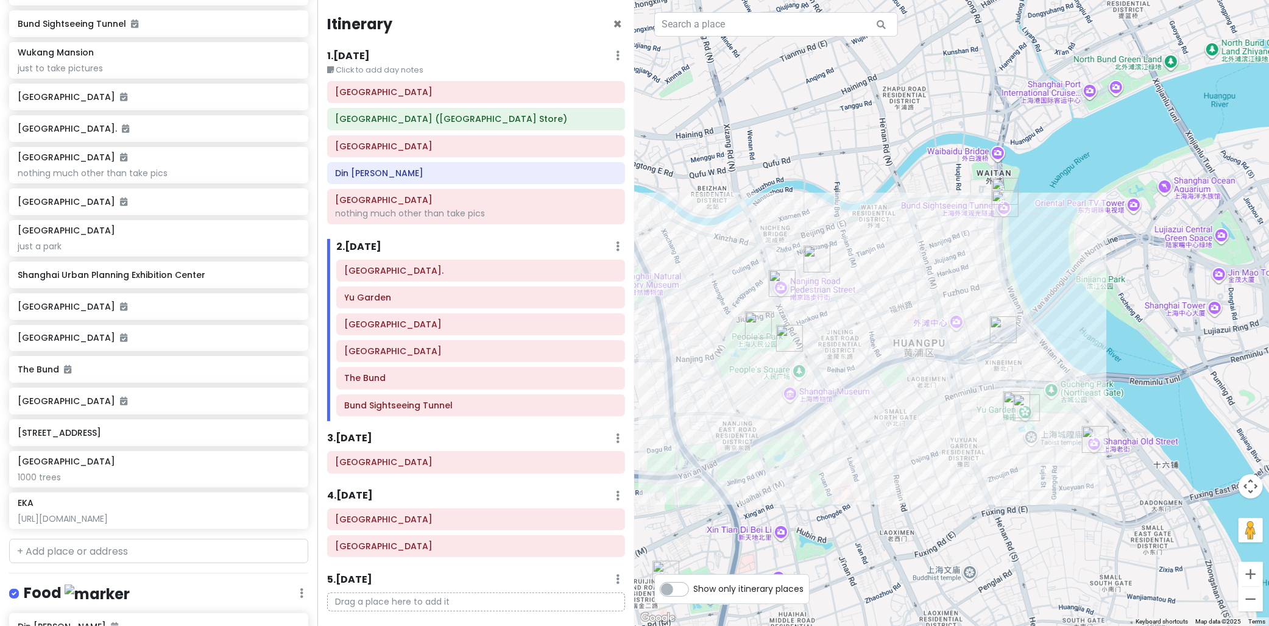
drag, startPoint x: 1089, startPoint y: 272, endPoint x: 961, endPoint y: 273, distance: 128.5
click at [961, 273] on div at bounding box center [952, 313] width 635 height 626
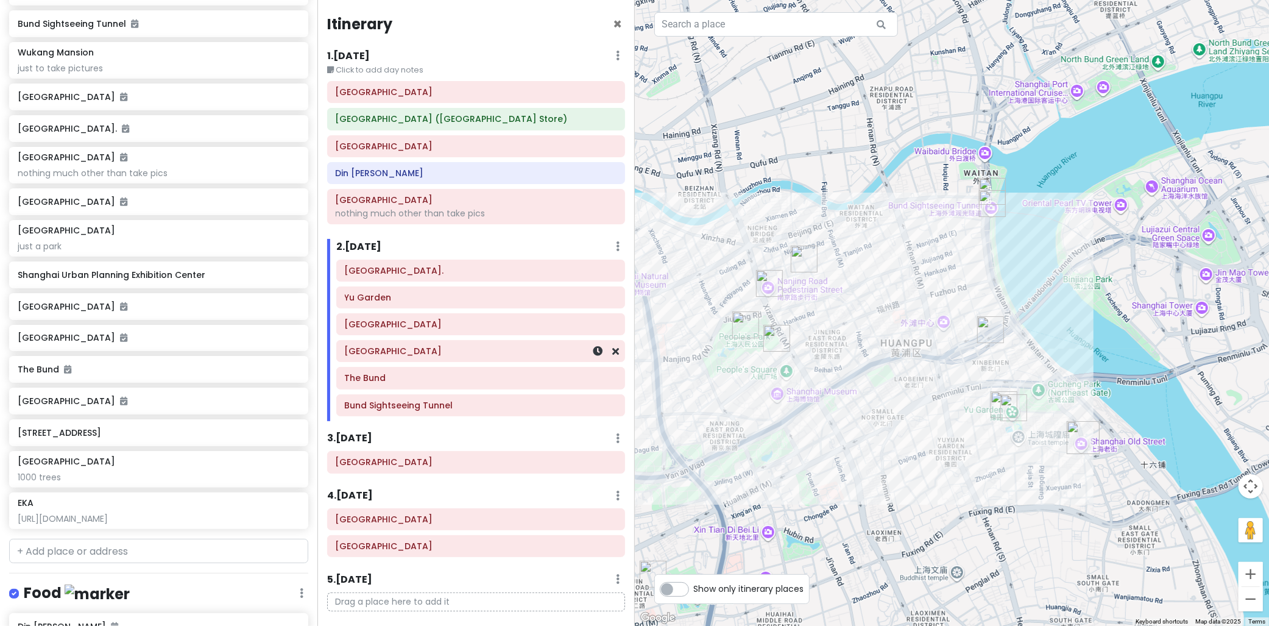
click at [407, 356] on h6 "[GEOGRAPHIC_DATA]" at bounding box center [481, 350] width 272 height 11
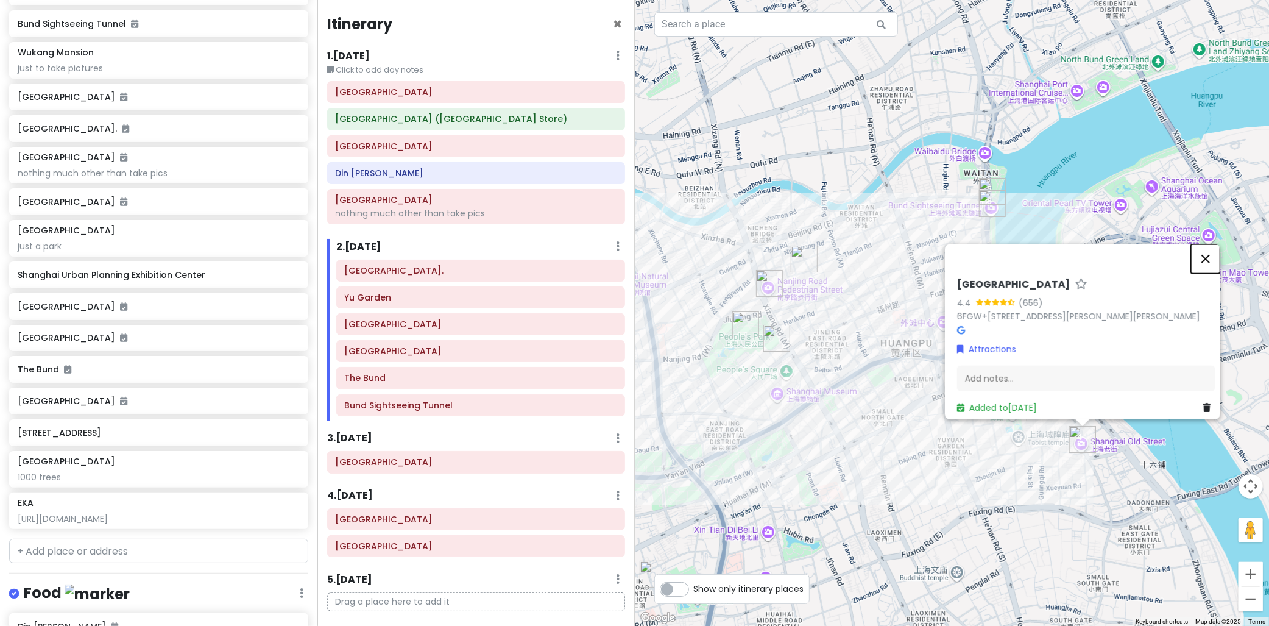
click at [1213, 244] on button "Close" at bounding box center [1205, 258] width 29 height 29
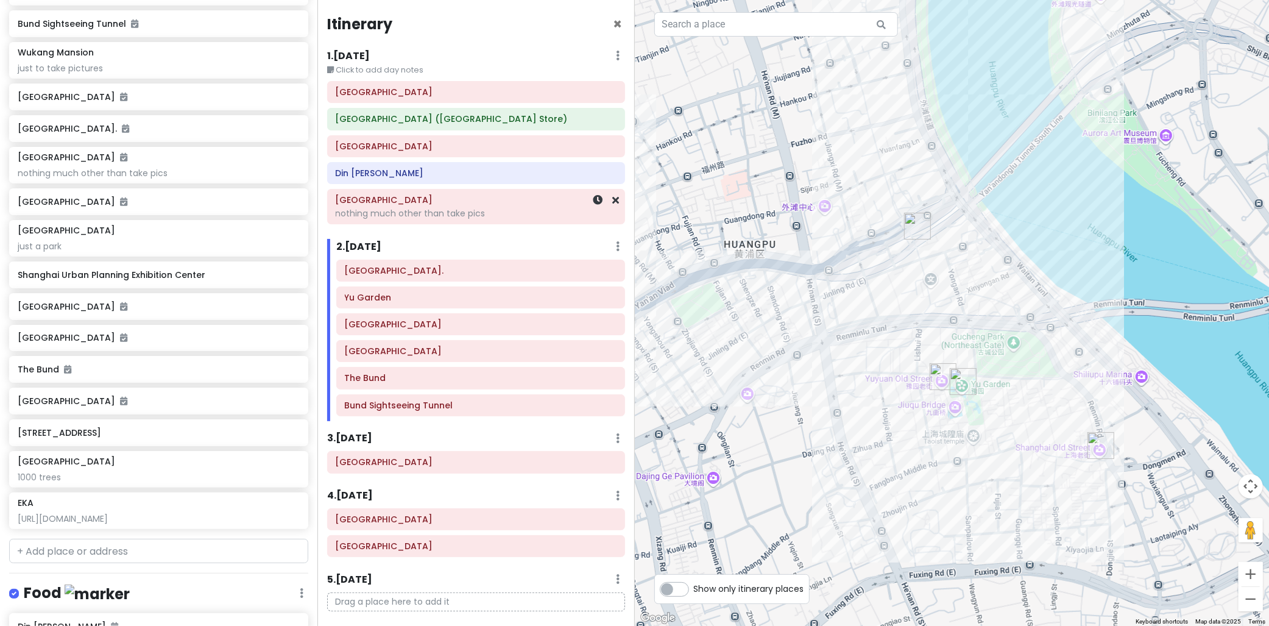
click at [406, 205] on h6 "[GEOGRAPHIC_DATA]" at bounding box center [476, 199] width 281 height 11
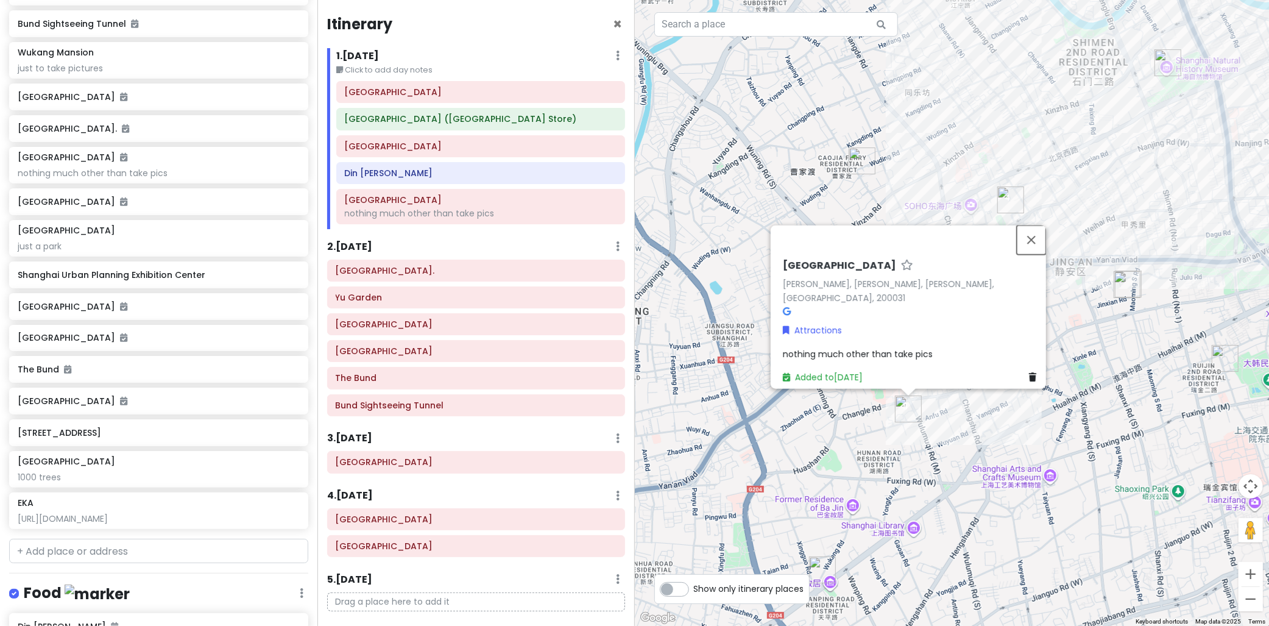
drag, startPoint x: 1036, startPoint y: 242, endPoint x: 1051, endPoint y: 274, distance: 35.1
click at [1036, 242] on button "Close" at bounding box center [1031, 239] width 29 height 29
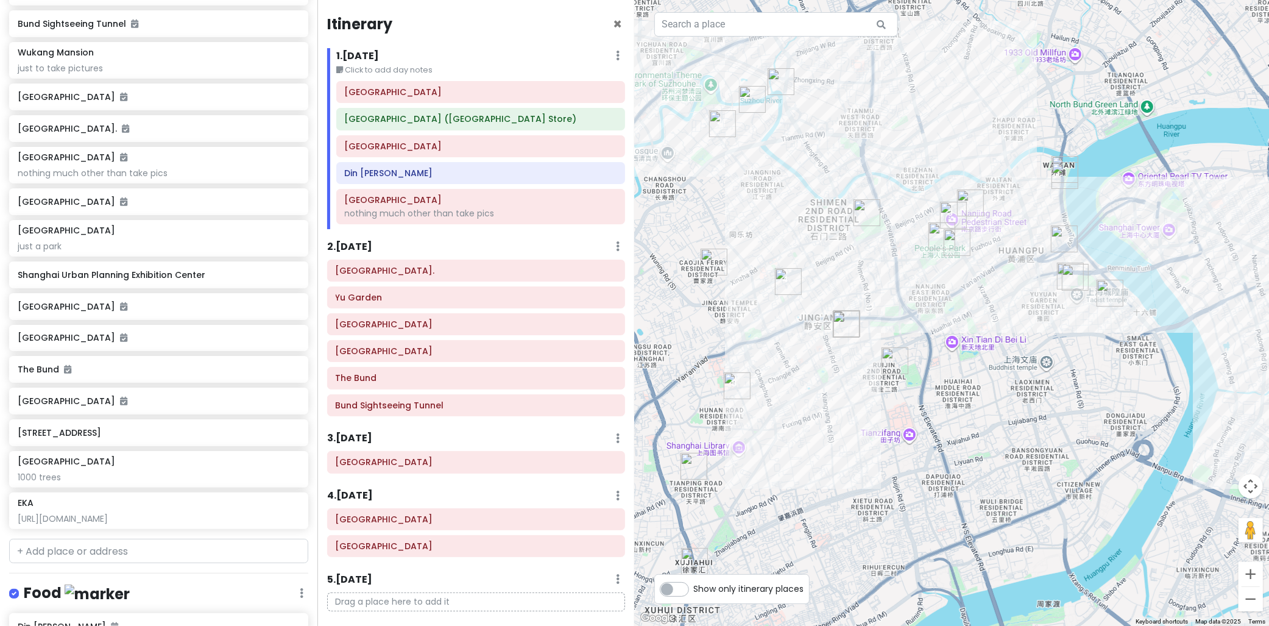
drag, startPoint x: 1124, startPoint y: 242, endPoint x: 880, endPoint y: 270, distance: 245.9
click at [880, 270] on div at bounding box center [952, 313] width 635 height 626
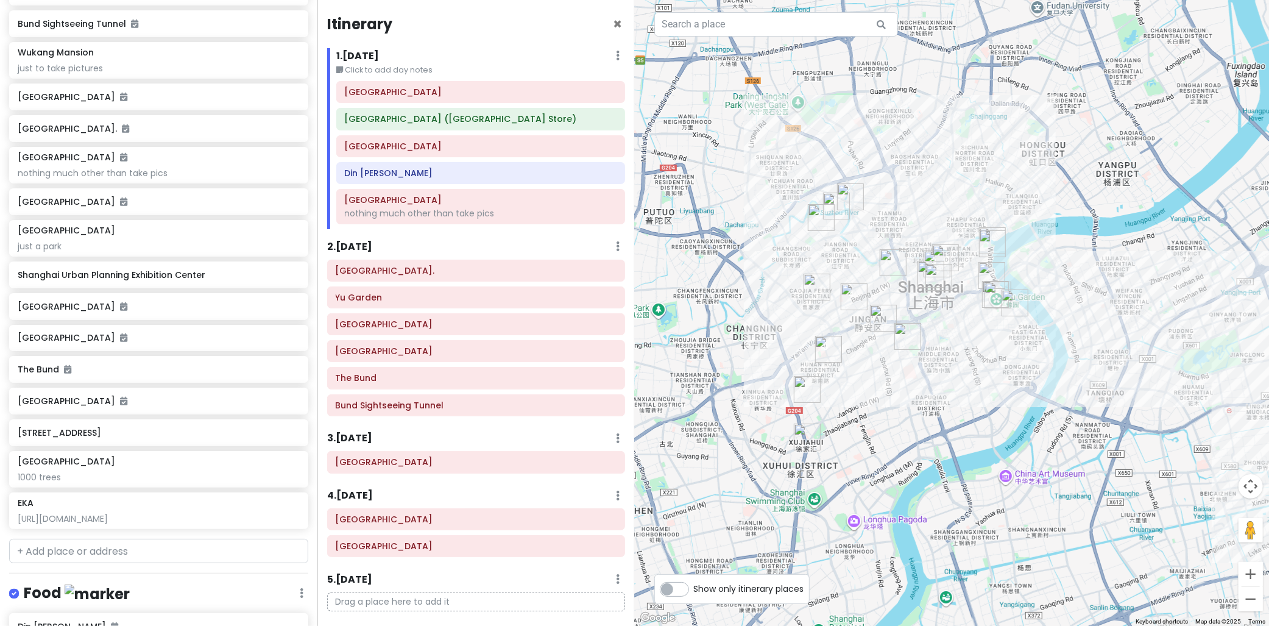
click at [932, 348] on div at bounding box center [952, 313] width 635 height 626
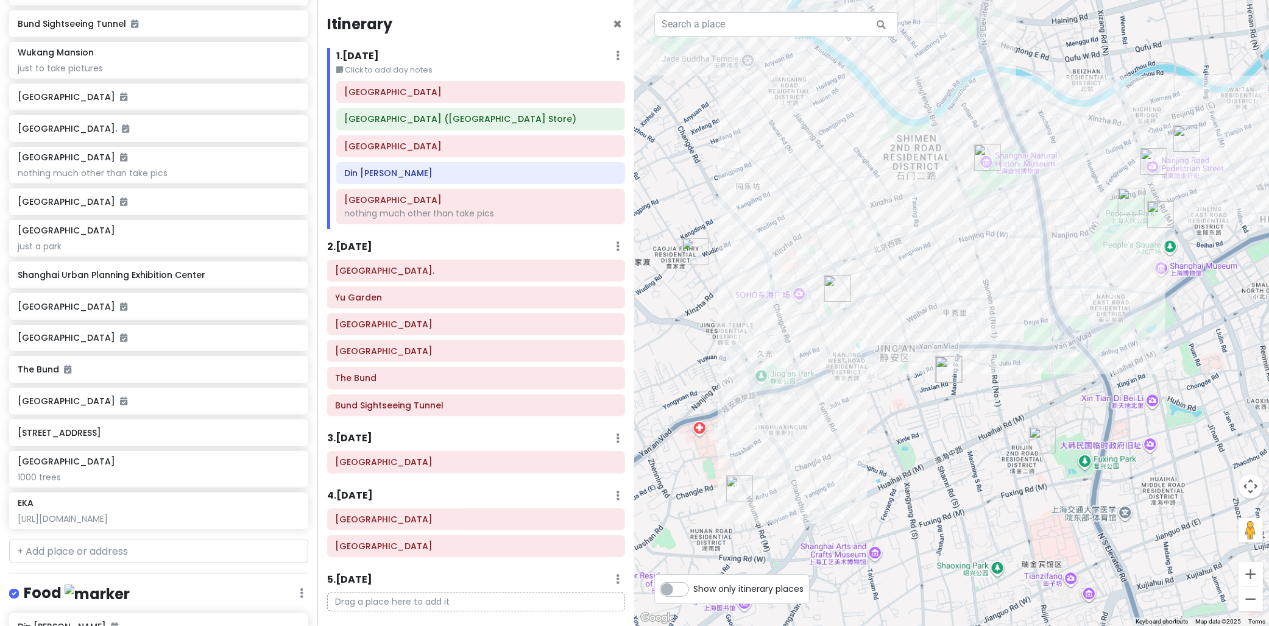
drag, startPoint x: 1129, startPoint y: 266, endPoint x: 811, endPoint y: 275, distance: 318.1
click at [975, 305] on div at bounding box center [952, 313] width 635 height 626
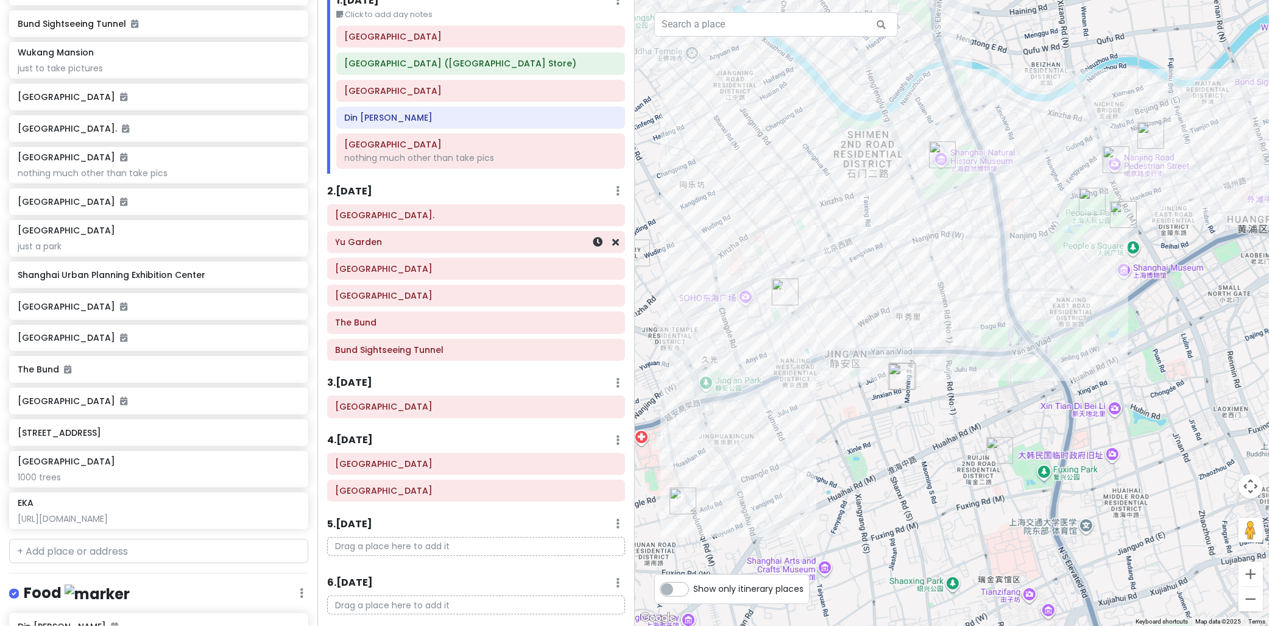
scroll to position [94, 0]
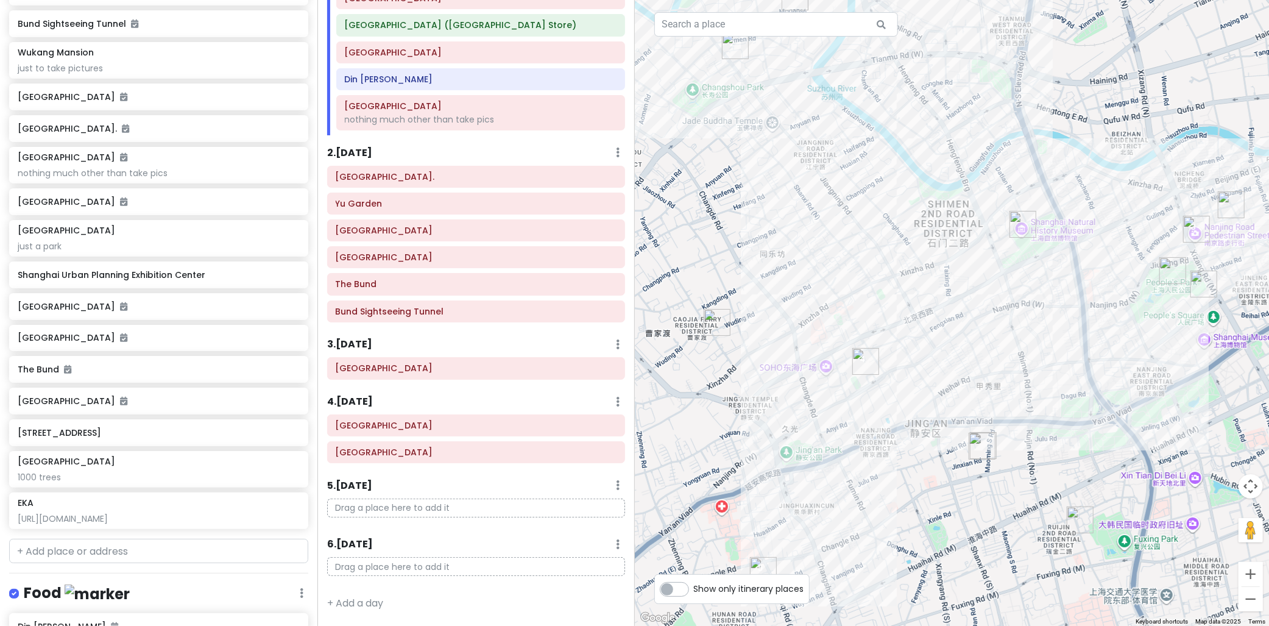
drag, startPoint x: 1003, startPoint y: 283, endPoint x: 1076, endPoint y: 335, distance: 89.6
click at [1076, 335] on div at bounding box center [952, 313] width 635 height 626
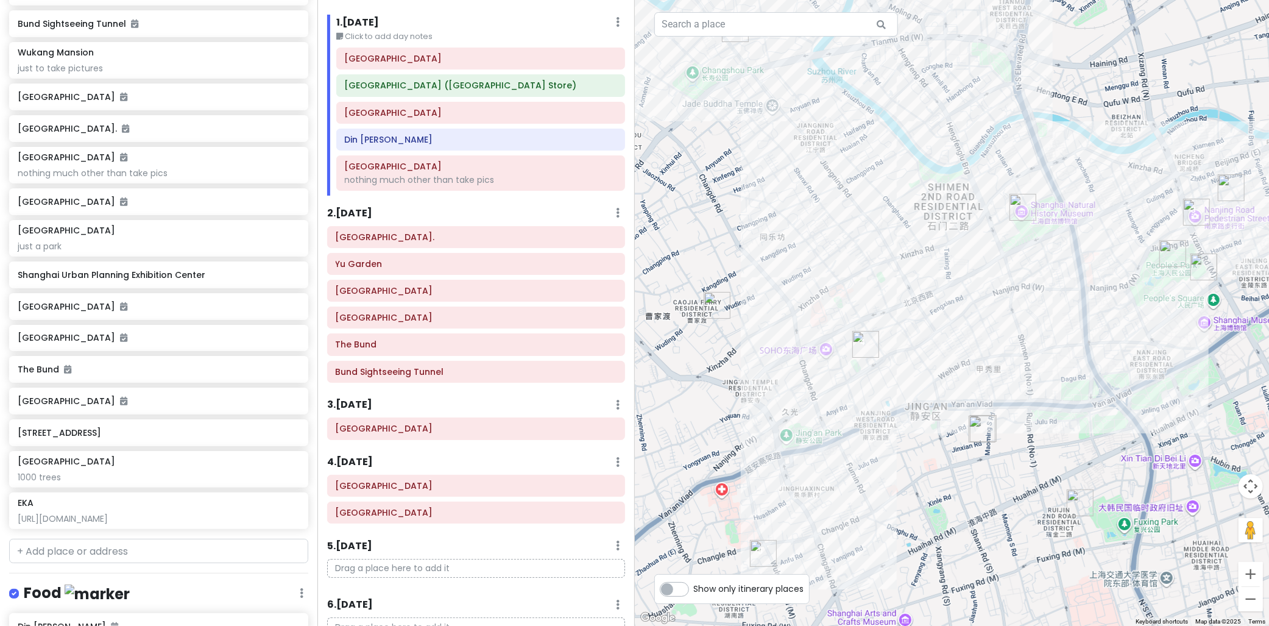
scroll to position [27, 0]
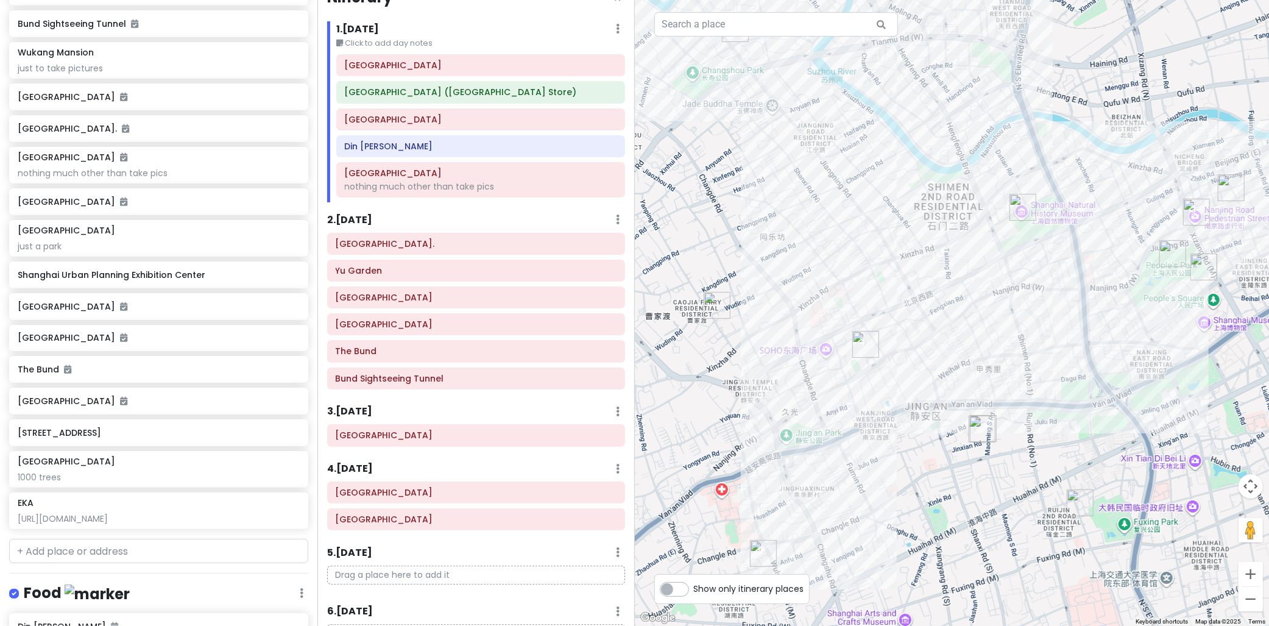
drag, startPoint x: 884, startPoint y: 250, endPoint x: 902, endPoint y: 460, distance: 210.3
click at [906, 465] on div at bounding box center [952, 313] width 635 height 626
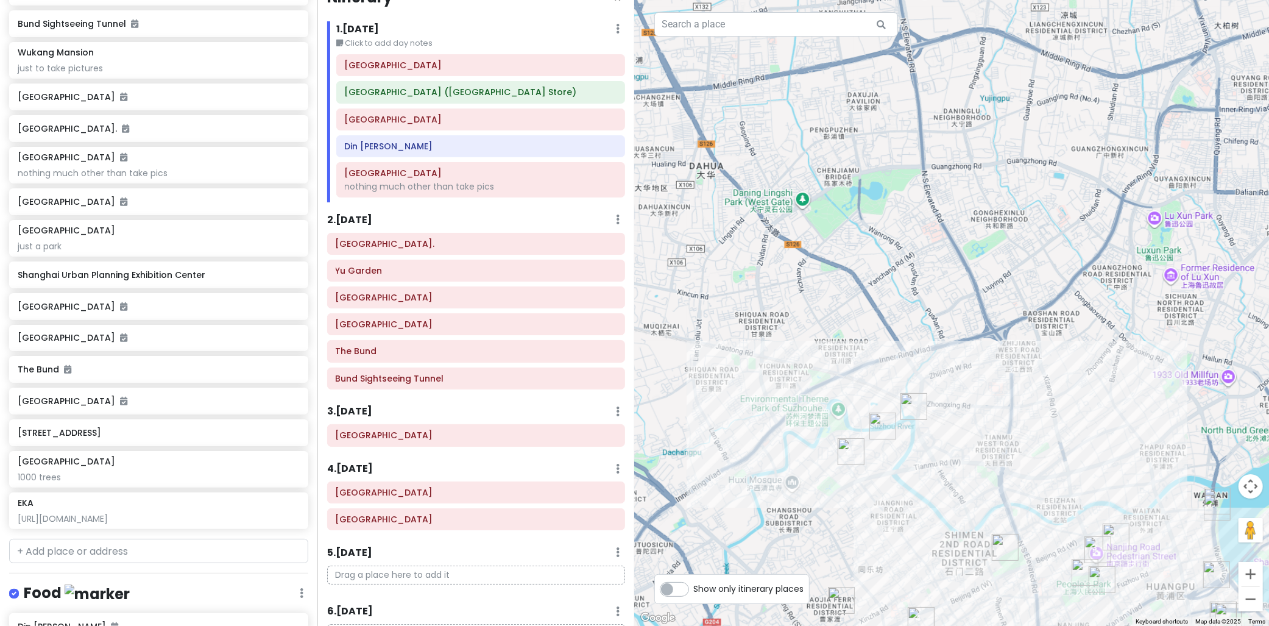
drag, startPoint x: 967, startPoint y: 367, endPoint x: 906, endPoint y: 249, distance: 133.2
click at [906, 249] on div at bounding box center [952, 313] width 635 height 626
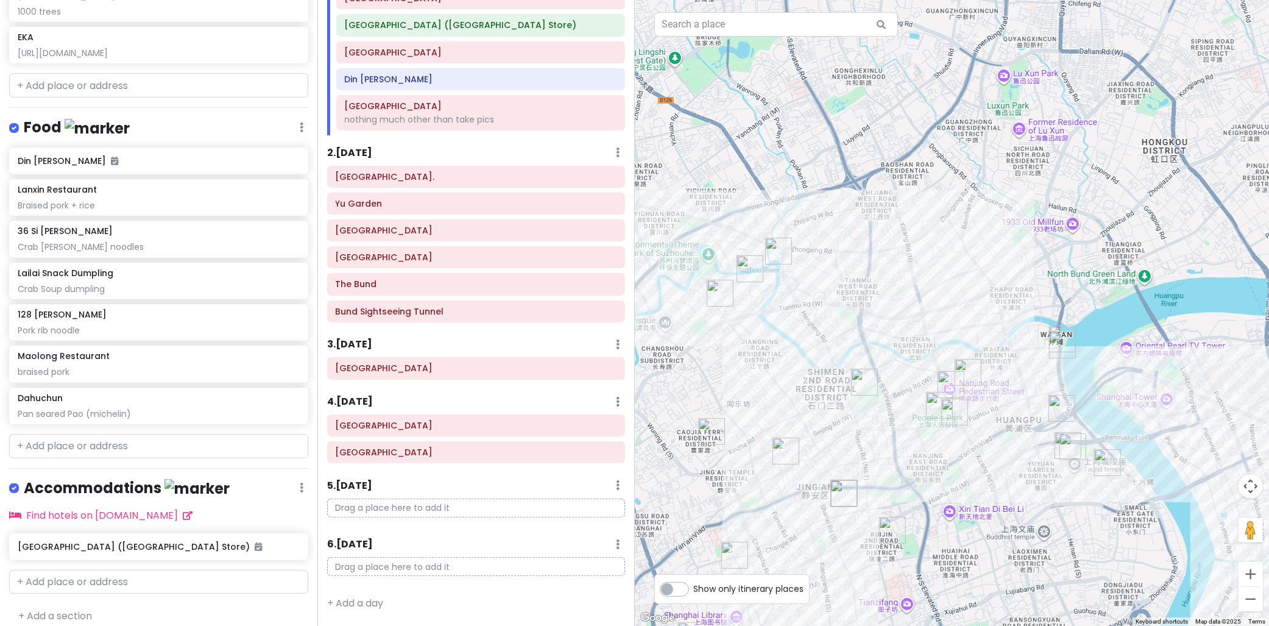
scroll to position [772, 0]
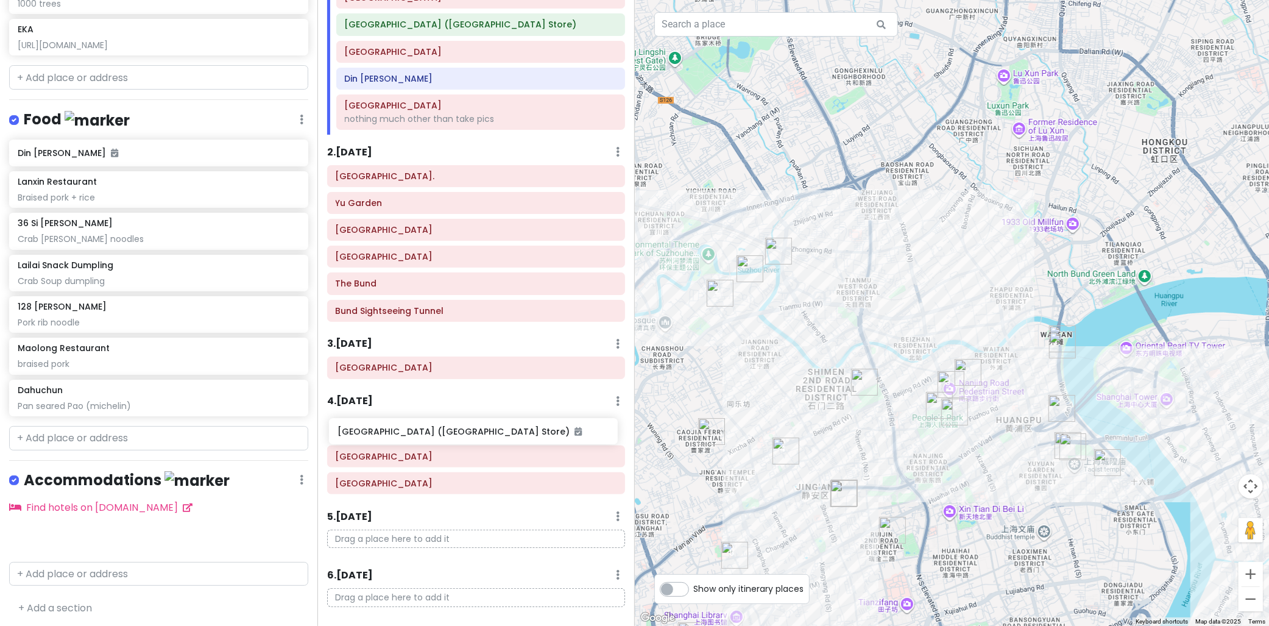
drag, startPoint x: 96, startPoint y: 533, endPoint x: 415, endPoint y: 430, distance: 336.0
click at [415, 430] on div "cingcong trip 2 - SH Private Change Dates Make a Copy Delete Trip Go Pro ⚡️ Giv…" at bounding box center [634, 313] width 1269 height 626
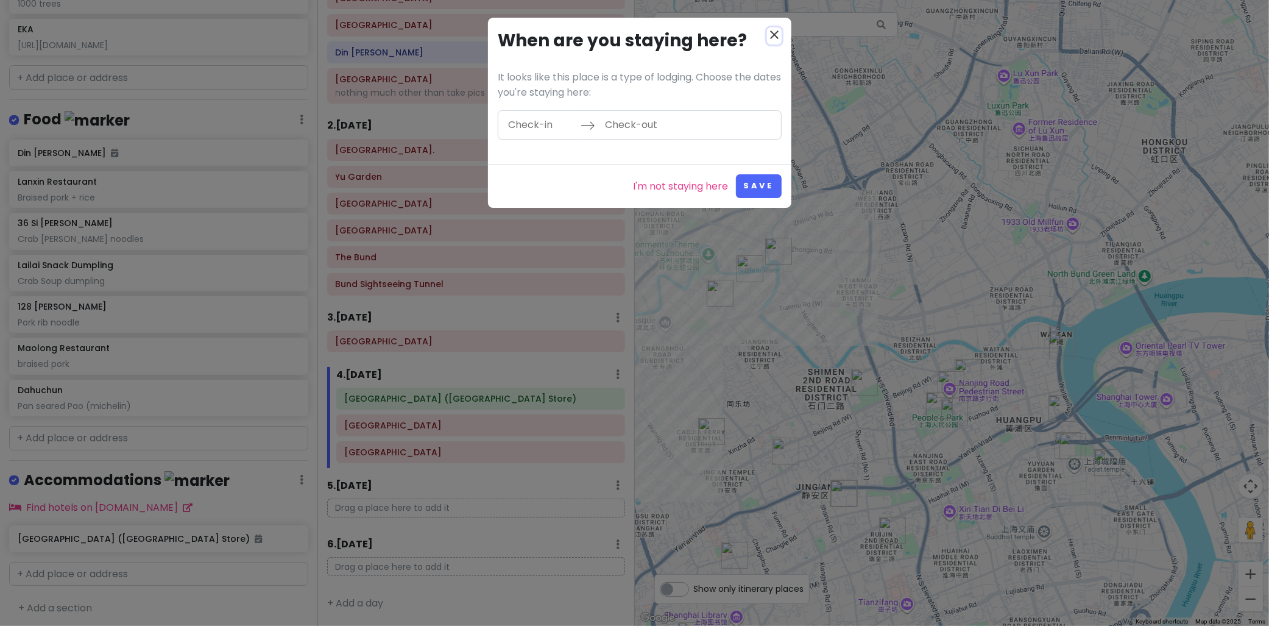
click at [768, 27] on icon "close" at bounding box center [774, 34] width 15 height 15
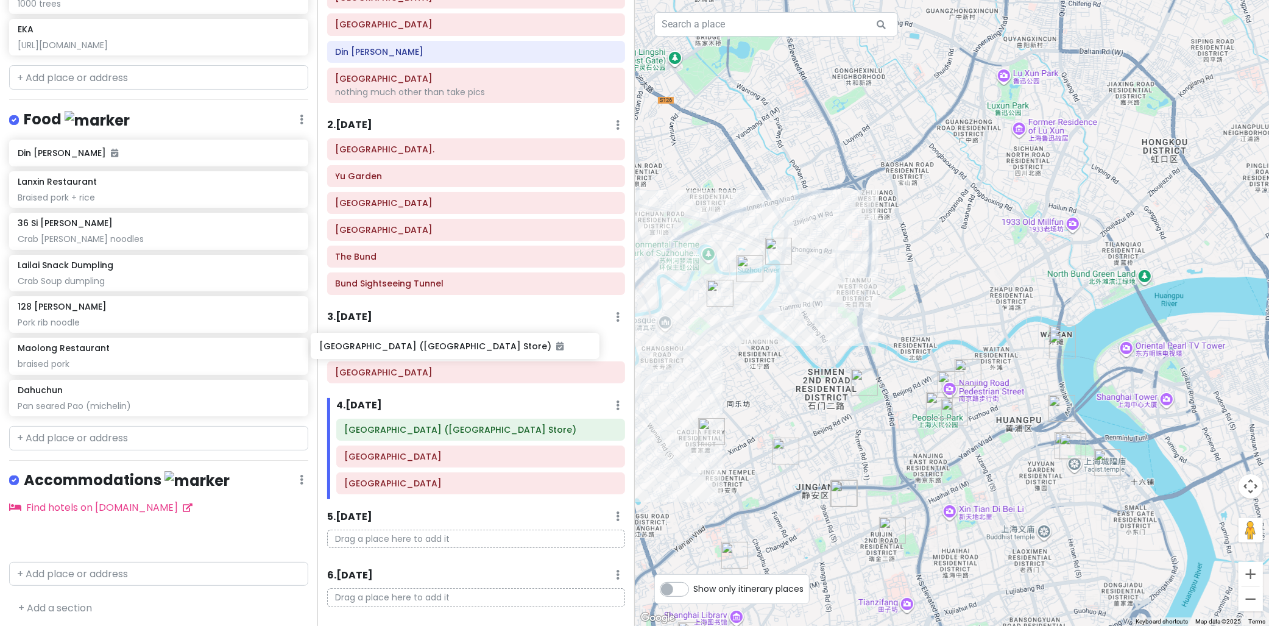
drag, startPoint x: 119, startPoint y: 529, endPoint x: 399, endPoint y: 381, distance: 316.1
click at [422, 340] on div "cingcong trip 2 - SH Private Change Dates Make a Copy Delete Trip Go Pro ⚡️ Giv…" at bounding box center [634, 313] width 1269 height 626
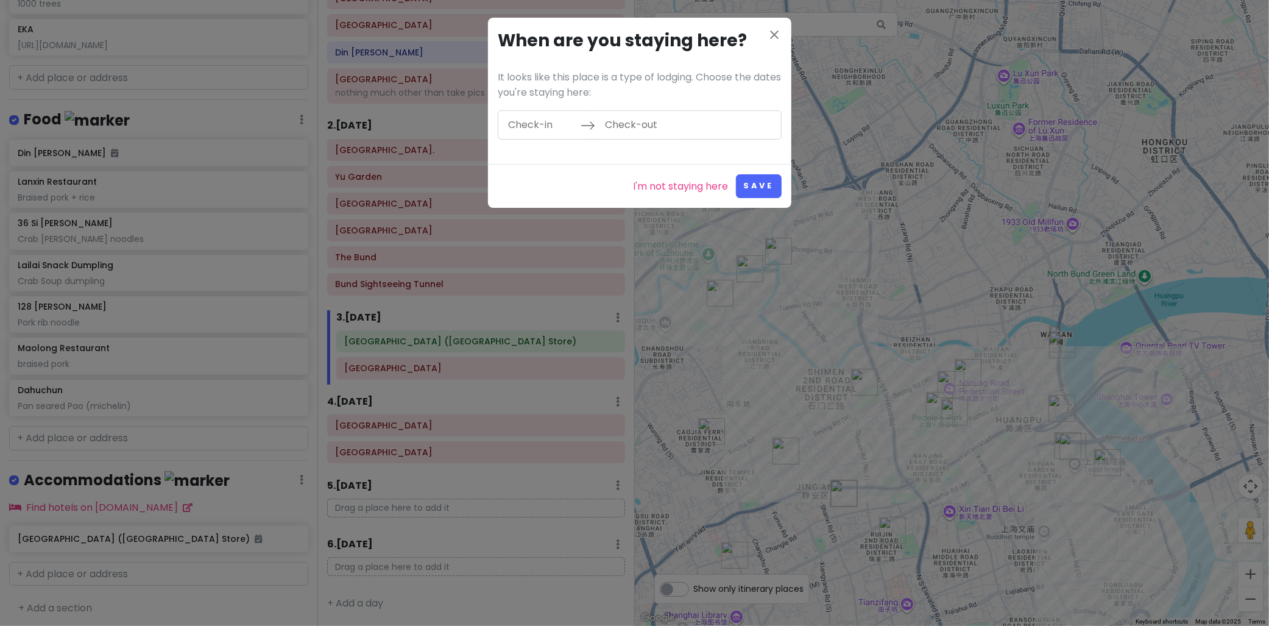
click at [778, 22] on div "close When are you staying here? It looks like this place is a type of lodging.…" at bounding box center [639, 91] width 303 height 146
click at [770, 33] on icon "close" at bounding box center [774, 34] width 15 height 15
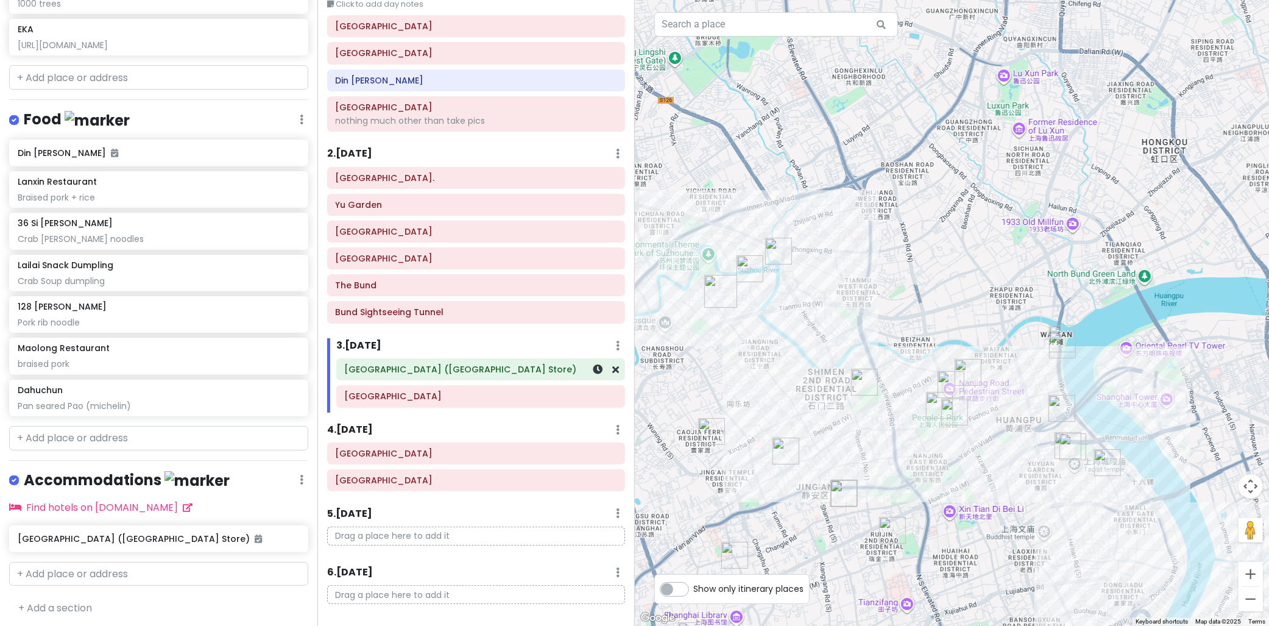
scroll to position [94, 0]
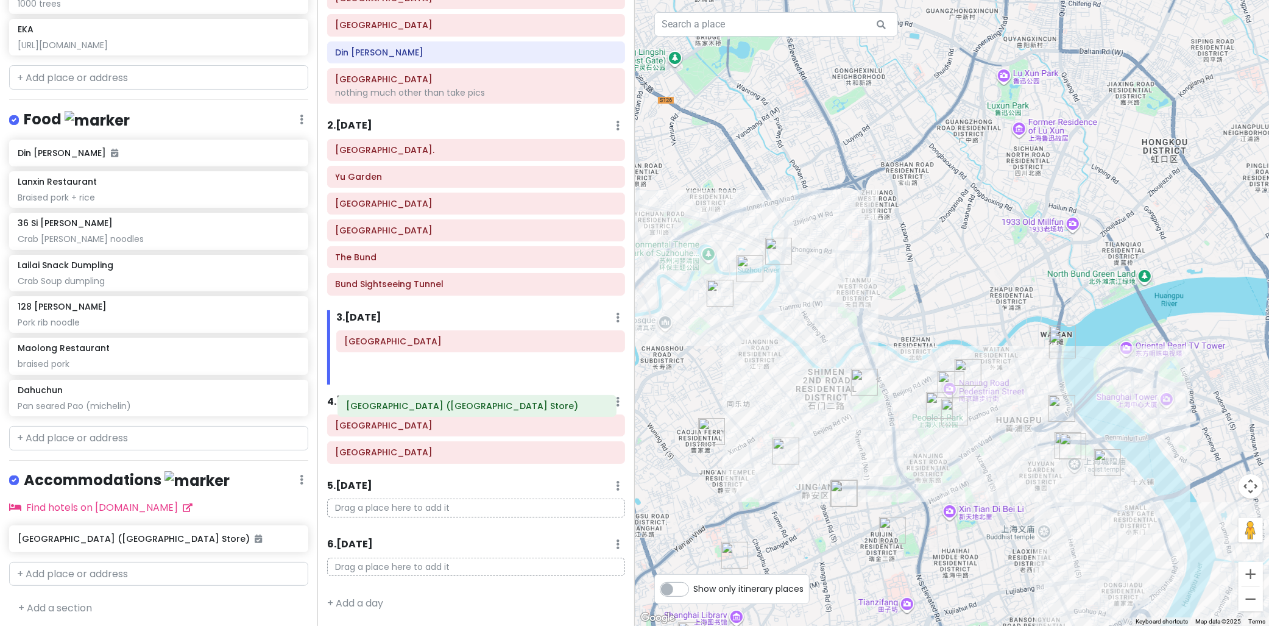
drag, startPoint x: 405, startPoint y: 345, endPoint x: 409, endPoint y: 409, distance: 63.5
click at [406, 409] on div "Itinerary × 1 . [DATE] Edit Day Notes Delete Day Click to add day notes [GEOGRA…" at bounding box center [475, 313] width 317 height 626
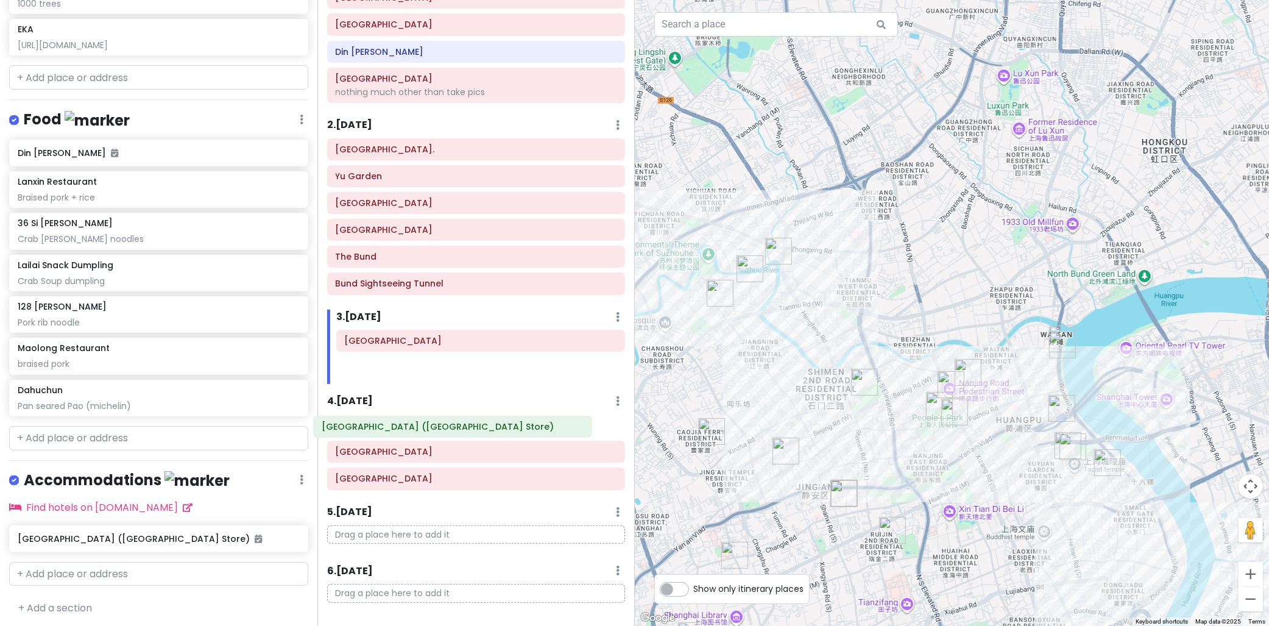
drag, startPoint x: 398, startPoint y: 339, endPoint x: 396, endPoint y: 421, distance: 81.7
click at [383, 423] on div "Itinerary × 1 . [DATE] Edit Day Notes Delete Day Click to add day notes [GEOGRA…" at bounding box center [475, 313] width 317 height 626
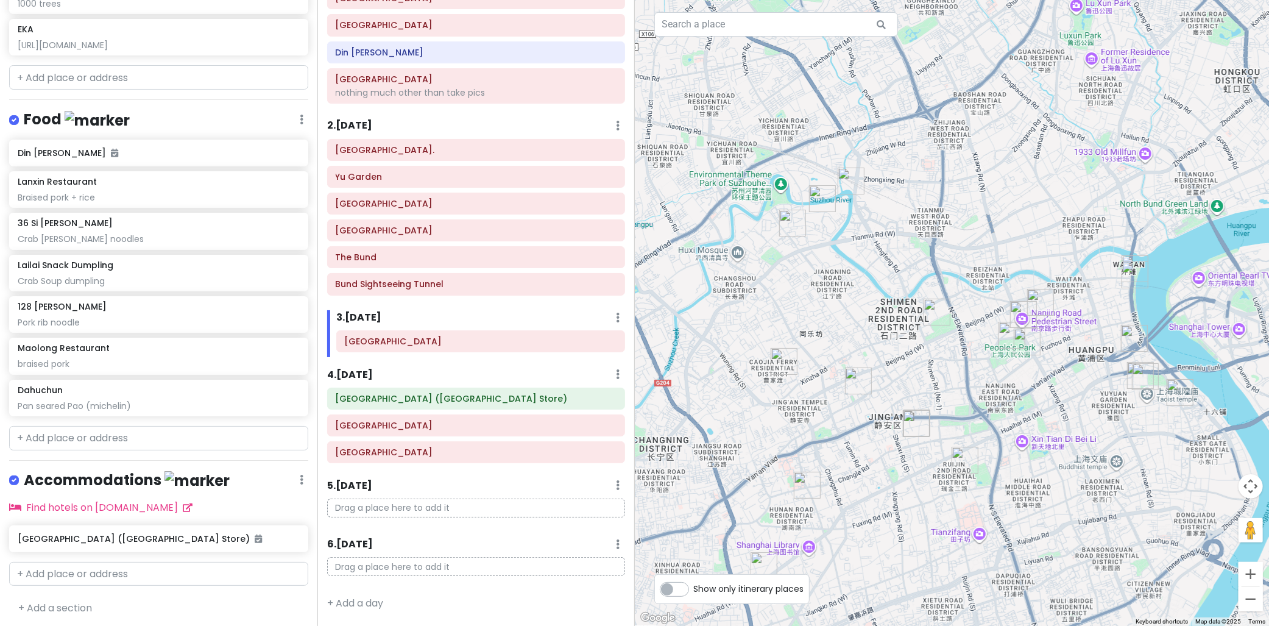
drag, startPoint x: 914, startPoint y: 270, endPoint x: 884, endPoint y: 276, distance: 29.9
click at [964, 224] on div at bounding box center [952, 313] width 635 height 626
click at [411, 375] on div "4 . [DATE] Add Day Notes Delete Day" at bounding box center [476, 377] width 298 height 21
click at [369, 373] on h6 "4 . [DATE]" at bounding box center [350, 375] width 46 height 13
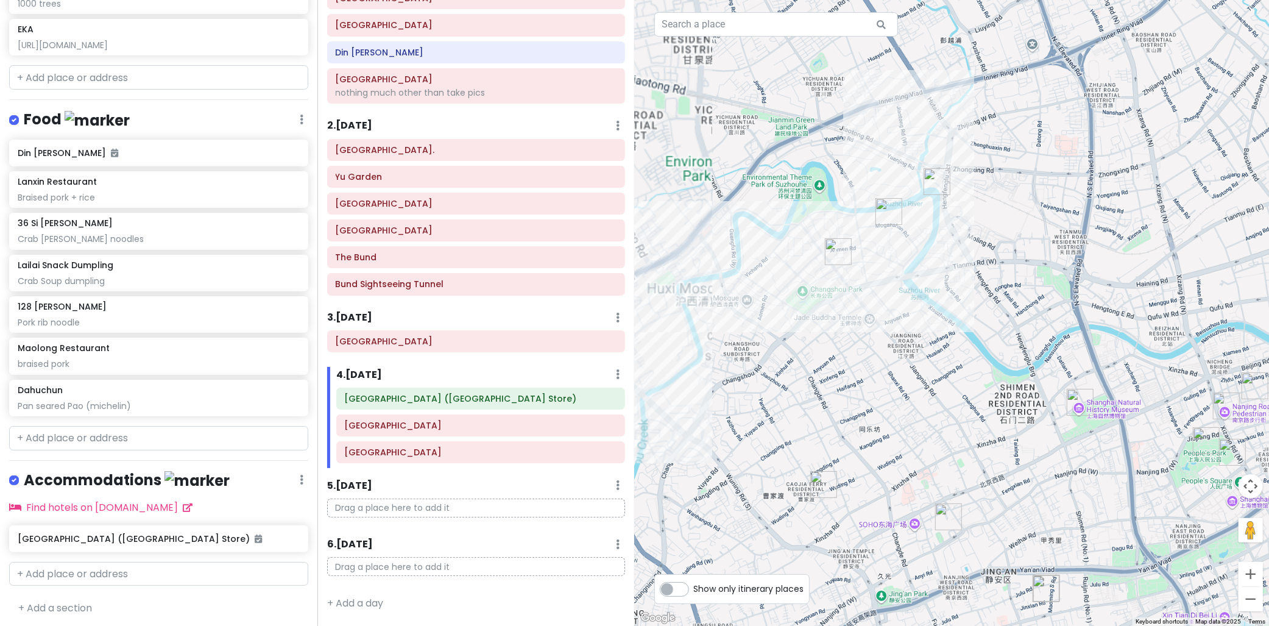
drag, startPoint x: 934, startPoint y: 253, endPoint x: 955, endPoint y: 254, distance: 20.7
click at [955, 254] on div at bounding box center [952, 313] width 635 height 626
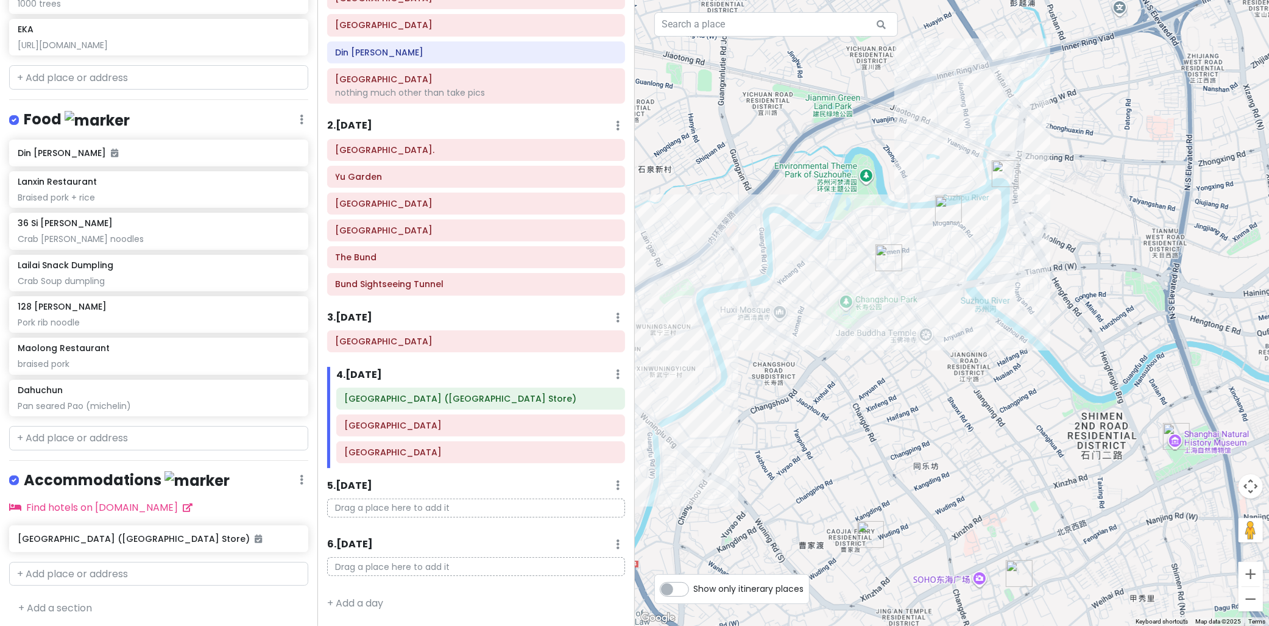
drag, startPoint x: 867, startPoint y: 251, endPoint x: 902, endPoint y: 263, distance: 36.6
click at [902, 263] on img "Ji Hotel (Shanghai Jiangning Rd Subway Station Store)" at bounding box center [888, 257] width 27 height 27
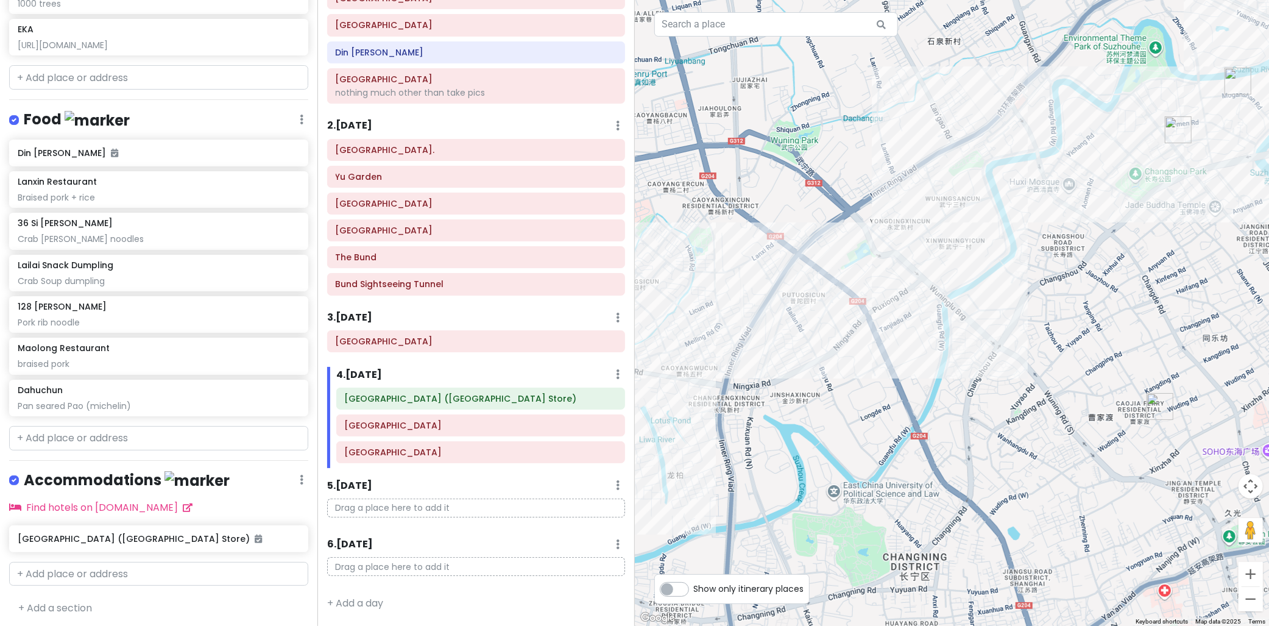
drag, startPoint x: 856, startPoint y: 443, endPoint x: 1168, endPoint y: 294, distance: 346.0
click at [1171, 292] on div at bounding box center [952, 313] width 635 height 626
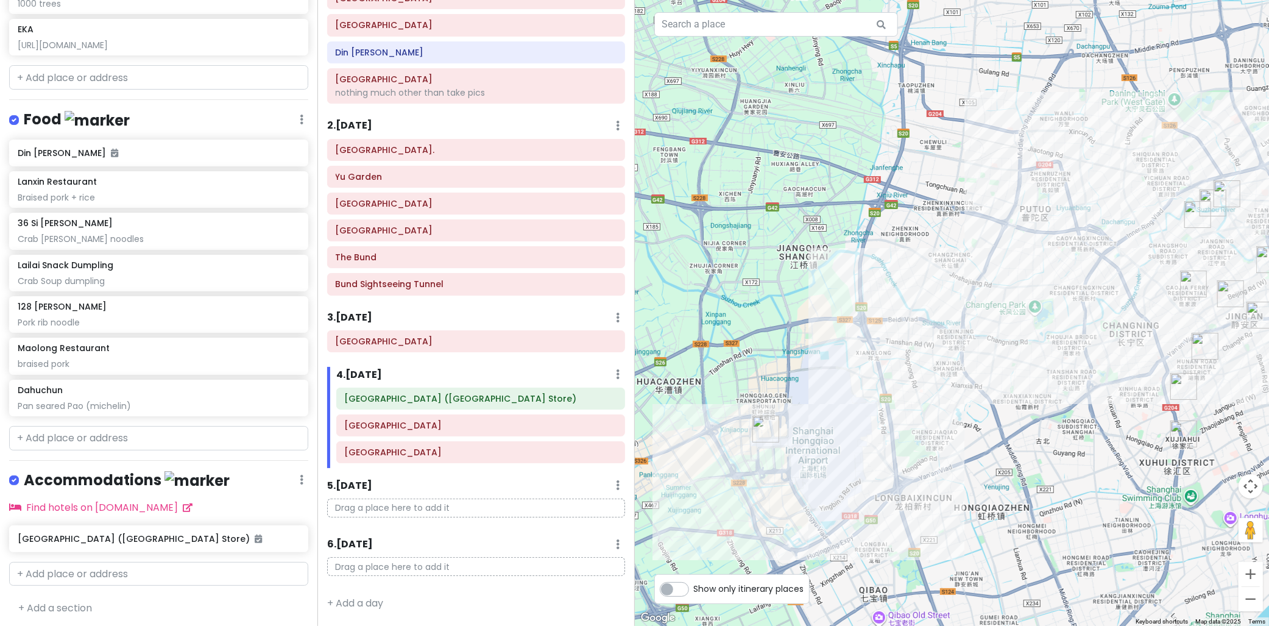
drag, startPoint x: 1025, startPoint y: 375, endPoint x: 1123, endPoint y: 320, distance: 112.9
click at [1123, 320] on div at bounding box center [952, 313] width 635 height 626
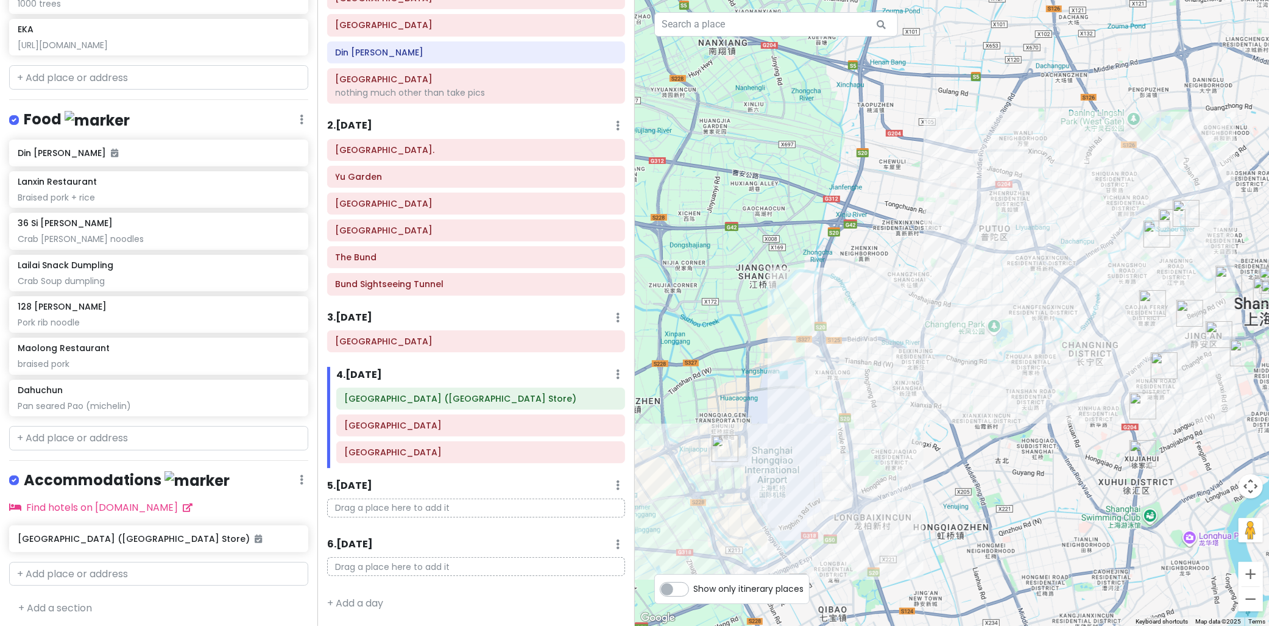
drag, startPoint x: 1106, startPoint y: 331, endPoint x: 1064, endPoint y: 351, distance: 47.4
click at [1064, 351] on div at bounding box center [952, 313] width 635 height 626
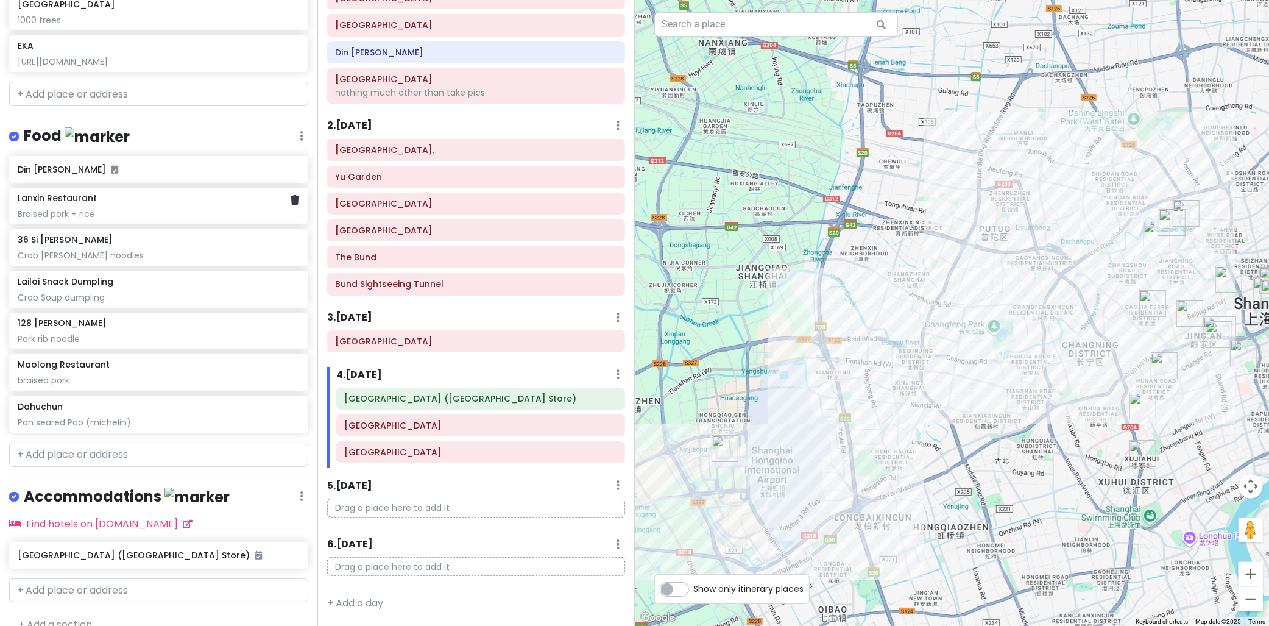
scroll to position [772, 0]
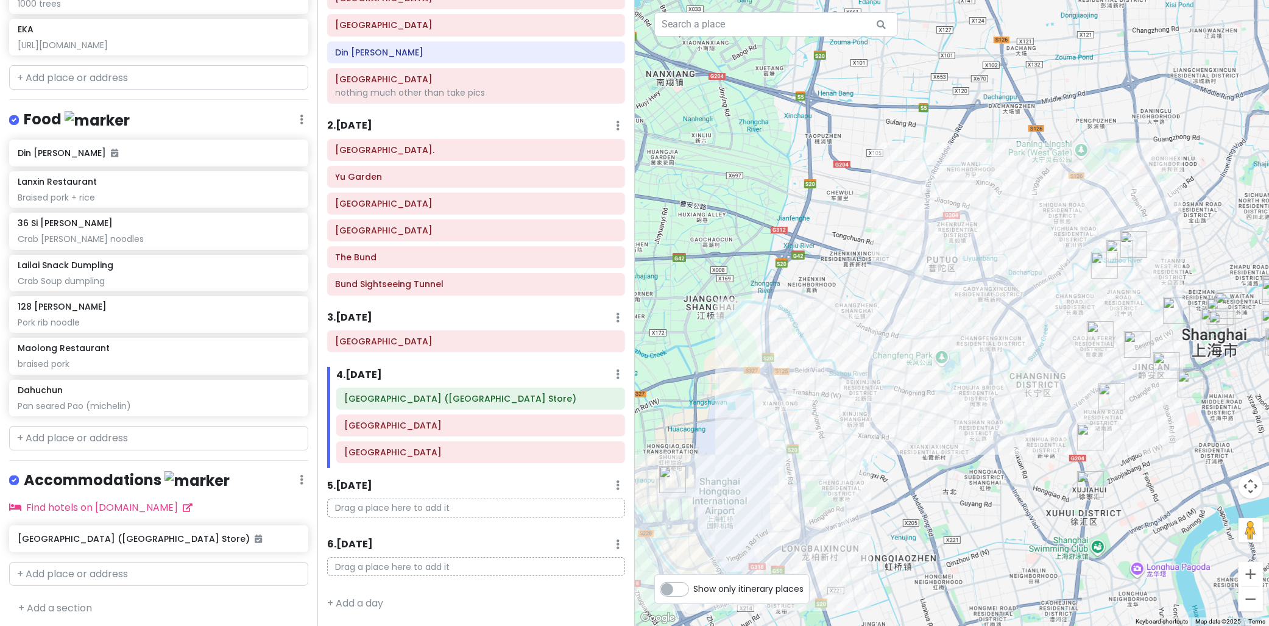
drag, startPoint x: 1057, startPoint y: 445, endPoint x: 1003, endPoint y: 477, distance: 63.1
click at [1003, 477] on div at bounding box center [952, 313] width 635 height 626
click at [411, 459] on div "[GEOGRAPHIC_DATA]" at bounding box center [481, 451] width 272 height 17
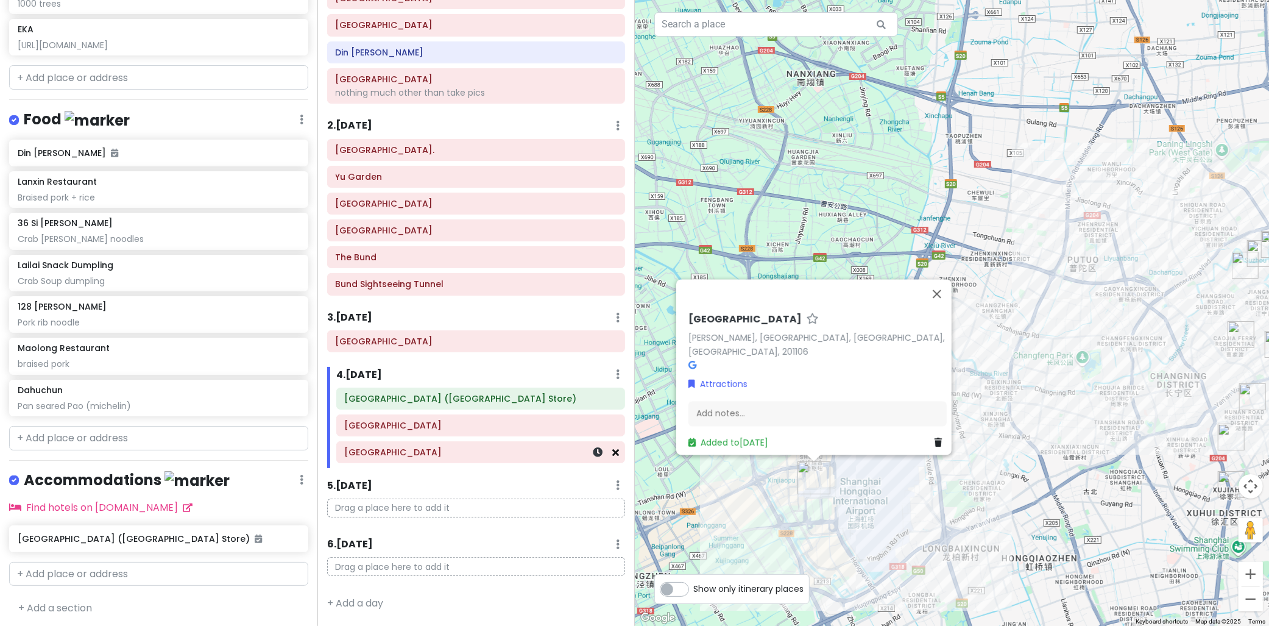
click at [613, 455] on icon at bounding box center [616, 452] width 7 height 10
click at [941, 297] on button "Close" at bounding box center [936, 298] width 29 height 29
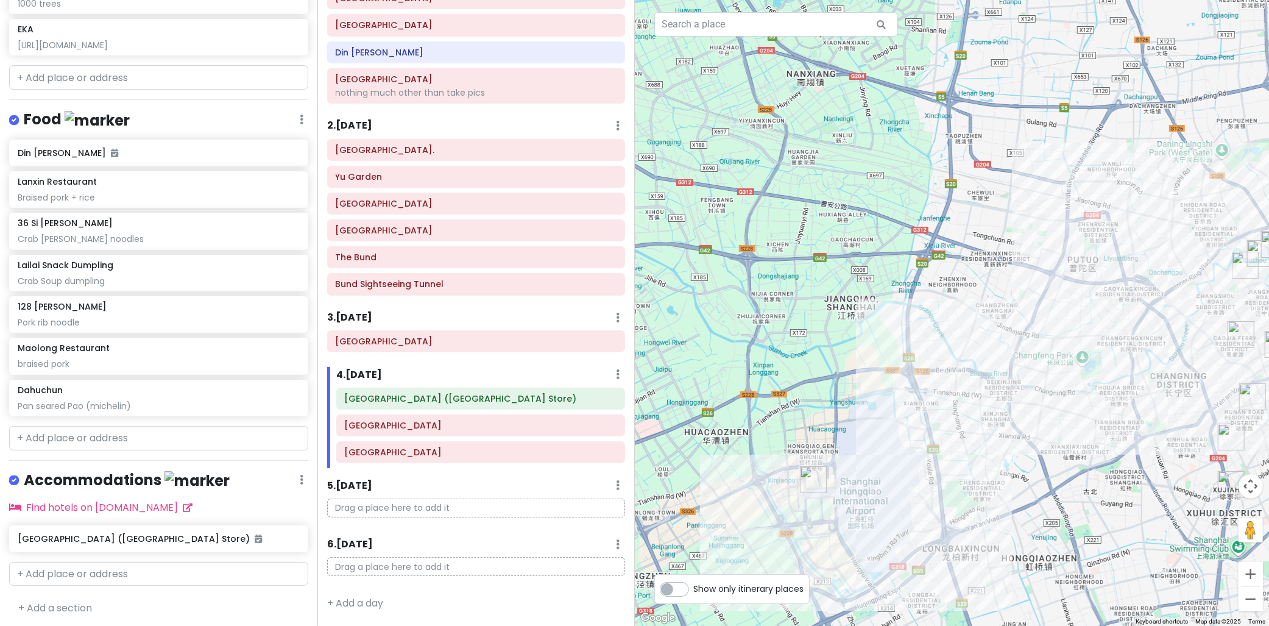
scroll to position [68, 0]
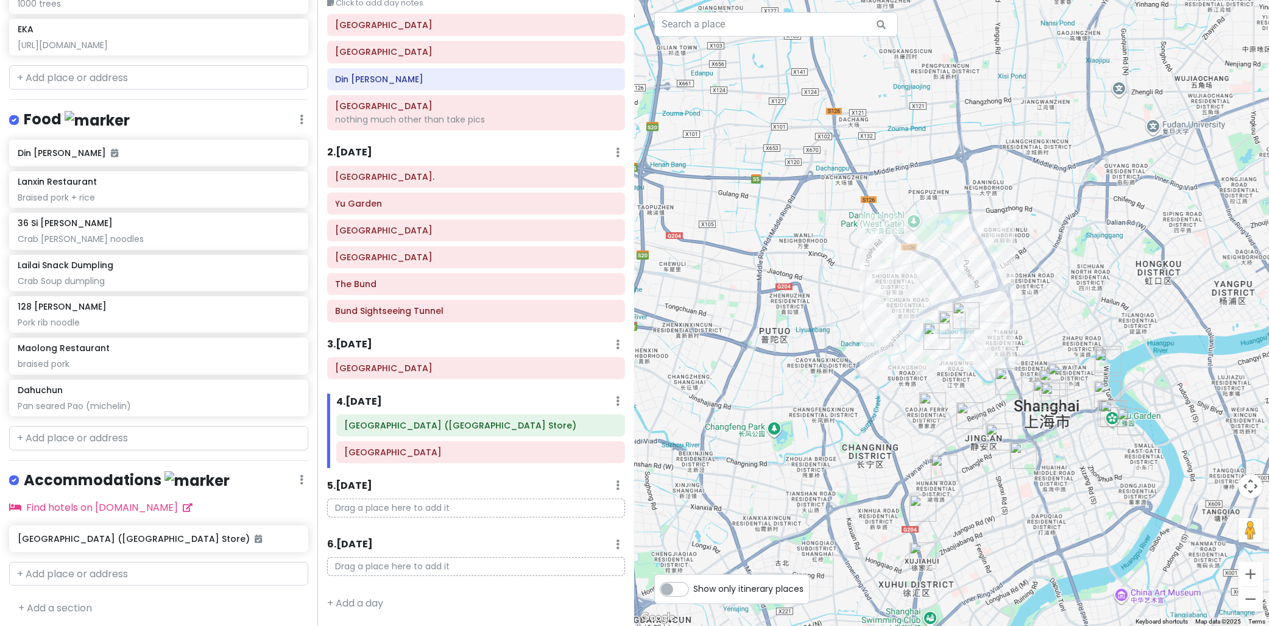
drag, startPoint x: 1081, startPoint y: 364, endPoint x: 760, endPoint y: 440, distance: 330.4
click at [760, 440] on div at bounding box center [952, 313] width 635 height 626
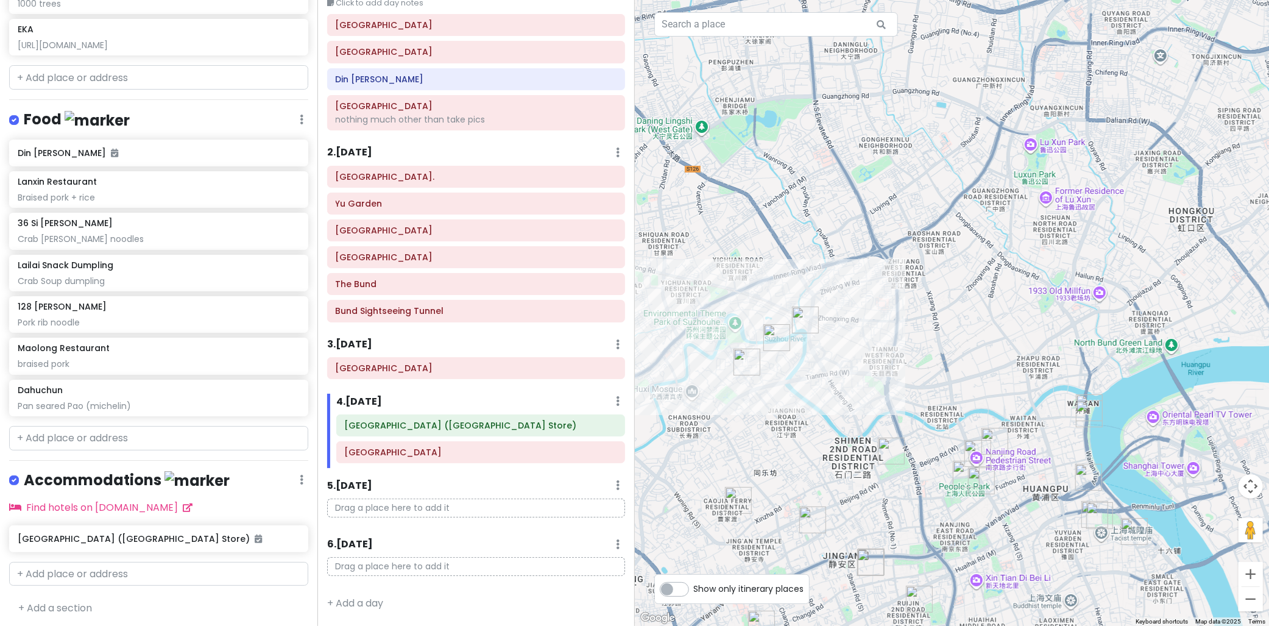
drag, startPoint x: 728, startPoint y: 369, endPoint x: 768, endPoint y: 347, distance: 45.8
click at [768, 347] on img "Moganshan Road" at bounding box center [776, 337] width 27 height 27
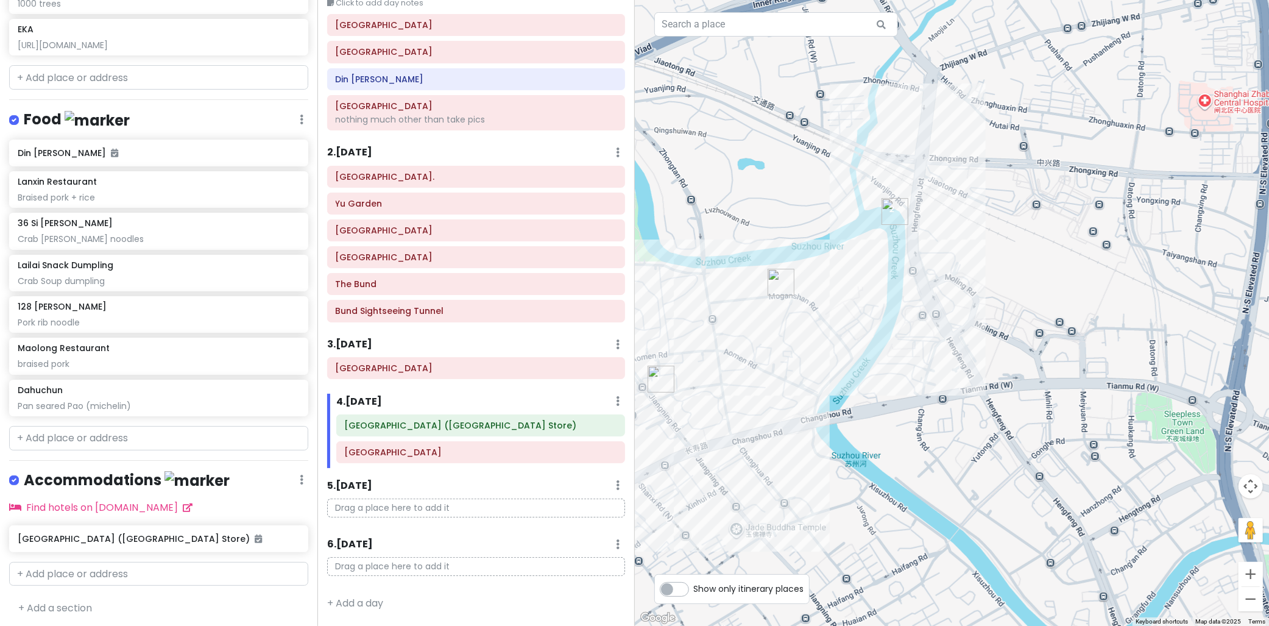
click at [781, 282] on img "Moganshan Road" at bounding box center [781, 282] width 27 height 27
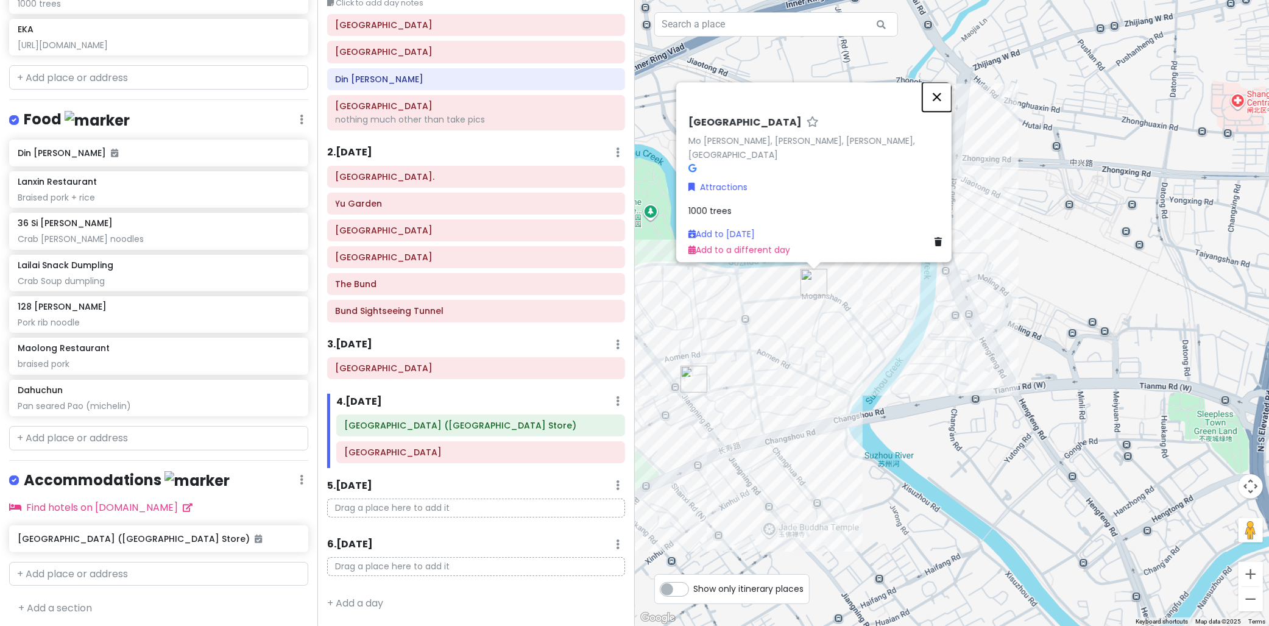
click at [941, 106] on button "Close" at bounding box center [936, 96] width 29 height 29
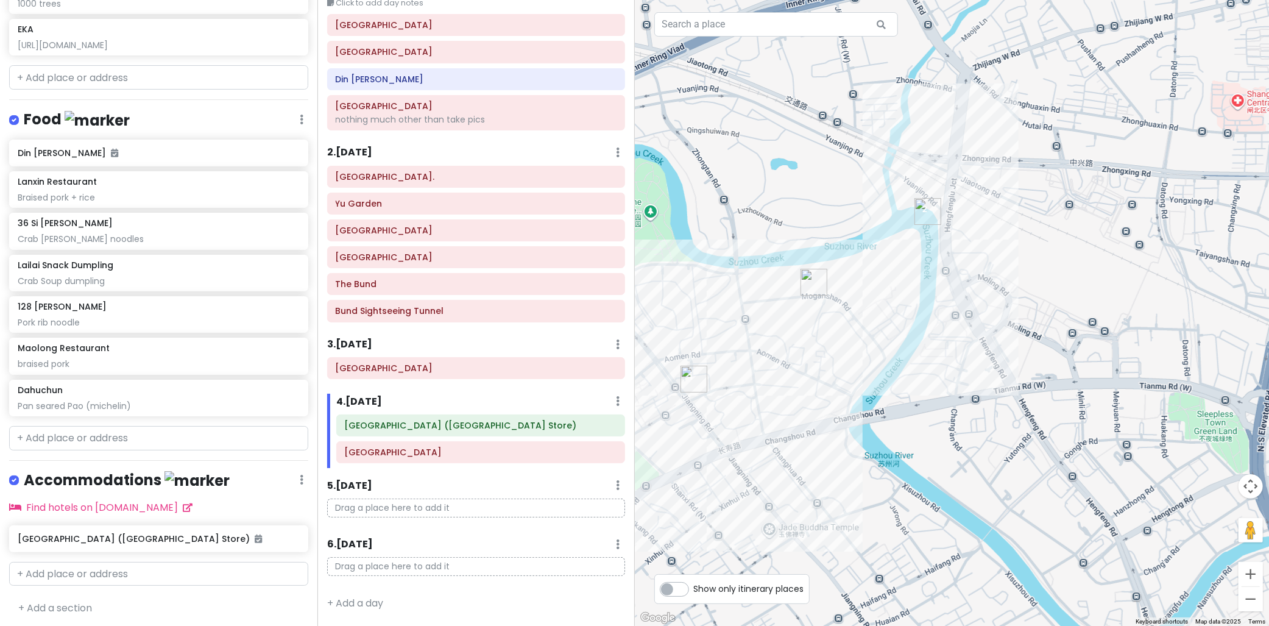
click at [930, 210] on img "Shanghai Railway Station" at bounding box center [927, 211] width 27 height 27
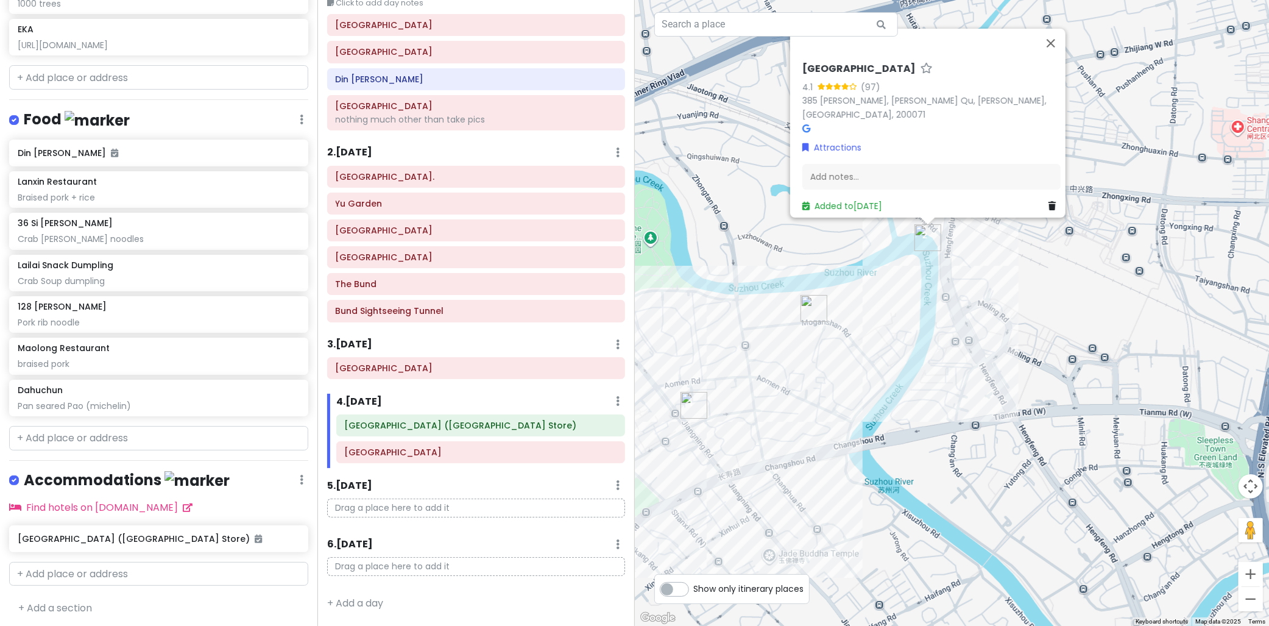
click at [802, 312] on img "Moganshan Road" at bounding box center [813, 308] width 27 height 27
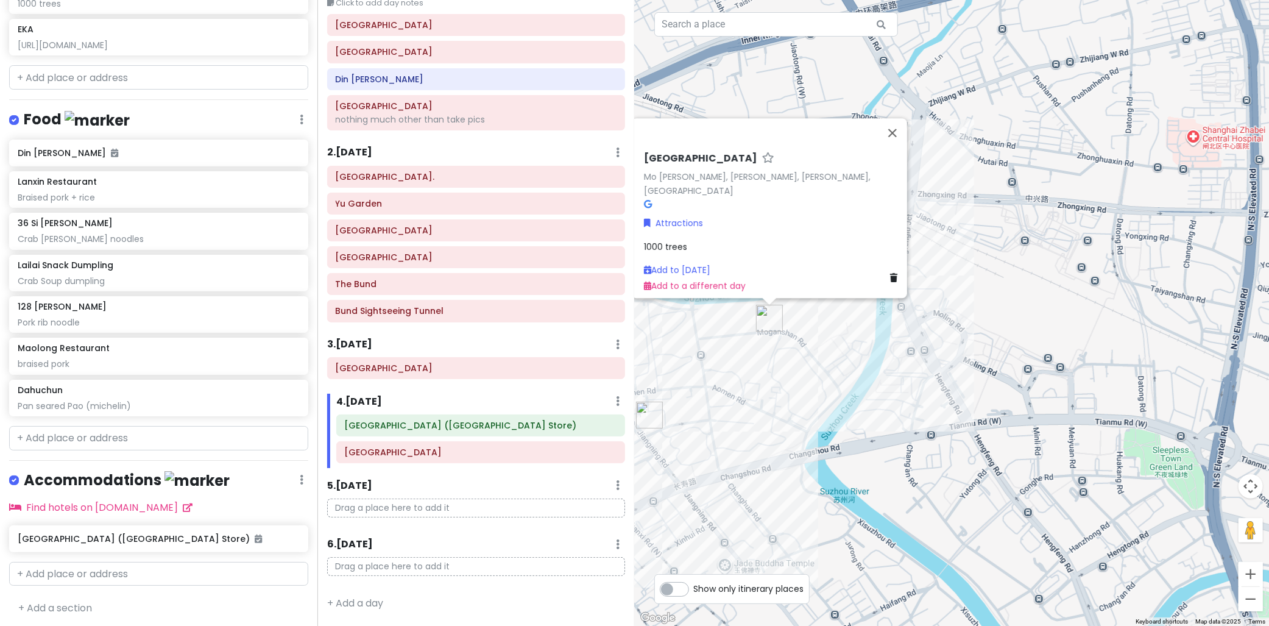
drag, startPoint x: 860, startPoint y: 387, endPoint x: 824, endPoint y: 390, distance: 36.7
click at [822, 393] on div "[GEOGRAPHIC_DATA] [GEOGRAPHIC_DATA][PERSON_NAME], [GEOGRAPHIC_DATA], [GEOGRAPHI…" at bounding box center [952, 313] width 635 height 626
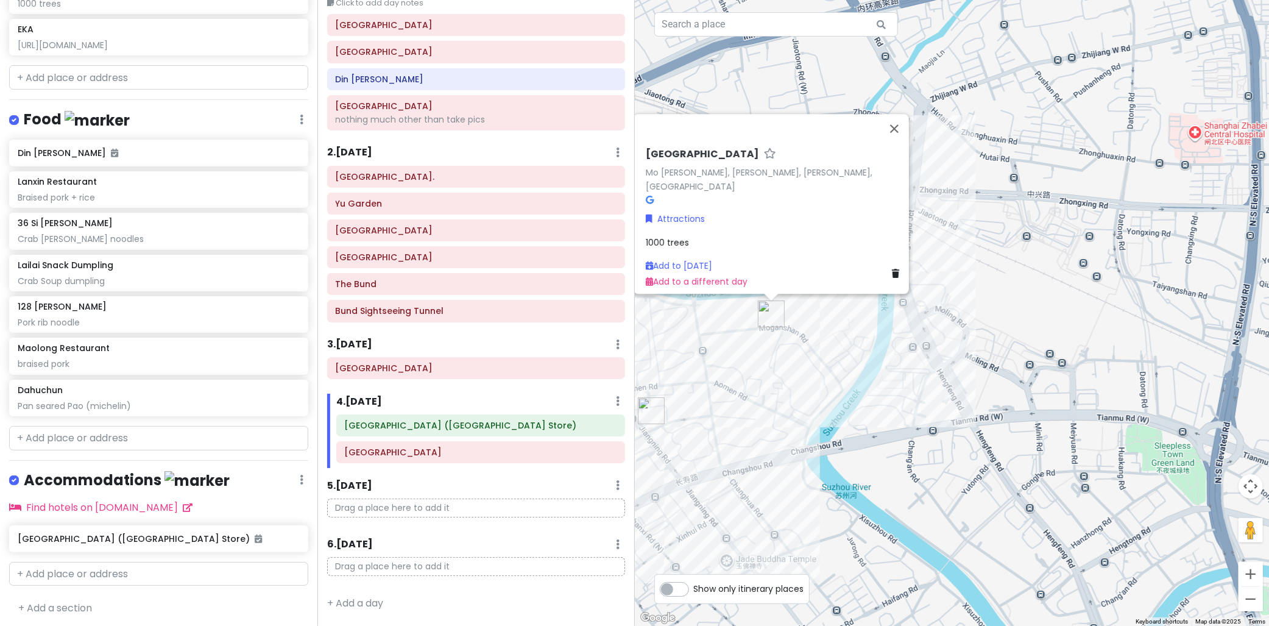
click at [823, 390] on div "[GEOGRAPHIC_DATA] [GEOGRAPHIC_DATA][PERSON_NAME], [GEOGRAPHIC_DATA], [GEOGRAPHI…" at bounding box center [952, 313] width 635 height 626
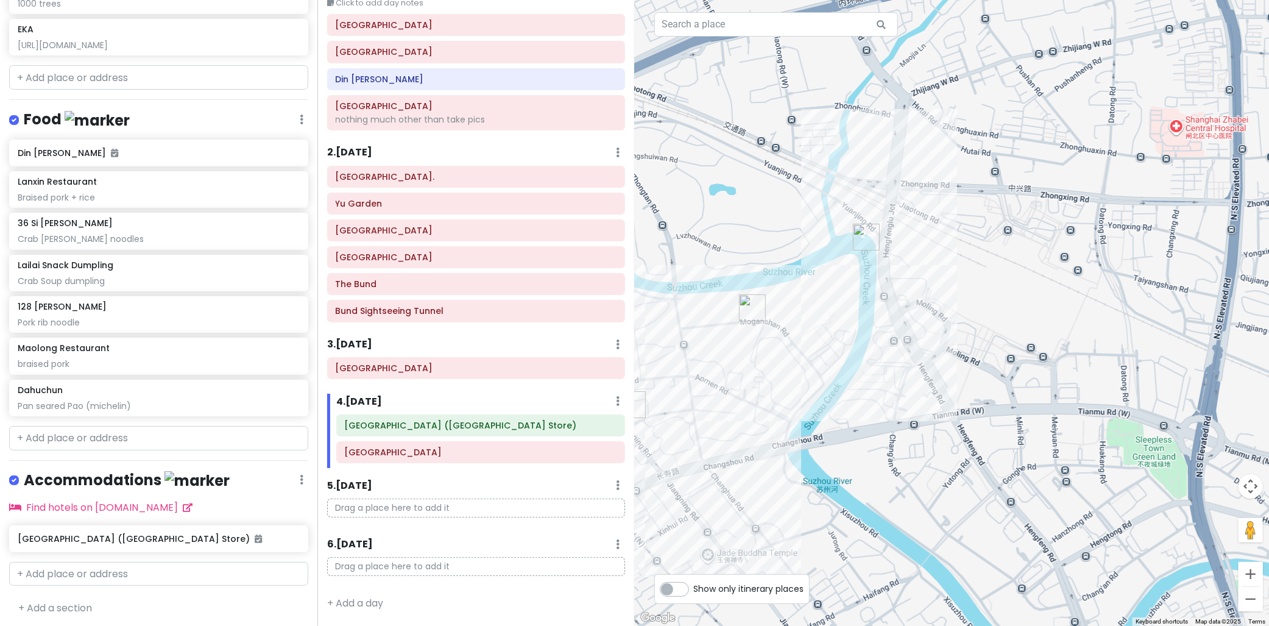
drag, startPoint x: 889, startPoint y: 391, endPoint x: 795, endPoint y: 415, distance: 97.4
click at [903, 387] on div at bounding box center [952, 313] width 635 height 626
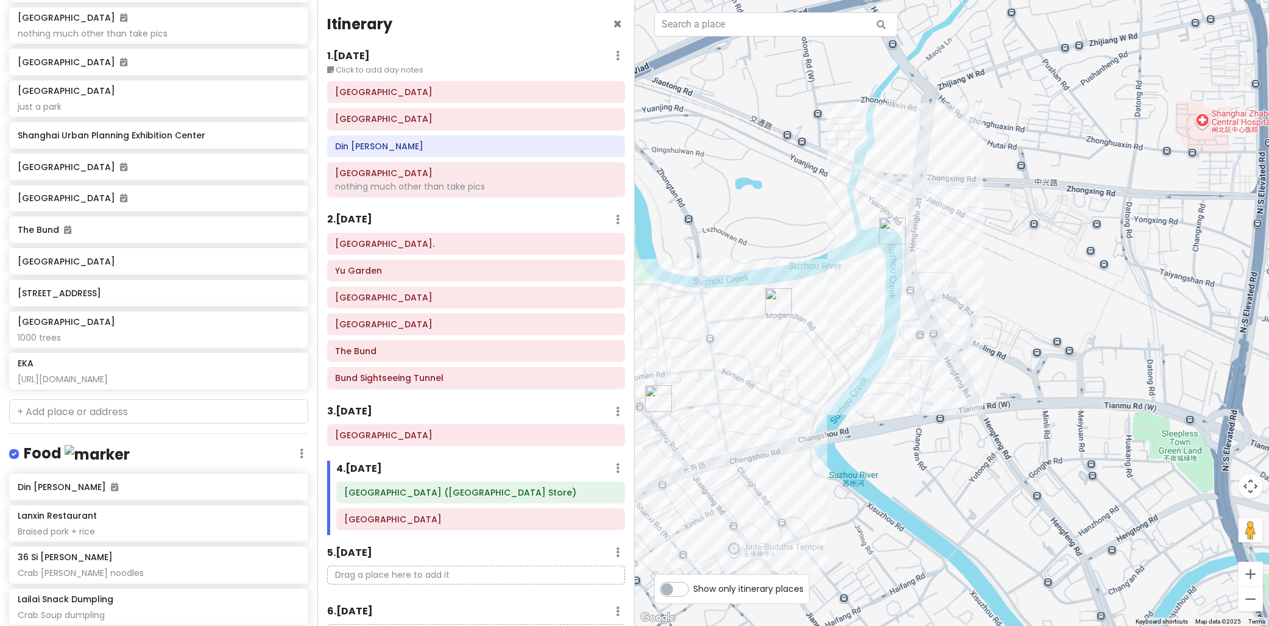
scroll to position [434, 0]
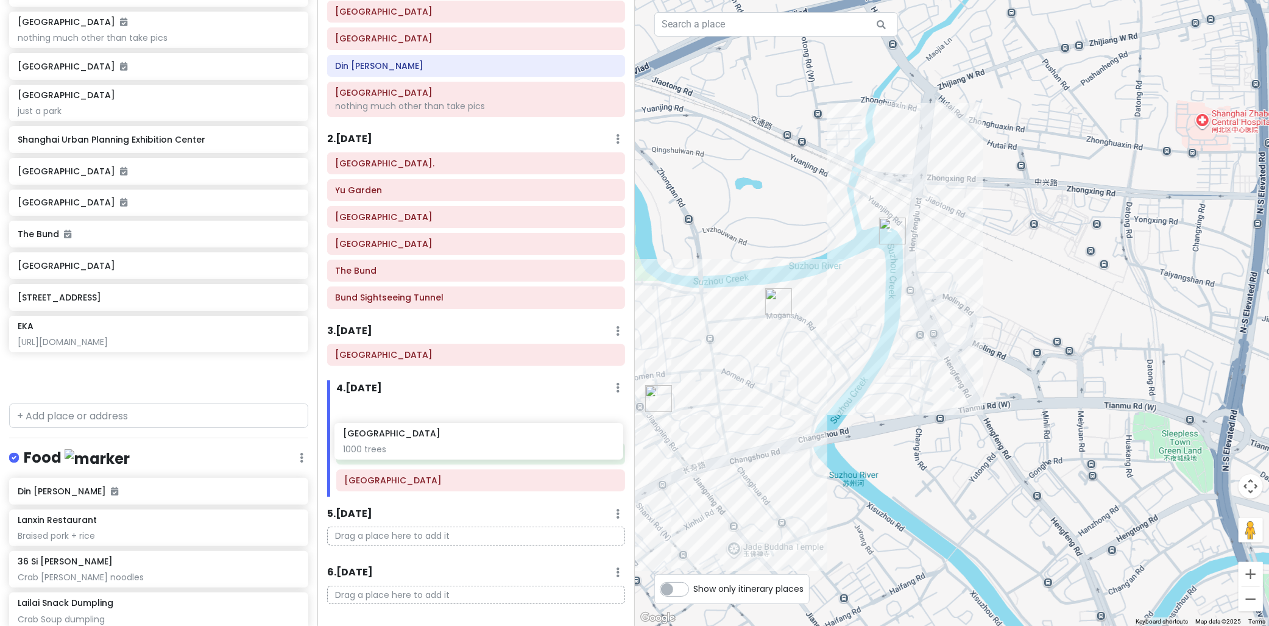
drag, startPoint x: 100, startPoint y: 338, endPoint x: 425, endPoint y: 448, distance: 342.9
click at [425, 448] on div "cingcong trip 2 - SH Private Change Dates Make a Copy Delete Trip Go Pro ⚡️ Giv…" at bounding box center [634, 313] width 1269 height 626
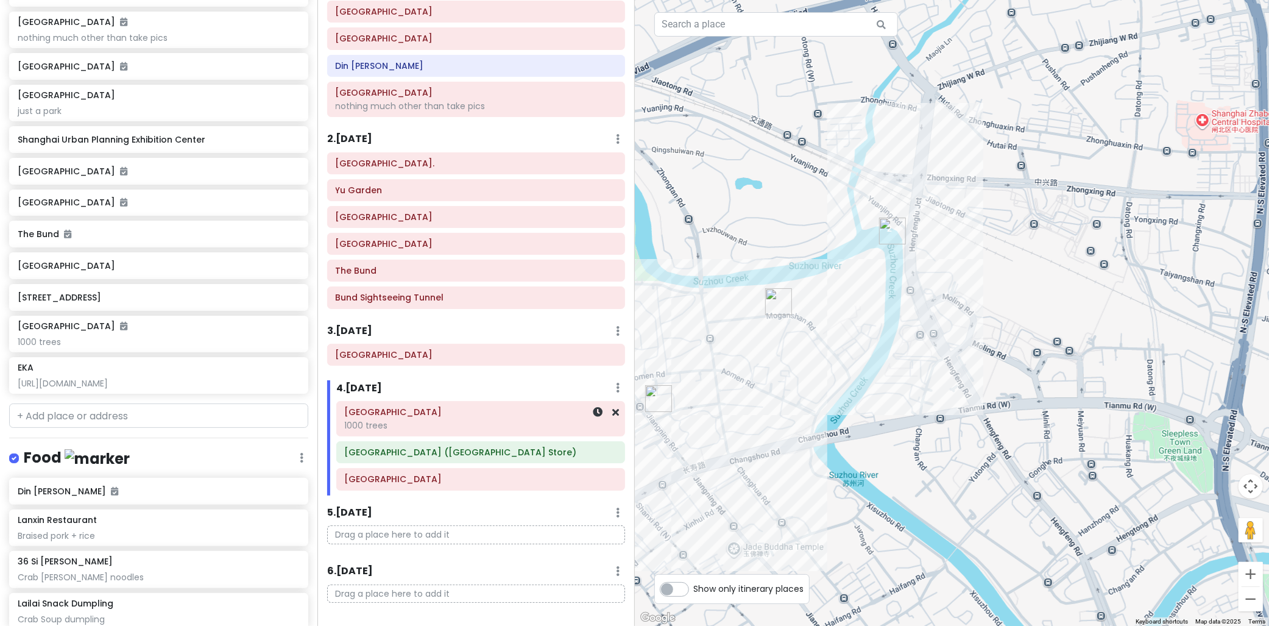
scroll to position [393, 0]
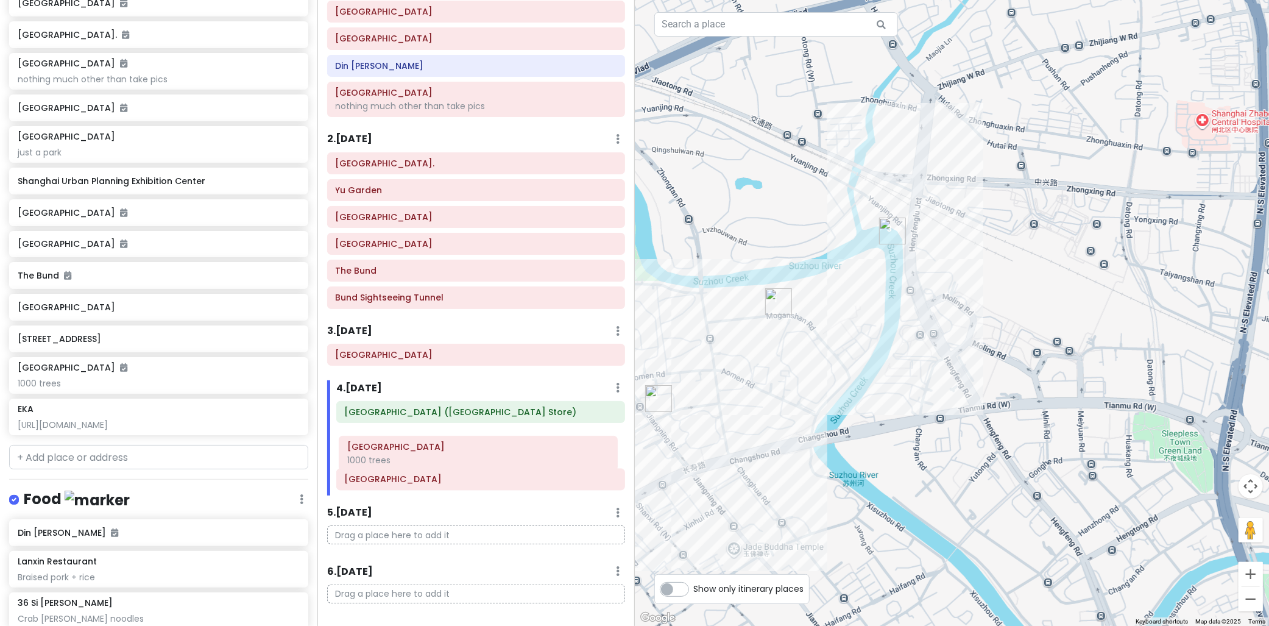
drag, startPoint x: 417, startPoint y: 420, endPoint x: 417, endPoint y: 457, distance: 36.5
click at [418, 457] on div "[GEOGRAPHIC_DATA] 1000 trees [GEOGRAPHIC_DATA] ([GEOGRAPHIC_DATA] Store) [GEOGR…" at bounding box center [480, 448] width 307 height 94
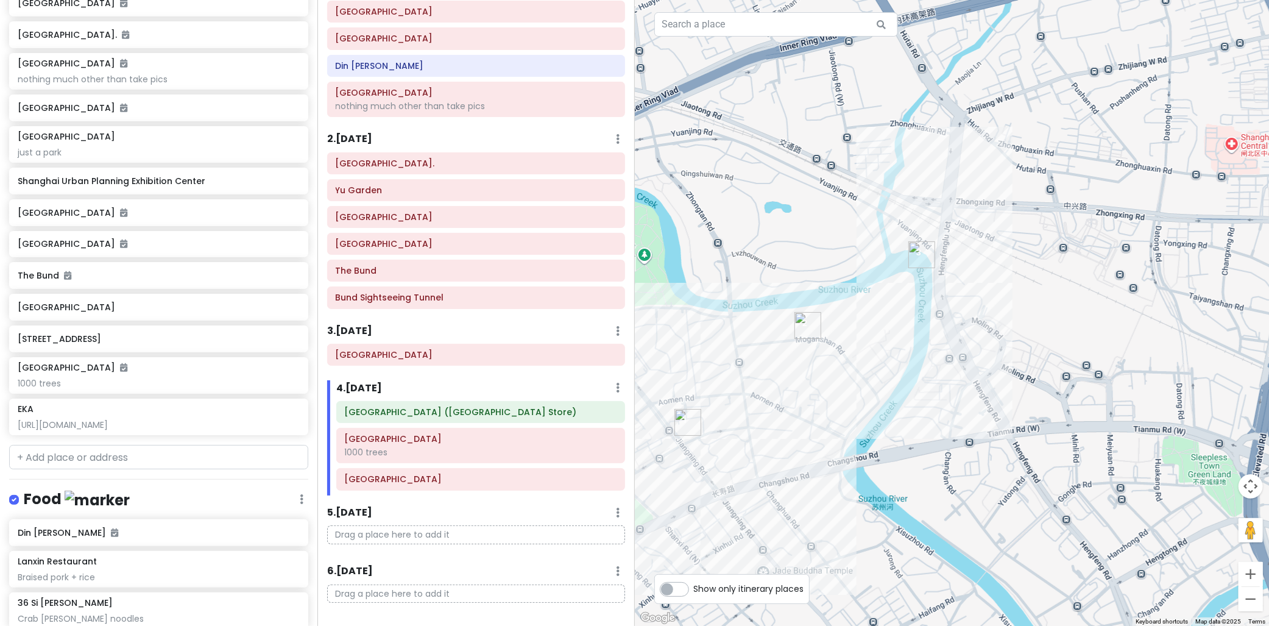
drag, startPoint x: 855, startPoint y: 384, endPoint x: 875, endPoint y: 392, distance: 21.6
click at [870, 392] on div at bounding box center [952, 313] width 635 height 626
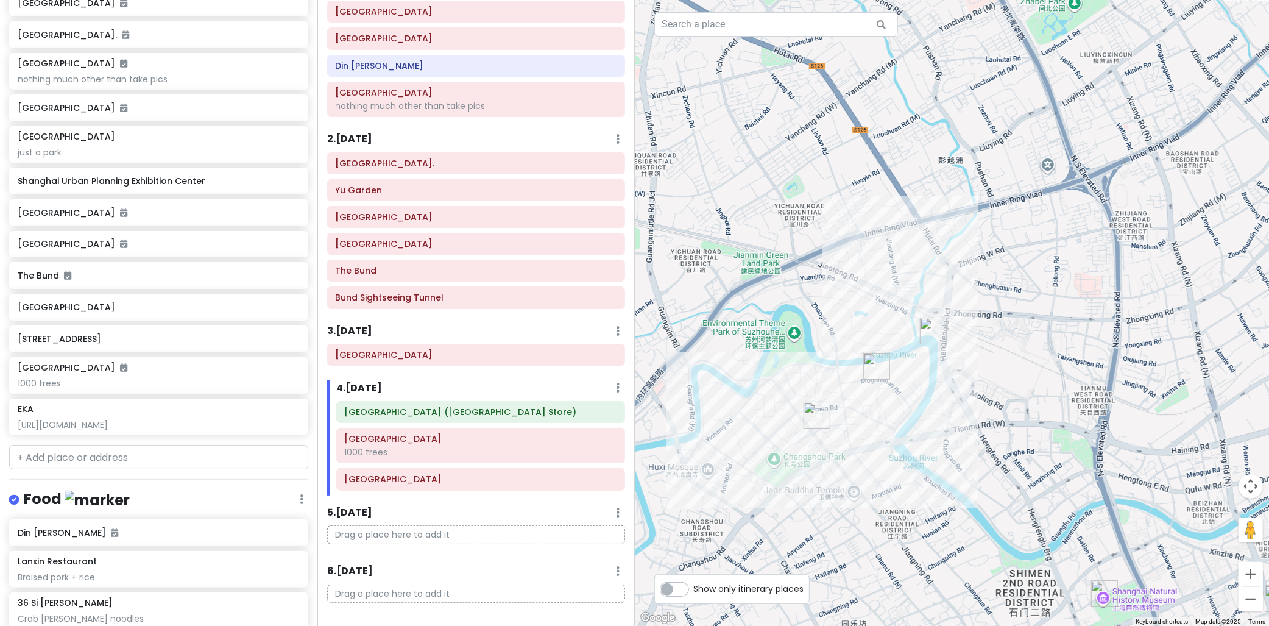
drag, startPoint x: 989, startPoint y: 351, endPoint x: 1006, endPoint y: 356, distance: 18.2
click at [1006, 356] on div at bounding box center [952, 313] width 635 height 626
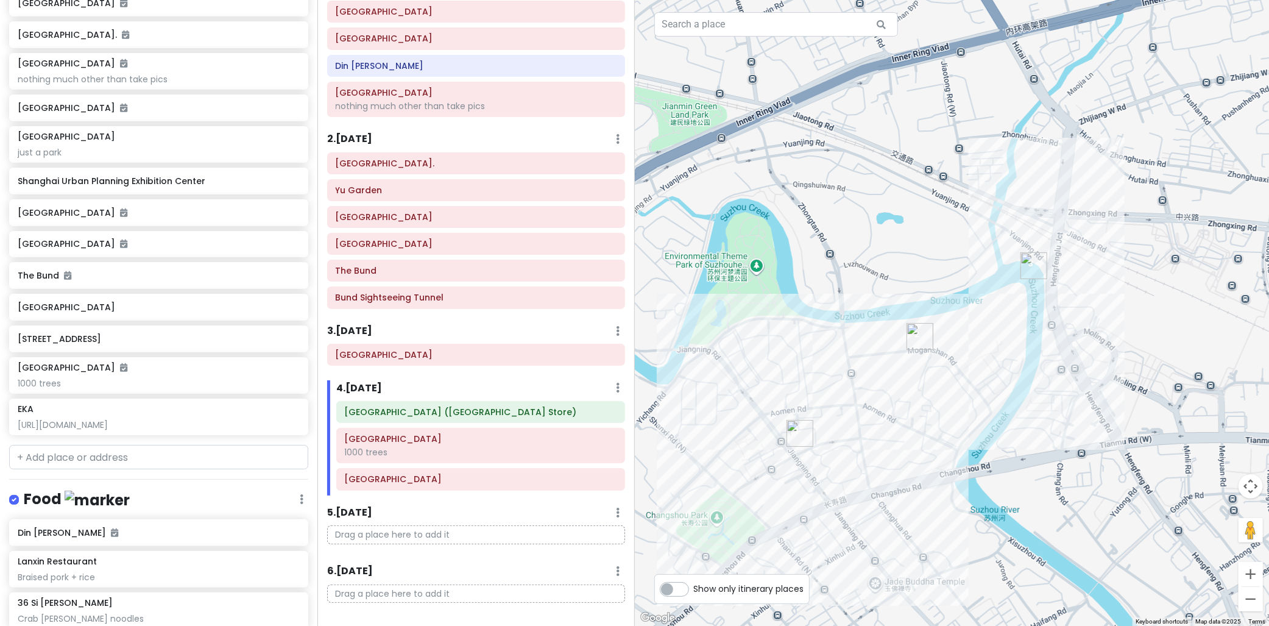
click at [1034, 271] on img "Shanghai Railway Station" at bounding box center [1033, 265] width 27 height 27
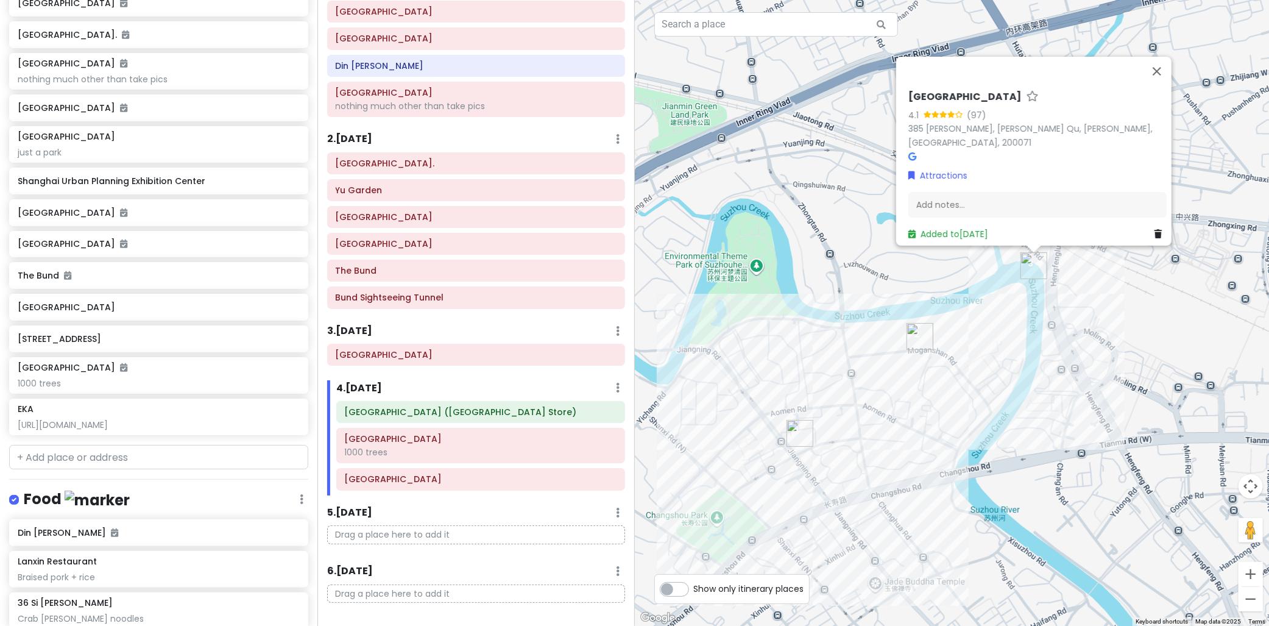
click at [1034, 348] on div "Shanghai Railway Station 4.1 (97) 385 Mei Yuan Lu, Zha Bei Qu, Shang Hai Shi, C…" at bounding box center [952, 313] width 635 height 626
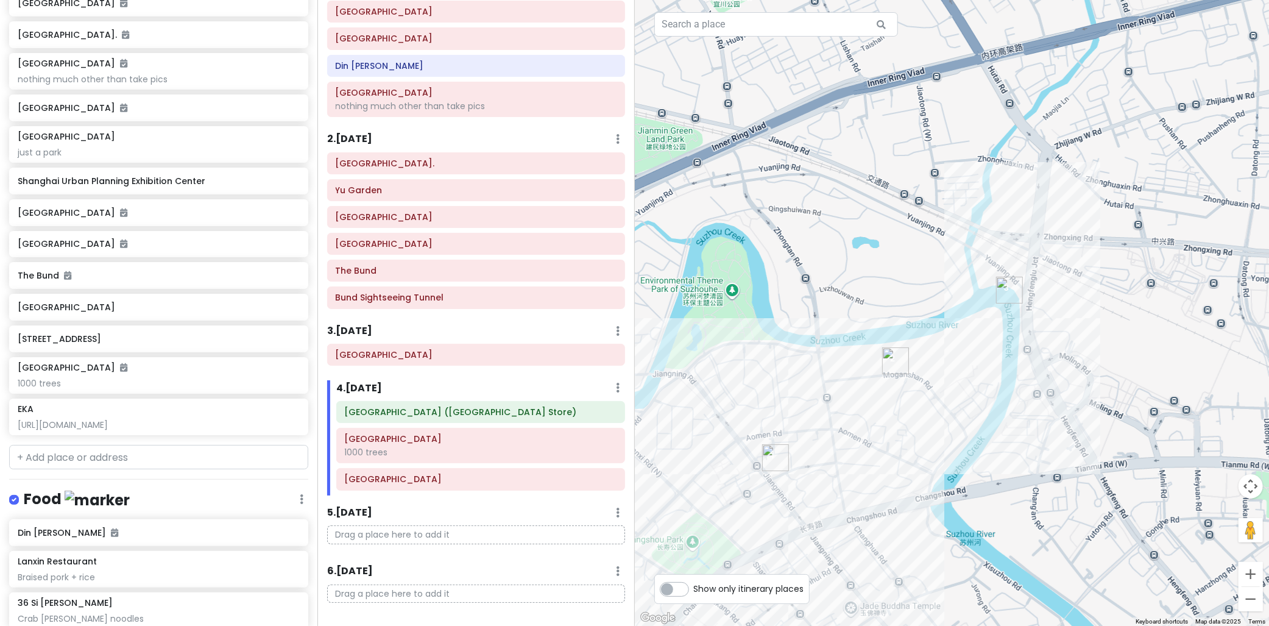
drag, startPoint x: 1022, startPoint y: 367, endPoint x: 996, endPoint y: 392, distance: 36.2
click at [998, 392] on div at bounding box center [952, 313] width 635 height 626
click at [393, 337] on div "3 . Wed 10/15 Add Day Notes Delete Day" at bounding box center [476, 333] width 298 height 21
click at [364, 331] on h6 "3 . Wed 10/15" at bounding box center [349, 331] width 45 height 13
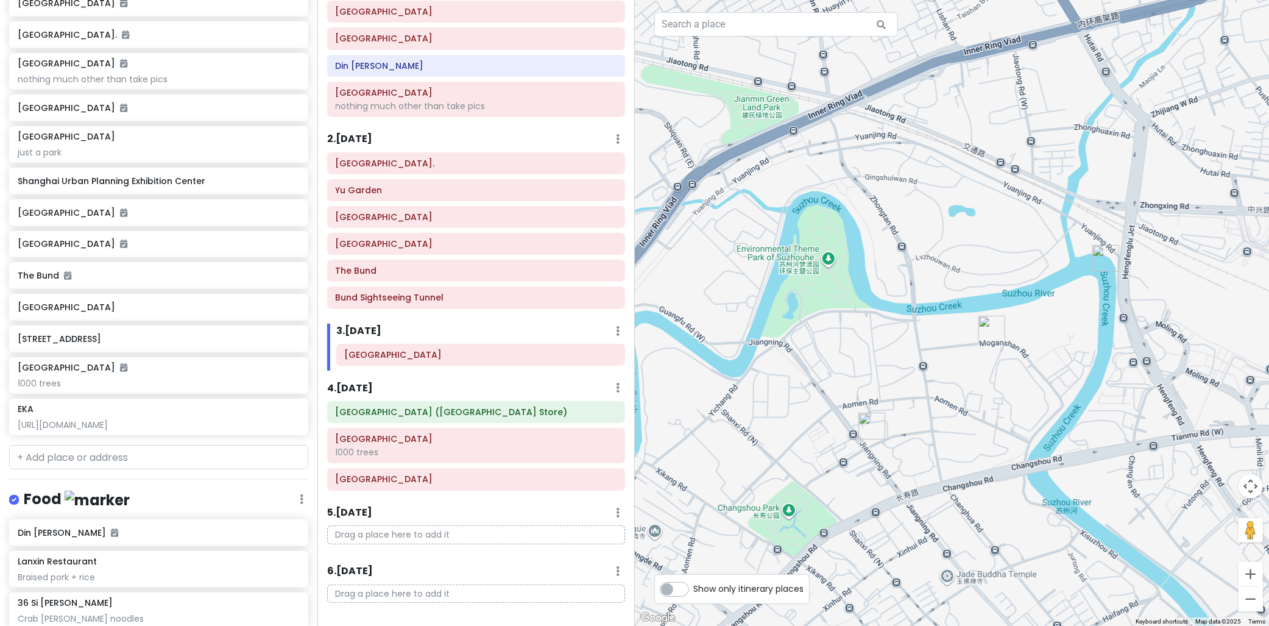
drag, startPoint x: 987, startPoint y: 350, endPoint x: 1075, endPoint y: 317, distance: 93.5
click at [1075, 317] on div at bounding box center [952, 313] width 635 height 626
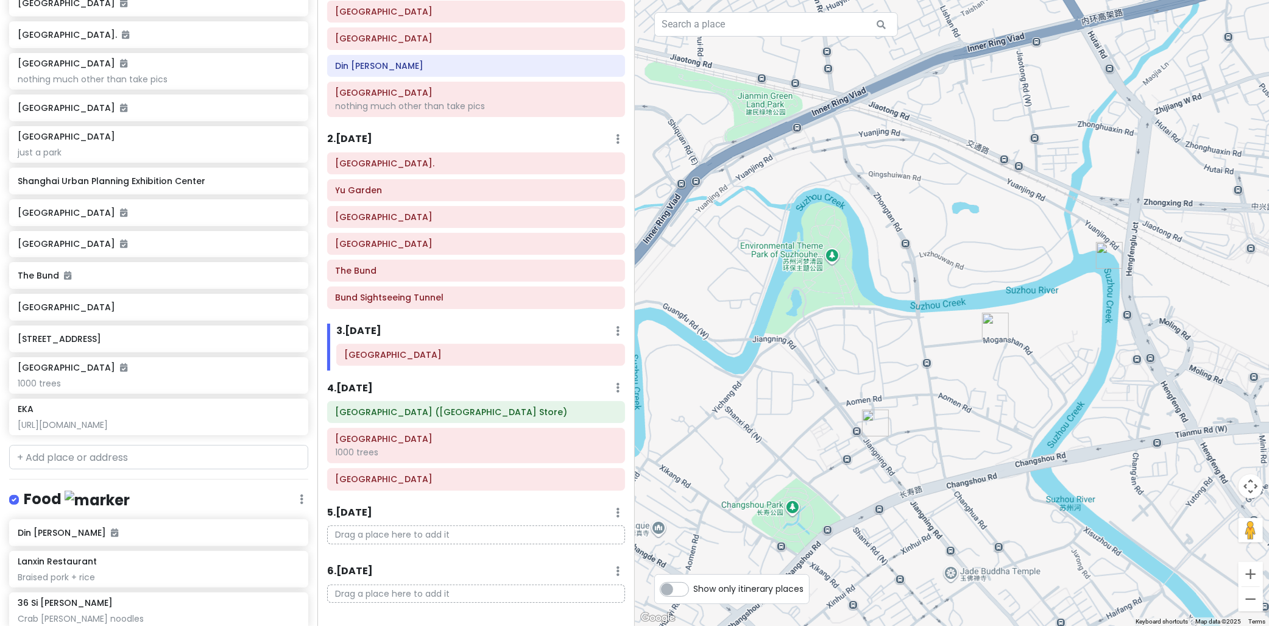
click at [355, 147] on div "2 . Tue 10/14 Add Day Notes Delete Day" at bounding box center [476, 142] width 298 height 21
click at [362, 143] on h6 "2 . Tue 10/14" at bounding box center [349, 139] width 45 height 13
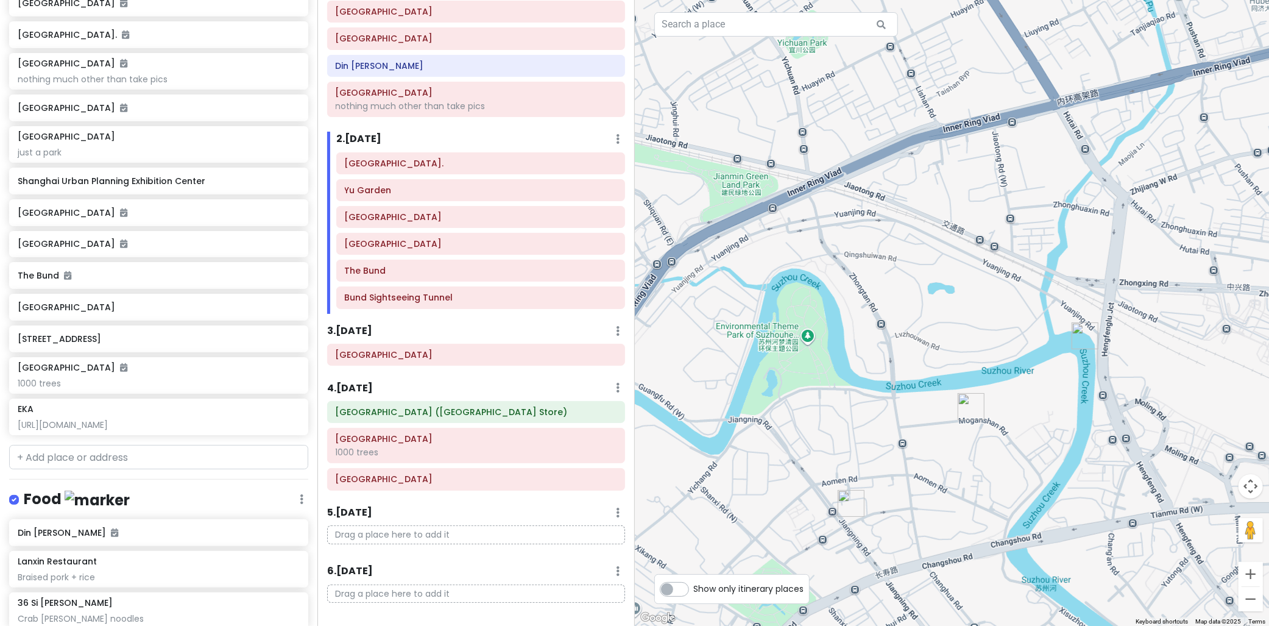
drag, startPoint x: 1025, startPoint y: 372, endPoint x: 1011, endPoint y: 443, distance: 73.2
click at [1011, 443] on div at bounding box center [952, 313] width 635 height 626
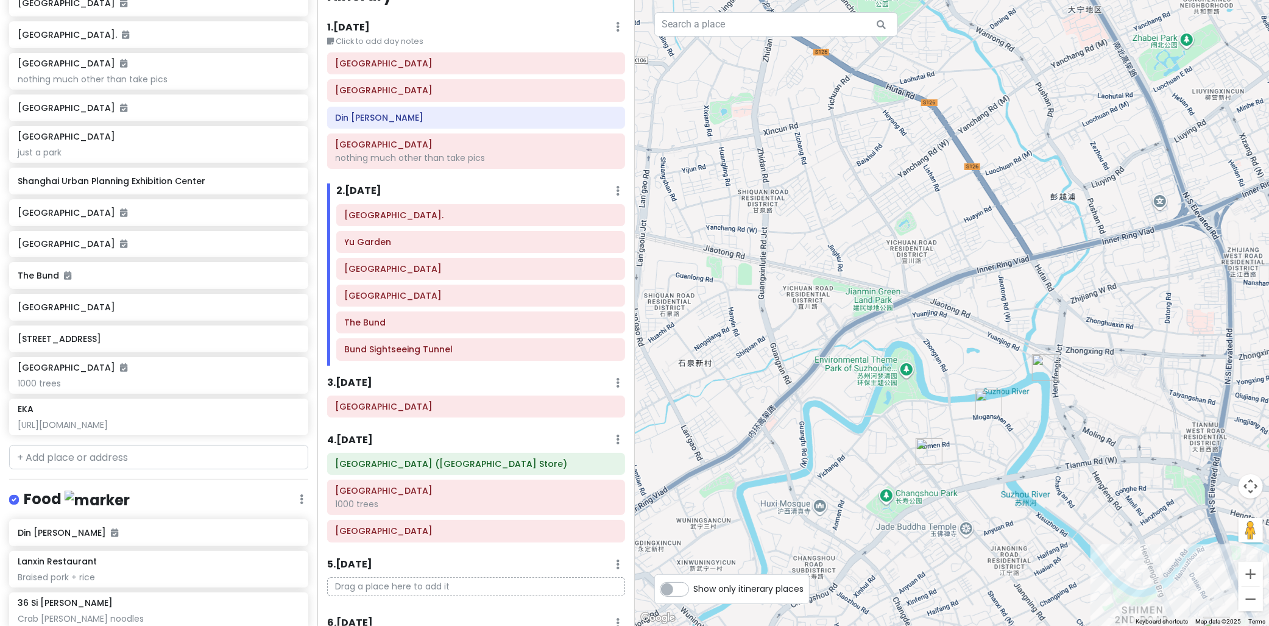
scroll to position [0, 0]
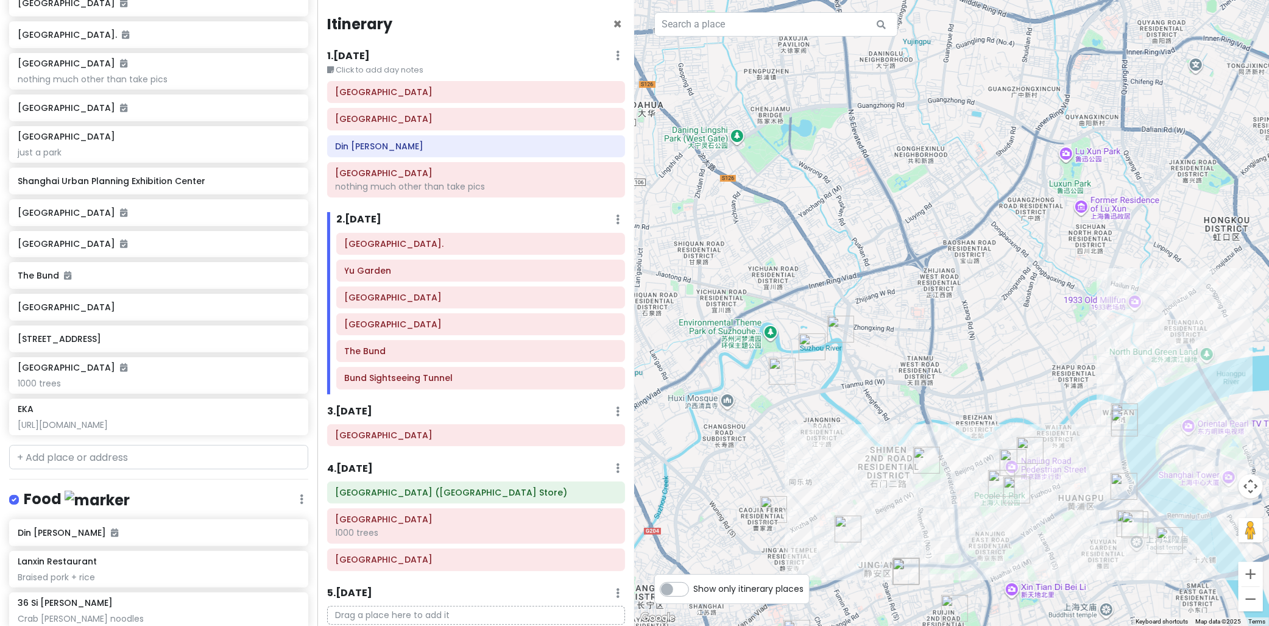
drag, startPoint x: 970, startPoint y: 351, endPoint x: 880, endPoint y: 361, distance: 90.6
click at [880, 361] on div at bounding box center [952, 313] width 635 height 626
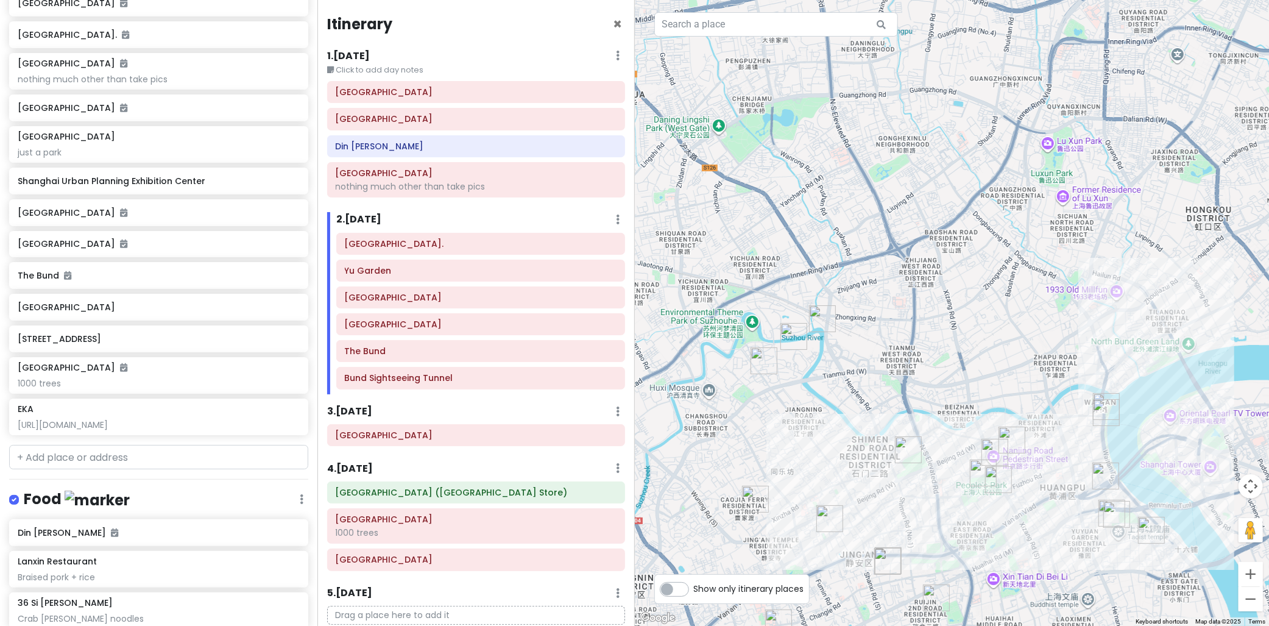
drag, startPoint x: 866, startPoint y: 329, endPoint x: 851, endPoint y: 305, distance: 28.4
click at [873, 320] on div at bounding box center [952, 313] width 635 height 626
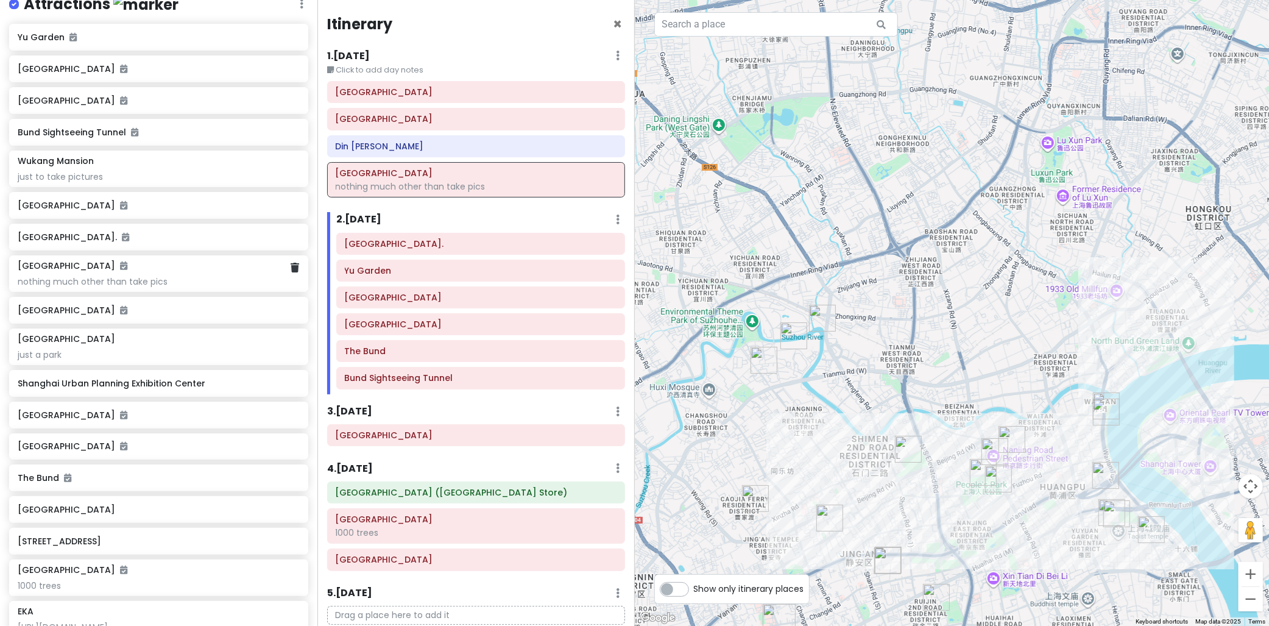
scroll to position [190, 0]
click at [291, 342] on icon at bounding box center [295, 341] width 9 height 10
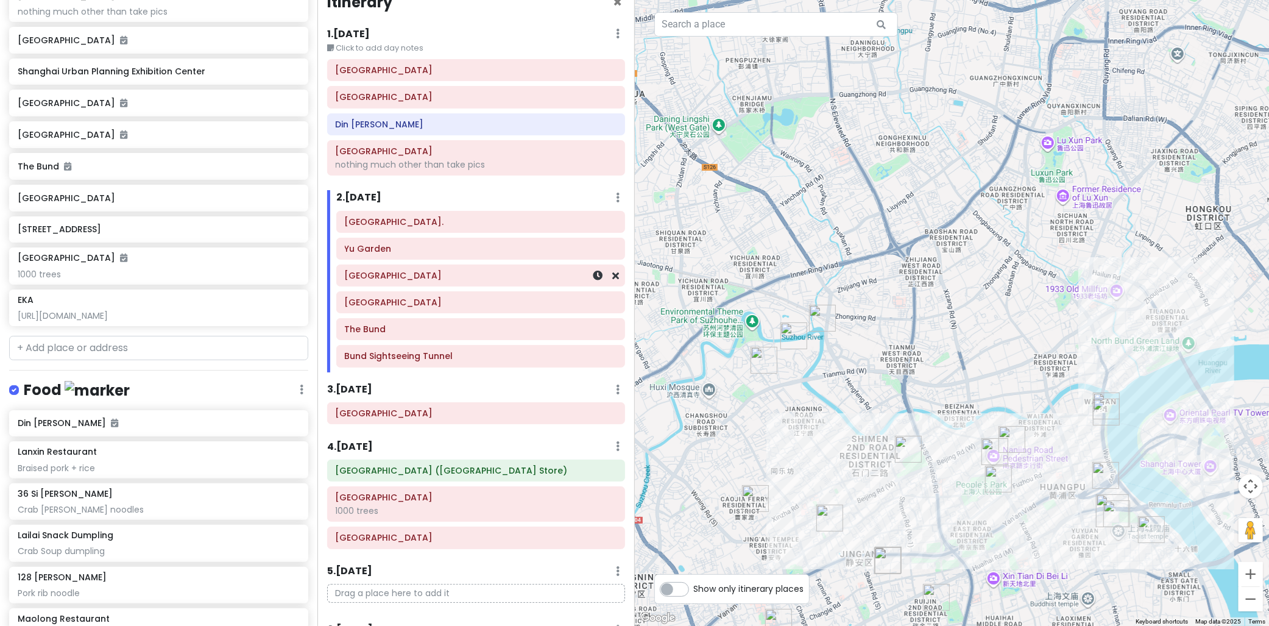
scroll to position [0, 0]
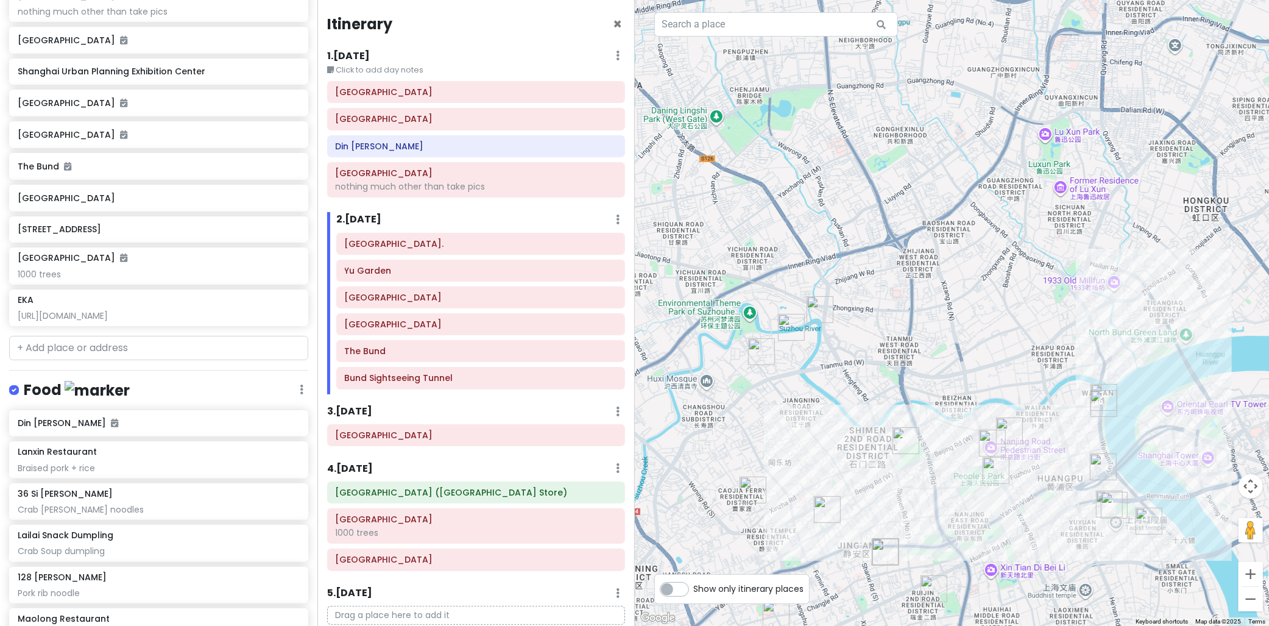
drag, startPoint x: 978, startPoint y: 311, endPoint x: 969, endPoint y: 256, distance: 55.1
click at [972, 258] on div at bounding box center [952, 313] width 635 height 626
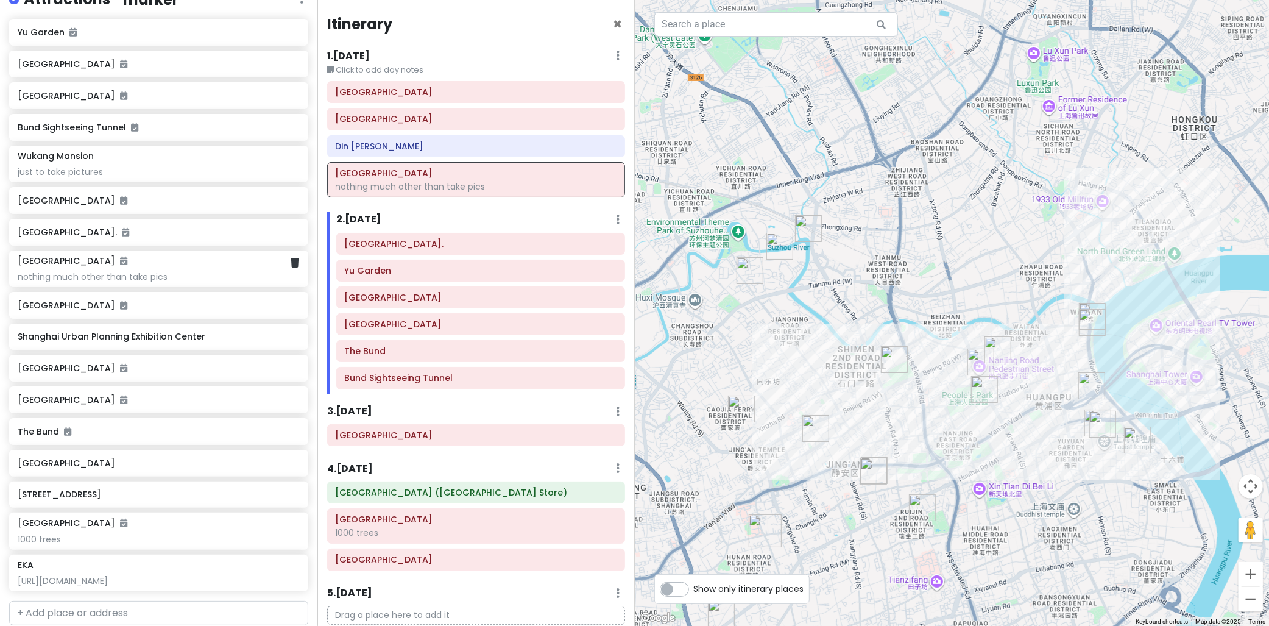
scroll to position [190, 0]
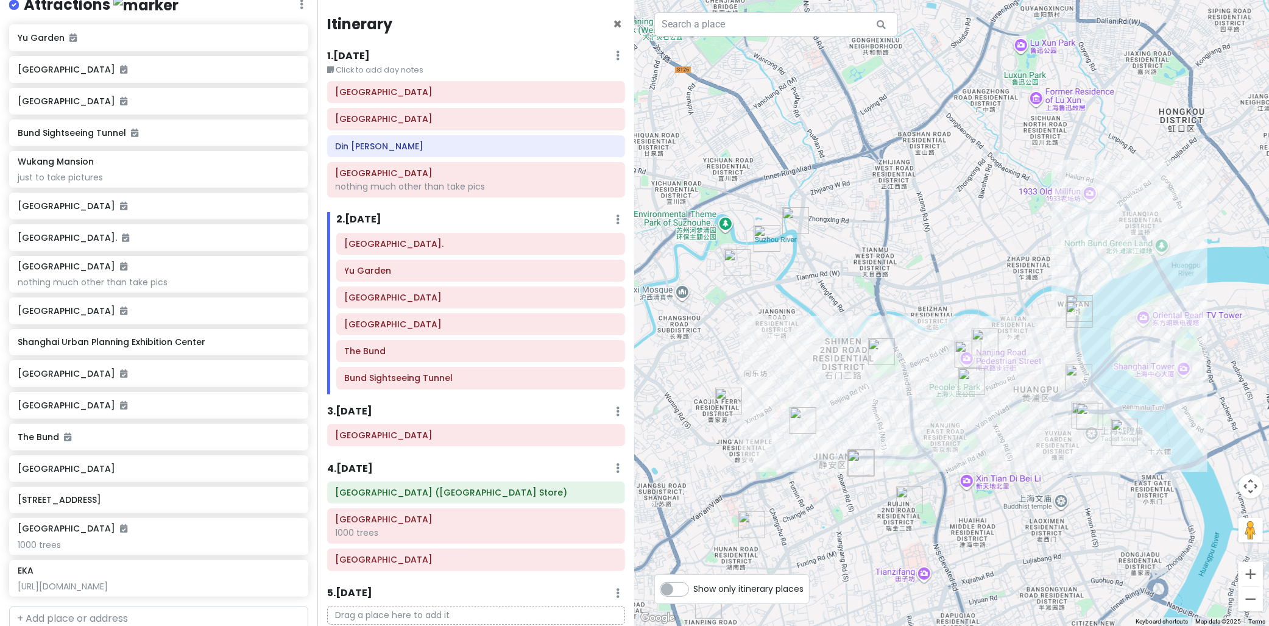
drag, startPoint x: 844, startPoint y: 270, endPoint x: 782, endPoint y: 240, distance: 68.9
click at [782, 240] on div at bounding box center [952, 313] width 635 height 626
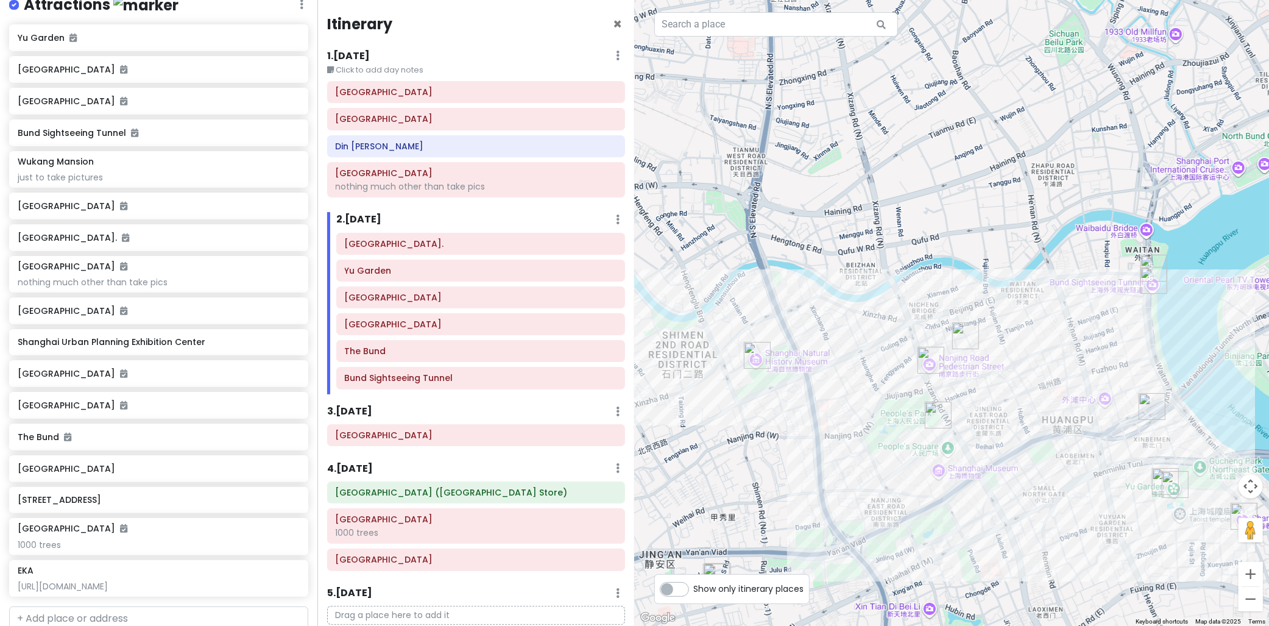
drag, startPoint x: 827, startPoint y: 273, endPoint x: 801, endPoint y: 263, distance: 27.9
click at [801, 263] on div at bounding box center [952, 313] width 635 height 626
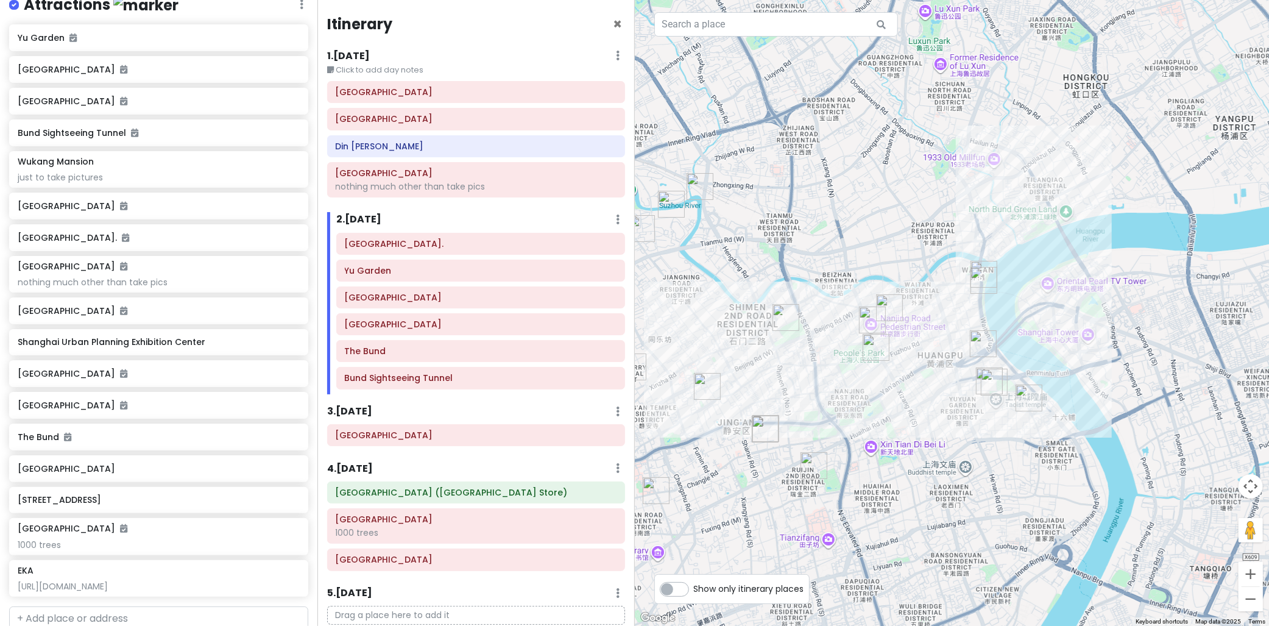
click at [404, 59] on div "1 . Mon 10/13 Edit Day Notes Delete Day" at bounding box center [476, 58] width 298 height 21
click at [359, 51] on h6 "1 . Mon 10/13" at bounding box center [348, 56] width 43 height 13
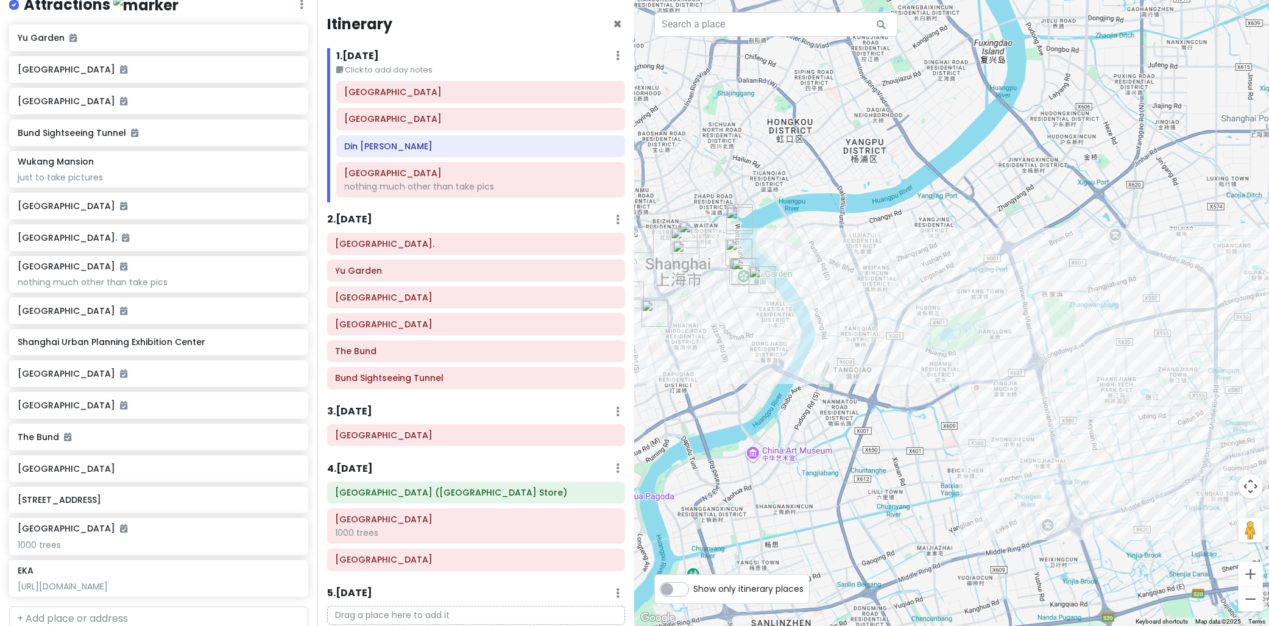
drag, startPoint x: 967, startPoint y: 258, endPoint x: 842, endPoint y: 221, distance: 130.1
click at [783, 201] on div at bounding box center [952, 313] width 635 height 626
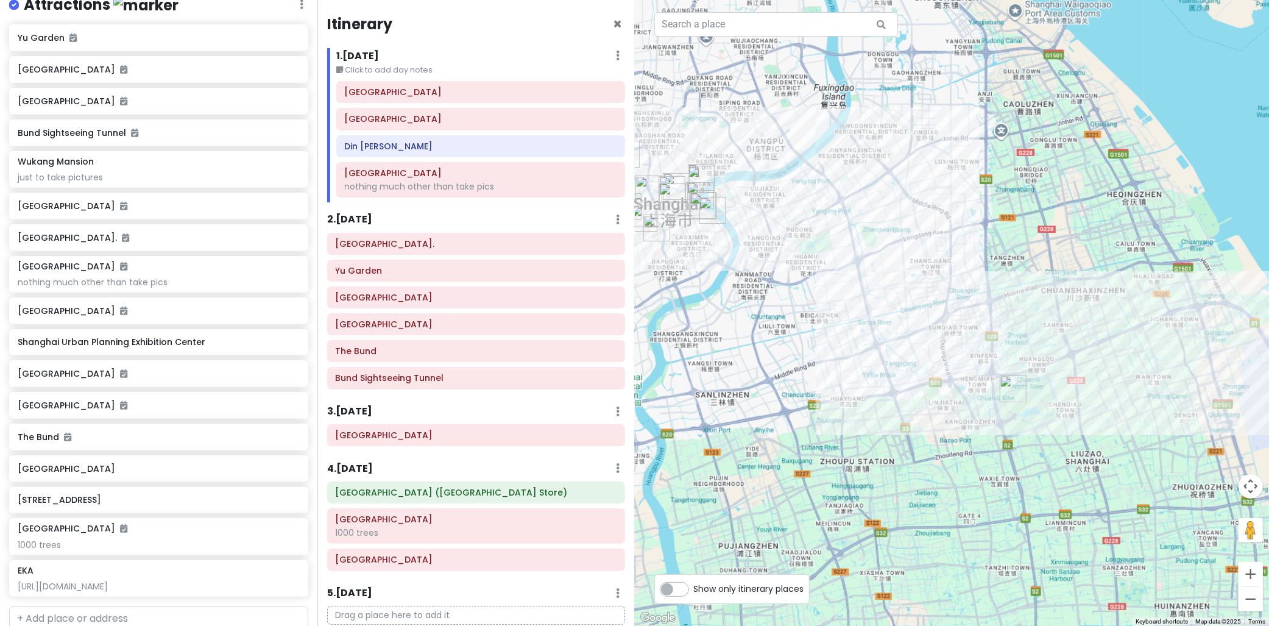
drag, startPoint x: 1100, startPoint y: 314, endPoint x: 872, endPoint y: 264, distance: 233.8
click at [849, 263] on div at bounding box center [952, 313] width 635 height 626
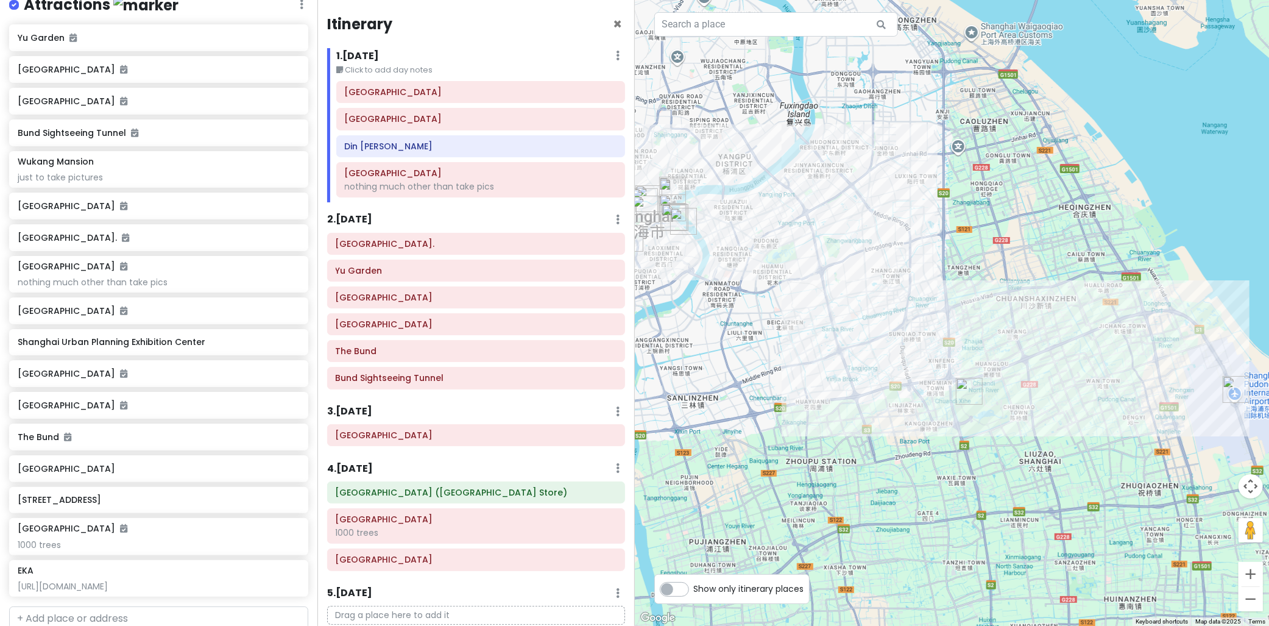
drag, startPoint x: 1031, startPoint y: 344, endPoint x: 934, endPoint y: 319, distance: 100.6
click at [1092, 348] on div at bounding box center [952, 313] width 635 height 626
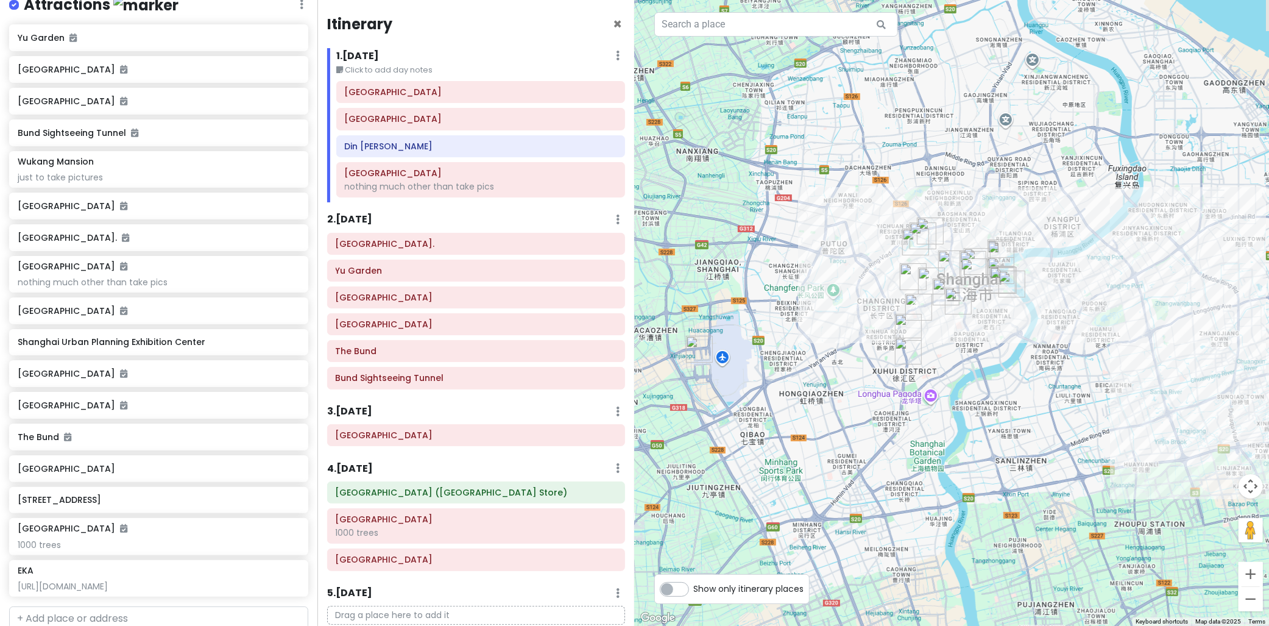
drag, startPoint x: 880, startPoint y: 291, endPoint x: 789, endPoint y: 271, distance: 93.6
click at [788, 291] on div at bounding box center [952, 313] width 635 height 626
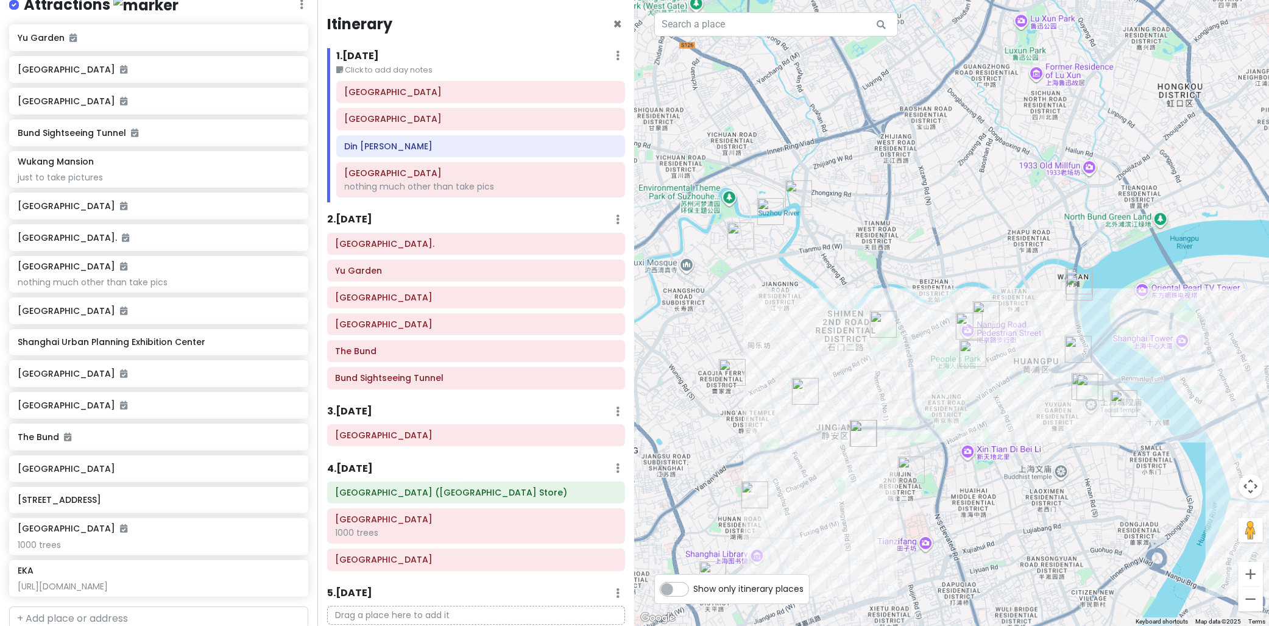
drag, startPoint x: 1021, startPoint y: 276, endPoint x: 929, endPoint y: 227, distance: 104.1
click at [931, 227] on div at bounding box center [952, 313] width 635 height 626
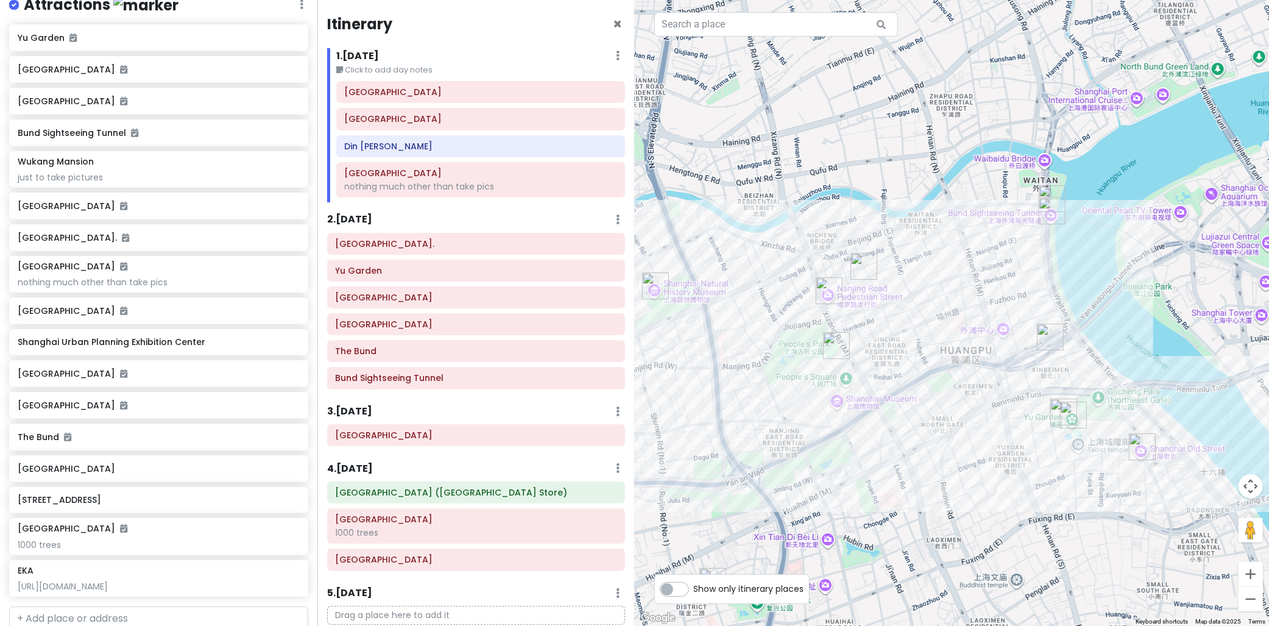
click at [965, 264] on div at bounding box center [952, 313] width 635 height 626
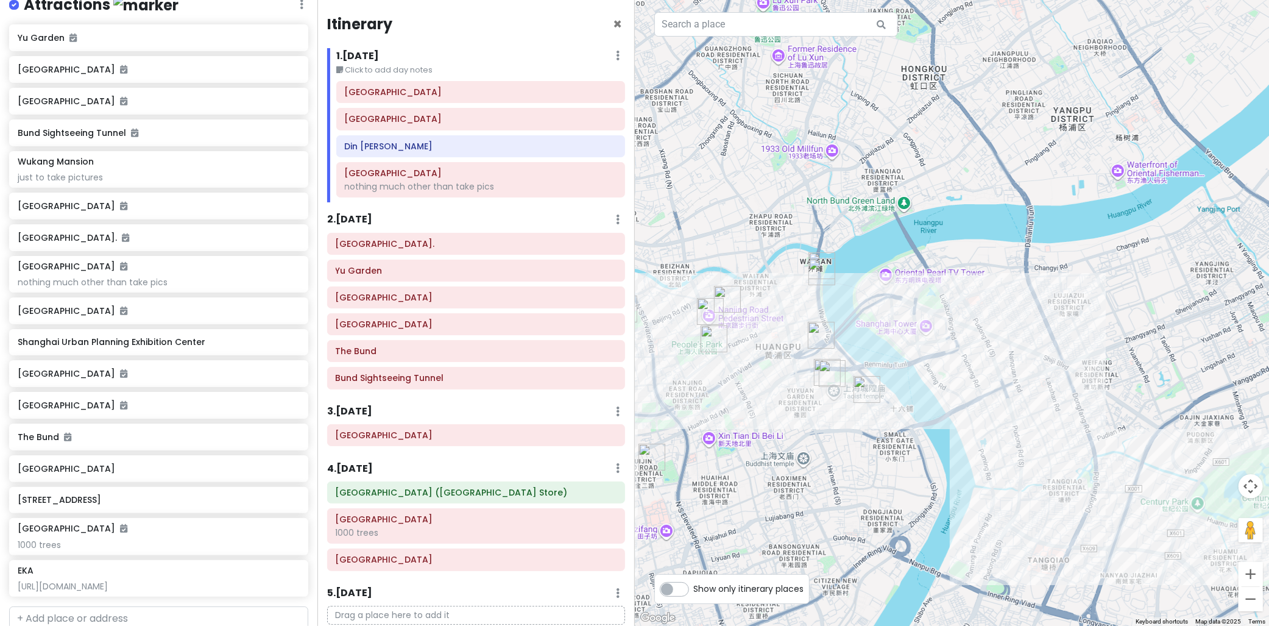
drag, startPoint x: 1032, startPoint y: 205, endPoint x: 844, endPoint y: 266, distance: 197.8
click at [850, 245] on div at bounding box center [952, 313] width 635 height 626
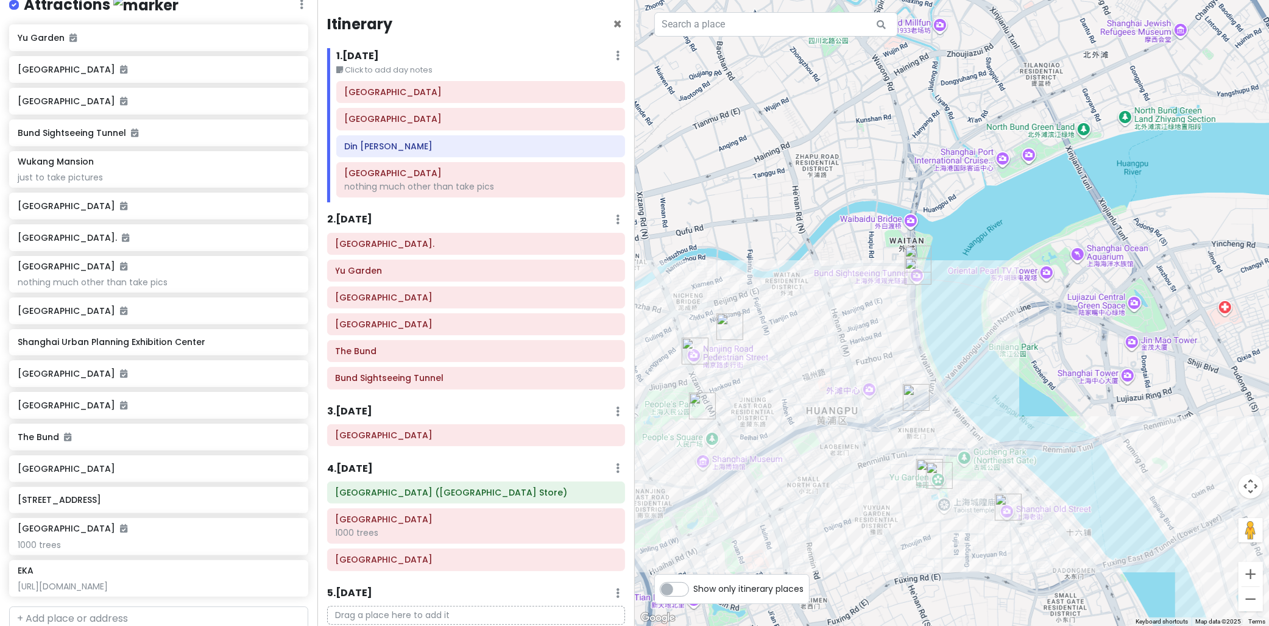
drag, startPoint x: 894, startPoint y: 268, endPoint x: 943, endPoint y: 260, distance: 50.0
click at [943, 260] on div at bounding box center [952, 313] width 635 height 626
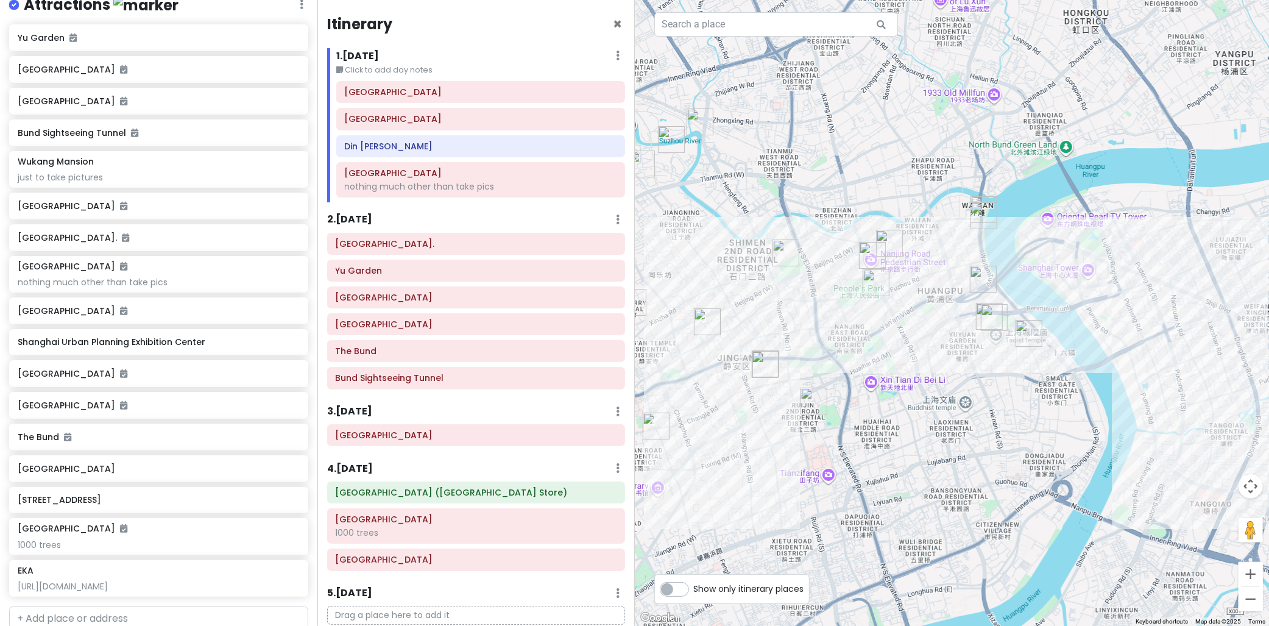
drag, startPoint x: 832, startPoint y: 295, endPoint x: 948, endPoint y: 238, distance: 128.9
click at [947, 238] on div at bounding box center [952, 313] width 635 height 626
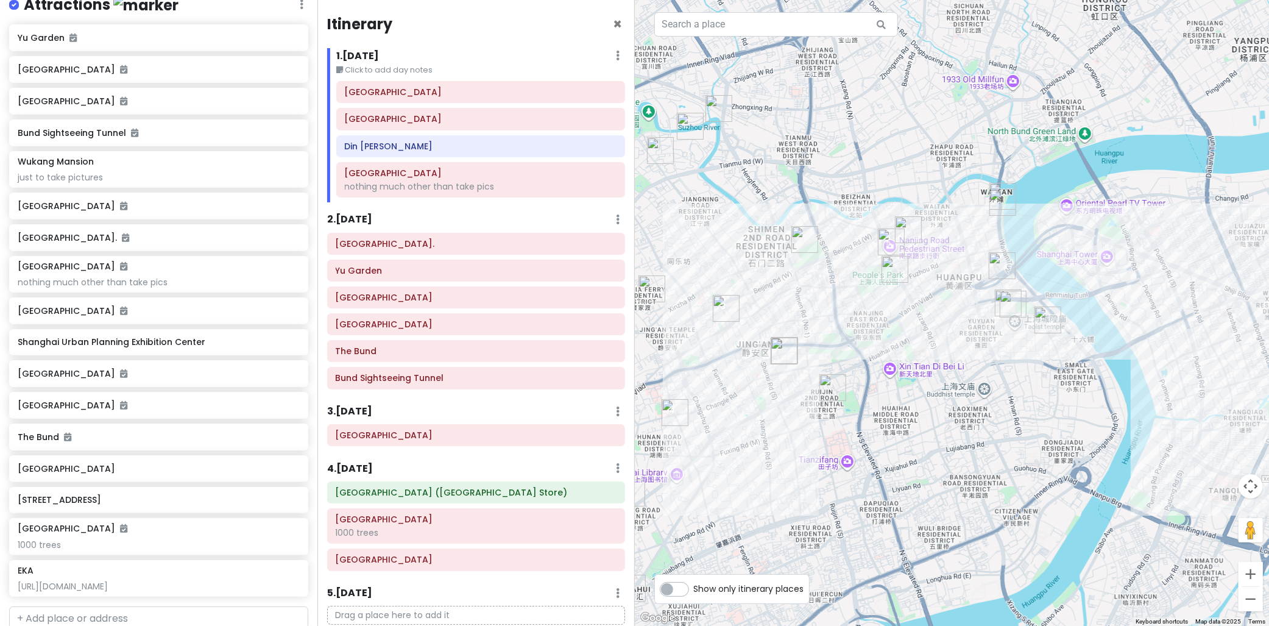
click at [1002, 210] on img "Bund Sightseeing Tunnel" at bounding box center [1002, 202] width 27 height 27
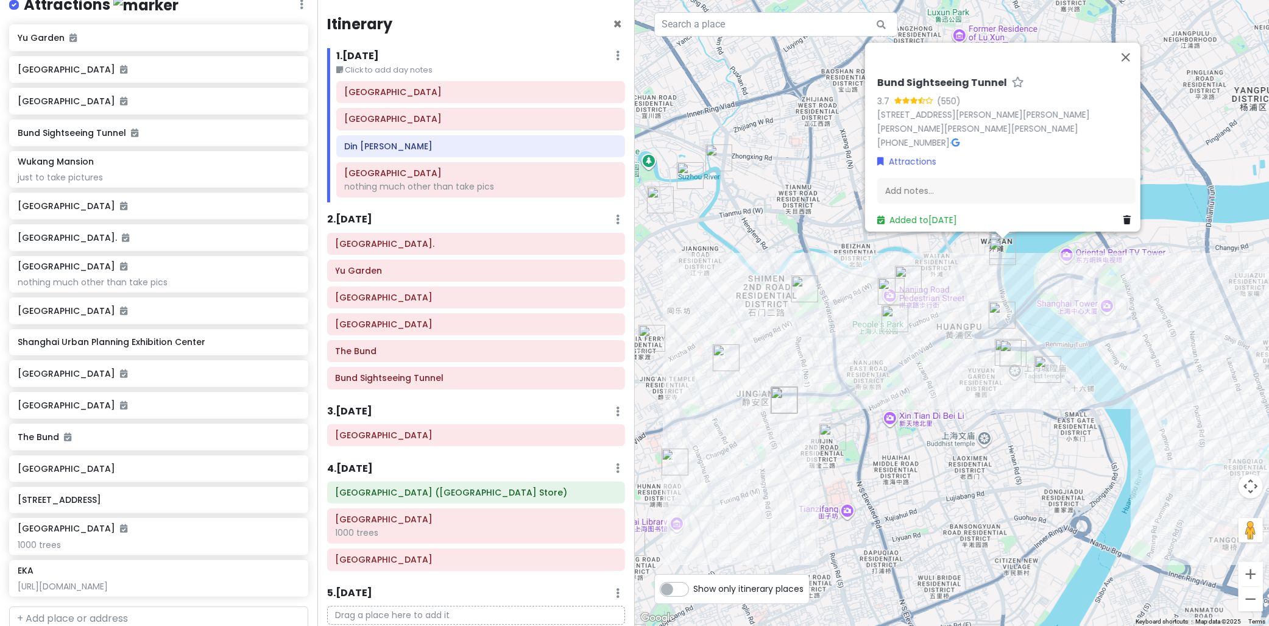
click at [1023, 254] on div "Bund Sightseeing Tunnel 3.7 (550) 349 Zhong Shan Dong Yi Lu, Waitan, Huang Pu Q…" at bounding box center [952, 313] width 635 height 626
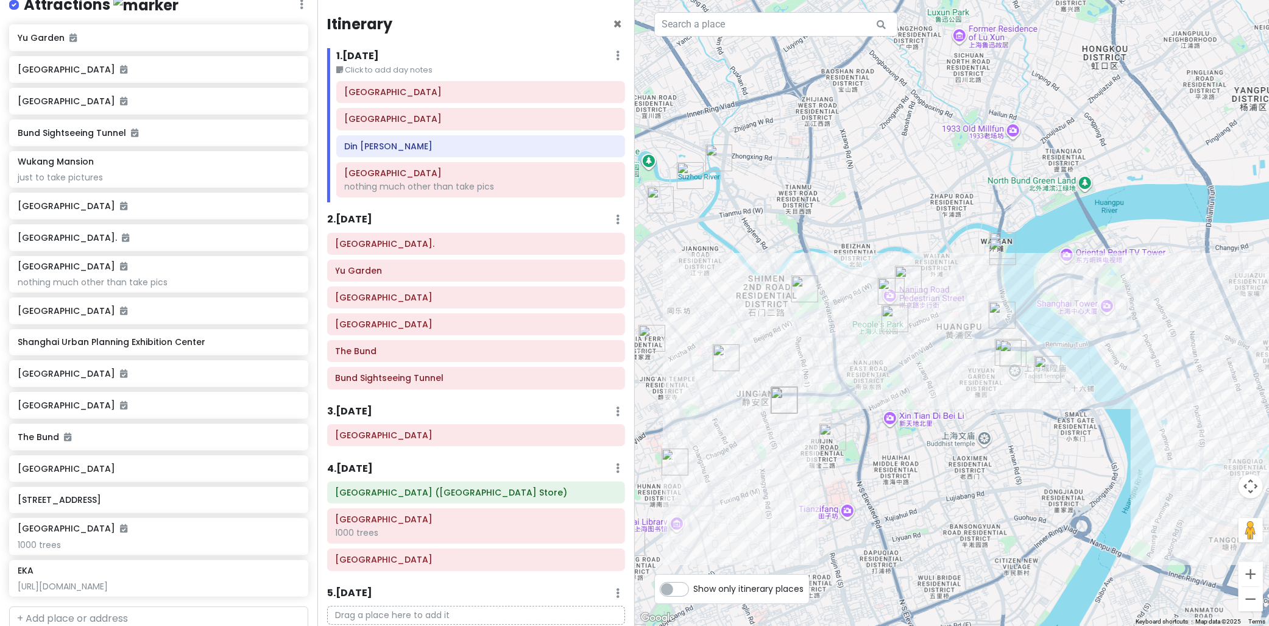
click at [1004, 238] on img "The Bund" at bounding box center [1002, 245] width 27 height 27
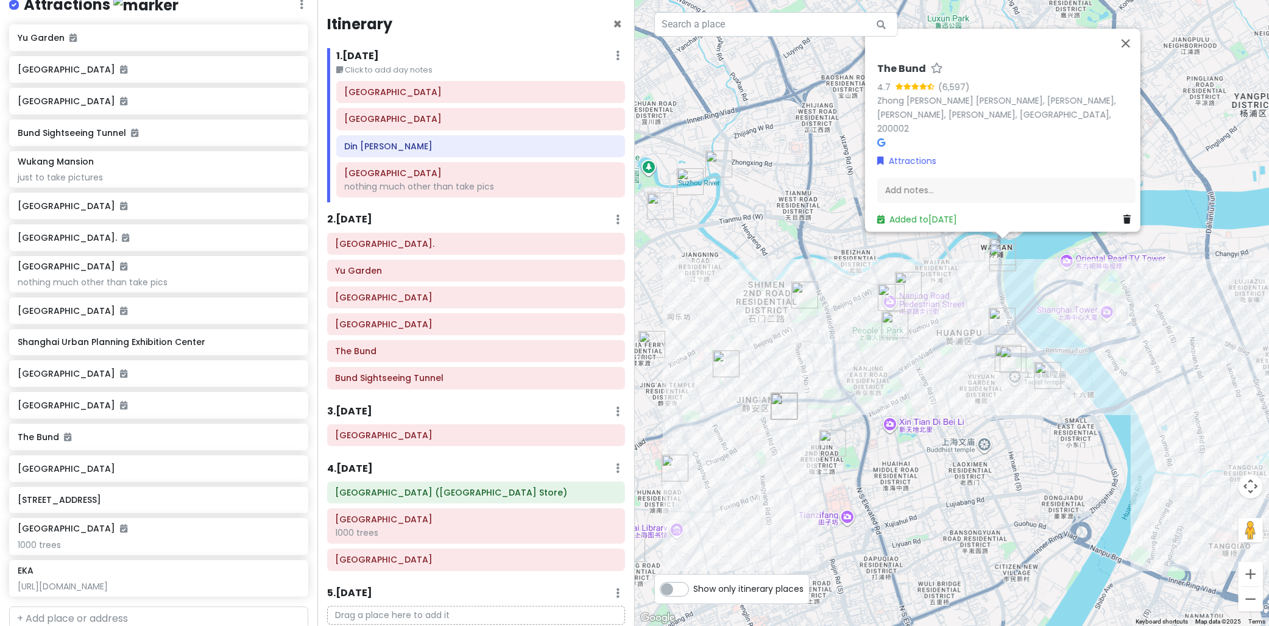
click at [1032, 274] on div "The Bund 4.7 (6,597) Zhong Shan Dong Yi Lu, Waitan, Huang Pu Qu, Shang Hai Shi,…" at bounding box center [952, 313] width 635 height 626
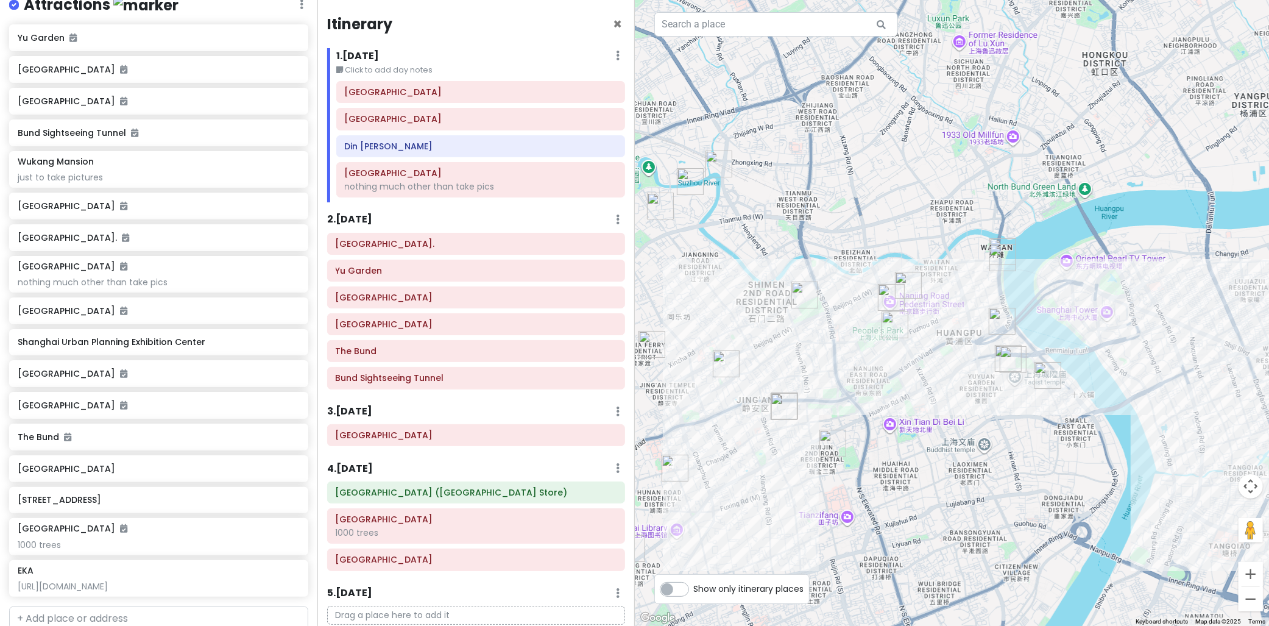
click at [1040, 382] on img "Shanghai Old Street" at bounding box center [1047, 375] width 27 height 27
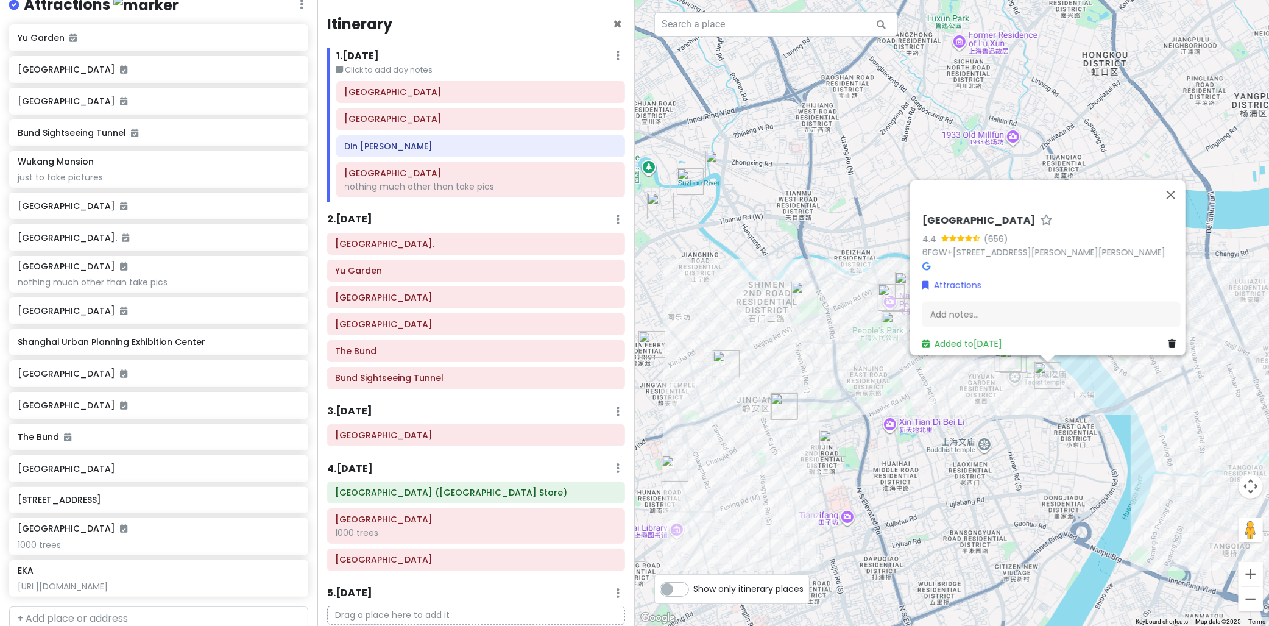
click at [997, 376] on div "Shanghai Old Street 4.4 (656) 6FGW+4QG, Bao Dai Long, 四牌楼 Huang Pu Qu, Shang Ha…" at bounding box center [952, 313] width 635 height 626
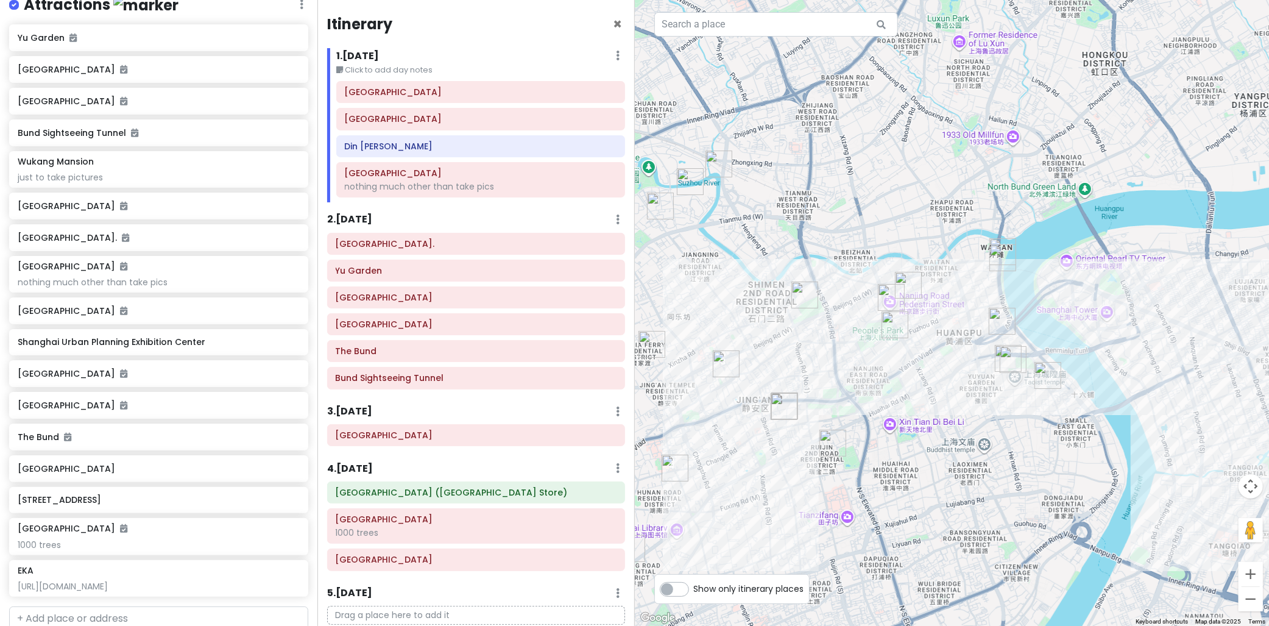
click at [1008, 372] on img "Yu Garden" at bounding box center [1013, 359] width 27 height 27
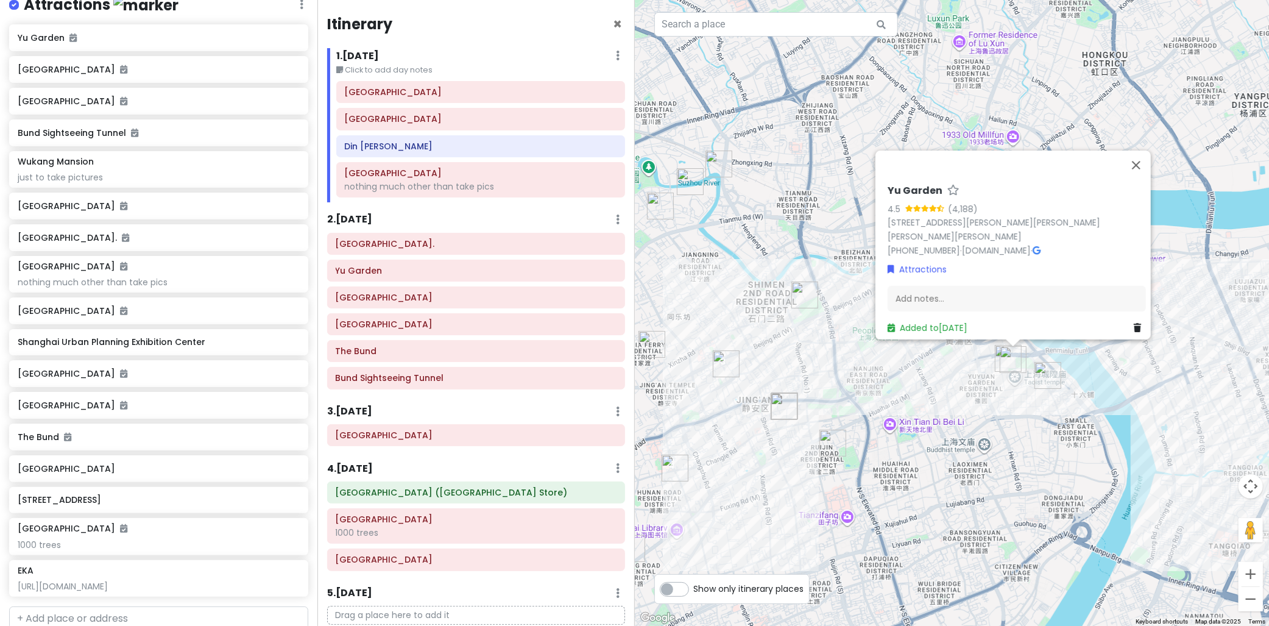
click at [996, 356] on img "Yuyuan Old Street" at bounding box center [1008, 358] width 27 height 27
click at [1130, 157] on button "Close" at bounding box center [1131, 163] width 29 height 29
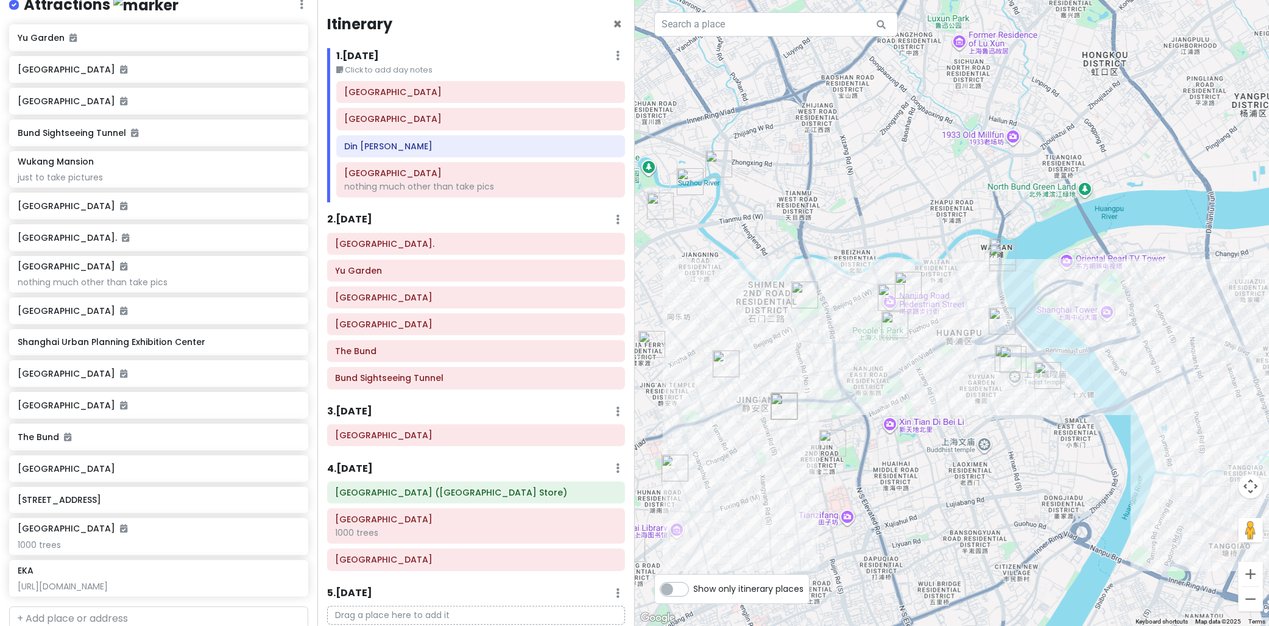
drag, startPoint x: 1014, startPoint y: 268, endPoint x: 1020, endPoint y: 236, distance: 32.9
click at [1016, 244] on img "Bund Sightseeing Tunnel" at bounding box center [1002, 257] width 27 height 27
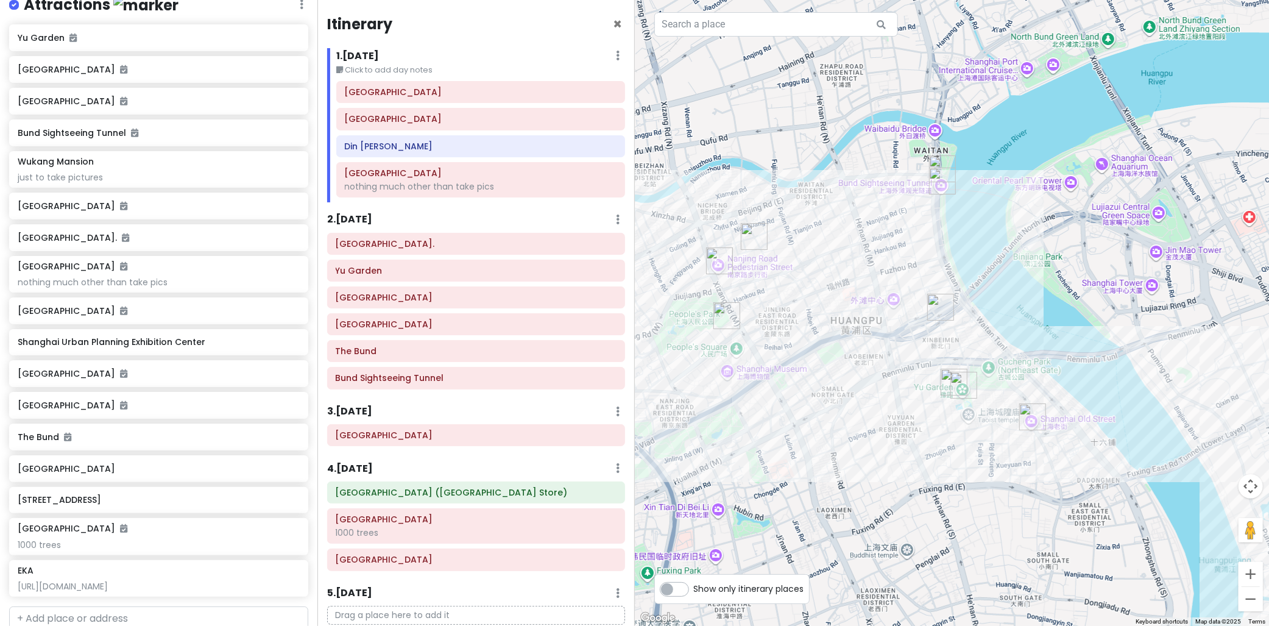
drag, startPoint x: 1070, startPoint y: 239, endPoint x: 1020, endPoint y: 251, distance: 52.0
click at [1020, 251] on div at bounding box center [952, 313] width 635 height 626
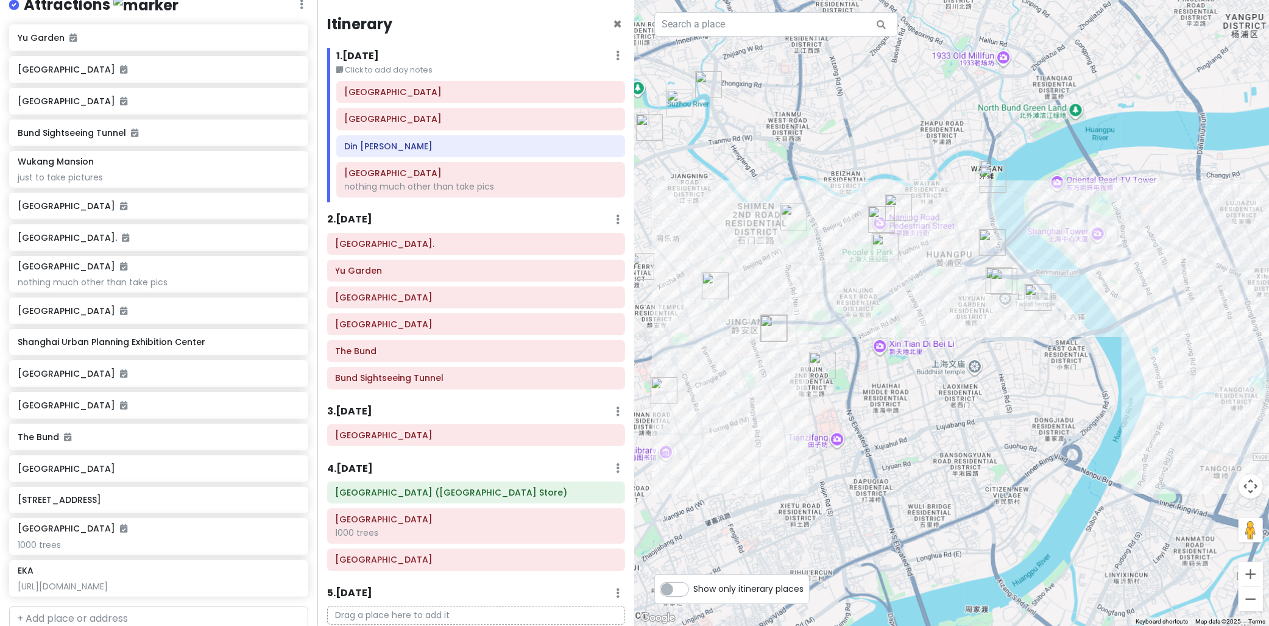
drag, startPoint x: 814, startPoint y: 395, endPoint x: 847, endPoint y: 342, distance: 61.9
click at [900, 345] on div at bounding box center [952, 313] width 635 height 626
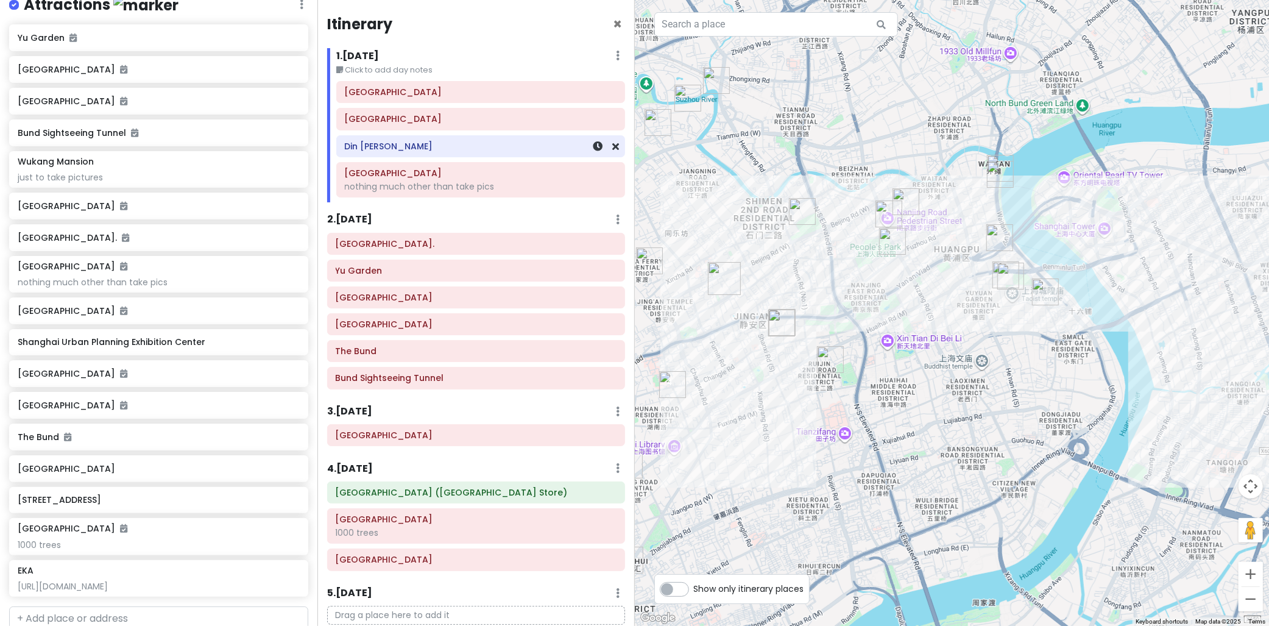
click at [422, 155] on div "Din Tai Fung" at bounding box center [481, 146] width 288 height 21
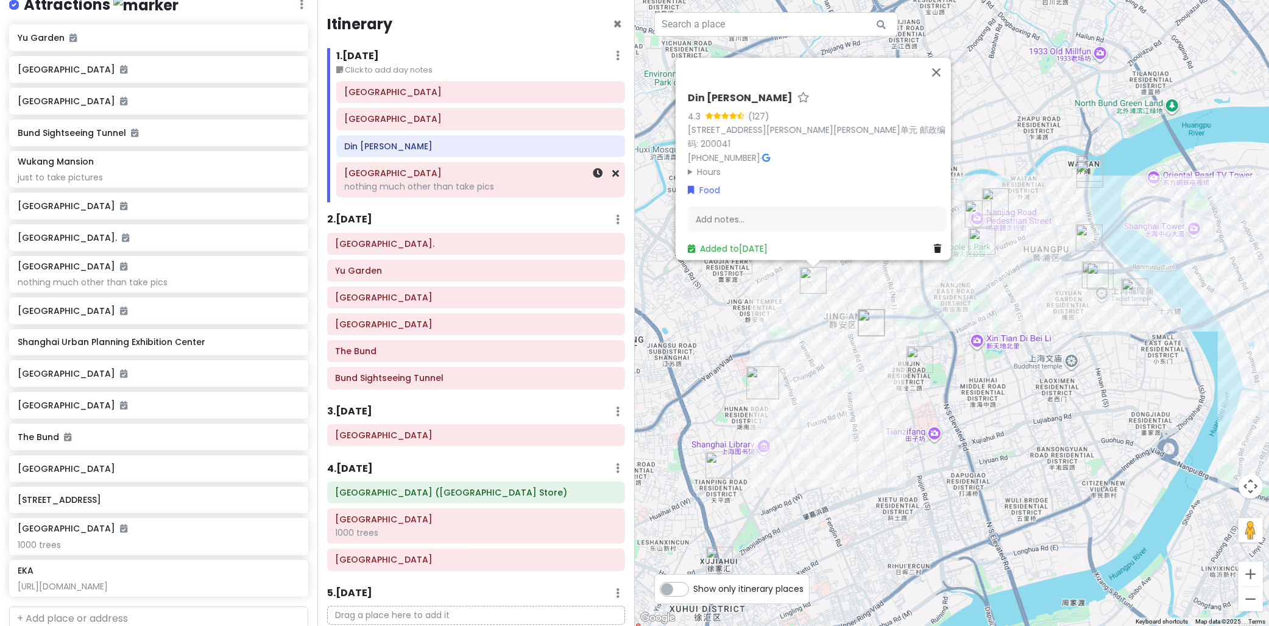
click at [437, 182] on div "nothing much other than take pics" at bounding box center [481, 186] width 272 height 11
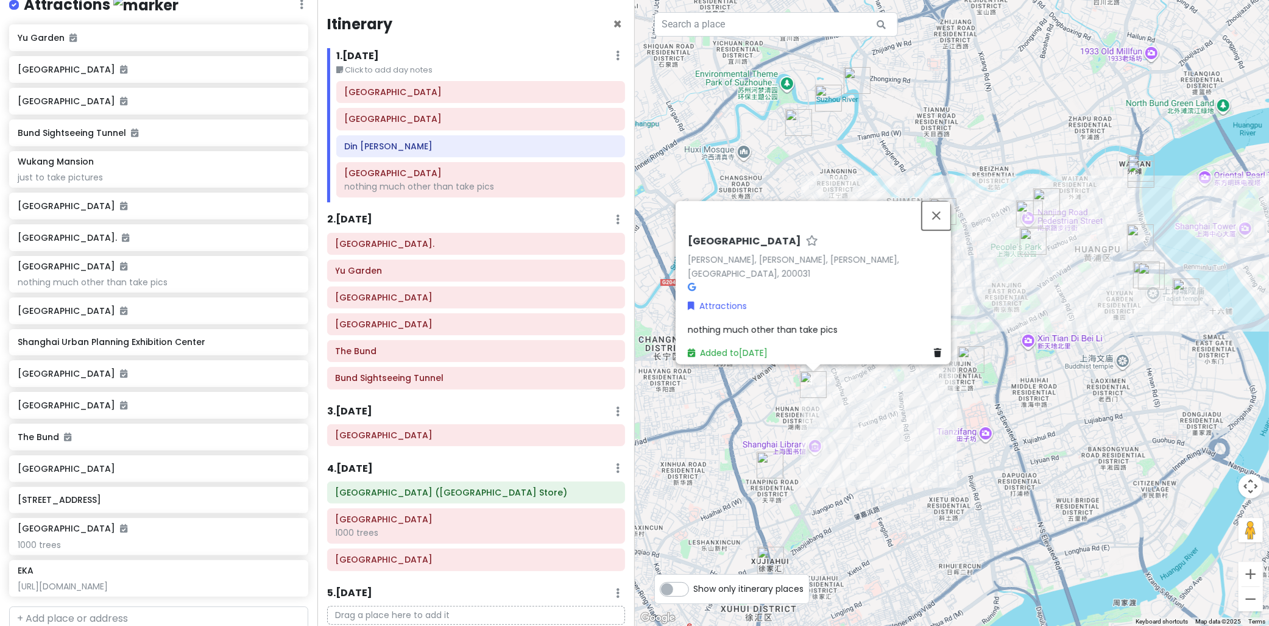
click at [945, 228] on button "Close" at bounding box center [936, 214] width 29 height 29
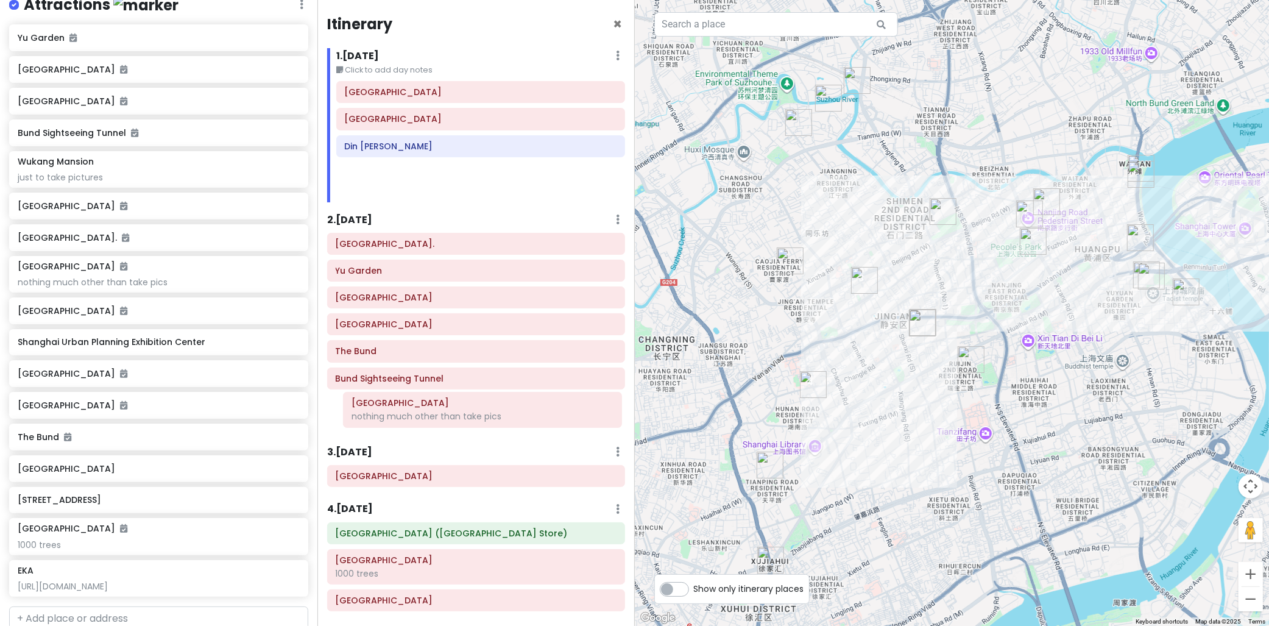
drag, startPoint x: 428, startPoint y: 186, endPoint x: 431, endPoint y: 412, distance: 226.0
click at [431, 412] on div "Itinerary × 1 . Mon 10/13 Edit Day Notes Delete Day Click to add day notes Shan…" at bounding box center [475, 313] width 317 height 626
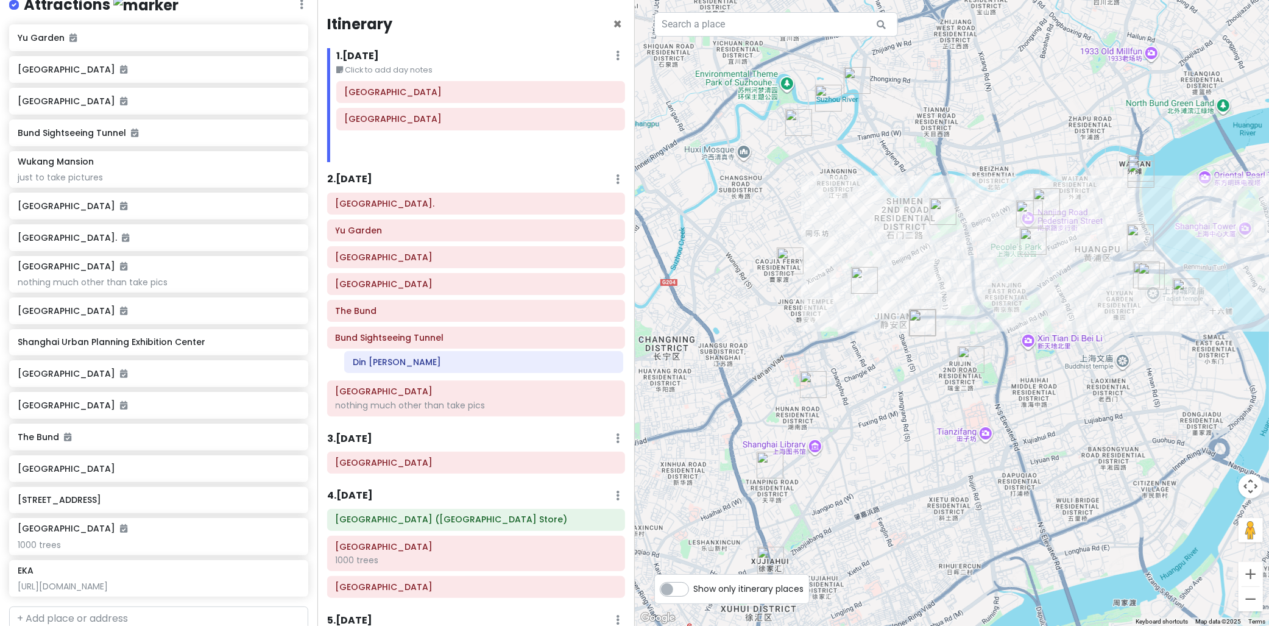
drag, startPoint x: 401, startPoint y: 150, endPoint x: 405, endPoint y: 367, distance: 216.9
click at [406, 366] on div "Itinerary × 1 . Mon 10/13 Edit Day Notes Delete Day Click to add day notes Shan…" at bounding box center [475, 313] width 317 height 626
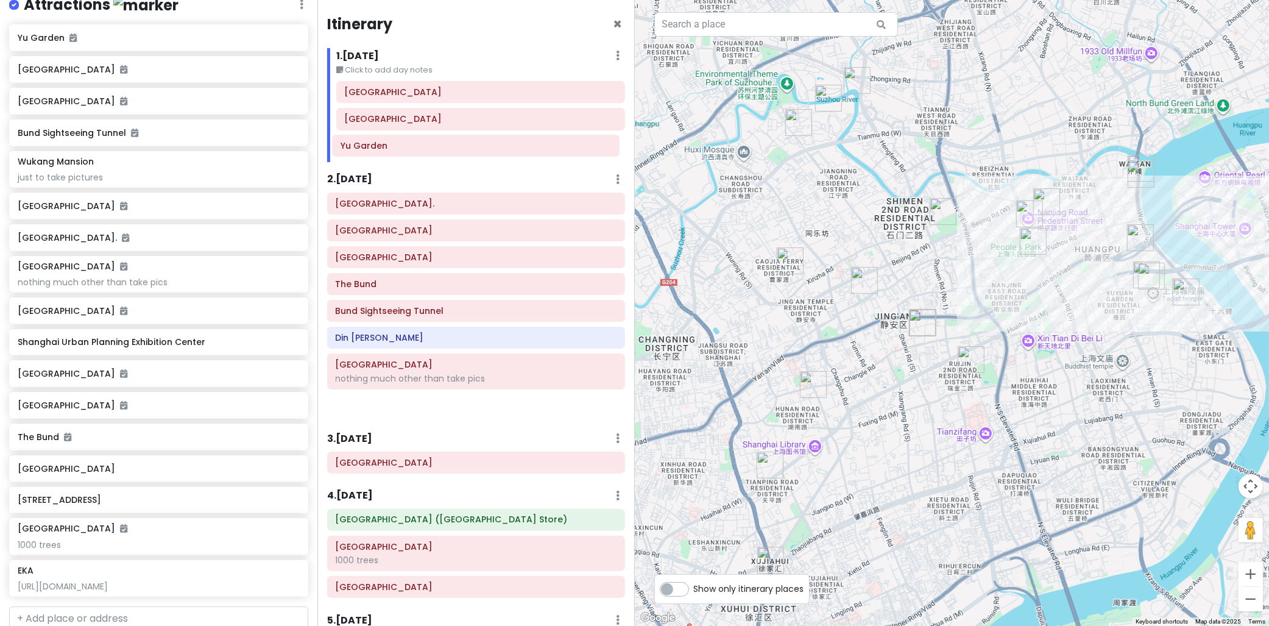
drag, startPoint x: 393, startPoint y: 187, endPoint x: 401, endPoint y: 138, distance: 49.9
click at [400, 136] on div "Itinerary × 1 . Mon 10/13 Edit Day Notes Delete Day Click to add day notes Shan…" at bounding box center [475, 313] width 317 height 626
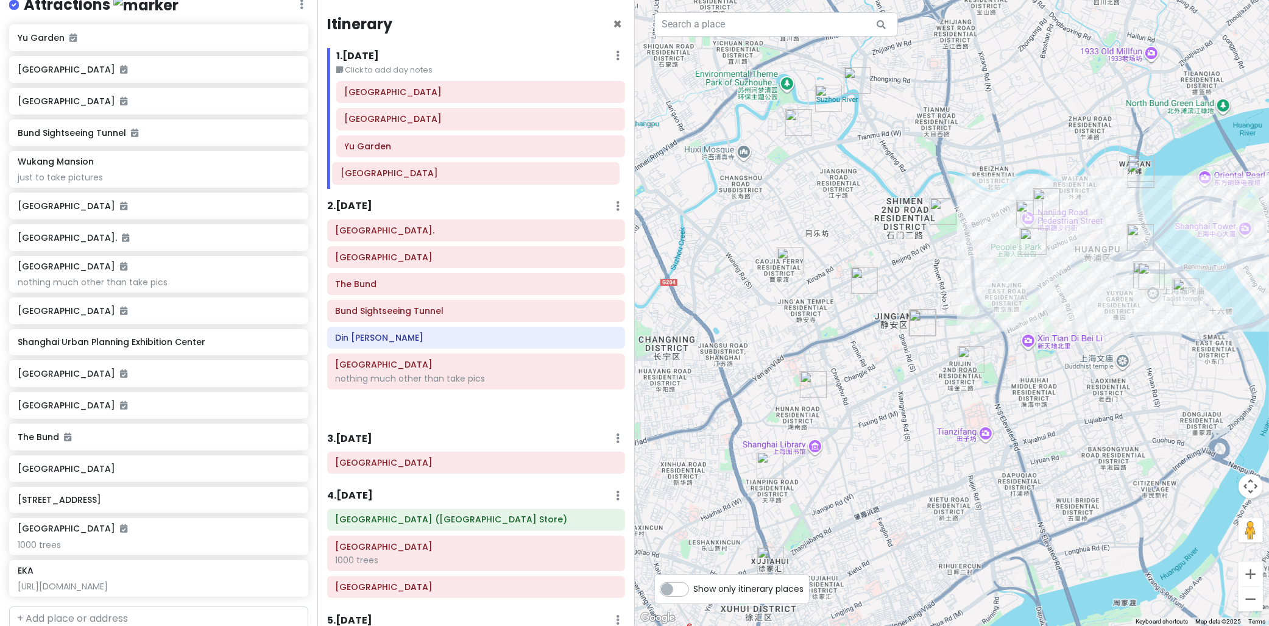
drag, startPoint x: 403, startPoint y: 224, endPoint x: 398, endPoint y: 175, distance: 49.6
click at [397, 175] on div "Itinerary × 1 . Mon 10/13 Edit Day Notes Delete Day Click to add day notes Shan…" at bounding box center [475, 313] width 317 height 626
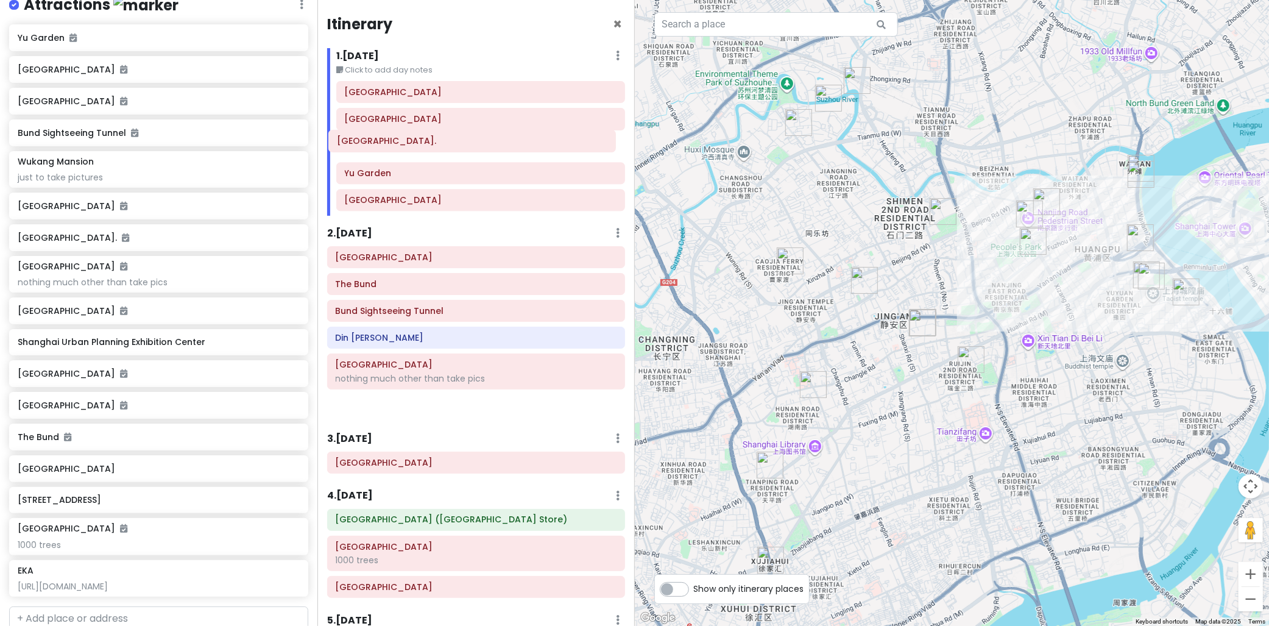
drag, startPoint x: 425, startPoint y: 238, endPoint x: 426, endPoint y: 149, distance: 89.6
click at [426, 149] on div "Itinerary × 1 . Mon 10/13 Edit Day Notes Delete Day Click to add day notes Shan…" at bounding box center [475, 313] width 317 height 626
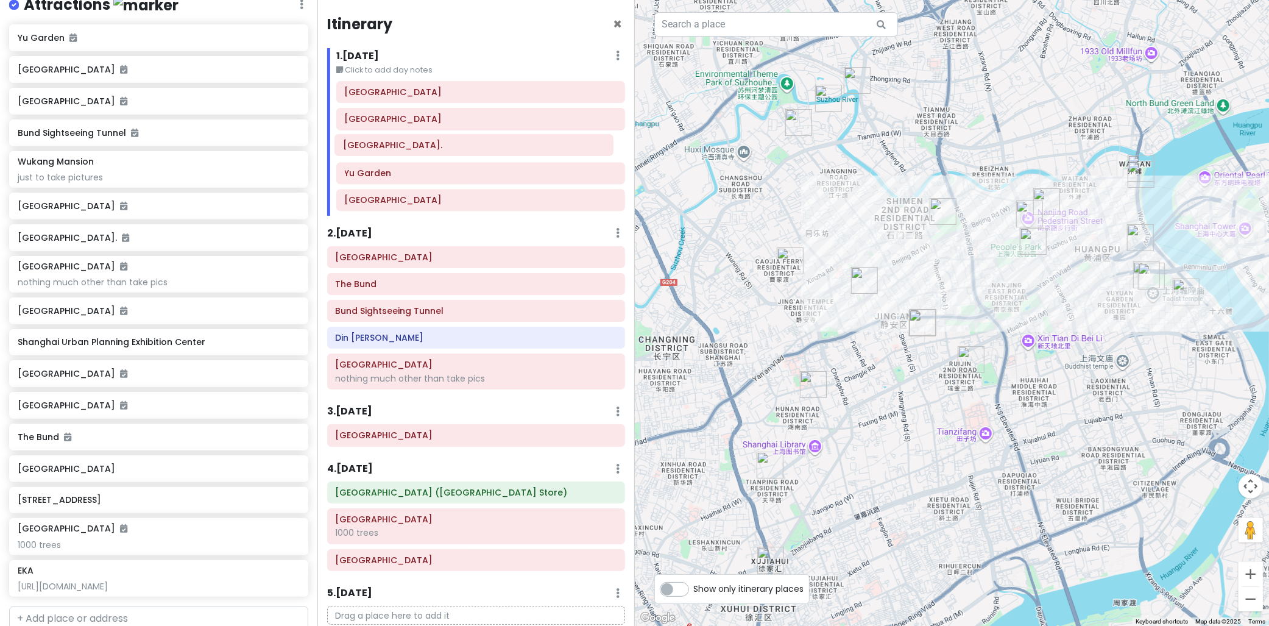
click at [421, 152] on div "Shanghai Pudong International Airport Nanjing Road Pedestrian Street Shanghai N…" at bounding box center [480, 148] width 307 height 135
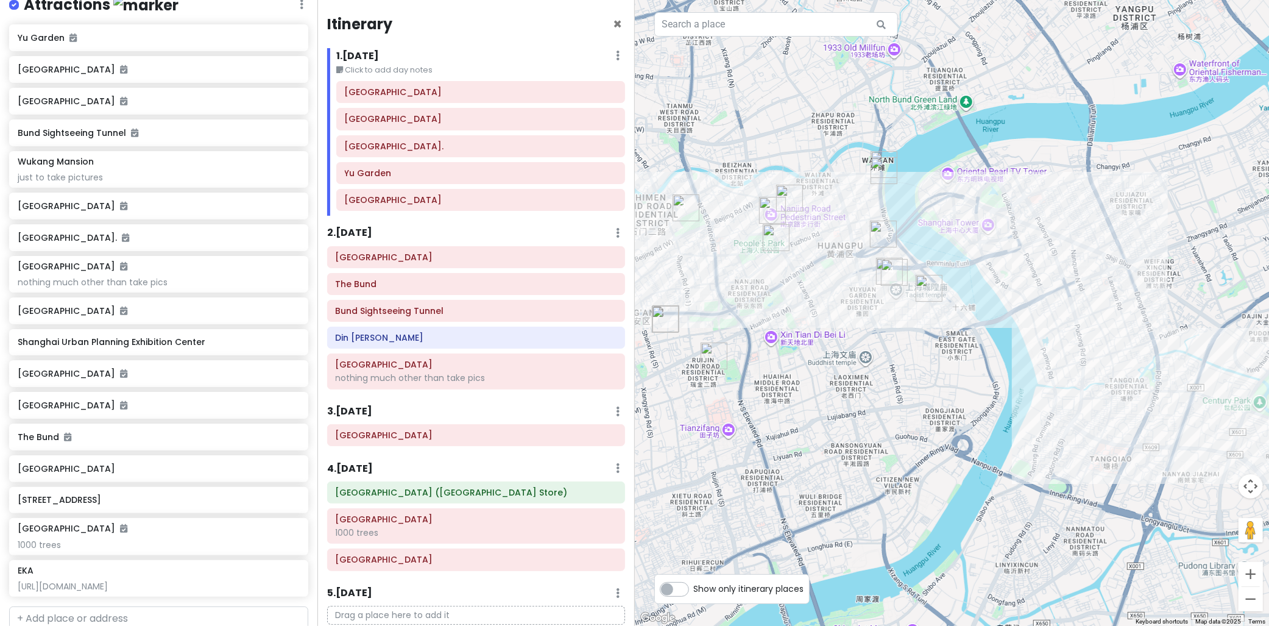
drag, startPoint x: 957, startPoint y: 305, endPoint x: 711, endPoint y: 300, distance: 245.5
click at [711, 300] on div at bounding box center [952, 313] width 635 height 626
click at [925, 292] on img "Shanghai Old Street" at bounding box center [929, 288] width 27 height 27
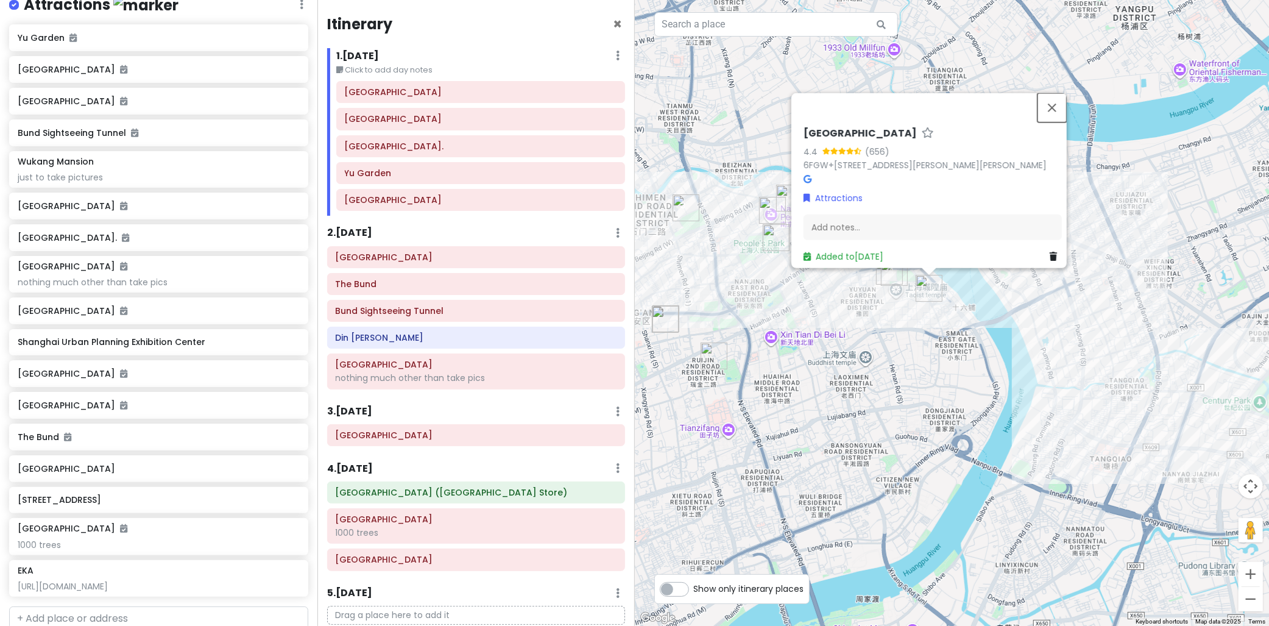
drag, startPoint x: 1054, startPoint y: 90, endPoint x: 1008, endPoint y: 108, distance: 49.0
click at [1054, 93] on button "Close" at bounding box center [1051, 107] width 29 height 29
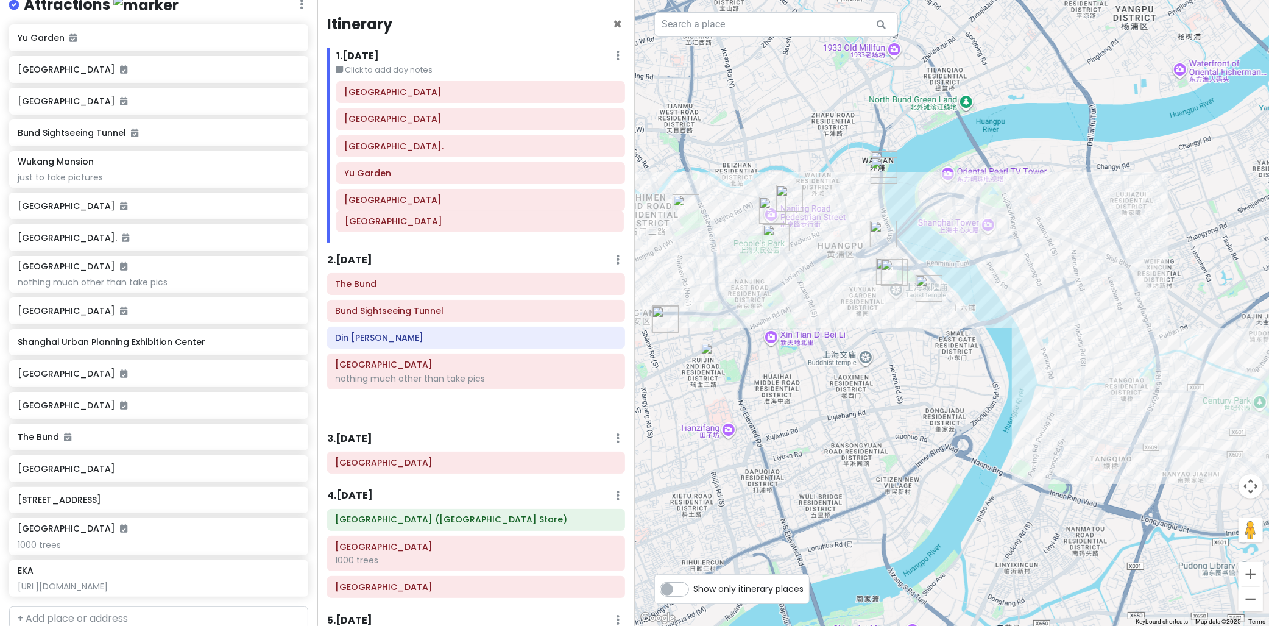
drag, startPoint x: 390, startPoint y: 266, endPoint x: 399, endPoint y: 230, distance: 37.1
click at [399, 230] on div "Itinerary × 1 . Mon 10/13 Edit Day Notes Delete Day Click to add day notes Shan…" at bounding box center [475, 313] width 317 height 626
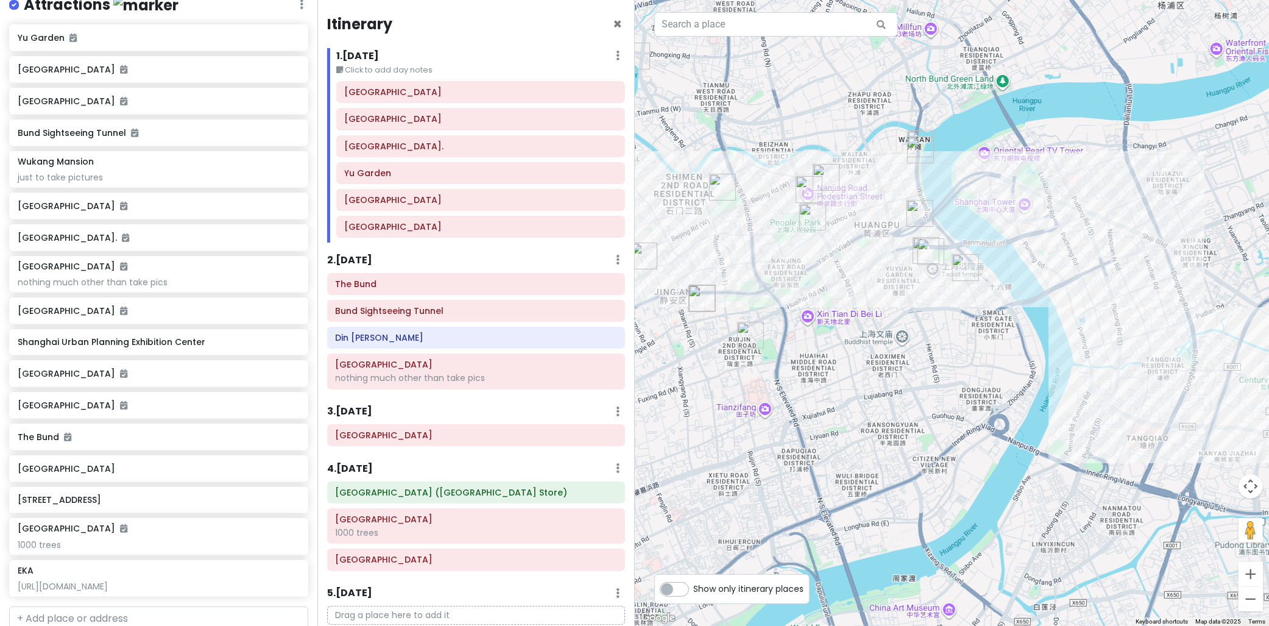
drag, startPoint x: 924, startPoint y: 163, endPoint x: 936, endPoint y: 158, distance: 13.1
click at [934, 158] on img "Bund Sightseeing Tunnel" at bounding box center [920, 149] width 27 height 27
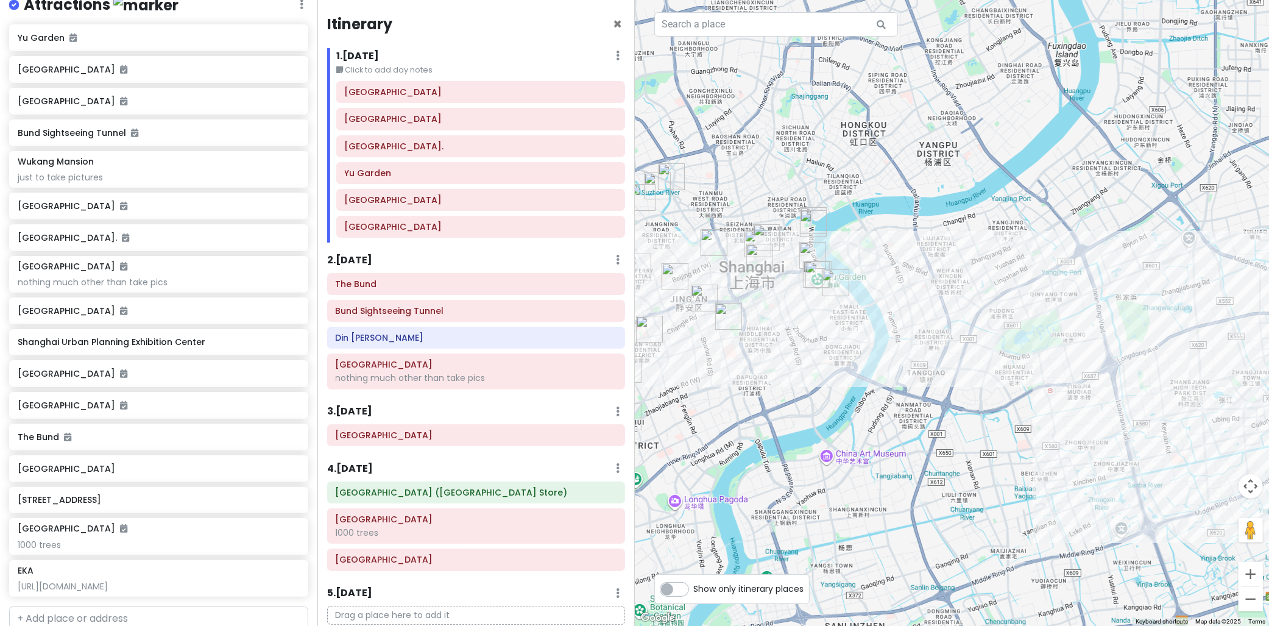
drag, startPoint x: 909, startPoint y: 348, endPoint x: 853, endPoint y: 316, distance: 65.0
click at [862, 307] on div at bounding box center [952, 313] width 635 height 626
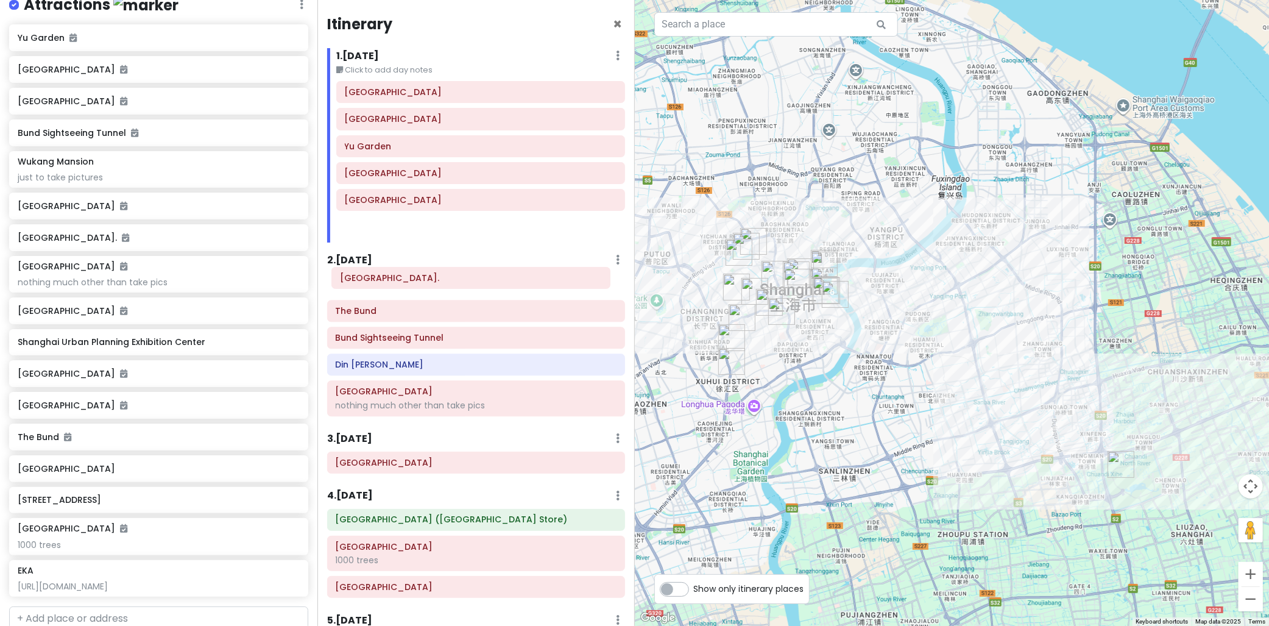
drag, startPoint x: 489, startPoint y: 150, endPoint x: 485, endPoint y: 282, distance: 131.6
click at [485, 282] on div "Itinerary × 1 . Mon 10/13 Edit Day Notes Delete Day Click to add day notes Shan…" at bounding box center [475, 313] width 317 height 626
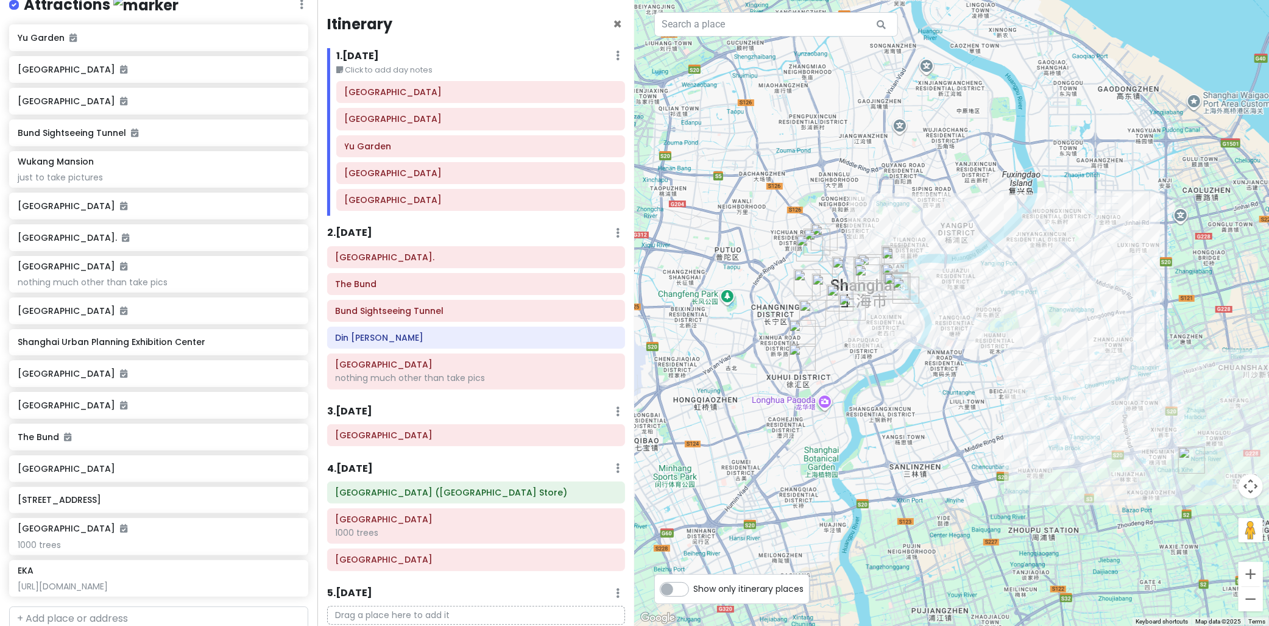
drag, startPoint x: 806, startPoint y: 398, endPoint x: 878, endPoint y: 404, distance: 72.7
click at [877, 404] on div at bounding box center [952, 313] width 635 height 626
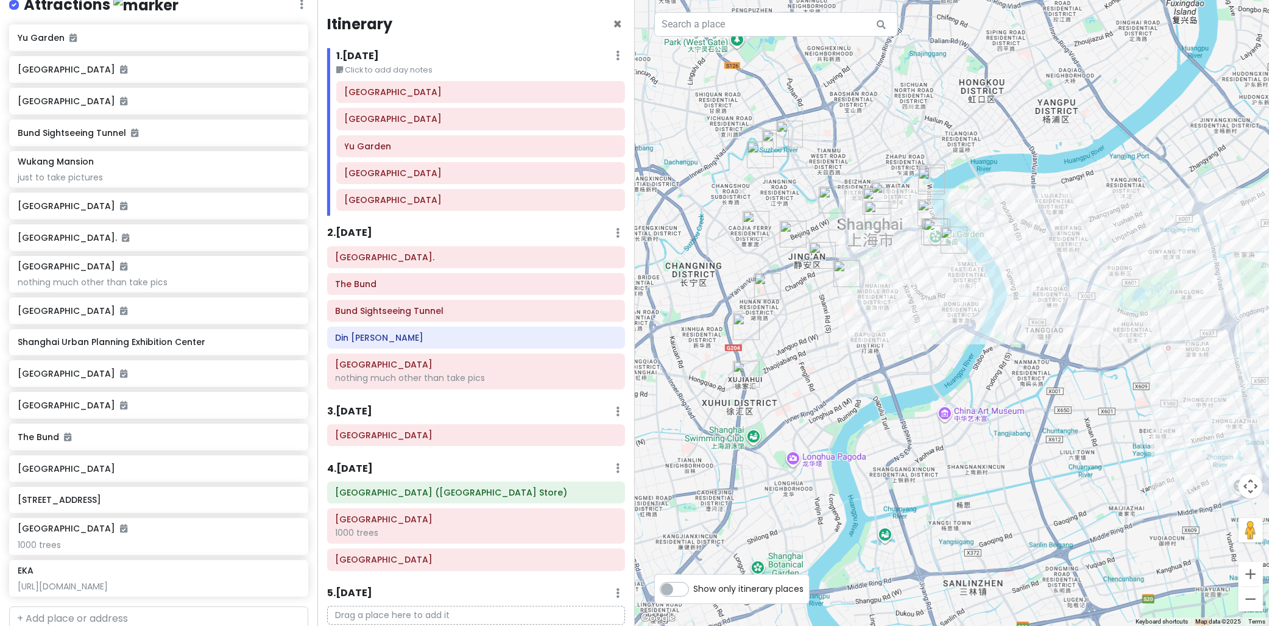
click at [361, 240] on div "2 . Tue 10/14 Add Day Notes Delete Day" at bounding box center [476, 235] width 298 height 21
click at [361, 233] on h6 "2 . Tue 10/14" at bounding box center [349, 233] width 45 height 13
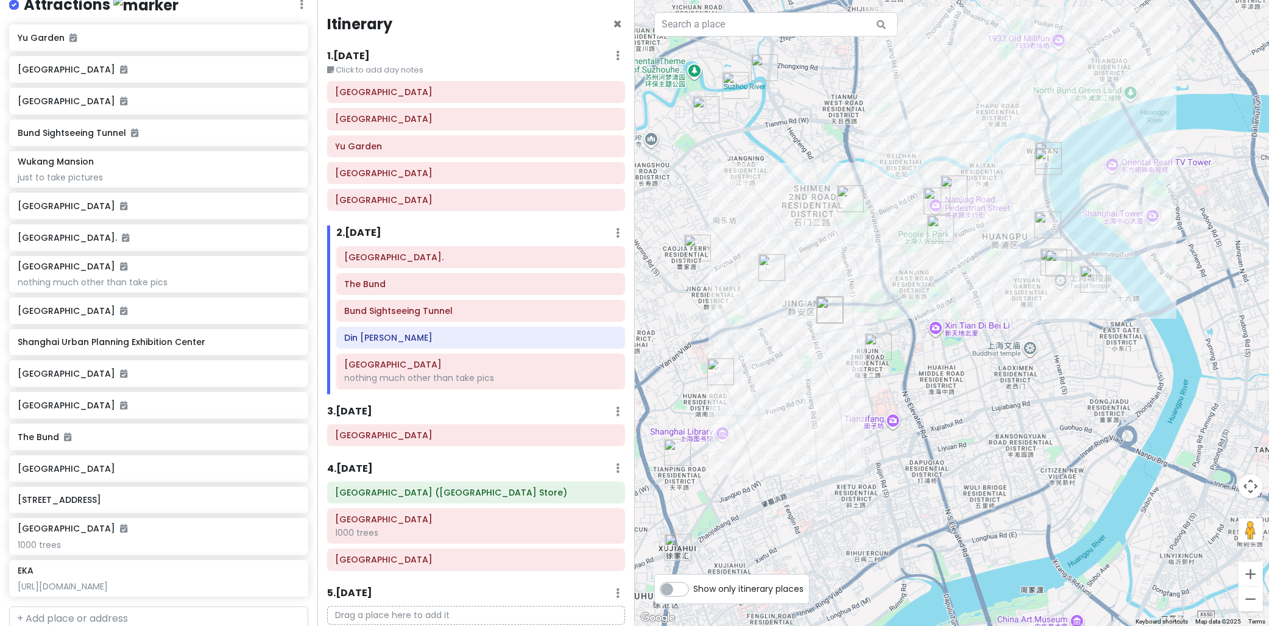
drag, startPoint x: 853, startPoint y: 261, endPoint x: 923, endPoint y: 293, distance: 77.1
click at [923, 293] on div at bounding box center [952, 313] width 635 height 626
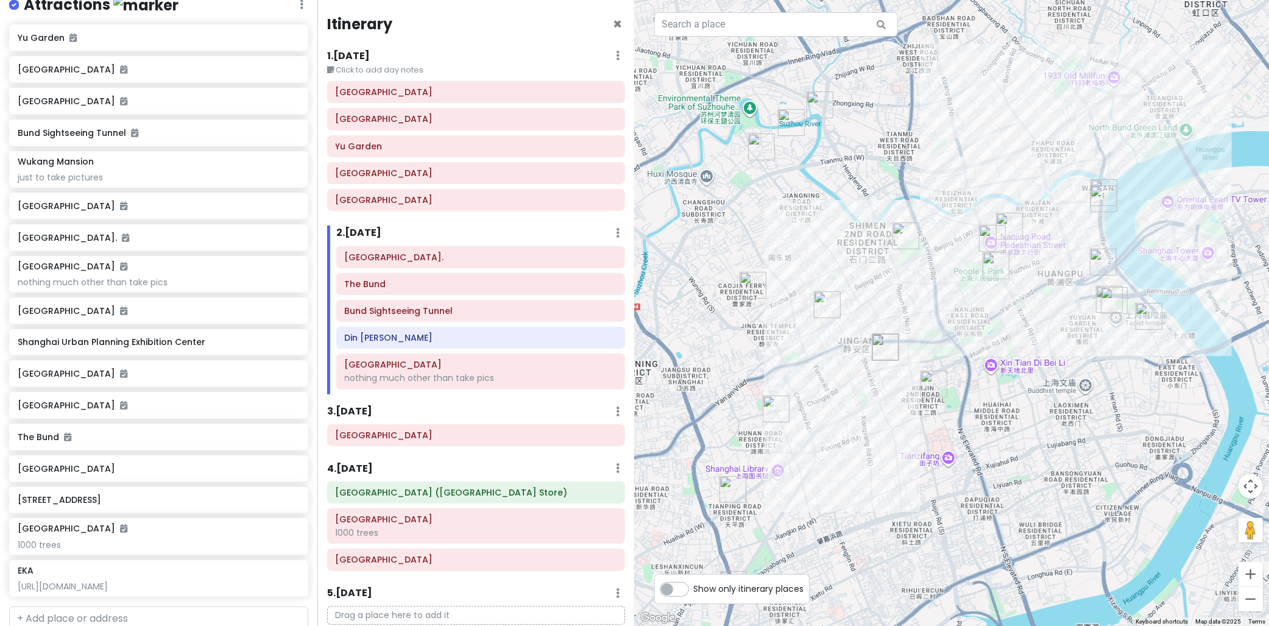
drag, startPoint x: 847, startPoint y: 192, endPoint x: 861, endPoint y: 199, distance: 16.3
click at [861, 199] on div at bounding box center [952, 313] width 635 height 626
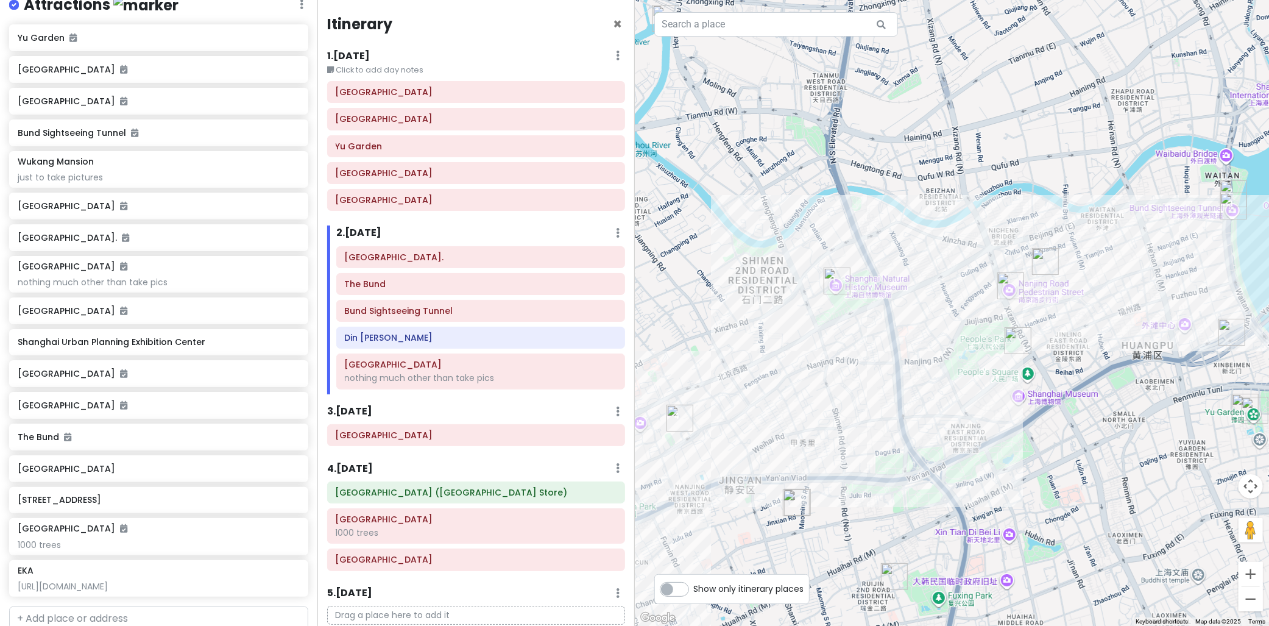
drag, startPoint x: 899, startPoint y: 166, endPoint x: 815, endPoint y: 174, distance: 84.4
click at [803, 157] on div at bounding box center [952, 313] width 635 height 626
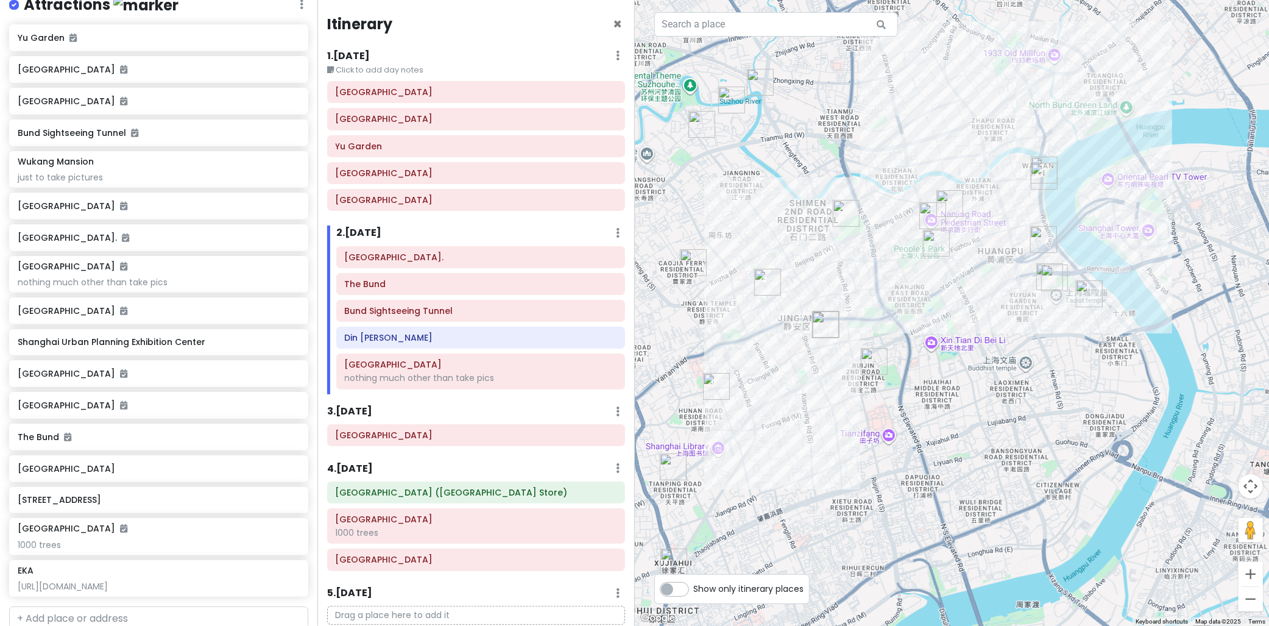
drag, startPoint x: 799, startPoint y: 212, endPoint x: 795, endPoint y: 206, distance: 7.1
click at [805, 207] on div at bounding box center [952, 313] width 635 height 626
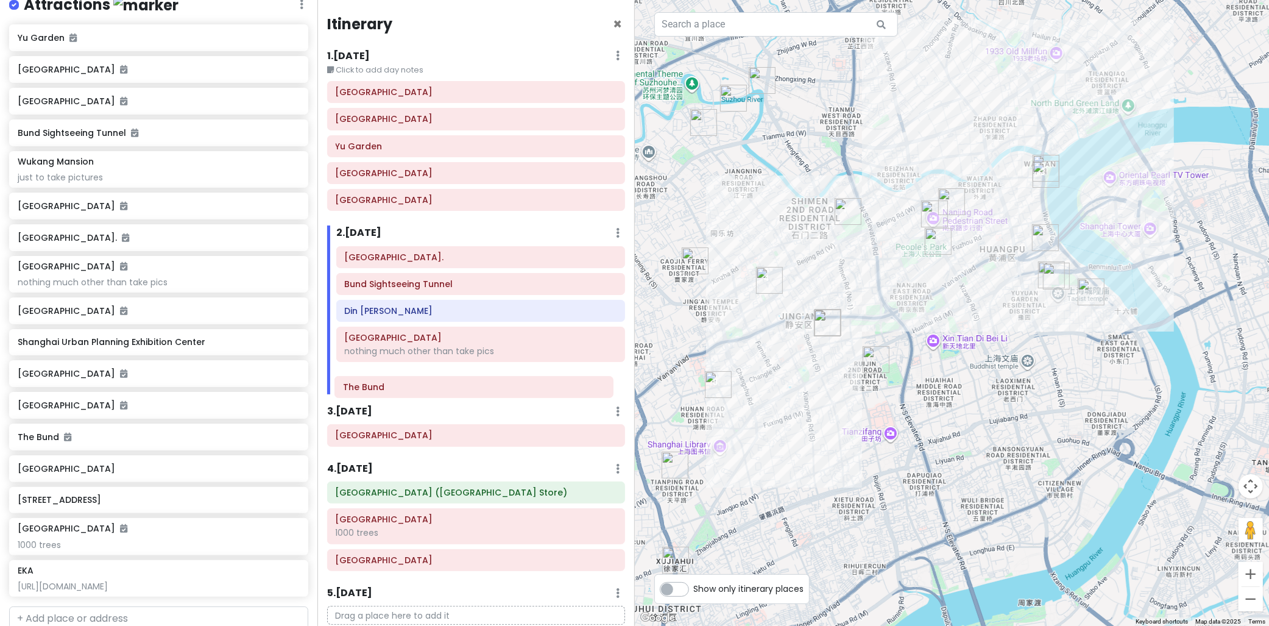
drag, startPoint x: 449, startPoint y: 294, endPoint x: 448, endPoint y: 391, distance: 97.5
click at [448, 392] on div "Shanghai Natural History Museum. The Bund Bund Sightseeing Tunnel Din Tai Fung …" at bounding box center [480, 320] width 307 height 148
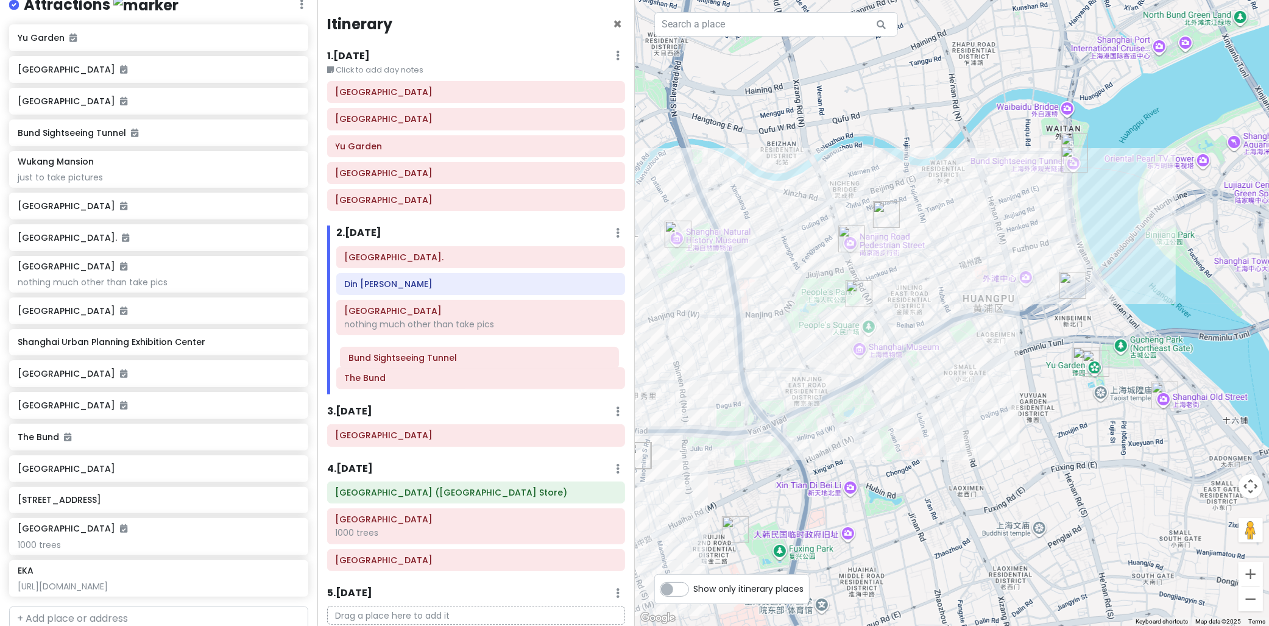
drag, startPoint x: 412, startPoint y: 291, endPoint x: 416, endPoint y: 364, distance: 73.2
click at [416, 364] on div "Shanghai Natural History Museum. Bund Sightseeing Tunnel Din Tai Fung Anfu Road…" at bounding box center [480, 320] width 307 height 148
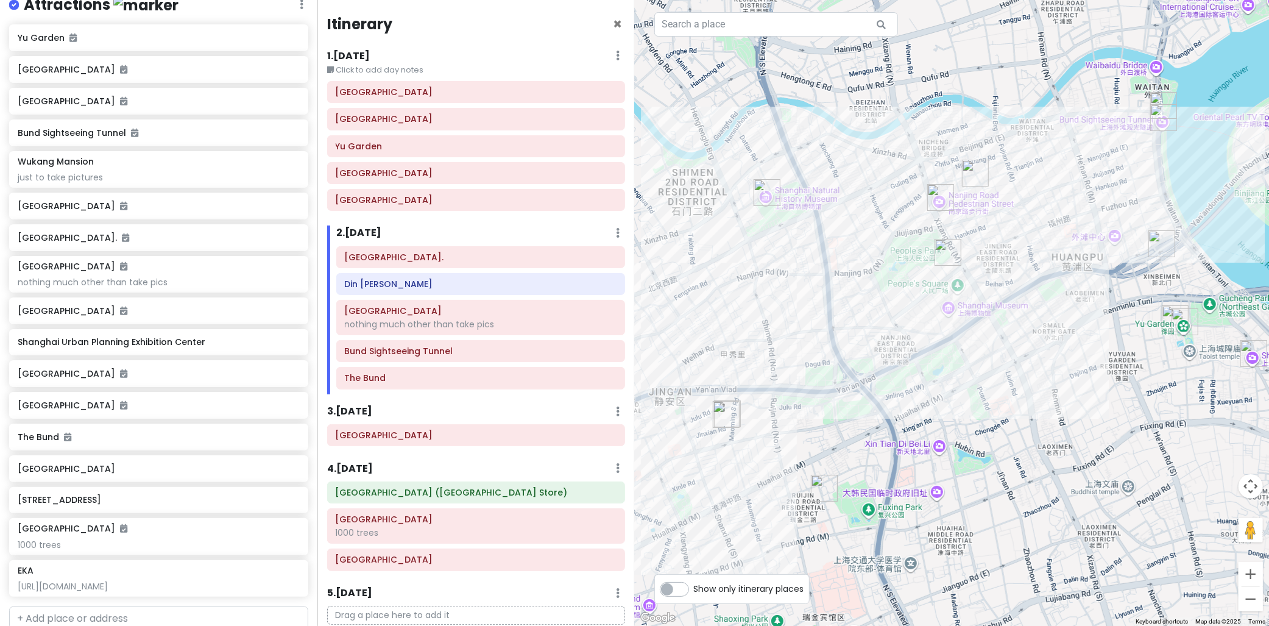
drag, startPoint x: 978, startPoint y: 364, endPoint x: 1067, endPoint y: 336, distance: 94.0
click at [1063, 331] on div at bounding box center [952, 313] width 635 height 626
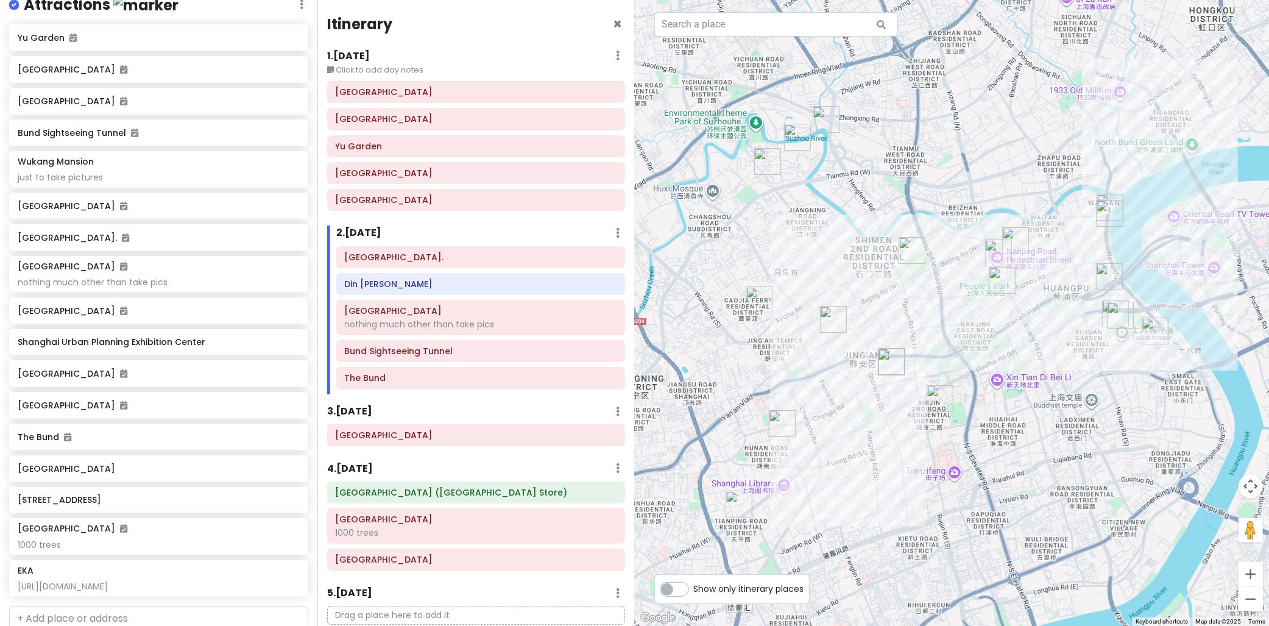
drag, startPoint x: 1014, startPoint y: 398, endPoint x: 986, endPoint y: 402, distance: 28.9
click at [986, 402] on div at bounding box center [952, 313] width 635 height 626
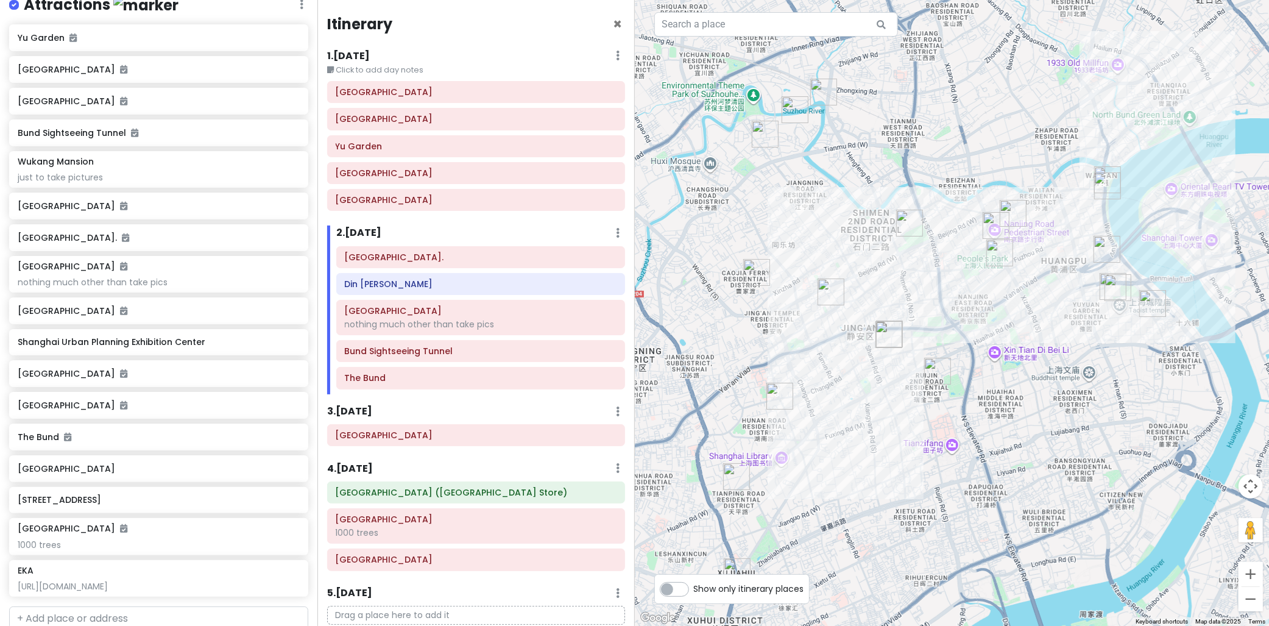
drag, startPoint x: 970, startPoint y: 447, endPoint x: 984, endPoint y: 411, distance: 38.8
click at [984, 411] on div at bounding box center [952, 313] width 635 height 626
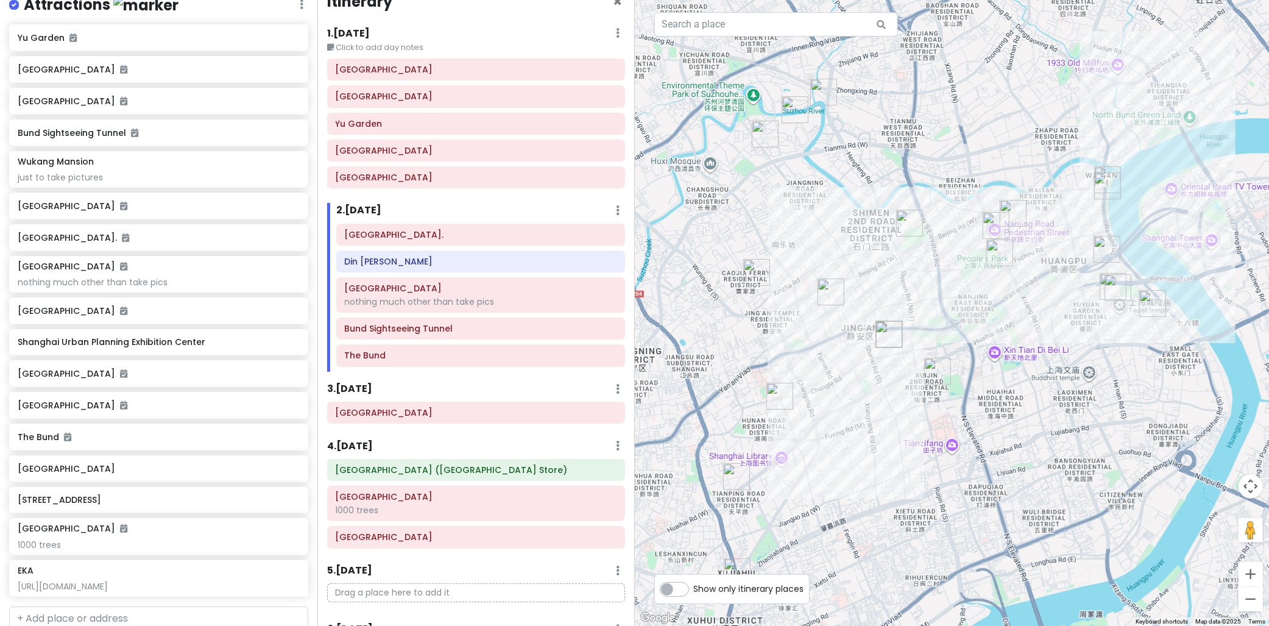
scroll to position [68, 0]
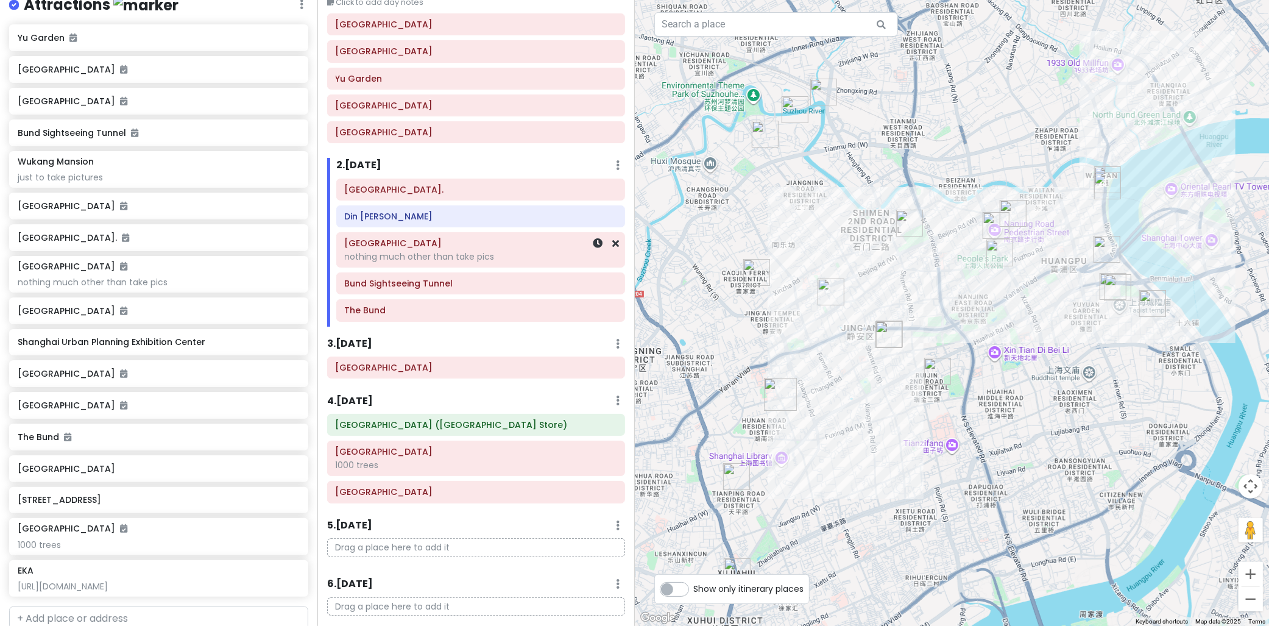
click at [375, 245] on h6 "Anfu Road" at bounding box center [481, 243] width 272 height 11
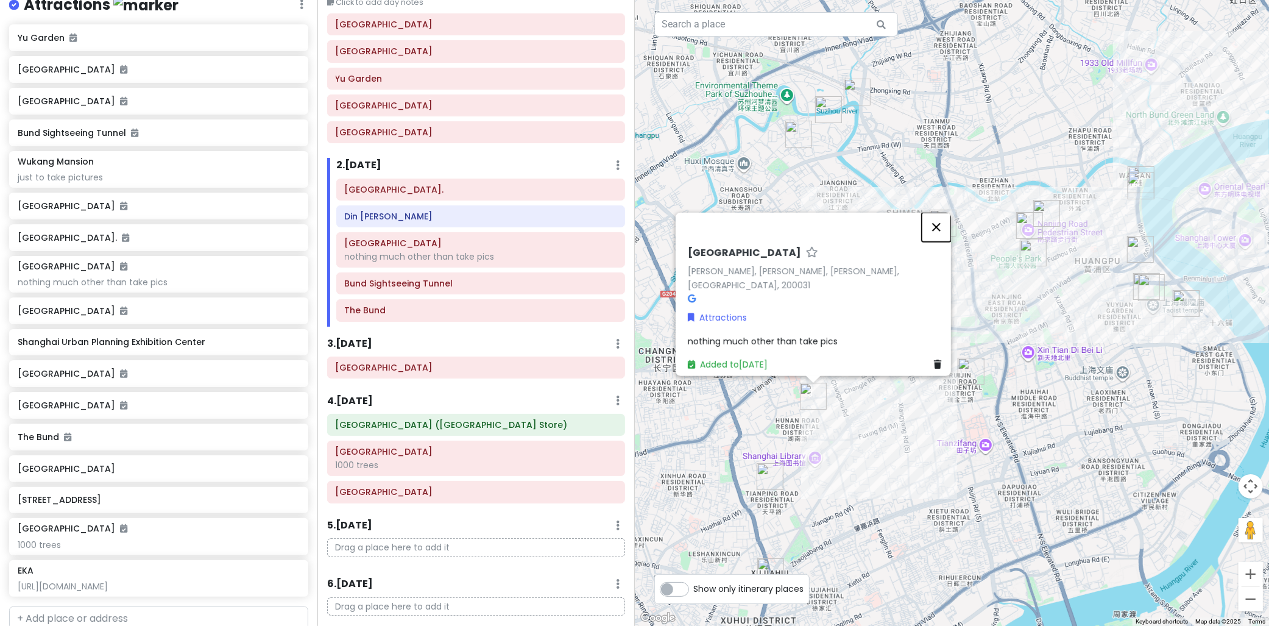
click at [943, 235] on button "Close" at bounding box center [936, 226] width 29 height 29
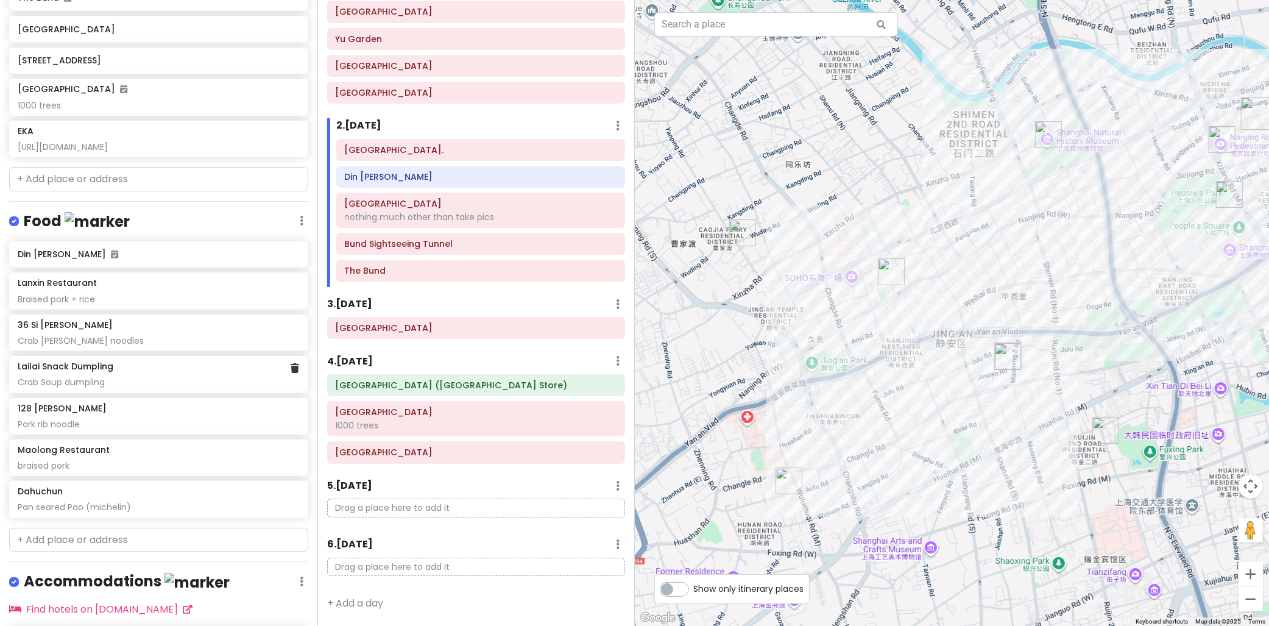
scroll to position [664, 0]
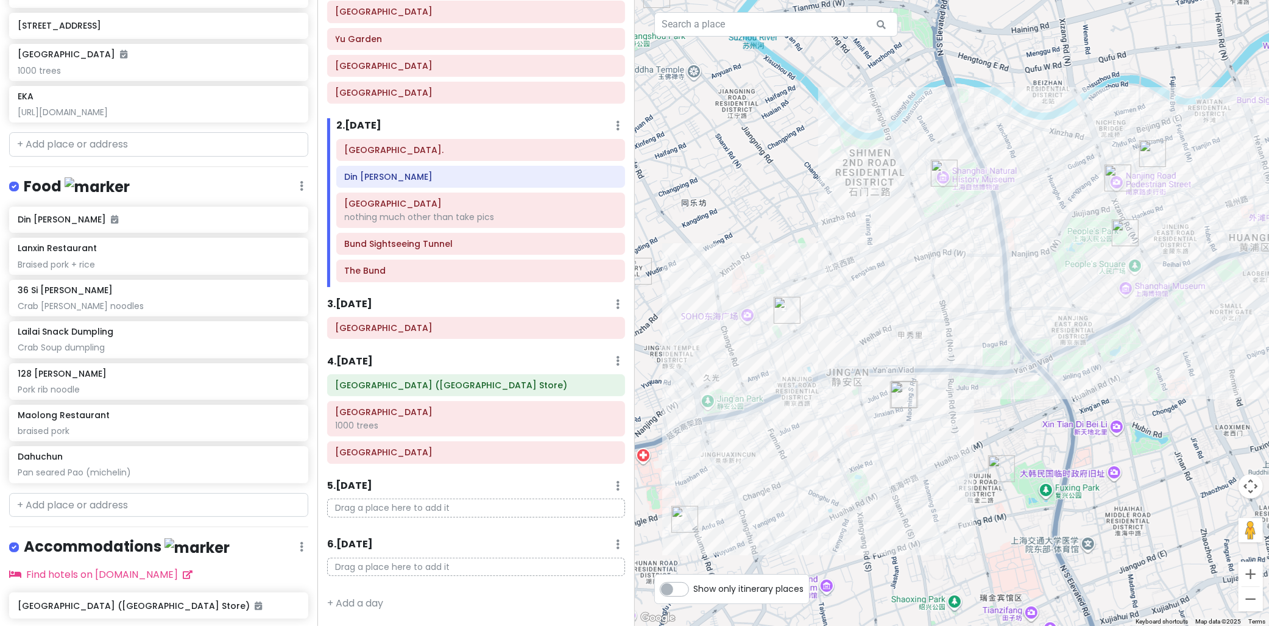
drag, startPoint x: 933, startPoint y: 350, endPoint x: 822, endPoint y: 392, distance: 118.6
click at [822, 392] on div at bounding box center [952, 313] width 635 height 626
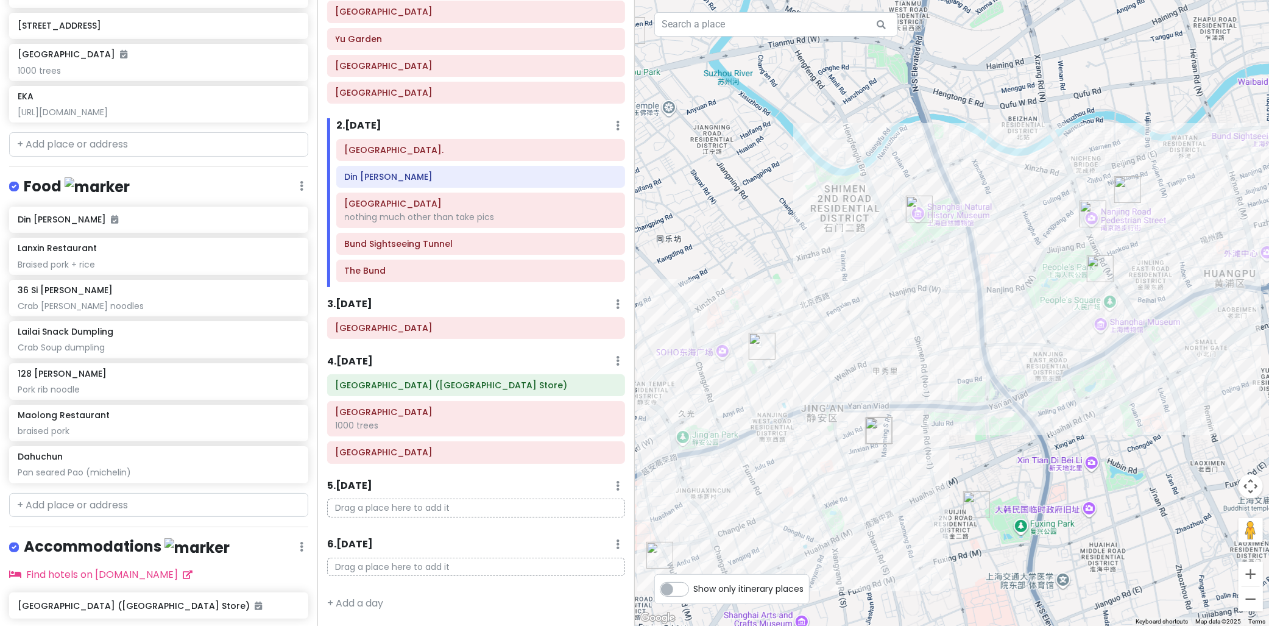
drag, startPoint x: 793, startPoint y: 345, endPoint x: 945, endPoint y: 296, distance: 159.3
click at [943, 297] on div at bounding box center [952, 313] width 635 height 626
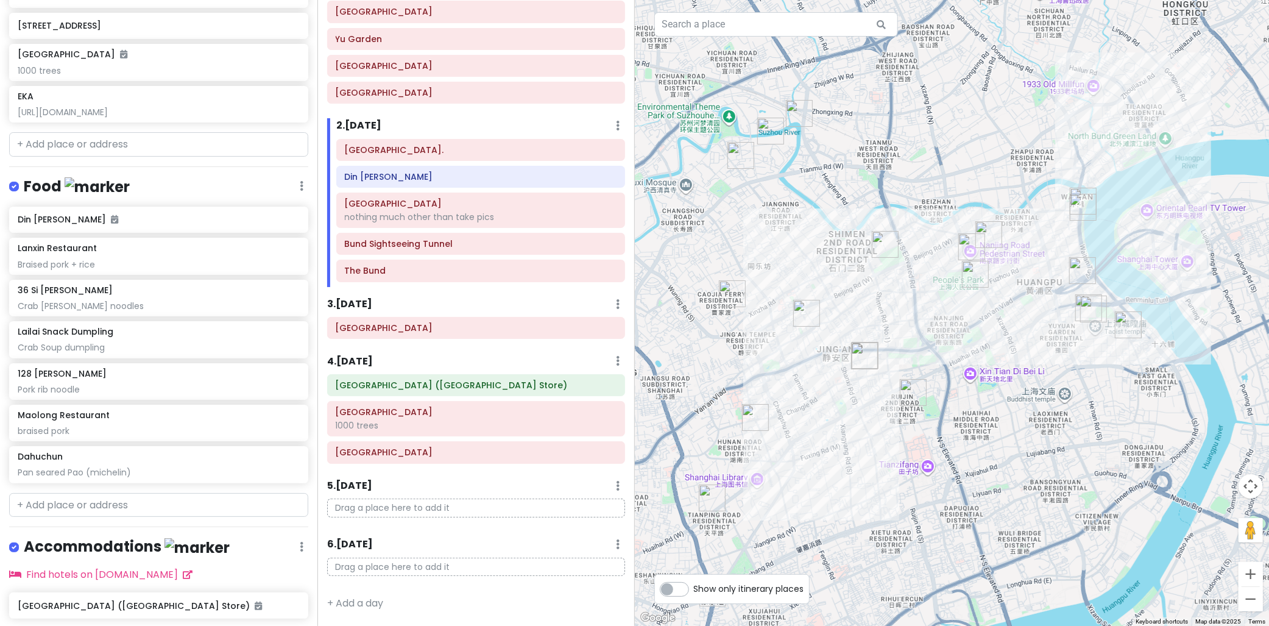
drag, startPoint x: 850, startPoint y: 320, endPoint x: 932, endPoint y: 300, distance: 84.1
click at [925, 299] on div at bounding box center [952, 313] width 635 height 626
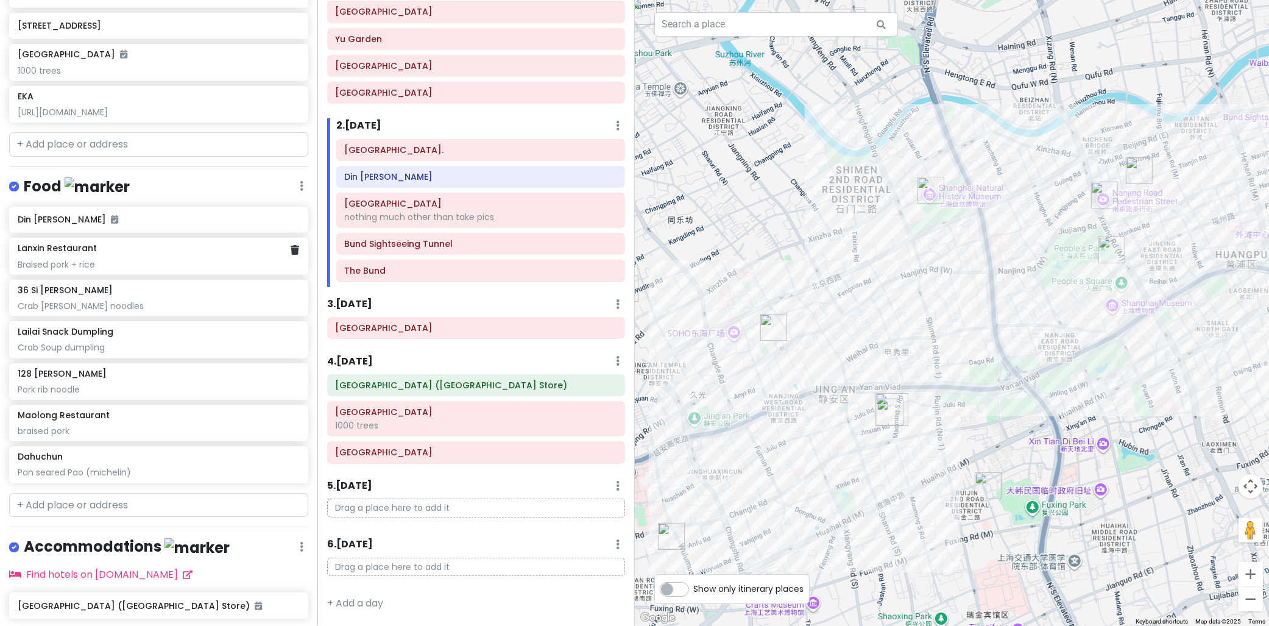
click at [113, 264] on div "Braised pork + rice" at bounding box center [158, 264] width 281 height 11
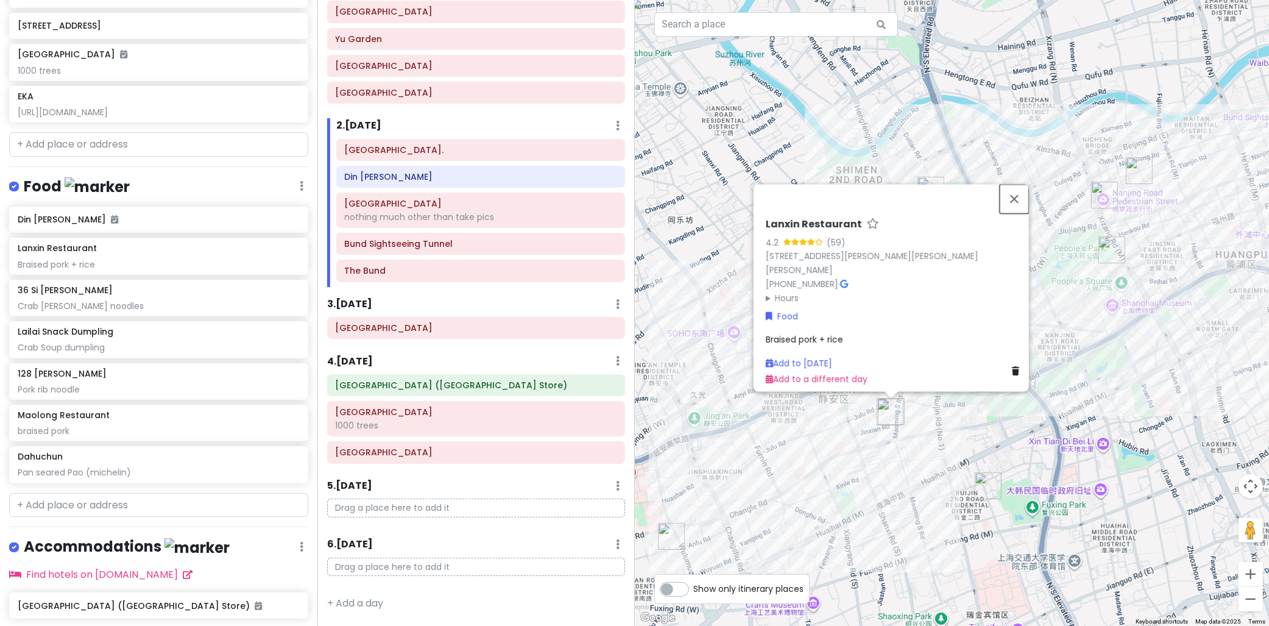
click at [1027, 211] on button "Close" at bounding box center [1014, 198] width 29 height 29
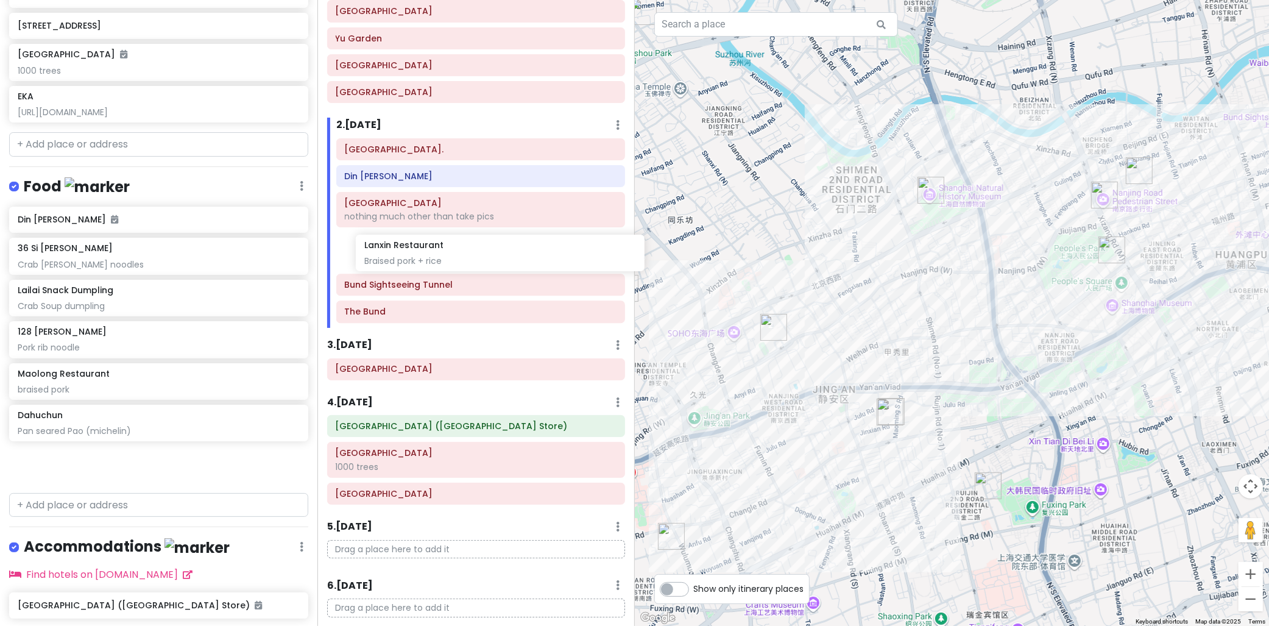
drag, startPoint x: 68, startPoint y: 259, endPoint x: 406, endPoint y: 262, distance: 338.1
click at [403, 259] on div "cingcong trip 2 - SH Private Change Dates Make a Copy Delete Trip Go Pro ⚡️ Giv…" at bounding box center [634, 313] width 1269 height 626
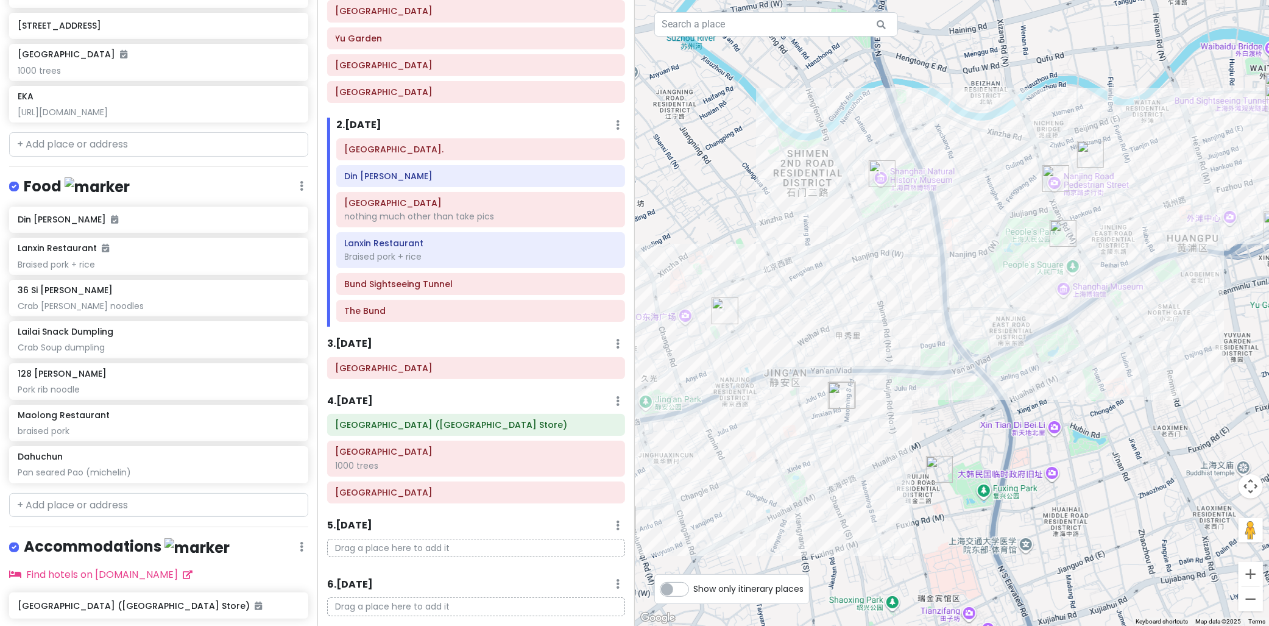
drag, startPoint x: 939, startPoint y: 368, endPoint x: 853, endPoint y: 342, distance: 89.6
click at [853, 342] on div at bounding box center [952, 313] width 635 height 626
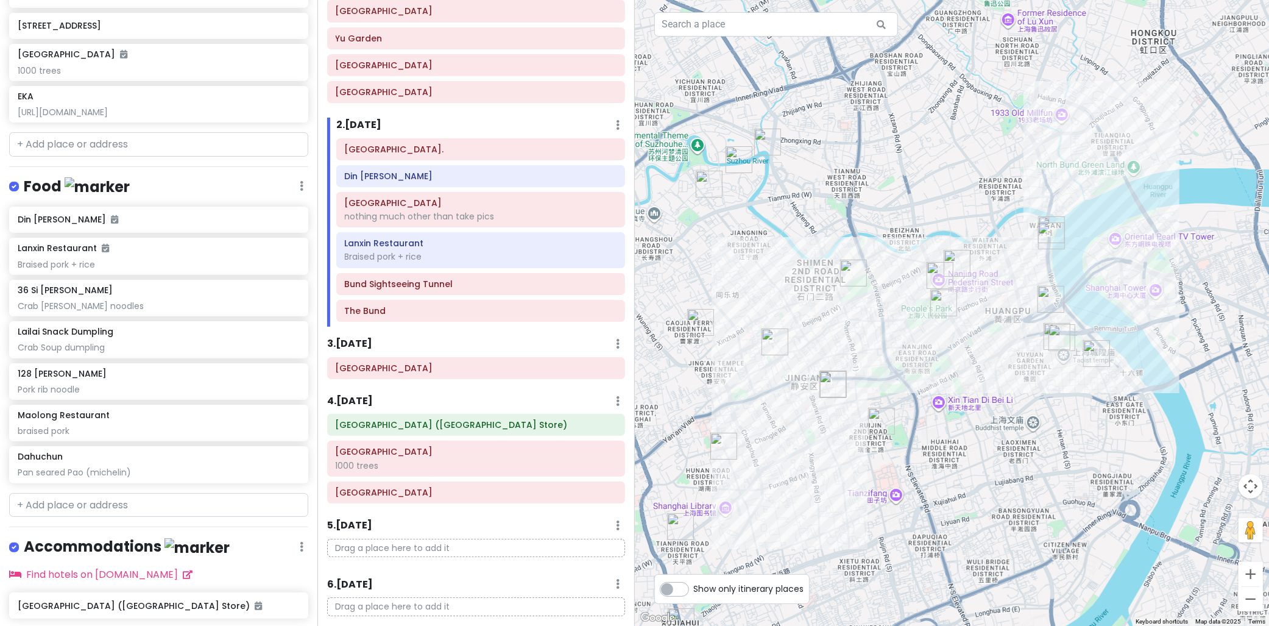
drag, startPoint x: 742, startPoint y: 393, endPoint x: 817, endPoint y: 394, distance: 75.5
click at [817, 394] on div at bounding box center [952, 313] width 635 height 626
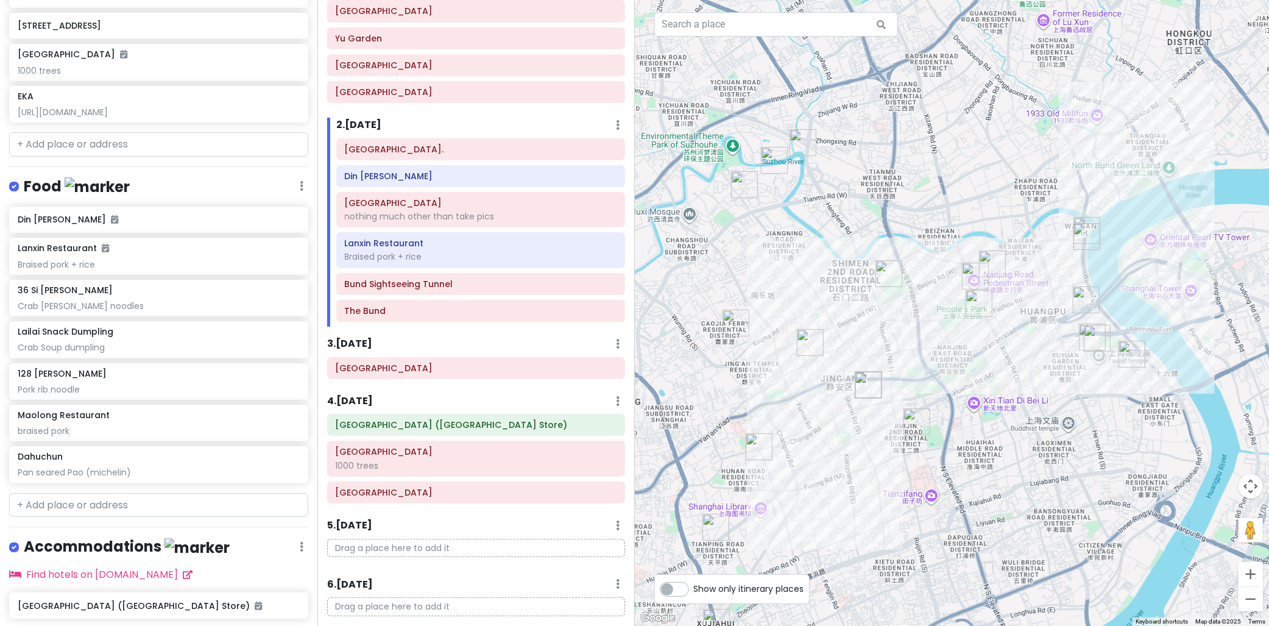
click at [730, 329] on img "128 Yan Ping Lu" at bounding box center [735, 322] width 27 height 27
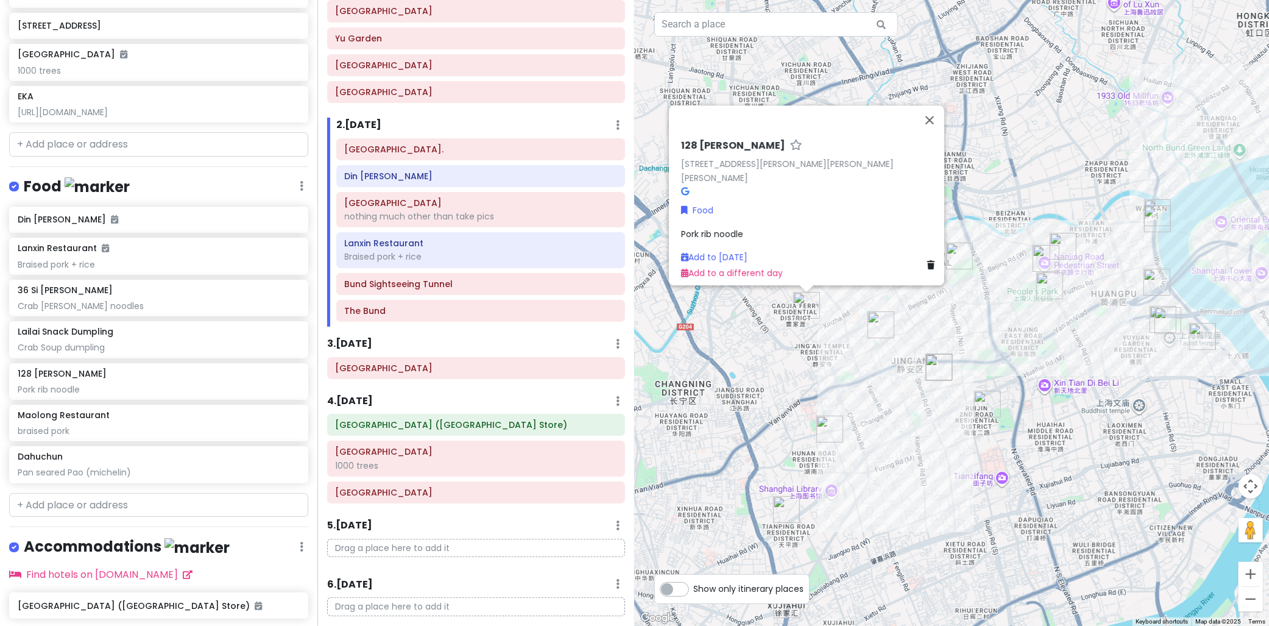
drag, startPoint x: 932, startPoint y: 308, endPoint x: 879, endPoint y: 290, distance: 56.1
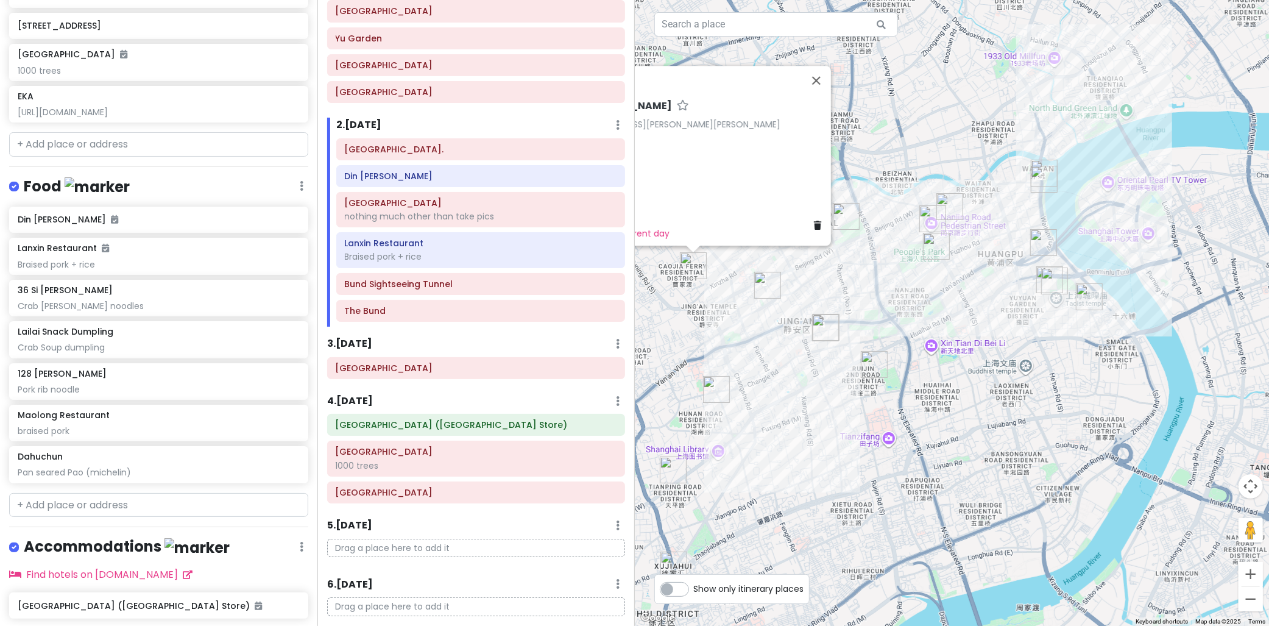
click at [1007, 297] on div "128 Yan Ping Lu 128 Yan Ping Lu, 曹家渡 Jing An Qu, Shang Hai Shi, China, 200042 F…" at bounding box center [952, 313] width 635 height 626
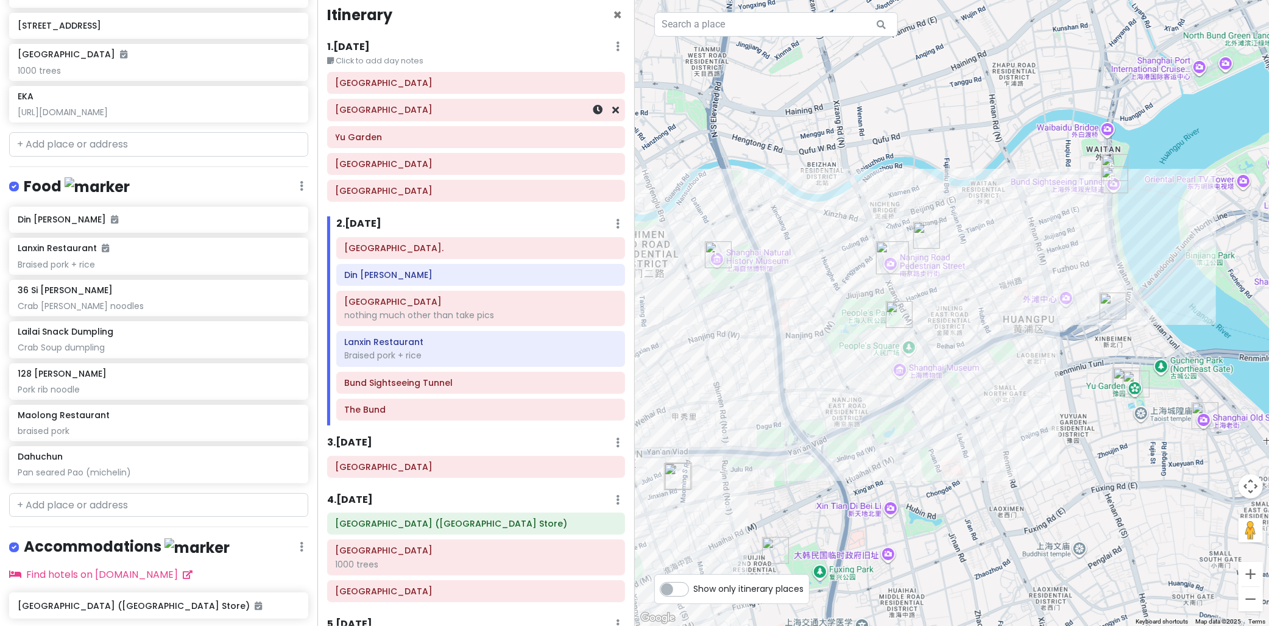
scroll to position [0, 0]
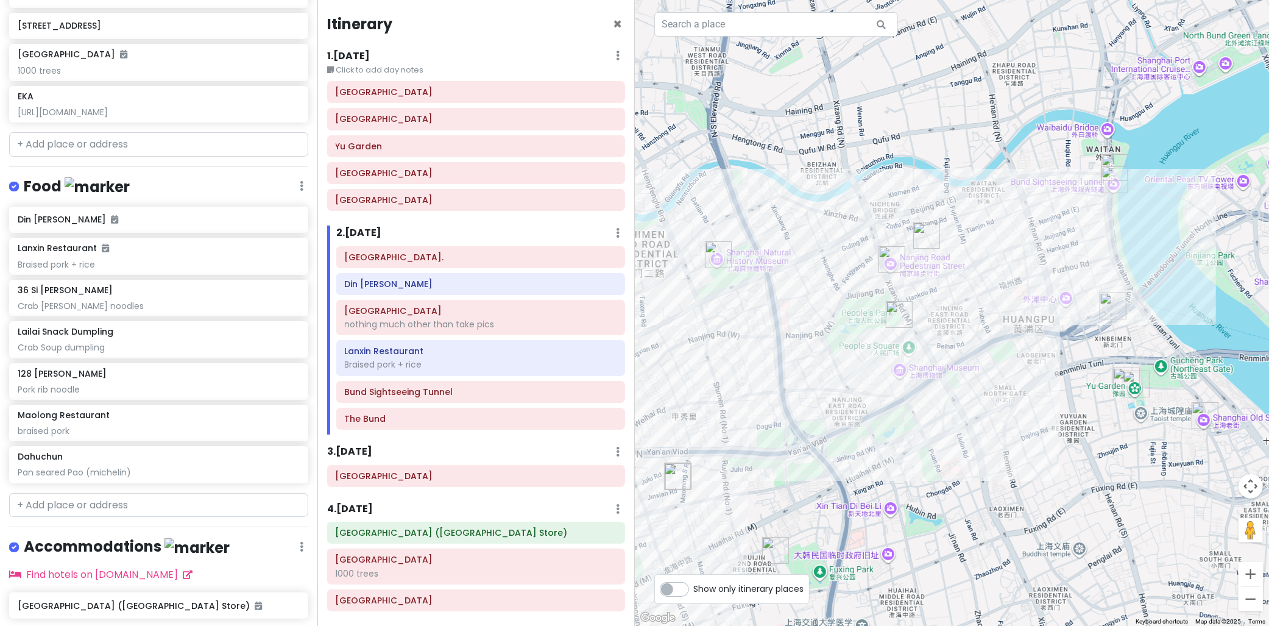
click at [400, 51] on div "1 . Mon 10/13 Edit Day Notes Delete Day" at bounding box center [476, 58] width 298 height 21
click at [370, 53] on h6 "1 . Mon 10/13" at bounding box center [348, 56] width 43 height 13
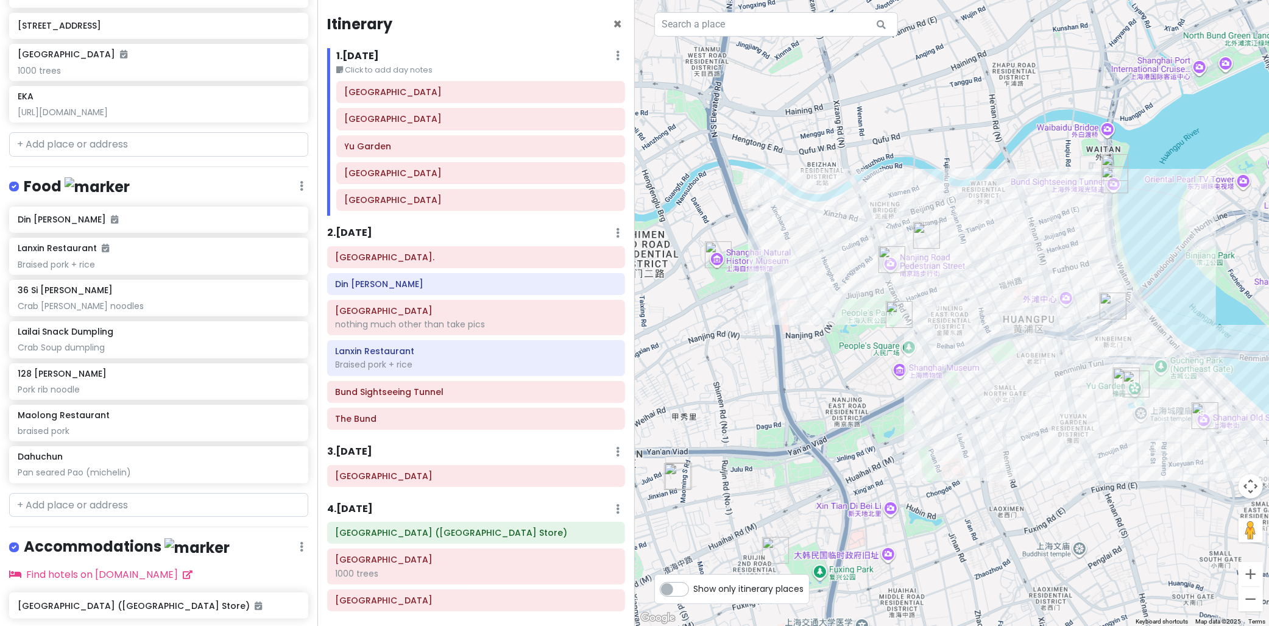
click at [924, 233] on img "Lailai Snack Dumpling" at bounding box center [926, 235] width 27 height 27
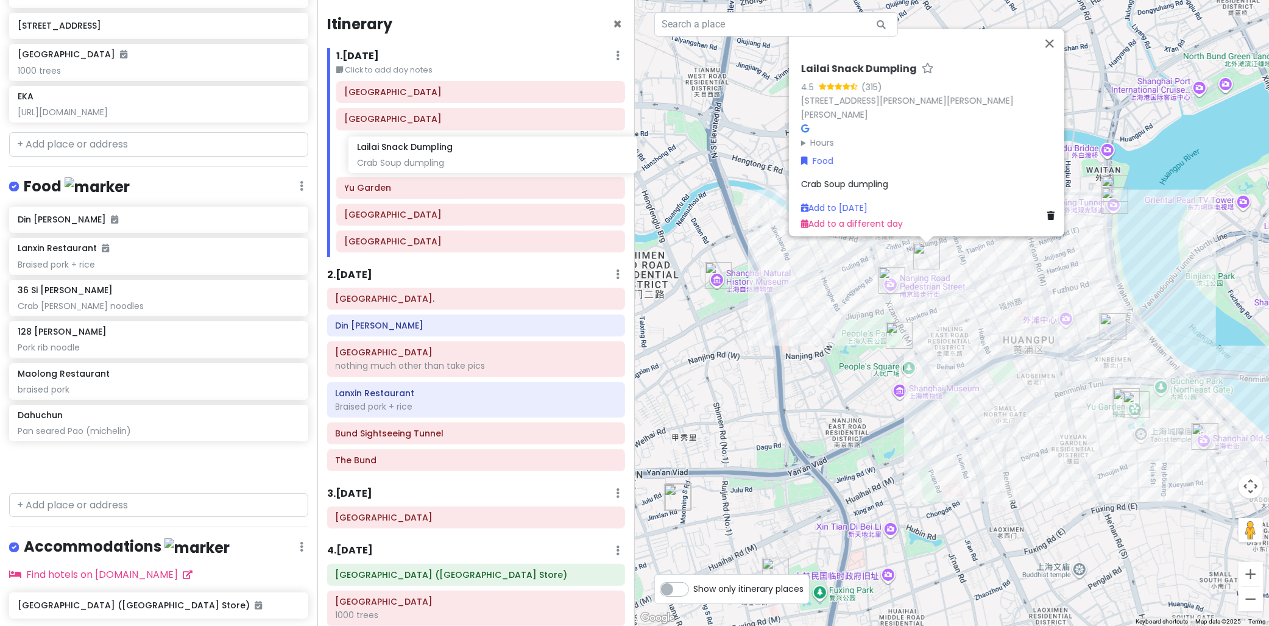
drag, startPoint x: 93, startPoint y: 350, endPoint x: 431, endPoint y: 168, distance: 384.0
click at [431, 168] on div "cingcong trip 2 - SH Private Change Dates Make a Copy Delete Trip Go Pro ⚡️ Giv…" at bounding box center [634, 313] width 1269 height 626
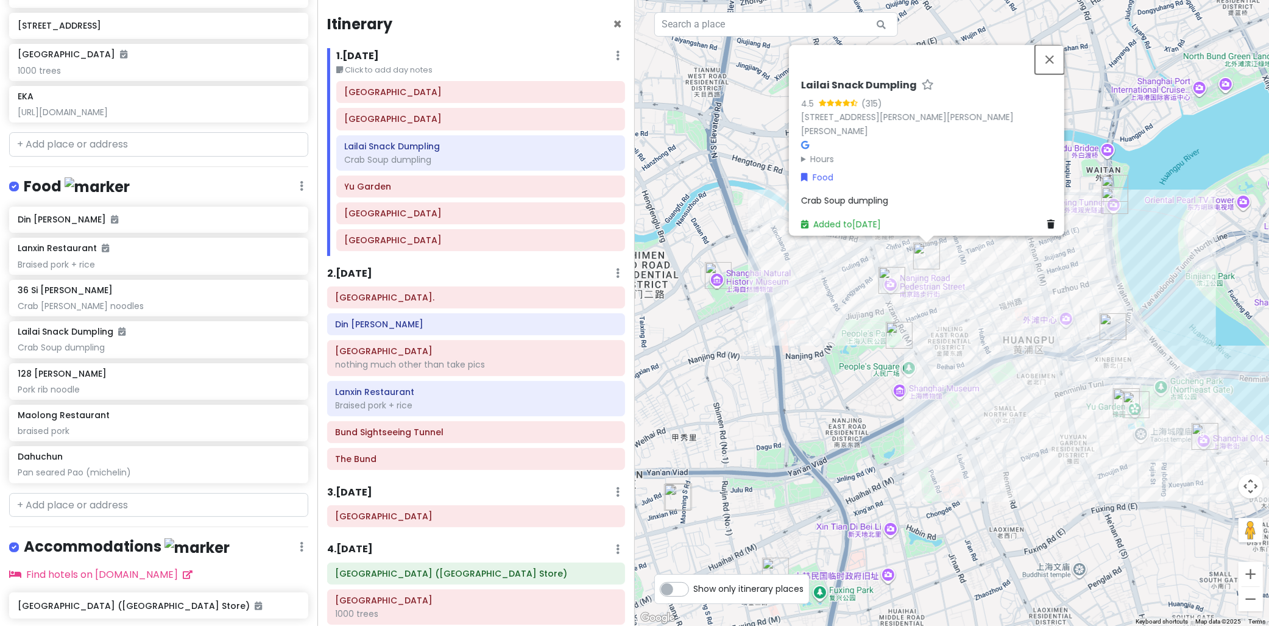
click at [1055, 69] on button "Close" at bounding box center [1049, 58] width 29 height 29
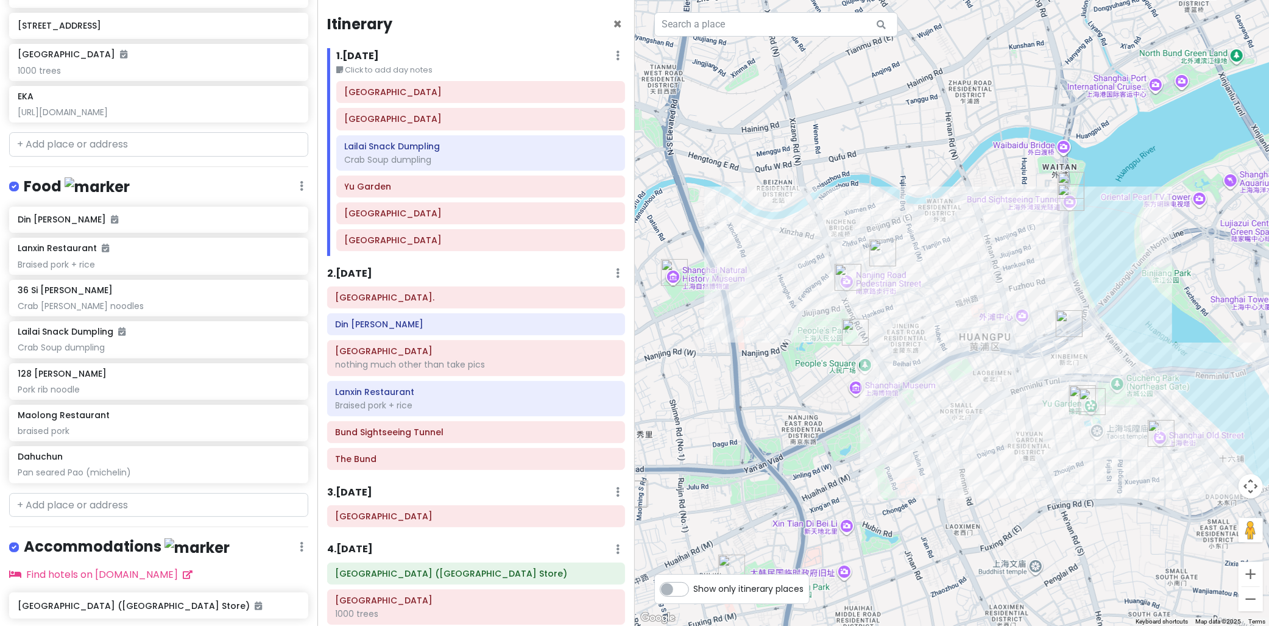
drag, startPoint x: 1087, startPoint y: 249, endPoint x: 1046, endPoint y: 254, distance: 41.8
click at [1046, 252] on div "To navigate, press the arrow keys." at bounding box center [952, 313] width 635 height 626
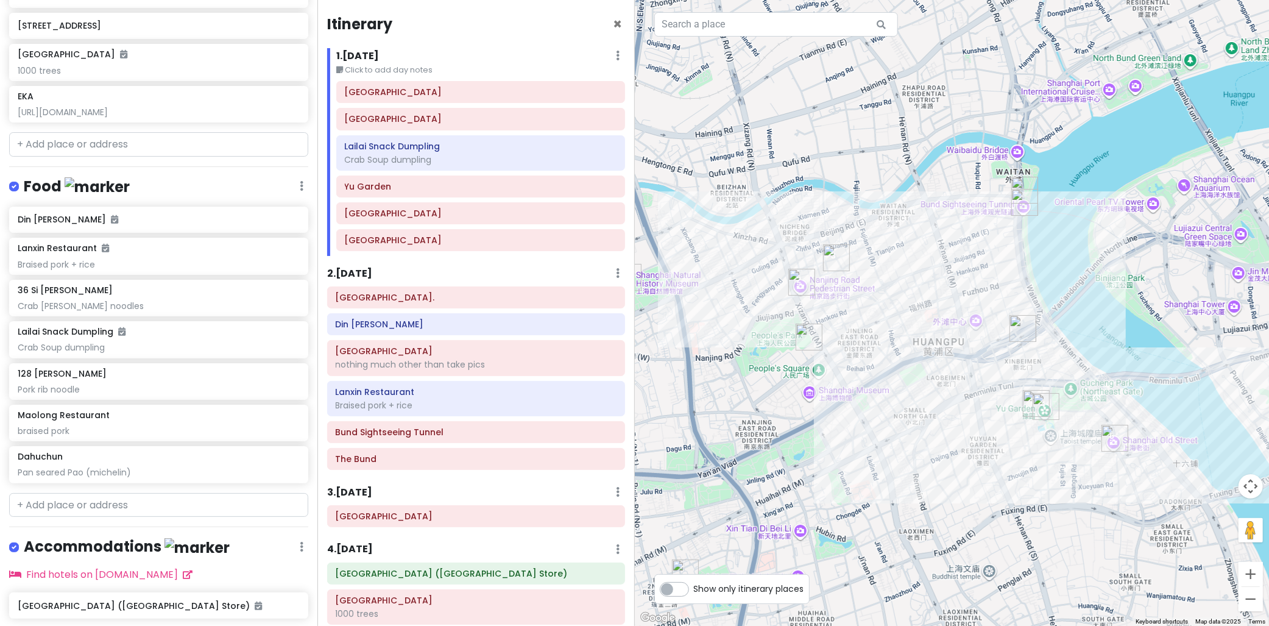
click at [1018, 331] on img "Dahuchun" at bounding box center [1022, 328] width 27 height 27
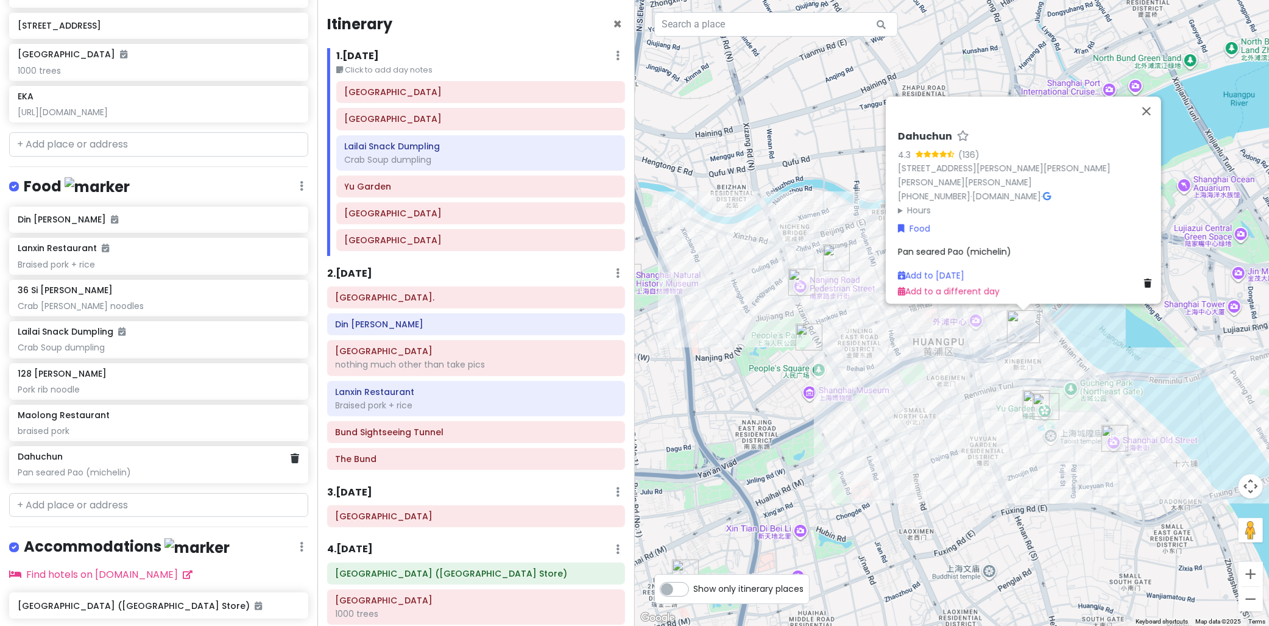
scroll to position [665, 0]
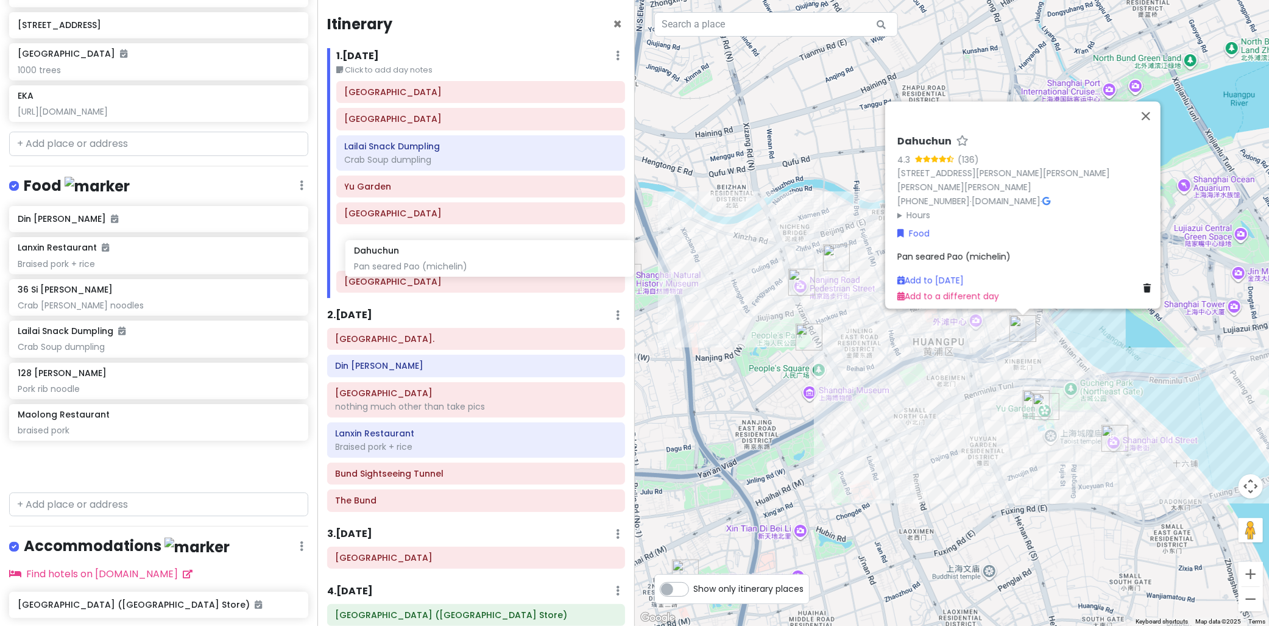
drag, startPoint x: 122, startPoint y: 471, endPoint x: 453, endPoint y: 258, distance: 393.3
click at [453, 259] on div "cingcong trip 2 - SH Private Change Dates Make a Copy Delete Trip Go Pro ⚡️ Giv…" at bounding box center [634, 313] width 1269 height 626
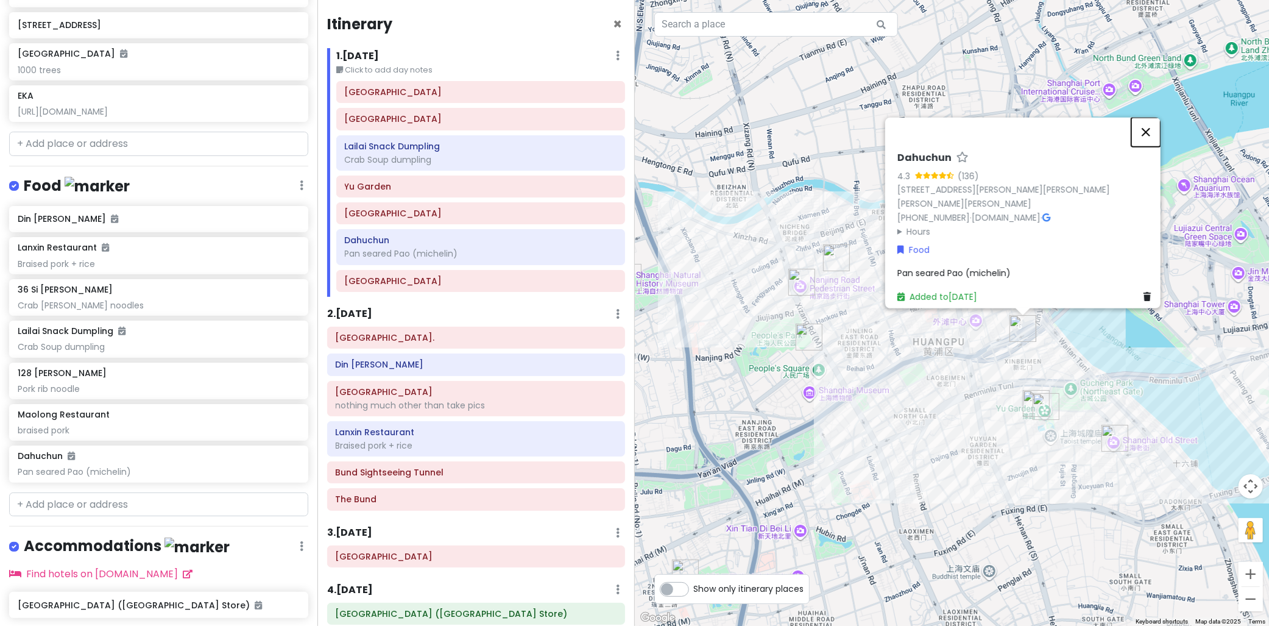
click at [1152, 124] on button "Close" at bounding box center [1145, 131] width 29 height 29
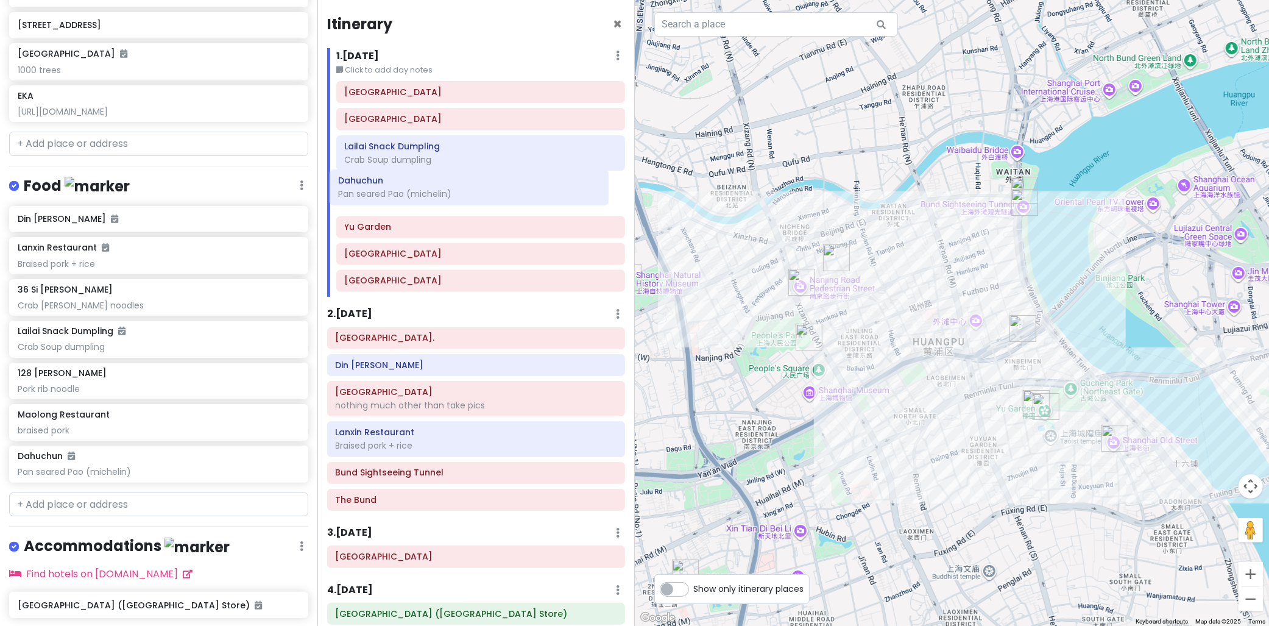
drag, startPoint x: 386, startPoint y: 250, endPoint x: 381, endPoint y: 197, distance: 53.2
click at [379, 196] on div "Shanghai Pudong International Airport Nanjing Road Pedestrian Street Lailai Sna…" at bounding box center [480, 189] width 307 height 216
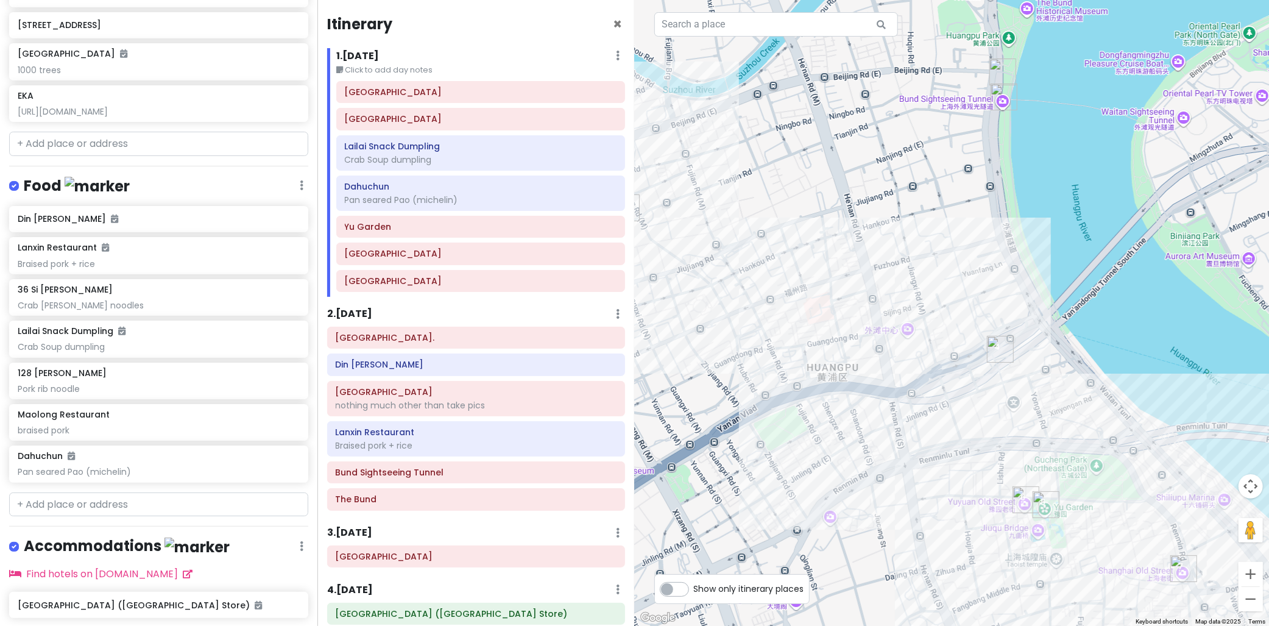
drag, startPoint x: 1033, startPoint y: 245, endPoint x: 1103, endPoint y: 229, distance: 71.4
click at [1103, 228] on div "To navigate, press the arrow keys." at bounding box center [952, 313] width 635 height 626
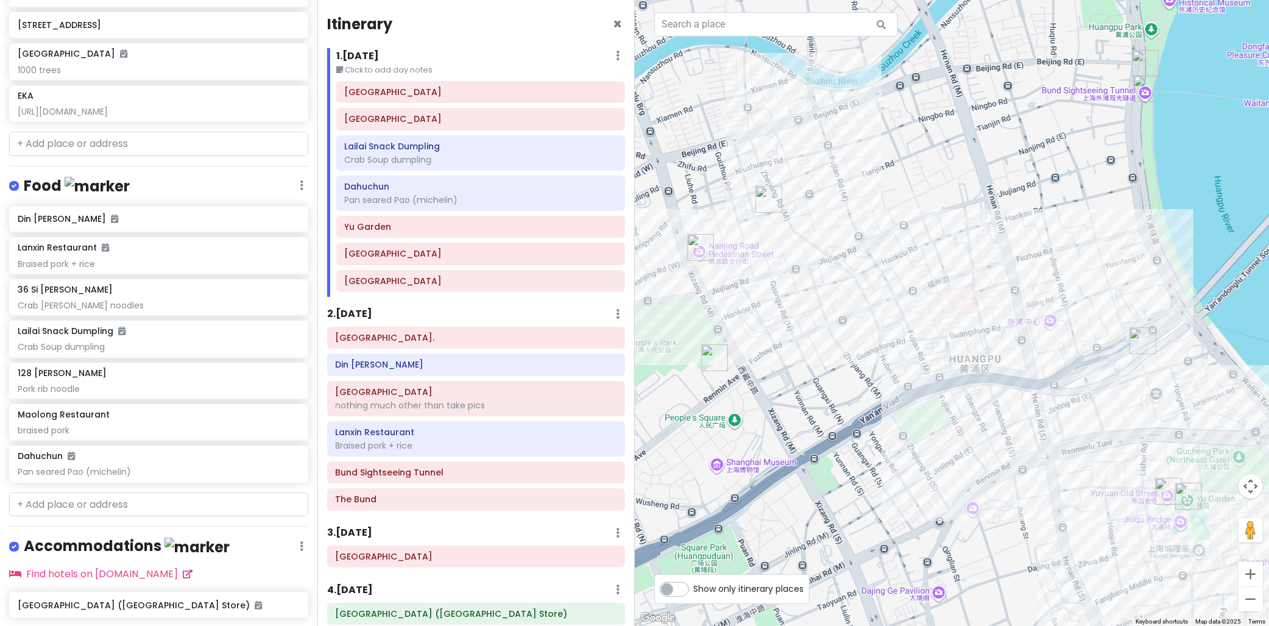
drag, startPoint x: 900, startPoint y: 205, endPoint x: 942, endPoint y: 199, distance: 42.6
click at [942, 199] on div at bounding box center [952, 313] width 635 height 626
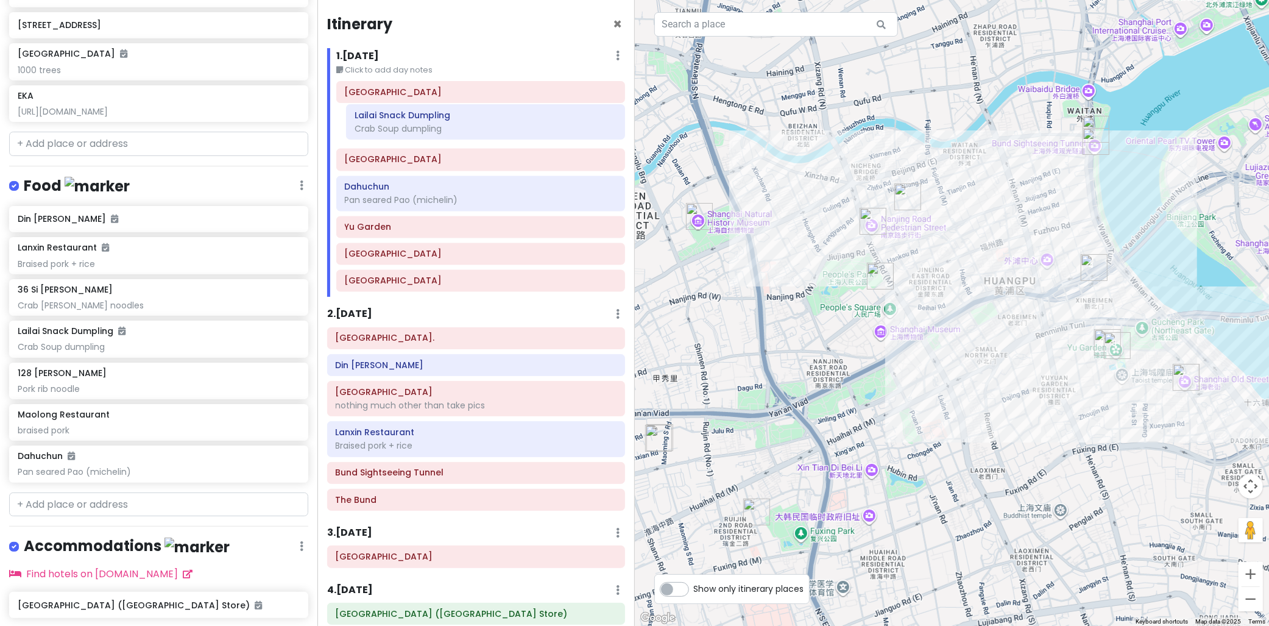
drag, startPoint x: 430, startPoint y: 149, endPoint x: 434, endPoint y: 124, distance: 24.6
click at [434, 124] on div "Shanghai Pudong International Airport Nanjing Road Pedestrian Street Lailai Sna…" at bounding box center [480, 189] width 307 height 216
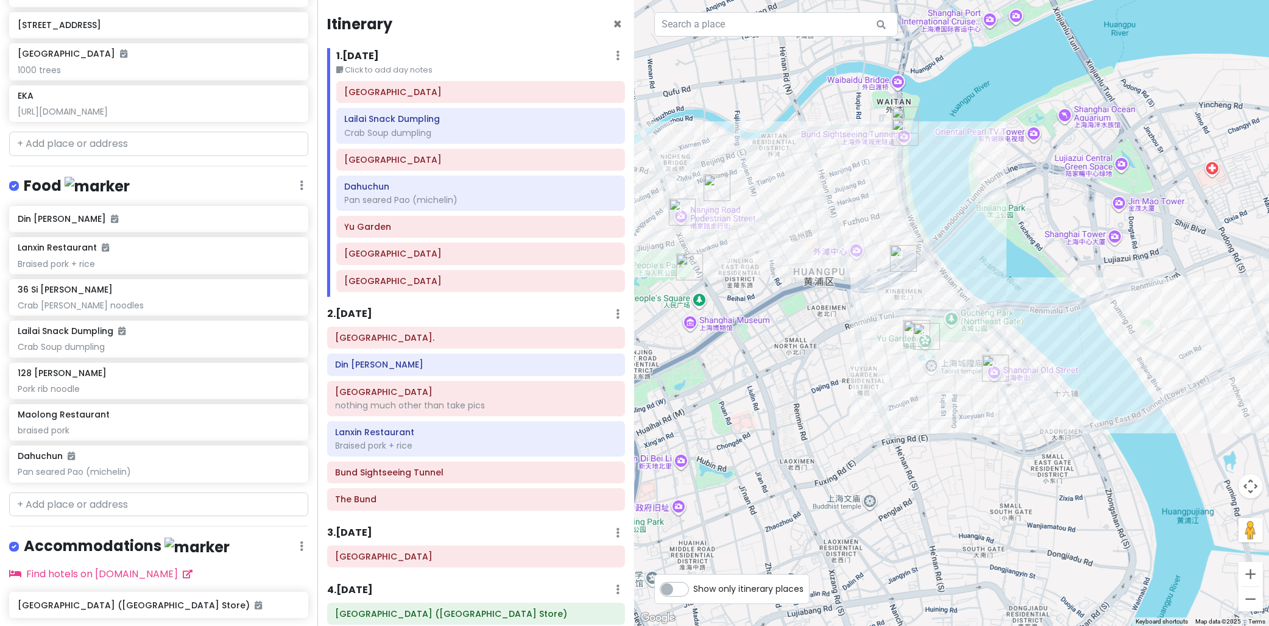
drag, startPoint x: 949, startPoint y: 132, endPoint x: 679, endPoint y: 144, distance: 270.1
click at [683, 142] on div at bounding box center [952, 313] width 635 height 626
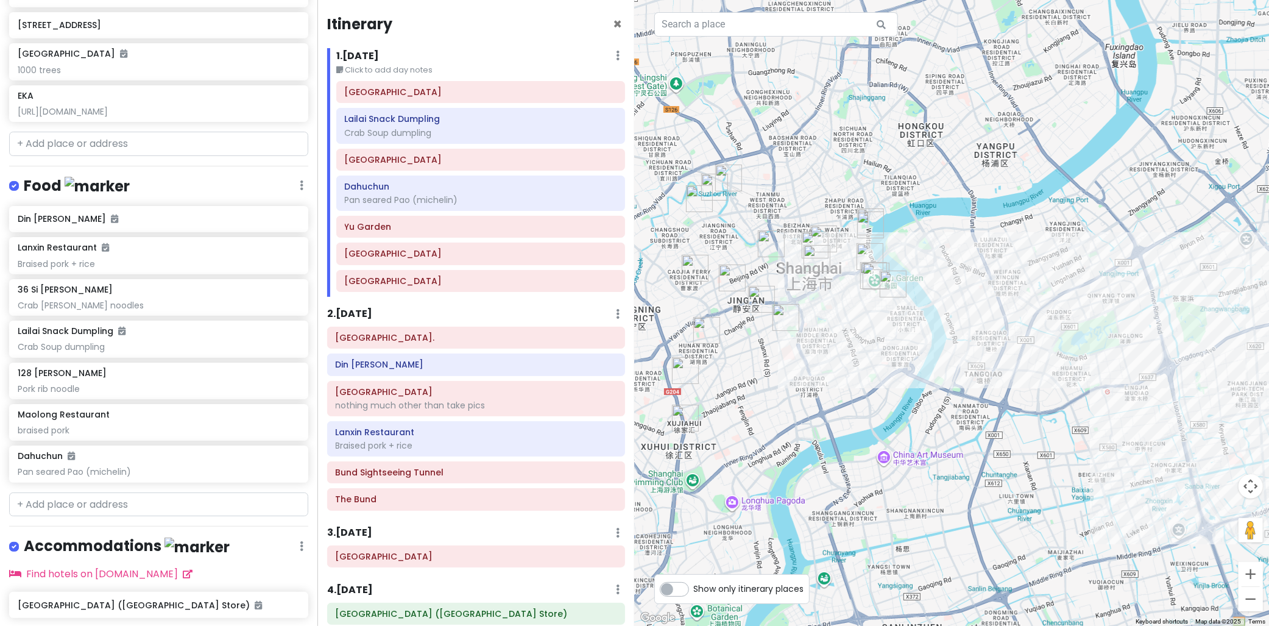
drag, startPoint x: 763, startPoint y: 203, endPoint x: 869, endPoint y: 248, distance: 115.2
click at [896, 250] on div at bounding box center [952, 313] width 635 height 626
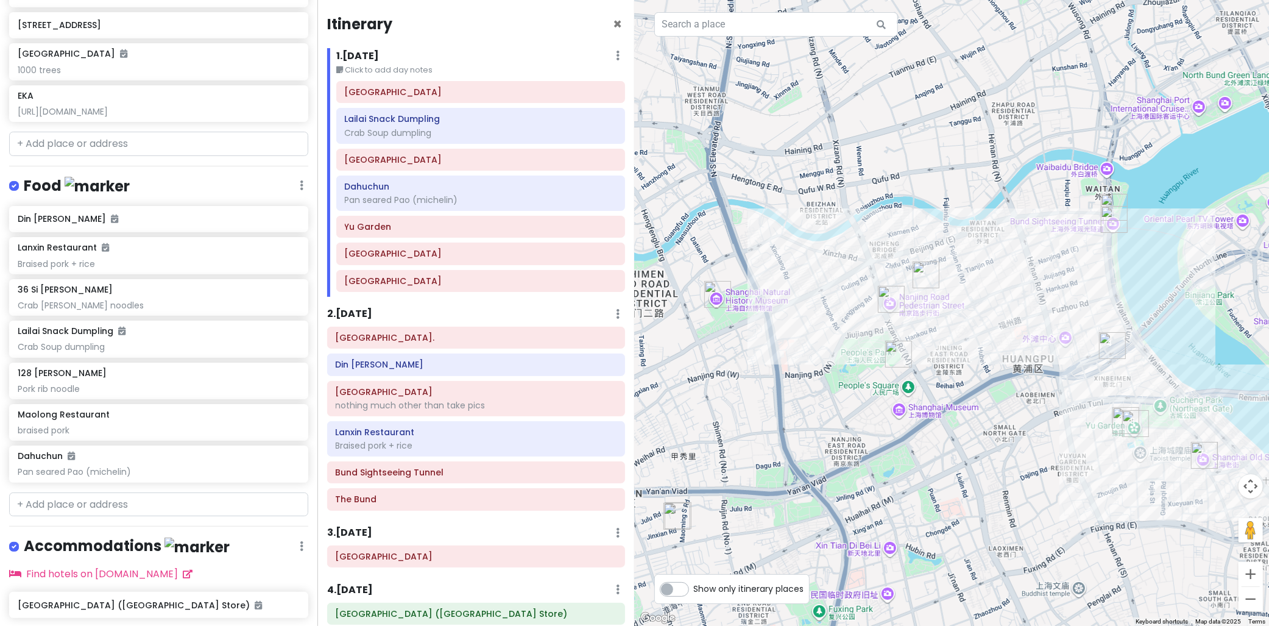
drag, startPoint x: 965, startPoint y: 290, endPoint x: 887, endPoint y: 215, distance: 108.6
click at [887, 215] on div at bounding box center [952, 313] width 635 height 626
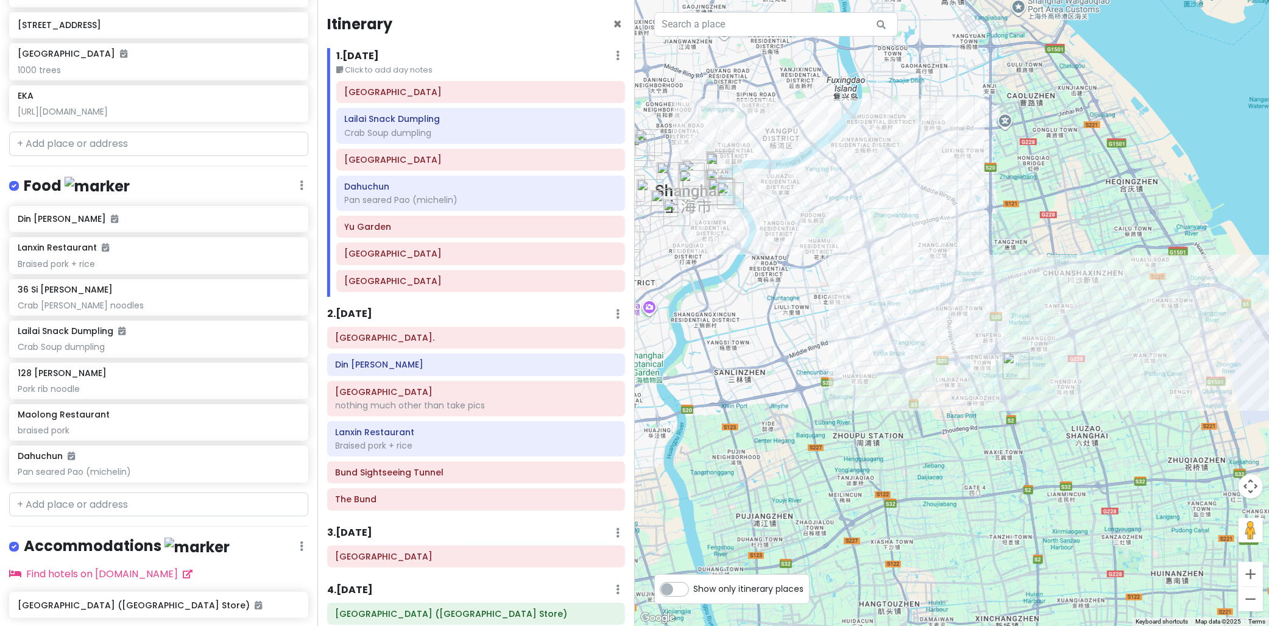
click at [880, 325] on div at bounding box center [952, 313] width 635 height 626
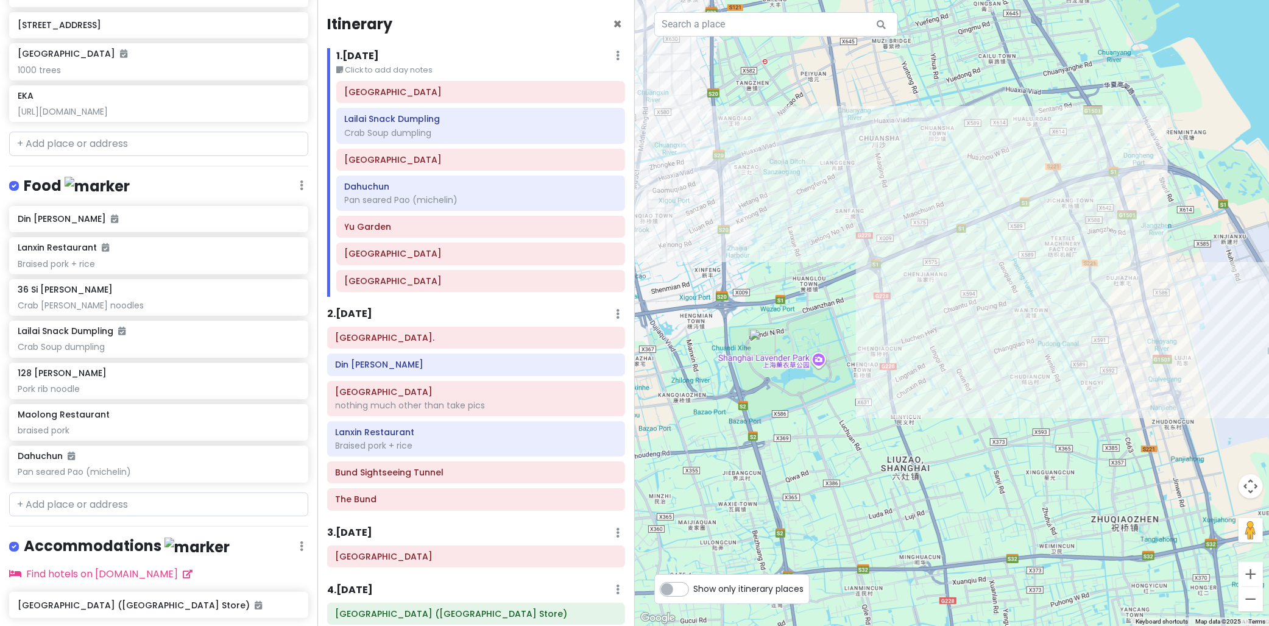
click at [749, 342] on img "Shanghai Disneyland Park" at bounding box center [762, 341] width 27 height 27
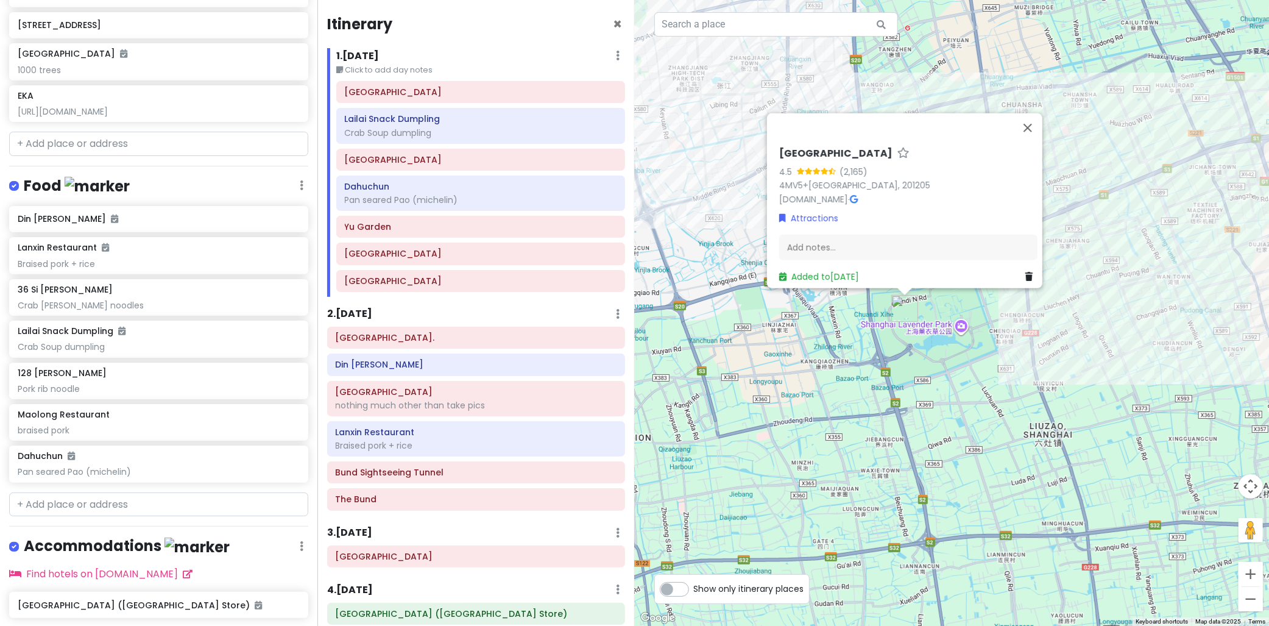
click at [842, 381] on div "Shanghai Disneyland Park 4.5 (2,165) 4MV5+945, Pudong, Shanghai, China, 201205 …" at bounding box center [952, 313] width 635 height 626
click at [1038, 116] on button "Close" at bounding box center [1027, 127] width 29 height 29
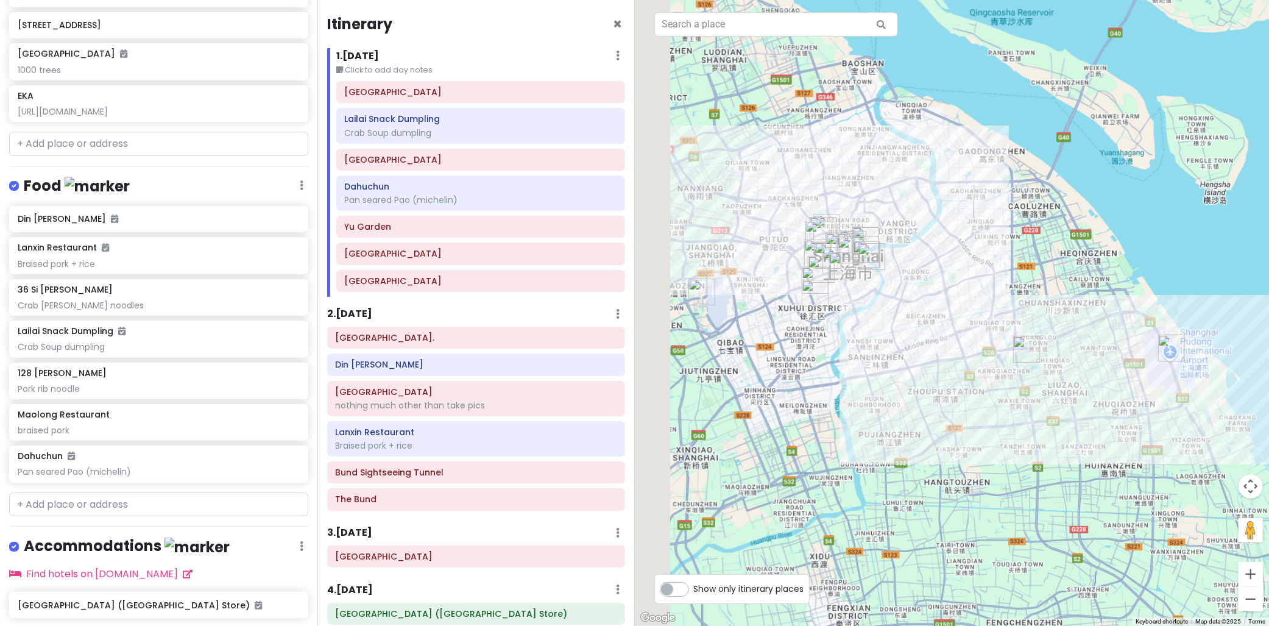
drag, startPoint x: 911, startPoint y: 380, endPoint x: 898, endPoint y: 384, distance: 14.1
click at [936, 384] on div "To navigate, press the arrow keys." at bounding box center [952, 313] width 635 height 626
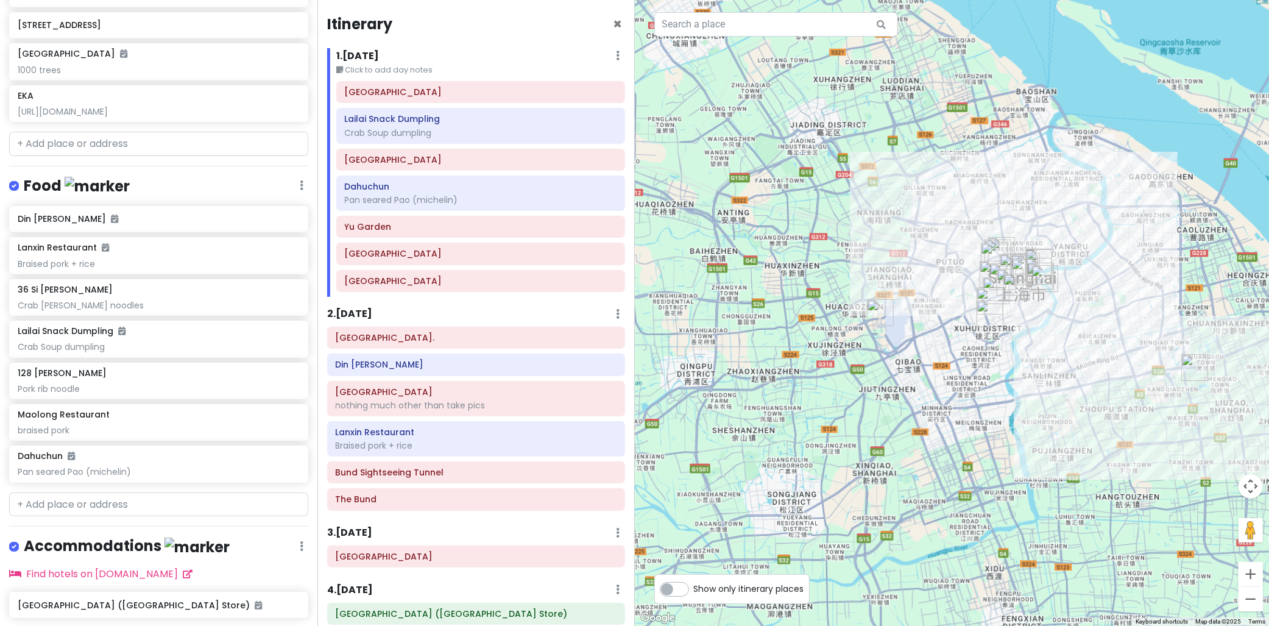
drag, startPoint x: 898, startPoint y: 384, endPoint x: 942, endPoint y: 393, distance: 44.7
click at [942, 393] on div at bounding box center [952, 313] width 635 height 626
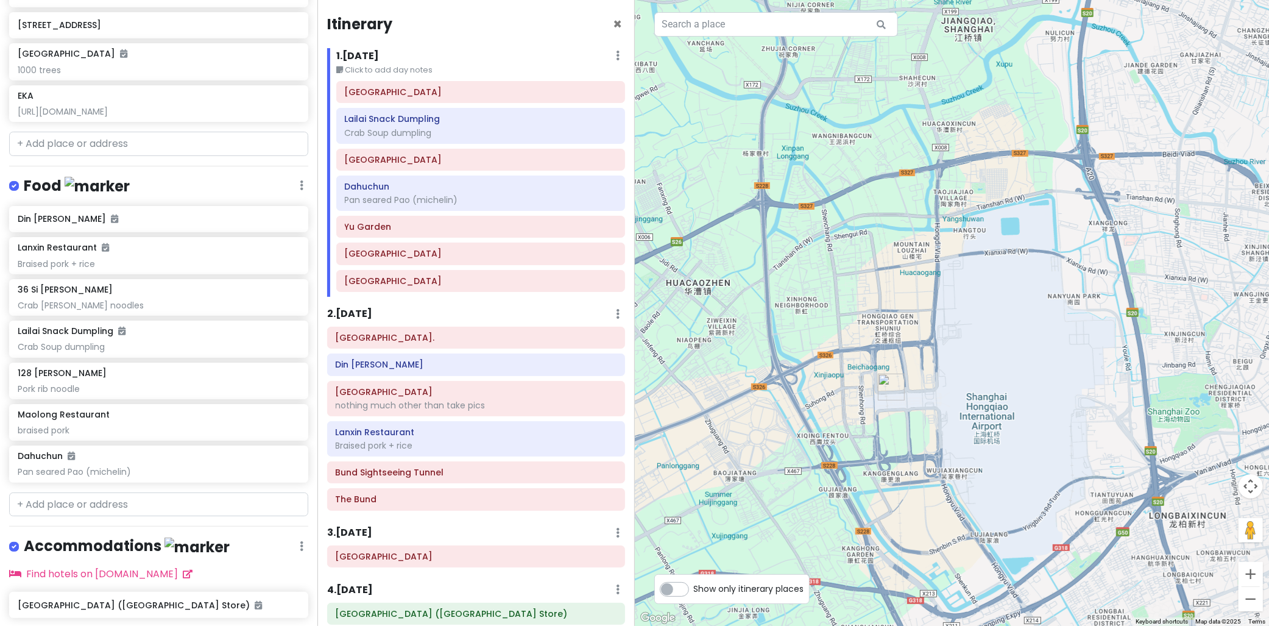
drag, startPoint x: 975, startPoint y: 359, endPoint x: 884, endPoint y: 347, distance: 91.6
click at [884, 347] on div at bounding box center [952, 313] width 635 height 626
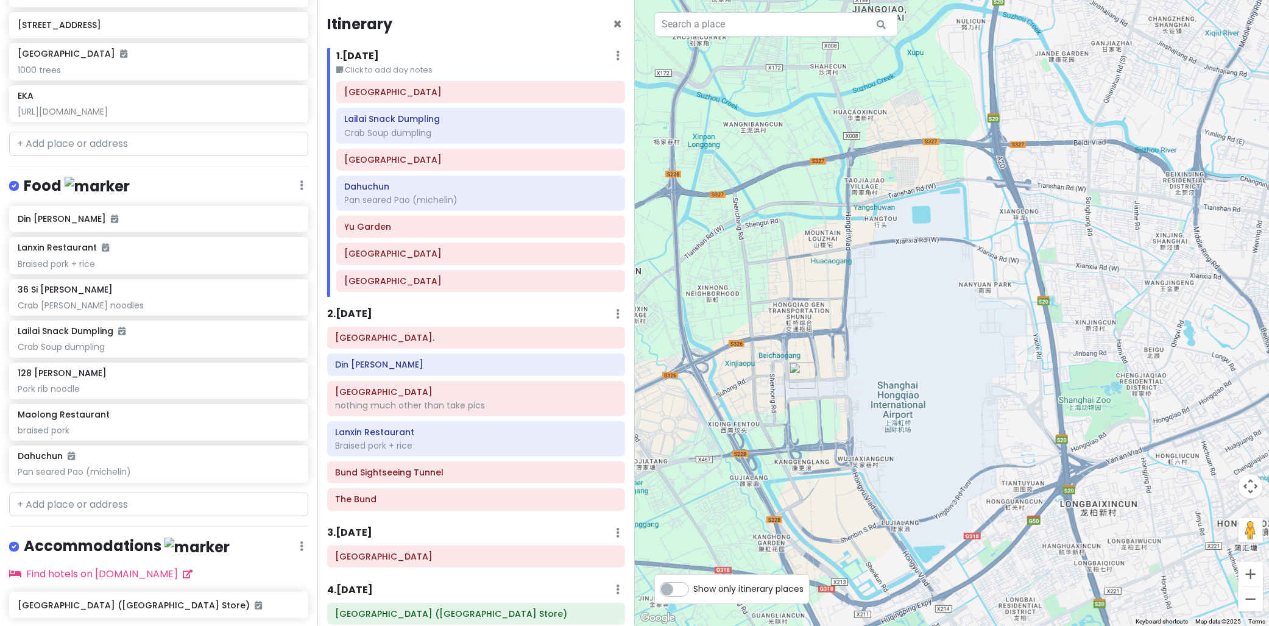
click at [800, 387] on img "Shanghai Hongqiao Railway Station" at bounding box center [802, 375] width 27 height 27
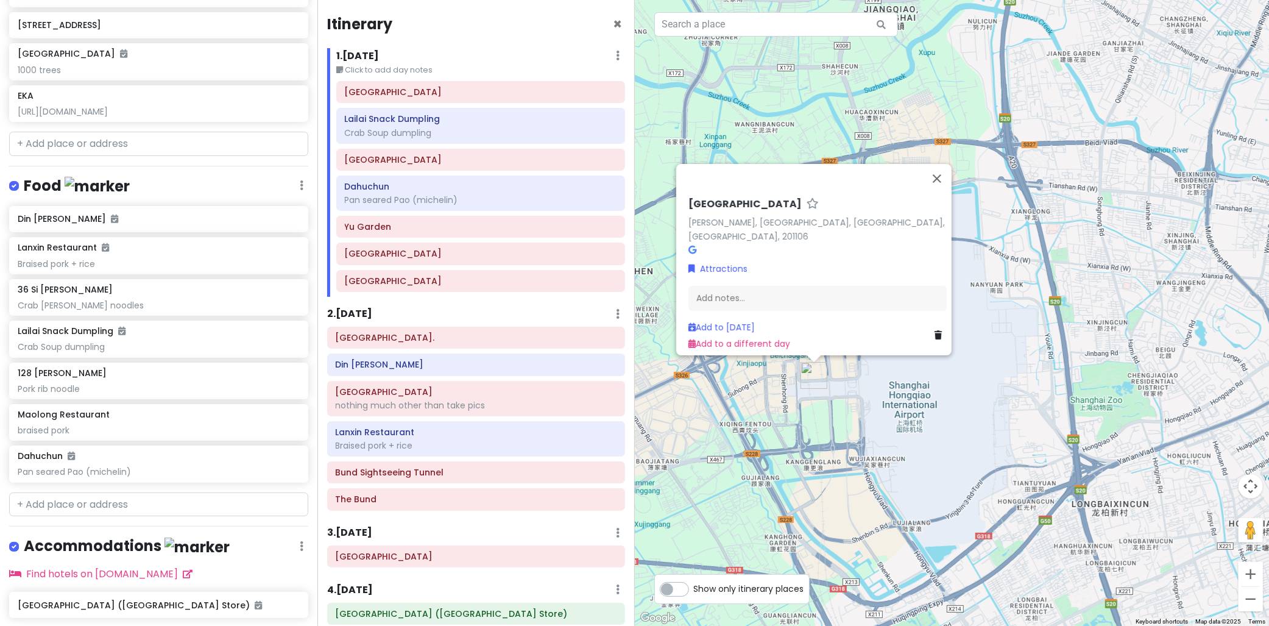
click at [936, 331] on icon at bounding box center [937, 335] width 7 height 9
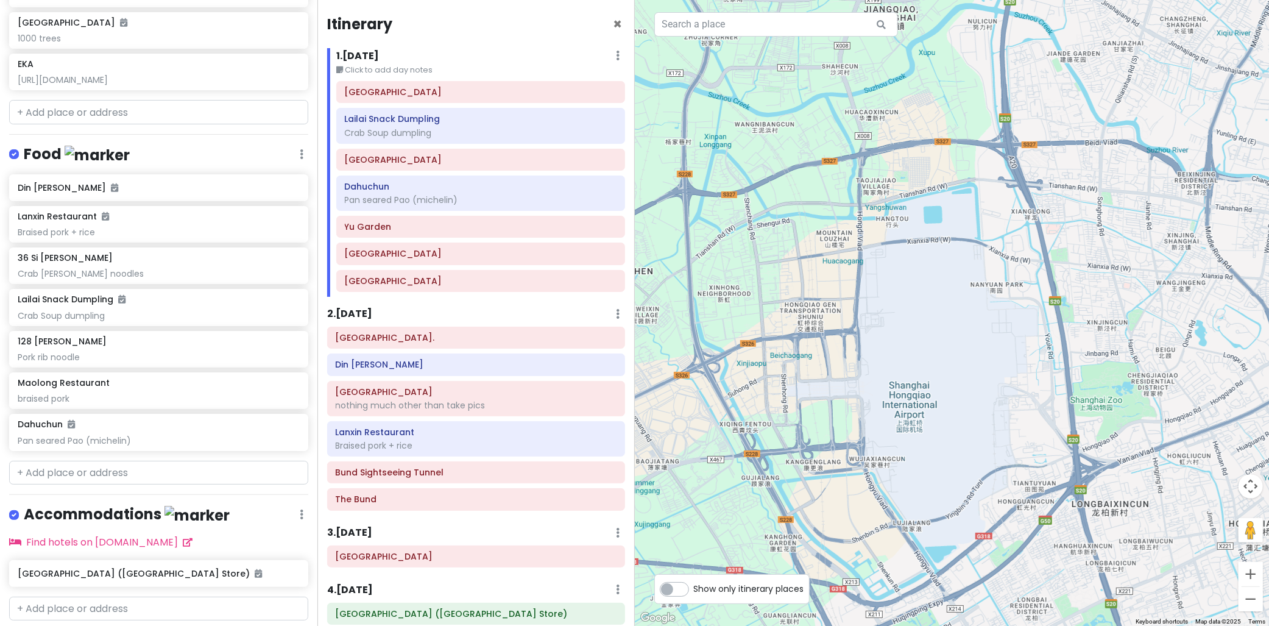
scroll to position [633, 0]
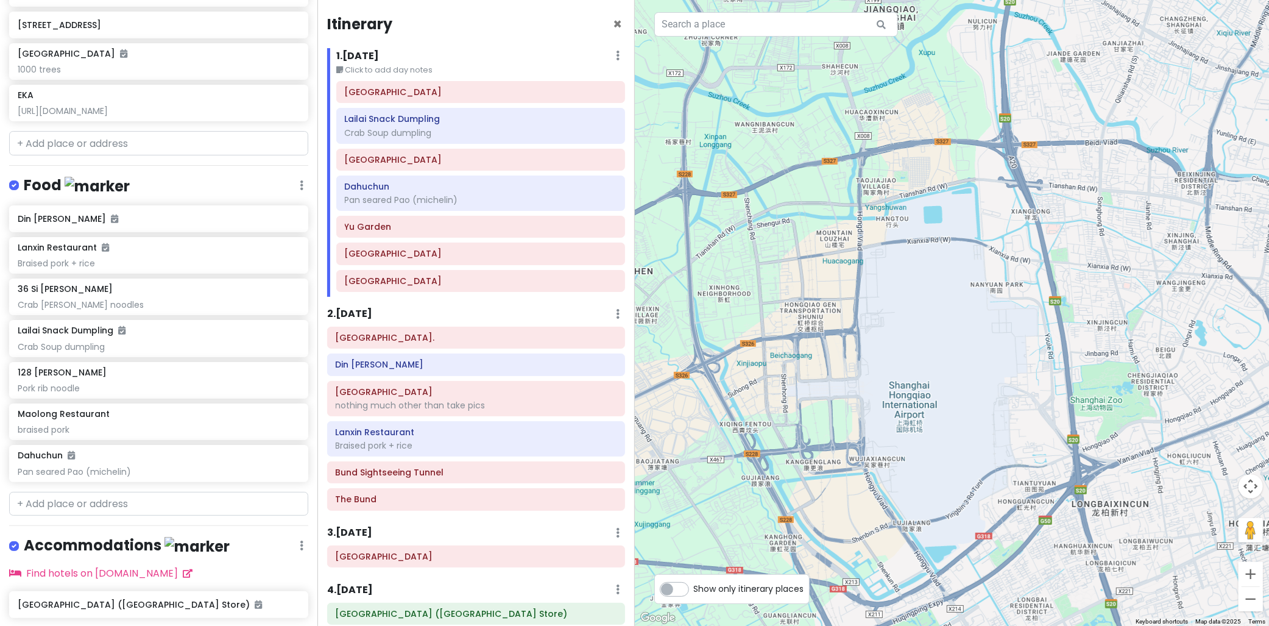
drag, startPoint x: 1045, startPoint y: 286, endPoint x: 895, endPoint y: 325, distance: 154.7
click at [917, 319] on div "To navigate, press the arrow keys." at bounding box center [952, 313] width 635 height 626
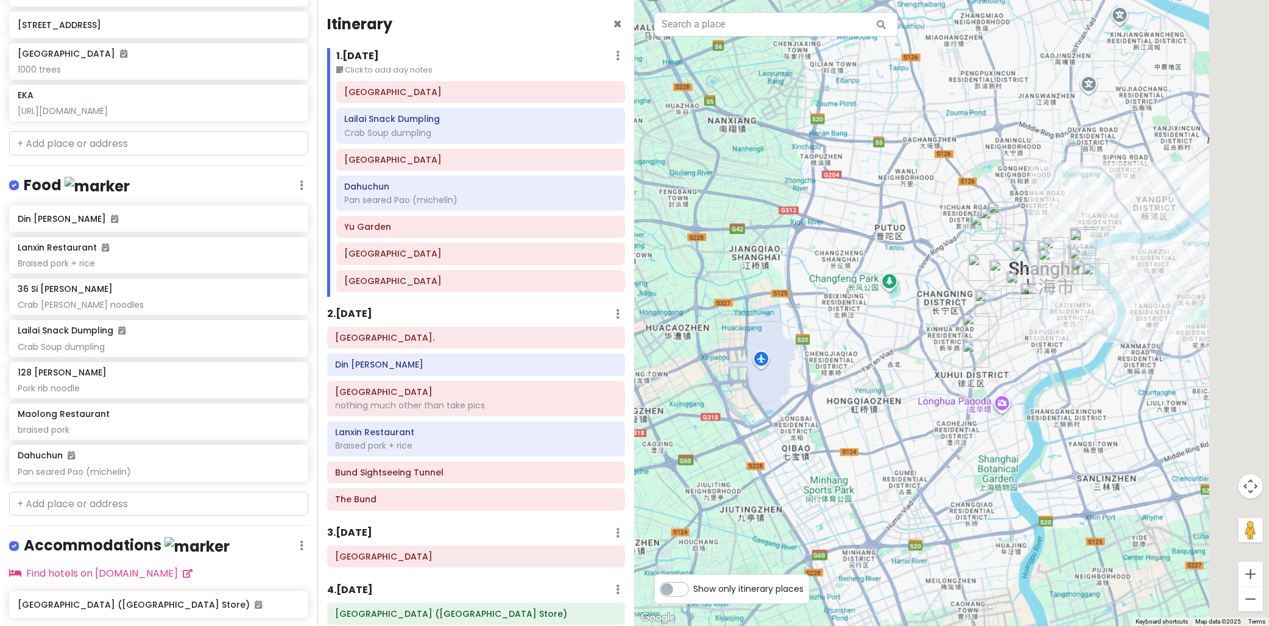
drag, startPoint x: 1012, startPoint y: 342, endPoint x: 815, endPoint y: 349, distance: 197.5
click at [815, 349] on div "To navigate, press the arrow keys." at bounding box center [952, 313] width 635 height 626
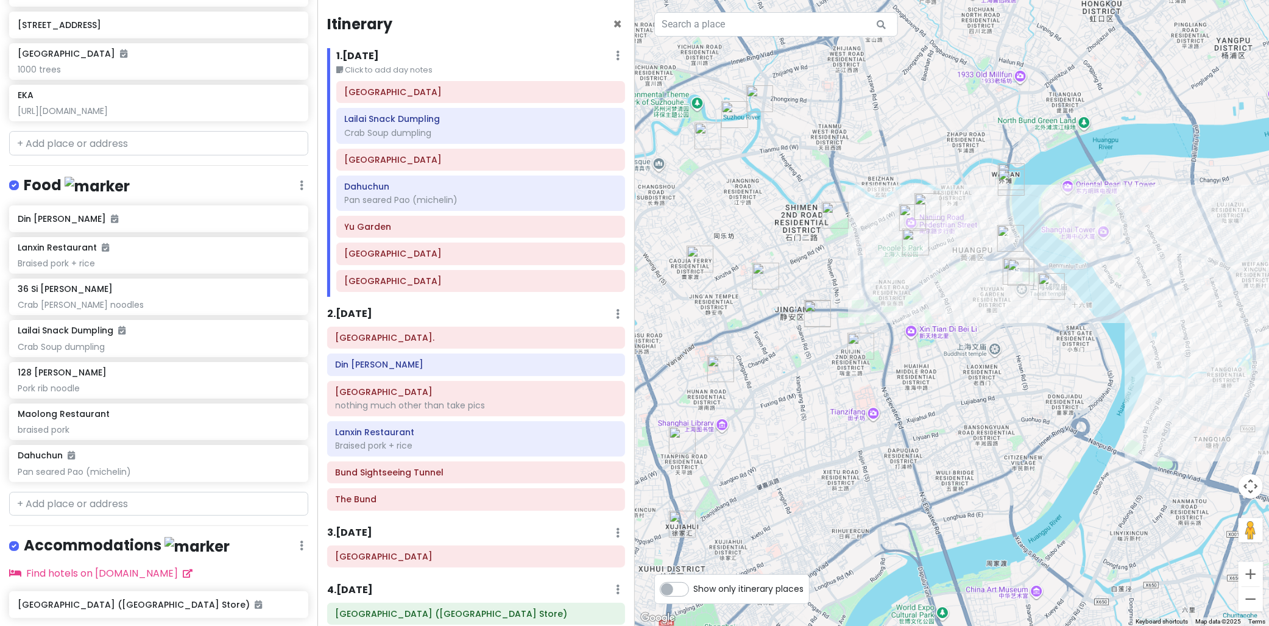
drag, startPoint x: 830, startPoint y: 355, endPoint x: 939, endPoint y: 397, distance: 116.9
click at [938, 400] on div "To navigate, press the arrow keys." at bounding box center [952, 313] width 635 height 626
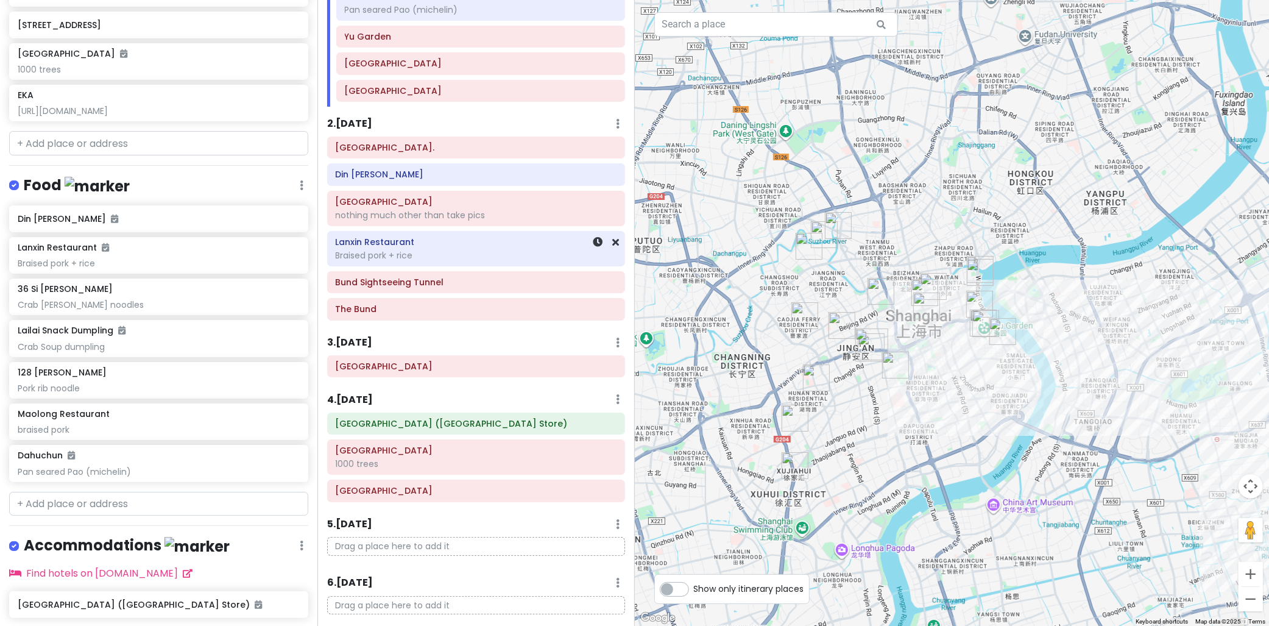
scroll to position [203, 0]
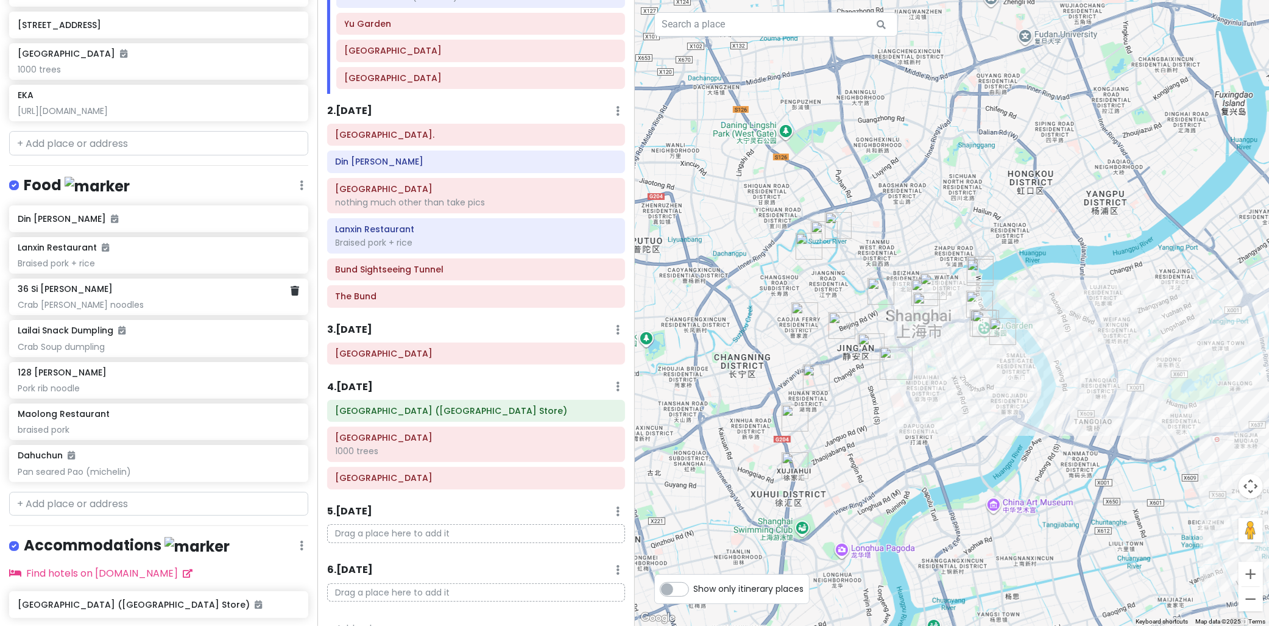
click at [122, 299] on div "Crab Roe noodles" at bounding box center [158, 304] width 281 height 11
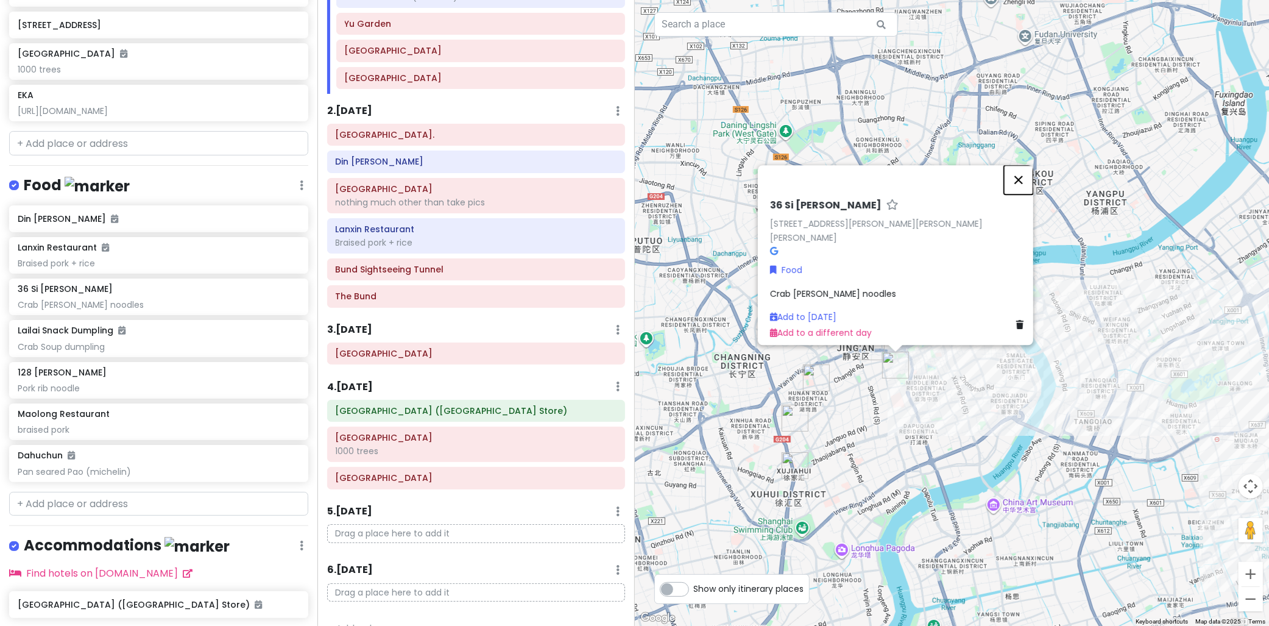
click at [1027, 189] on button "Close" at bounding box center [1018, 179] width 29 height 29
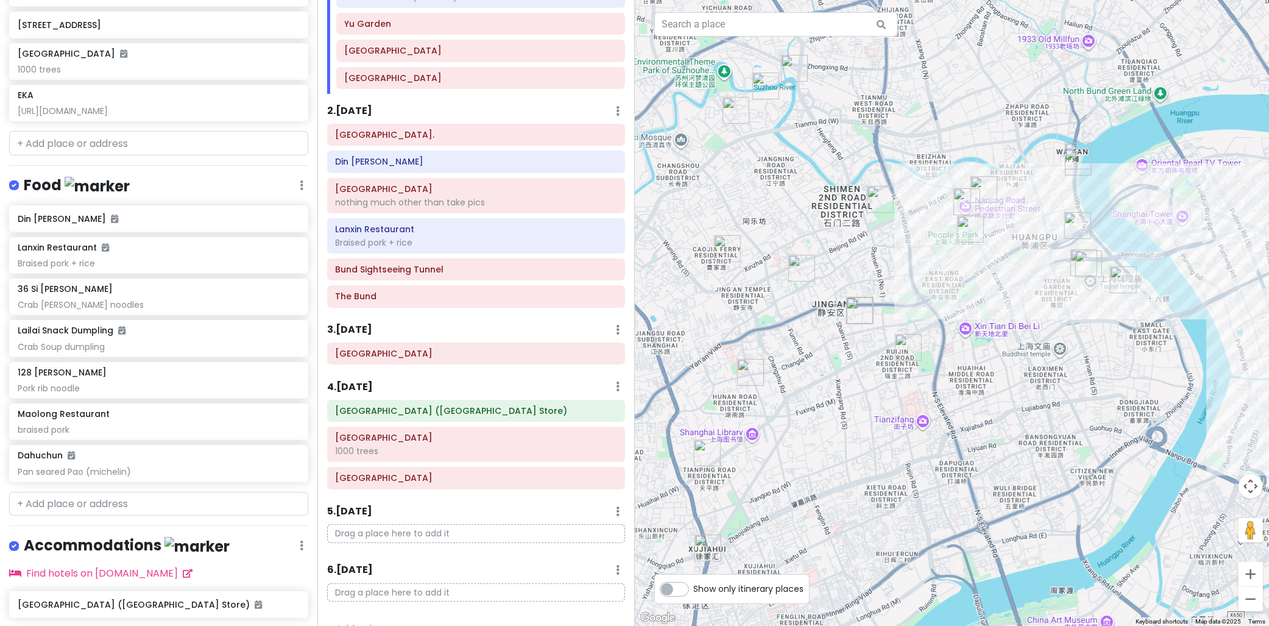
drag, startPoint x: 772, startPoint y: 366, endPoint x: 903, endPoint y: 349, distance: 132.1
click at [903, 349] on img "36 Si Nan Lu" at bounding box center [908, 347] width 27 height 27
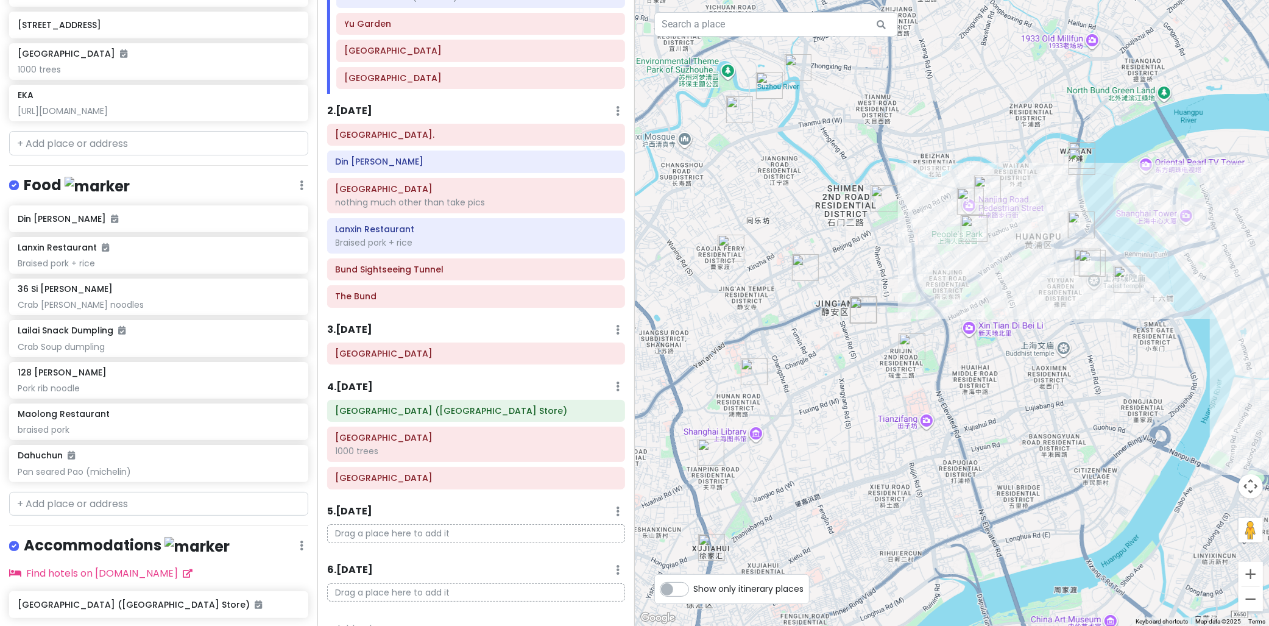
click at [911, 349] on img "36 Si Nan Lu" at bounding box center [911, 346] width 27 height 27
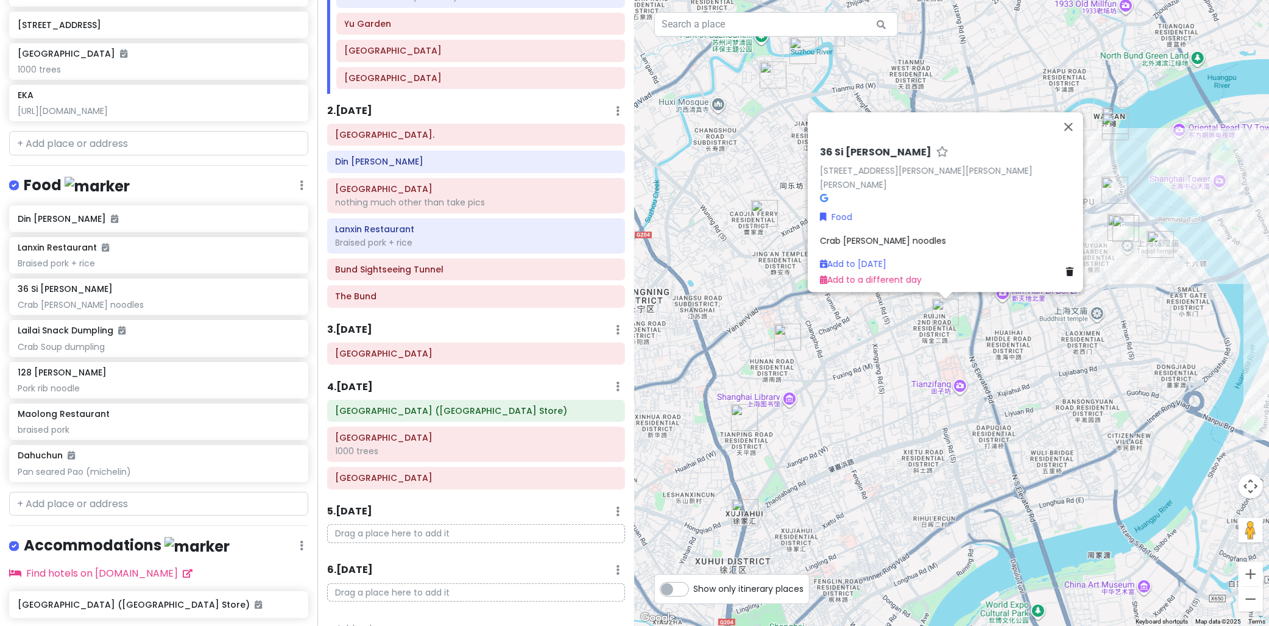
drag, startPoint x: 864, startPoint y: 422, endPoint x: 903, endPoint y: 420, distance: 39.6
click at [896, 422] on div "36 Si Nan Lu 36 Si Nan Lu, Huang Pu Qu, Shang Hai Shi, China, 200041 Food Crab …" at bounding box center [952, 313] width 635 height 626
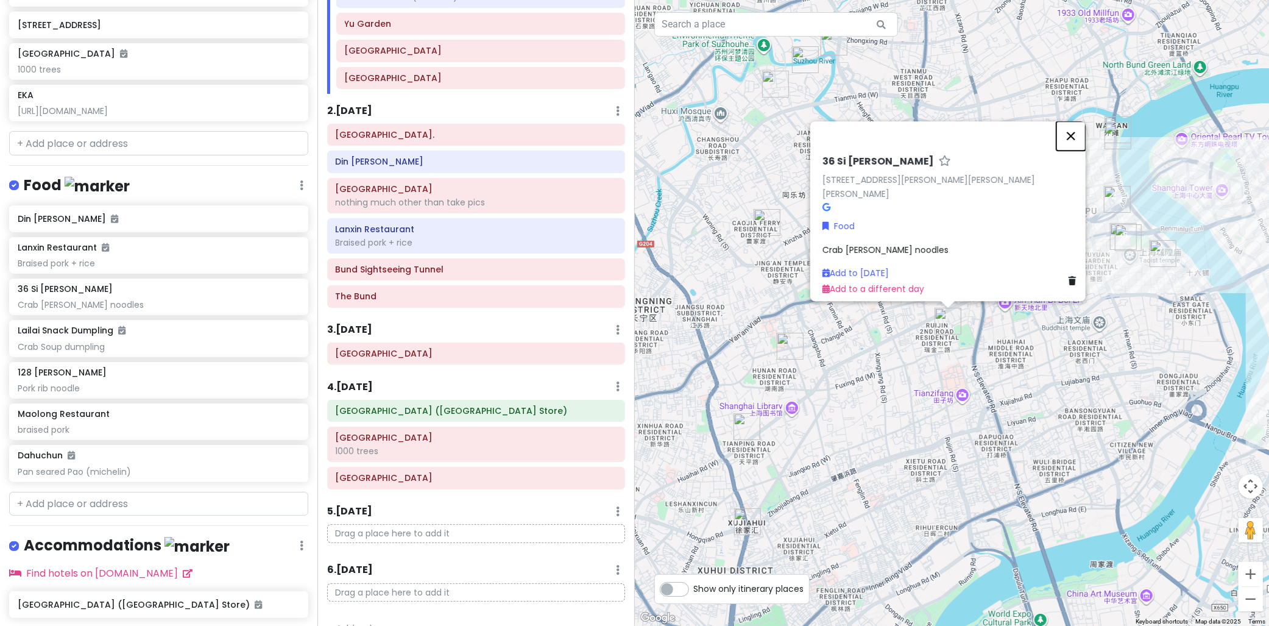
click at [1076, 144] on button "Close" at bounding box center [1070, 135] width 29 height 29
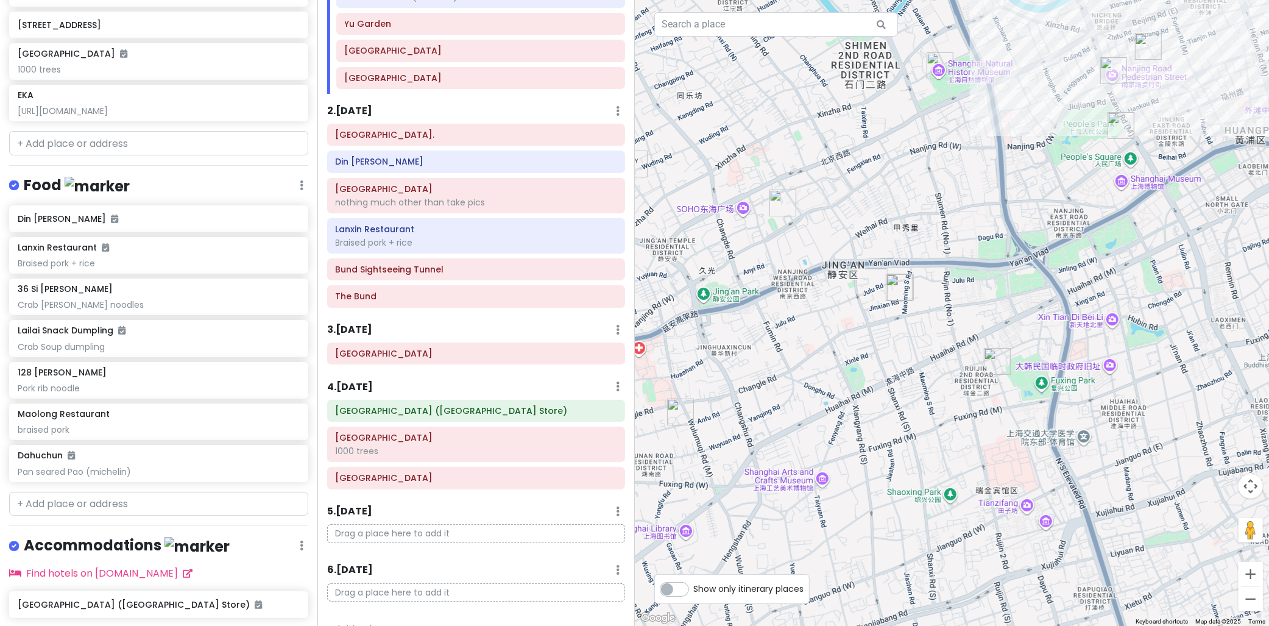
click at [993, 360] on img "36 Si Nan Lu" at bounding box center [997, 361] width 27 height 27
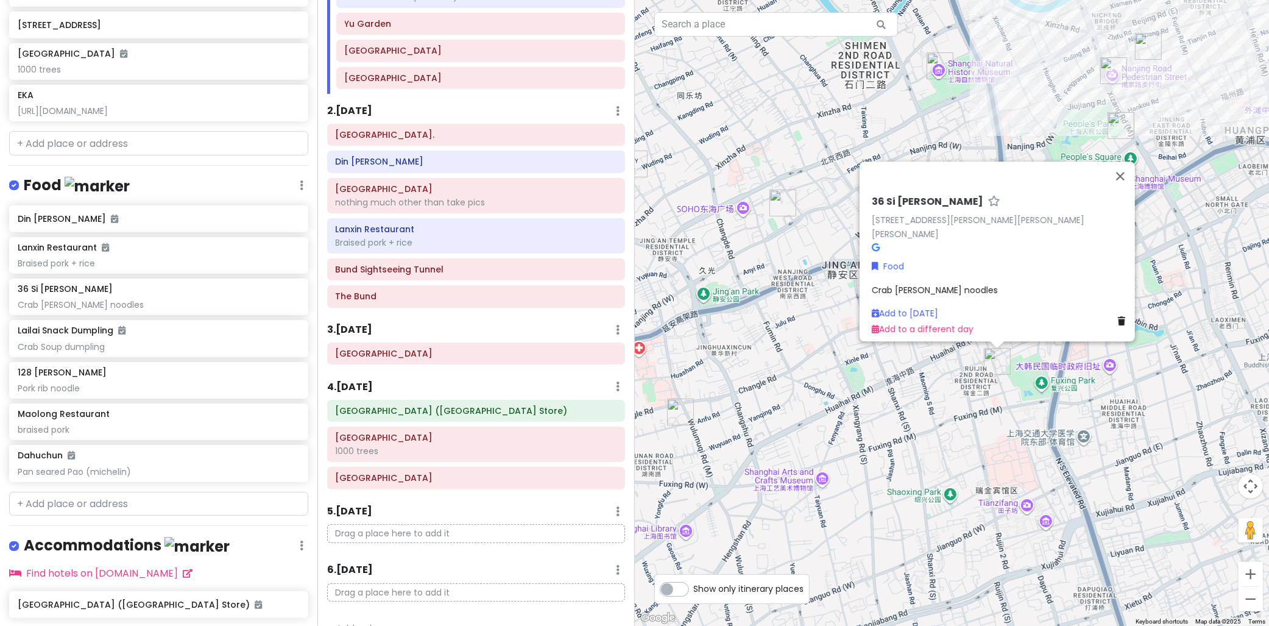
click at [824, 309] on div "36 Si Nan Lu 36 Si Nan Lu, Huang Pu Qu, Shang Hai Shi, China, 200041 Food Crab …" at bounding box center [952, 313] width 635 height 626
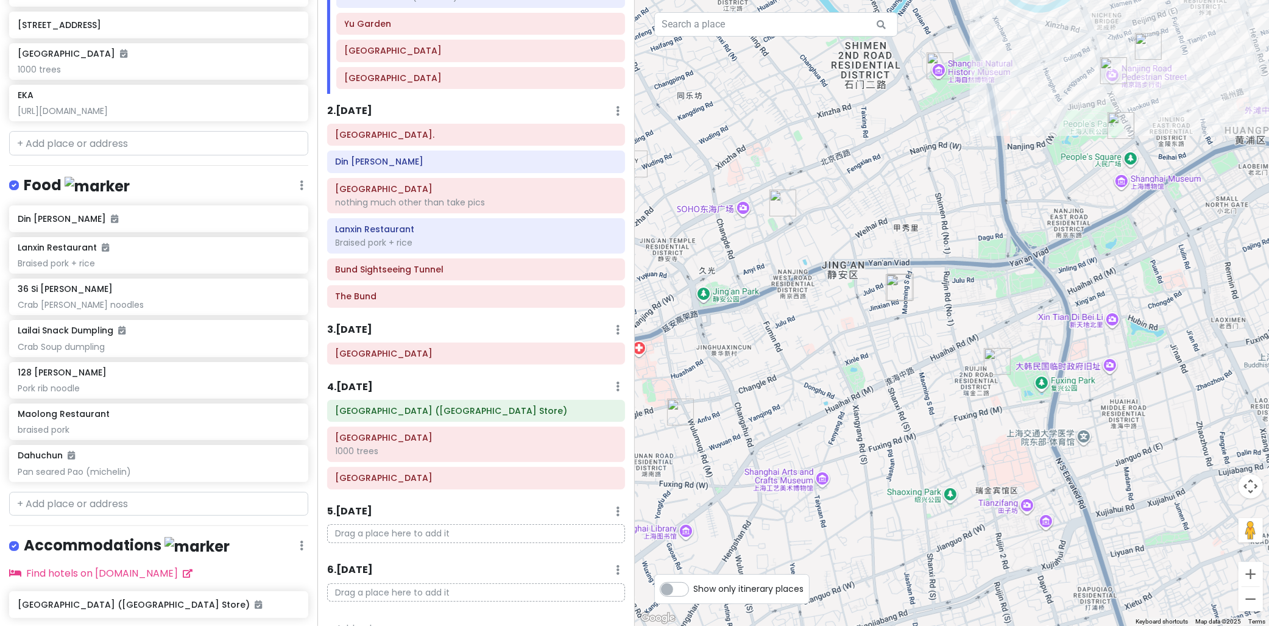
click at [897, 294] on img "Maolong Restaurant" at bounding box center [899, 287] width 27 height 27
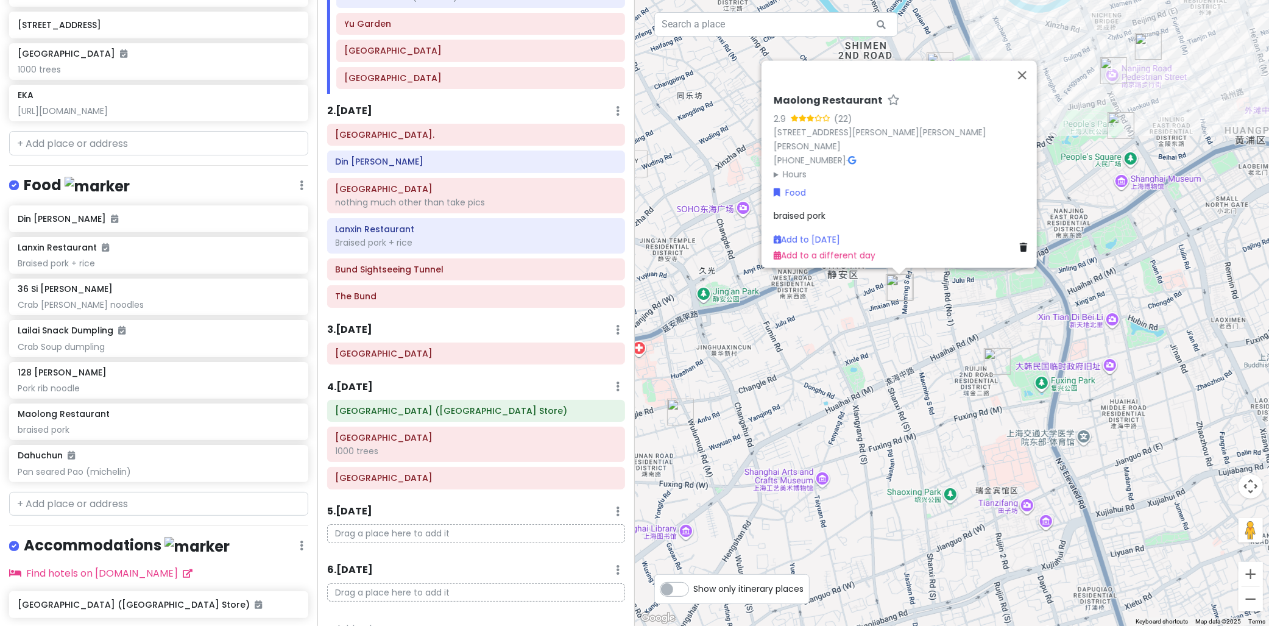
click at [853, 320] on div "Maolong Restaurant 2.9 (22) 134 Jin Xian Lu, Lu Wan Qu, Shang Hai Shi, China, 2…" at bounding box center [952, 313] width 635 height 626
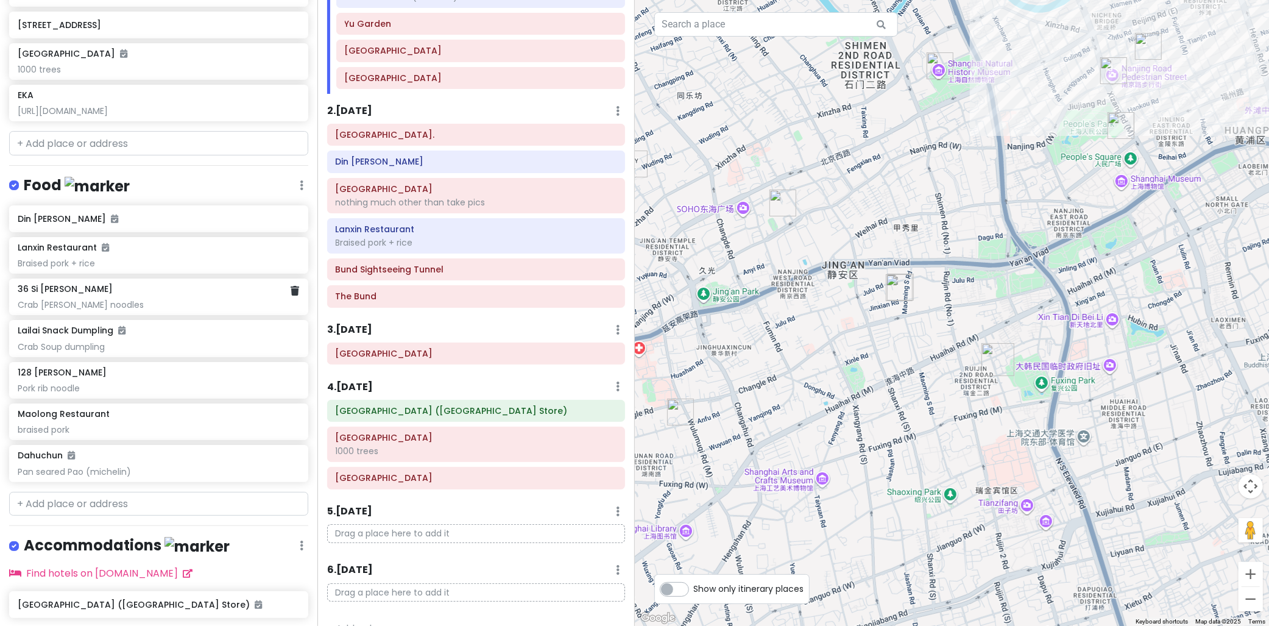
click at [72, 300] on div "Crab Roe noodles" at bounding box center [158, 304] width 281 height 11
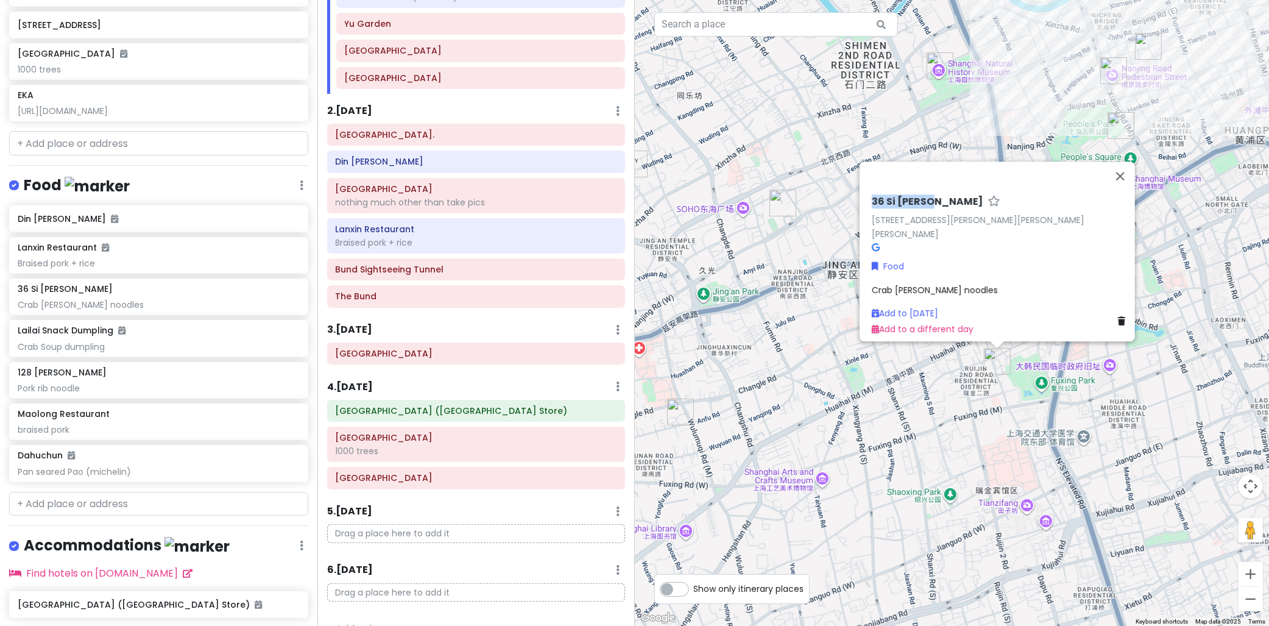
drag, startPoint x: 923, startPoint y: 202, endPoint x: 906, endPoint y: 127, distance: 76.8
click at [862, 187] on div "36 Si Nan Lu 36 Si Nan Lu, Huang Pu Qu, Shang Hai Shi, China, 200041 Food Crab …" at bounding box center [996, 251] width 275 height 180
copy div "36 Si Nan Lu"
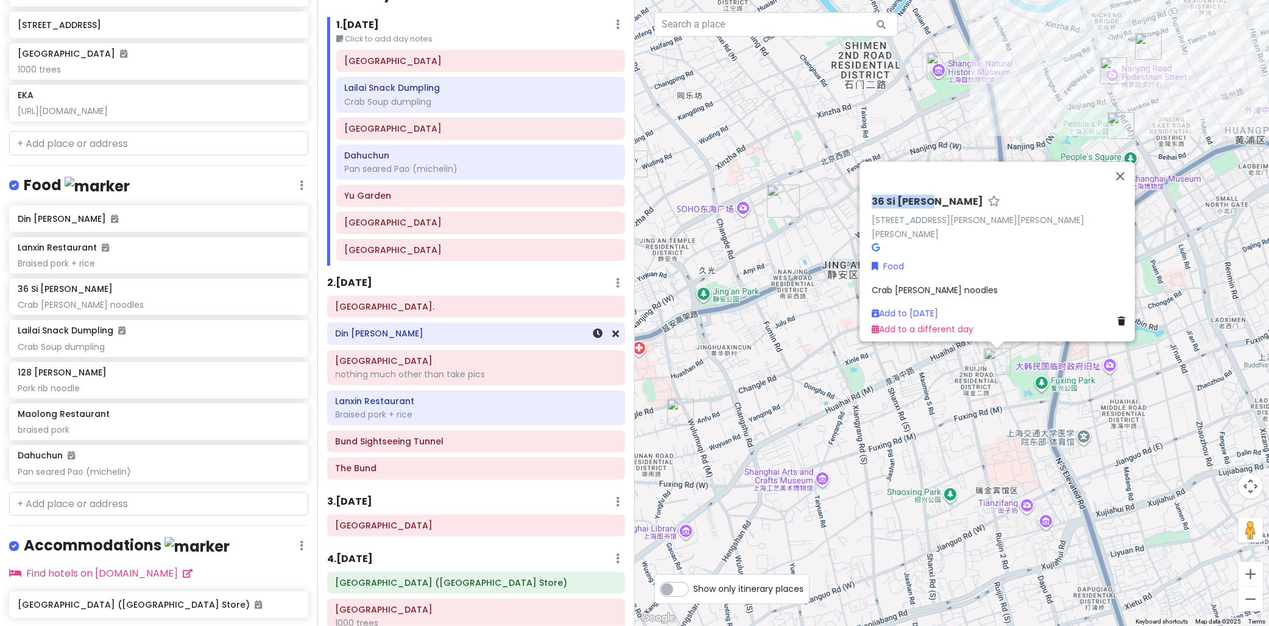
scroll to position [0, 0]
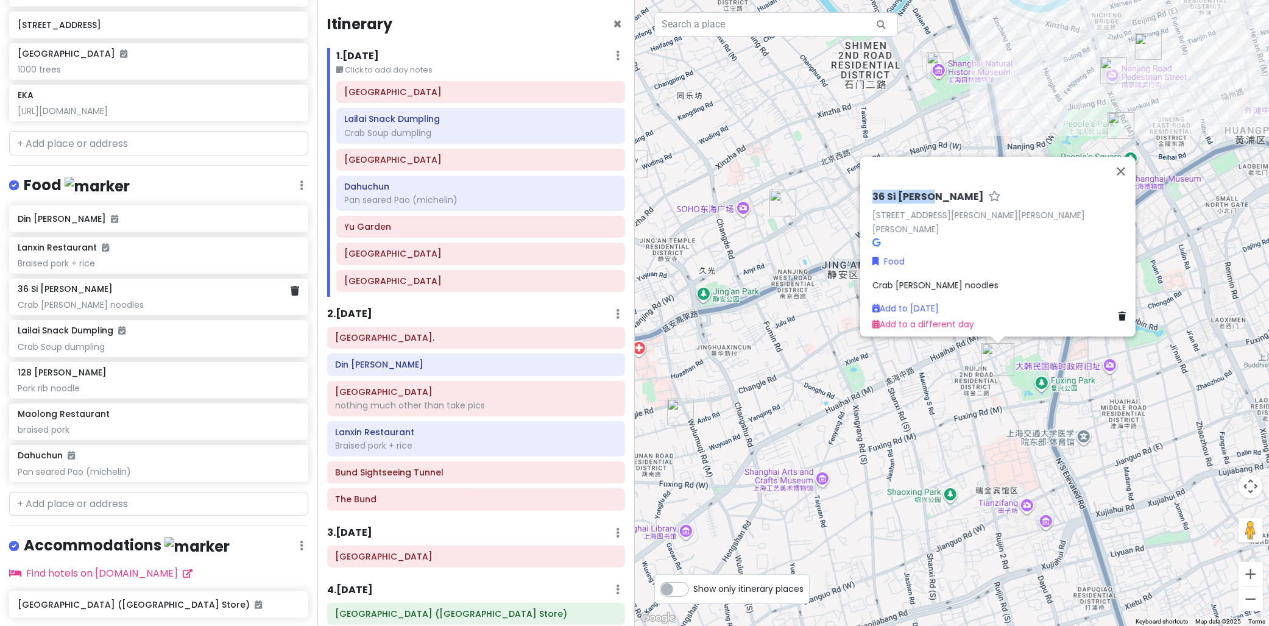
click at [95, 284] on div "36 Si Nan Lu" at bounding box center [158, 288] width 281 height 11
click at [125, 506] on input "text" at bounding box center [158, 504] width 299 height 24
paste input "A Niang Noodle House"
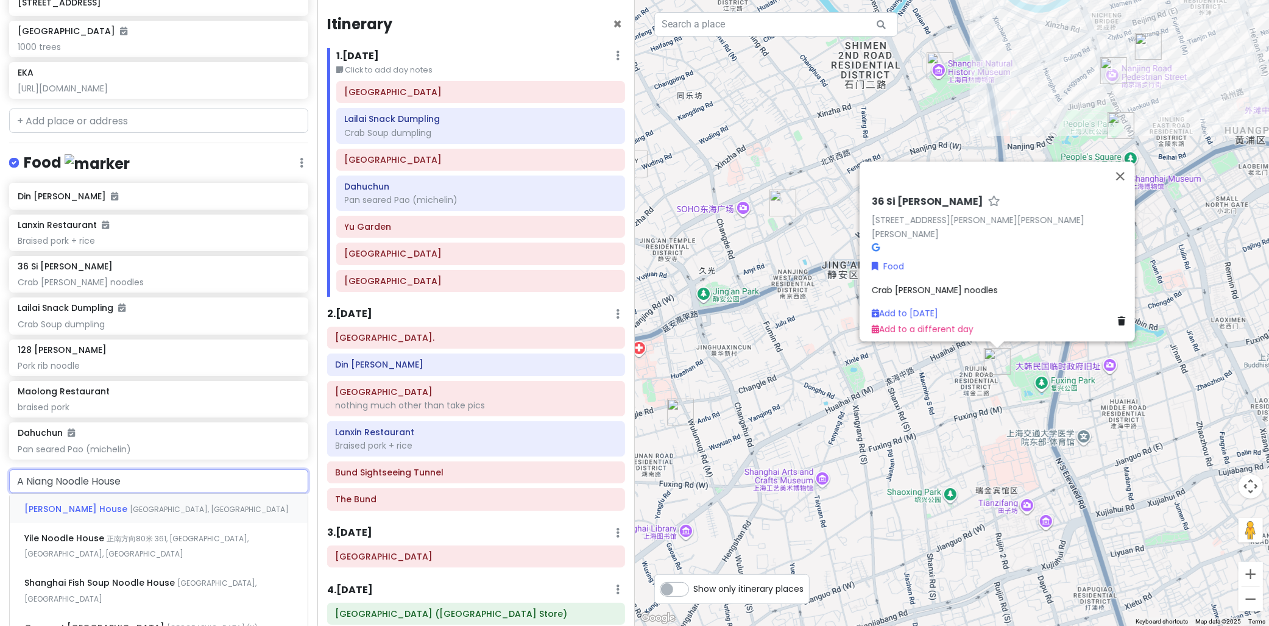
scroll to position [701, 0]
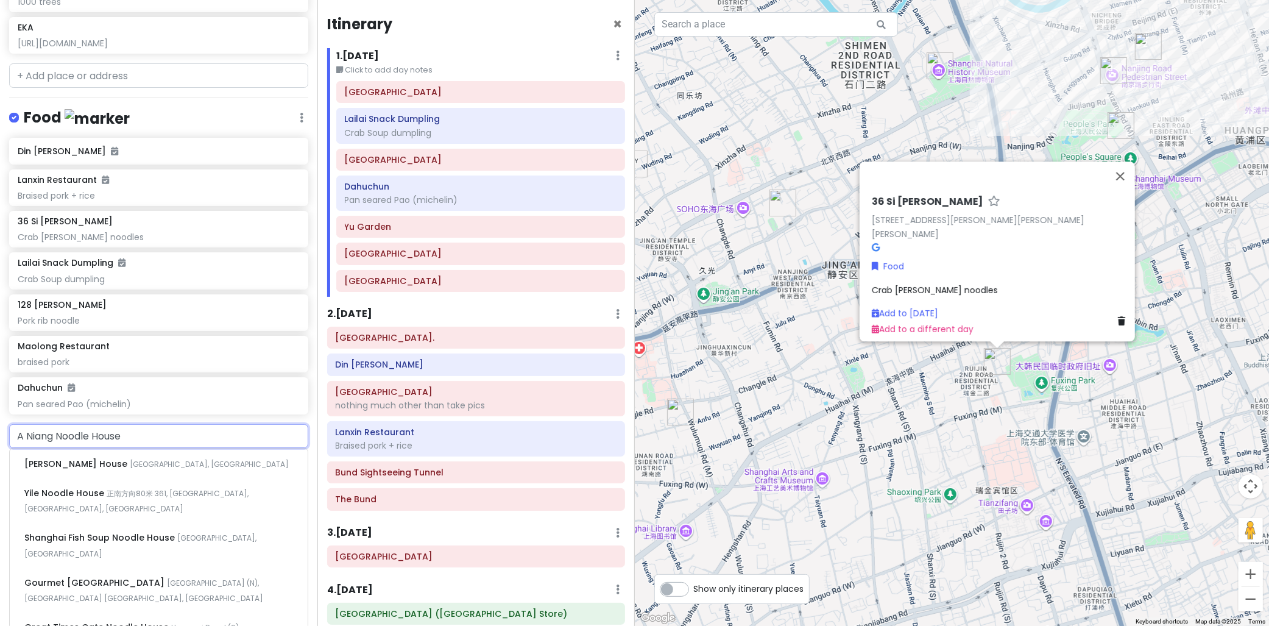
click at [22, 431] on input "A Niang Noodle House" at bounding box center [158, 436] width 299 height 24
type input "An Niang Noodle House"
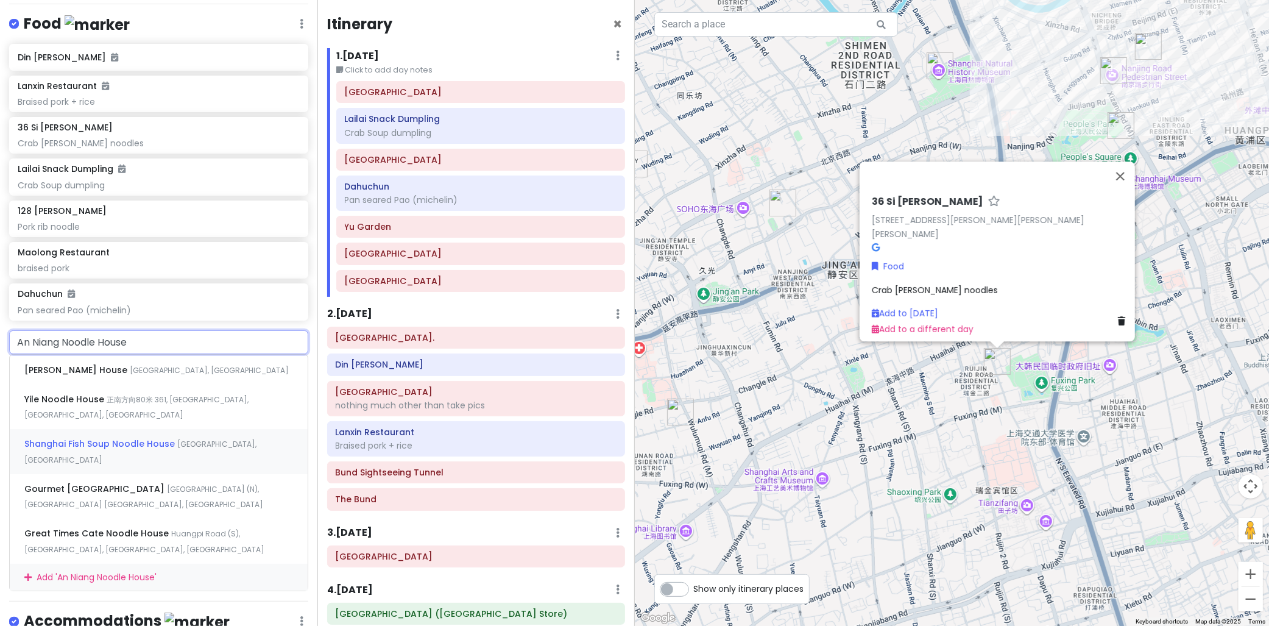
scroll to position [836, 0]
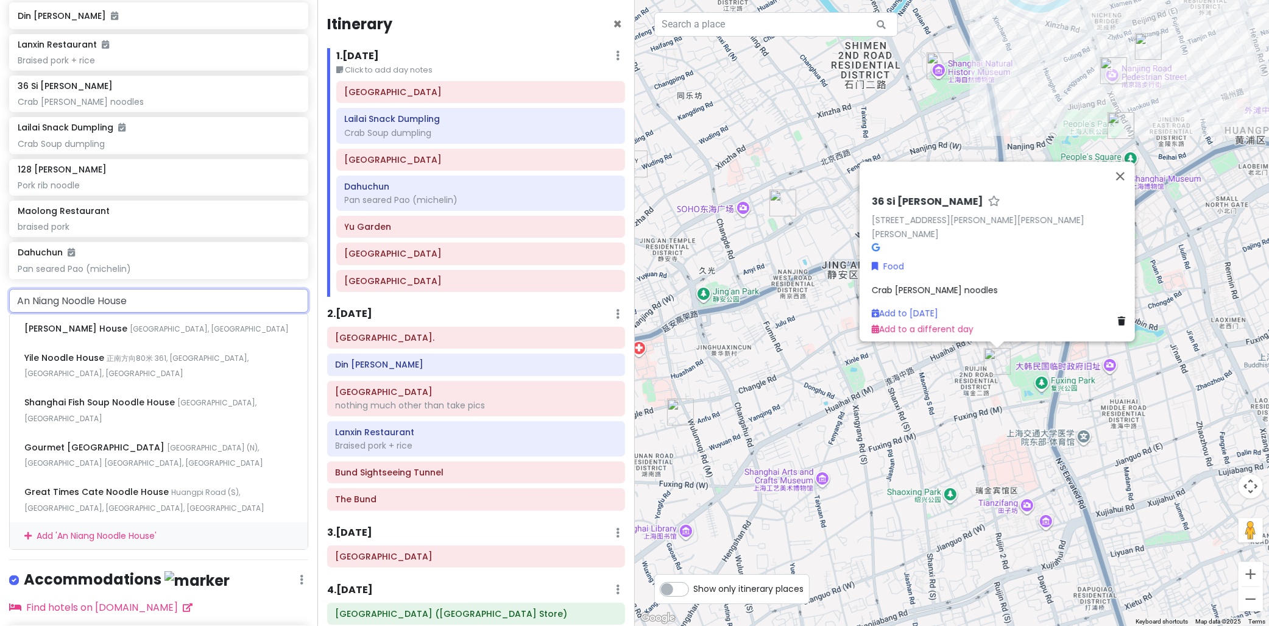
drag, startPoint x: 135, startPoint y: 300, endPoint x: -31, endPoint y: 306, distance: 166.4
click at [0, 306] on html "cingcong trip 2 - SH Private Change Dates Make a Copy Delete Trip Go Pro ⚡️ Giv…" at bounding box center [634, 313] width 1269 height 626
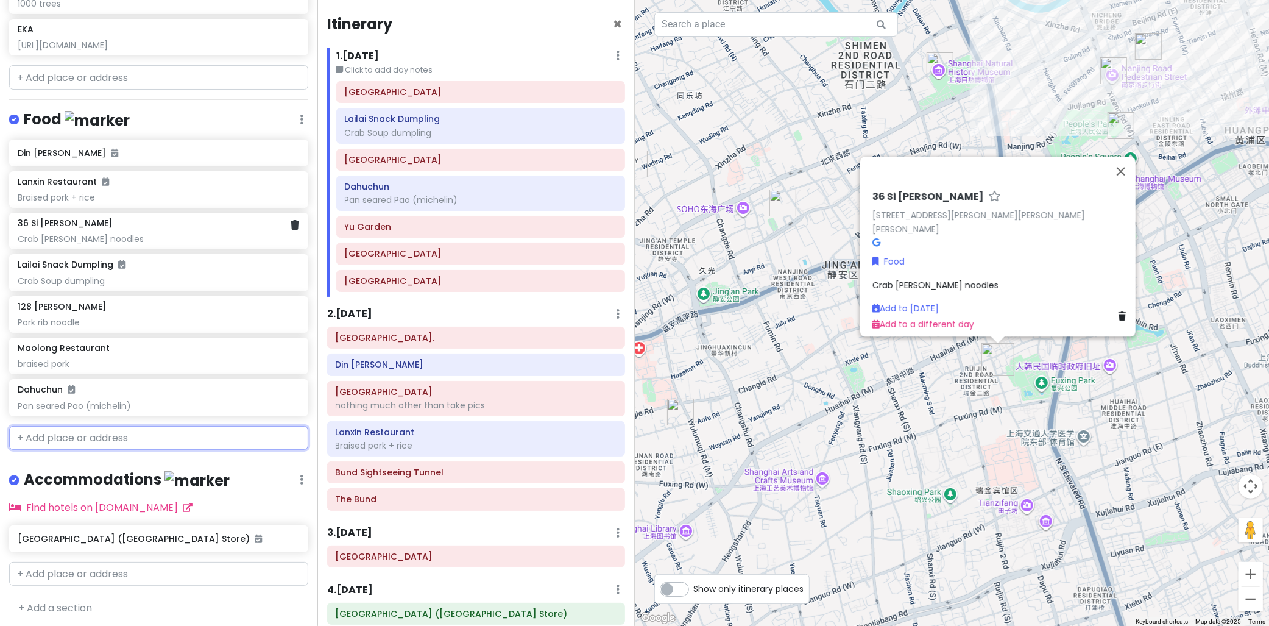
click at [145, 235] on div "Crab Roe noodles" at bounding box center [158, 238] width 281 height 11
drag, startPoint x: 174, startPoint y: 235, endPoint x: 119, endPoint y: 222, distance: 56.4
click at [119, 222] on div "36 Si Nan Lu" at bounding box center [158, 222] width 281 height 11
click at [99, 226] on div "36 Si Nan Lu Crab Roe noodles" at bounding box center [158, 230] width 281 height 27
click at [903, 230] on link "36 Si Nan Lu, Huang Pu Qu, Shang Hai Shi, China, 200041" at bounding box center [978, 227] width 213 height 26
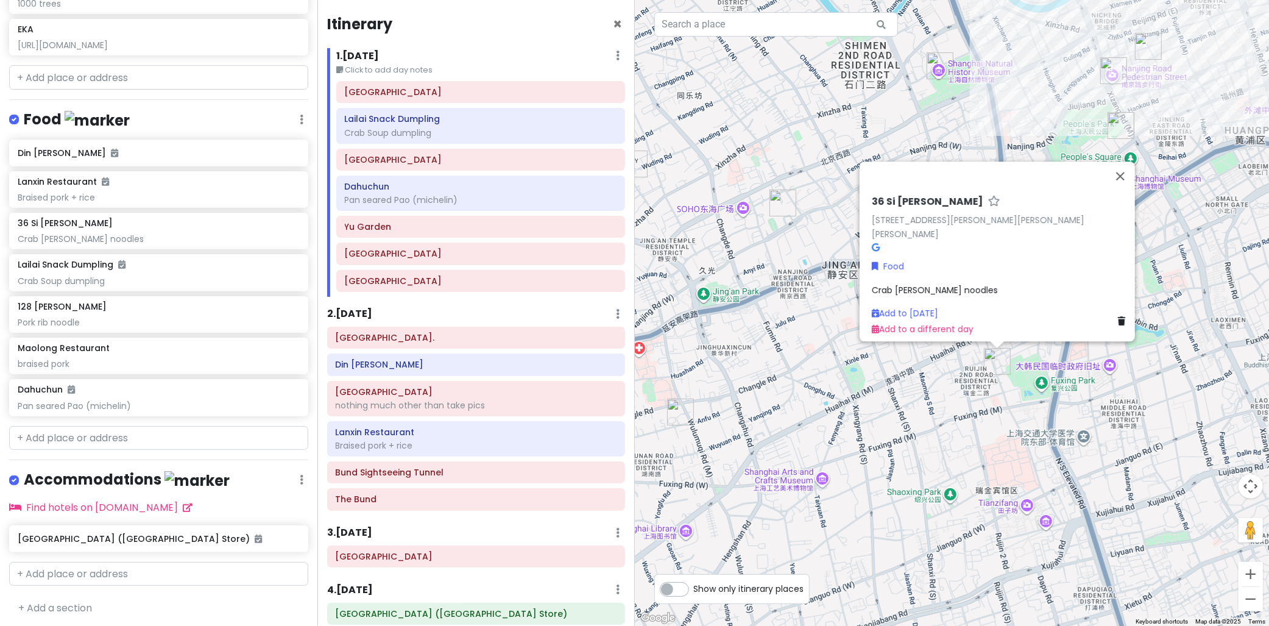
click at [896, 283] on span "Crab Roe noodles" at bounding box center [935, 289] width 126 height 12
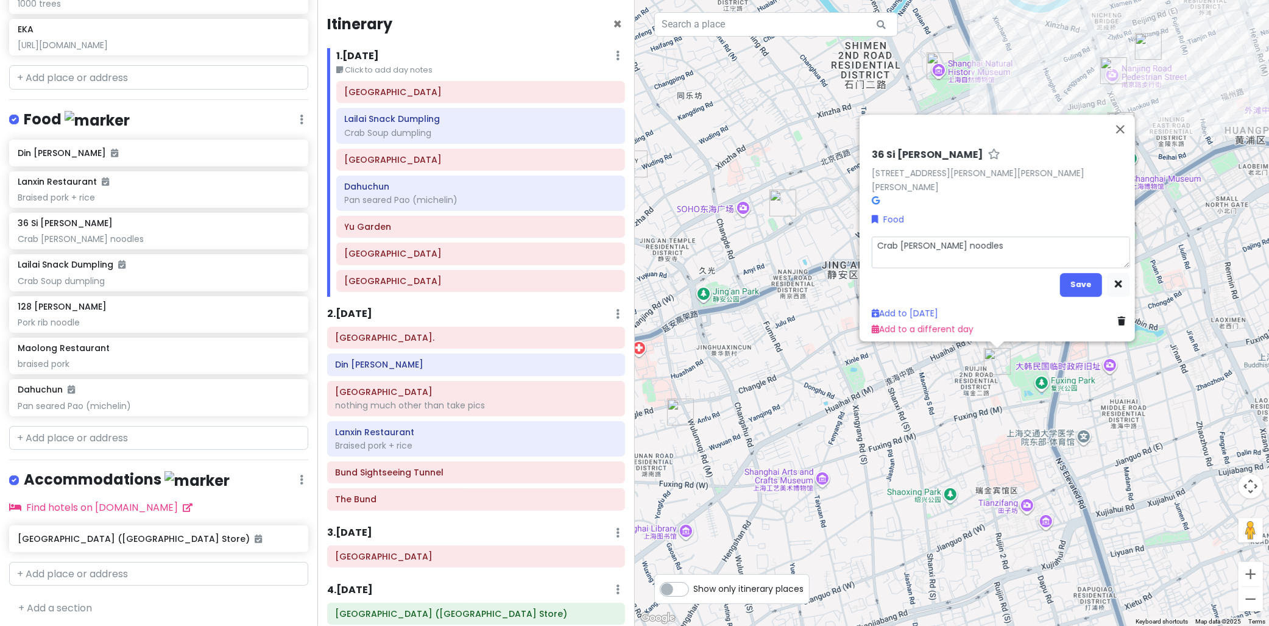
type textarea "x"
type textarea "A Niang Noodle HouseCrab Roe noodles"
type textarea "x"
type textarea "A Niang Noodle House Crab Roe noodles"
type textarea "x"
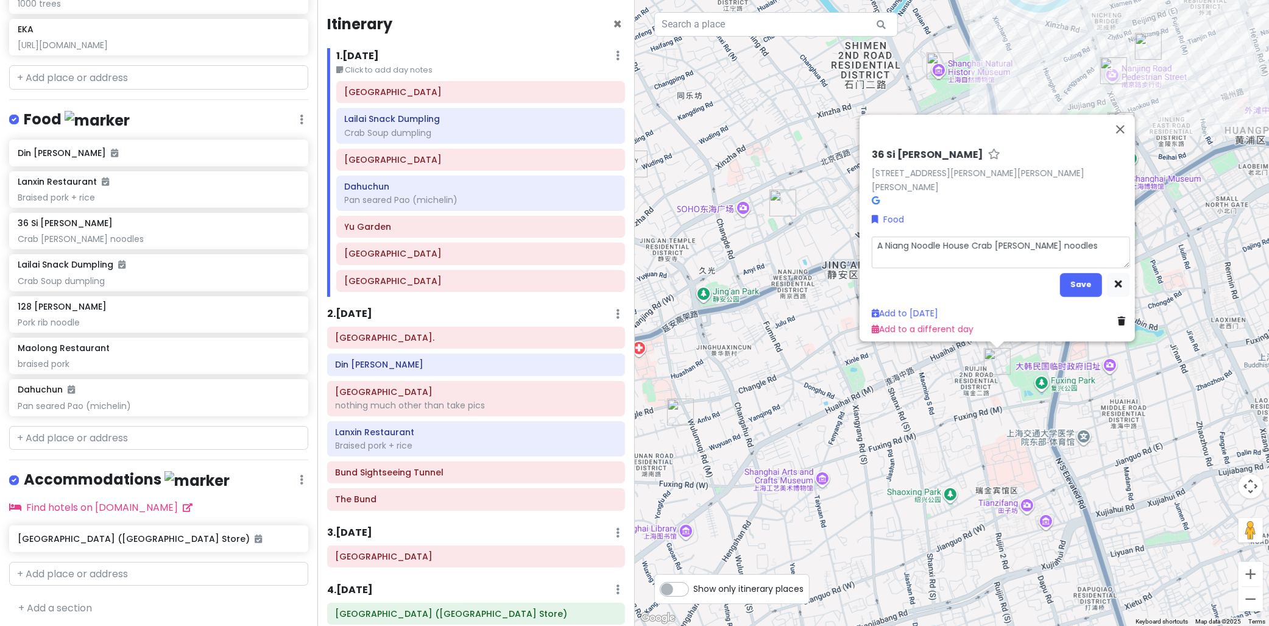
type textarea "A Niang Noodle HouseCrab Roe noodles"
type textarea "x"
type textarea "A Niang Noodle House,Crab Roe noodles"
type textarea "x"
type textarea "A Niang Noodle House, Crab Roe noodles"
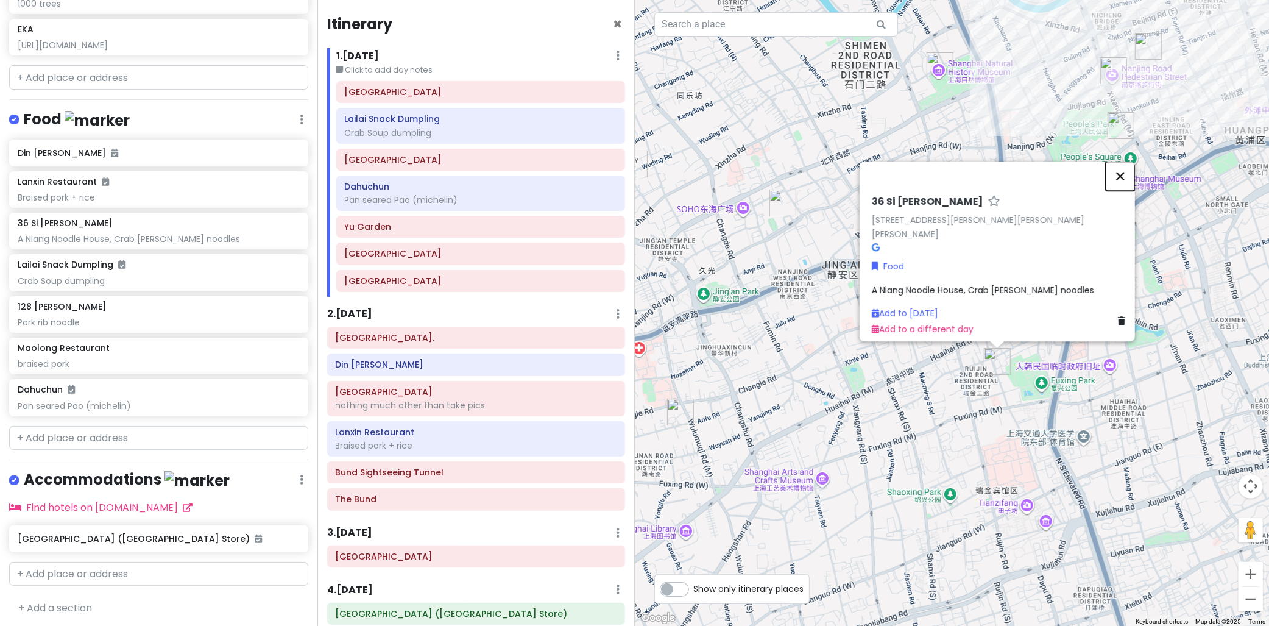
click at [1135, 178] on button "Close" at bounding box center [1120, 175] width 29 height 29
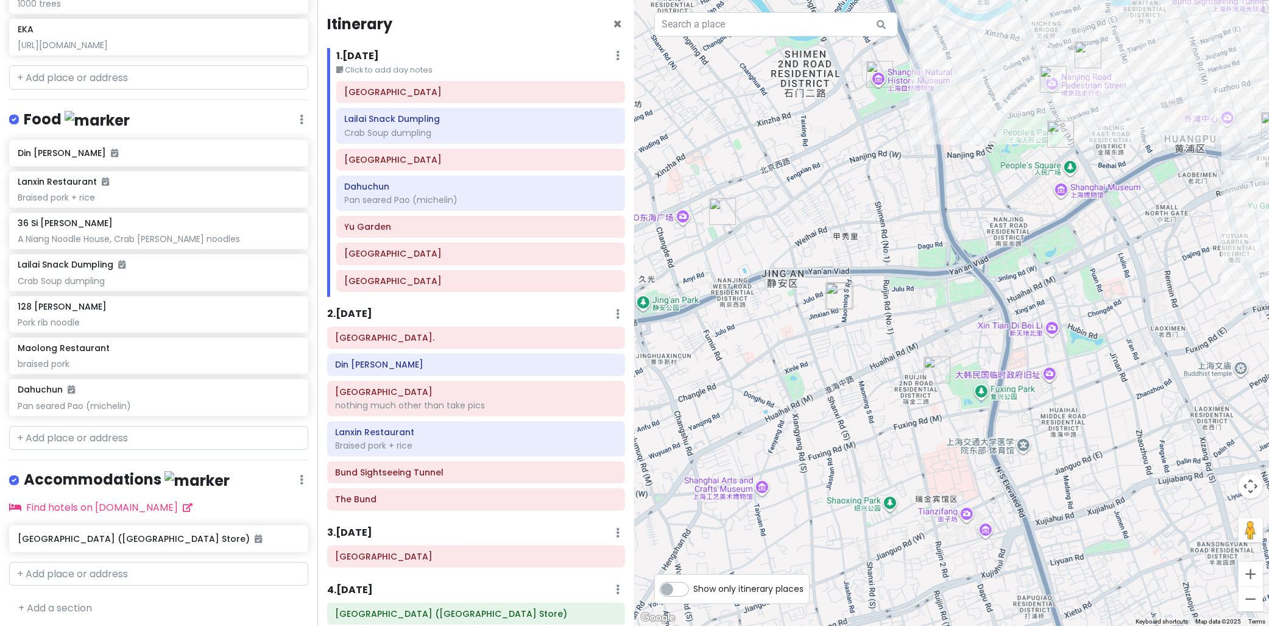
drag, startPoint x: 917, startPoint y: 258, endPoint x: 911, endPoint y: 313, distance: 55.2
click at [911, 313] on div at bounding box center [952, 313] width 635 height 626
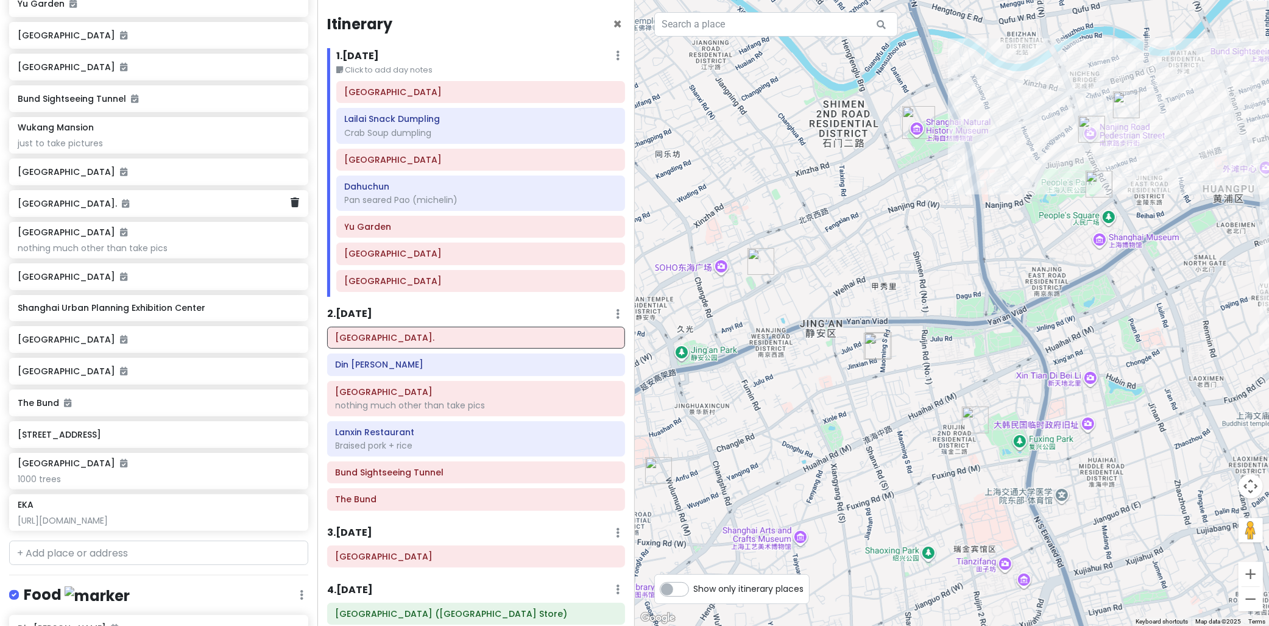
scroll to position [226, 0]
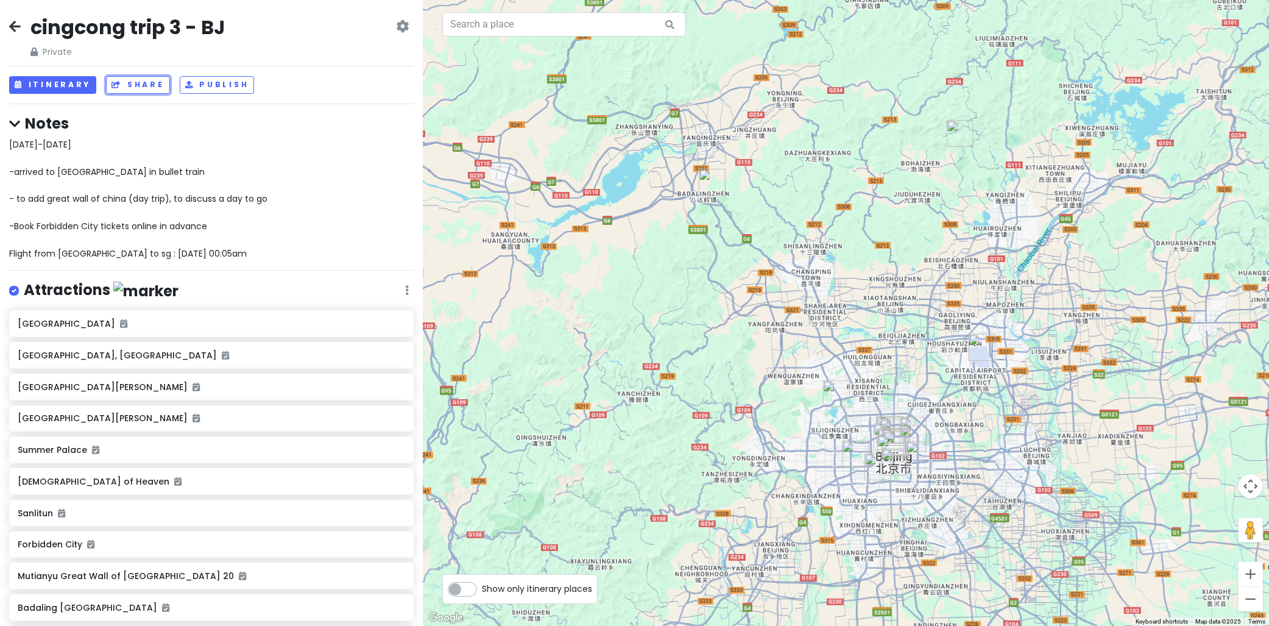
drag, startPoint x: 125, startPoint y: 86, endPoint x: 76, endPoint y: 116, distance: 57.4
click at [187, 137] on div "cingcong trip 3 - BJ Private Change Dates Make a Copy Delete Trip Go Pro ⚡️ Giv…" at bounding box center [211, 313] width 423 height 626
click at [46, 91] on button "Itinerary" at bounding box center [52, 85] width 87 height 18
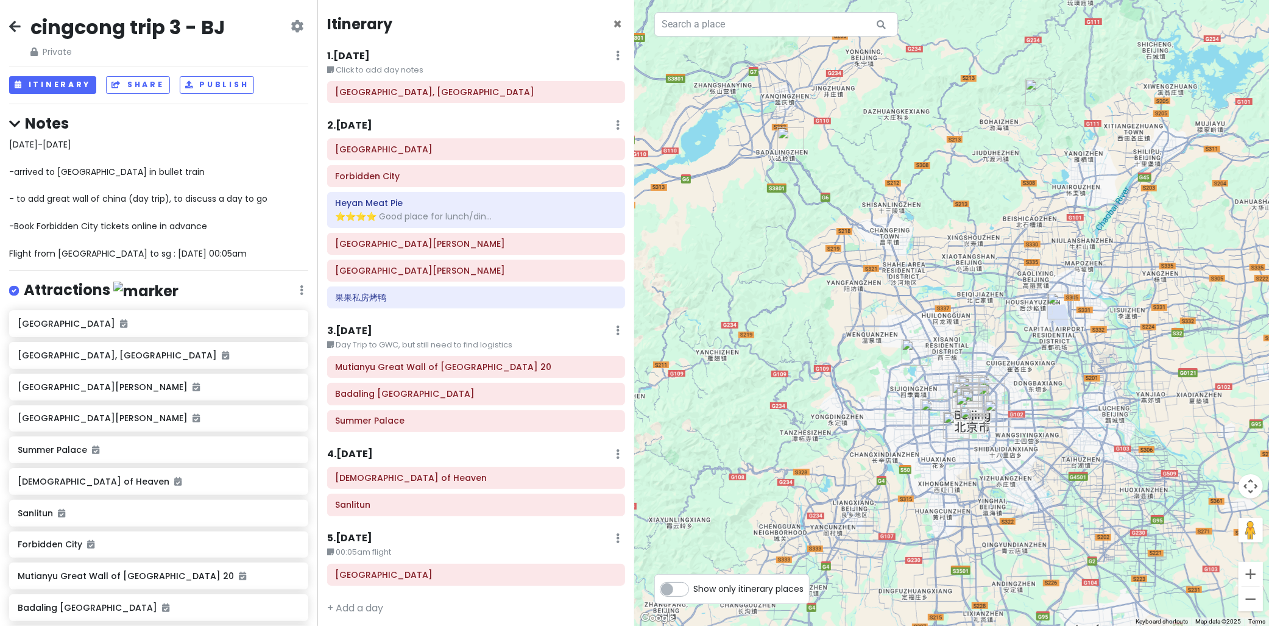
drag, startPoint x: 1040, startPoint y: 335, endPoint x: 964, endPoint y: 314, distance: 79.1
click at [1015, 287] on div at bounding box center [952, 313] width 635 height 626
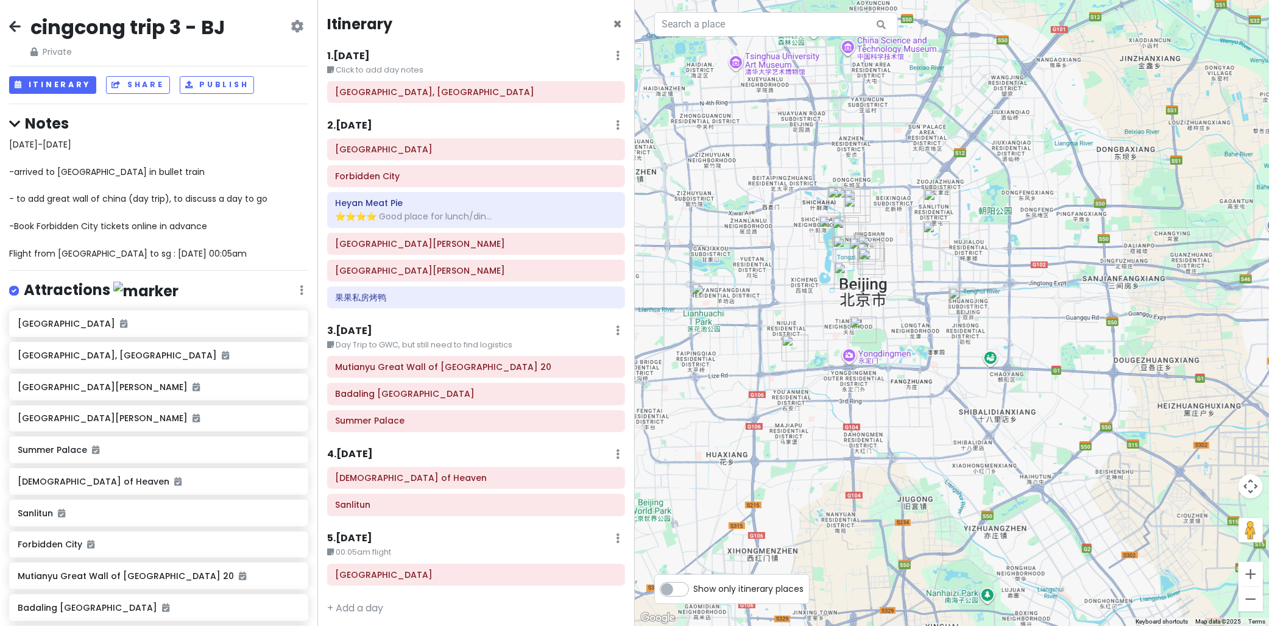
drag, startPoint x: 788, startPoint y: 183, endPoint x: 786, endPoint y: 197, distance: 14.1
click at [812, 196] on div at bounding box center [952, 313] width 635 height 626
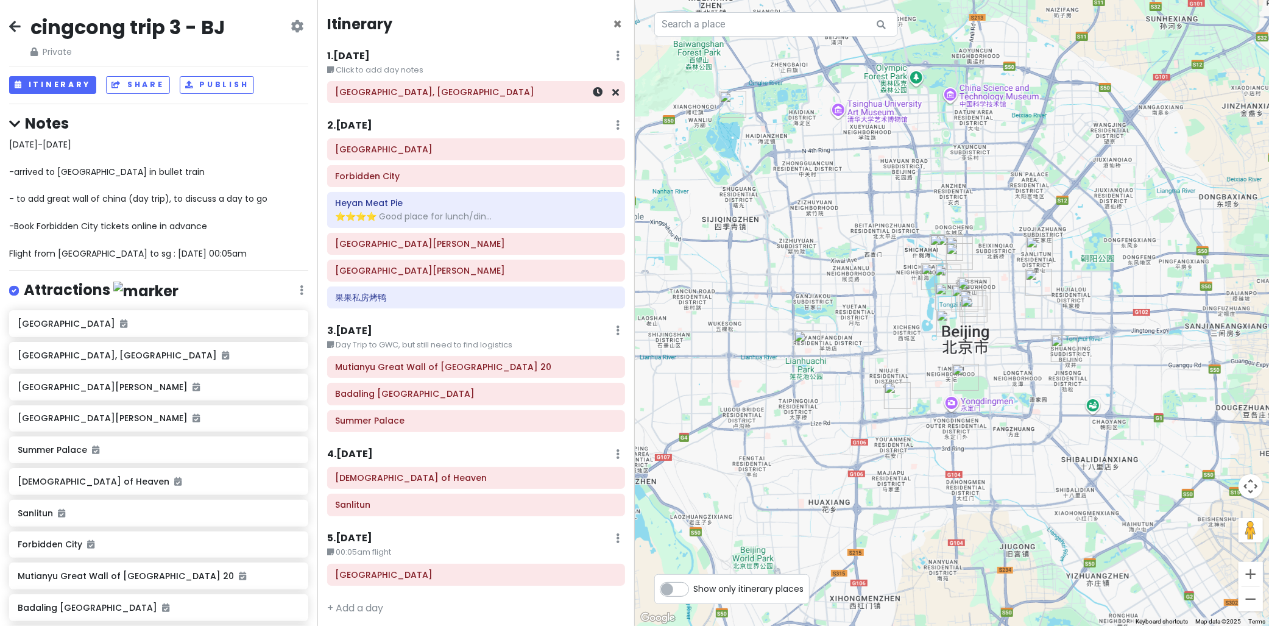
click at [390, 88] on h6 "Wangfujing Street, Beijing" at bounding box center [476, 91] width 281 height 11
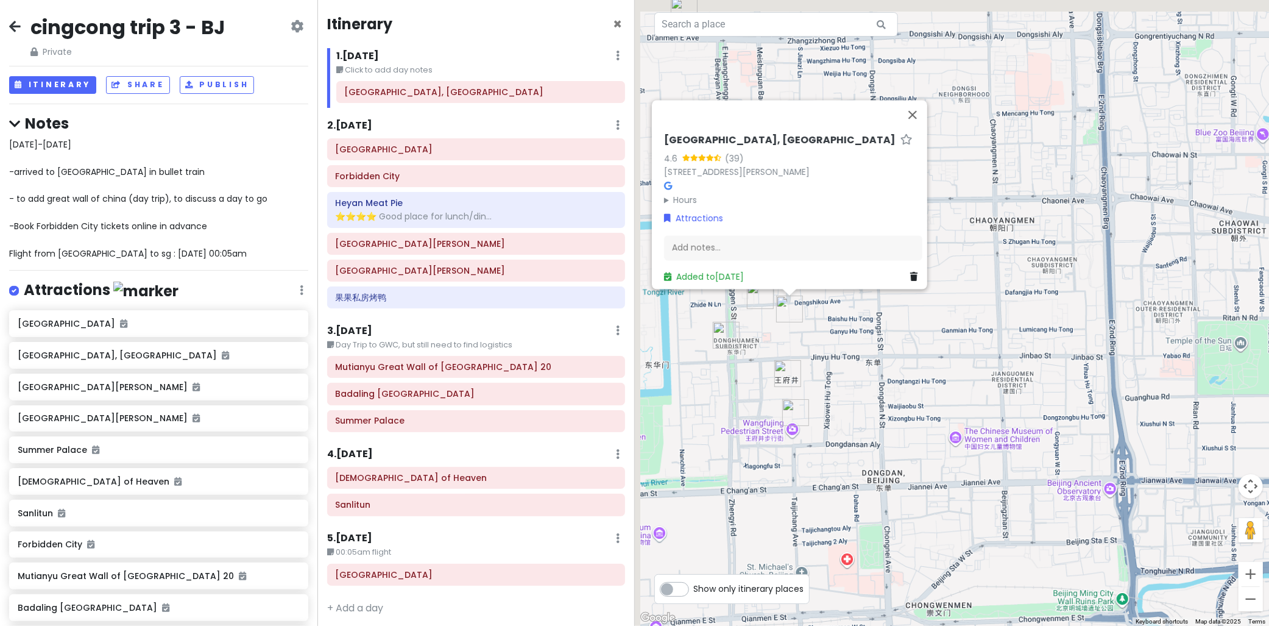
drag, startPoint x: 924, startPoint y: 339, endPoint x: 976, endPoint y: 369, distance: 60.3
click at [975, 370] on div "Wangfujing Street, Beijing 4.6 (39) 185, 李宁（王府井大街）东城区 China, 100006 Hours Monda…" at bounding box center [952, 313] width 635 height 626
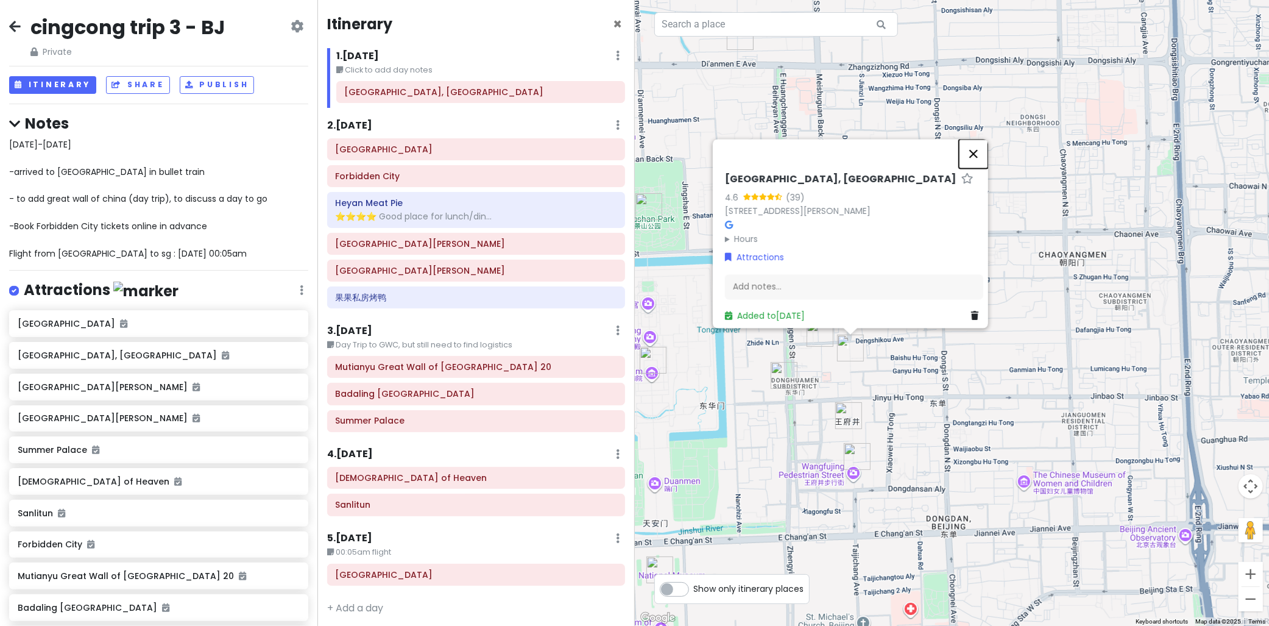
click at [977, 144] on button "Close" at bounding box center [973, 153] width 29 height 29
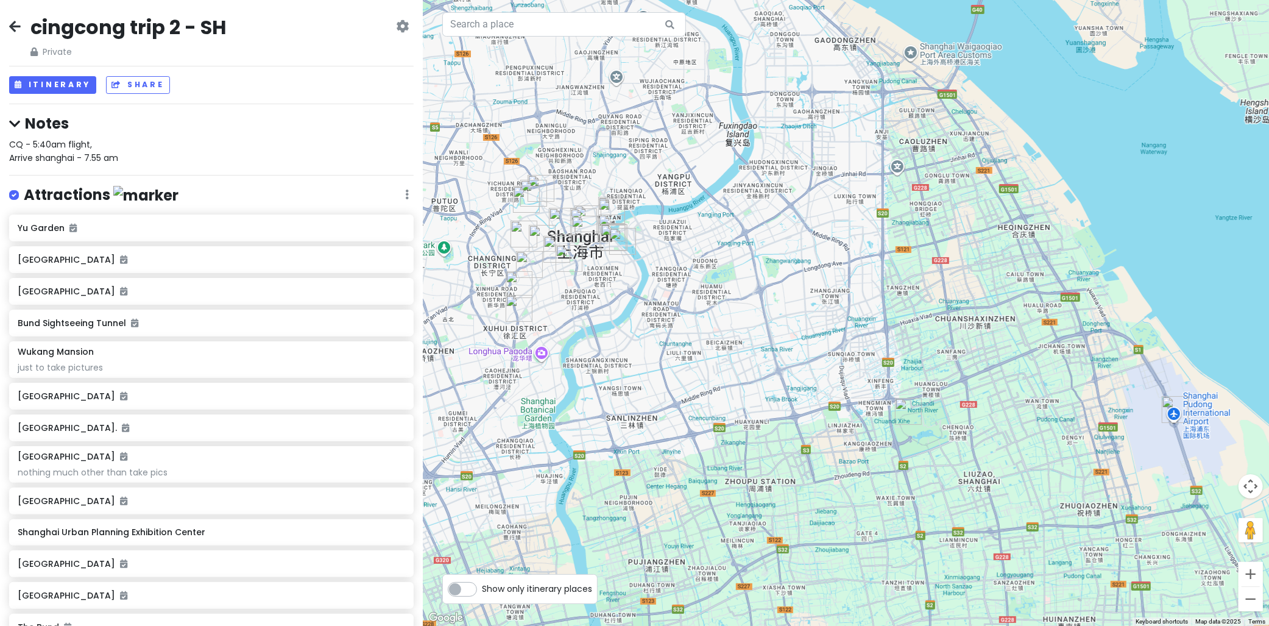
drag, startPoint x: 620, startPoint y: 277, endPoint x: 725, endPoint y: 300, distance: 107.3
click at [694, 319] on div at bounding box center [846, 313] width 846 height 626
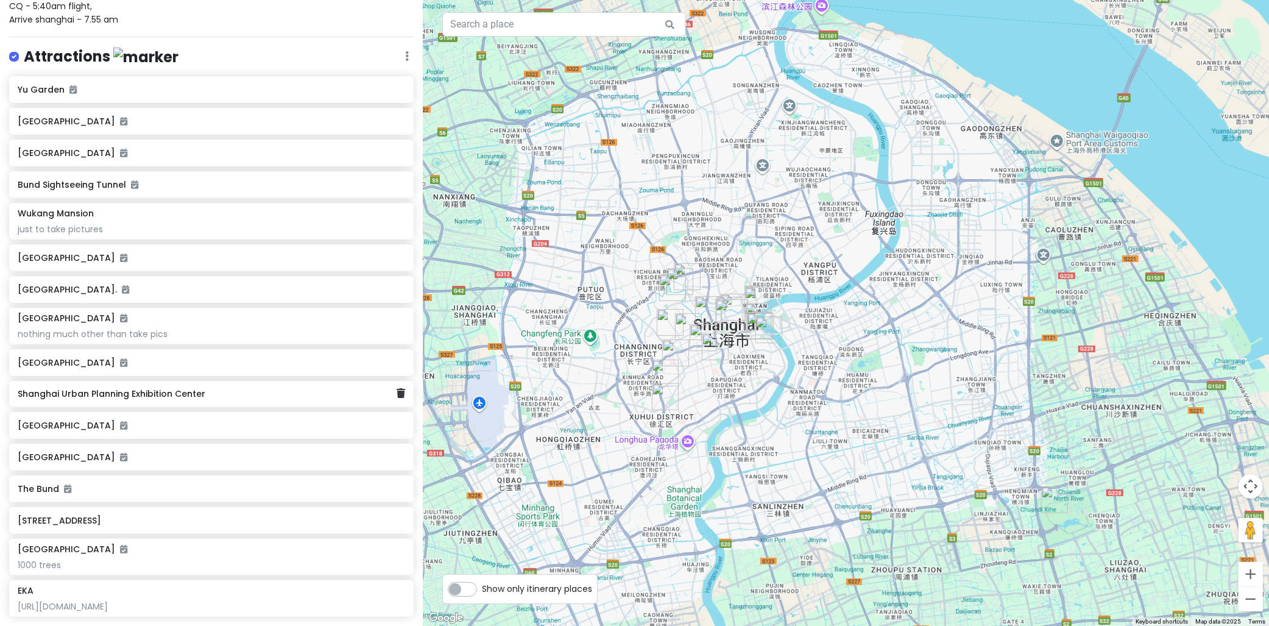
scroll to position [68, 0]
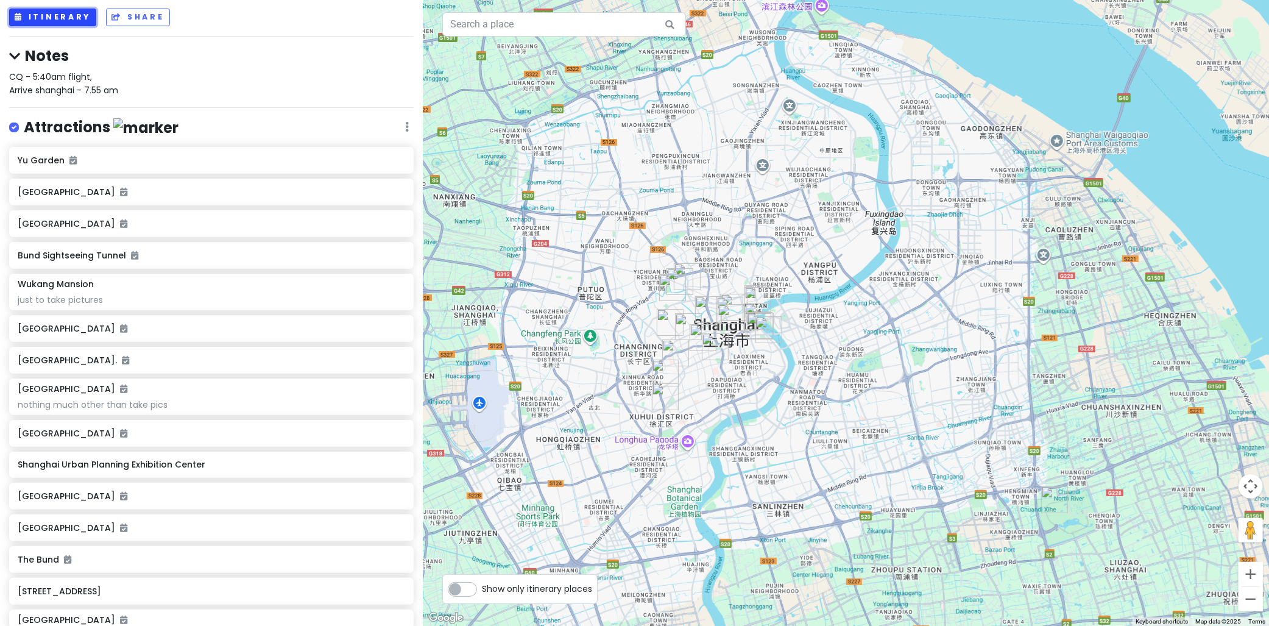
click at [64, 22] on button "Itinerary" at bounding box center [52, 18] width 87 height 18
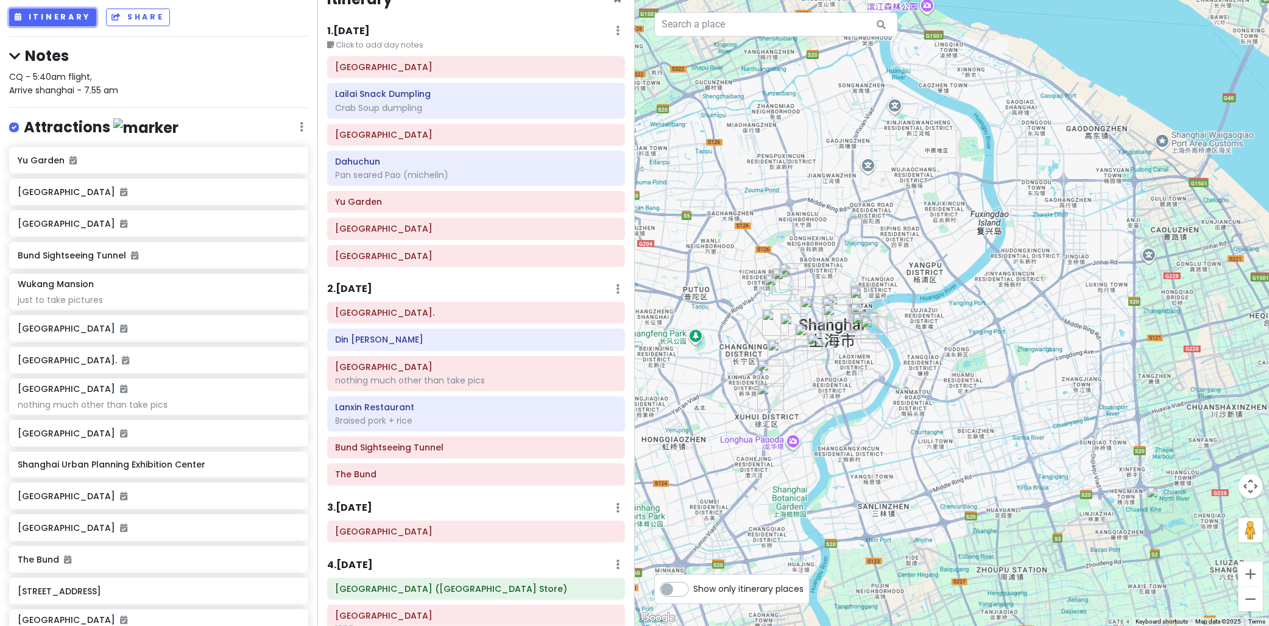
scroll to position [0, 0]
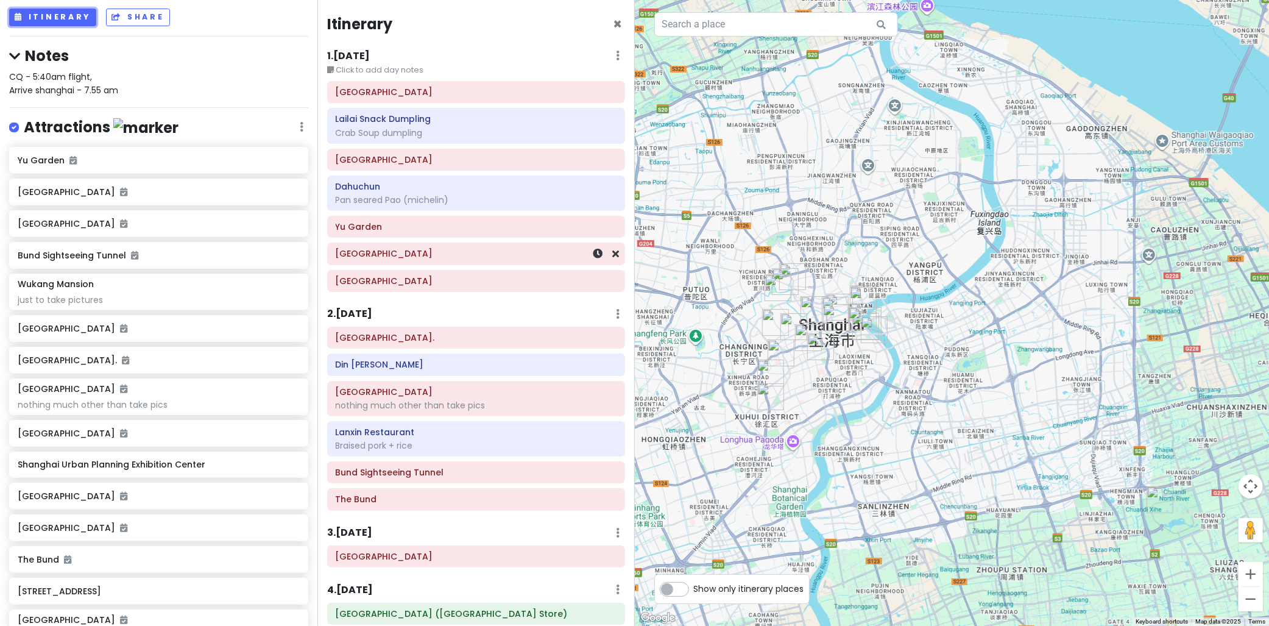
click at [410, 254] on h6 "[GEOGRAPHIC_DATA]" at bounding box center [476, 253] width 281 height 11
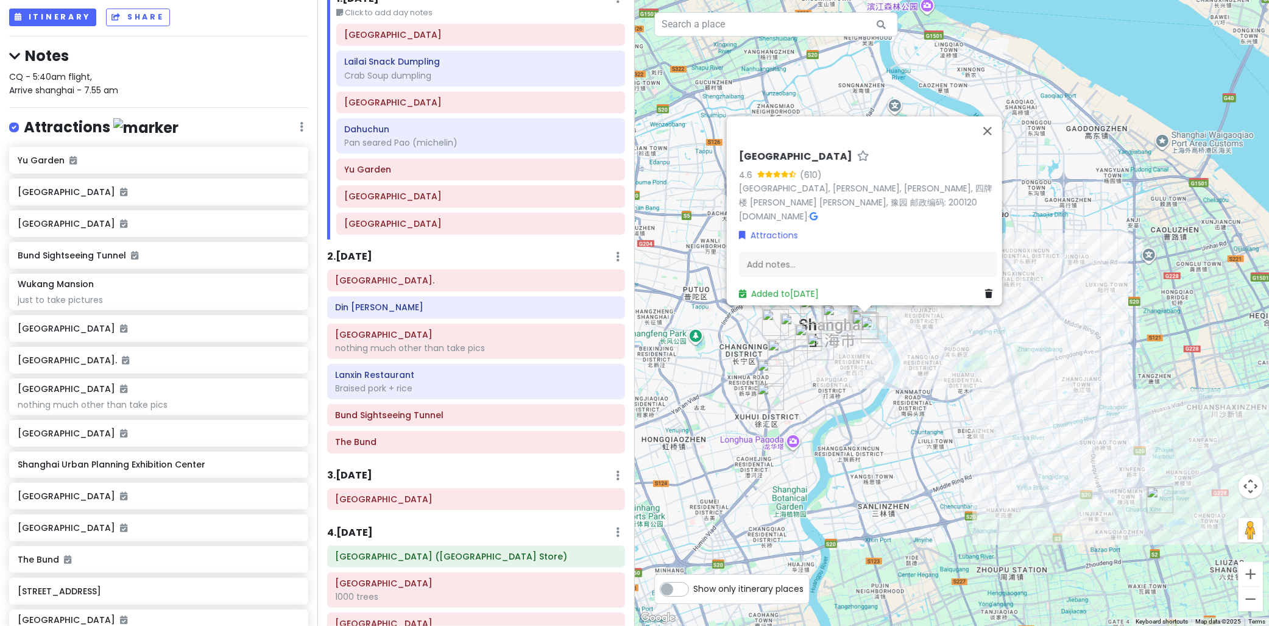
scroll to position [230, 0]
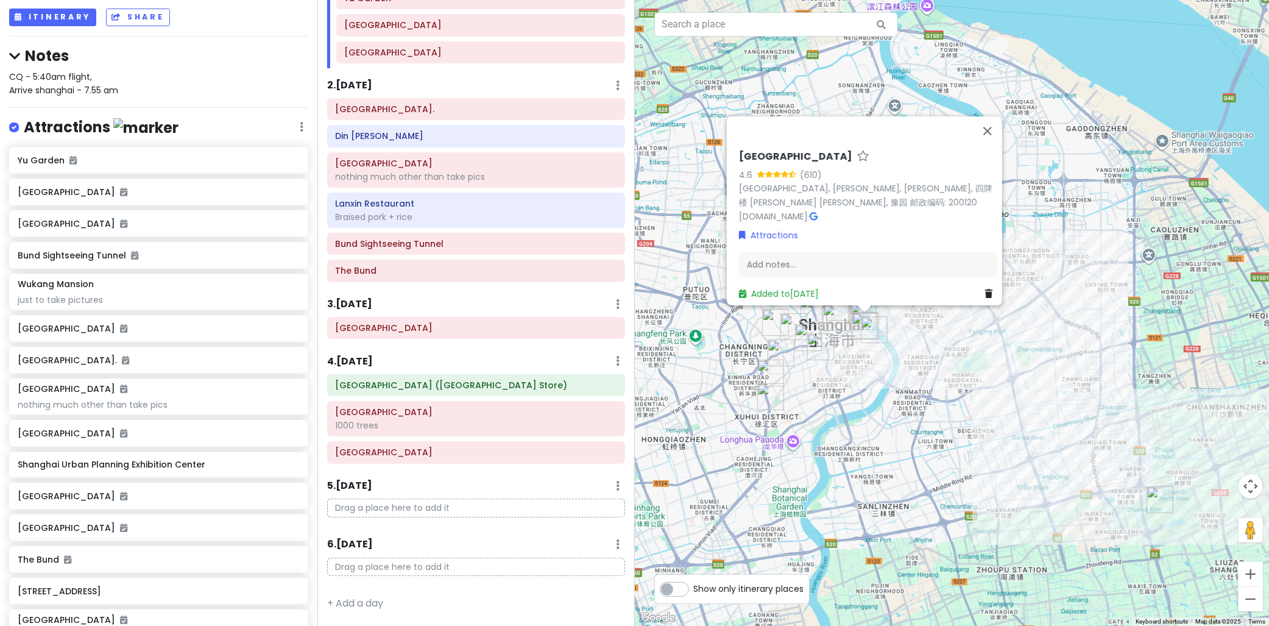
click at [616, 489] on icon at bounding box center [618, 486] width 4 height 10
click at [560, 549] on link "Delete Day" at bounding box center [581, 550] width 100 height 29
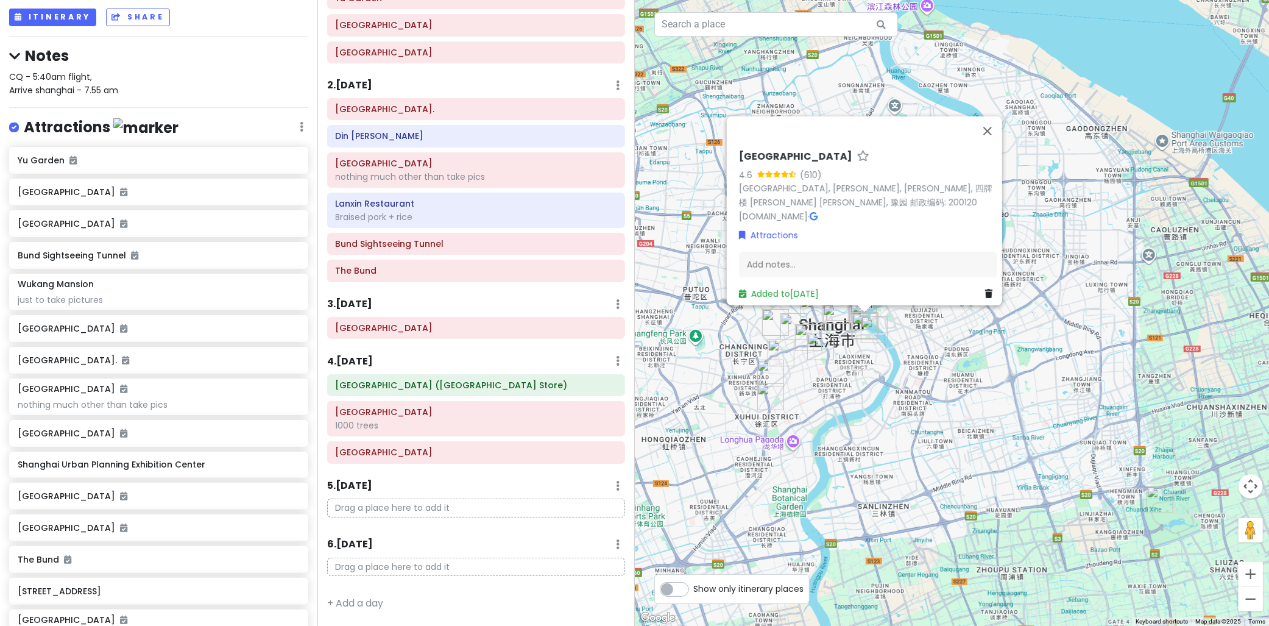
scroll to position [171, 0]
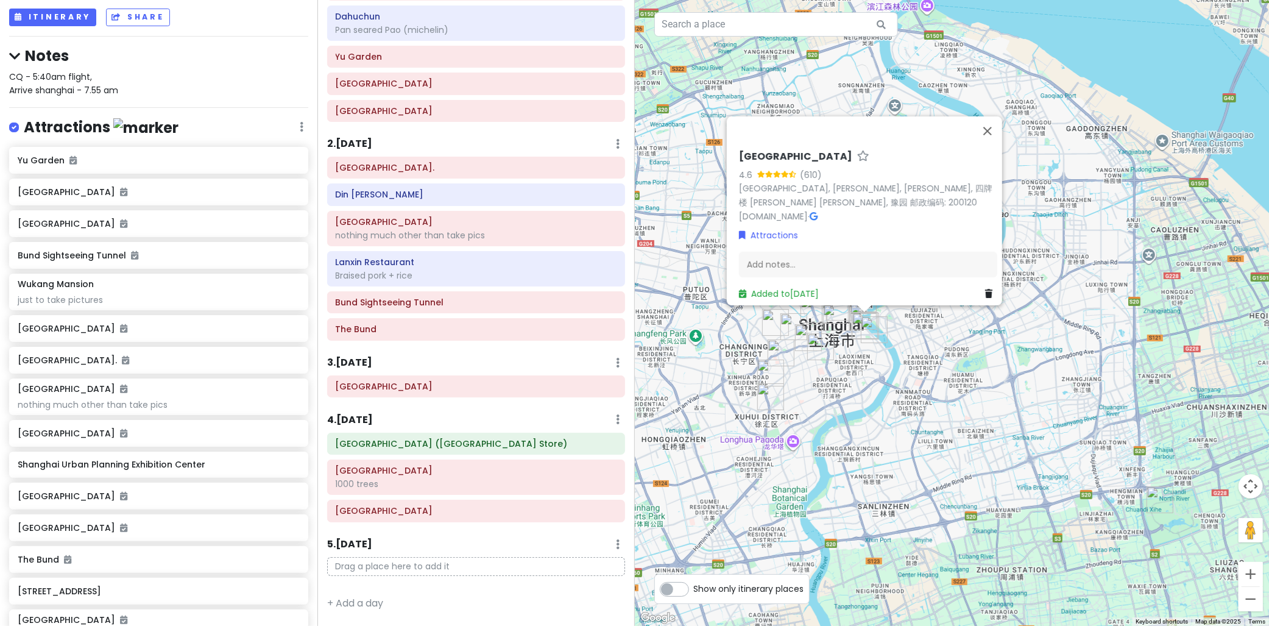
click at [607, 547] on div "5 . Fri 10/17 Add Day Notes Delete Day" at bounding box center [476, 547] width 298 height 21
click at [616, 543] on icon at bounding box center [618, 544] width 4 height 10
click at [582, 526] on link "Delete Day" at bounding box center [581, 517] width 100 height 29
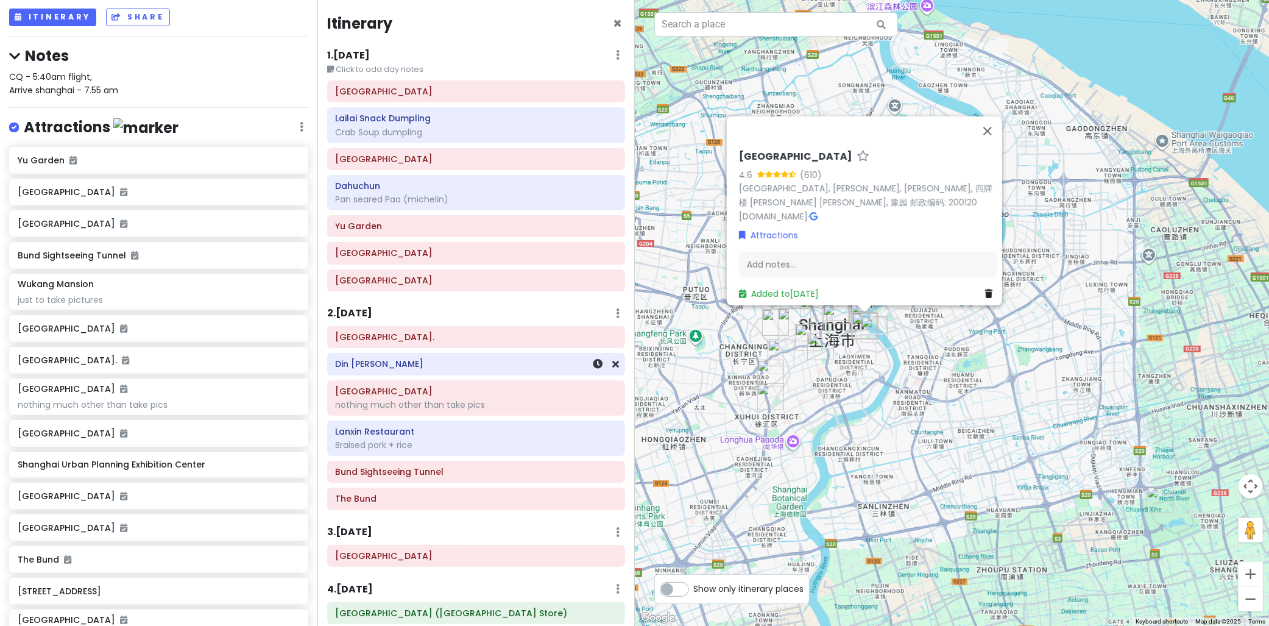
scroll to position [0, 0]
click at [996, 127] on button "Close" at bounding box center [987, 130] width 29 height 29
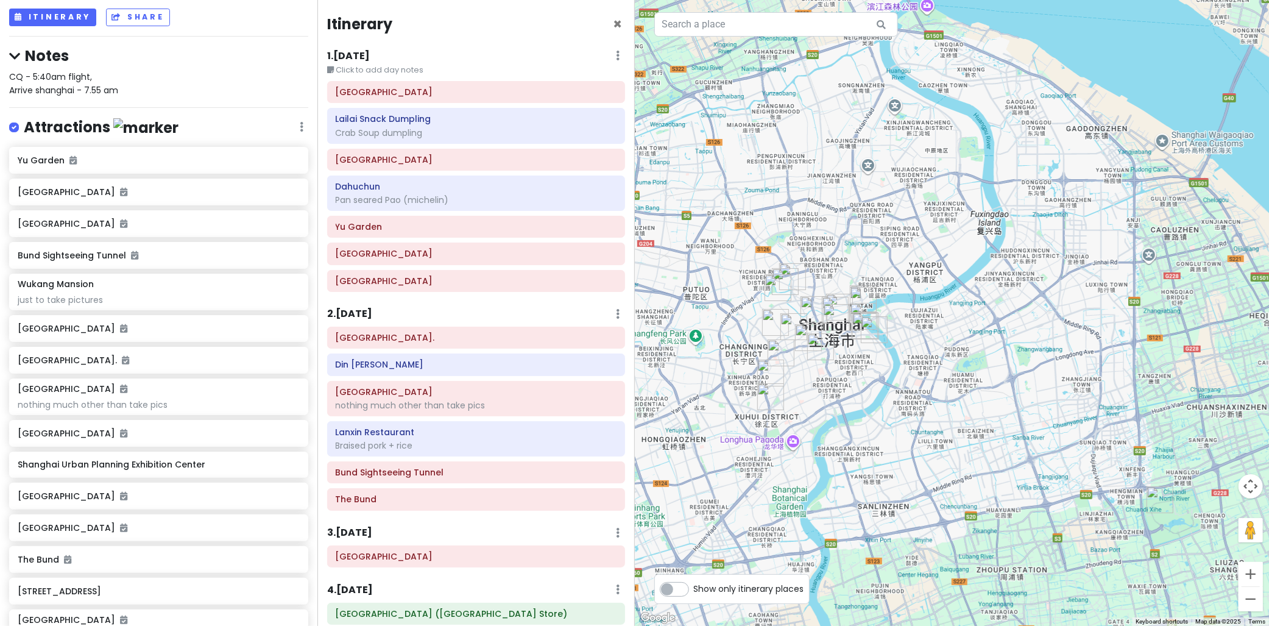
click at [407, 65] on small "Click to add day notes" at bounding box center [476, 70] width 298 height 12
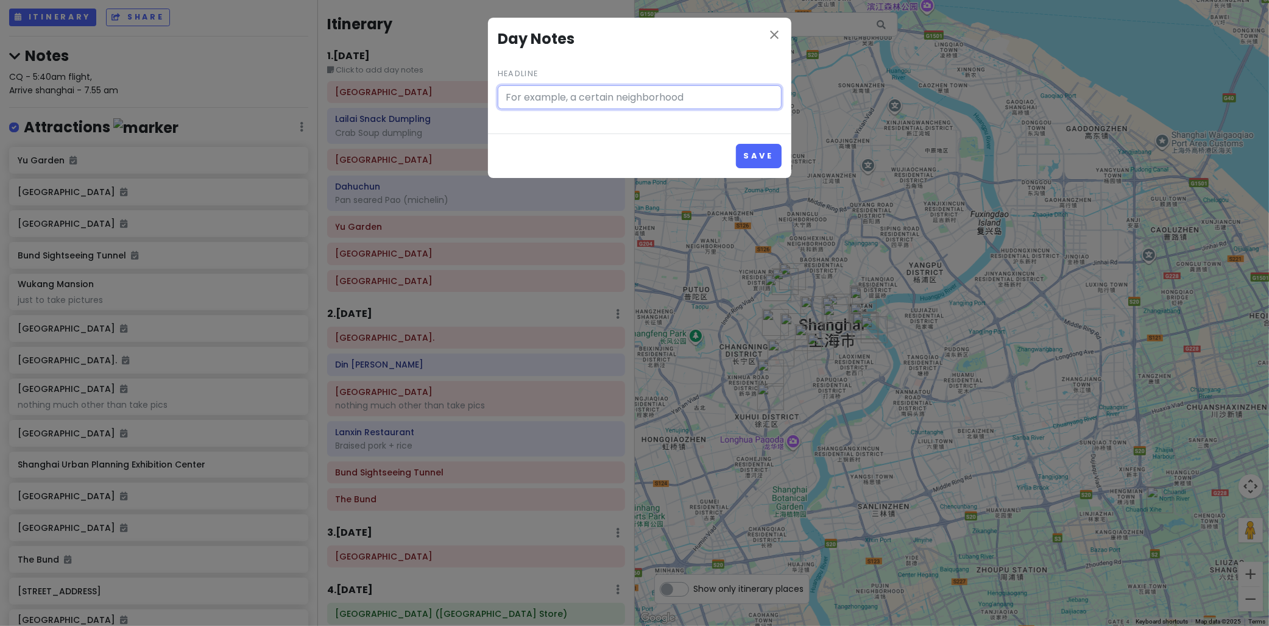
type input "Click to add day notes"
click at [775, 38] on icon "close" at bounding box center [774, 34] width 15 height 15
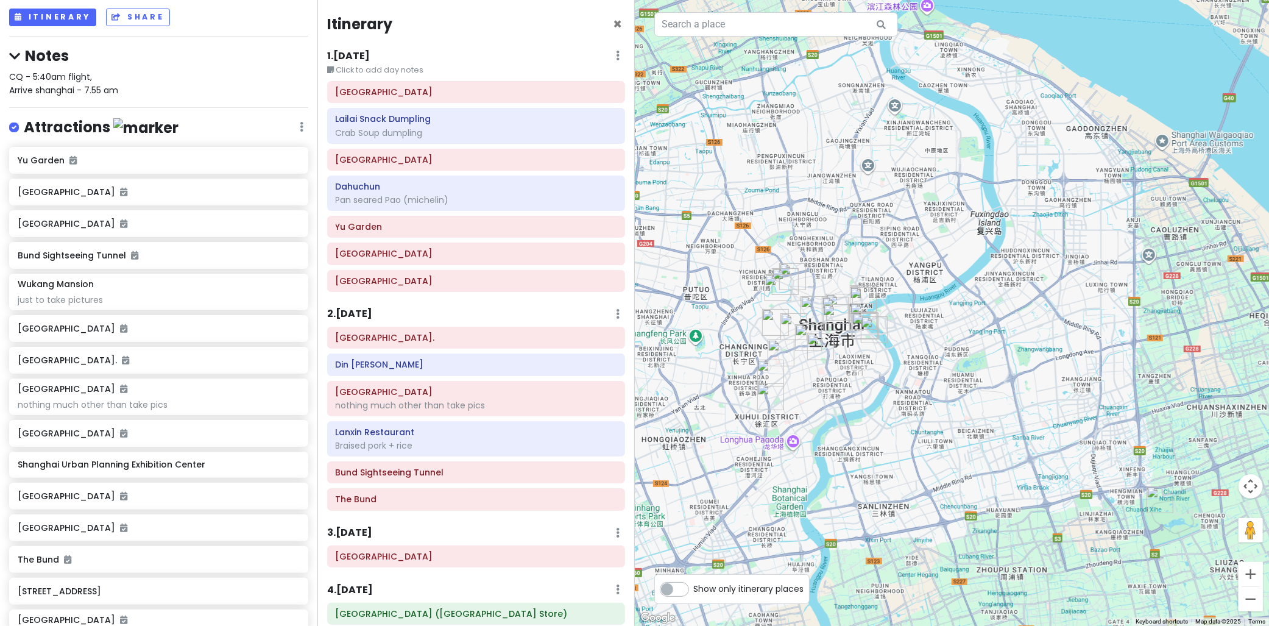
click at [368, 53] on h6 "1 . Mon 10/13" at bounding box center [348, 56] width 43 height 13
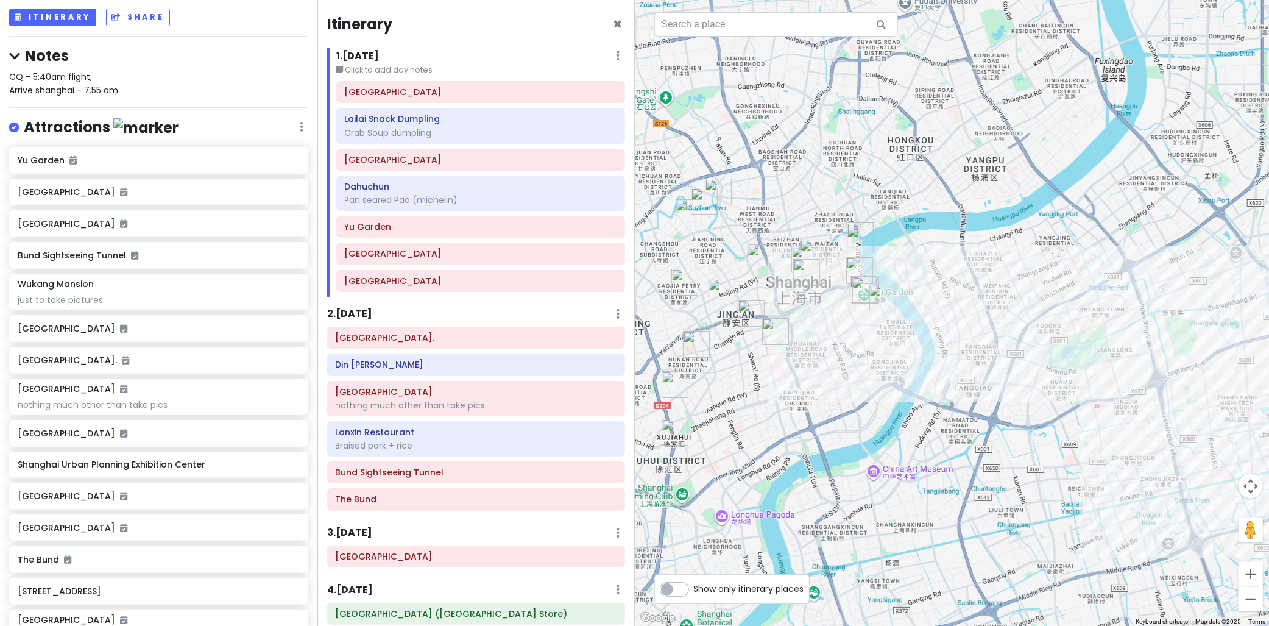
drag, startPoint x: 922, startPoint y: 235, endPoint x: 941, endPoint y: 239, distance: 19.5
click at [941, 239] on div at bounding box center [952, 313] width 635 height 626
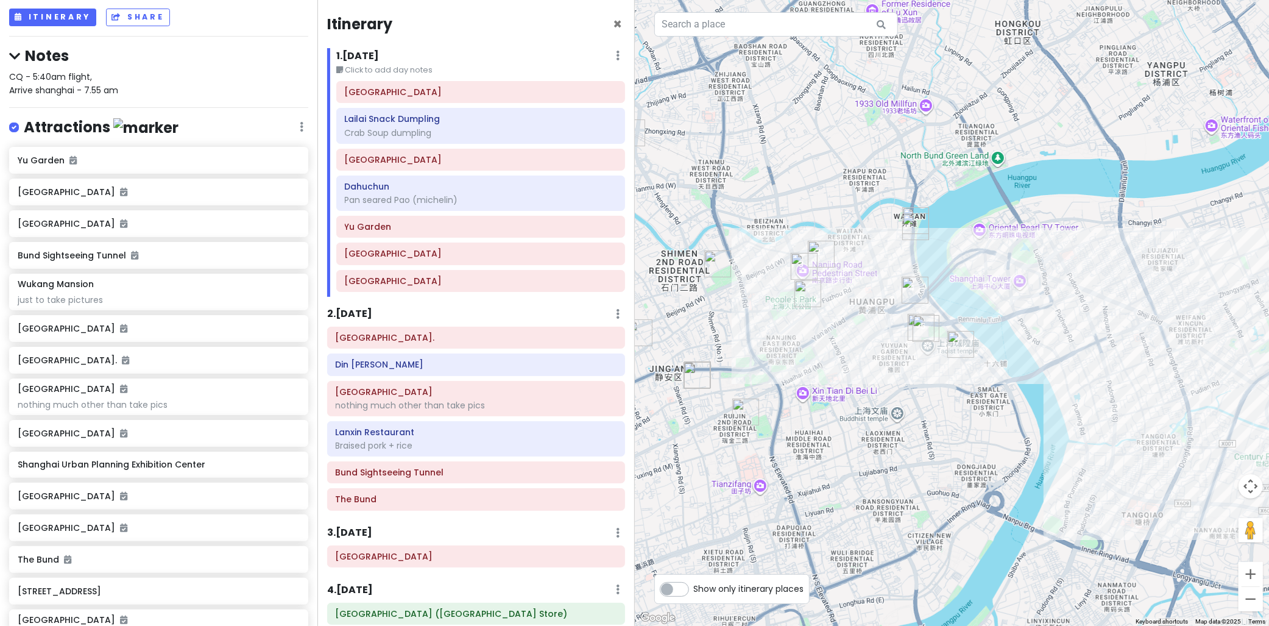
drag, startPoint x: 827, startPoint y: 260, endPoint x: 891, endPoint y: 249, distance: 65.6
click at [891, 249] on div at bounding box center [952, 313] width 635 height 626
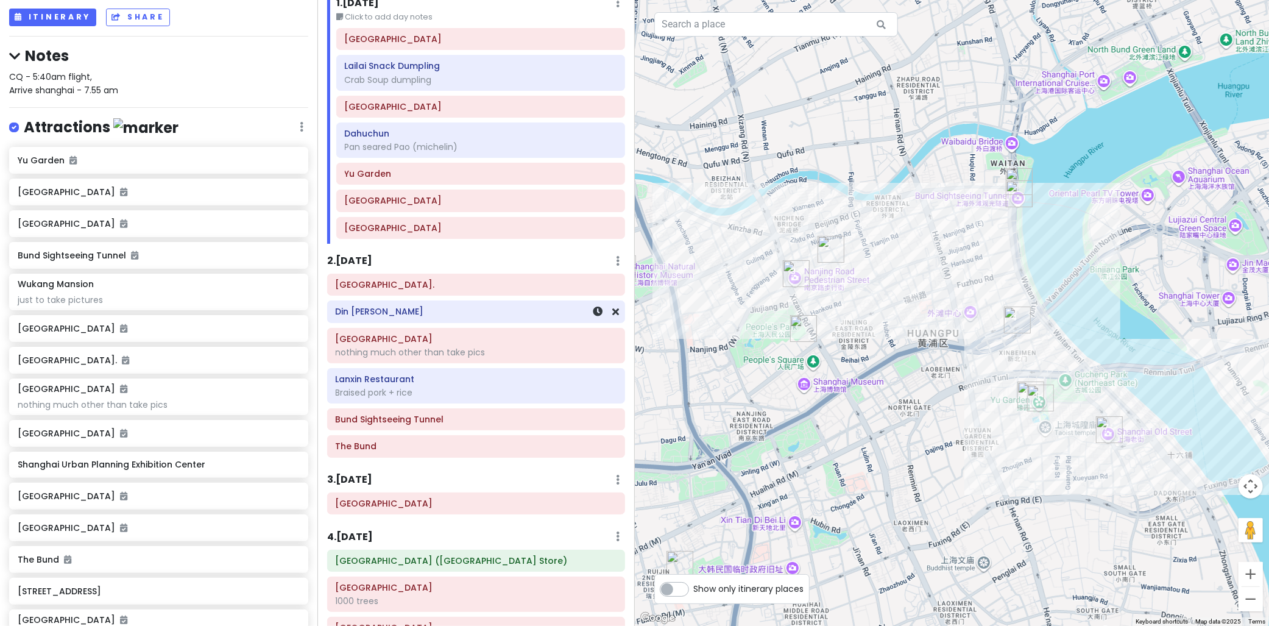
scroll to position [44, 0]
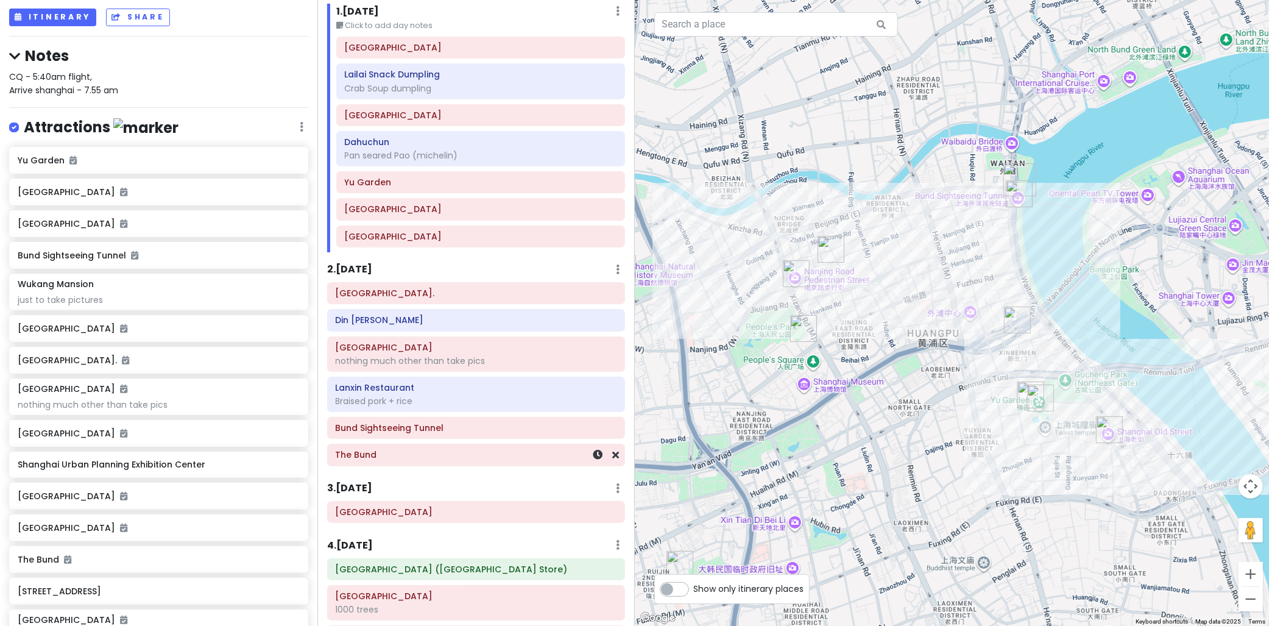
click at [534, 450] on h6 "The Bund" at bounding box center [476, 454] width 281 height 11
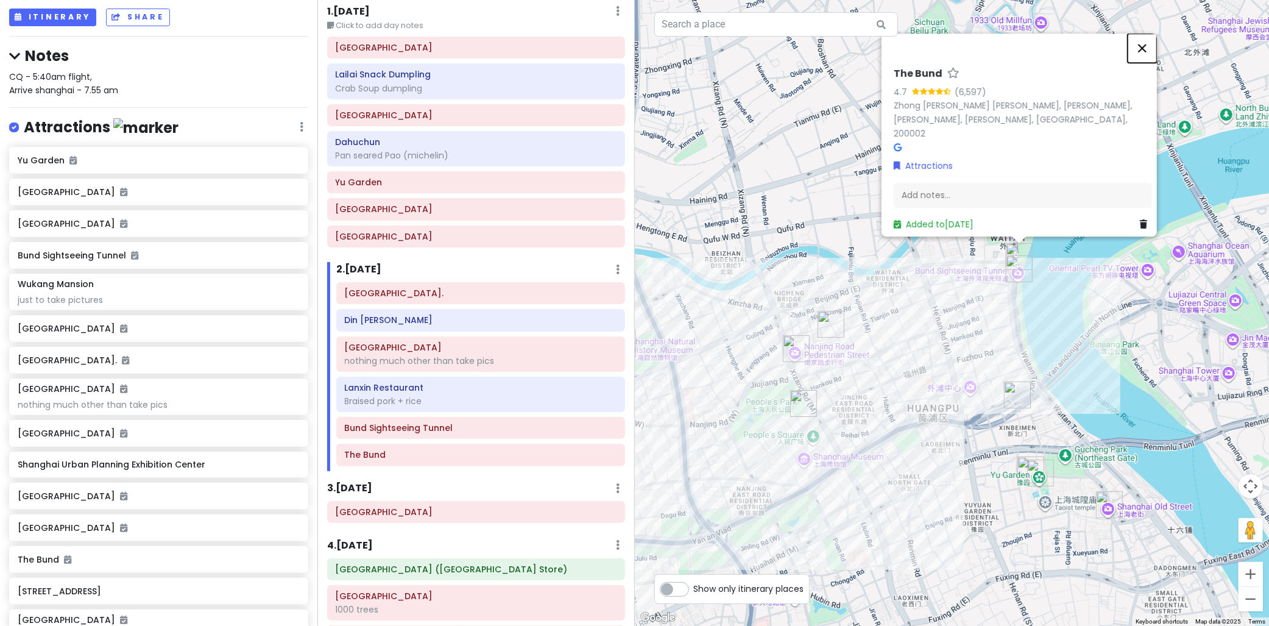
click at [1156, 53] on button "Close" at bounding box center [1141, 48] width 29 height 29
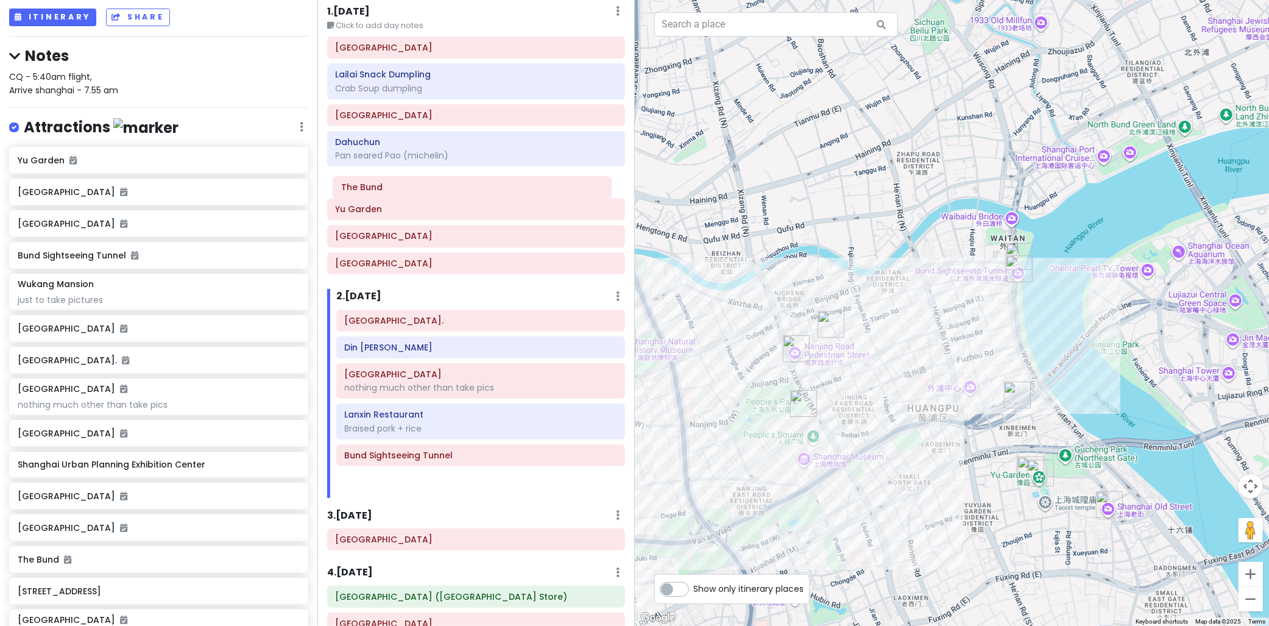
drag, startPoint x: 378, startPoint y: 461, endPoint x: 373, endPoint y: 191, distance: 269.3
click at [373, 191] on div "Itinerary × 1 . Mon 10/13 Edit Day Notes Delete Day Click to add day notes Shan…" at bounding box center [475, 313] width 317 height 626
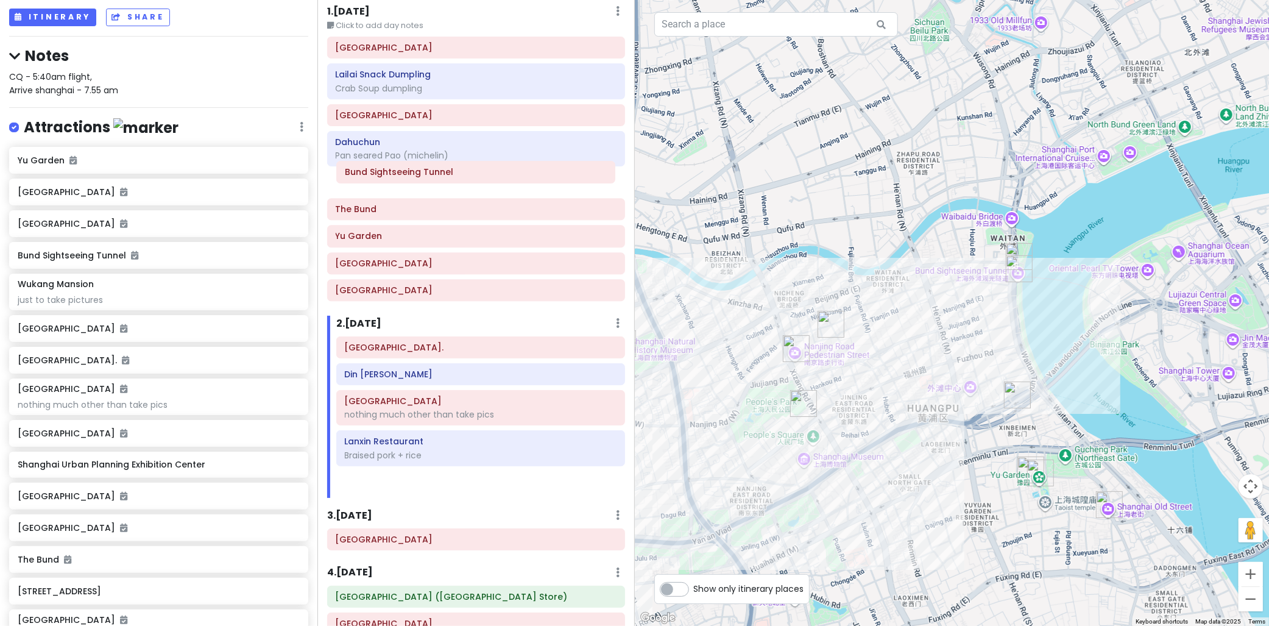
drag, startPoint x: 402, startPoint y: 463, endPoint x: 393, endPoint y: 191, distance: 272.4
click at [393, 191] on div "Itinerary × 1 . Mon 10/13 Edit Day Notes Delete Day Click to add day notes Shan…" at bounding box center [475, 313] width 317 height 626
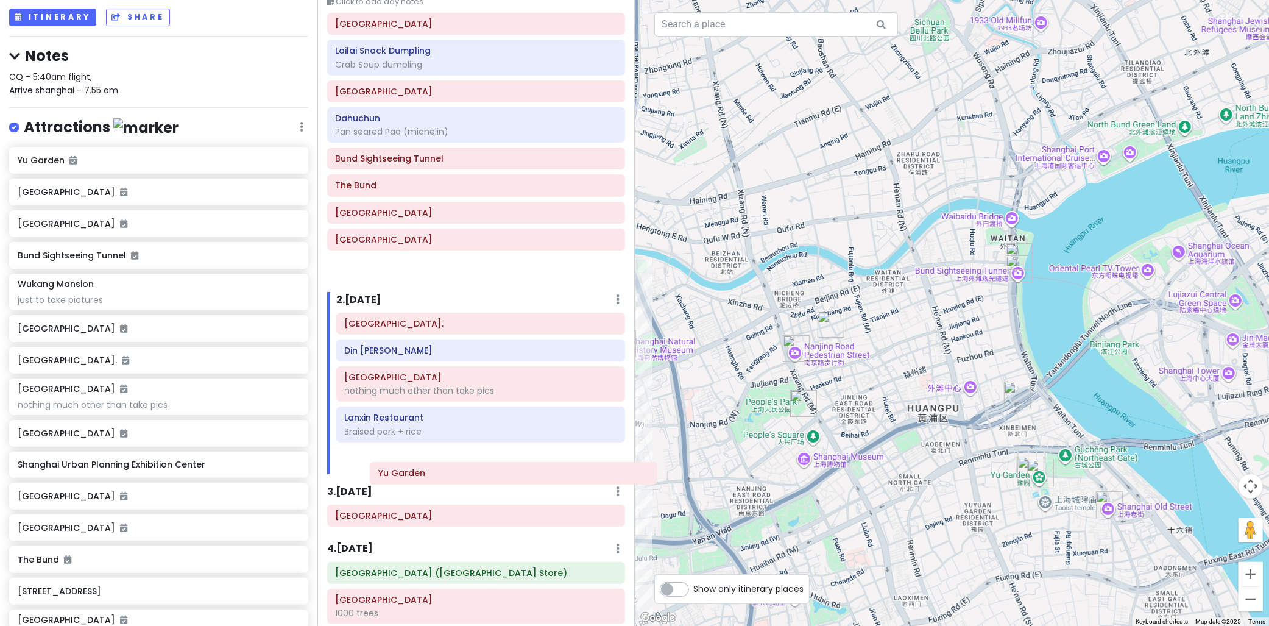
scroll to position [71, 0]
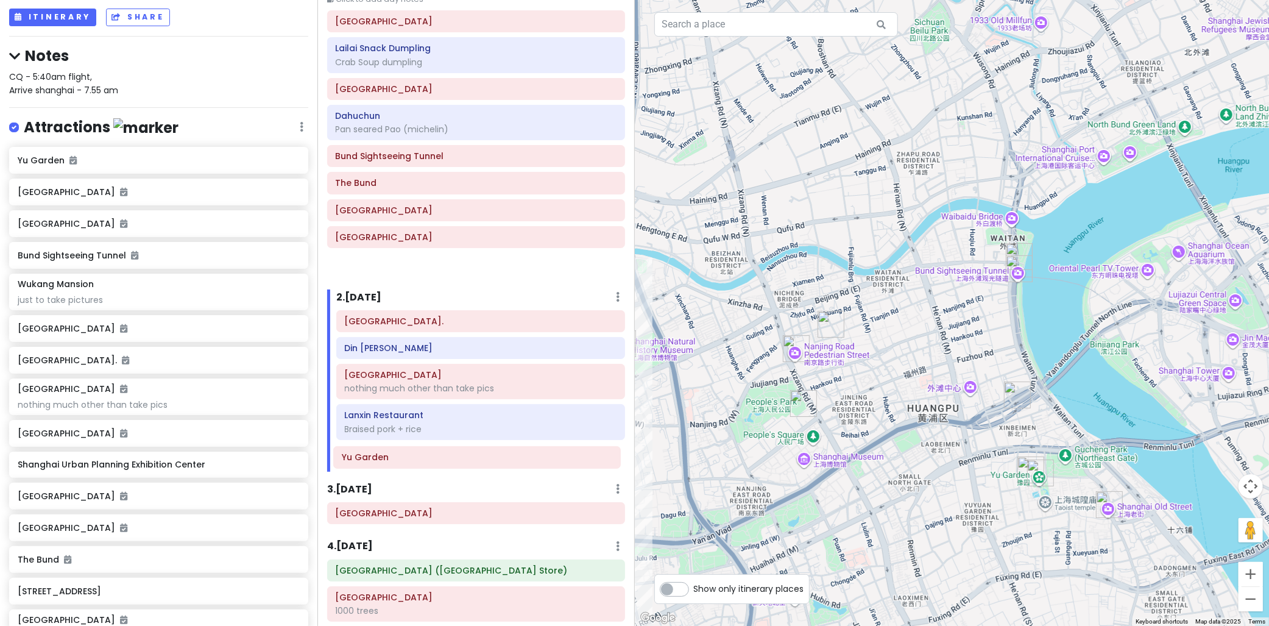
drag, startPoint x: 352, startPoint y: 236, endPoint x: 364, endPoint y: 446, distance: 209.9
click at [364, 446] on div "Itinerary × 1 . Mon 10/13 Edit Day Notes Delete Day Click to add day notes Shan…" at bounding box center [475, 313] width 317 height 626
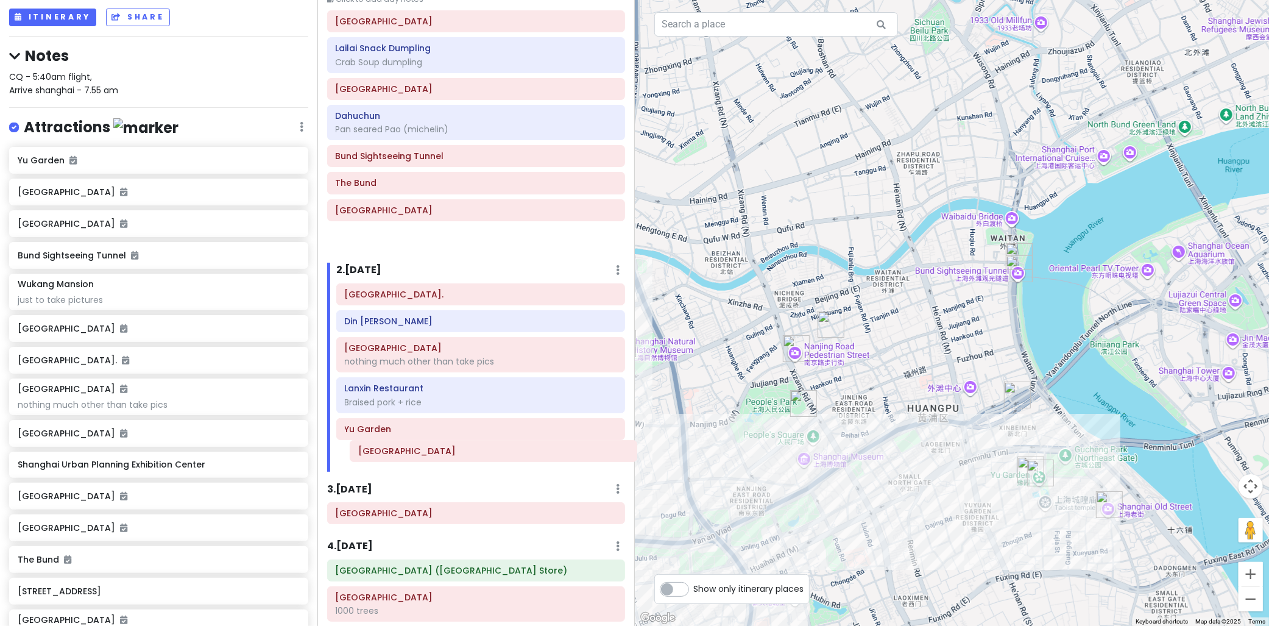
drag, startPoint x: 361, startPoint y: 210, endPoint x: 378, endPoint y: 449, distance: 239.4
click at [378, 448] on div "Itinerary × 1 . Mon 10/13 Edit Day Notes Delete Day Click to add day notes Shan…" at bounding box center [475, 313] width 317 height 626
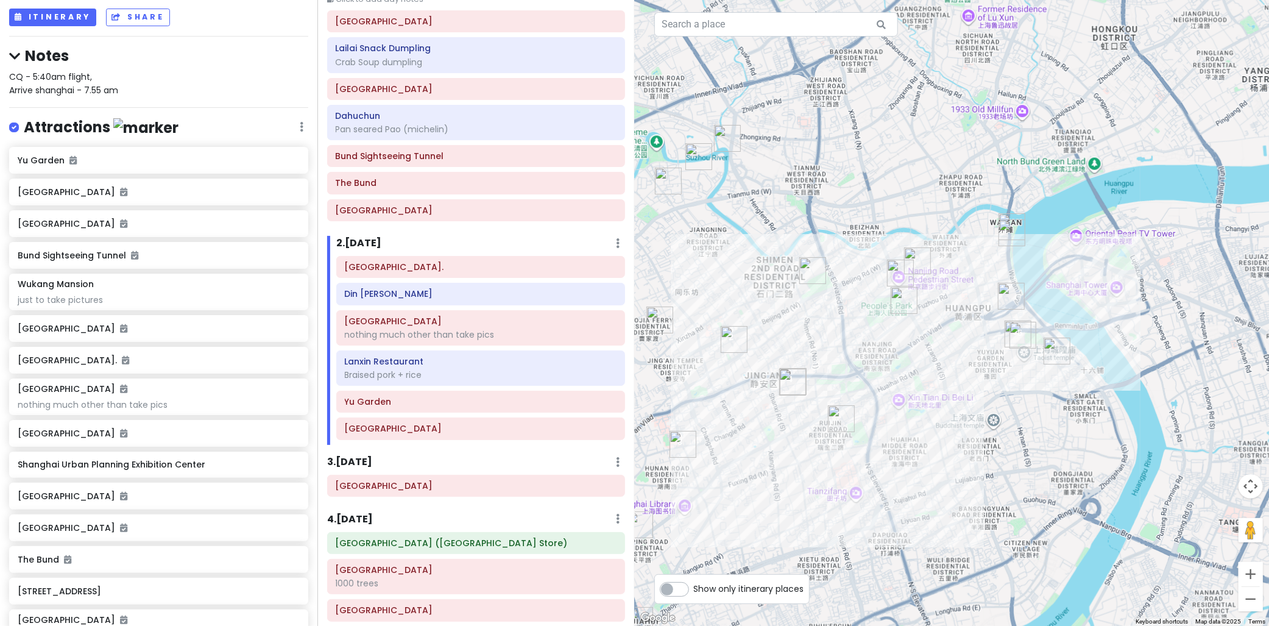
drag, startPoint x: 806, startPoint y: 356, endPoint x: 849, endPoint y: 319, distance: 57.0
click at [849, 318] on div at bounding box center [952, 313] width 635 height 626
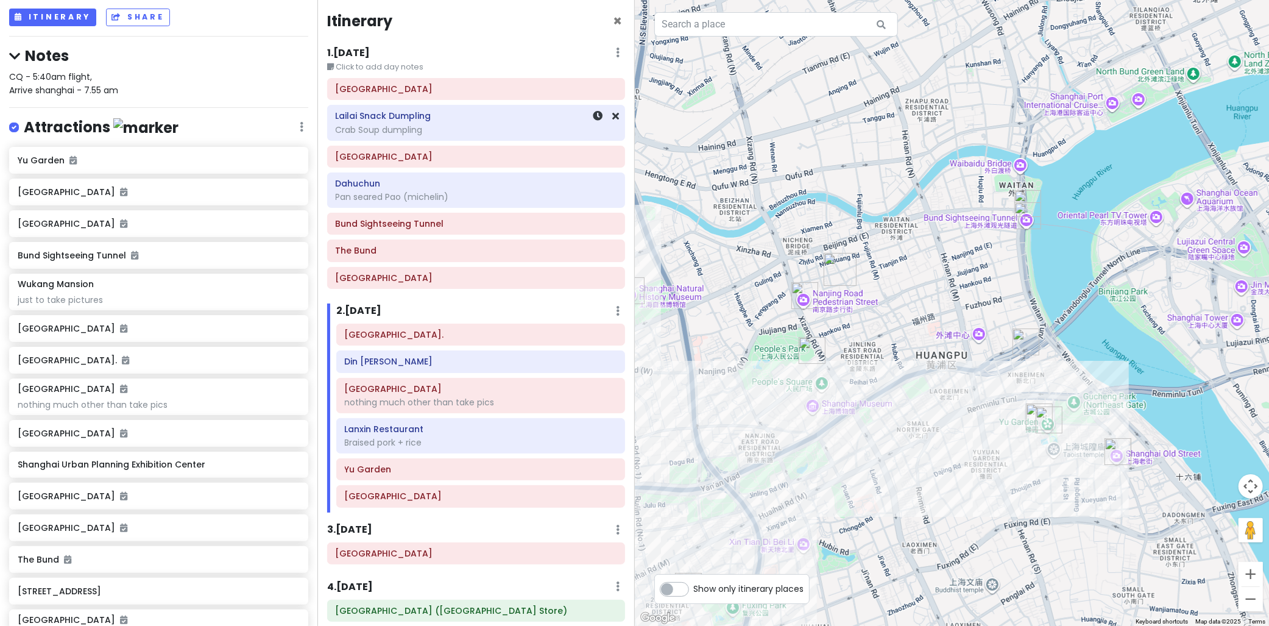
scroll to position [0, 0]
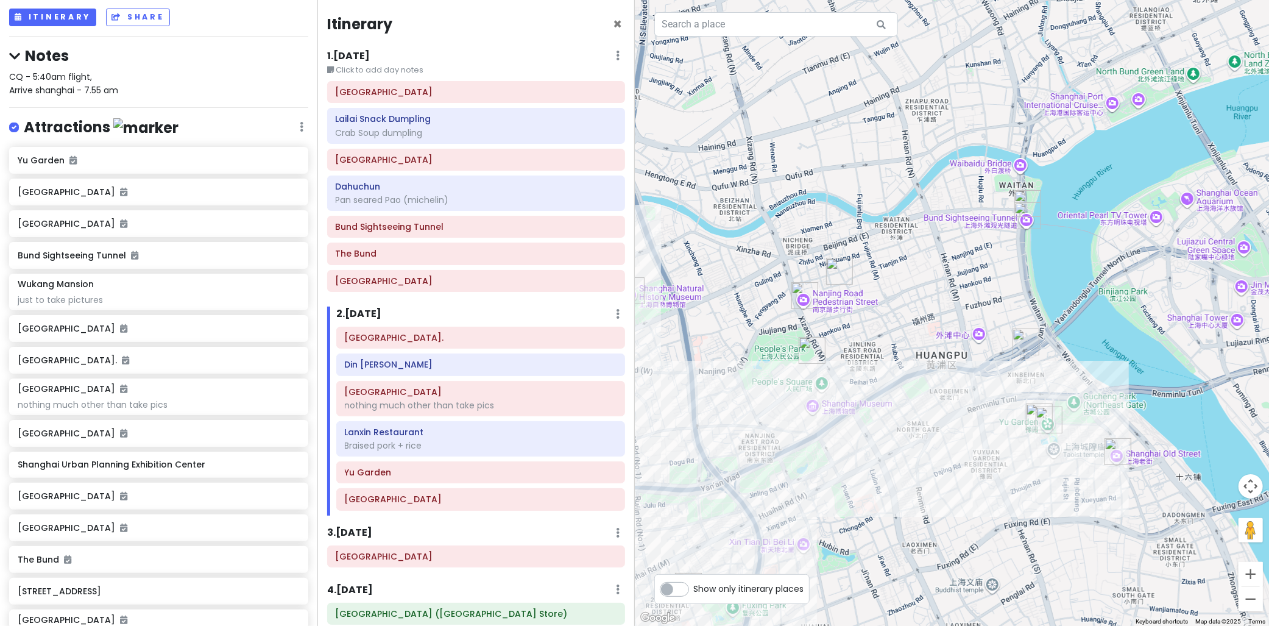
click at [410, 54] on div "1 . Mon 10/13 Edit Day Notes Delete Day" at bounding box center [476, 58] width 298 height 21
click at [367, 55] on h6 "1 . Mon 10/13" at bounding box center [348, 56] width 43 height 13
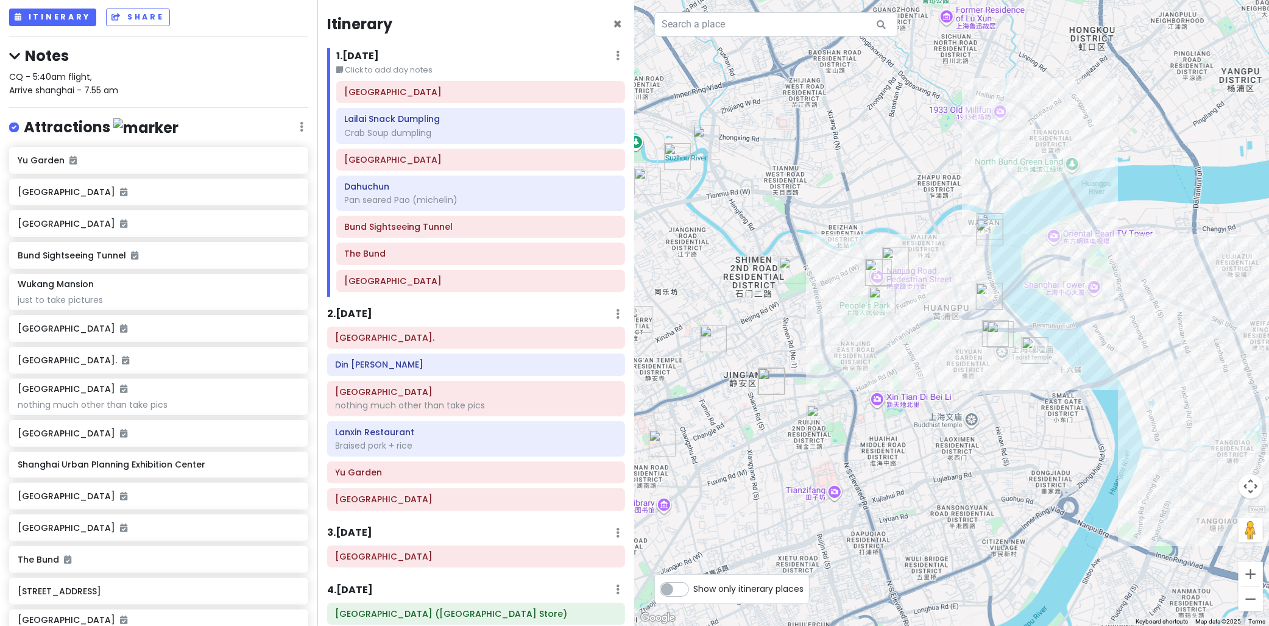
drag, startPoint x: 1066, startPoint y: 253, endPoint x: 942, endPoint y: 268, distance: 125.2
click at [942, 267] on div at bounding box center [952, 313] width 635 height 626
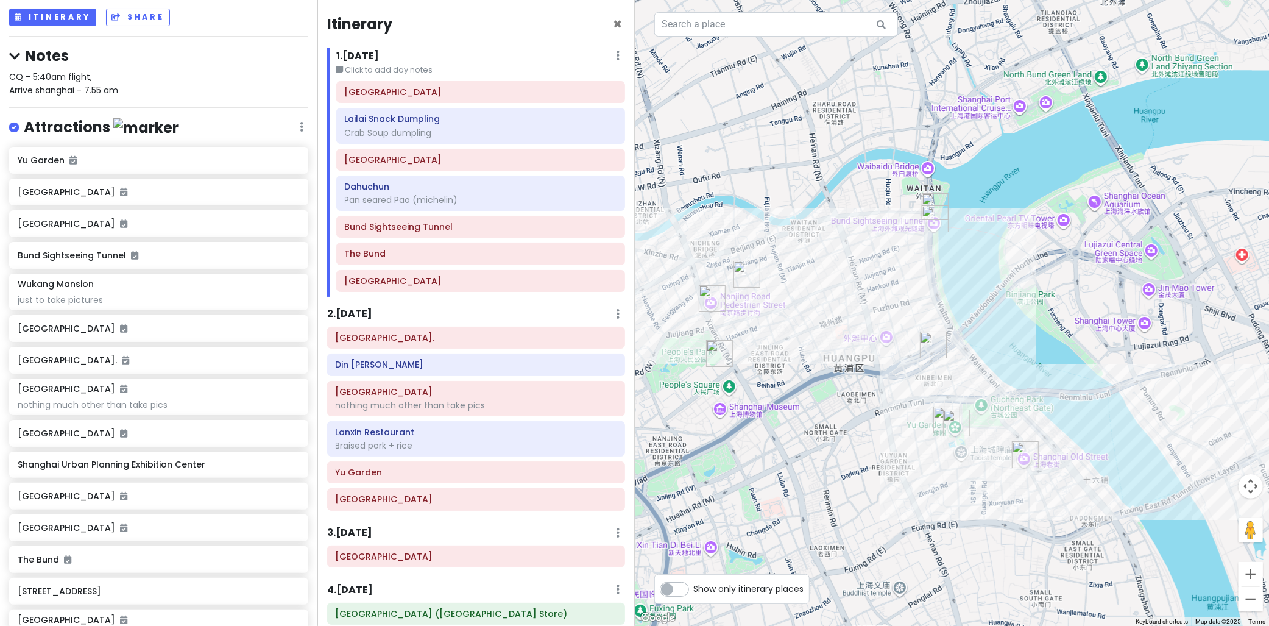
drag, startPoint x: 1036, startPoint y: 192, endPoint x: 1096, endPoint y: 196, distance: 60.5
click at [1096, 197] on div at bounding box center [952, 313] width 635 height 626
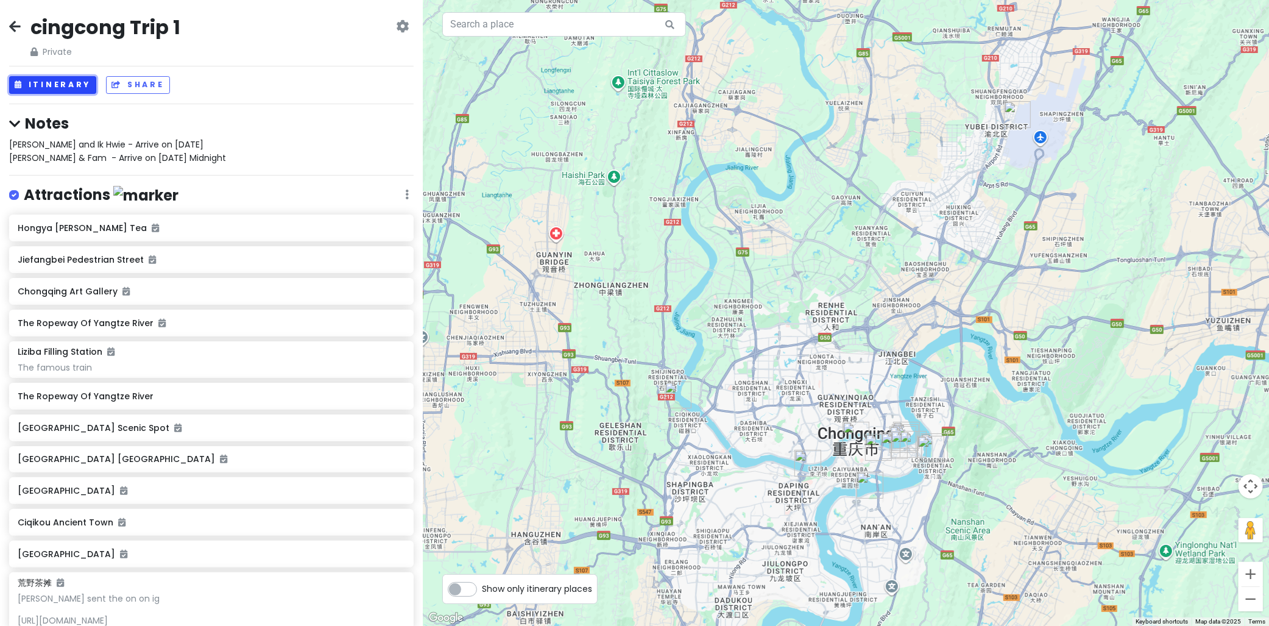
click at [52, 77] on button "Itinerary" at bounding box center [52, 85] width 87 height 18
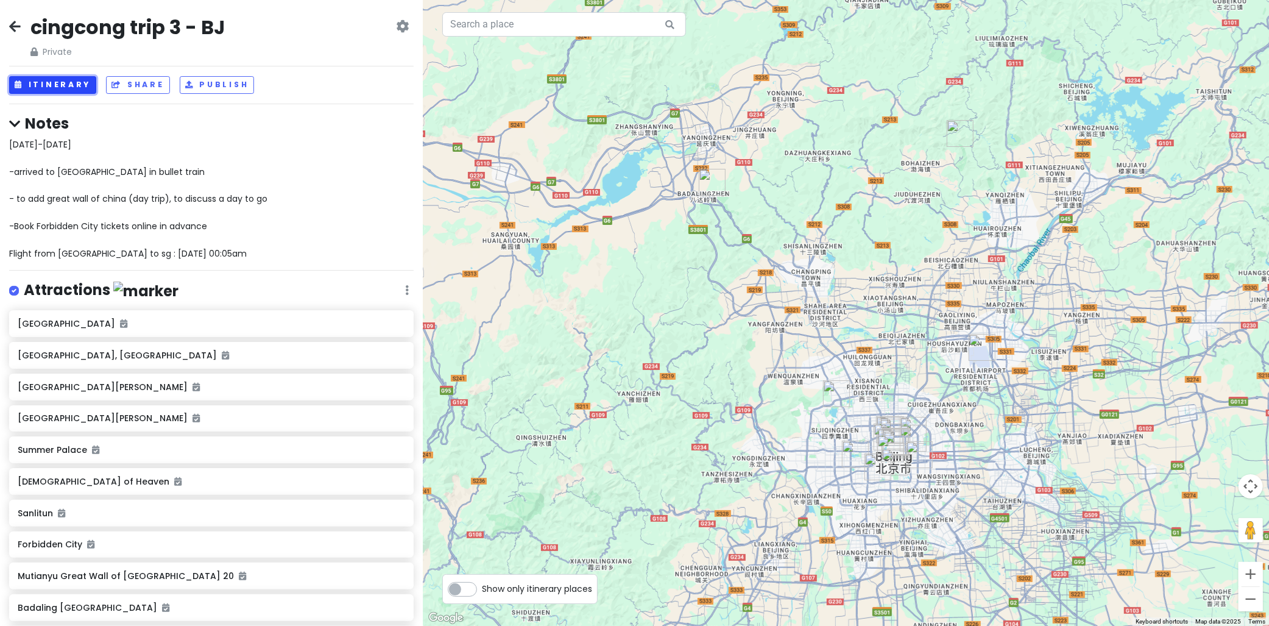
click at [70, 83] on button "Itinerary" at bounding box center [52, 85] width 87 height 18
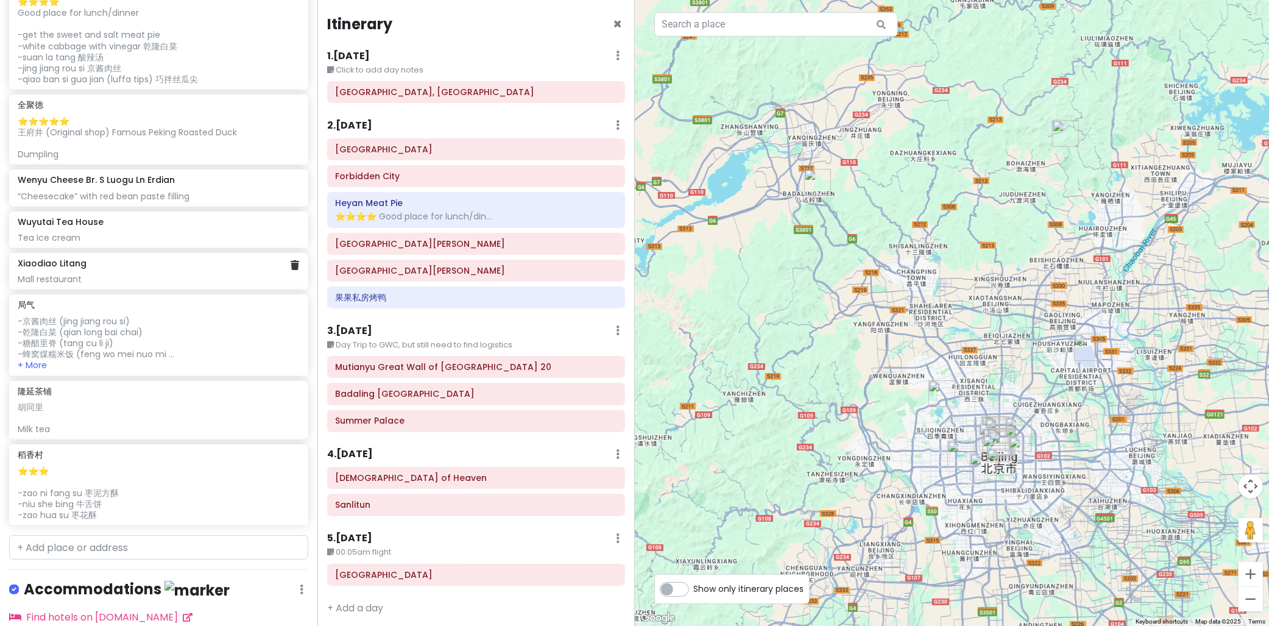
scroll to position [1082, 0]
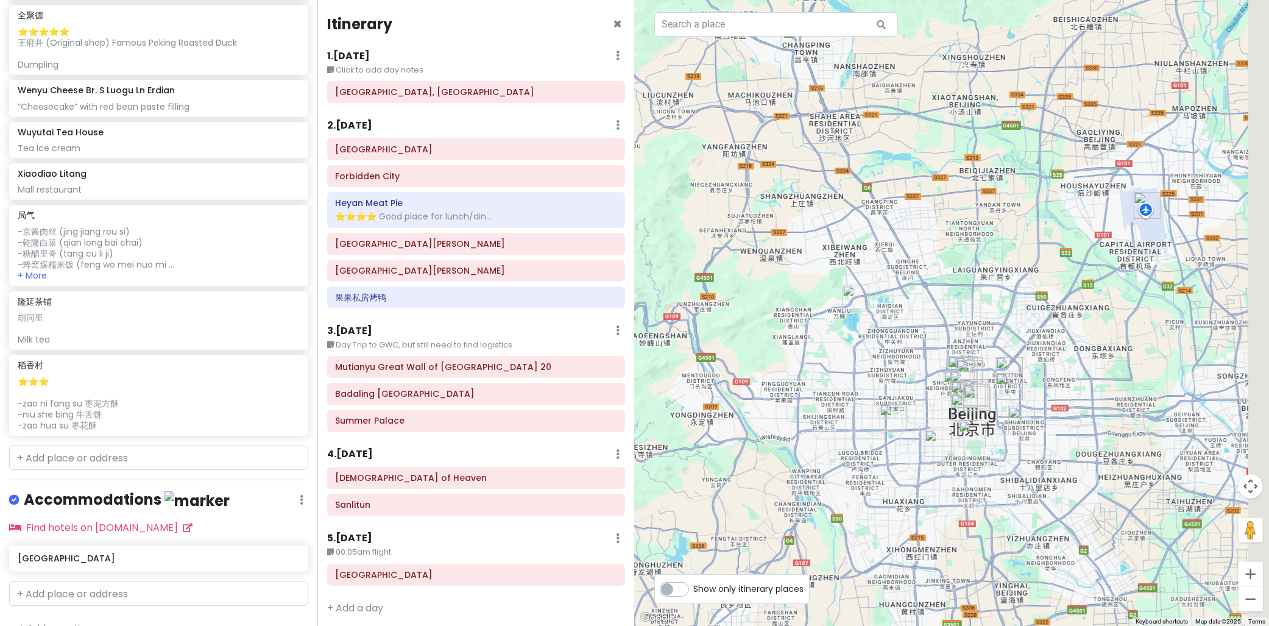
drag, startPoint x: 1088, startPoint y: 355, endPoint x: 1001, endPoint y: 294, distance: 106.3
click at [1027, 264] on div at bounding box center [952, 313] width 635 height 626
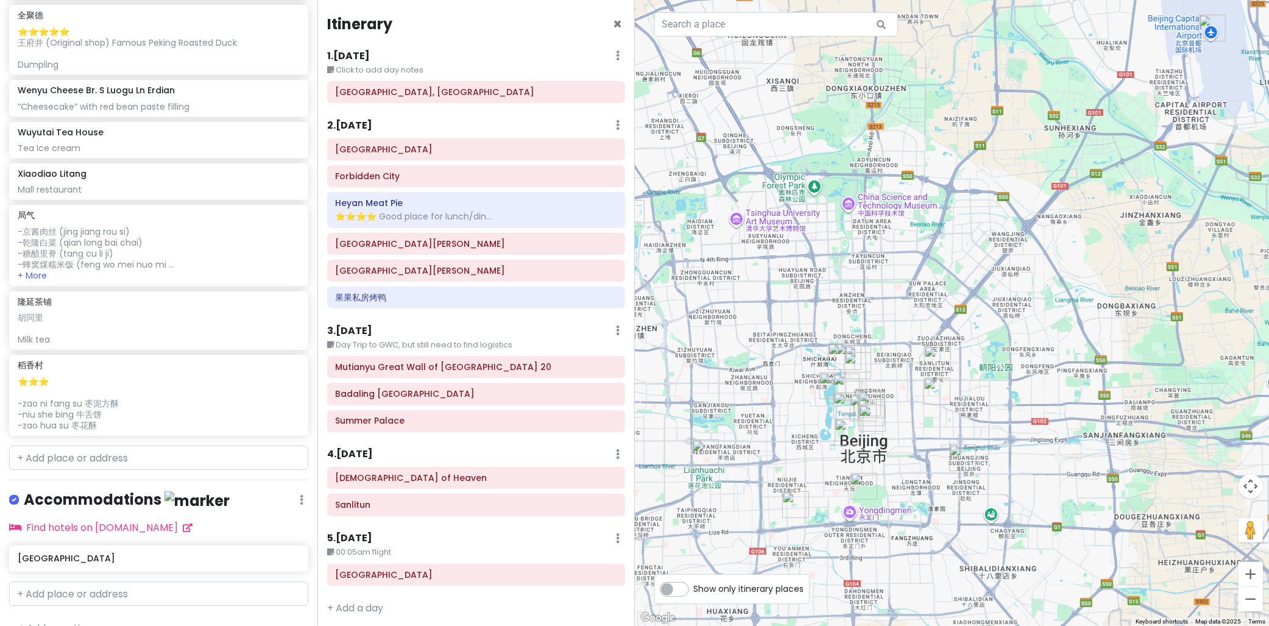
drag, startPoint x: 859, startPoint y: 240, endPoint x: 909, endPoint y: 185, distance: 74.6
click at [920, 179] on div at bounding box center [952, 313] width 635 height 626
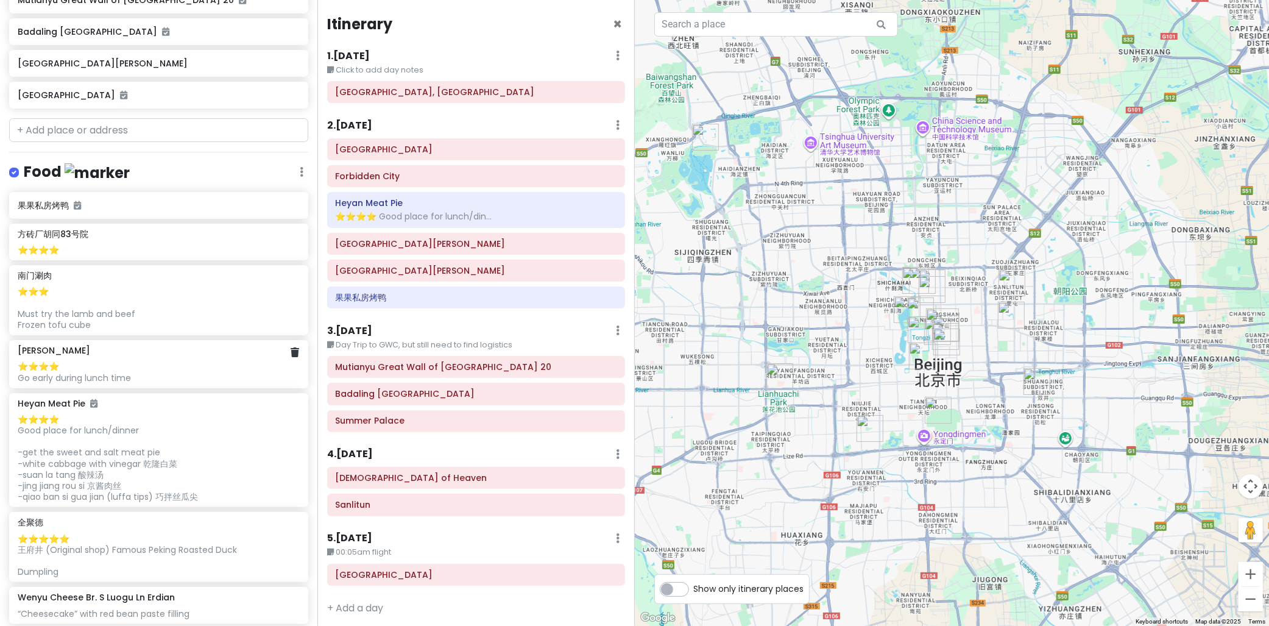
scroll to position [561, 0]
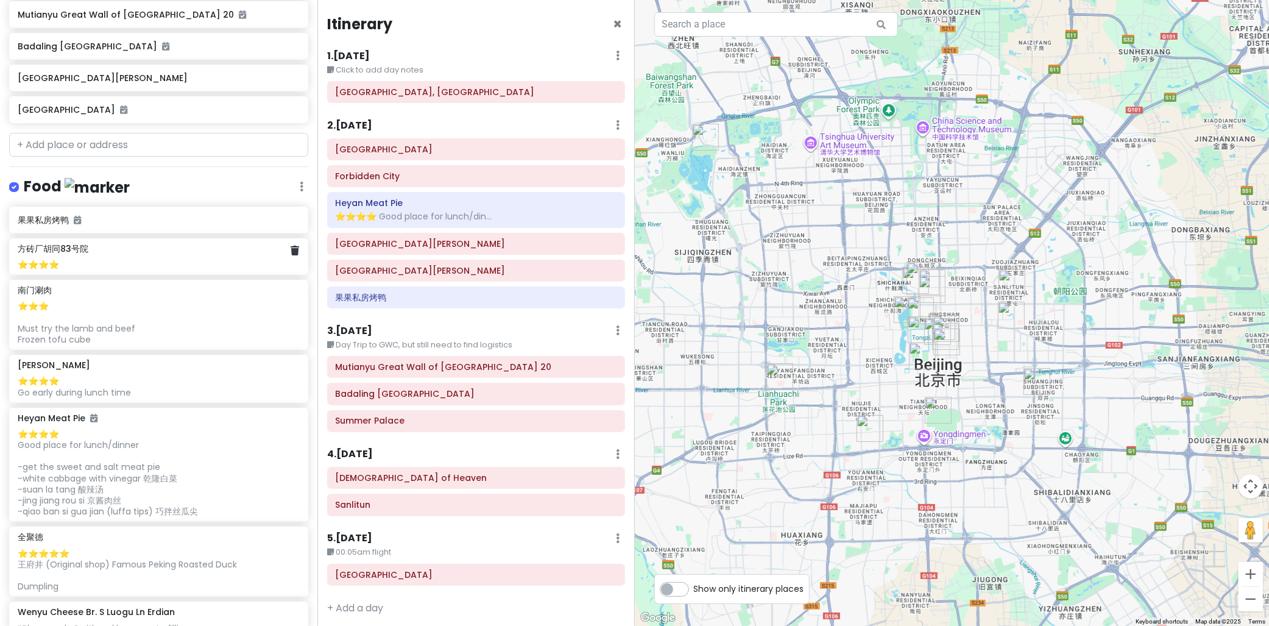
click at [113, 263] on div "⭐️⭐️⭐️⭐️" at bounding box center [158, 264] width 281 height 11
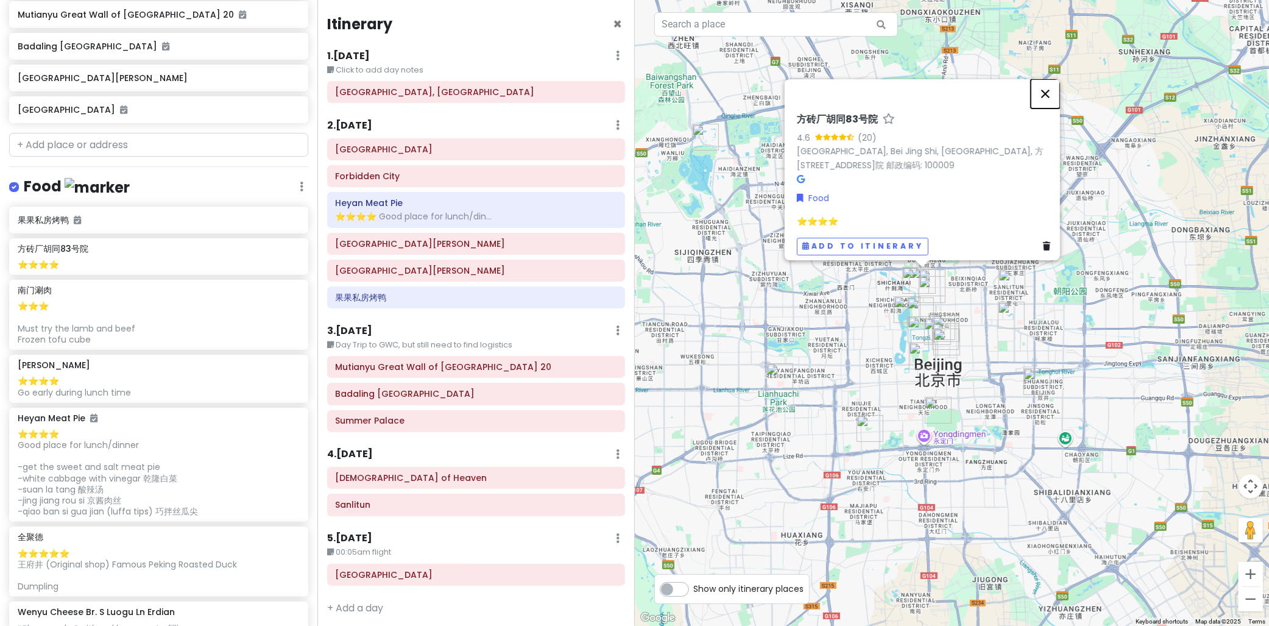
click at [1058, 88] on button "Close" at bounding box center [1045, 93] width 29 height 29
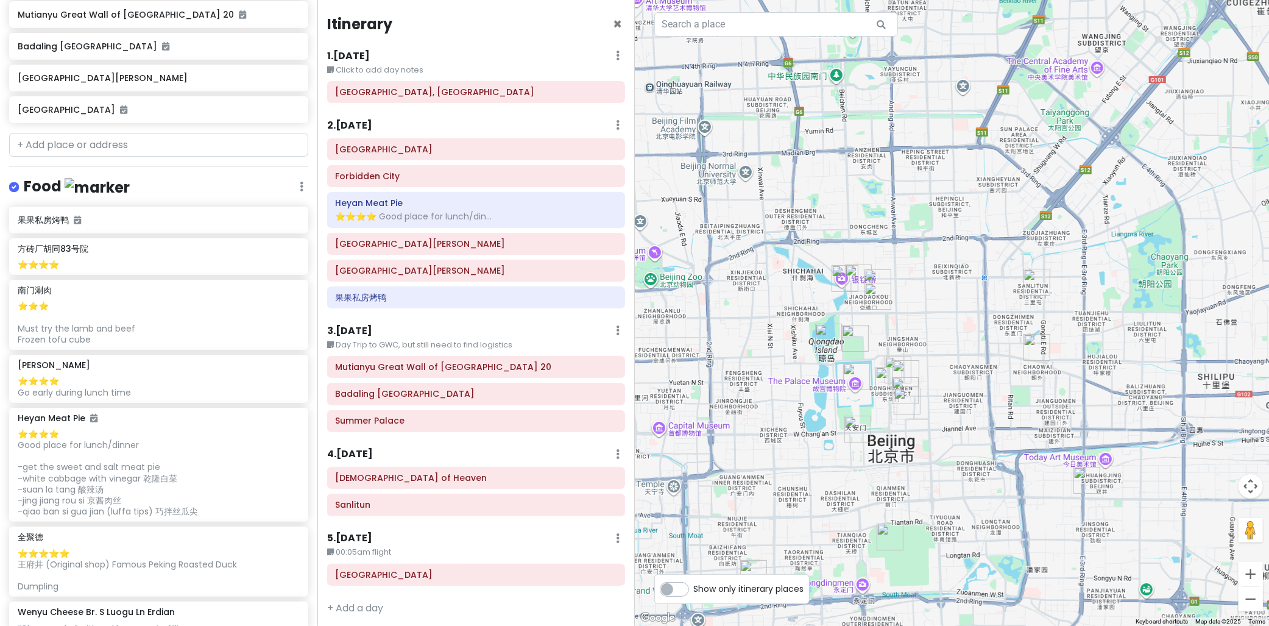
scroll to position [5, 0]
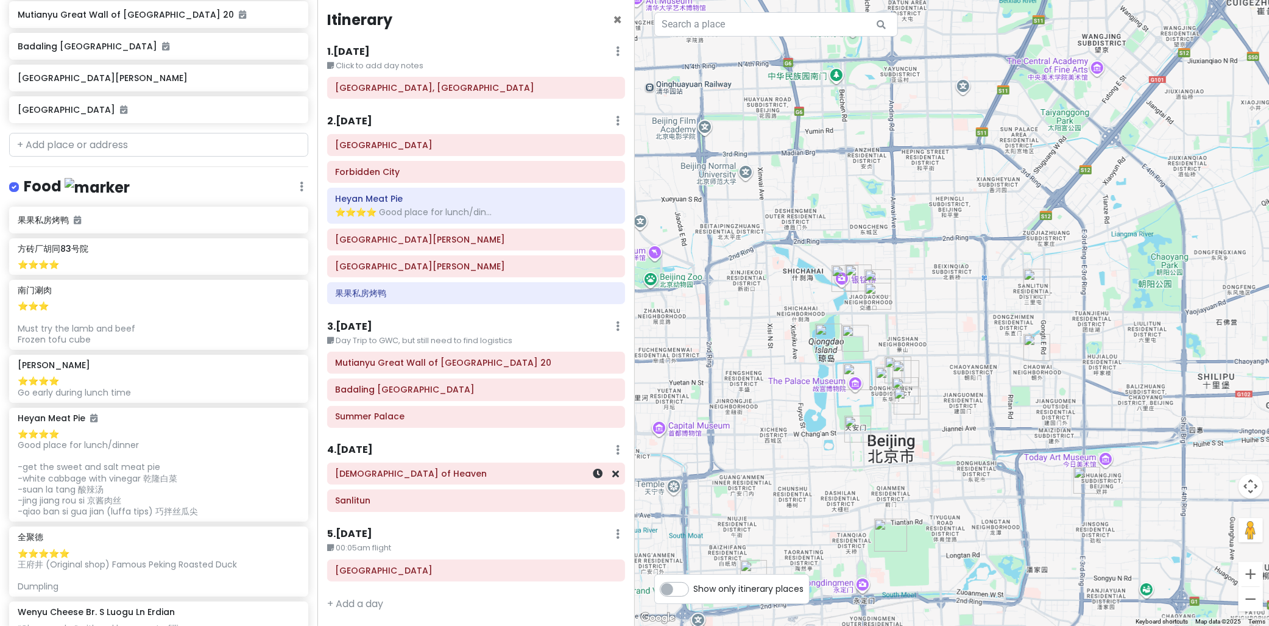
click at [390, 476] on h6 "[DEMOGRAPHIC_DATA] of Heaven" at bounding box center [476, 473] width 281 height 11
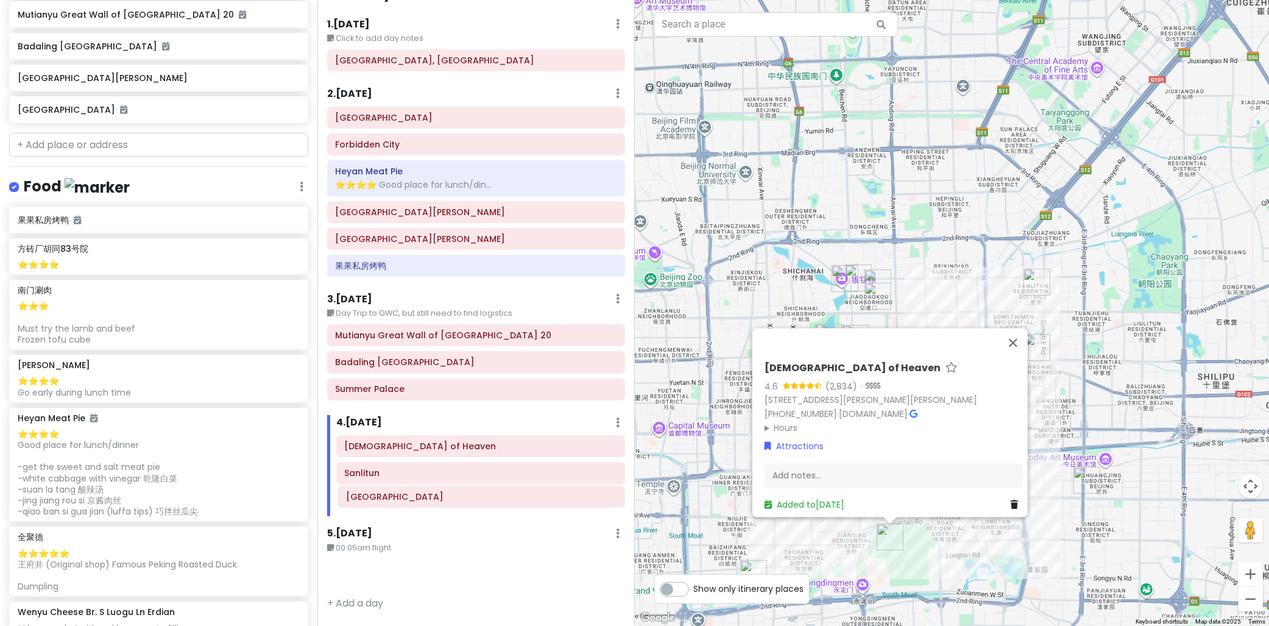
drag, startPoint x: 417, startPoint y: 573, endPoint x: 428, endPoint y: 499, distance: 74.4
click at [428, 499] on div "Itinerary × 1 . Thu 10/16 Edit Day Notes Delete Day Click to add day notes Wang…" at bounding box center [475, 313] width 317 height 626
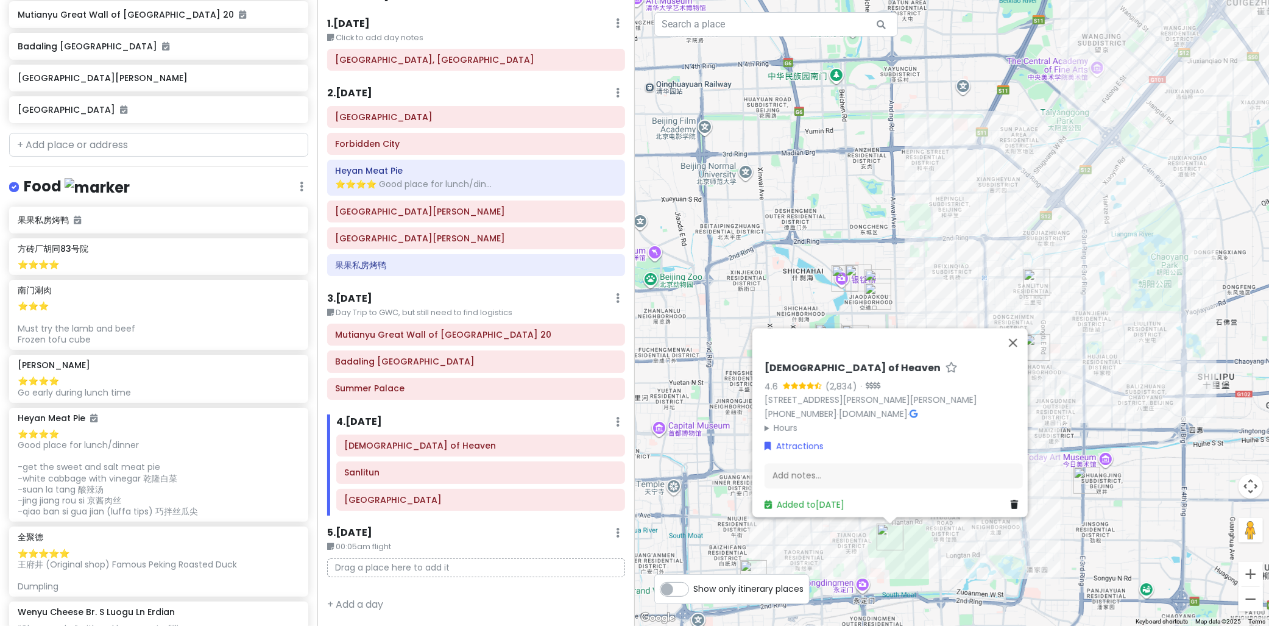
click at [616, 533] on icon at bounding box center [618, 533] width 4 height 10
click at [576, 509] on link "Delete Day" at bounding box center [582, 506] width 99 height 29
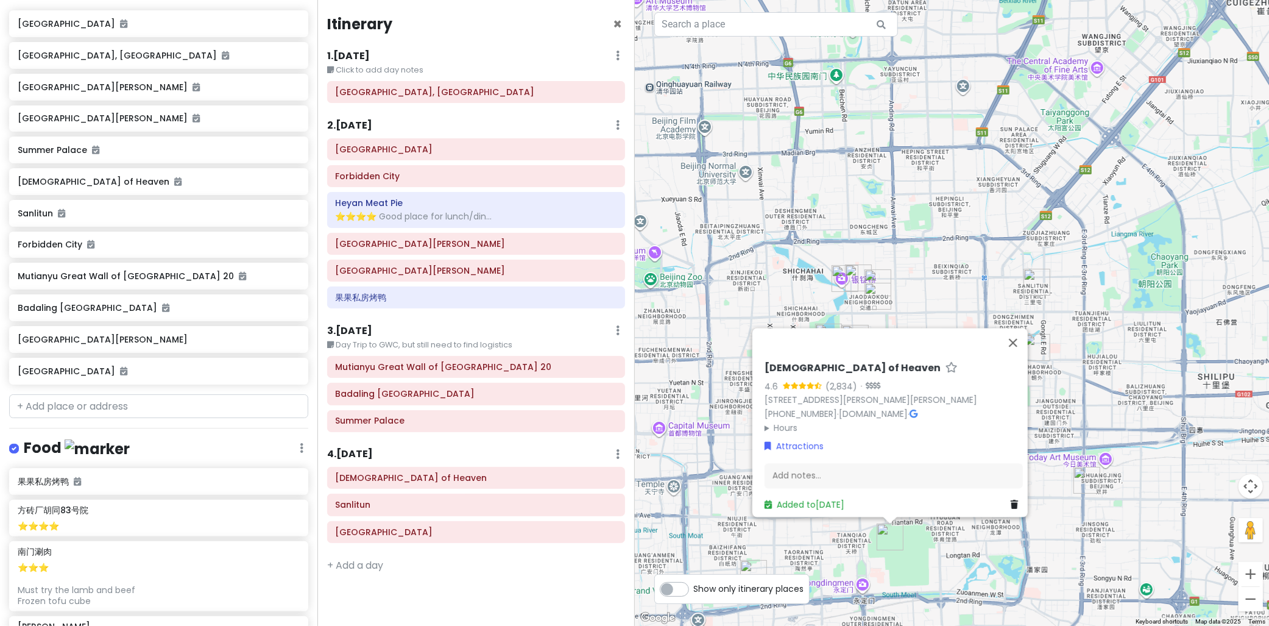
scroll to position [290, 0]
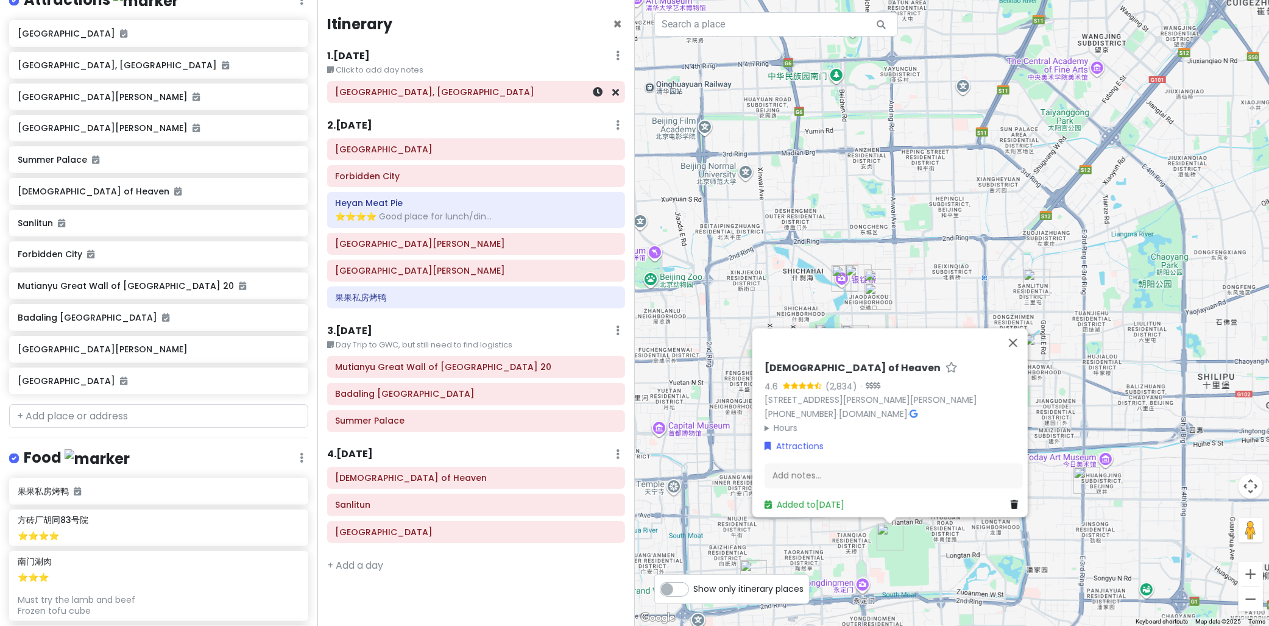
click at [396, 96] on h6 "[GEOGRAPHIC_DATA], [GEOGRAPHIC_DATA]" at bounding box center [476, 91] width 281 height 11
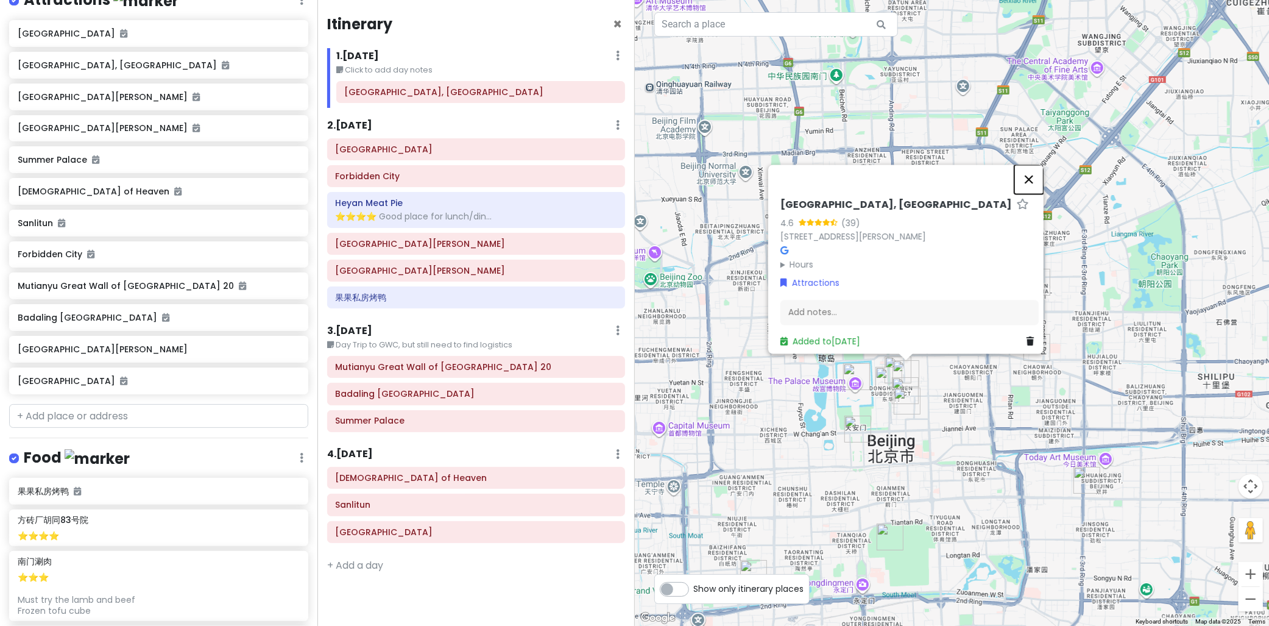
click at [1038, 174] on button "Close" at bounding box center [1028, 178] width 29 height 29
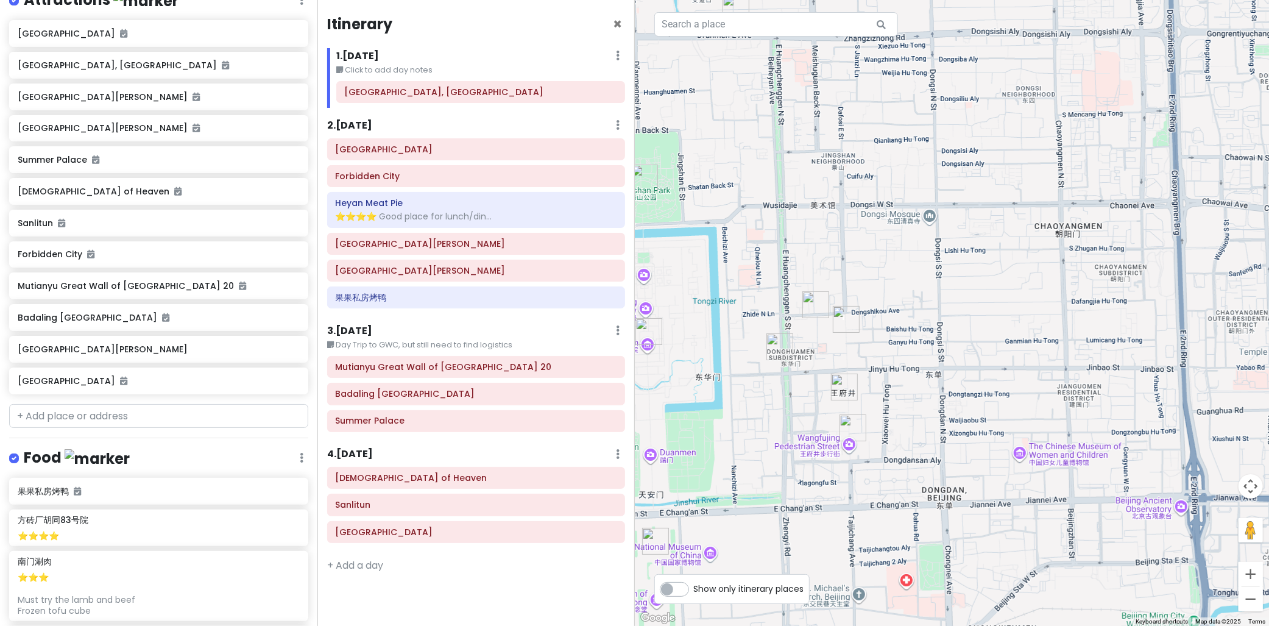
drag, startPoint x: 839, startPoint y: 365, endPoint x: 870, endPoint y: 367, distance: 31.1
click at [870, 367] on div at bounding box center [952, 313] width 635 height 626
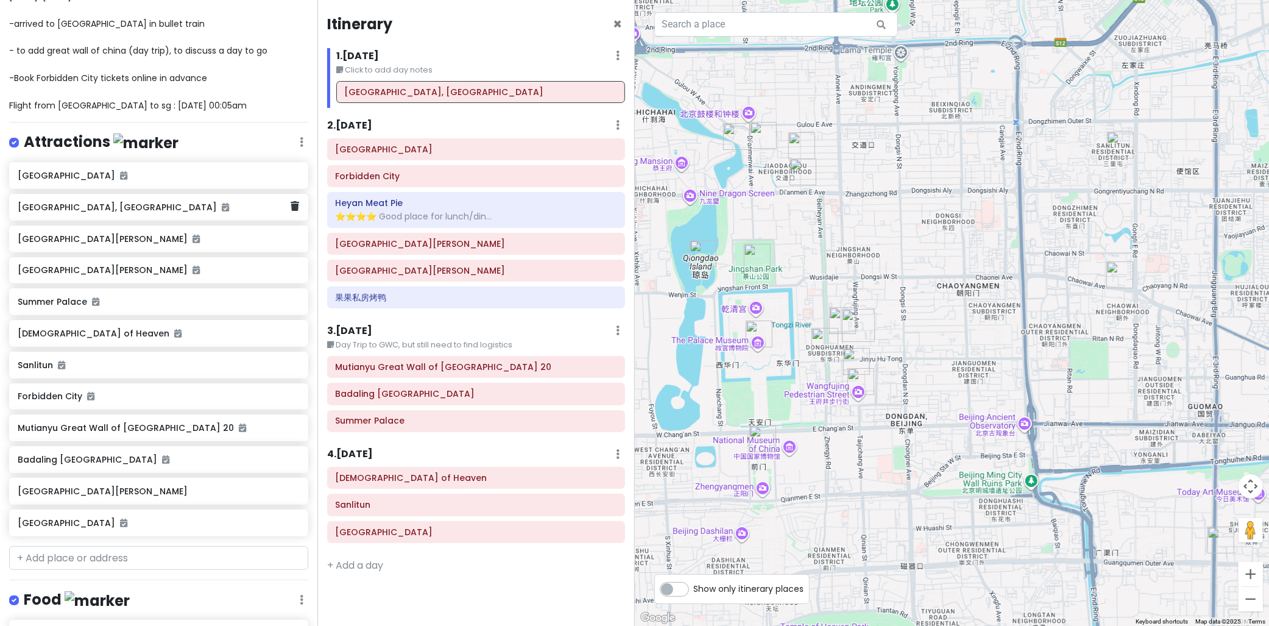
scroll to position [155, 0]
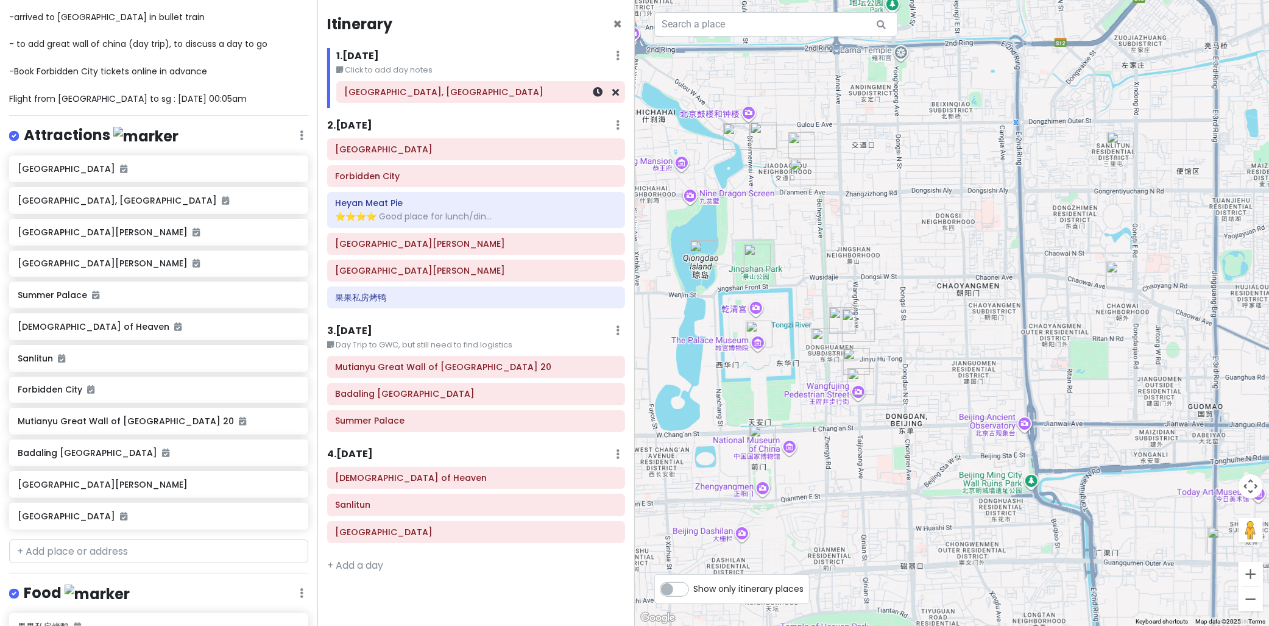
click at [412, 93] on h6 "[GEOGRAPHIC_DATA], [GEOGRAPHIC_DATA]" at bounding box center [481, 91] width 272 height 11
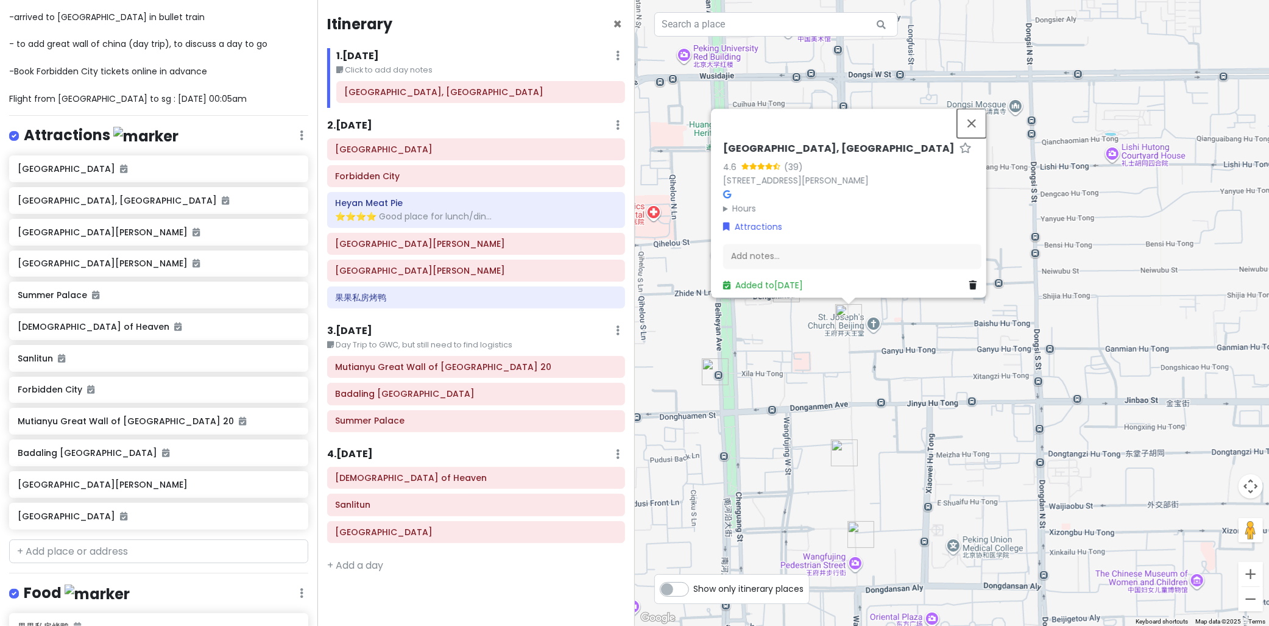
drag, startPoint x: 973, startPoint y: 119, endPoint x: 939, endPoint y: 140, distance: 40.2
click at [973, 119] on button "Close" at bounding box center [971, 122] width 29 height 29
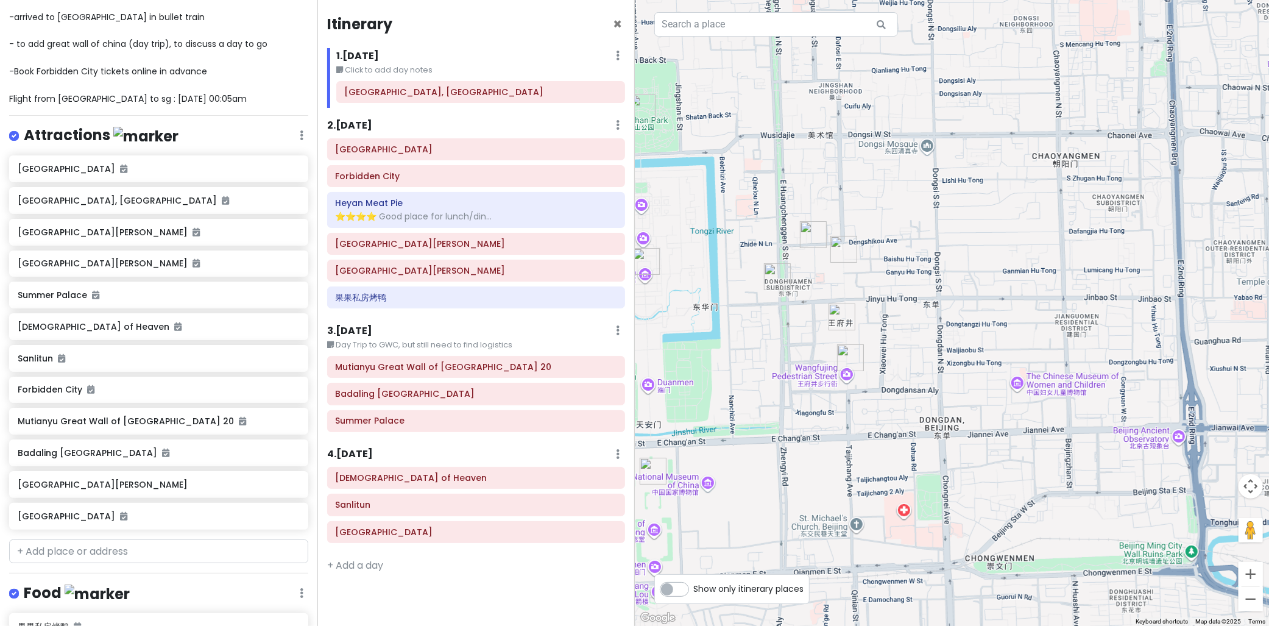
click at [356, 121] on h6 "2 . Fri 10/17" at bounding box center [349, 125] width 45 height 13
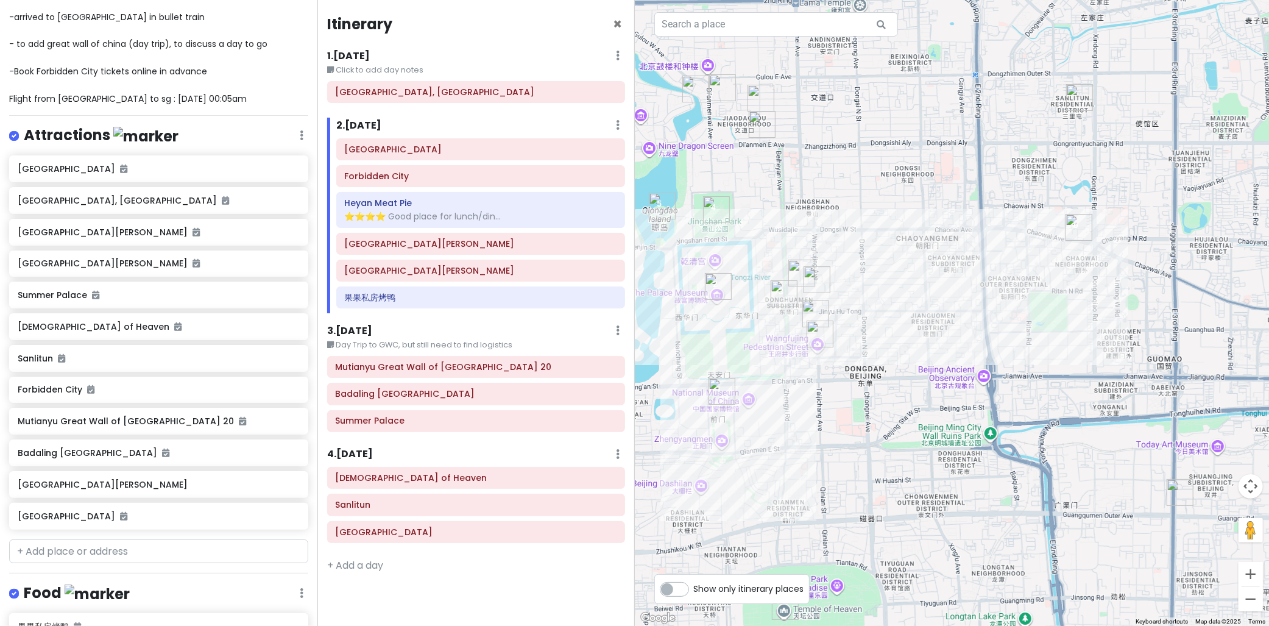
drag, startPoint x: 948, startPoint y: 264, endPoint x: 866, endPoint y: 297, distance: 88.6
click at [866, 297] on div at bounding box center [952, 313] width 635 height 626
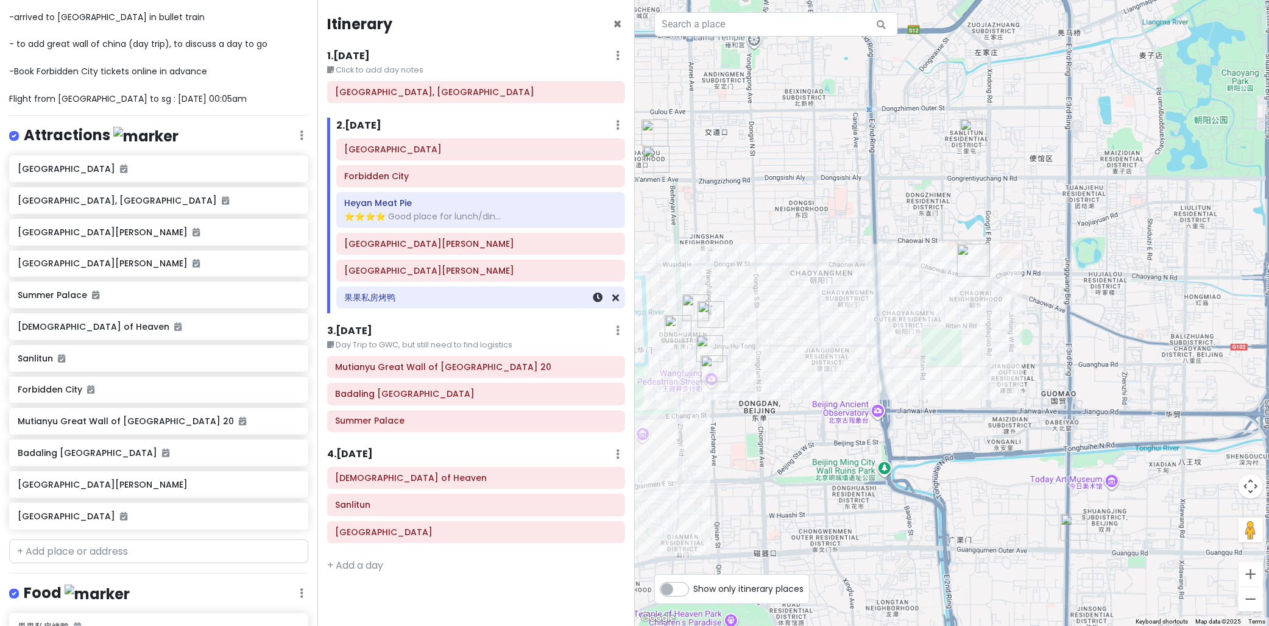
click at [443, 303] on h6 "果果私房烤鸭" at bounding box center [481, 297] width 272 height 11
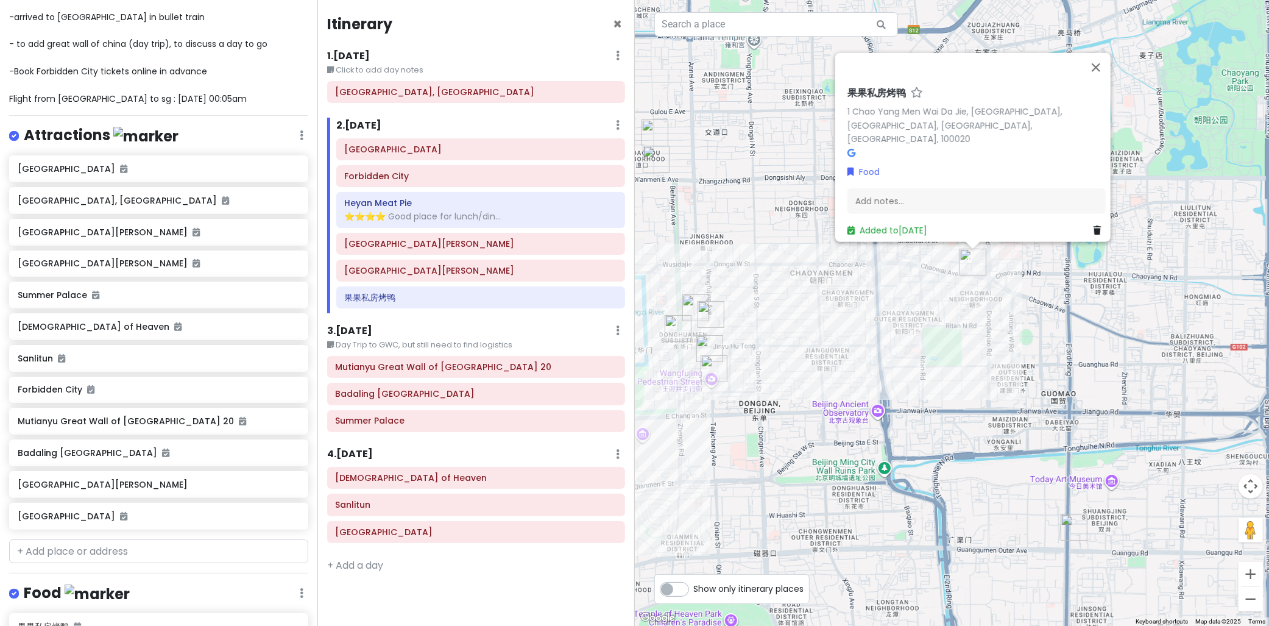
click at [1022, 265] on div "果果私房烤鸭 1 Chao Yang Men Wai Da Jie, Chaowai Subdistrict, Chao Yang Qu, Bei Jing …" at bounding box center [952, 313] width 635 height 626
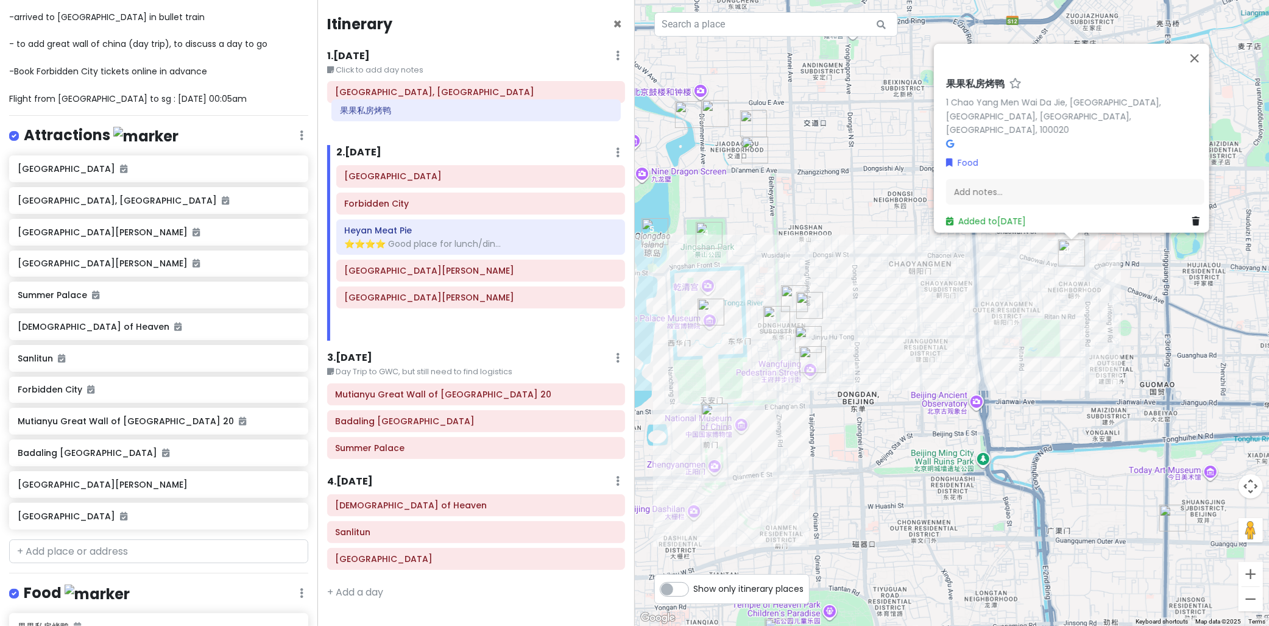
drag, startPoint x: 423, startPoint y: 306, endPoint x: 421, endPoint y: 118, distance: 188.2
click at [420, 118] on div "Itinerary × 1 . Thu 10/16 Edit Day Notes Delete Day Click to add day notes Wang…" at bounding box center [475, 313] width 317 height 626
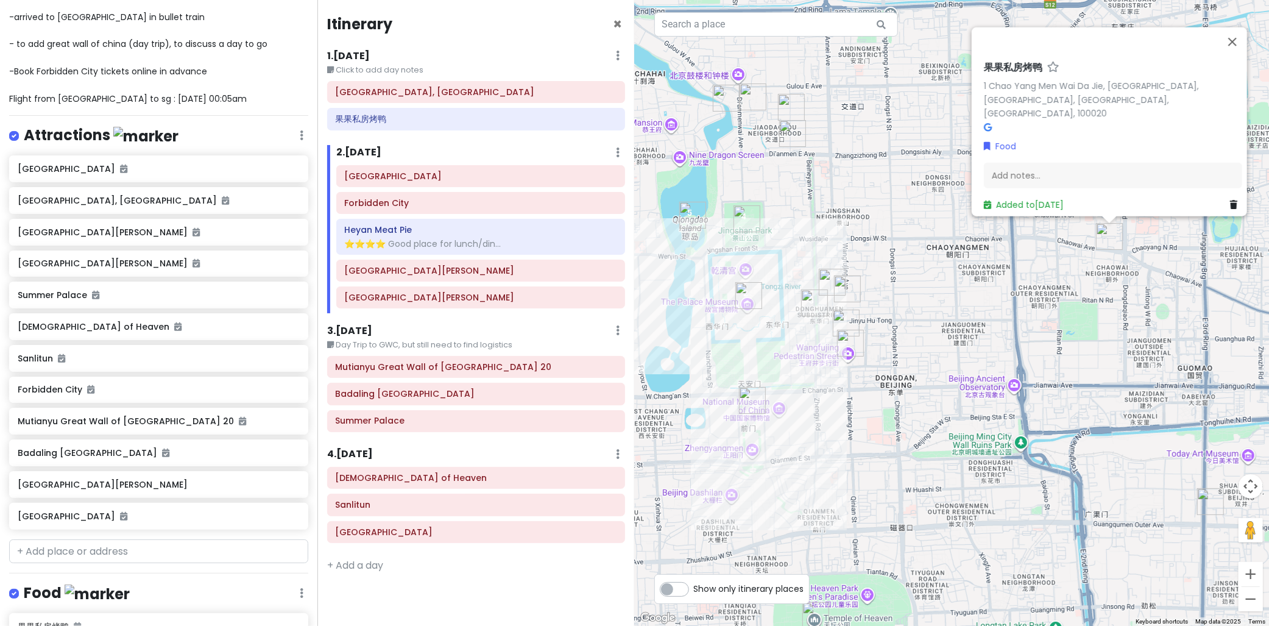
drag, startPoint x: 911, startPoint y: 226, endPoint x: 948, endPoint y: 209, distance: 40.3
click at [948, 209] on div "果果私房烤鸭 1 Chao Yang Men Wai Da Jie, Chaowai Subdistrict, Chao Yang Qu, Bei Jing …" at bounding box center [952, 313] width 635 height 626
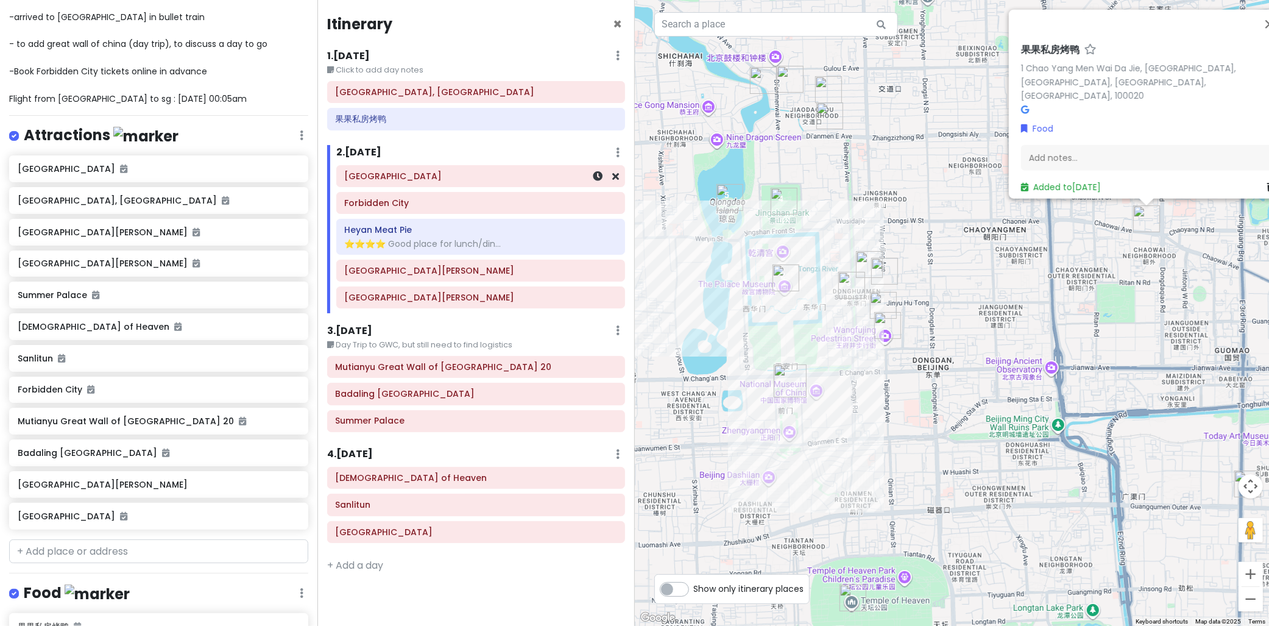
click at [398, 185] on div "[GEOGRAPHIC_DATA]" at bounding box center [481, 176] width 288 height 21
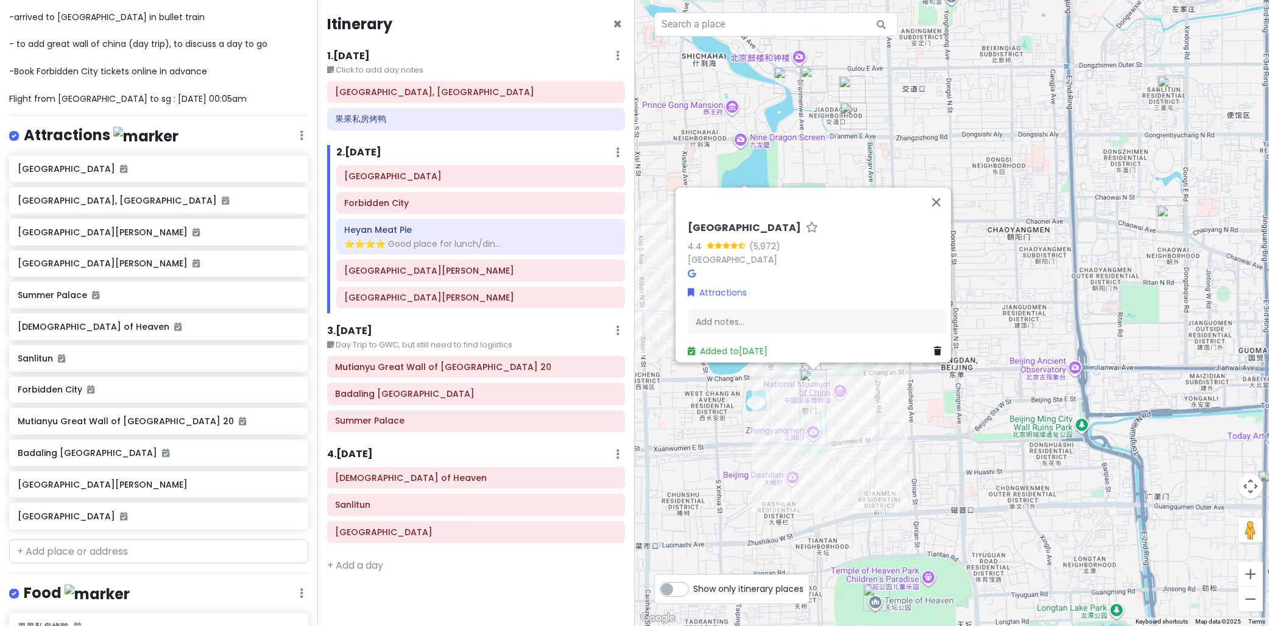
click at [416, 216] on div "Tiananmen Square Forbidden City Heyan Meat Pie ⭐️⭐️⭐️⭐️ Good place for lunch/di…" at bounding box center [480, 239] width 307 height 148
click at [947, 200] on button "Close" at bounding box center [936, 201] width 29 height 29
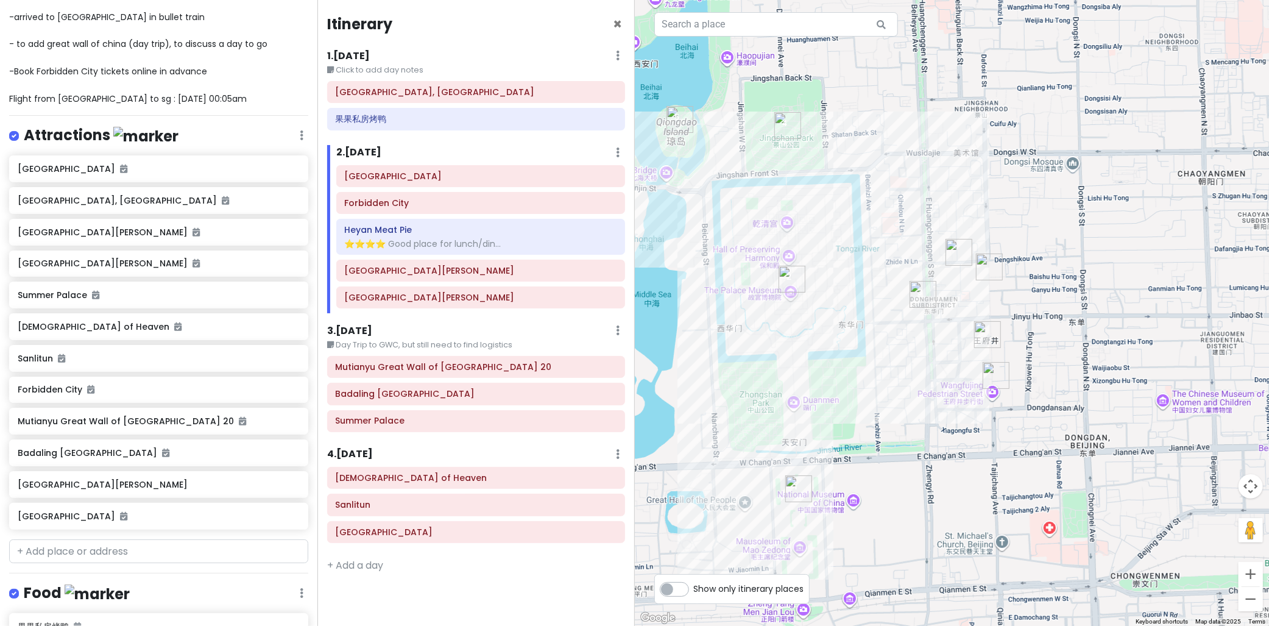
drag, startPoint x: 856, startPoint y: 320, endPoint x: 894, endPoint y: 300, distance: 42.8
click at [894, 300] on div at bounding box center [952, 313] width 635 height 626
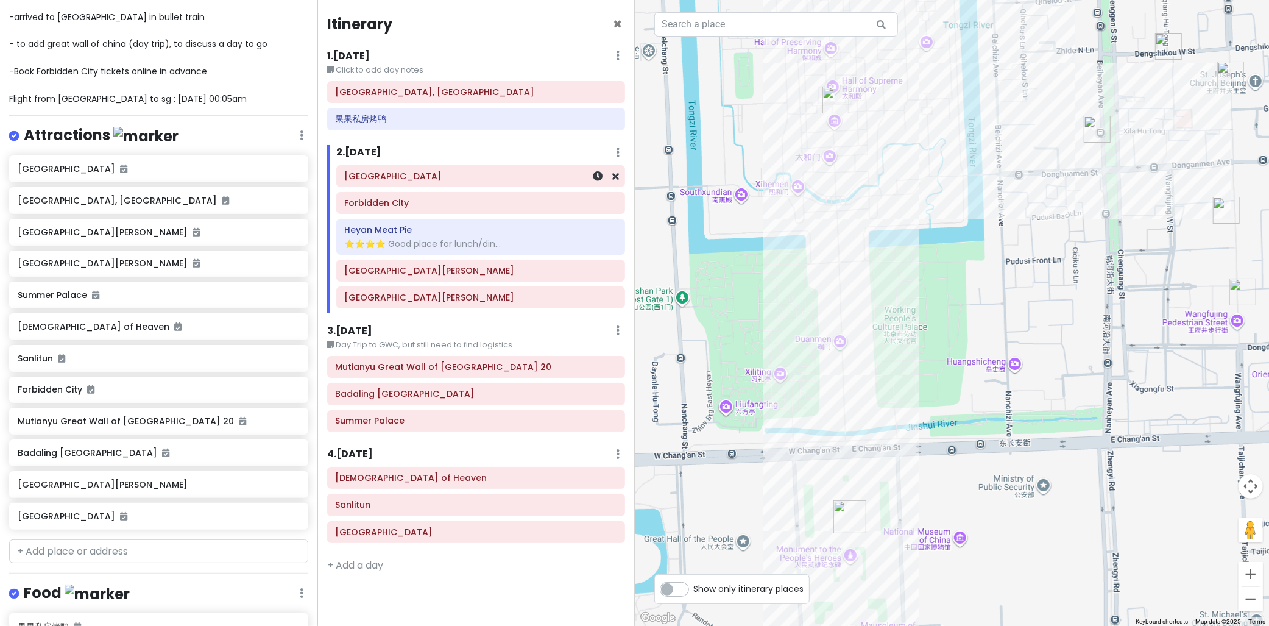
click at [429, 183] on div "[GEOGRAPHIC_DATA]" at bounding box center [481, 176] width 272 height 17
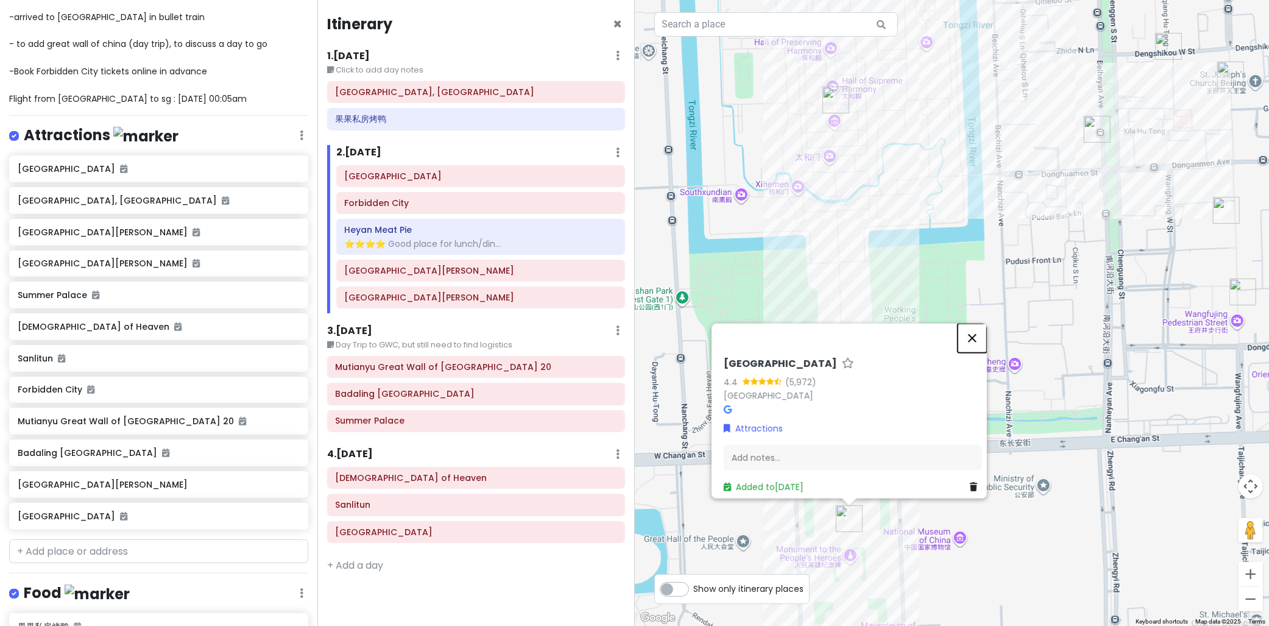
click at [976, 330] on button "Close" at bounding box center [972, 337] width 29 height 29
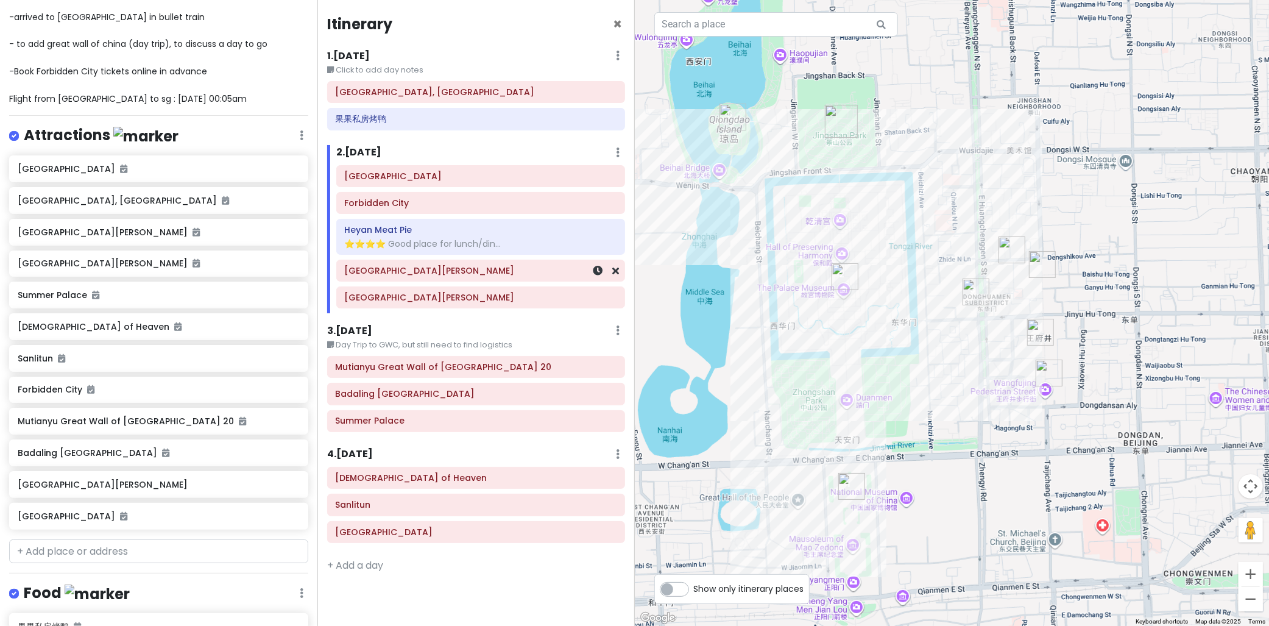
click at [409, 277] on div "[GEOGRAPHIC_DATA]" at bounding box center [481, 270] width 272 height 17
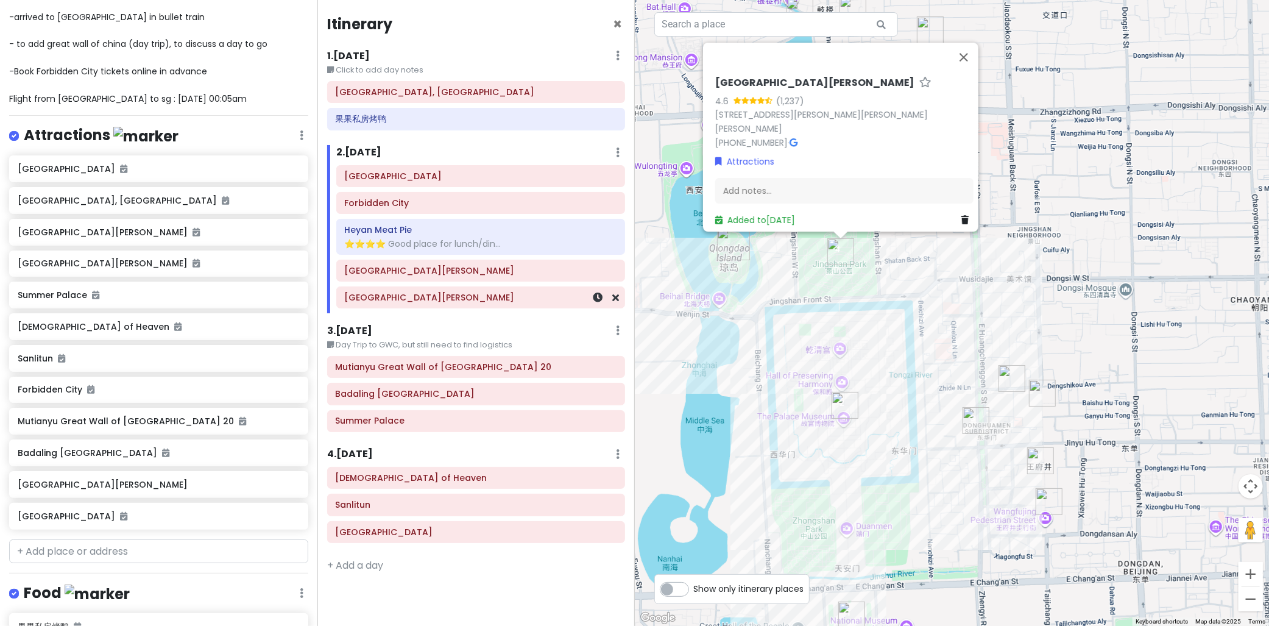
click at [420, 305] on div "[GEOGRAPHIC_DATA]" at bounding box center [481, 297] width 272 height 17
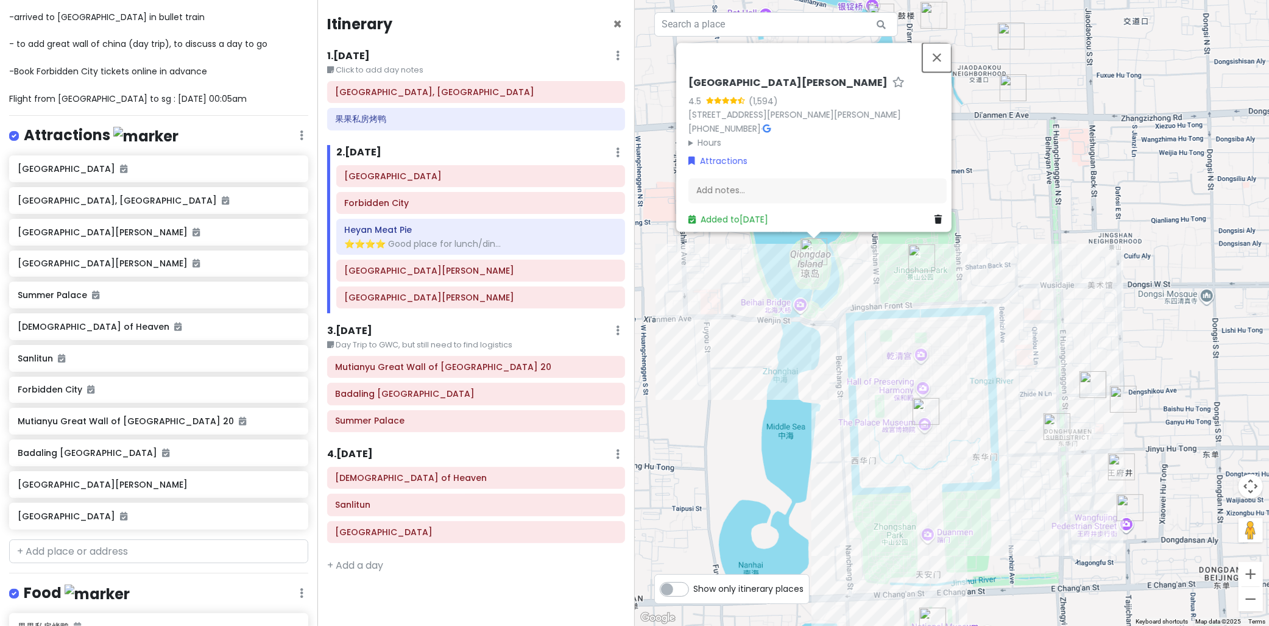
drag, startPoint x: 942, startPoint y: 50, endPoint x: 917, endPoint y: 71, distance: 32.4
click at [942, 50] on button "Close" at bounding box center [936, 57] width 29 height 29
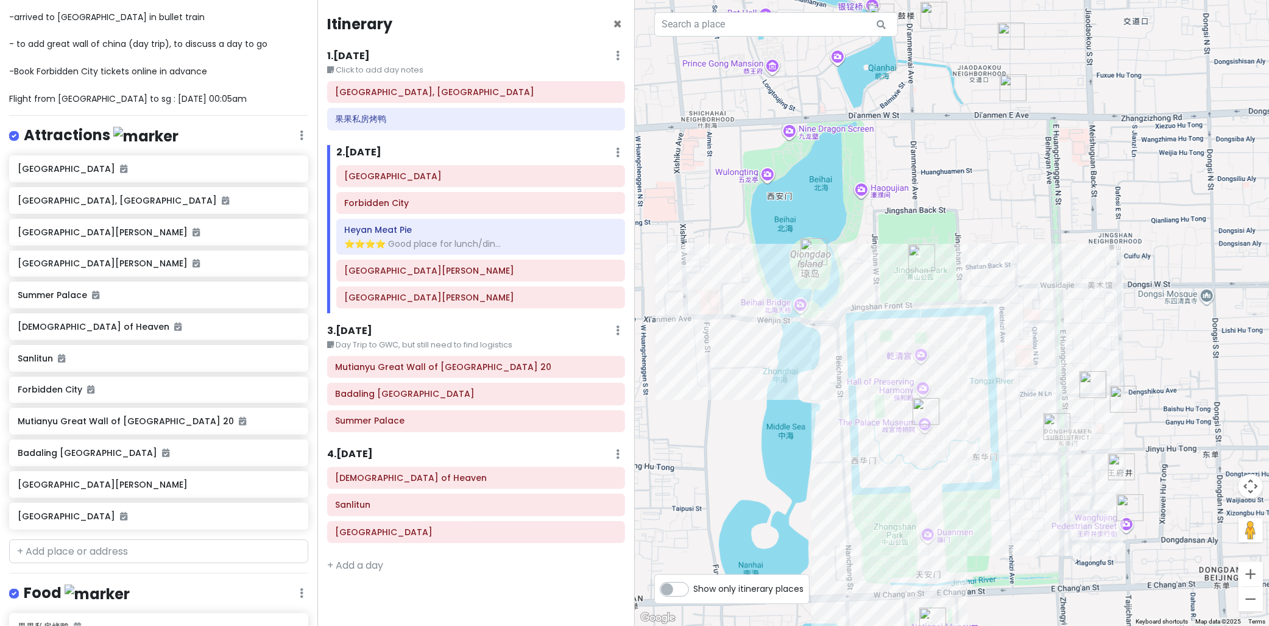
click at [359, 333] on h6 "3 . Sat 10/18" at bounding box center [349, 331] width 45 height 13
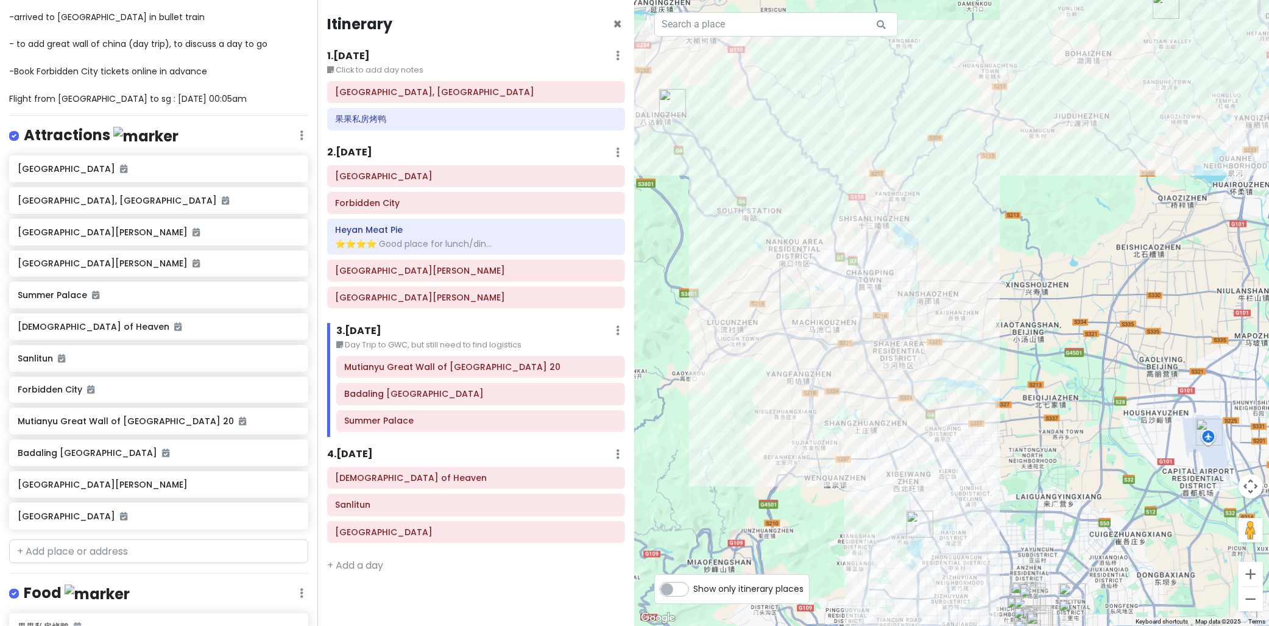
drag, startPoint x: 921, startPoint y: 399, endPoint x: 976, endPoint y: 374, distance: 60.2
click at [984, 369] on div at bounding box center [952, 313] width 635 height 626
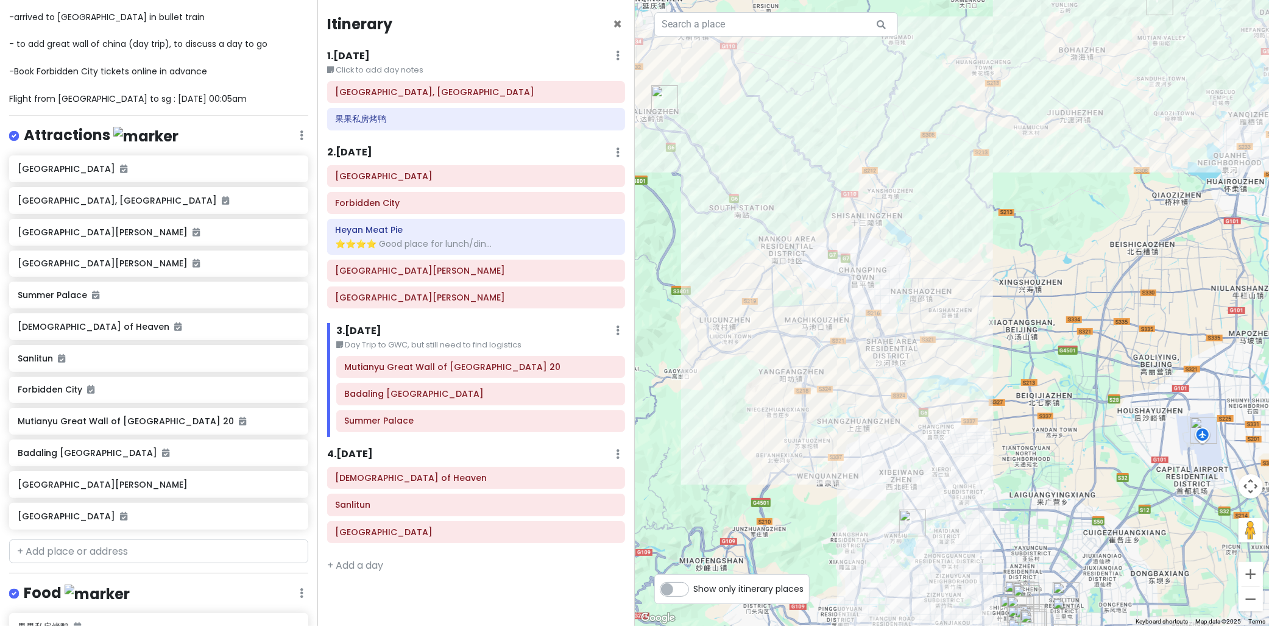
drag, startPoint x: 1018, startPoint y: 400, endPoint x: 960, endPoint y: 386, distance: 59.7
click at [981, 383] on div at bounding box center [952, 313] width 635 height 626
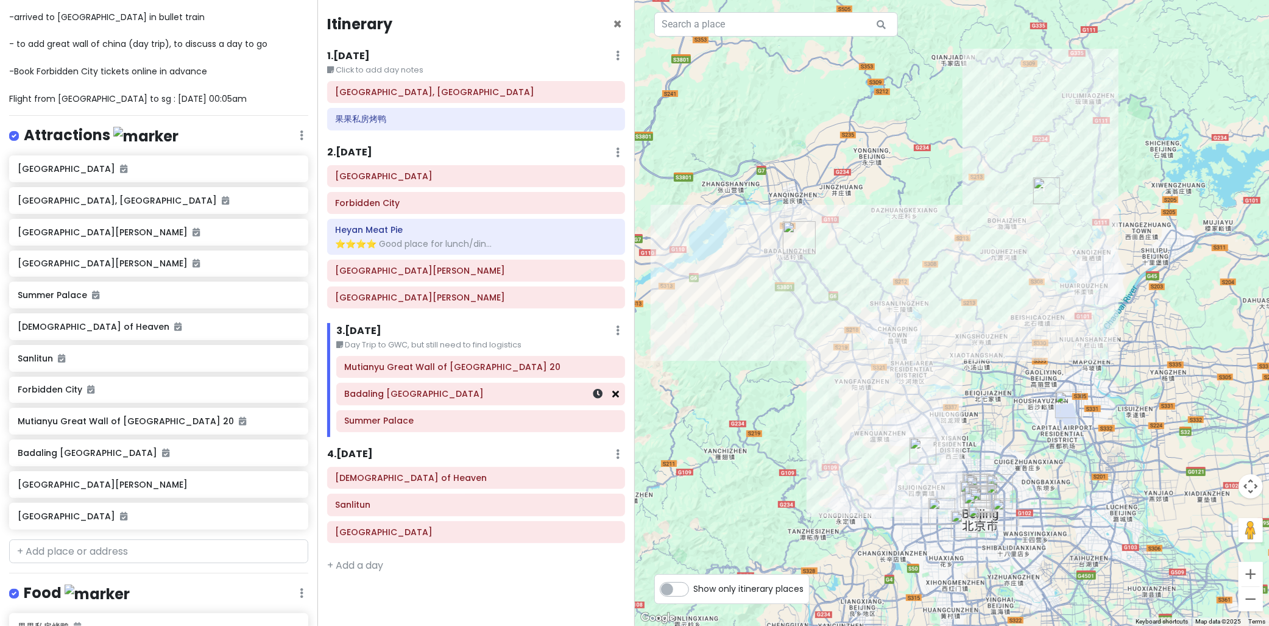
click at [616, 393] on icon at bounding box center [616, 394] width 7 height 10
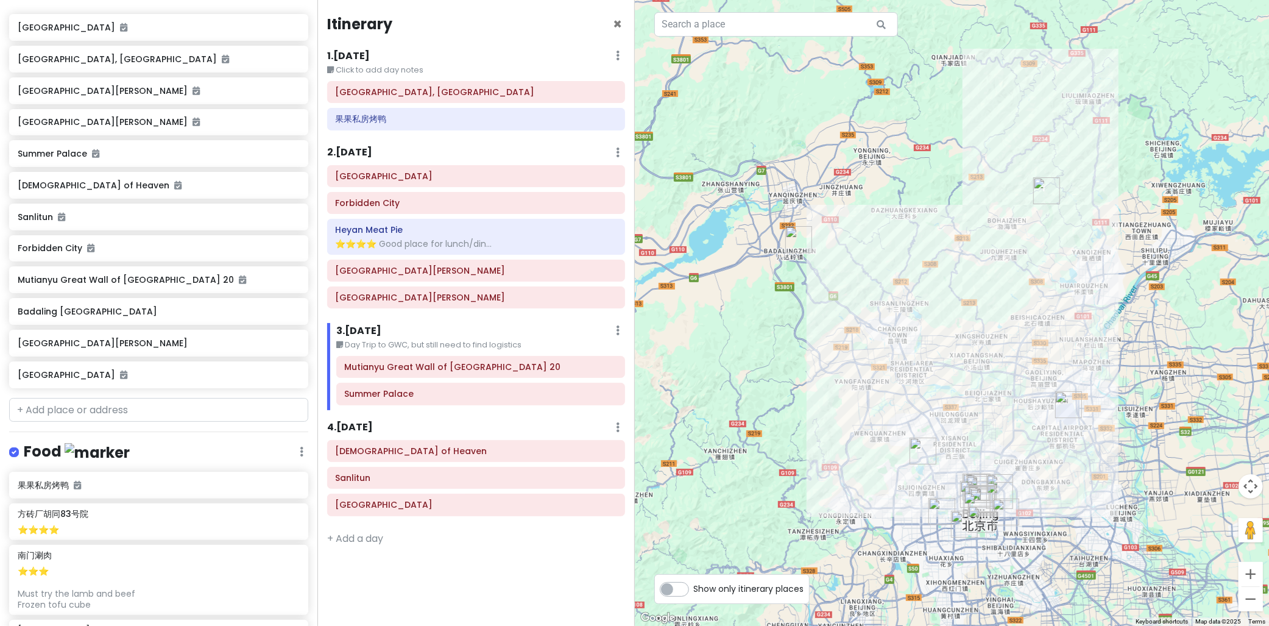
scroll to position [358, 0]
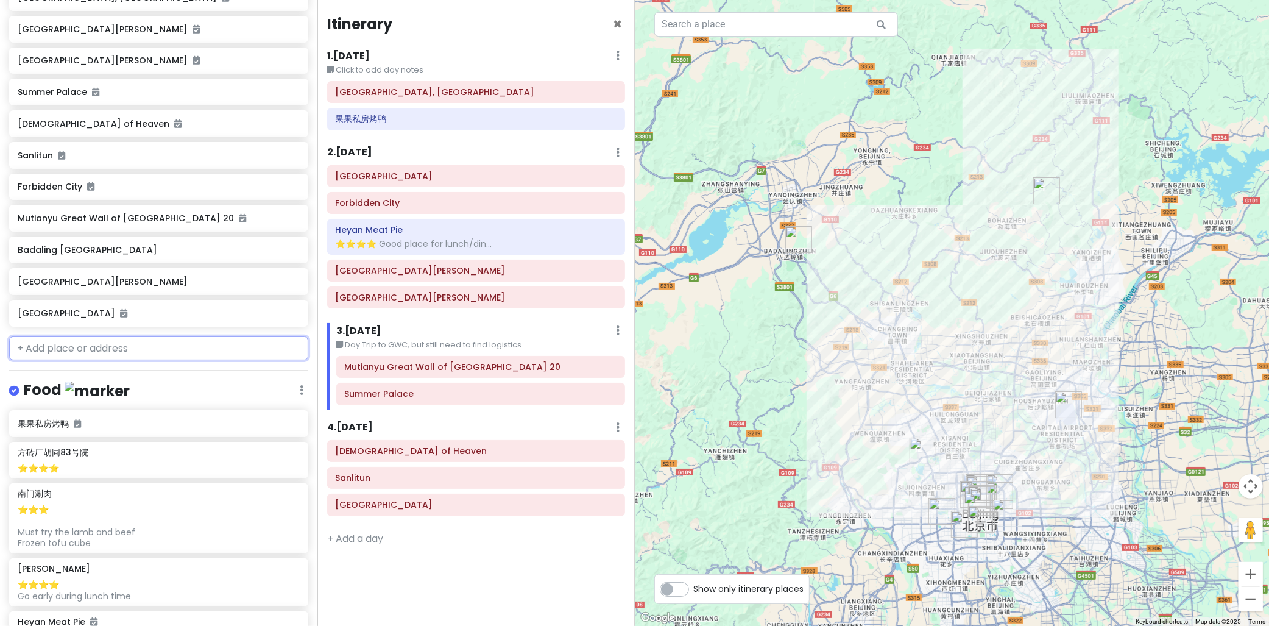
click at [134, 345] on input "text" at bounding box center [158, 348] width 299 height 24
paste input "[GEOGRAPHIC_DATA]"
type input "[GEOGRAPHIC_DATA]"
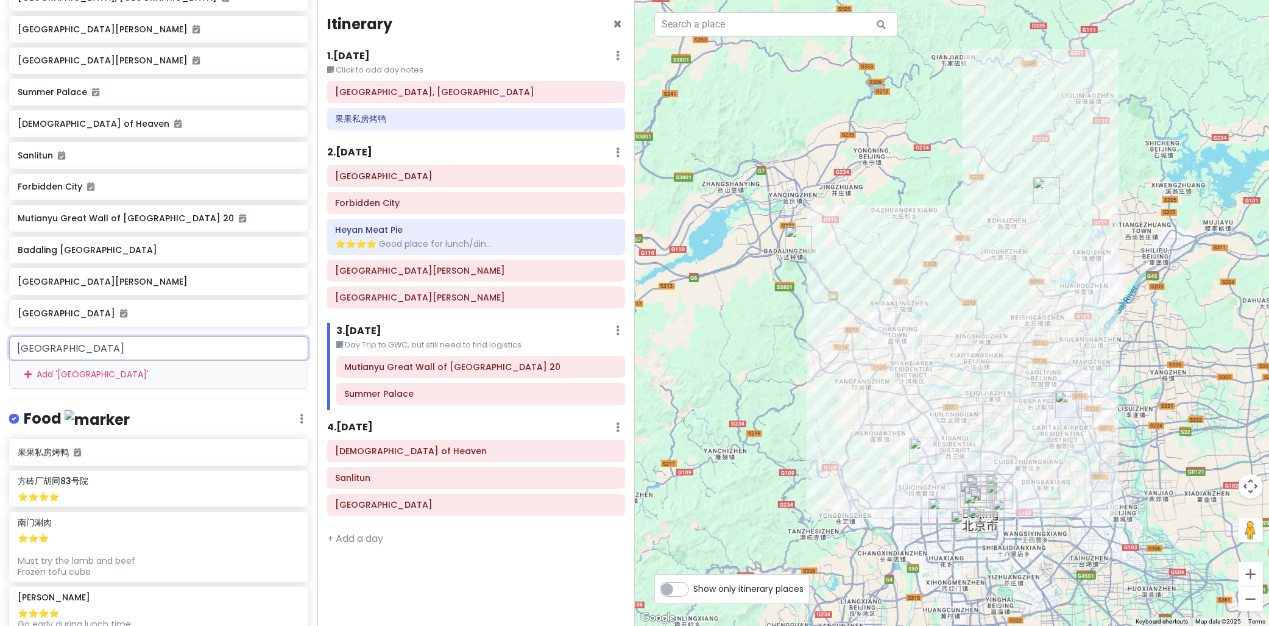
click at [116, 378] on div "Add ' Hepingxiqiao Subway Station '" at bounding box center [159, 374] width 298 height 27
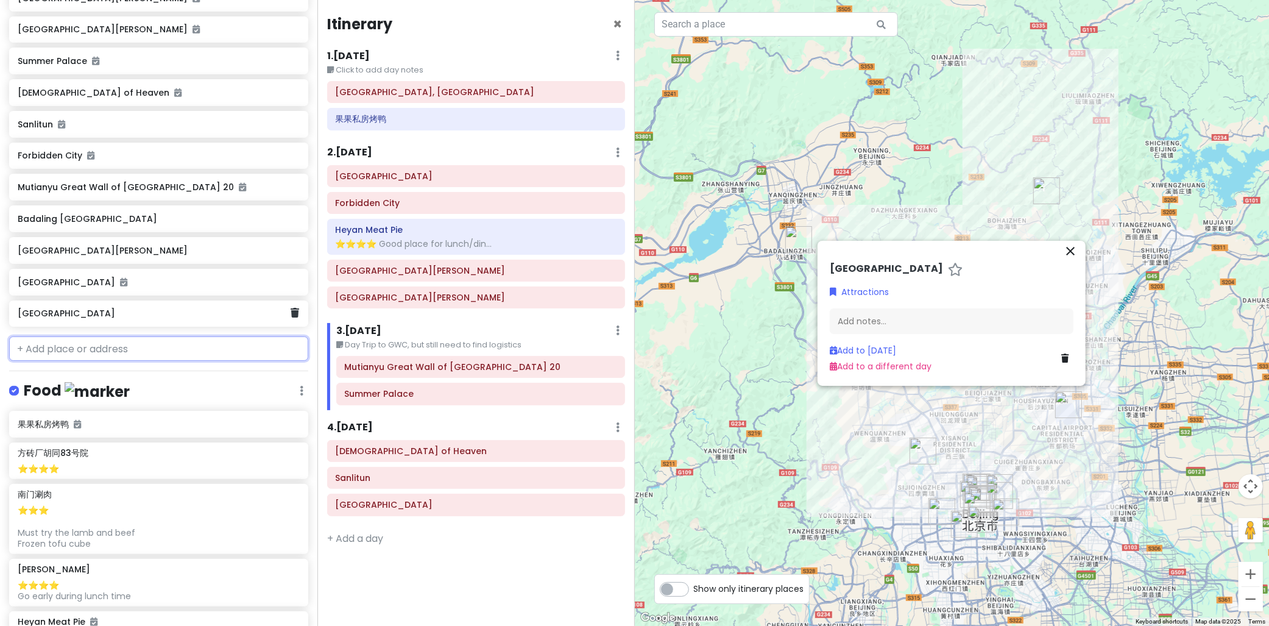
click at [104, 308] on h6 "[GEOGRAPHIC_DATA]" at bounding box center [154, 313] width 273 height 11
drag, startPoint x: 1068, startPoint y: 245, endPoint x: 1099, endPoint y: 367, distance: 126.3
click at [1069, 245] on icon "close" at bounding box center [1070, 250] width 15 height 15
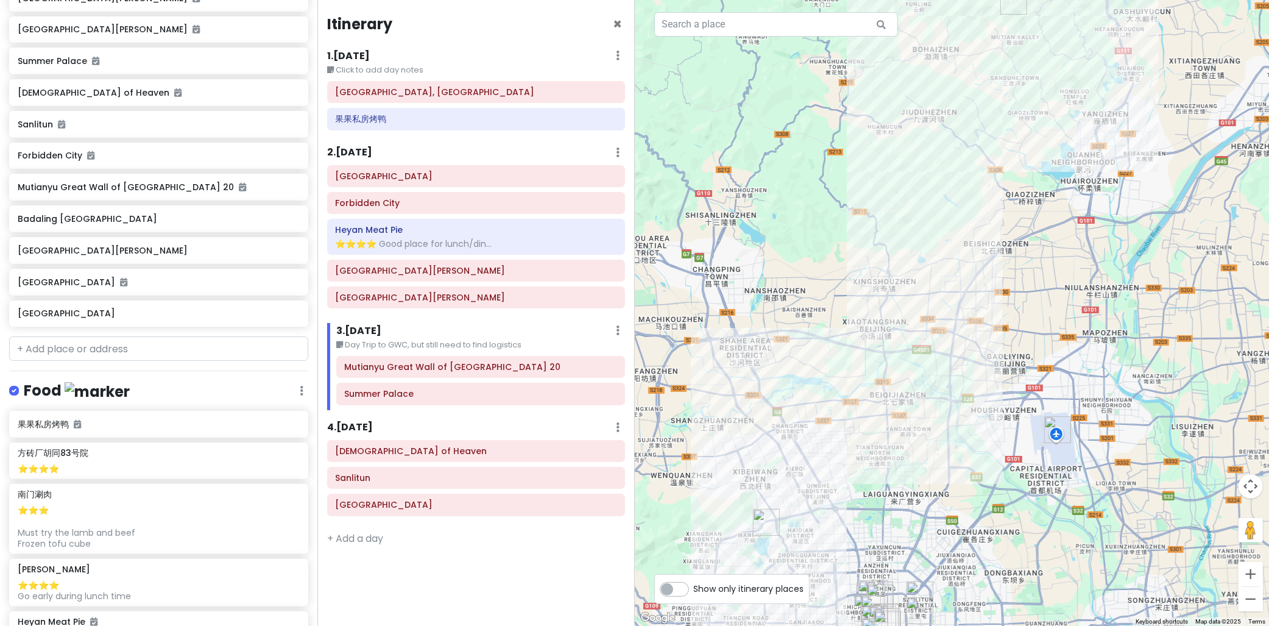
click at [1059, 429] on img "Beijing Capital International Airport" at bounding box center [1057, 429] width 27 height 27
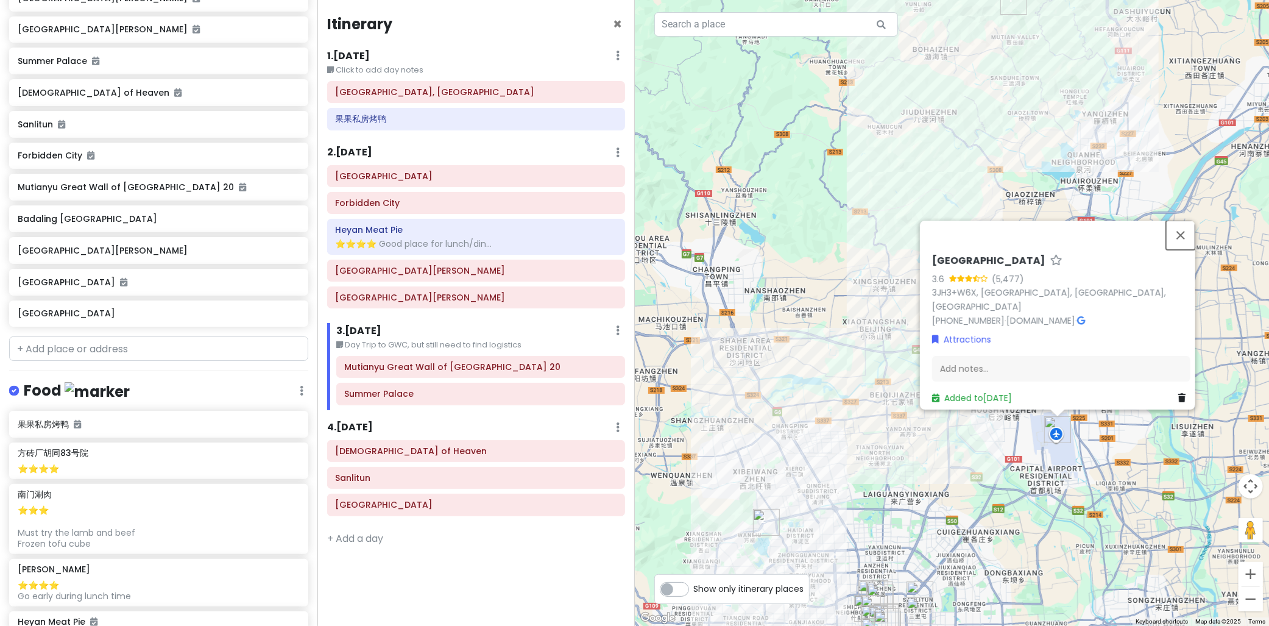
click at [1177, 235] on button "Close" at bounding box center [1180, 235] width 29 height 29
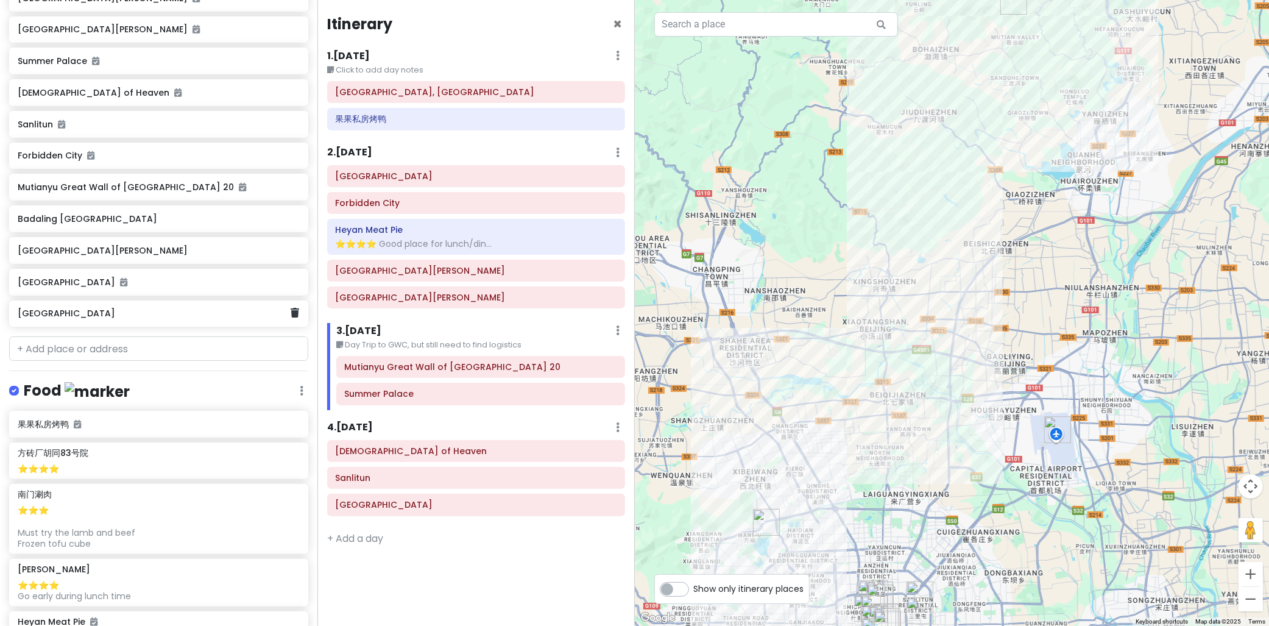
click at [82, 315] on h6 "[GEOGRAPHIC_DATA]" at bounding box center [154, 313] width 273 height 11
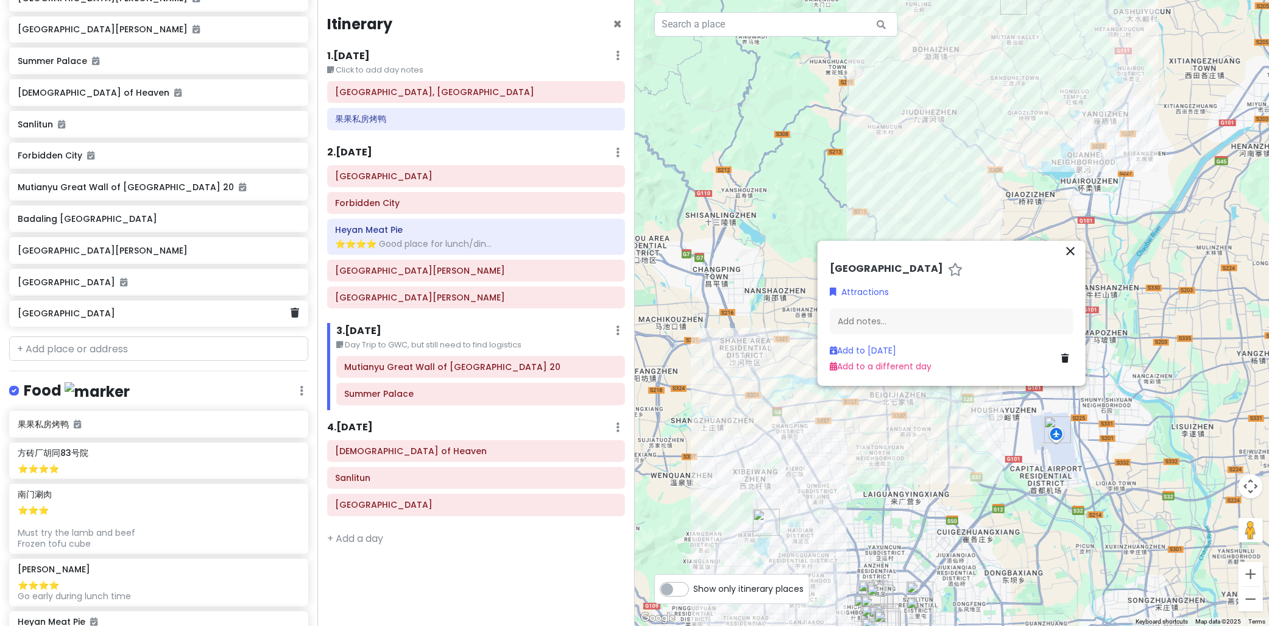
click at [82, 315] on h6 "[GEOGRAPHIC_DATA]" at bounding box center [154, 313] width 273 height 11
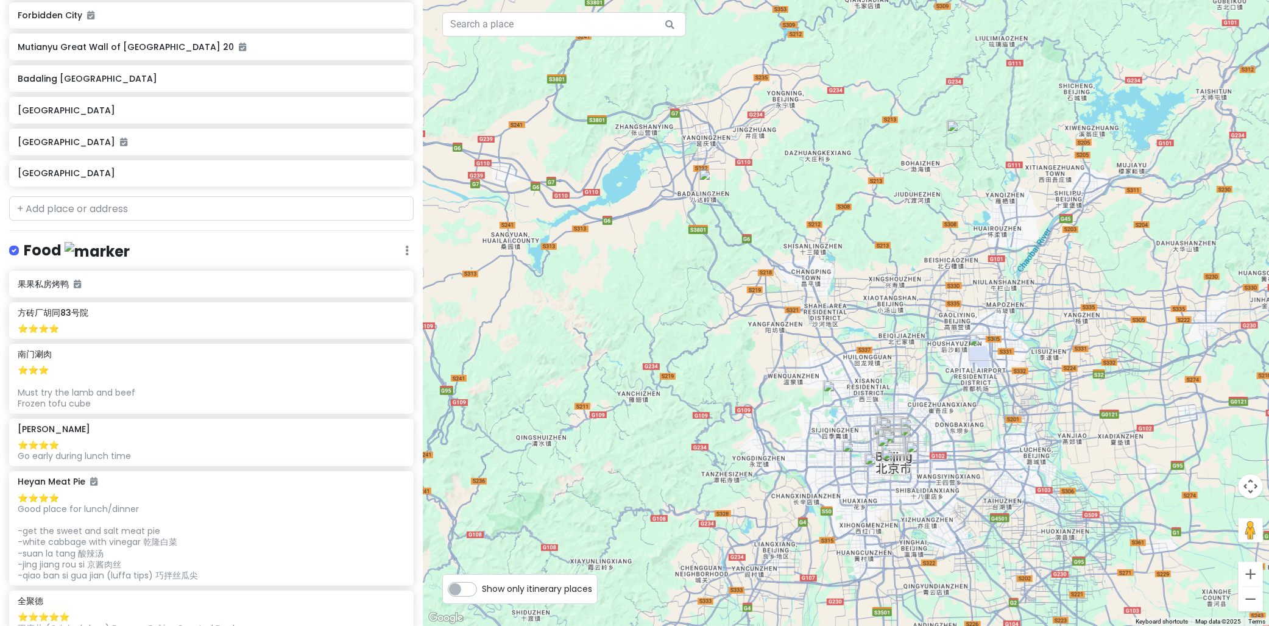
scroll to position [541, 0]
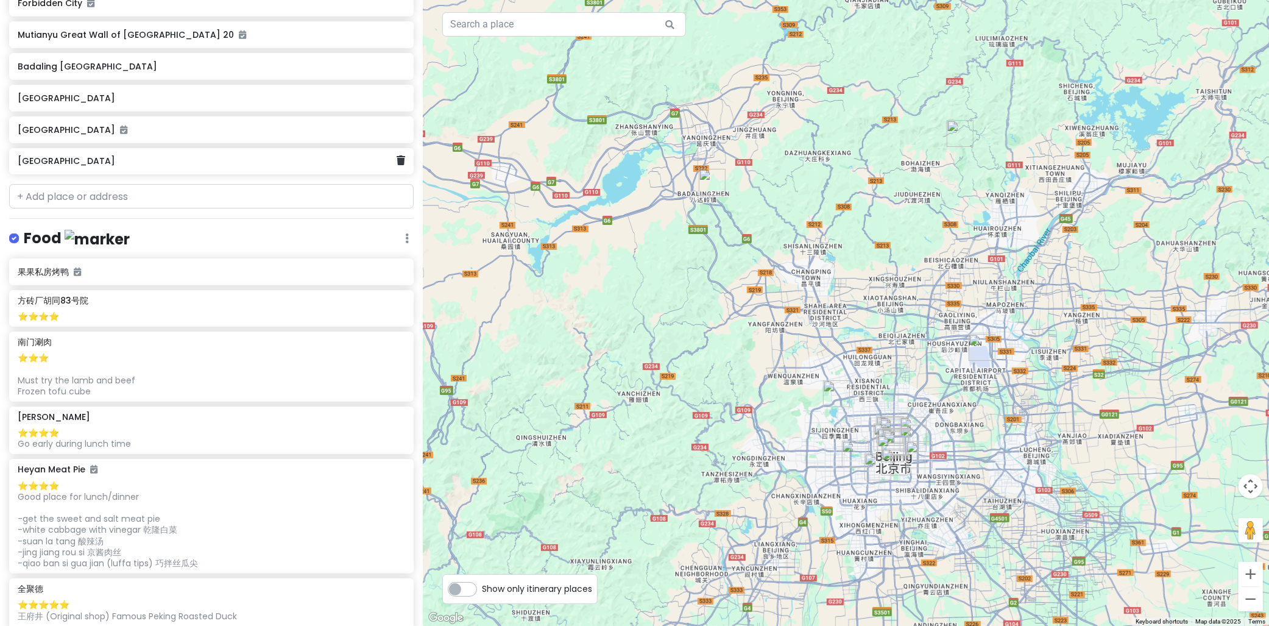
click at [95, 166] on div "[GEOGRAPHIC_DATA]" at bounding box center [207, 161] width 379 height 17
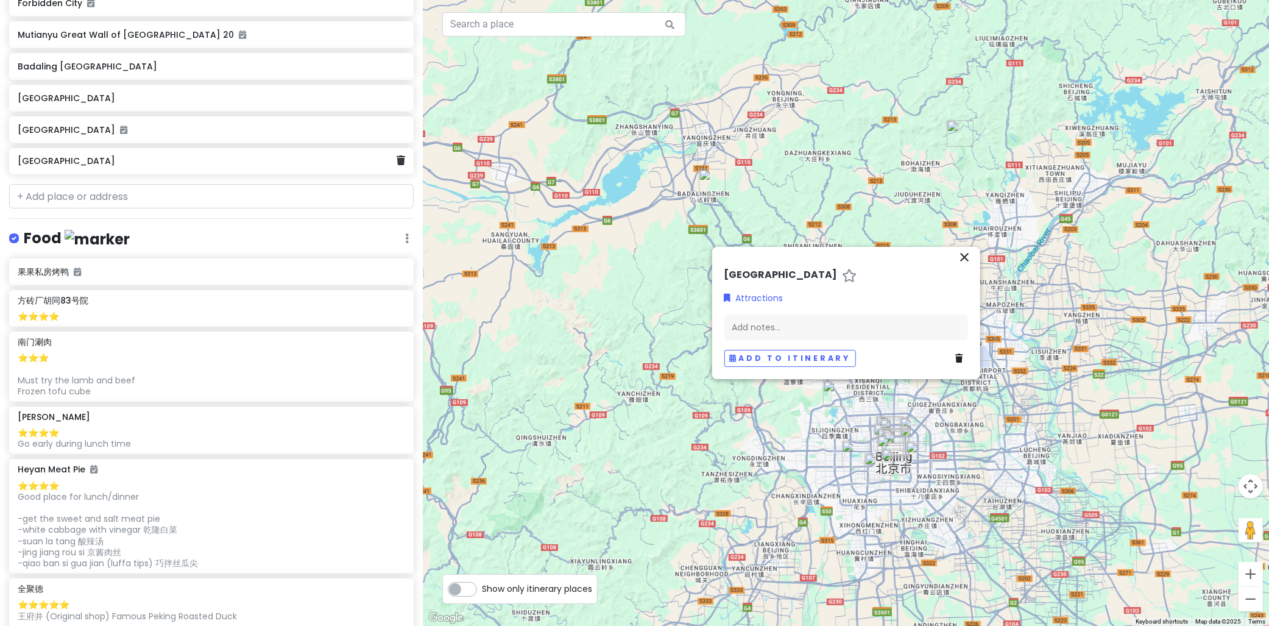
click at [95, 166] on div "[GEOGRAPHIC_DATA]" at bounding box center [207, 161] width 379 height 17
click at [963, 253] on icon "close" at bounding box center [965, 257] width 15 height 15
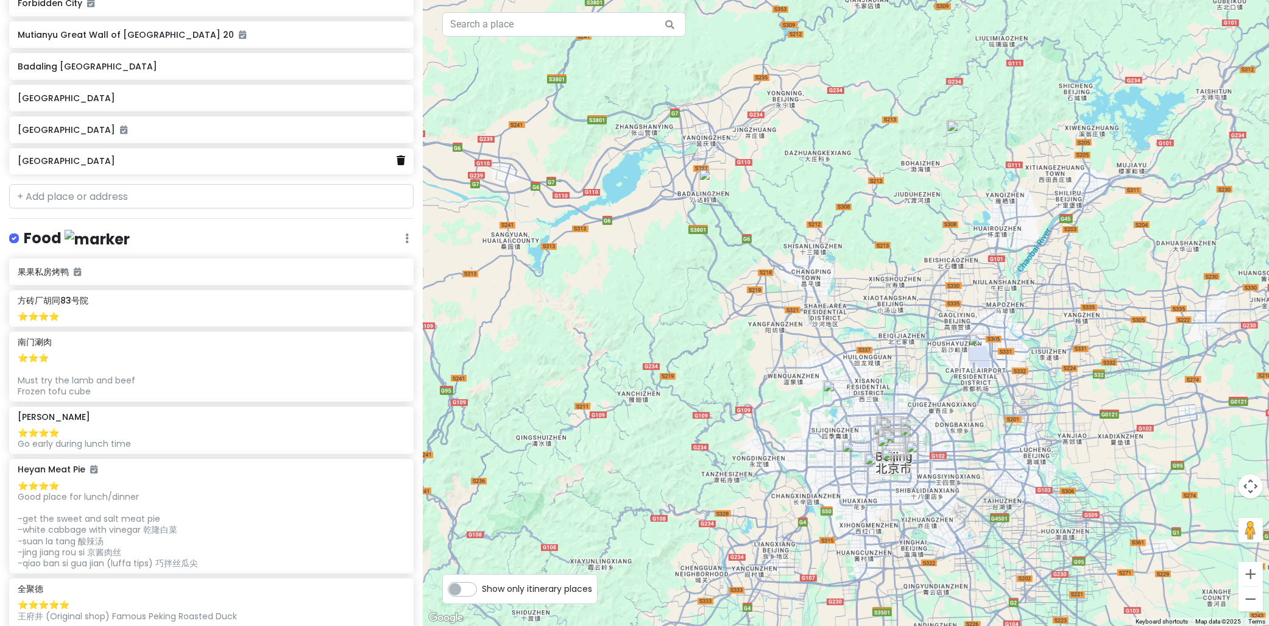
click at [397, 161] on icon at bounding box center [401, 160] width 9 height 10
click at [127, 202] on input "text" at bounding box center [211, 196] width 404 height 24
paste input "[GEOGRAPHIC_DATA]"
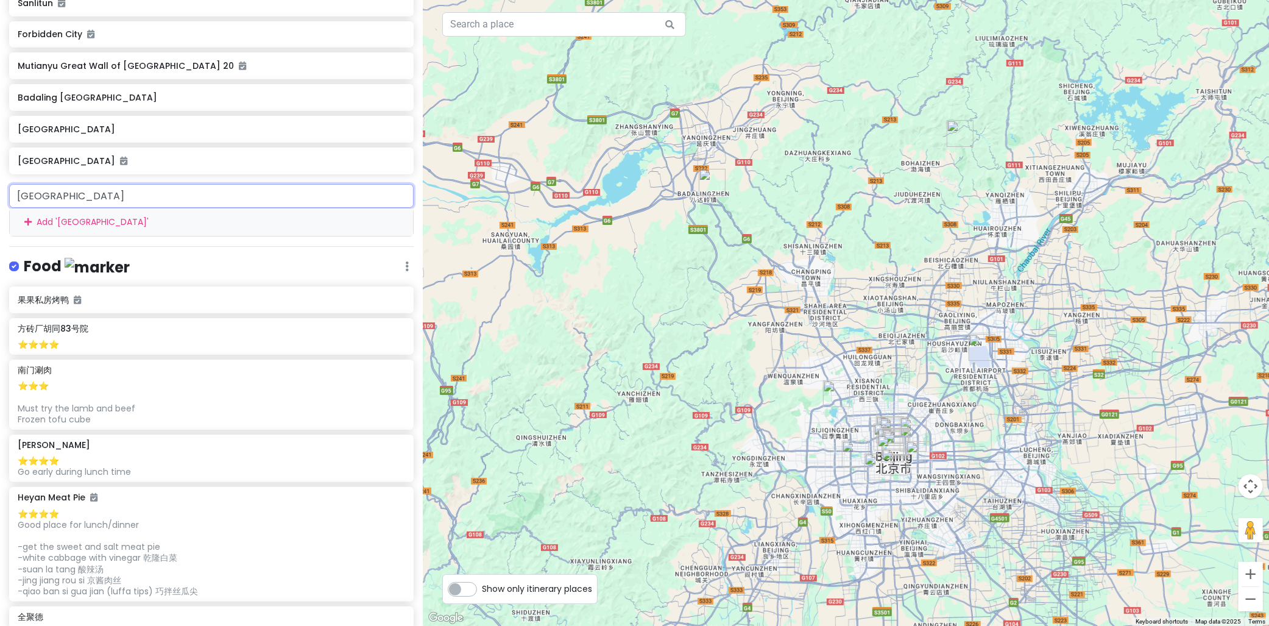
drag, startPoint x: 183, startPoint y: 191, endPoint x: 82, endPoint y: 194, distance: 101.2
click at [82, 194] on input "[GEOGRAPHIC_DATA]" at bounding box center [211, 196] width 404 height 24
type input "Hepingxiqiao"
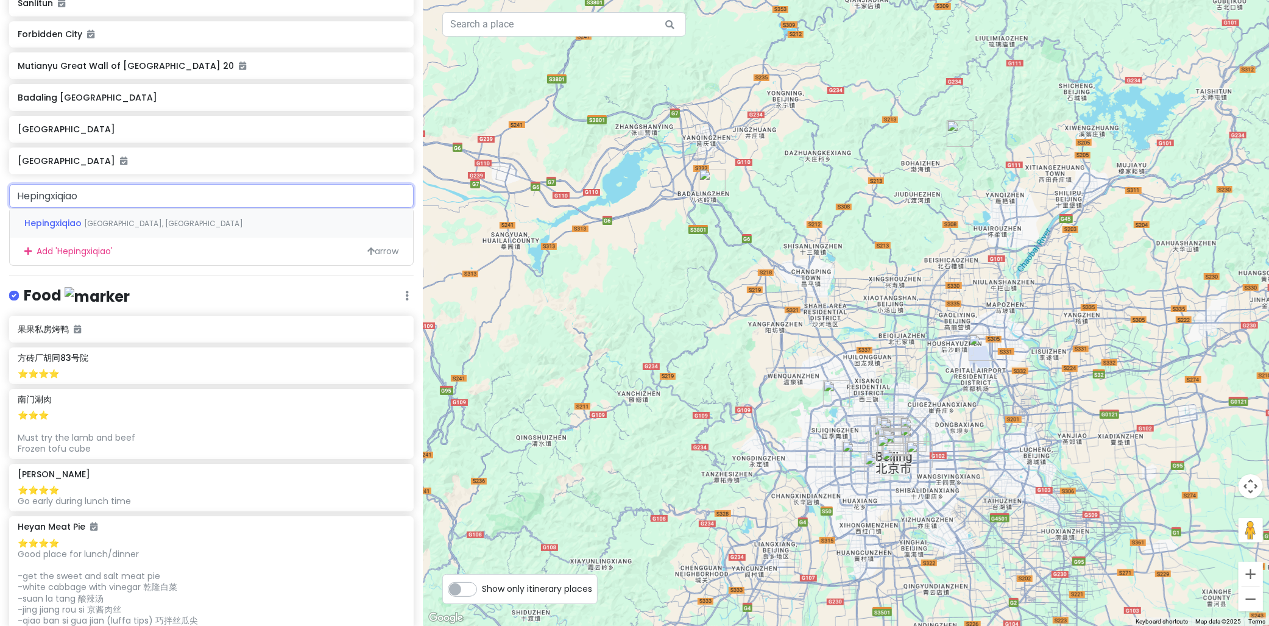
drag, startPoint x: 96, startPoint y: 190, endPoint x: -31, endPoint y: 191, distance: 126.7
click at [0, 191] on html "cingcong trip 3 - BJ Private Change Dates Make a Copy Delete Trip Go Pro ⚡️ Giv…" at bounding box center [634, 313] width 1269 height 626
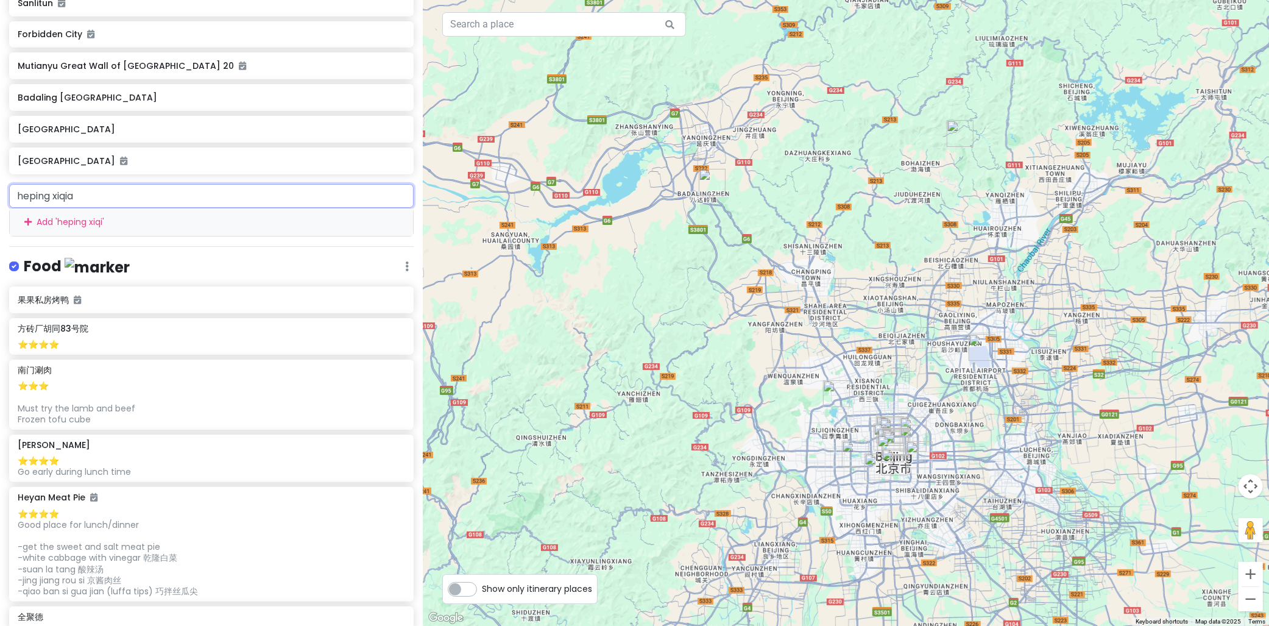
type input "heping xiqiao"
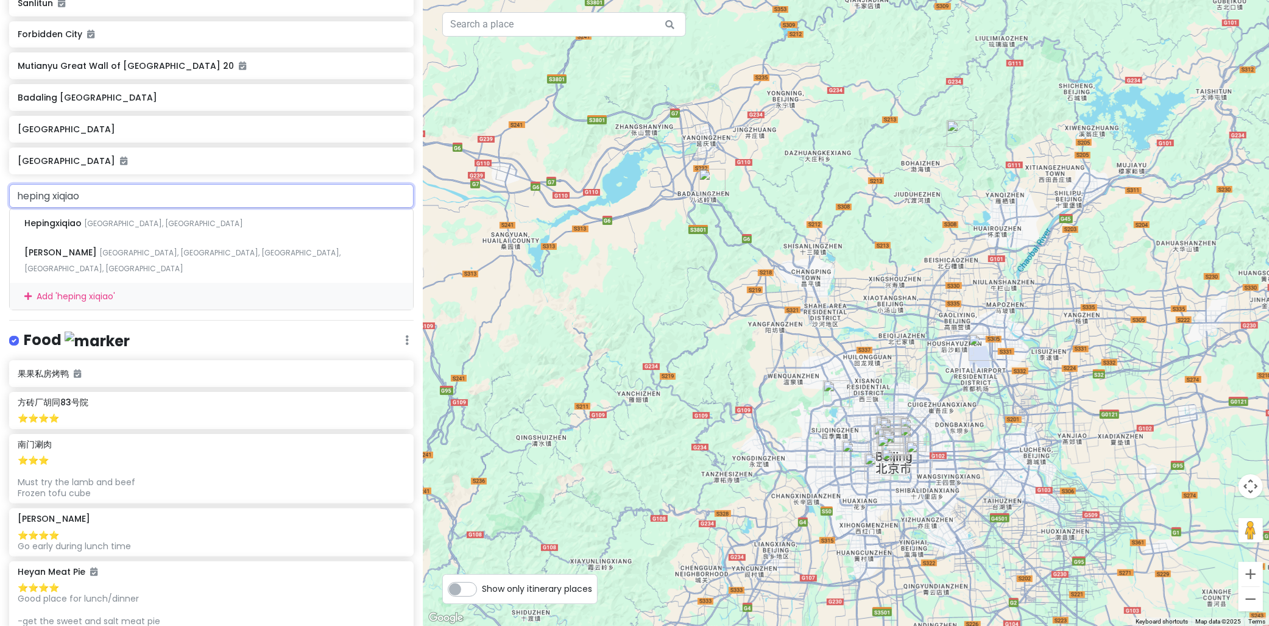
drag, startPoint x: 99, startPoint y: 193, endPoint x: -31, endPoint y: 185, distance: 130.6
click at [0, 185] on html "cingcong trip 3 - BJ Private Change Dates Make a Copy Delete Trip Go Pro ⚡️ Giv…" at bounding box center [634, 313] width 1269 height 626
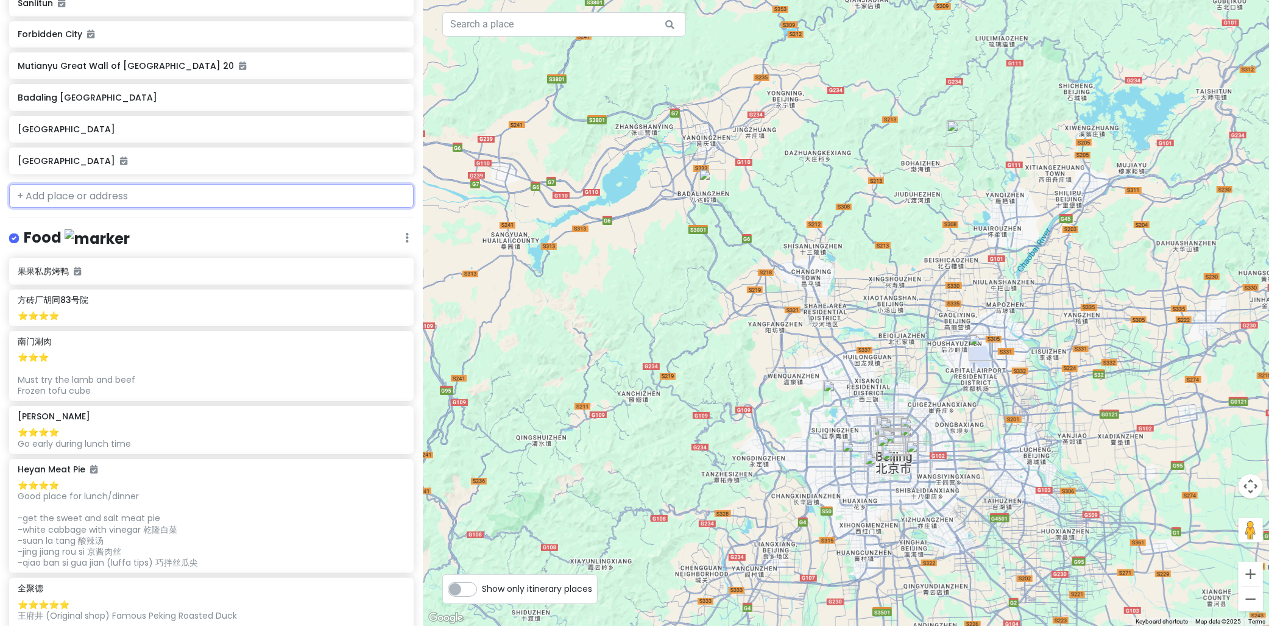
type input "n"
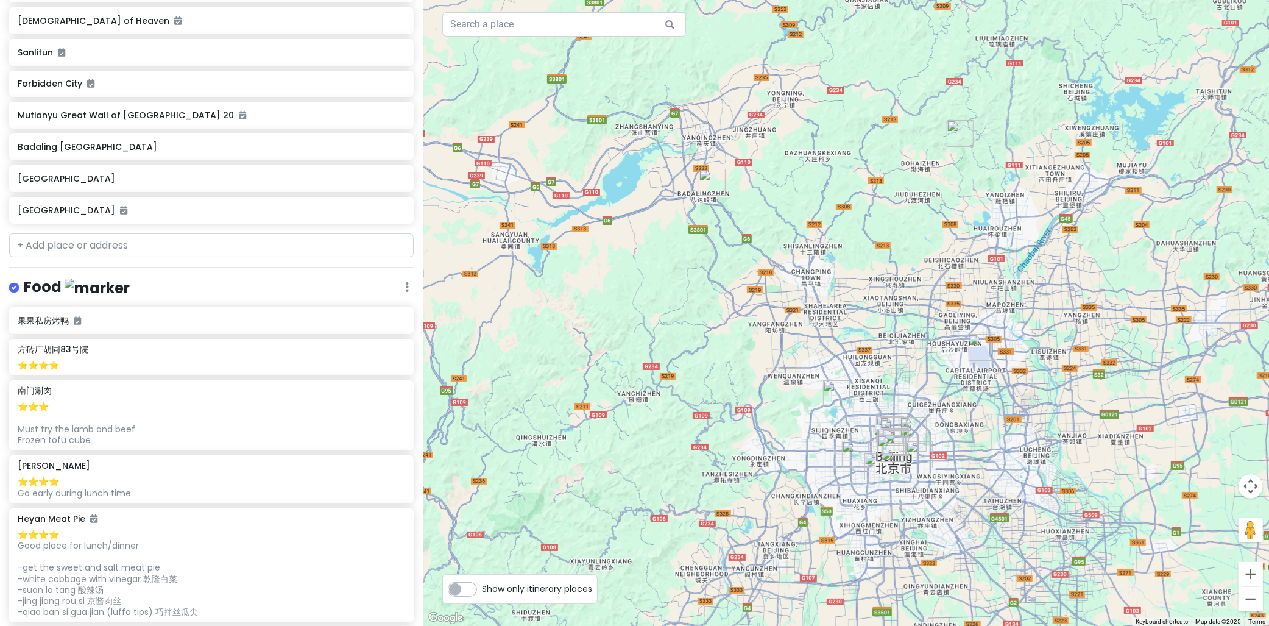
scroll to position [375, 0]
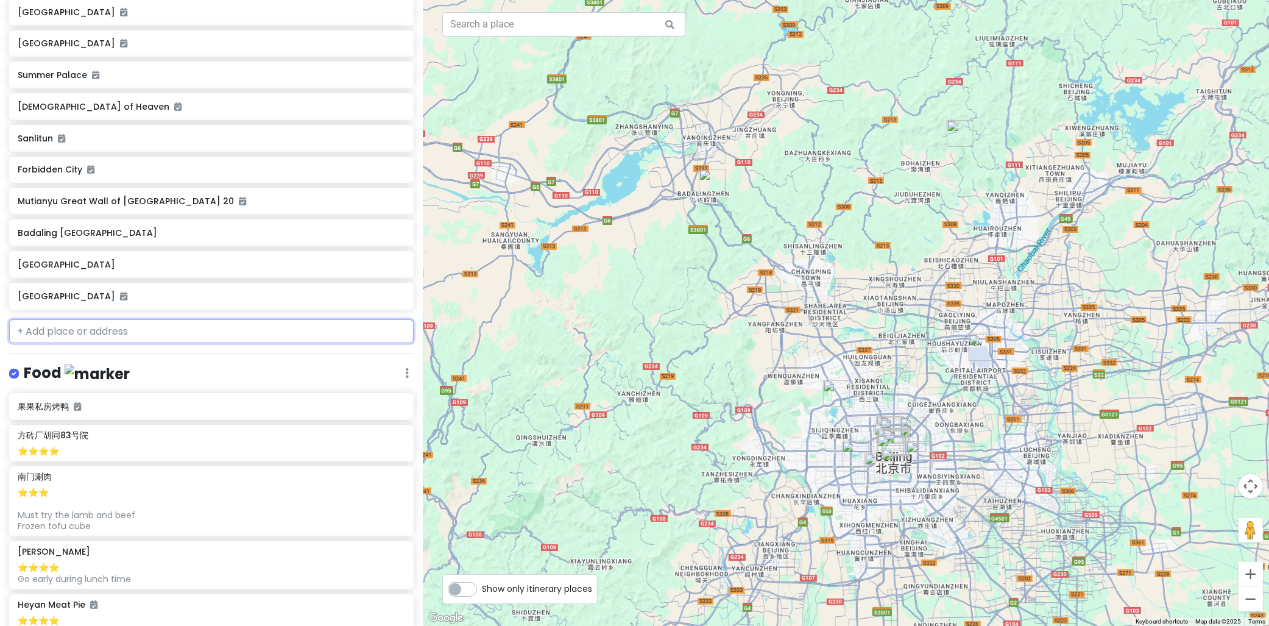
click at [83, 329] on input "text" at bounding box center [211, 331] width 404 height 24
type input "n"
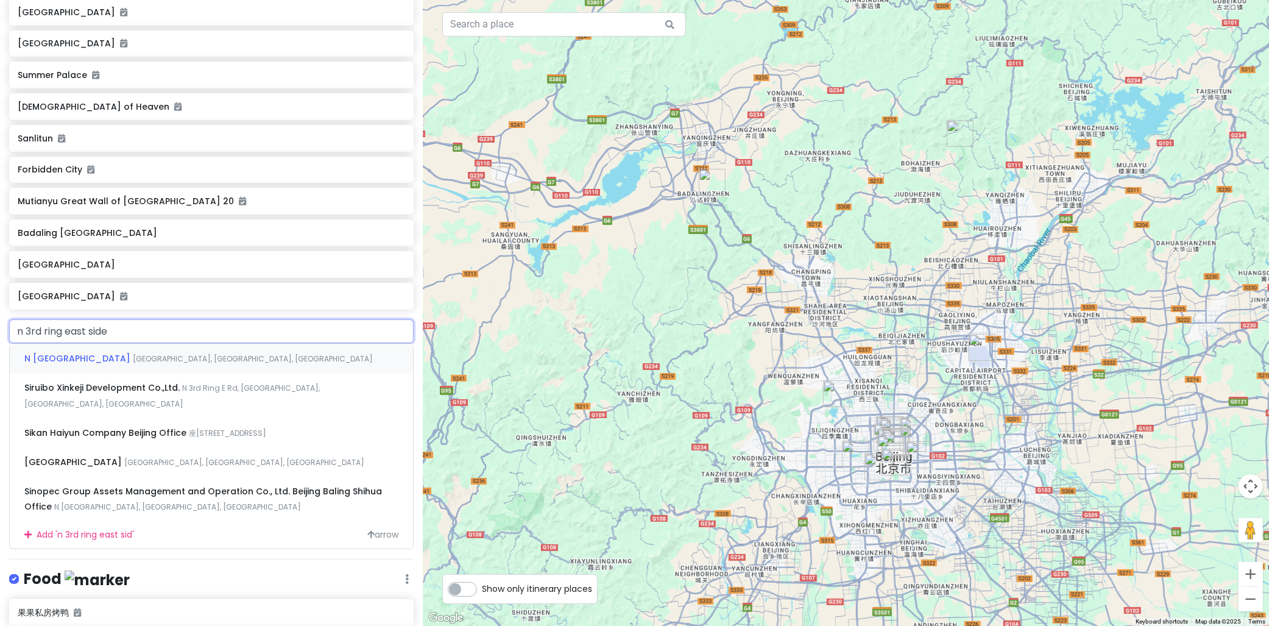
type input "n 3rd ring east side"
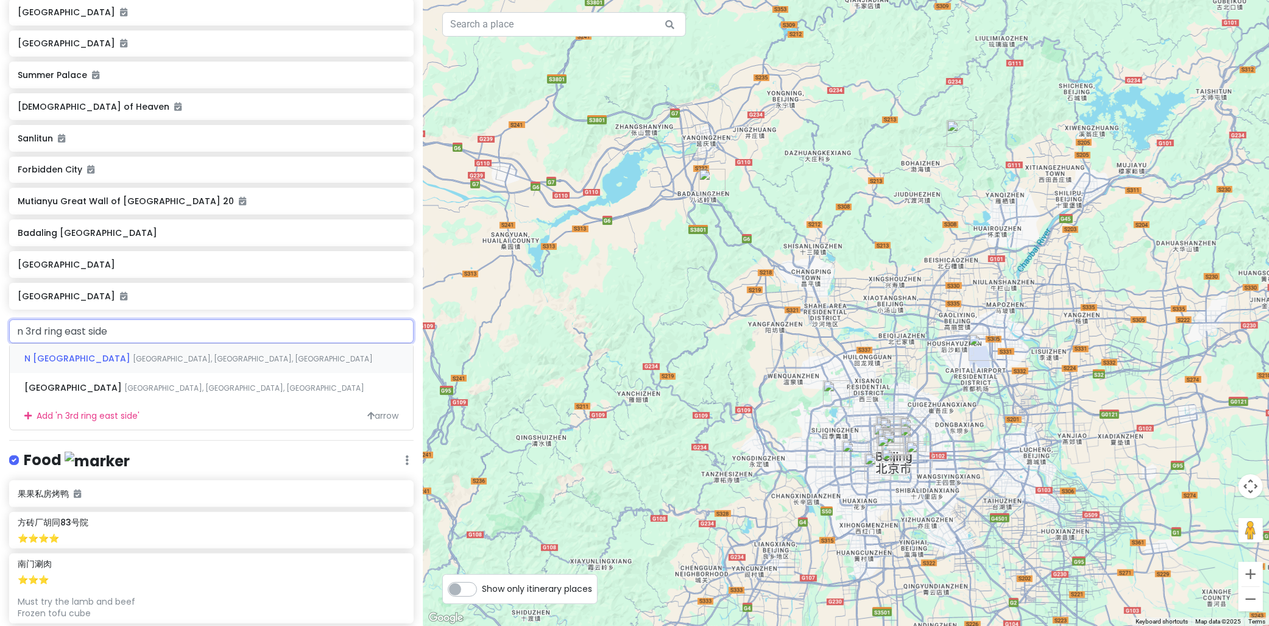
click at [96, 352] on span "N [GEOGRAPHIC_DATA]" at bounding box center [78, 358] width 108 height 12
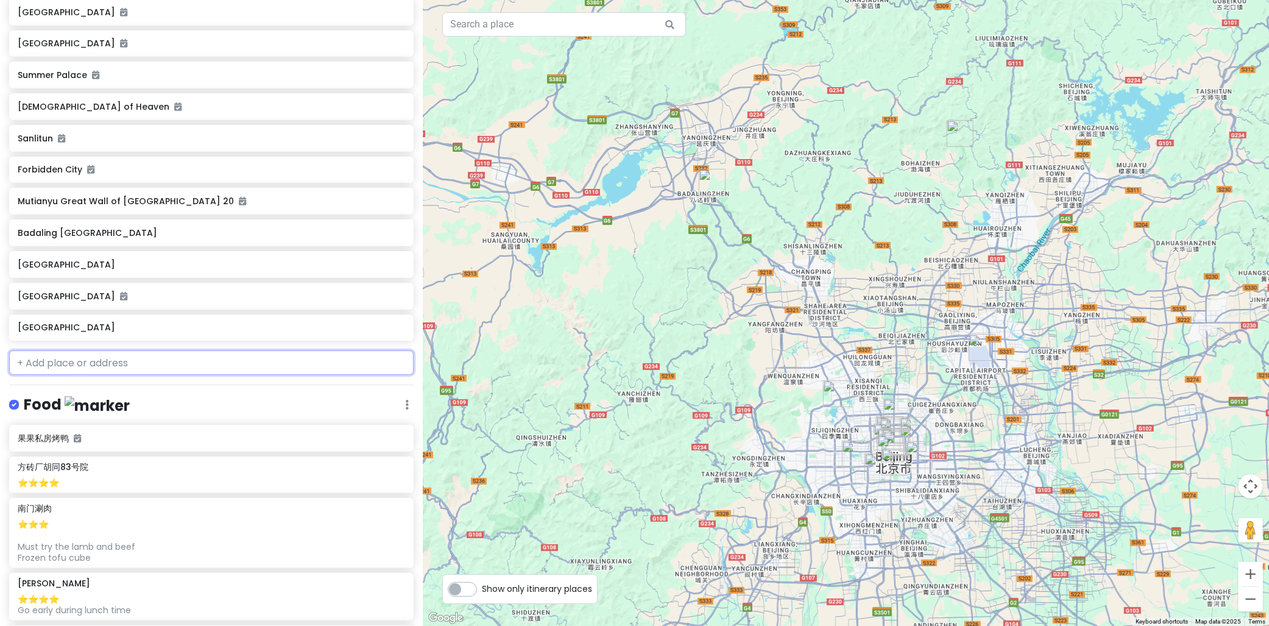
scroll to position [406, 0]
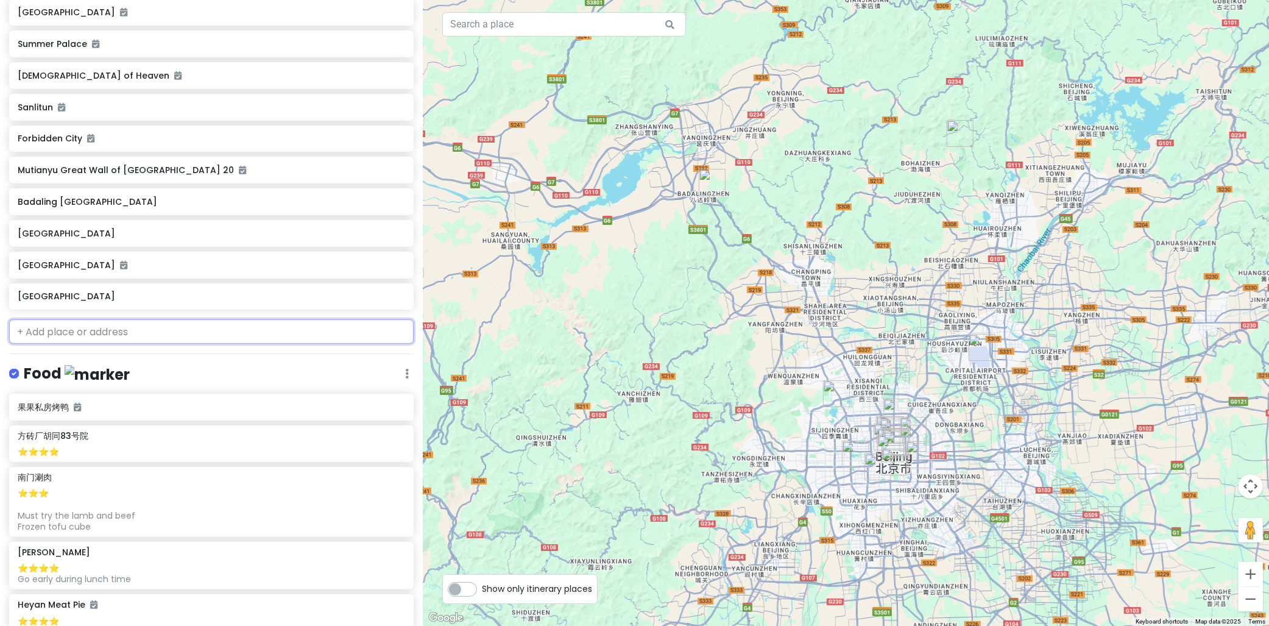
click at [82, 302] on div "[GEOGRAPHIC_DATA]" at bounding box center [211, 296] width 404 height 27
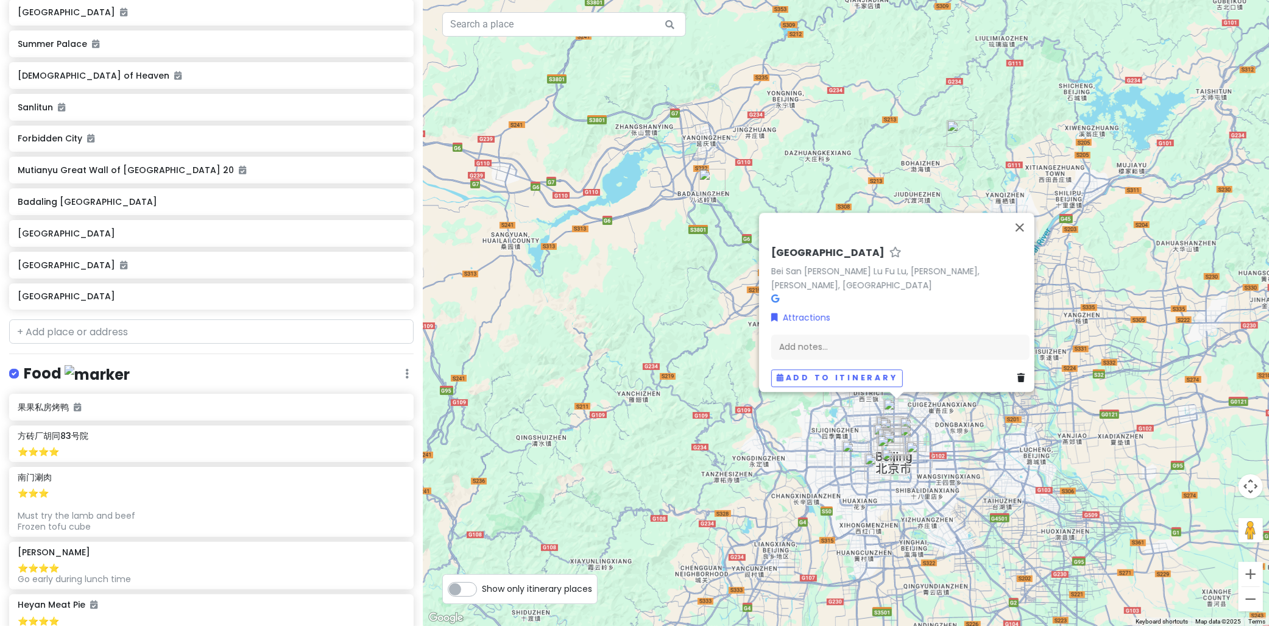
click at [813, 336] on div "Add notes..." at bounding box center [900, 347] width 258 height 26
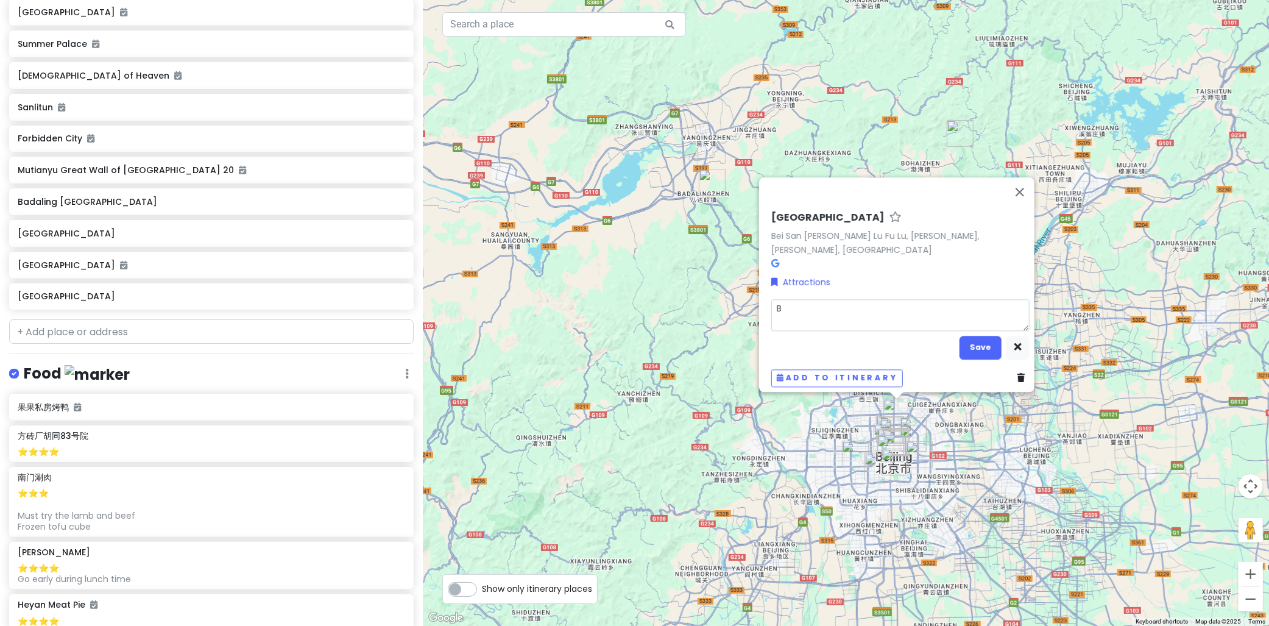
type textarea "x"
type textarea "B"
type textarea "x"
type textarea "Bu"
type textarea "x"
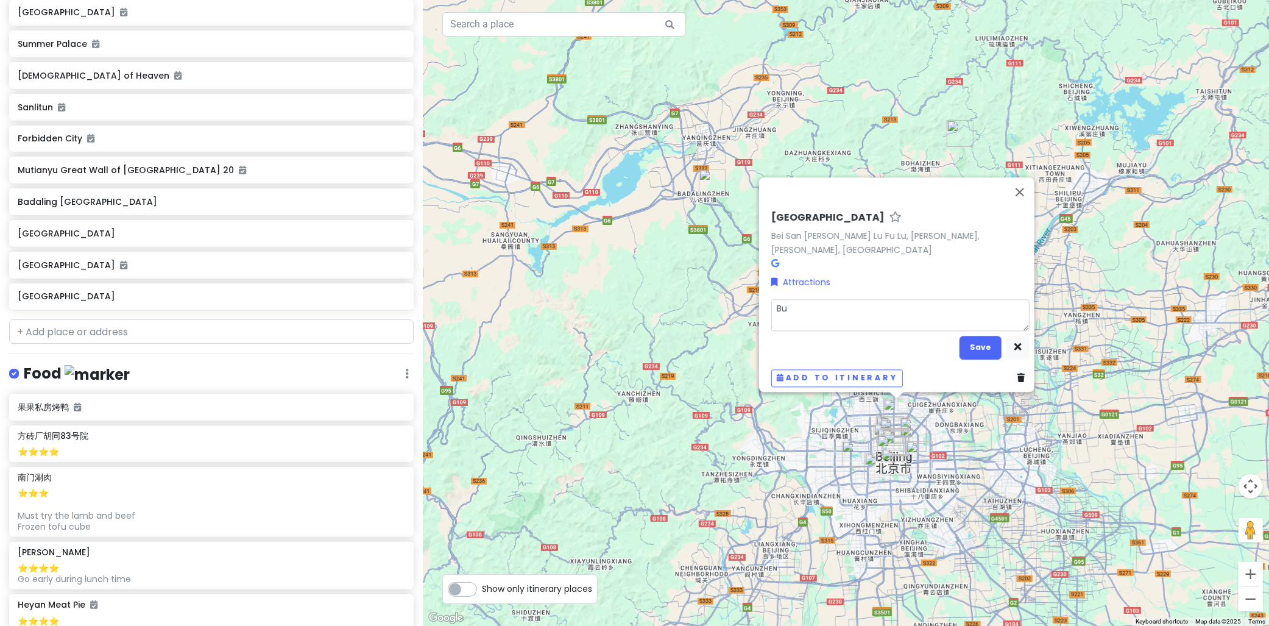
type textarea "Bus"
type textarea "x"
type textarea "Bus"
type textarea "x"
type textarea "Bus s"
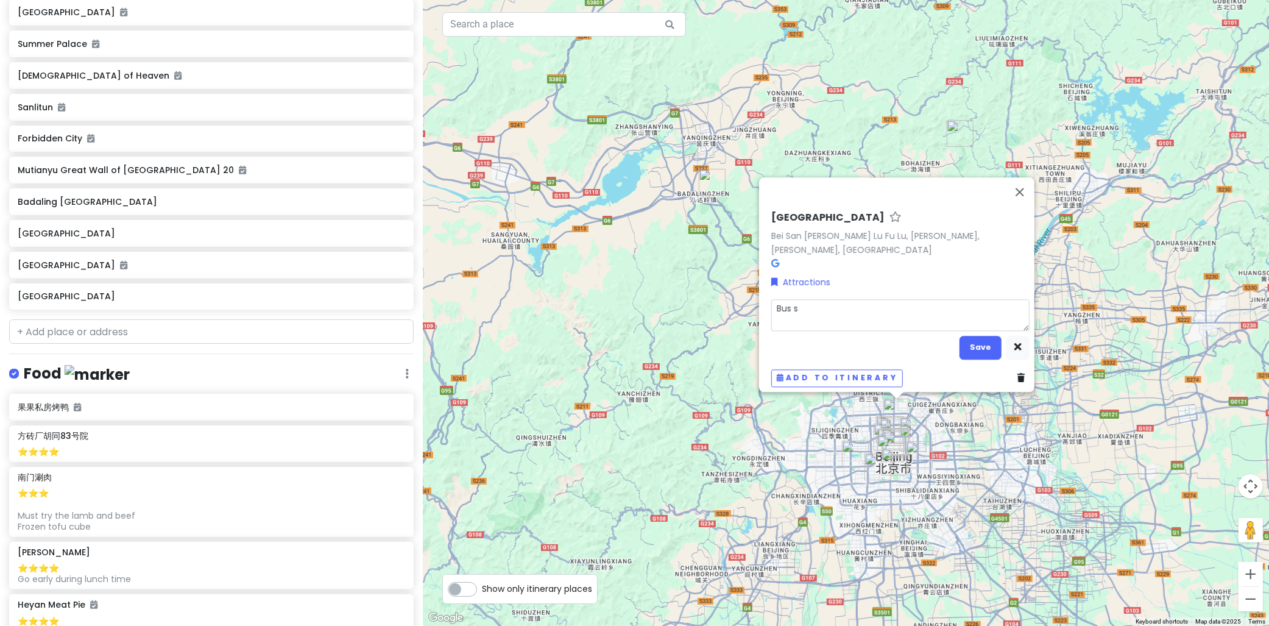
type textarea "x"
type textarea "Bus st"
type textarea "x"
type textarea "Bus sto"
type textarea "x"
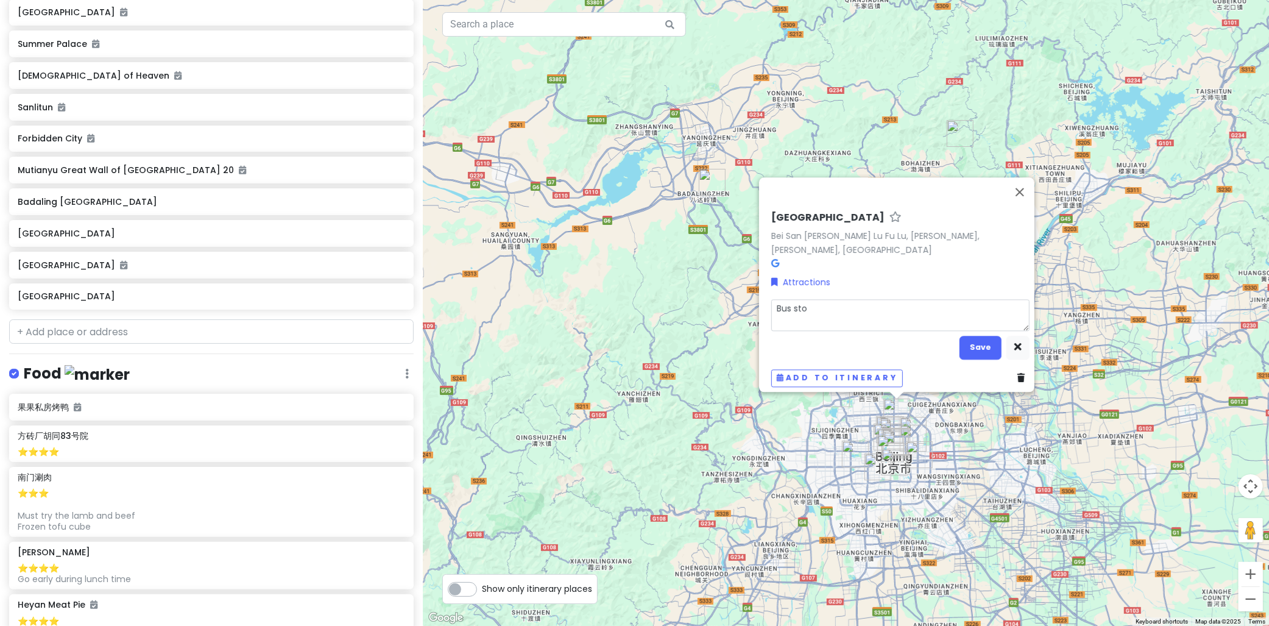
type textarea "Bus stop"
type textarea "x"
type textarea "Bus stop"
type textarea "x"
type textarea "Bus stop t"
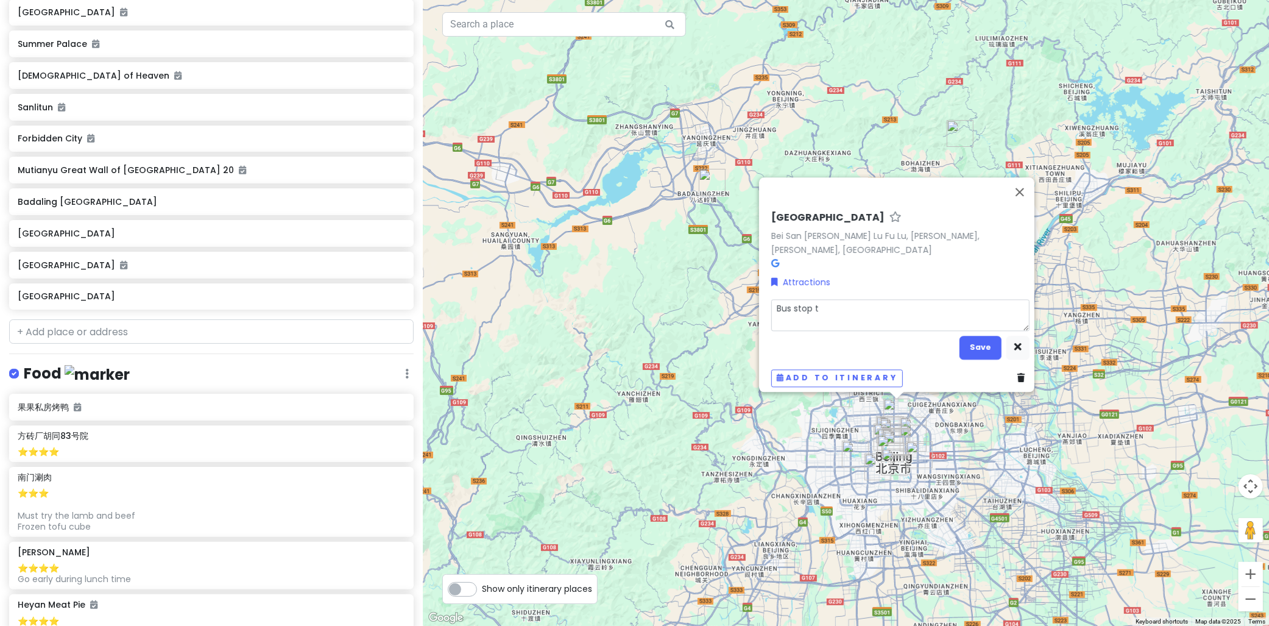
type textarea "x"
type textarea "Bus stop to"
type textarea "x"
type textarea "Bus stop to"
type textarea "x"
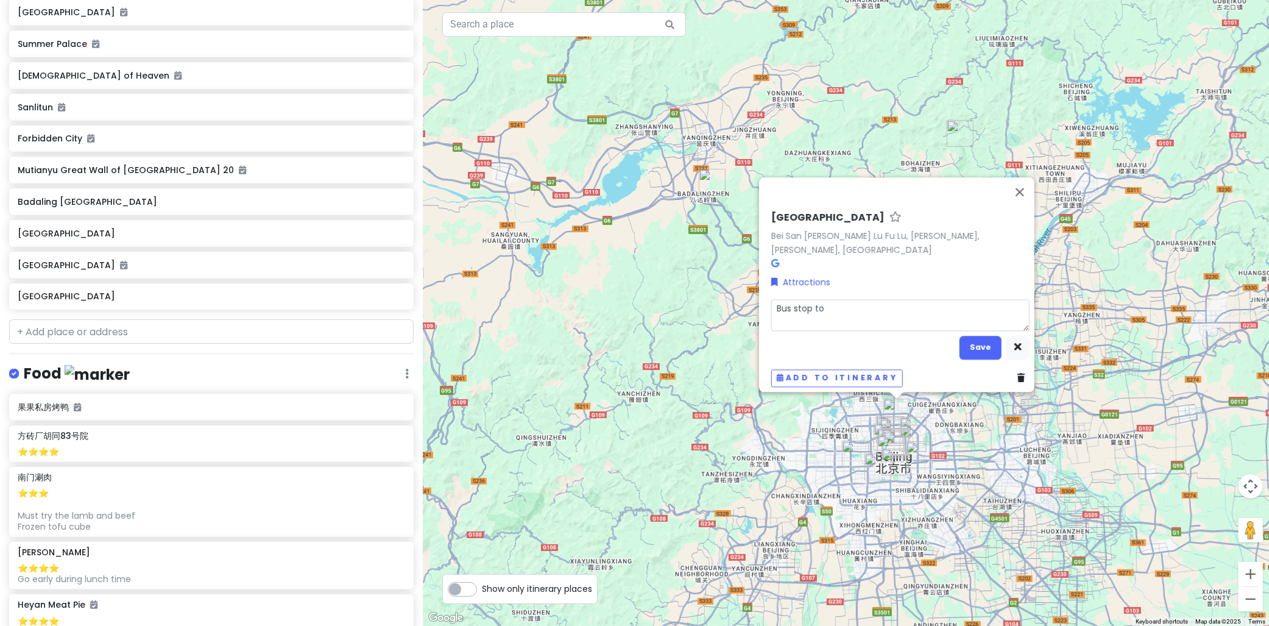
type textarea "Bus stop to"
type textarea "x"
type textarea "Bus stop t"
type textarea "x"
type textarea "Bus stop"
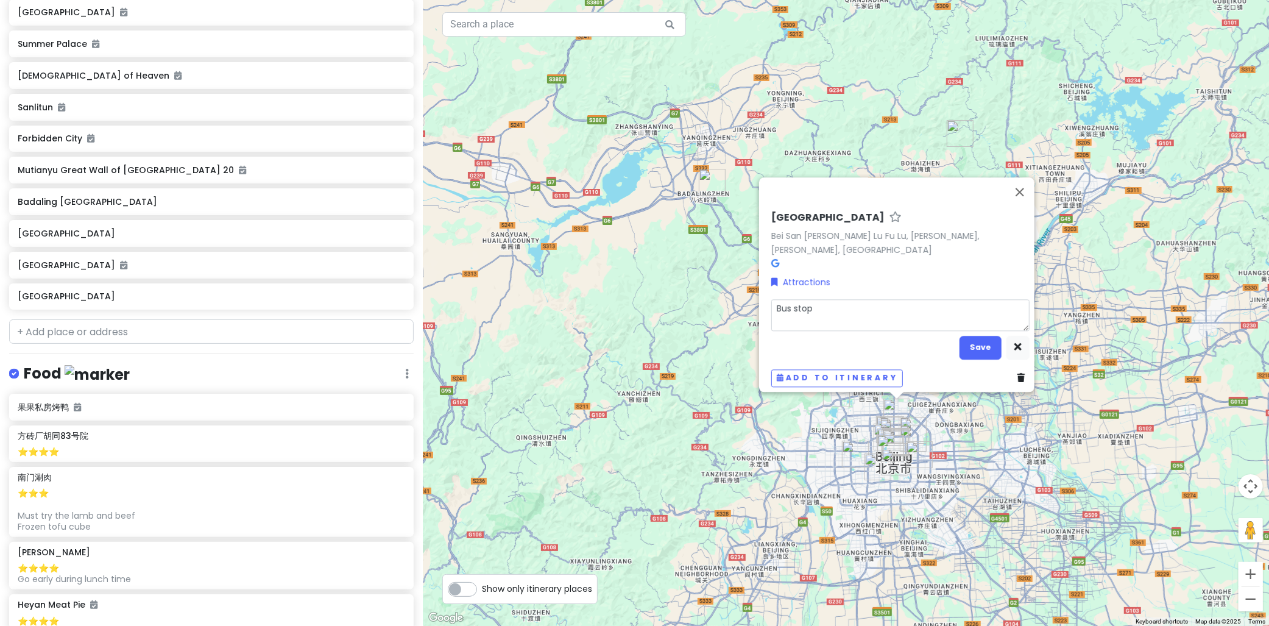
type textarea "x"
type textarea "Bus stop f"
type textarea "x"
type textarea "Bus stop"
type textarea "x"
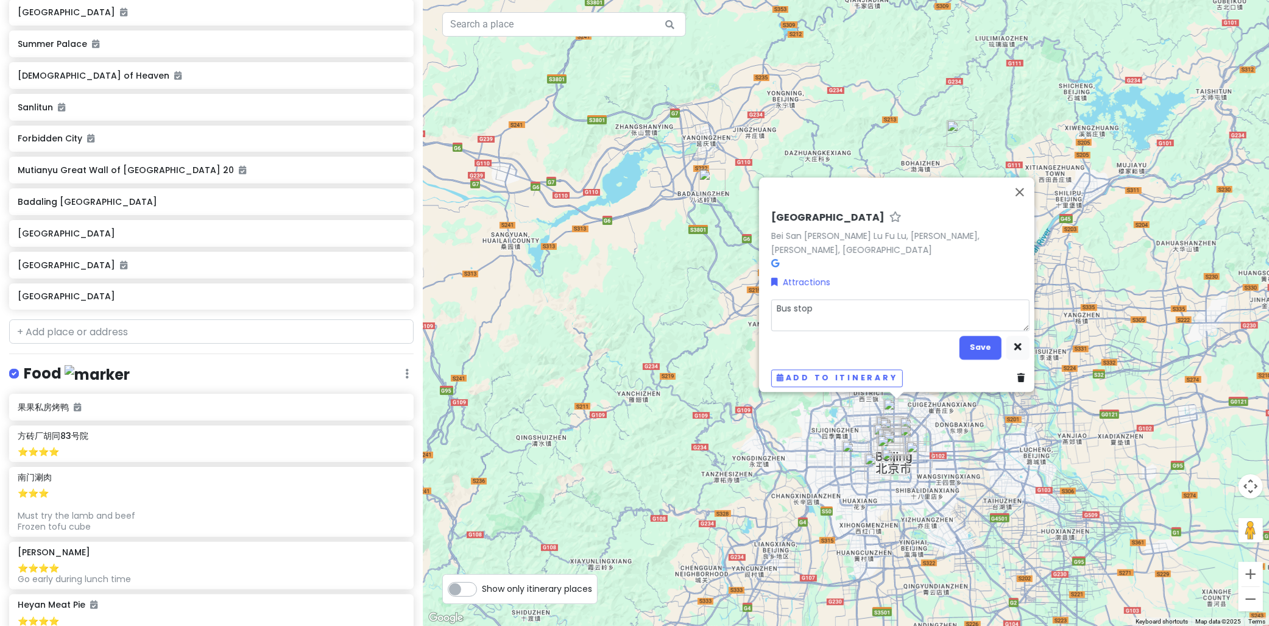
type textarea "Bus stop t"
type textarea "x"
type textarea "Bus stop to"
type textarea "x"
type textarea "Bus stop to"
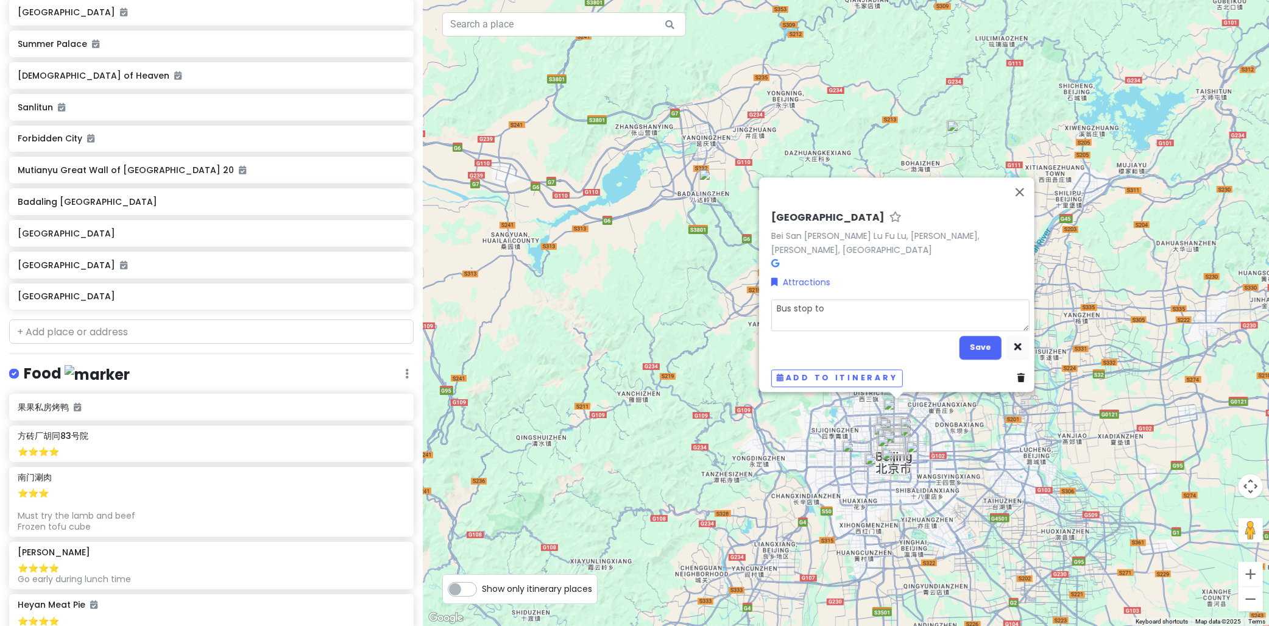
type textarea "x"
type textarea "Bus stop to d"
type textarea "x"
type textarea "Bus stop to de"
type textarea "x"
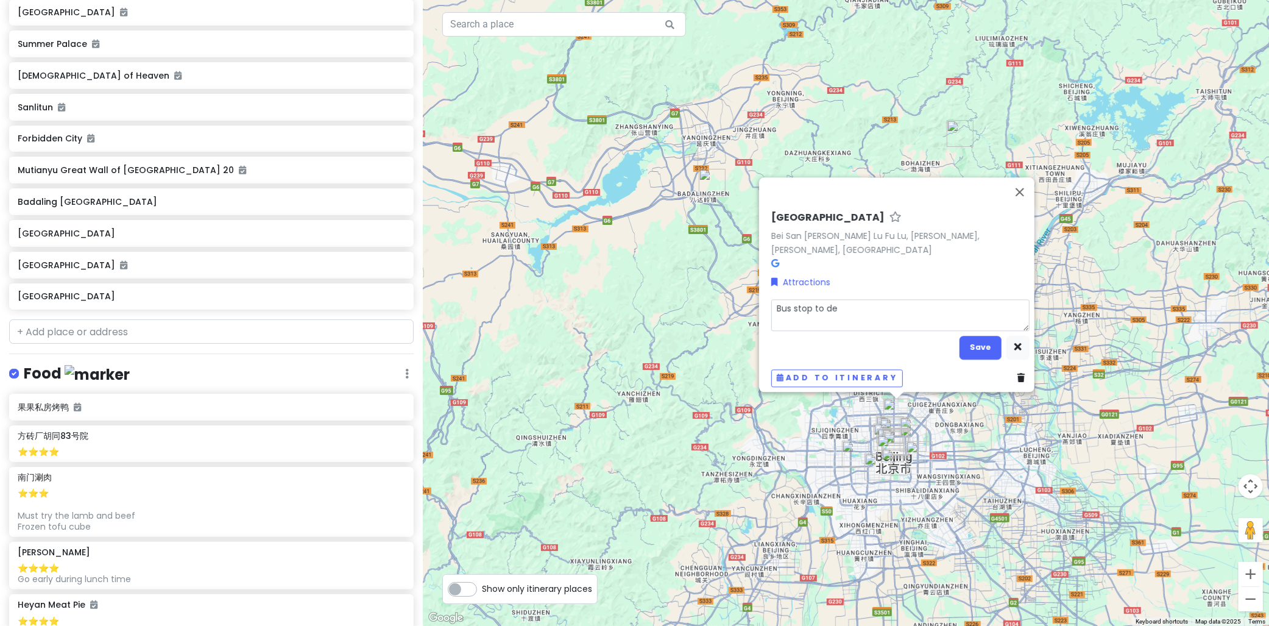
type textarea "Bus stop to ded"
type textarea "x"
type textarea "Bus stop to dedp"
type textarea "x"
type textarea "Bus stop to ded"
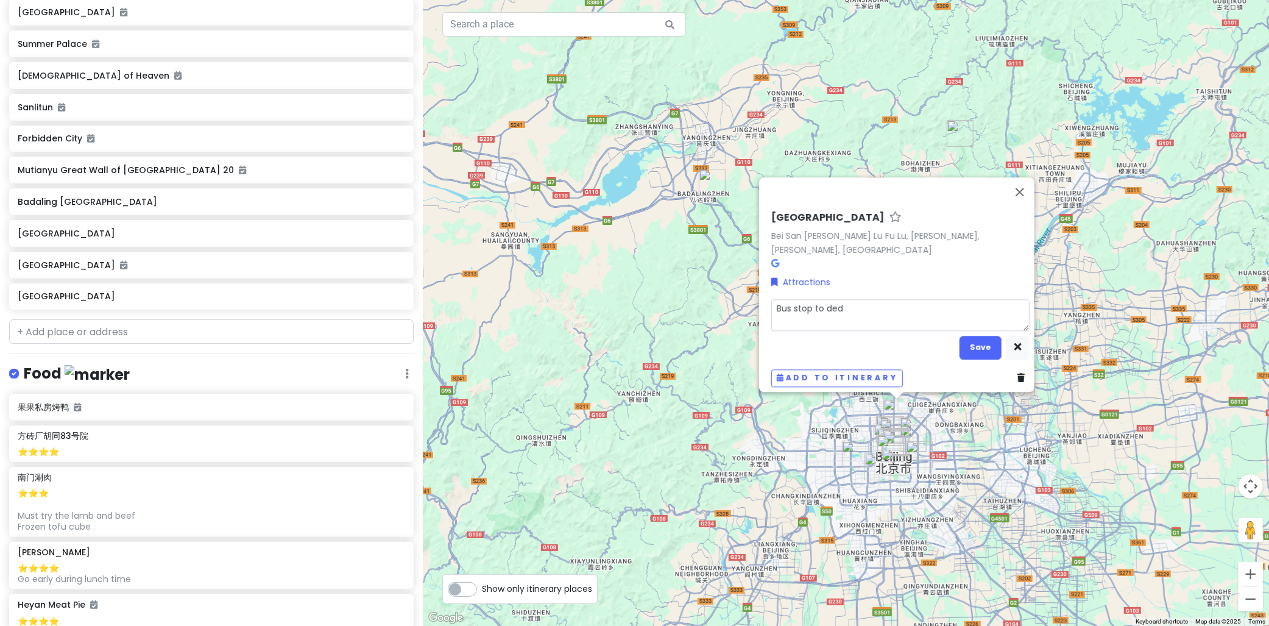
type textarea "x"
type textarea "Bus stop to de"
type textarea "x"
type textarea "Bus stop to dep"
type textarea "x"
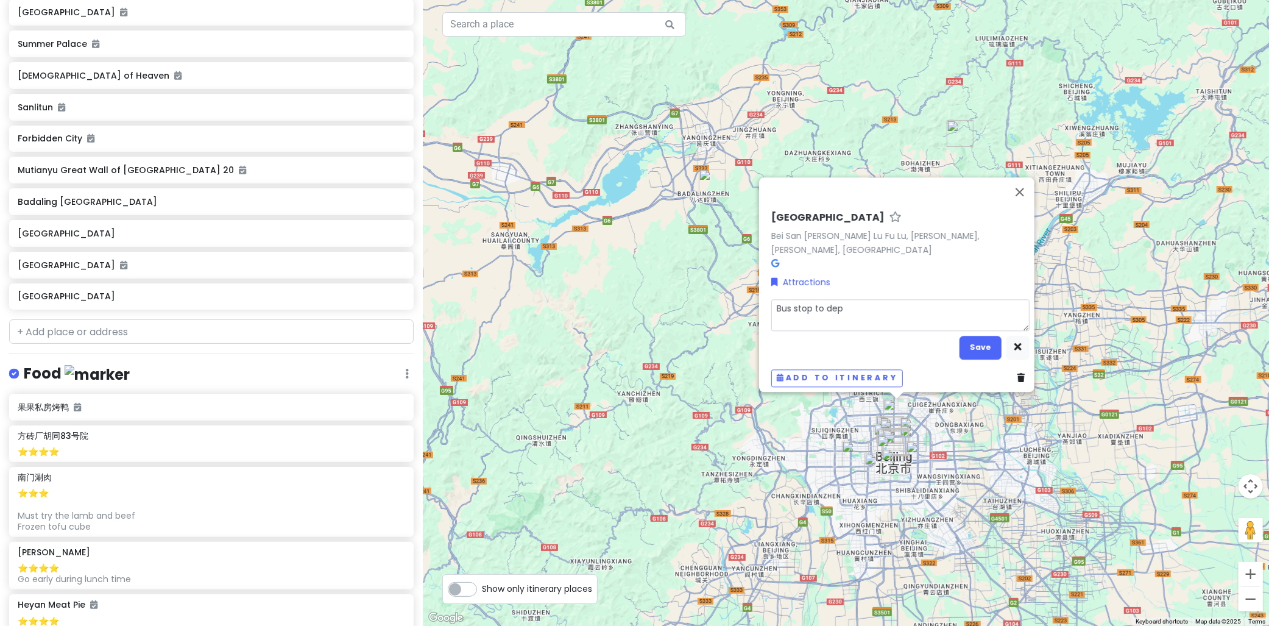
type textarea "Bus stop to depa"
type textarea "x"
type textarea "Bus stop to depar"
type textarea "x"
type textarea "Bus stop to depart"
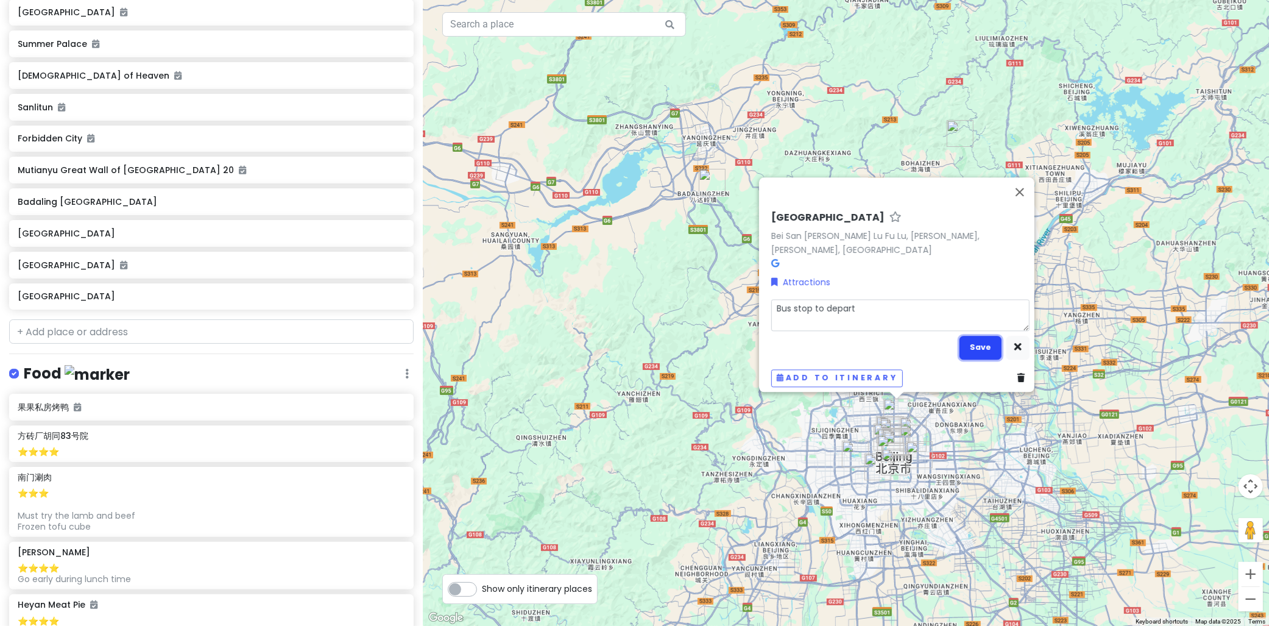
click at [964, 345] on button "Save" at bounding box center [980, 348] width 42 height 24
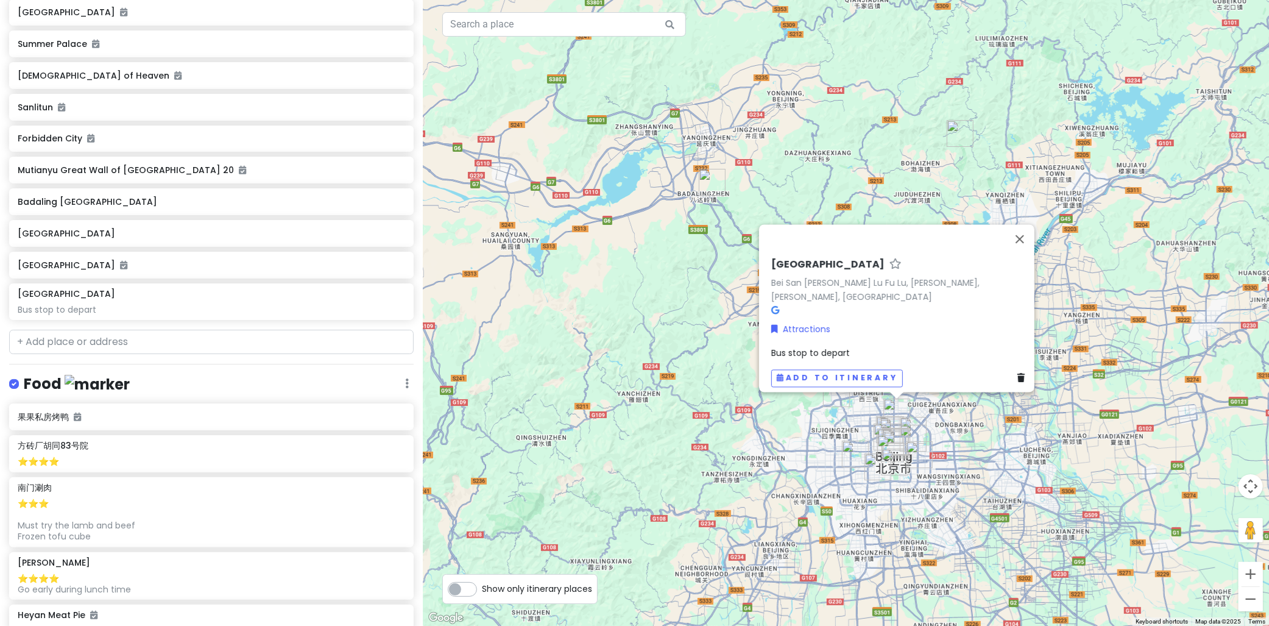
scroll to position [416, 0]
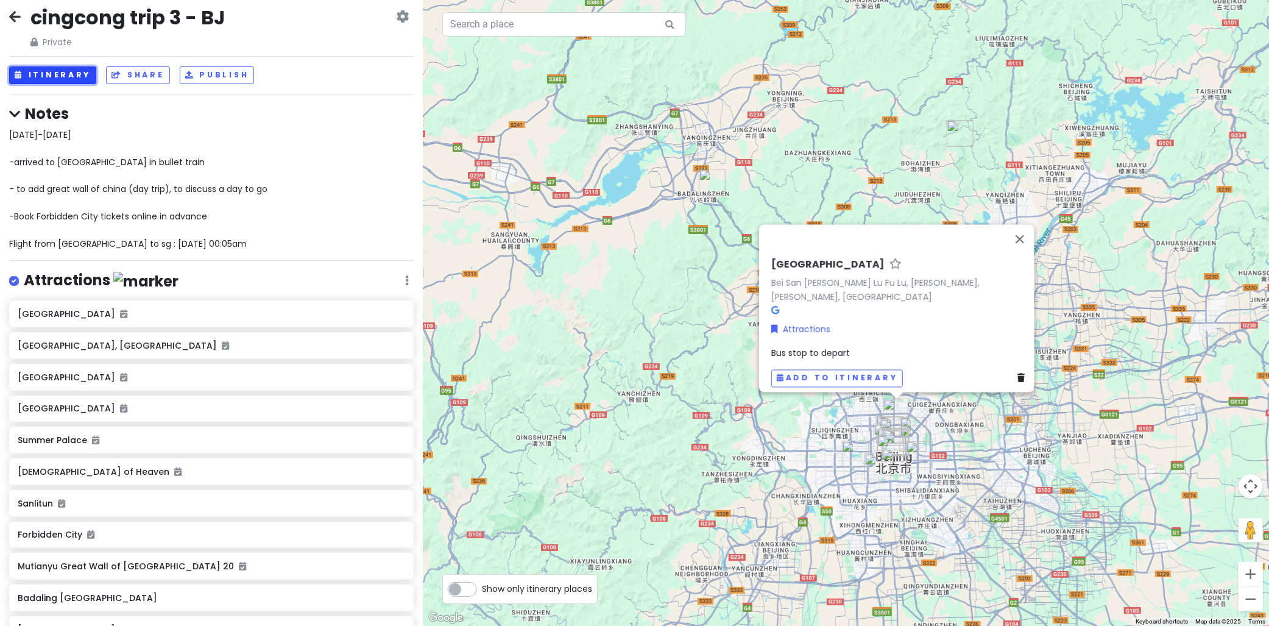
click at [55, 73] on button "Itinerary" at bounding box center [52, 75] width 87 height 18
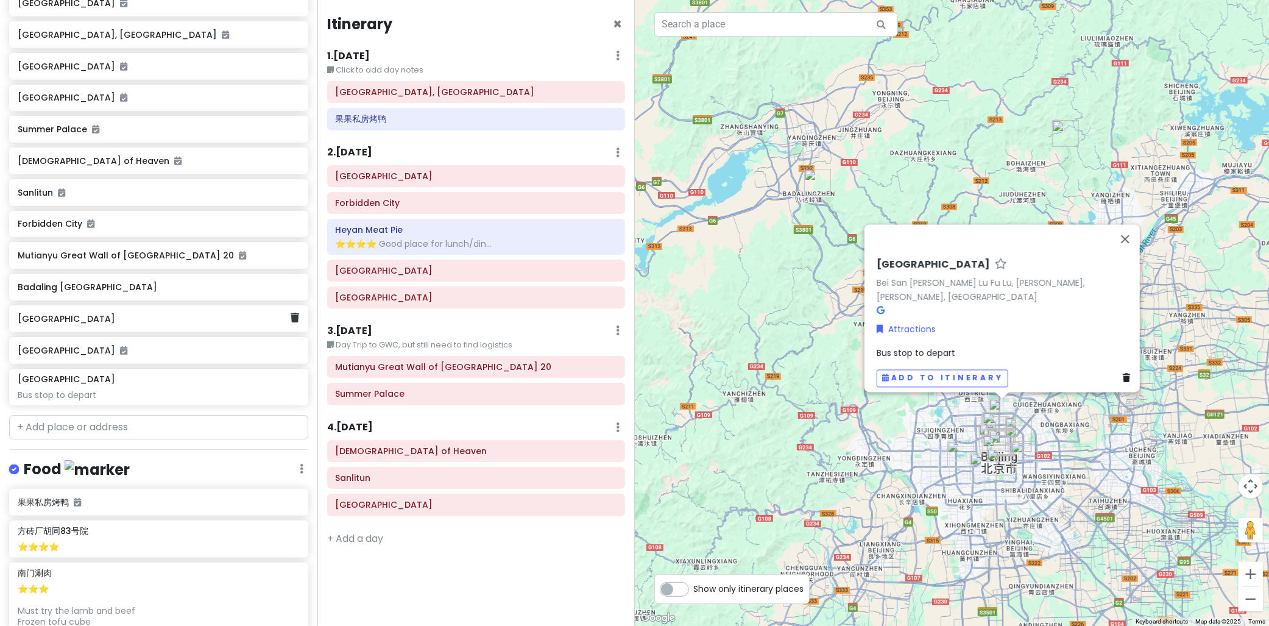
scroll to position [348, 0]
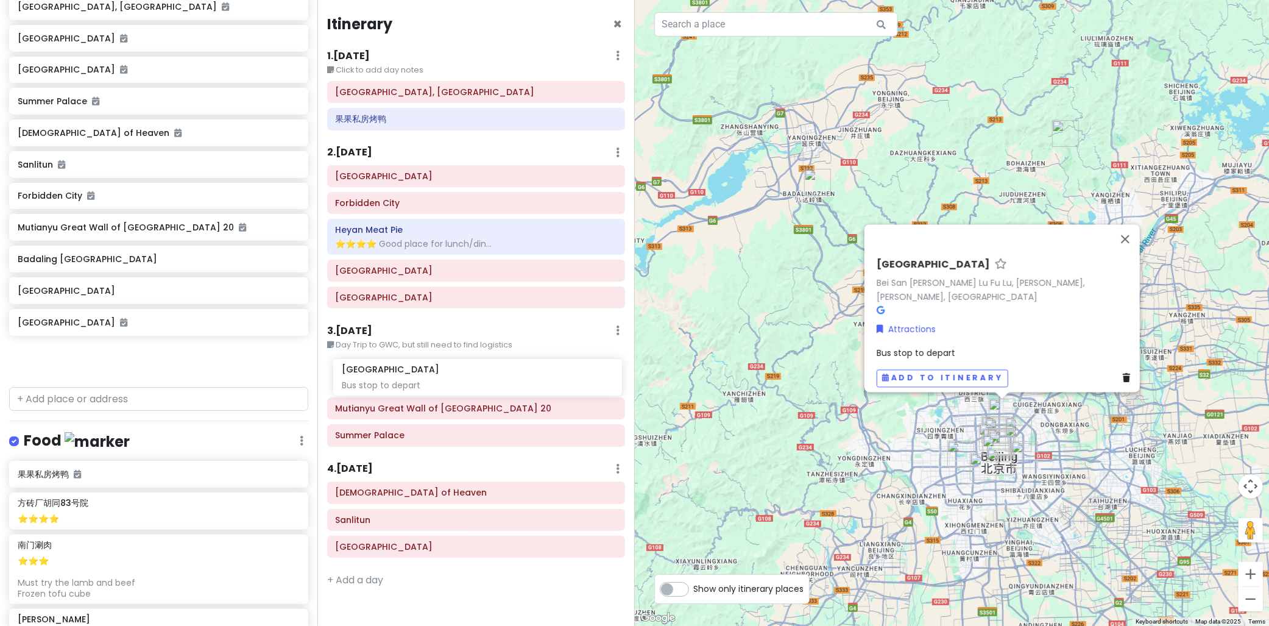
drag, startPoint x: 75, startPoint y: 362, endPoint x: 397, endPoint y: 381, distance: 322.2
click at [397, 381] on div "cingcong trip 3 - BJ Private Change Dates Make a Copy Delete Trip Go Pro ⚡️ Giv…" at bounding box center [634, 313] width 1269 height 626
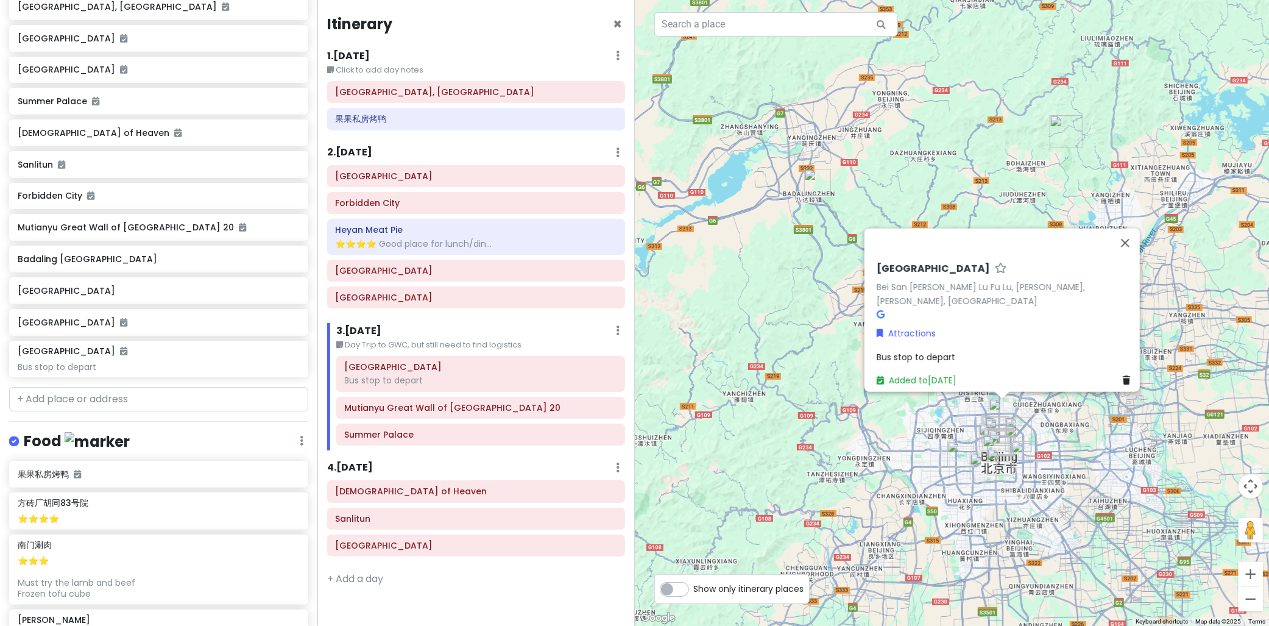
scroll to position [306, 0]
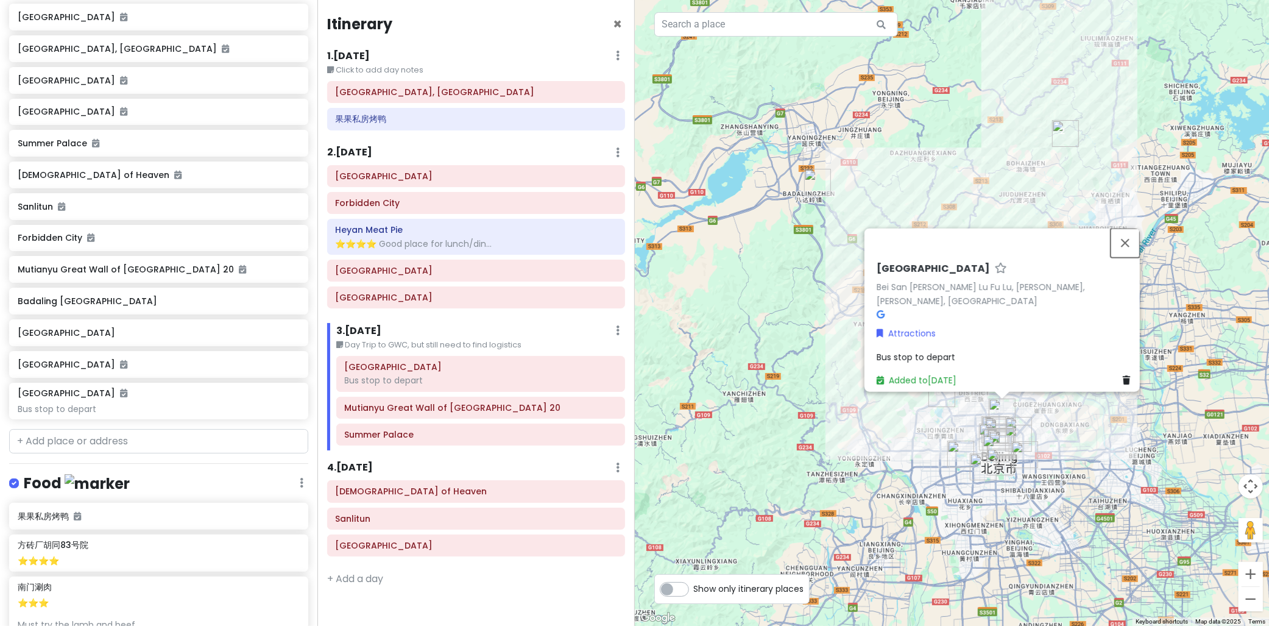
drag, startPoint x: 1126, startPoint y: 235, endPoint x: 1119, endPoint y: 298, distance: 64.3
click at [1127, 234] on button "Close" at bounding box center [1124, 242] width 29 height 29
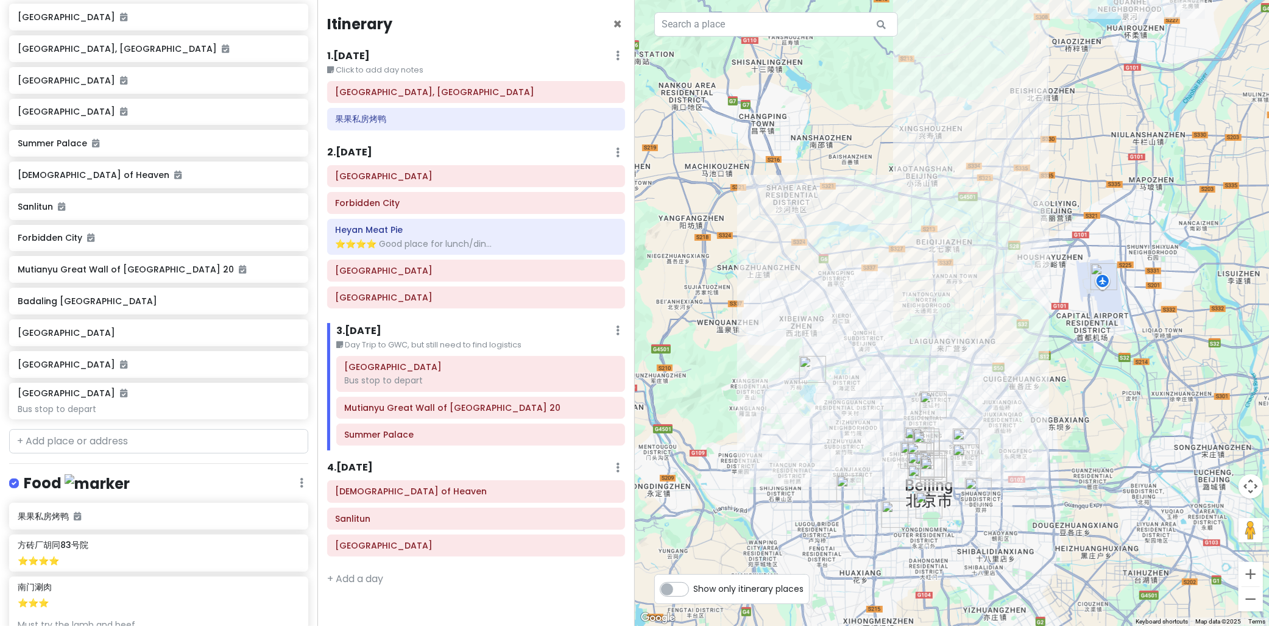
drag, startPoint x: 1014, startPoint y: 337, endPoint x: 1007, endPoint y: 344, distance: 9.1
click at [1015, 334] on div at bounding box center [952, 313] width 635 height 626
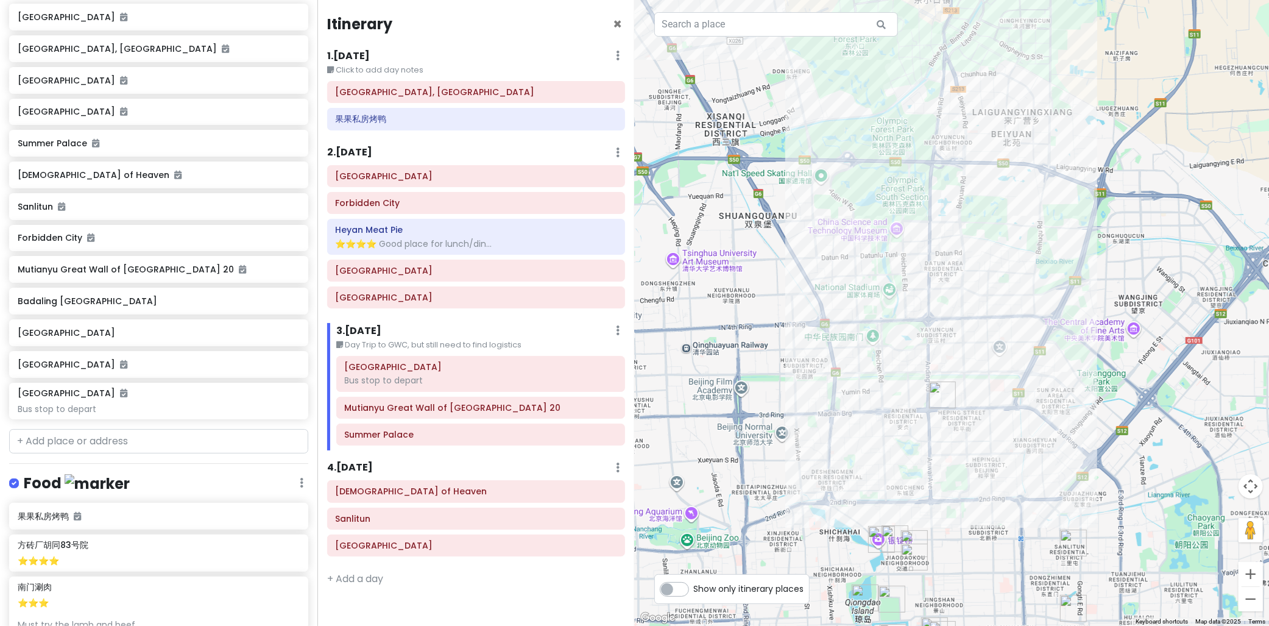
drag, startPoint x: 939, startPoint y: 439, endPoint x: 936, endPoint y: 429, distance: 9.6
click at [948, 426] on div at bounding box center [952, 313] width 635 height 626
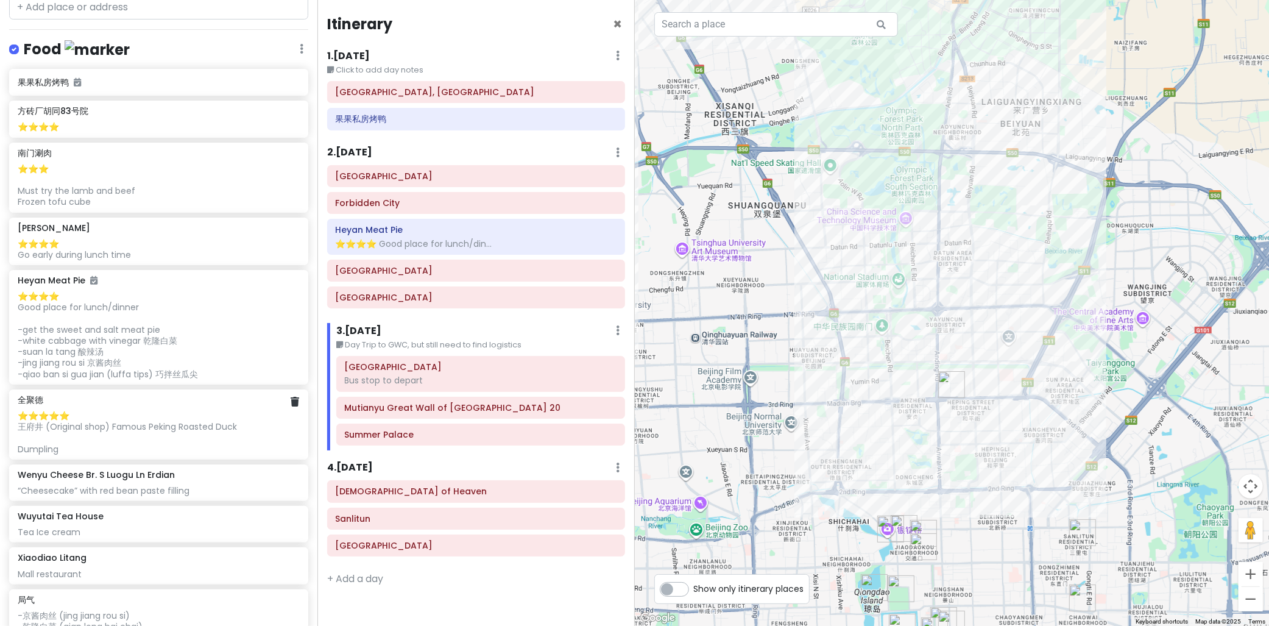
scroll to position [738, 0]
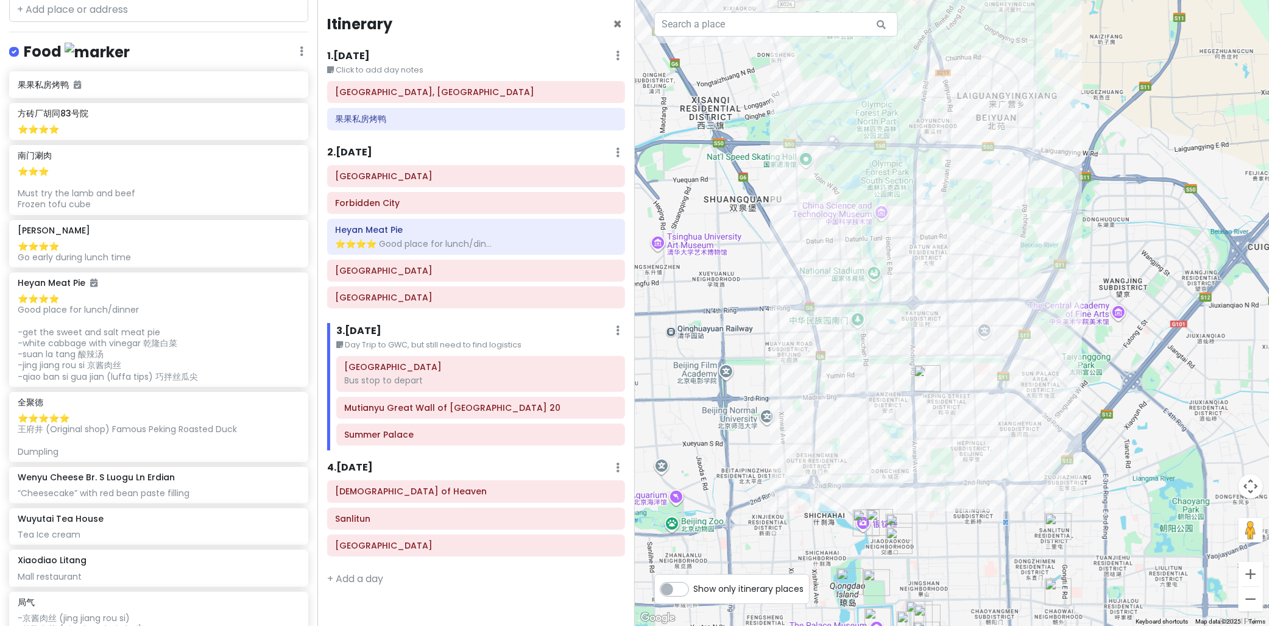
drag, startPoint x: 884, startPoint y: 430, endPoint x: 938, endPoint y: 488, distance: 79.3
click at [935, 492] on div at bounding box center [952, 313] width 635 height 626
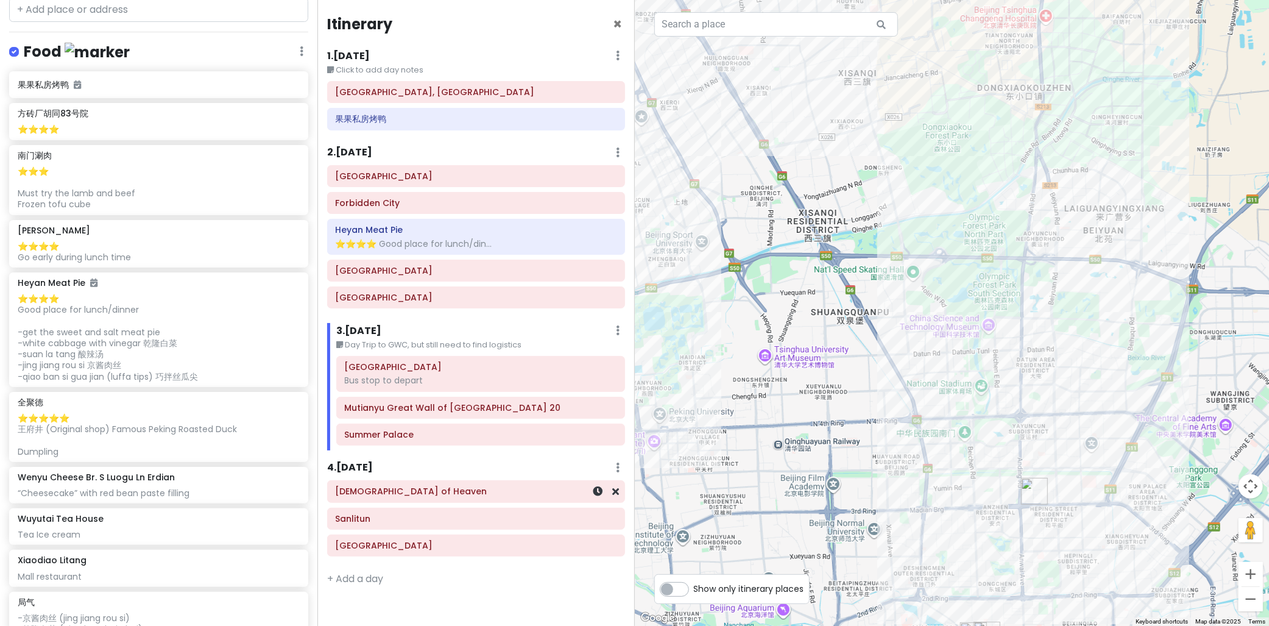
click at [346, 487] on h6 "[DEMOGRAPHIC_DATA] of Heaven" at bounding box center [476, 490] width 281 height 11
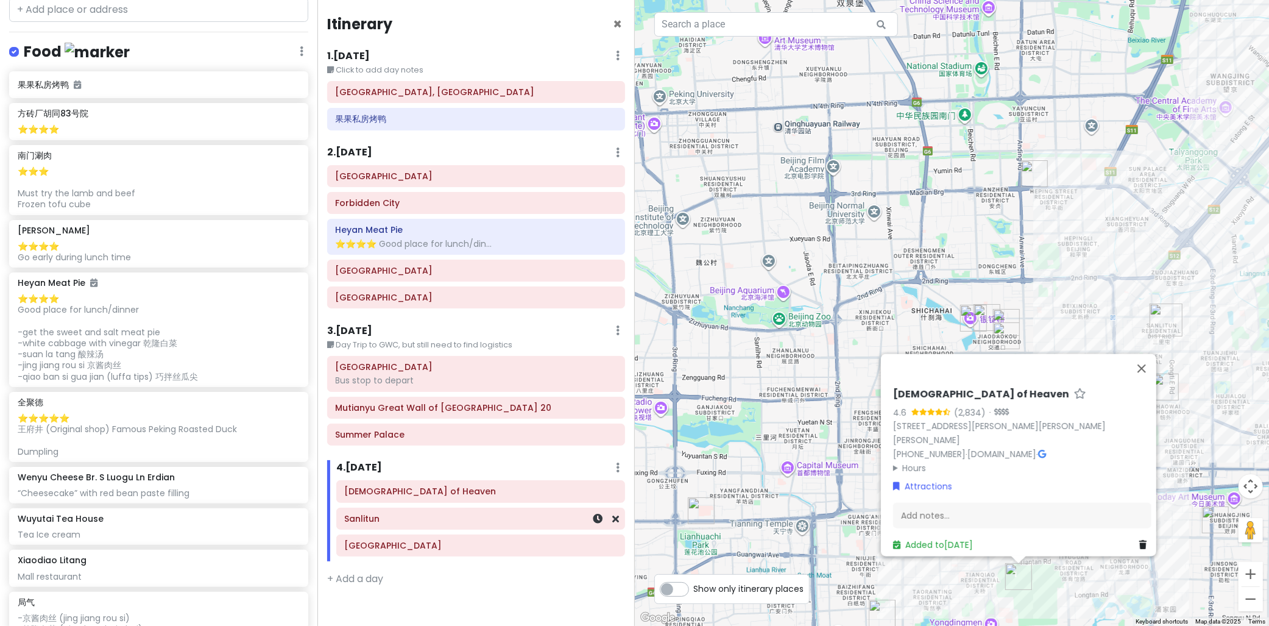
click at [412, 524] on h6 "Sanlitun" at bounding box center [481, 518] width 272 height 11
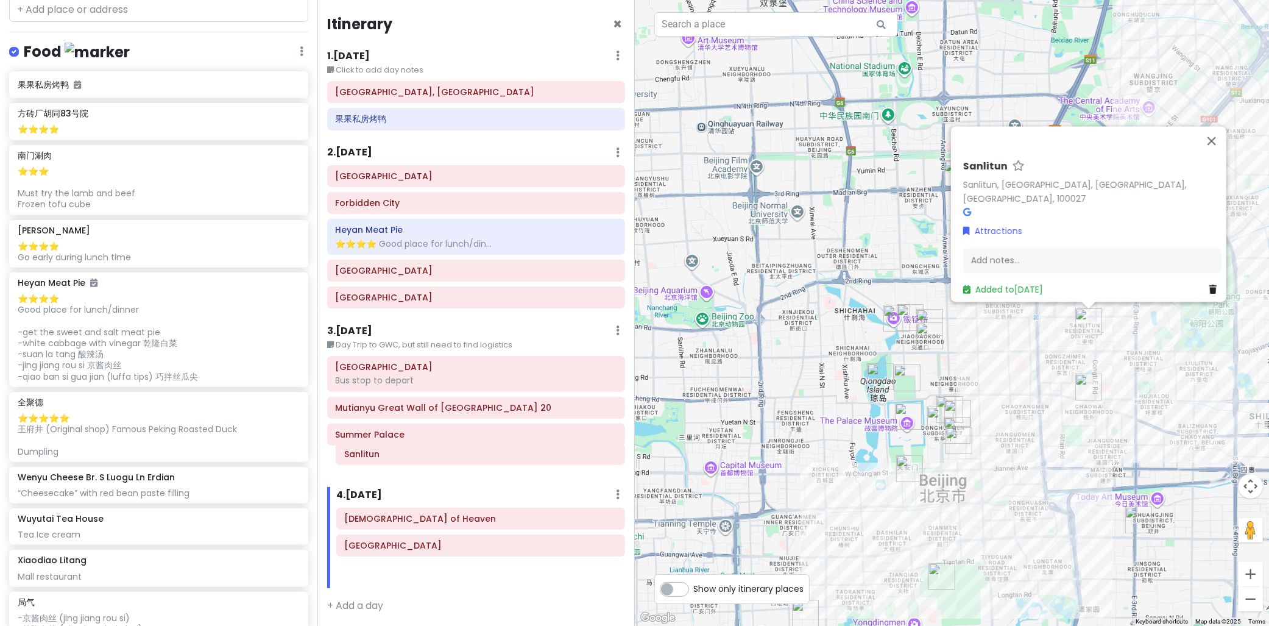
drag, startPoint x: 396, startPoint y: 516, endPoint x: 373, endPoint y: 459, distance: 61.5
click at [374, 459] on div "Itinerary × 1 . [DATE] Edit Day Notes Delete Day Click to add day notes [GEOGRA…" at bounding box center [475, 313] width 317 height 626
click at [1213, 142] on button "Close" at bounding box center [1211, 140] width 29 height 29
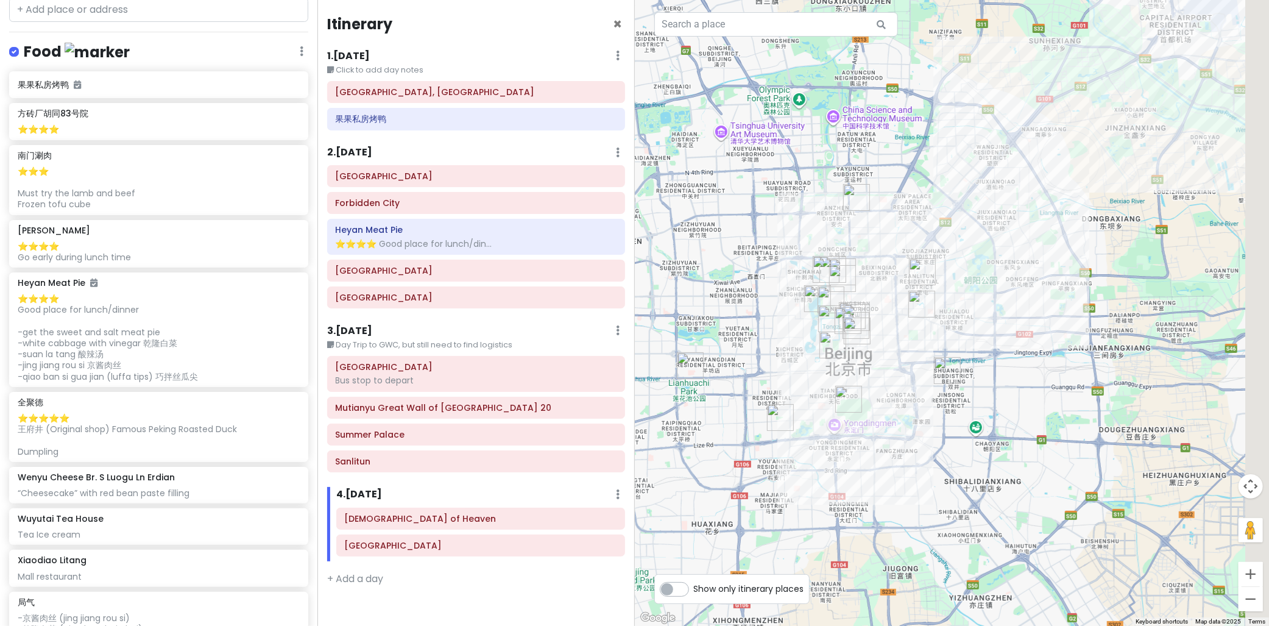
drag, startPoint x: 1147, startPoint y: 347, endPoint x: 987, endPoint y: 331, distance: 161.0
click at [987, 331] on div at bounding box center [952, 313] width 635 height 626
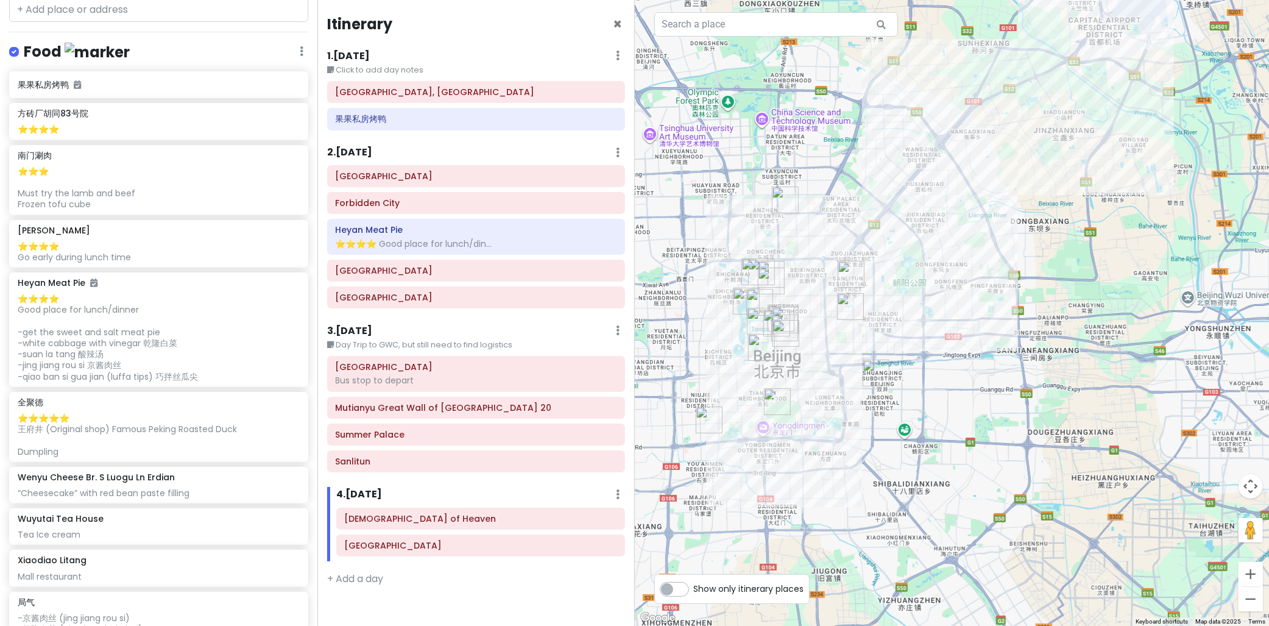
drag, startPoint x: 911, startPoint y: 404, endPoint x: 905, endPoint y: 413, distance: 10.7
click at [906, 412] on div at bounding box center [952, 313] width 635 height 626
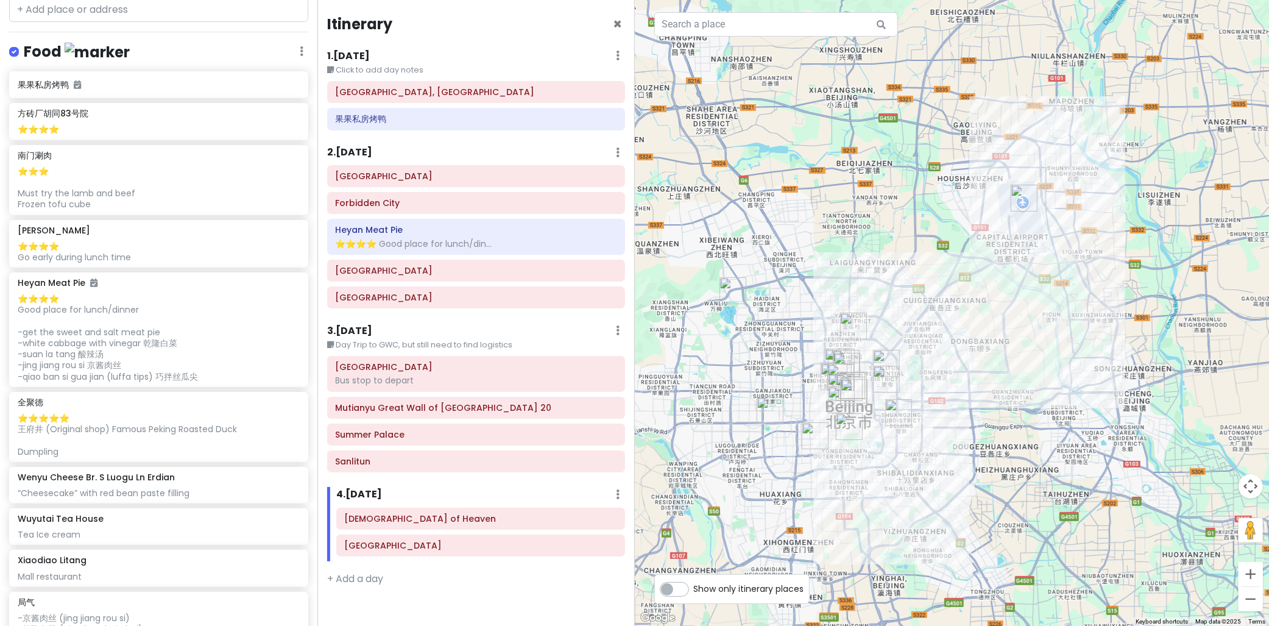
drag, startPoint x: 942, startPoint y: 363, endPoint x: 990, endPoint y: 319, distance: 65.5
click at [990, 319] on div at bounding box center [952, 313] width 635 height 626
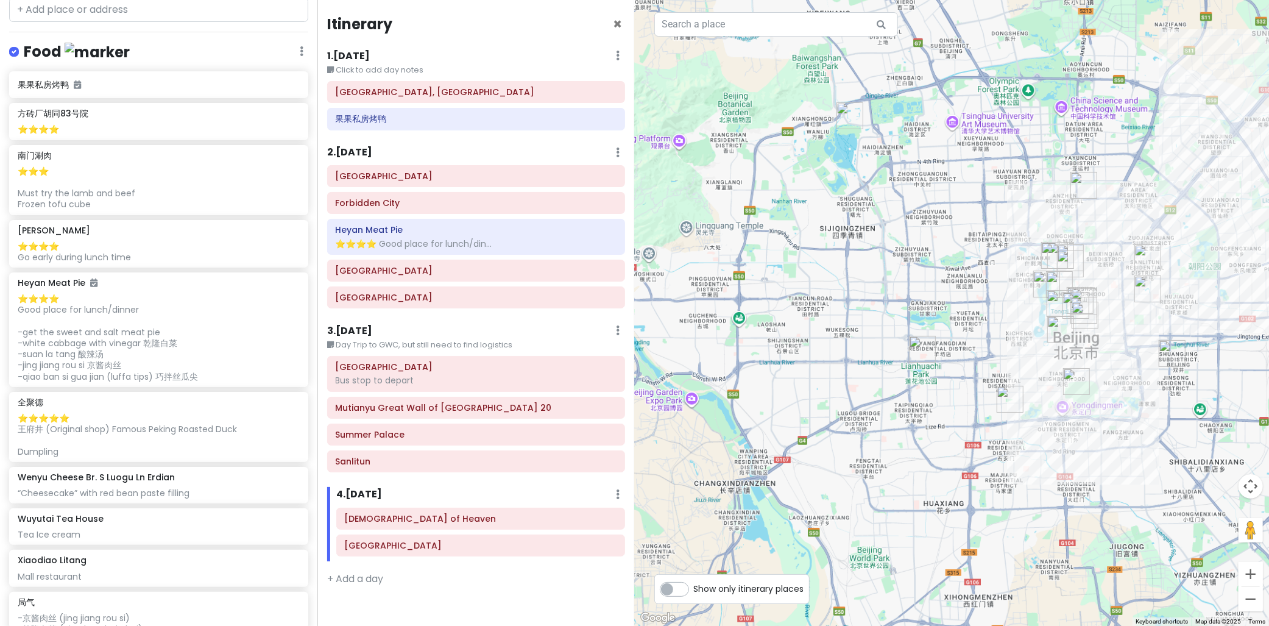
click at [381, 467] on h6 "Sanlitun" at bounding box center [476, 461] width 281 height 11
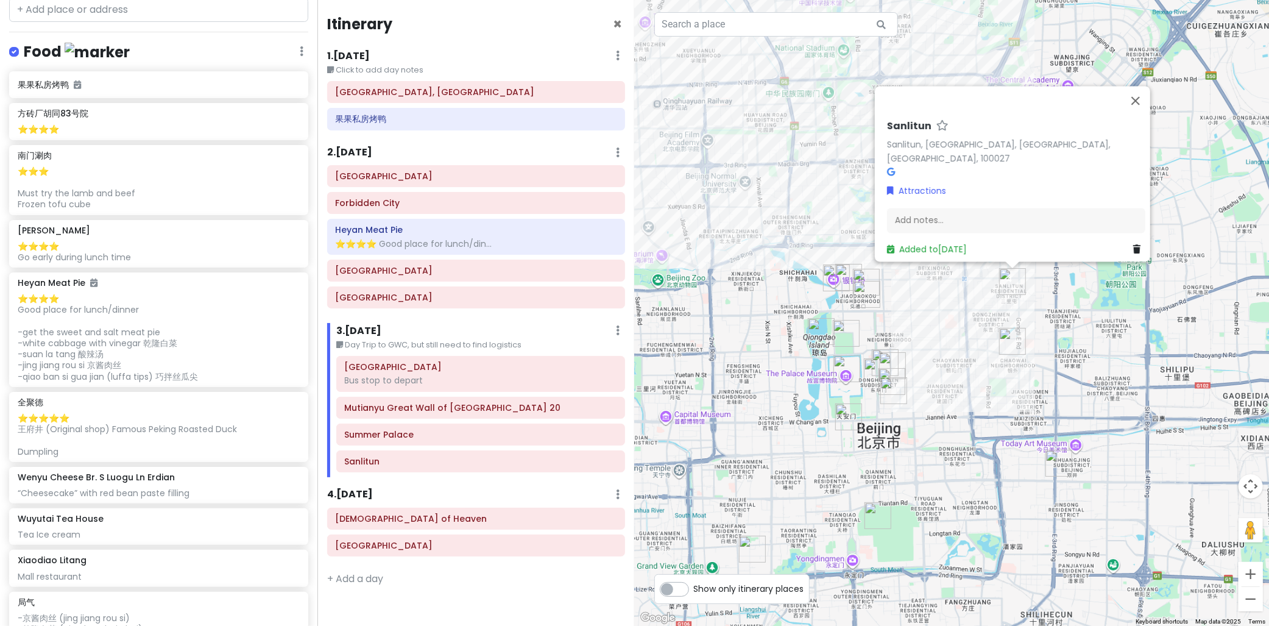
drag, startPoint x: 1154, startPoint y: 236, endPoint x: 1104, endPoint y: 278, distance: 64.8
click at [1089, 358] on div "Sanlitun Sanlitun, [GEOGRAPHIC_DATA], [GEOGRAPHIC_DATA], [GEOGRAPHIC_DATA], 100…" at bounding box center [952, 313] width 635 height 626
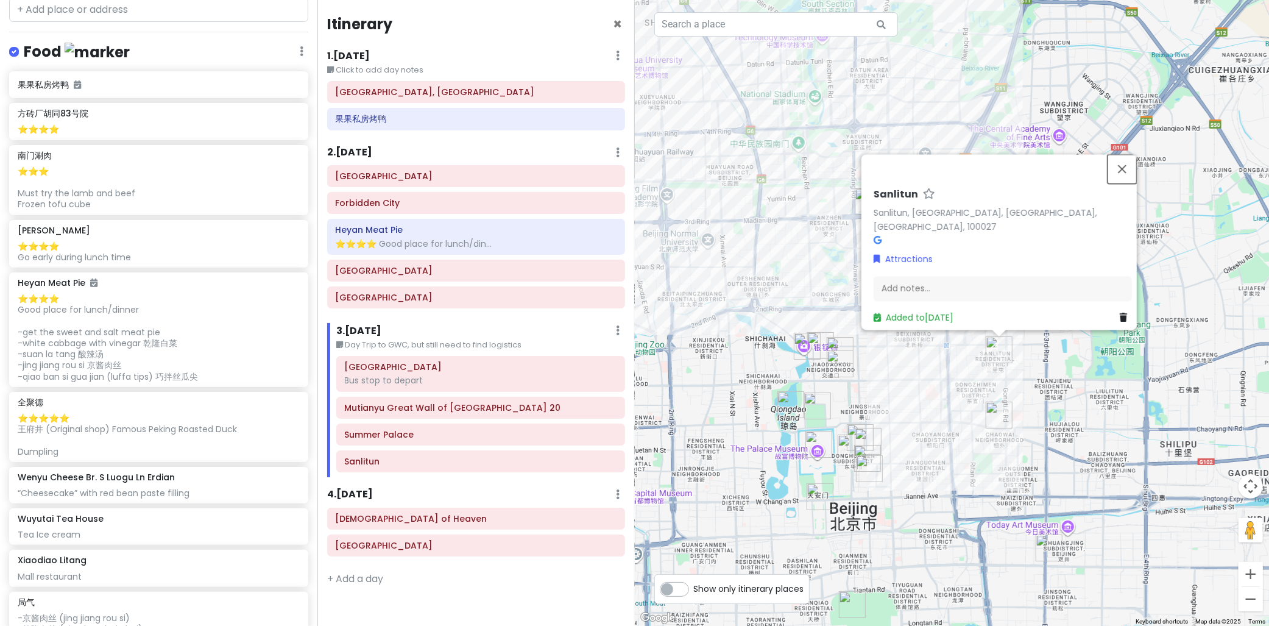
drag, startPoint x: 1123, startPoint y: 163, endPoint x: 1076, endPoint y: 219, distance: 73.9
click at [1124, 163] on button "Close" at bounding box center [1121, 168] width 29 height 29
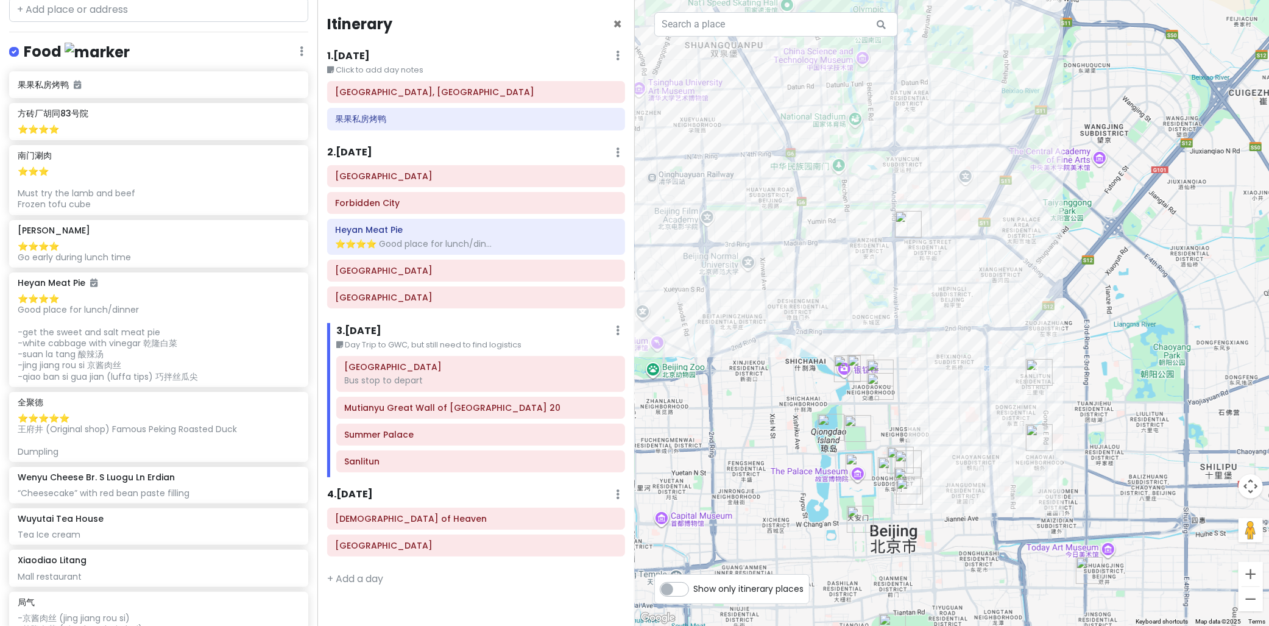
drag, startPoint x: 869, startPoint y: 315, endPoint x: 905, endPoint y: 350, distance: 50.0
click at [912, 350] on div at bounding box center [952, 313] width 635 height 626
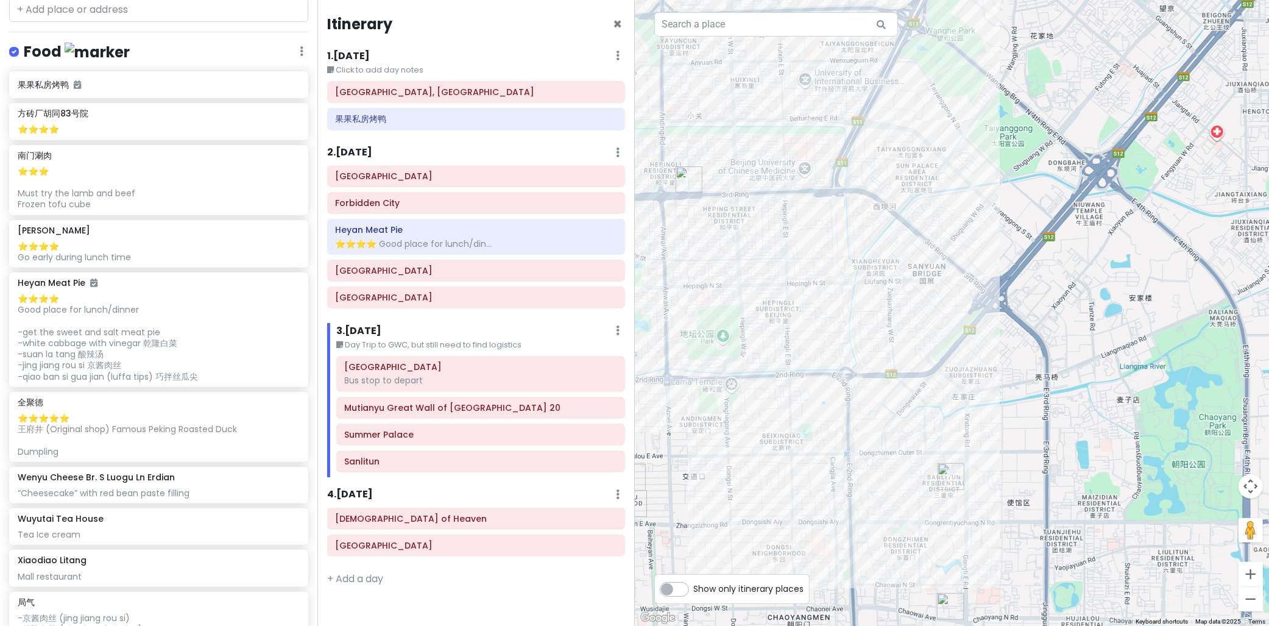
drag, startPoint x: 896, startPoint y: 296, endPoint x: 815, endPoint y: 274, distance: 83.9
click at [815, 274] on div at bounding box center [952, 313] width 635 height 626
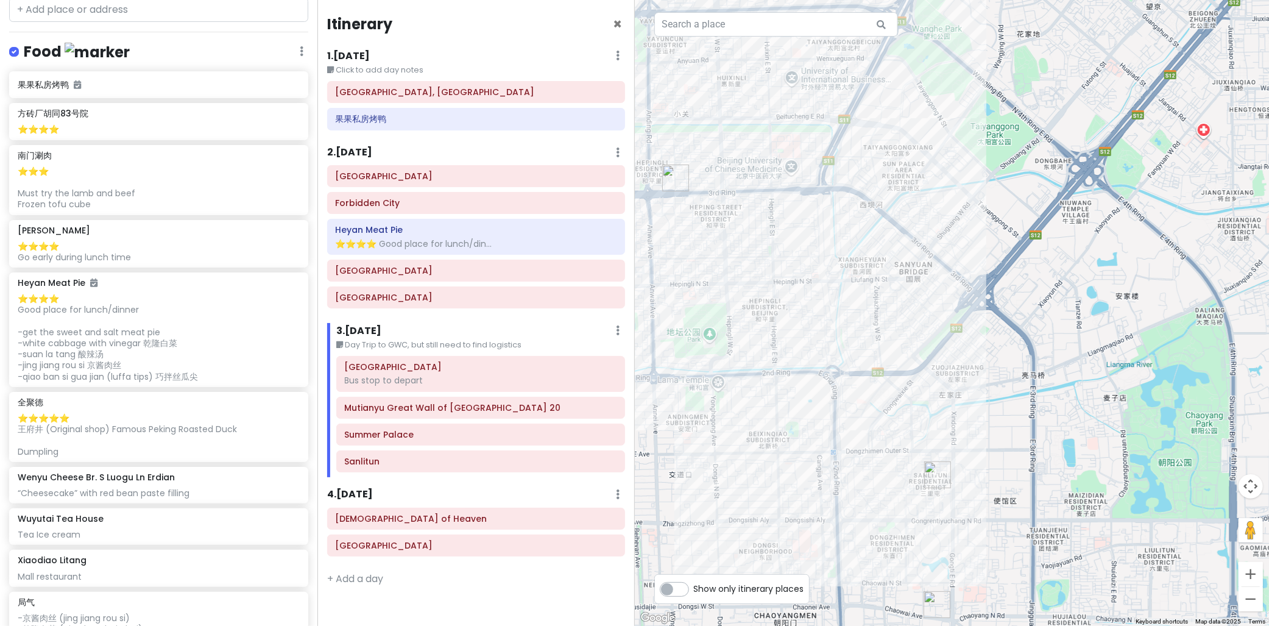
click at [674, 177] on img "North 3rd Ring East Side Road" at bounding box center [675, 177] width 27 height 27
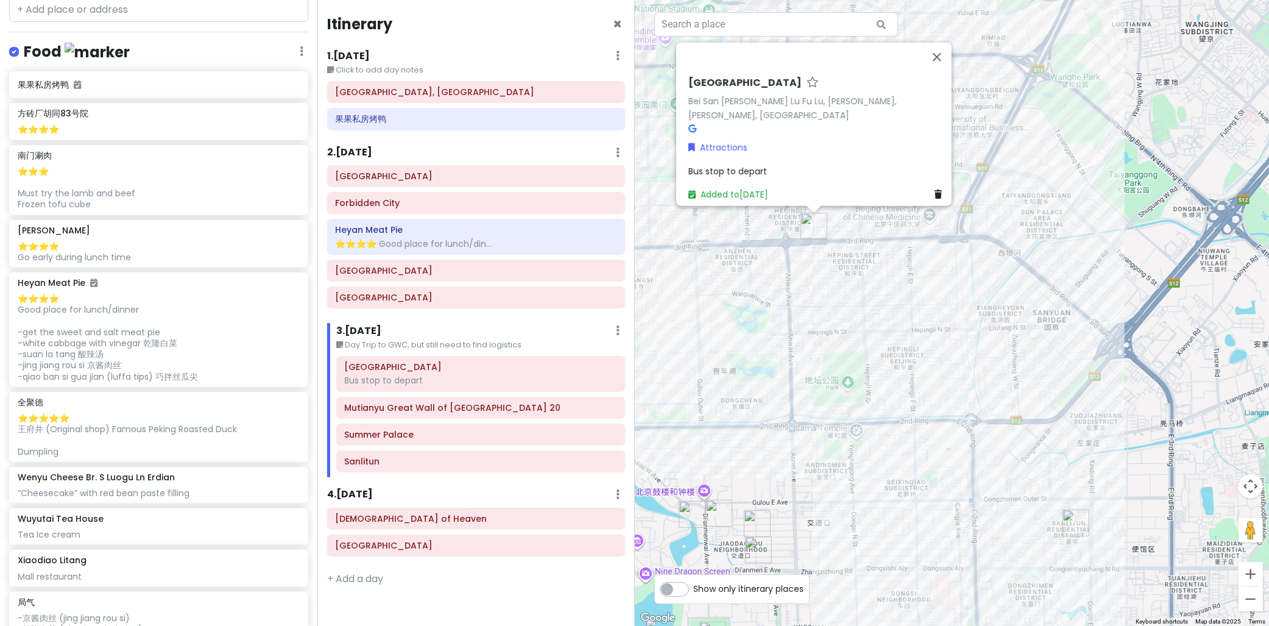
click at [1078, 526] on img "Sanlitun" at bounding box center [1075, 522] width 27 height 27
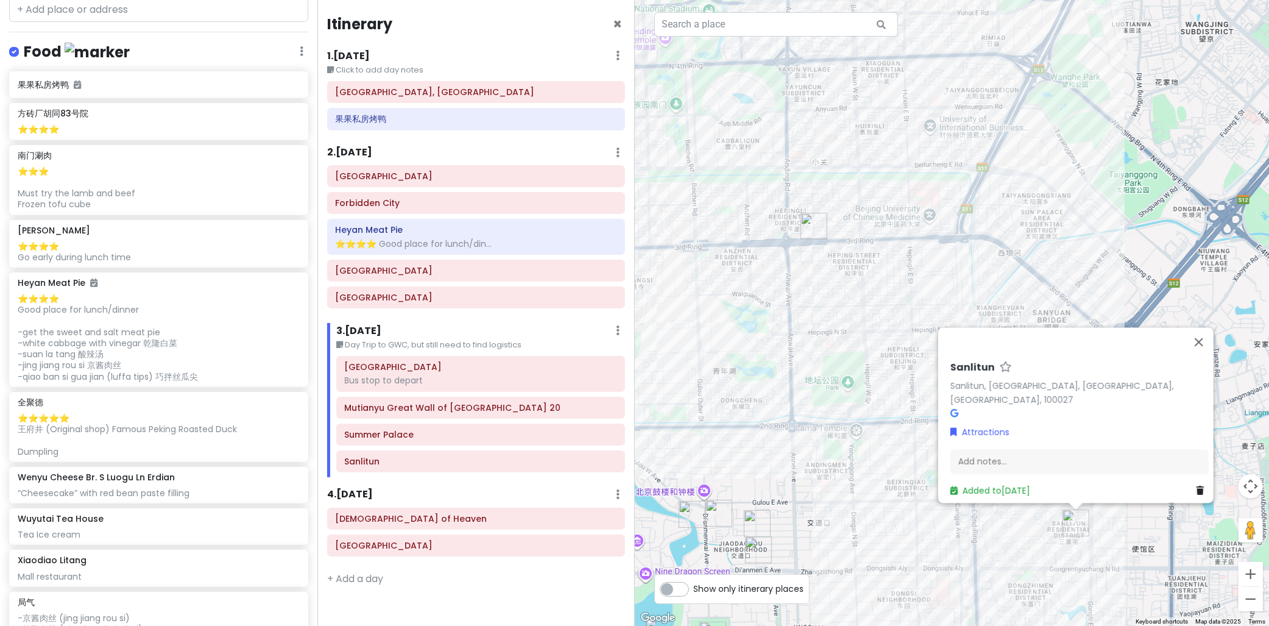
click at [810, 238] on img "North 3rd Ring East Side Road" at bounding box center [813, 226] width 27 height 27
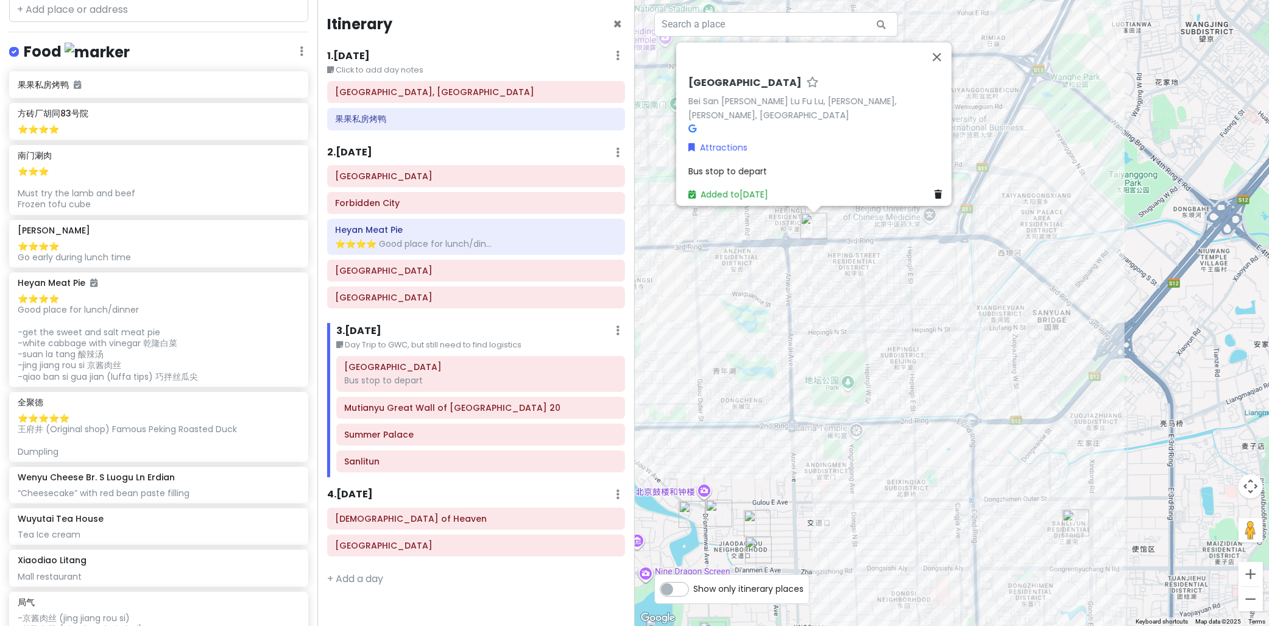
click at [1071, 521] on img "Sanlitun" at bounding box center [1075, 522] width 27 height 27
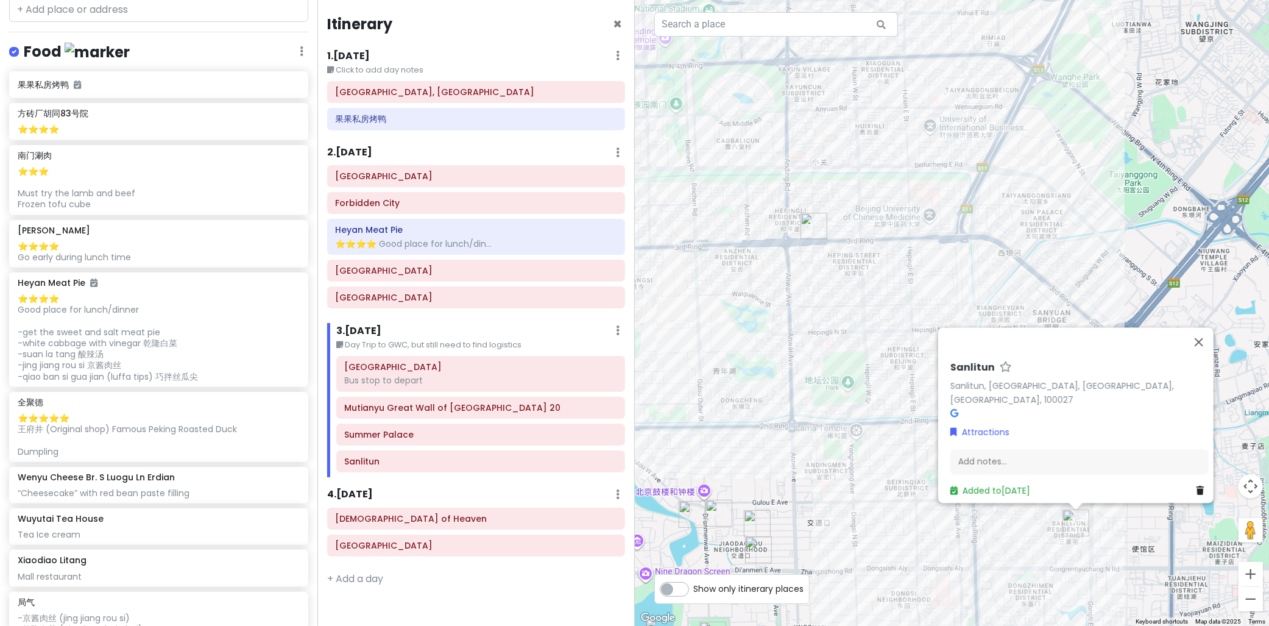
click at [816, 227] on img "North 3rd Ring East Side Road" at bounding box center [813, 226] width 27 height 27
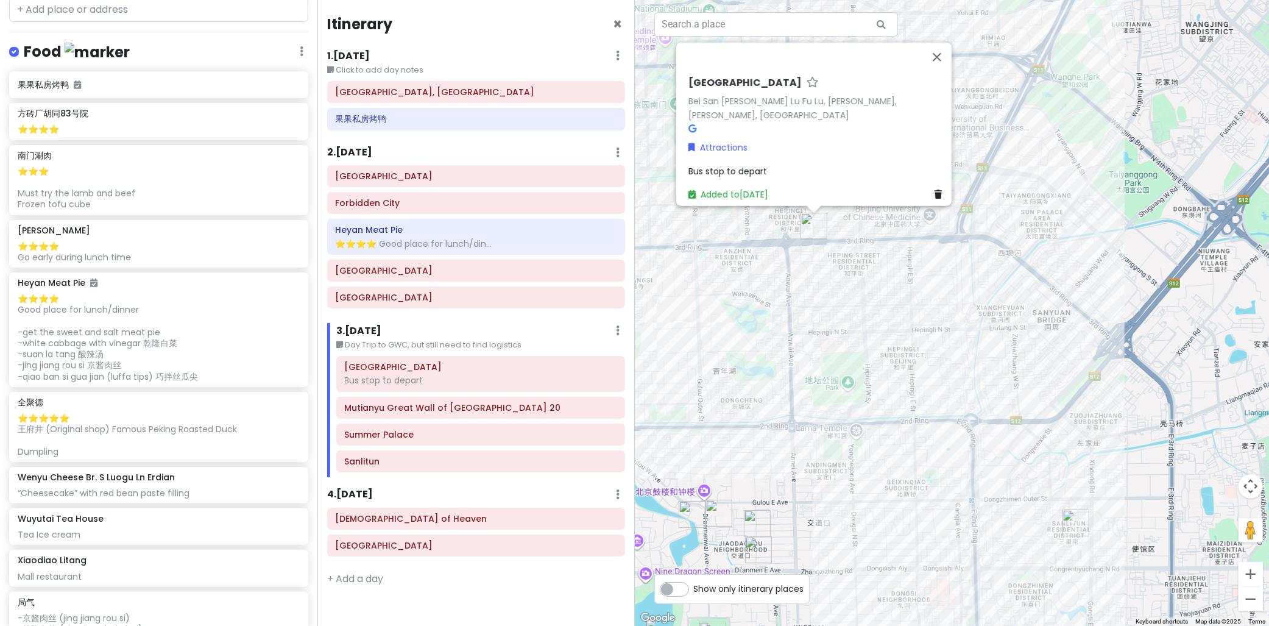
click at [1073, 528] on img "Sanlitun" at bounding box center [1075, 522] width 27 height 27
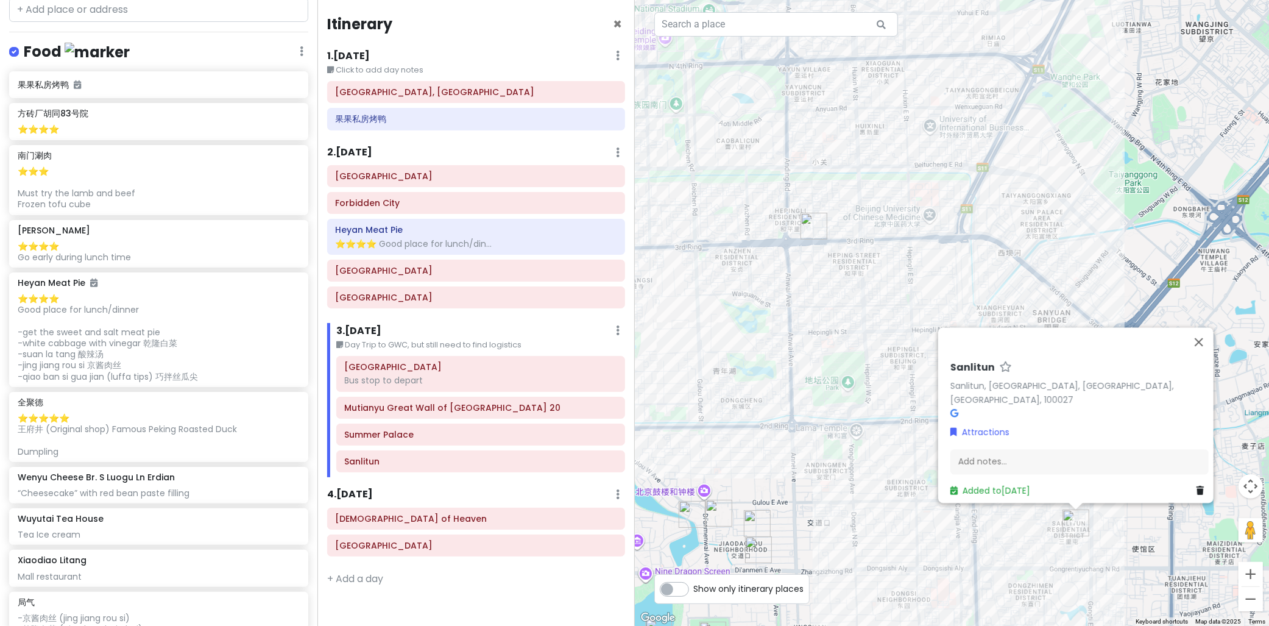
click at [807, 240] on div "Sanlitun Sanlitun, [GEOGRAPHIC_DATA], [GEOGRAPHIC_DATA], [GEOGRAPHIC_DATA], 100…" at bounding box center [952, 313] width 635 height 626
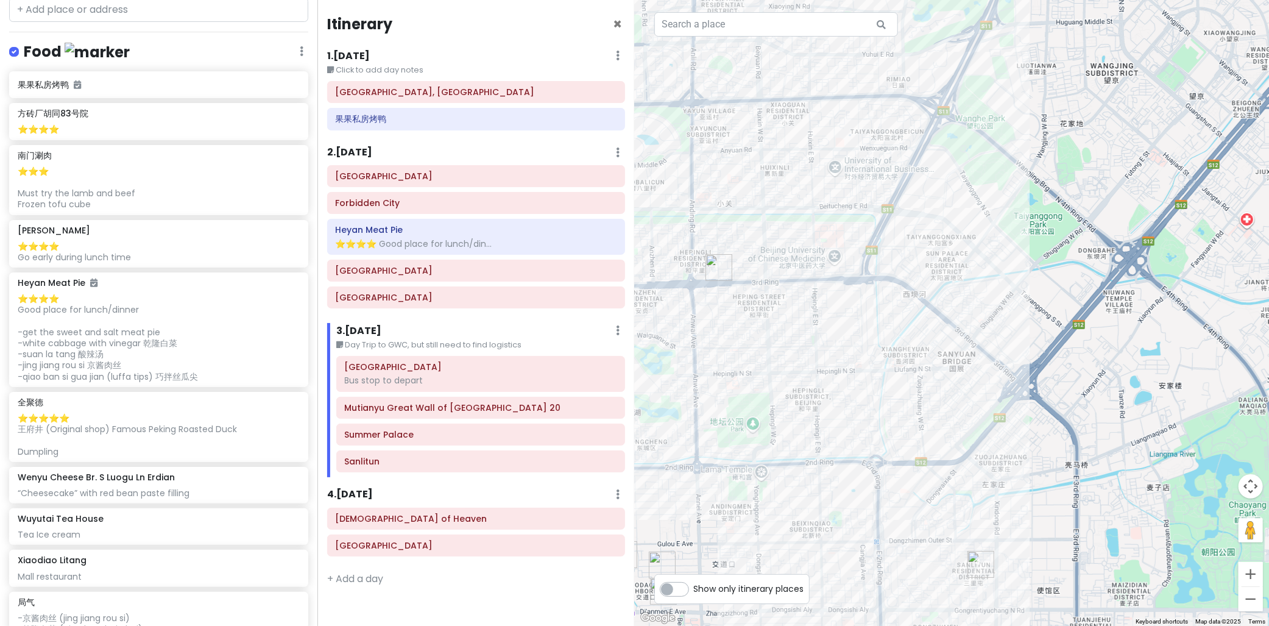
drag, startPoint x: 1009, startPoint y: 390, endPoint x: 967, endPoint y: 406, distance: 45.5
click at [967, 406] on div at bounding box center [952, 313] width 635 height 626
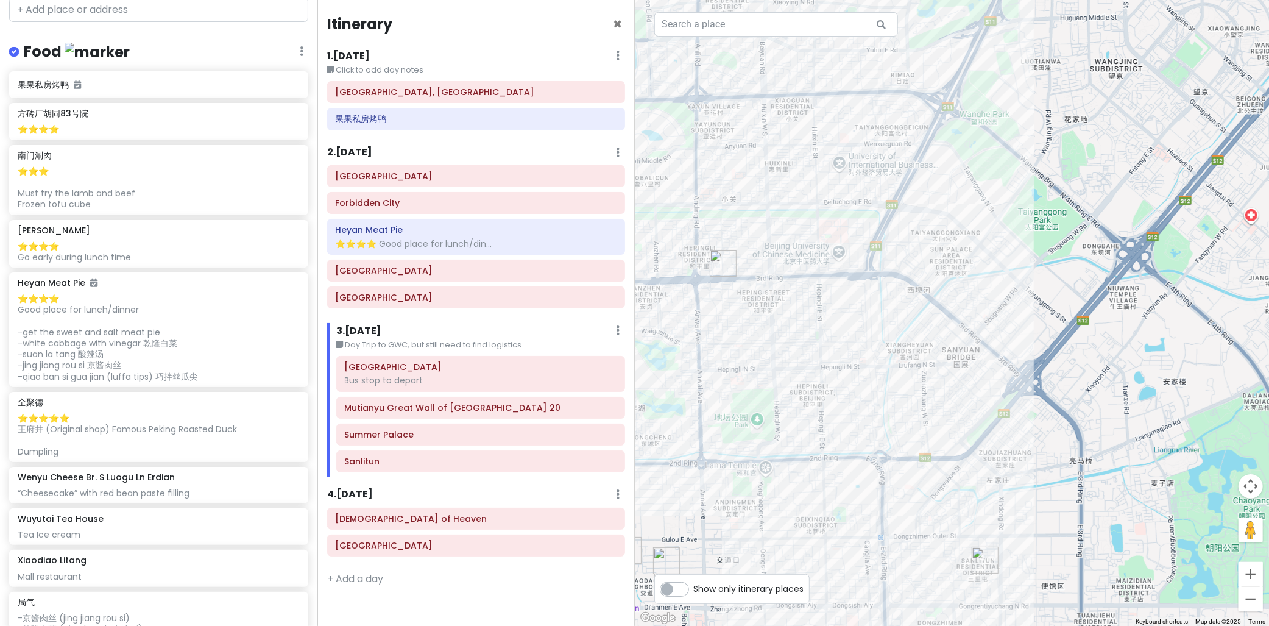
drag, startPoint x: 943, startPoint y: 379, endPoint x: 965, endPoint y: 360, distance: 29.8
click at [965, 360] on div at bounding box center [952, 313] width 635 height 626
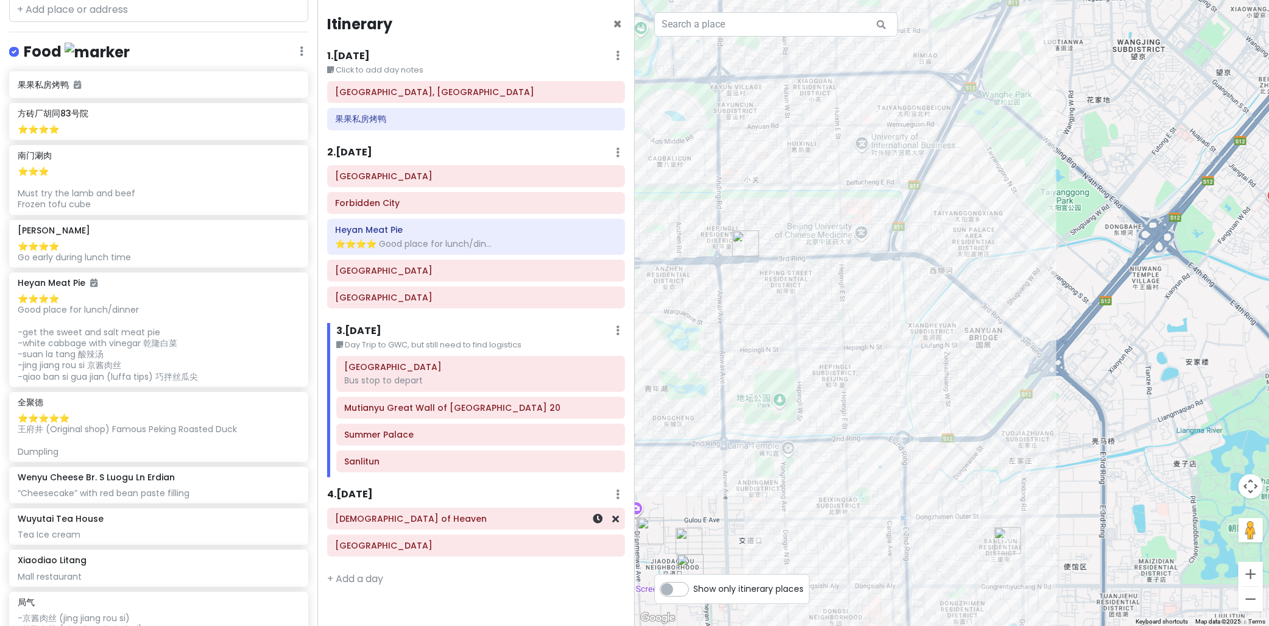
click at [369, 516] on h6 "[DEMOGRAPHIC_DATA] of Heaven" at bounding box center [476, 518] width 281 height 11
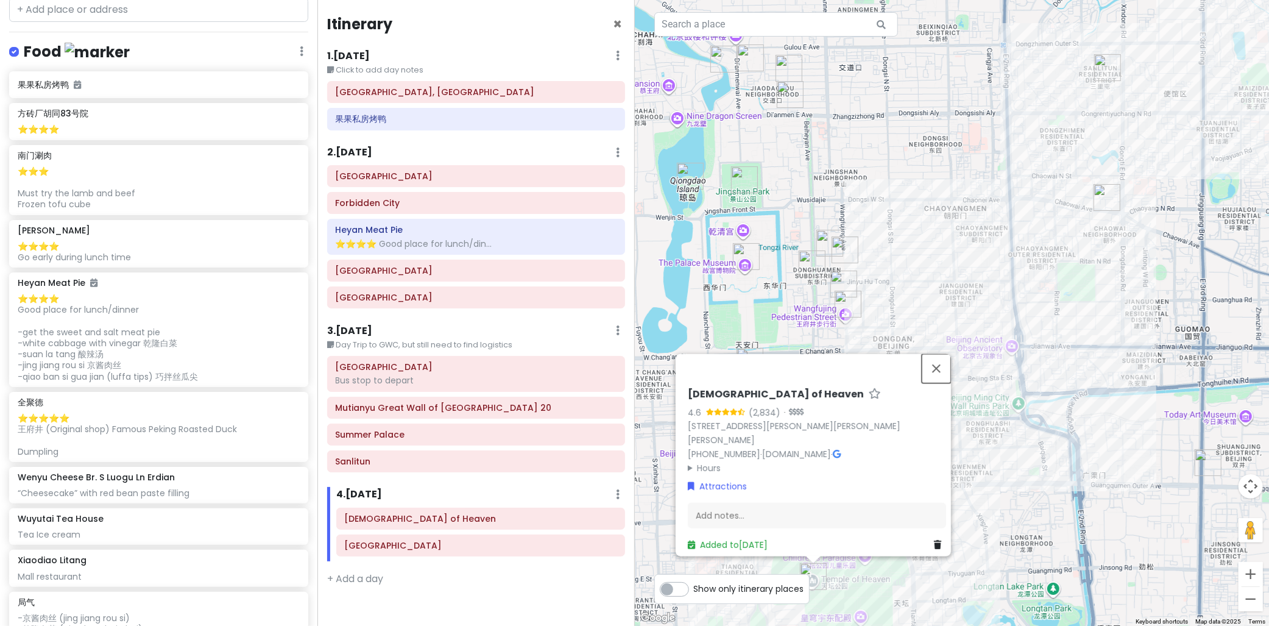
drag, startPoint x: 934, startPoint y: 370, endPoint x: 777, endPoint y: 449, distance: 175.7
click at [935, 370] on button "Close" at bounding box center [936, 367] width 29 height 29
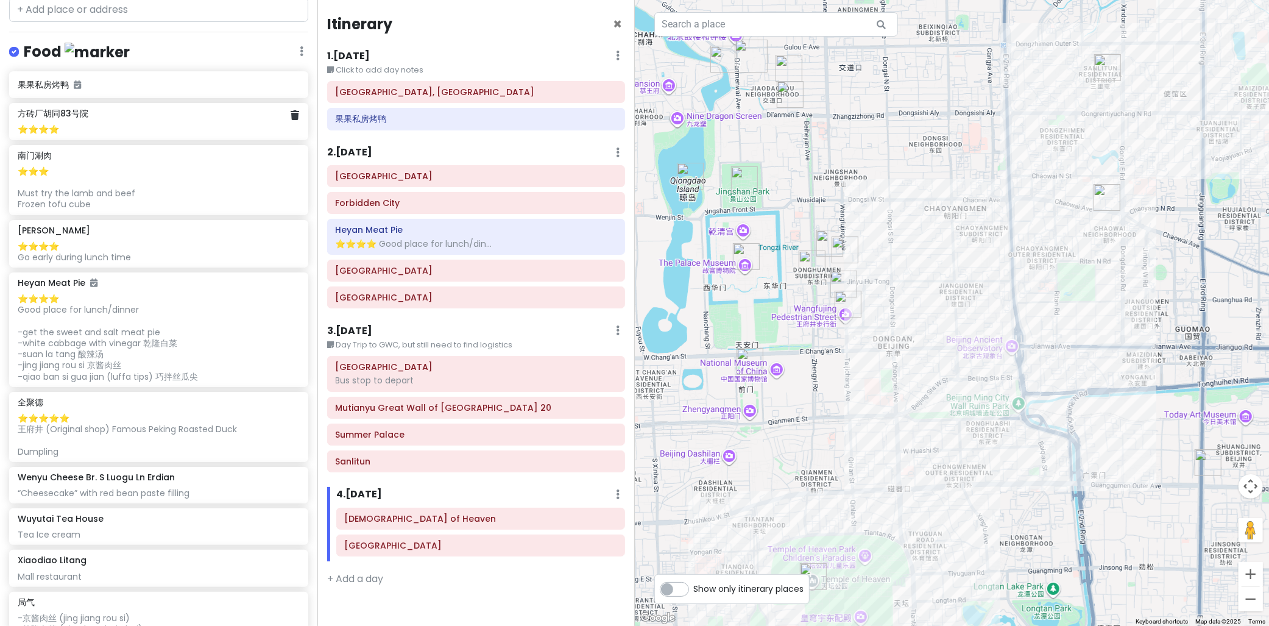
click at [98, 128] on div "⭐️⭐️⭐️⭐️" at bounding box center [158, 129] width 281 height 11
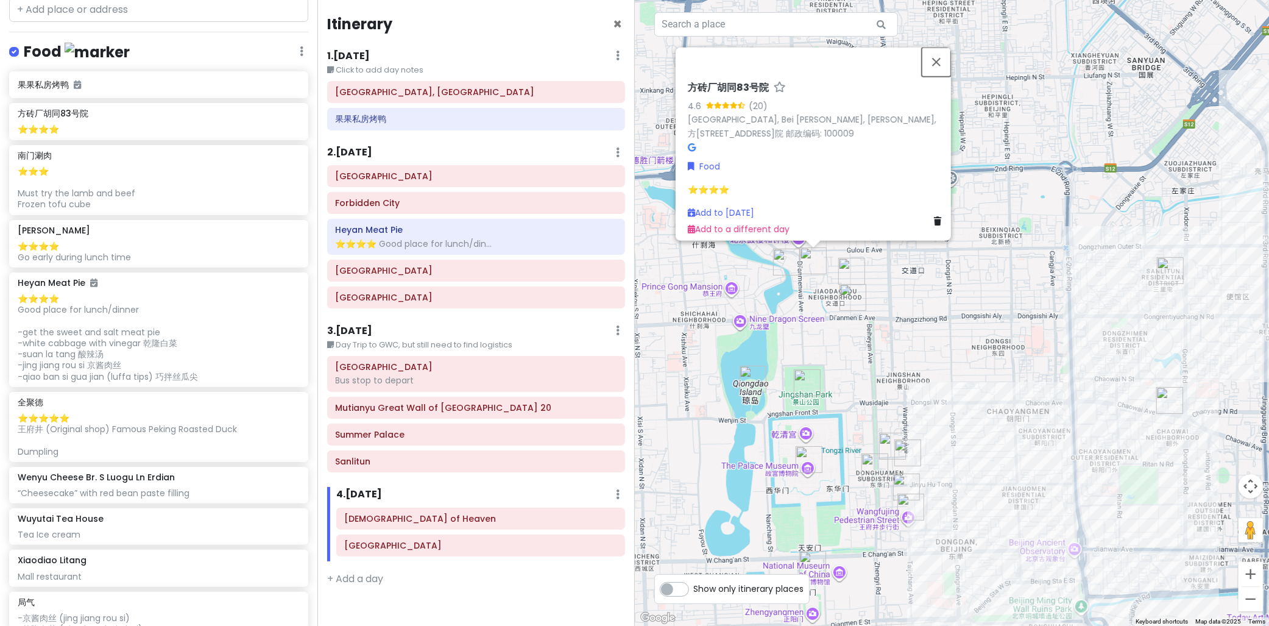
click at [939, 57] on button "Close" at bounding box center [936, 61] width 29 height 29
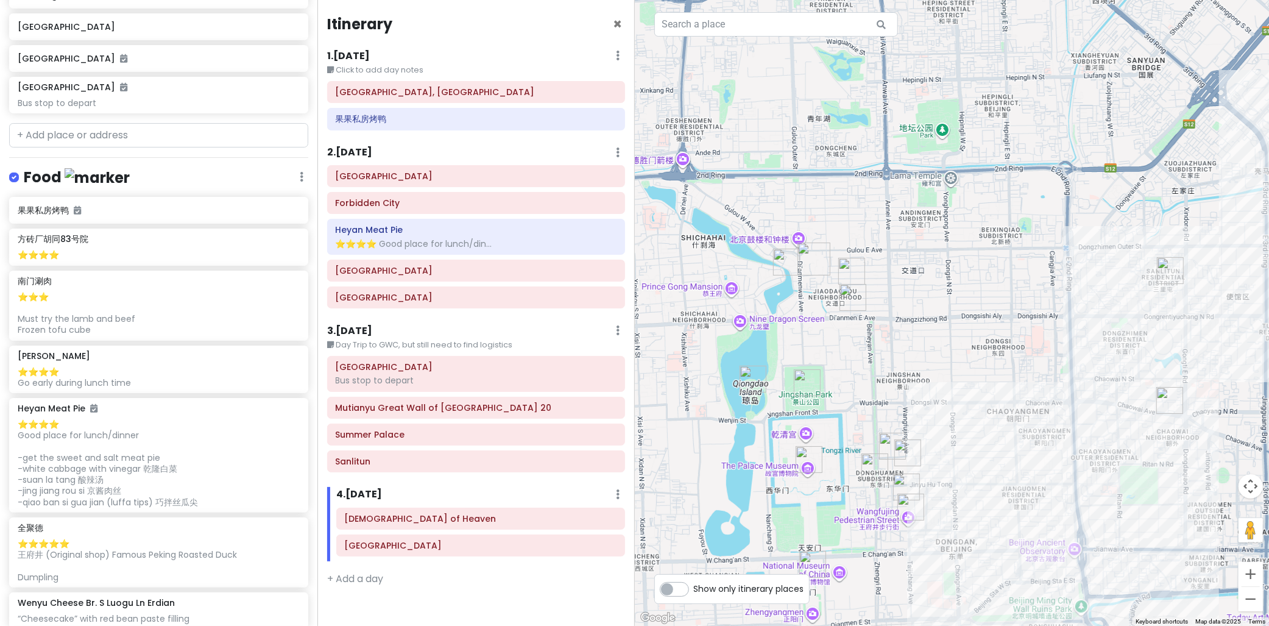
scroll to position [602, 0]
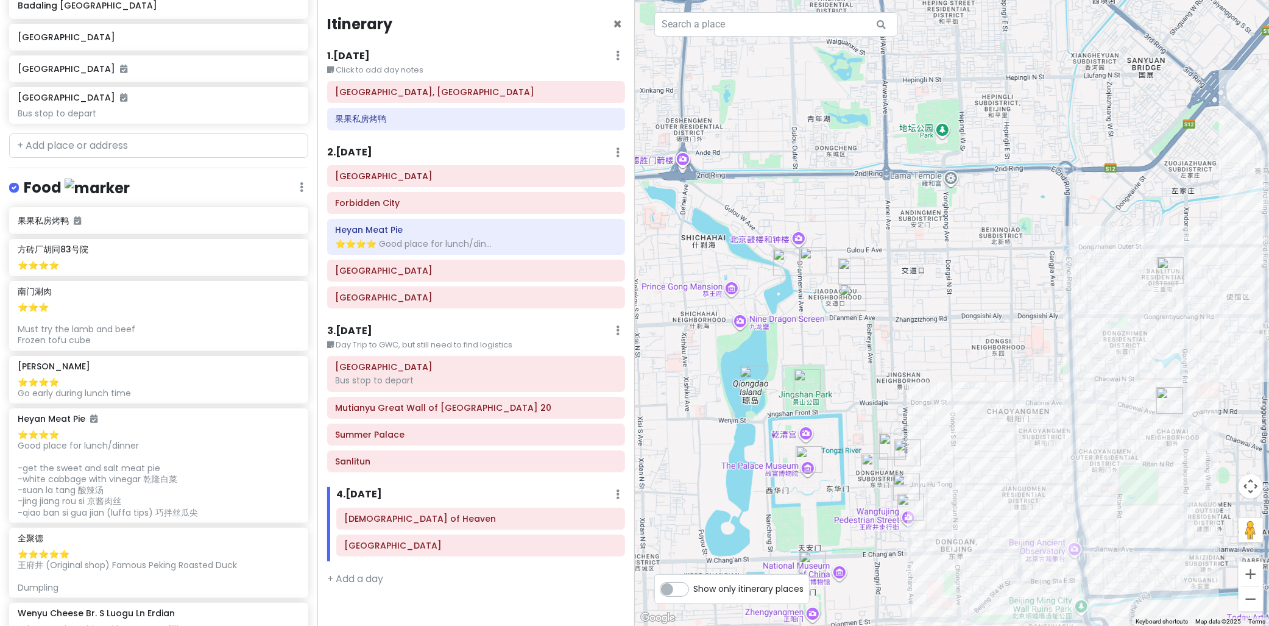
click at [446, 624] on div "Itinerary × 1 . [DATE] Edit Day Notes Delete Day Click to add day notes [GEOGRA…" at bounding box center [475, 313] width 317 height 626
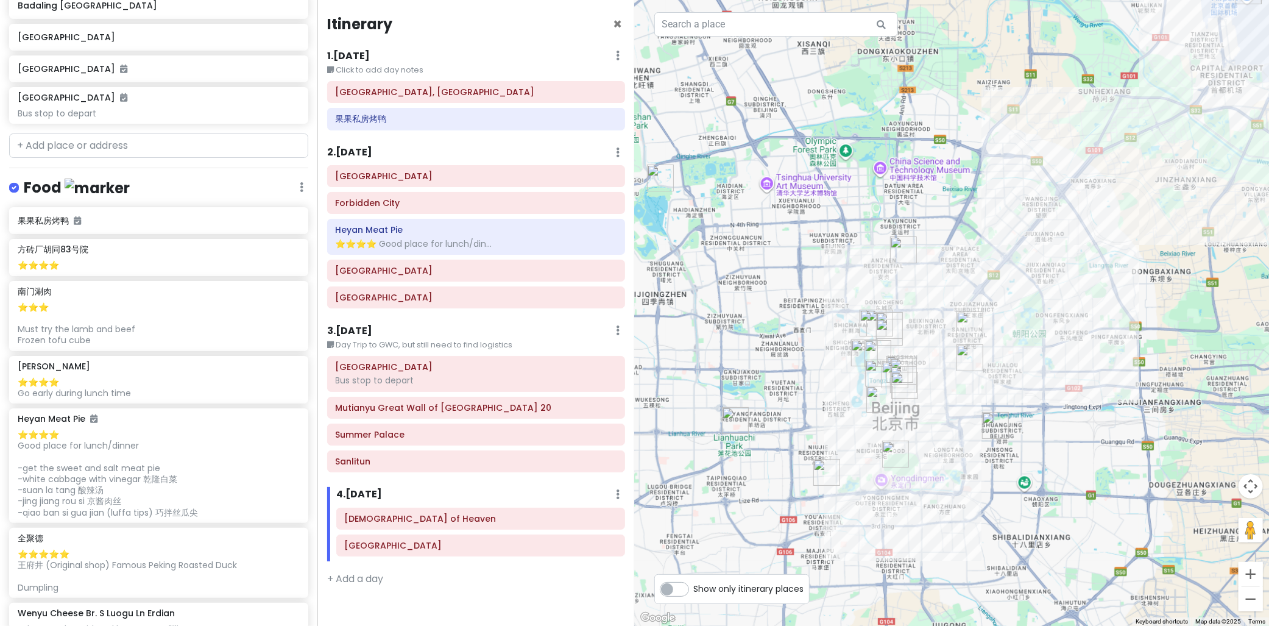
drag, startPoint x: 978, startPoint y: 314, endPoint x: 995, endPoint y: 356, distance: 45.4
click at [1005, 352] on div at bounding box center [952, 313] width 635 height 626
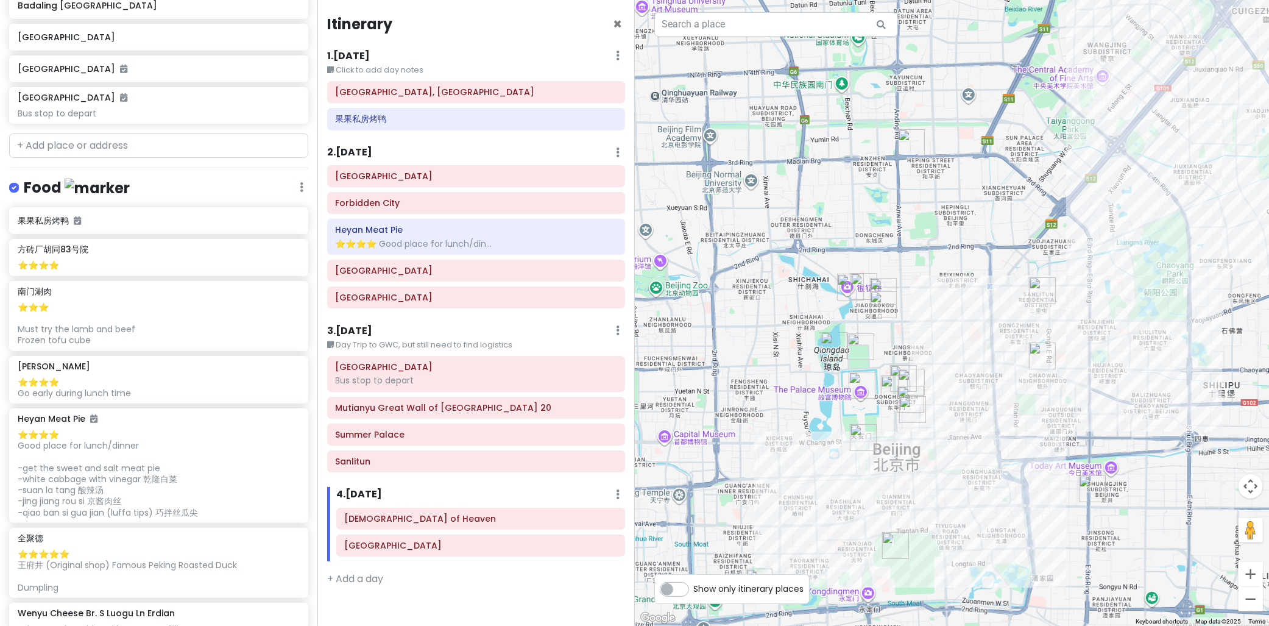
drag, startPoint x: 874, startPoint y: 300, endPoint x: 932, endPoint y: 241, distance: 82.7
click at [929, 244] on div at bounding box center [952, 313] width 635 height 626
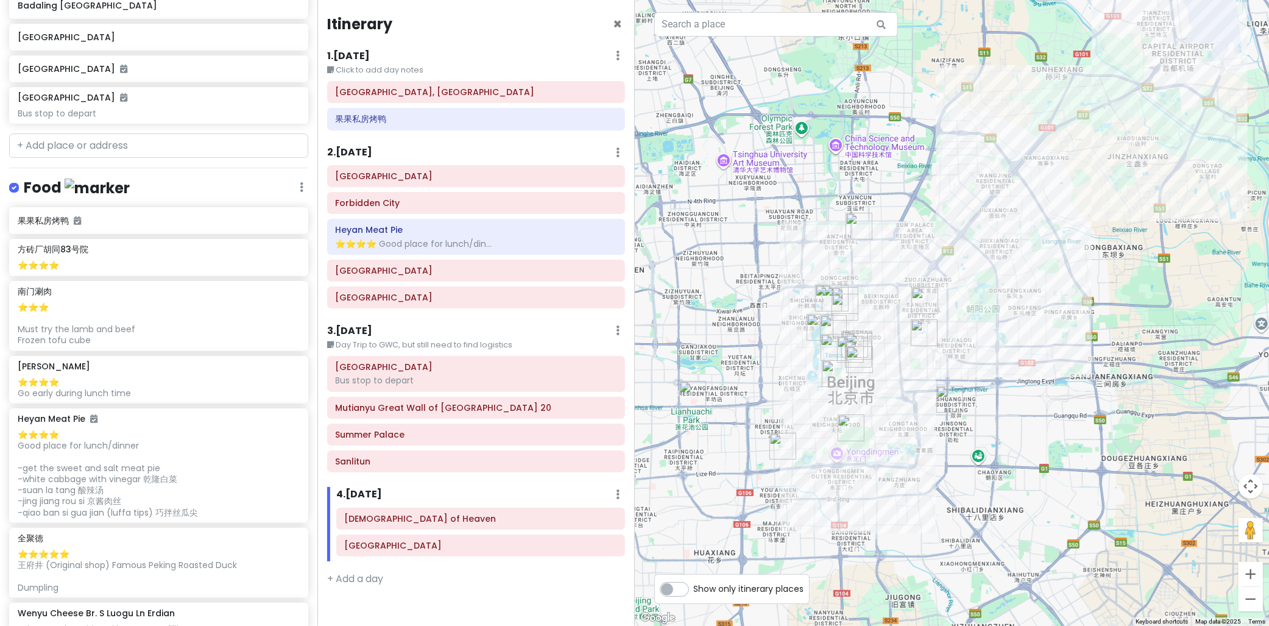
drag, startPoint x: 977, startPoint y: 116, endPoint x: 978, endPoint y: 157, distance: 40.8
click at [978, 157] on div at bounding box center [952, 313] width 635 height 626
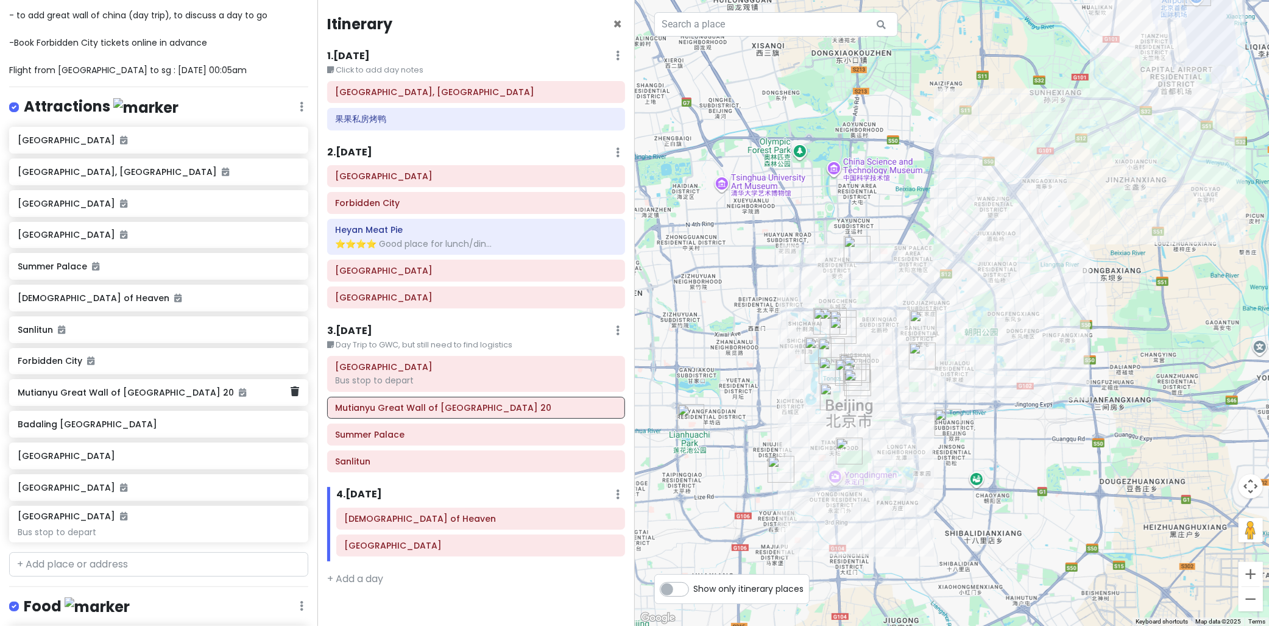
scroll to position [203, 0]
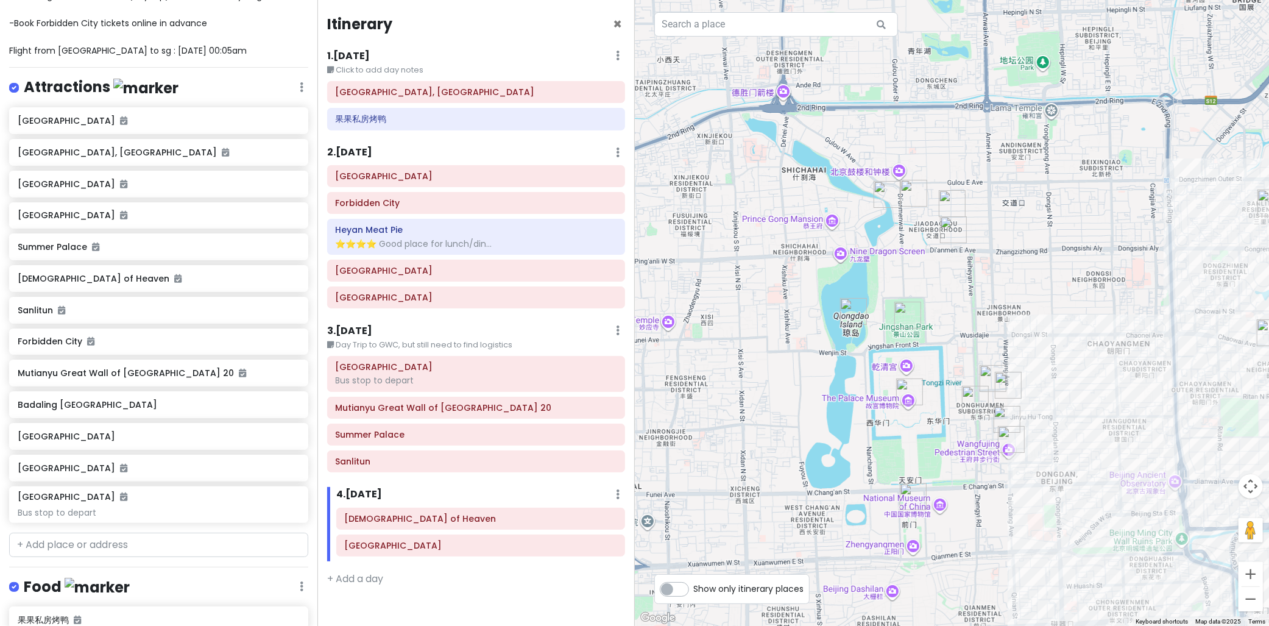
drag, startPoint x: 1003, startPoint y: 362, endPoint x: 908, endPoint y: 331, distance: 100.6
click at [908, 331] on div at bounding box center [952, 313] width 635 height 626
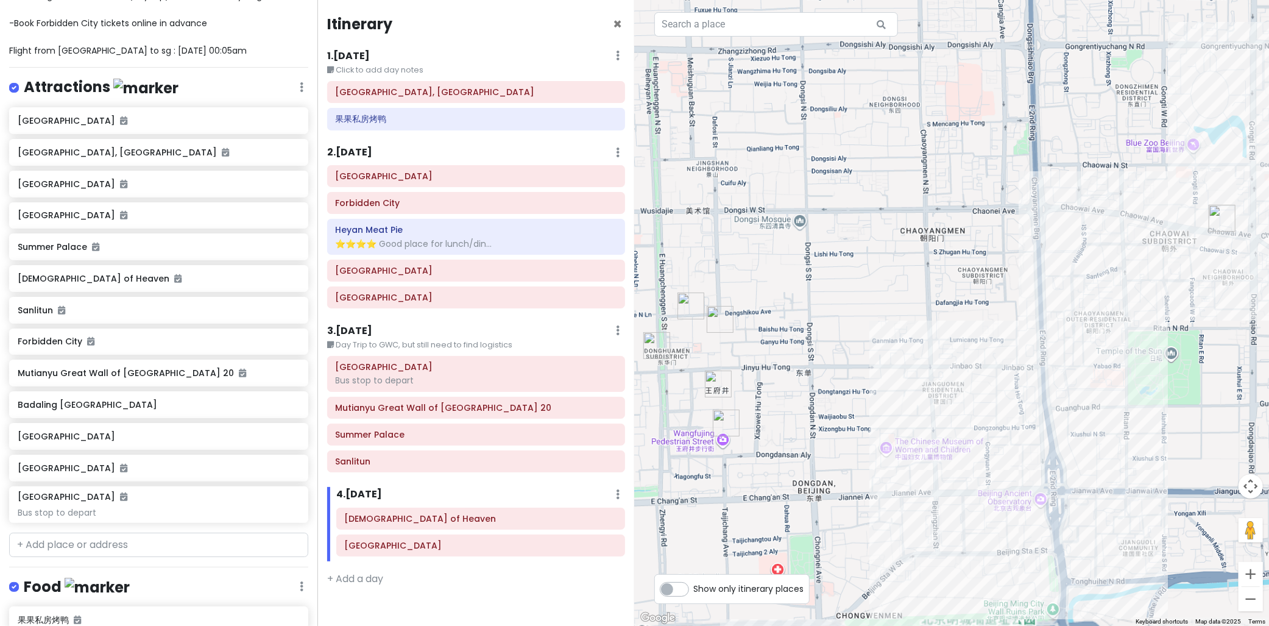
drag, startPoint x: 800, startPoint y: 335, endPoint x: 1058, endPoint y: 337, distance: 257.7
click at [1053, 335] on div at bounding box center [952, 313] width 635 height 626
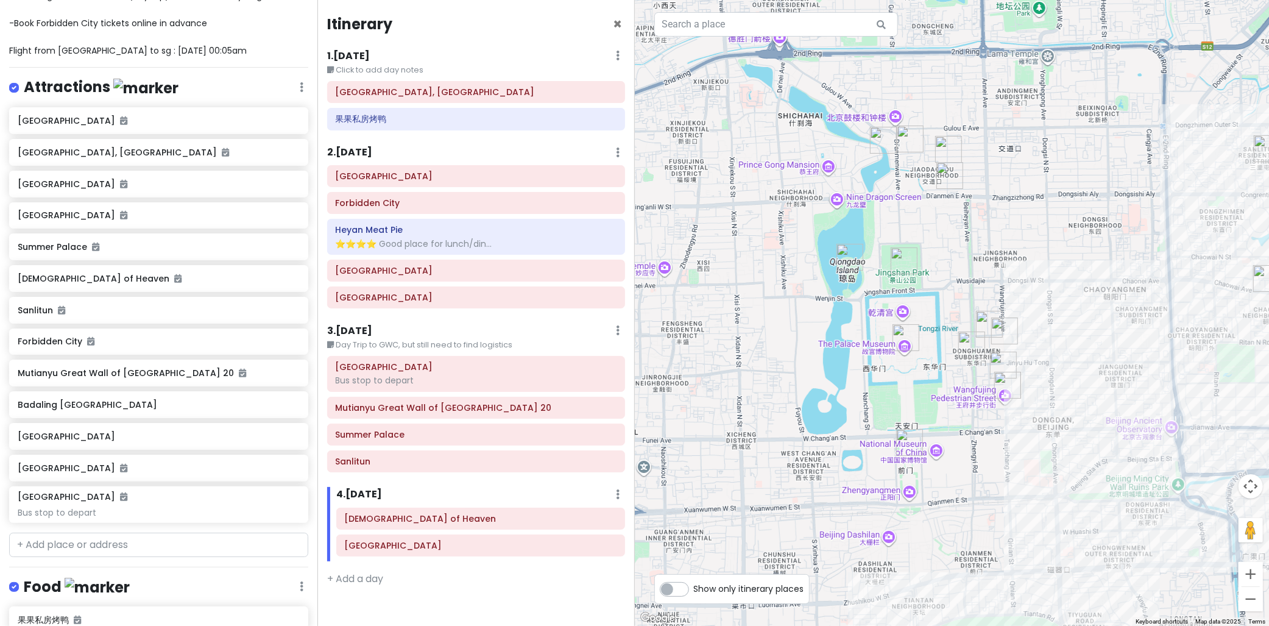
drag, startPoint x: 1084, startPoint y: 309, endPoint x: 964, endPoint y: 347, distance: 126.4
click at [964, 347] on div at bounding box center [952, 313] width 635 height 626
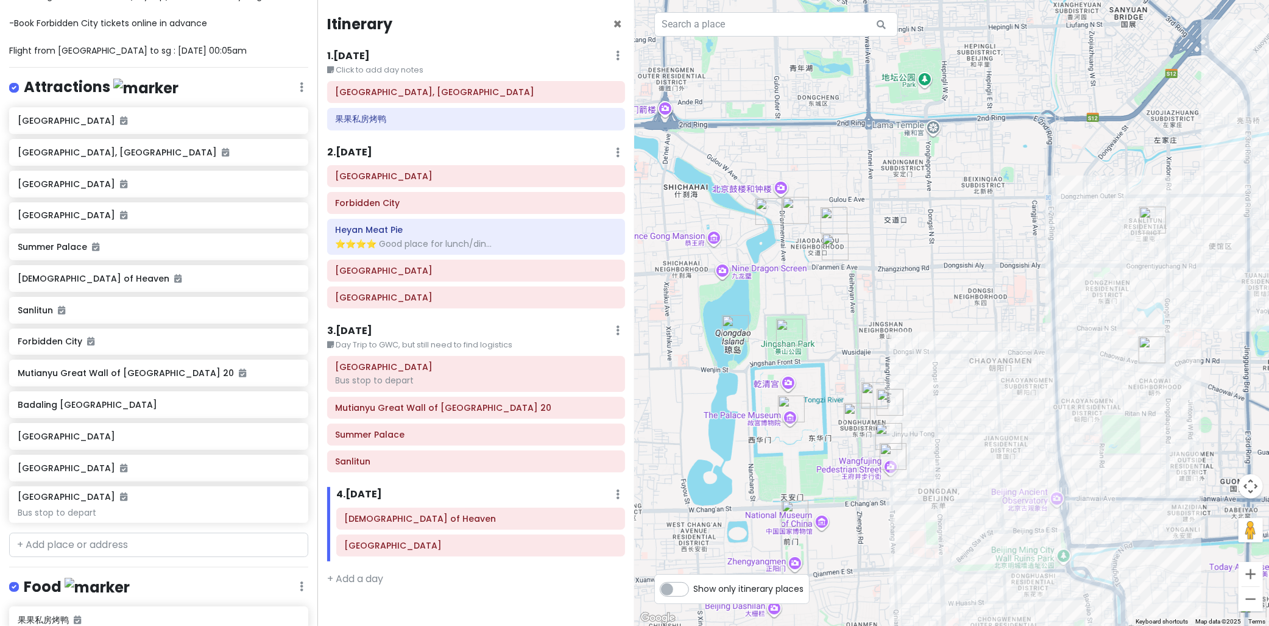
drag, startPoint x: 915, startPoint y: 277, endPoint x: 933, endPoint y: 228, distance: 52.4
click at [933, 228] on div at bounding box center [952, 313] width 635 height 626
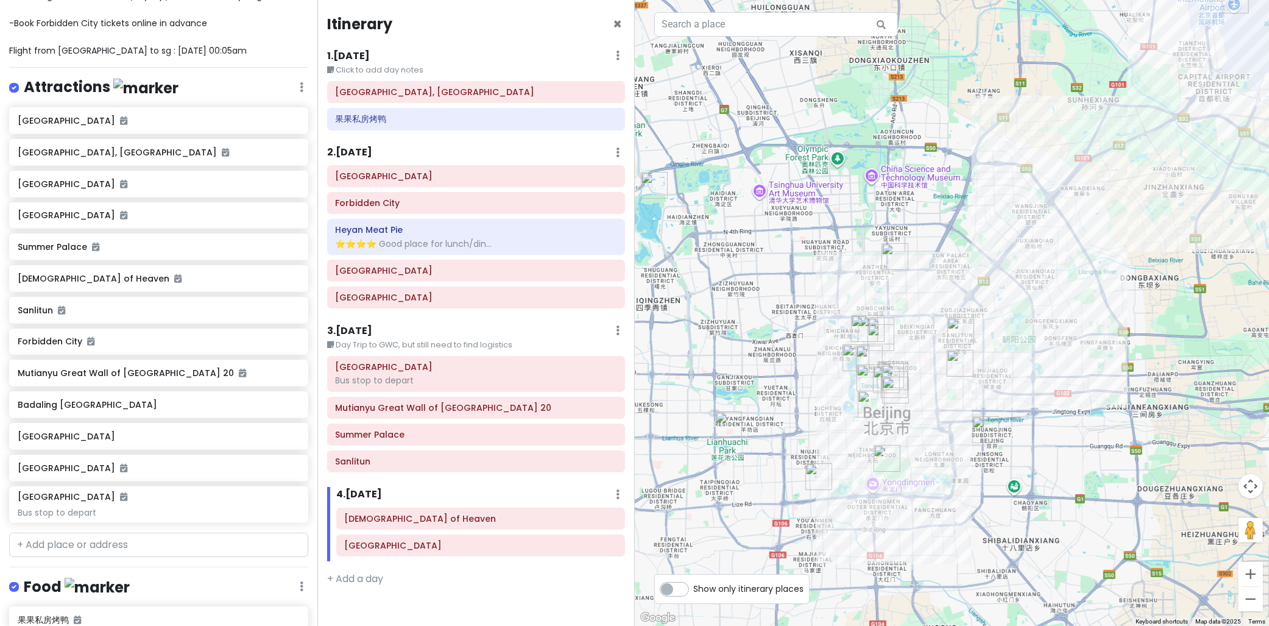
drag, startPoint x: 802, startPoint y: 289, endPoint x: 747, endPoint y: 317, distance: 61.3
click at [739, 311] on div at bounding box center [952, 313] width 635 height 626
